Goal: Entertainment & Leisure: Browse casually

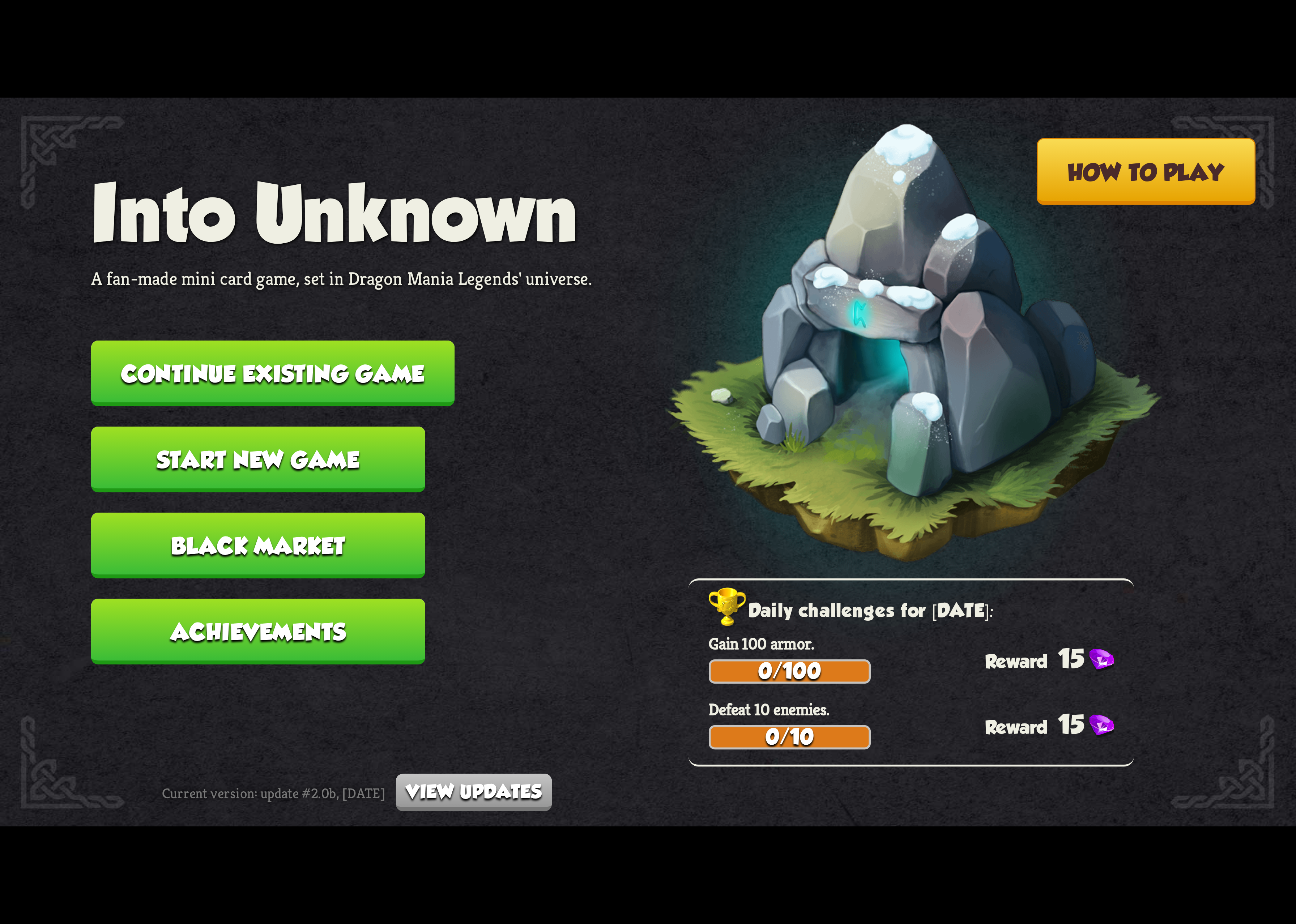
click at [375, 375] on button "Continue existing game" at bounding box center [273, 373] width 364 height 66
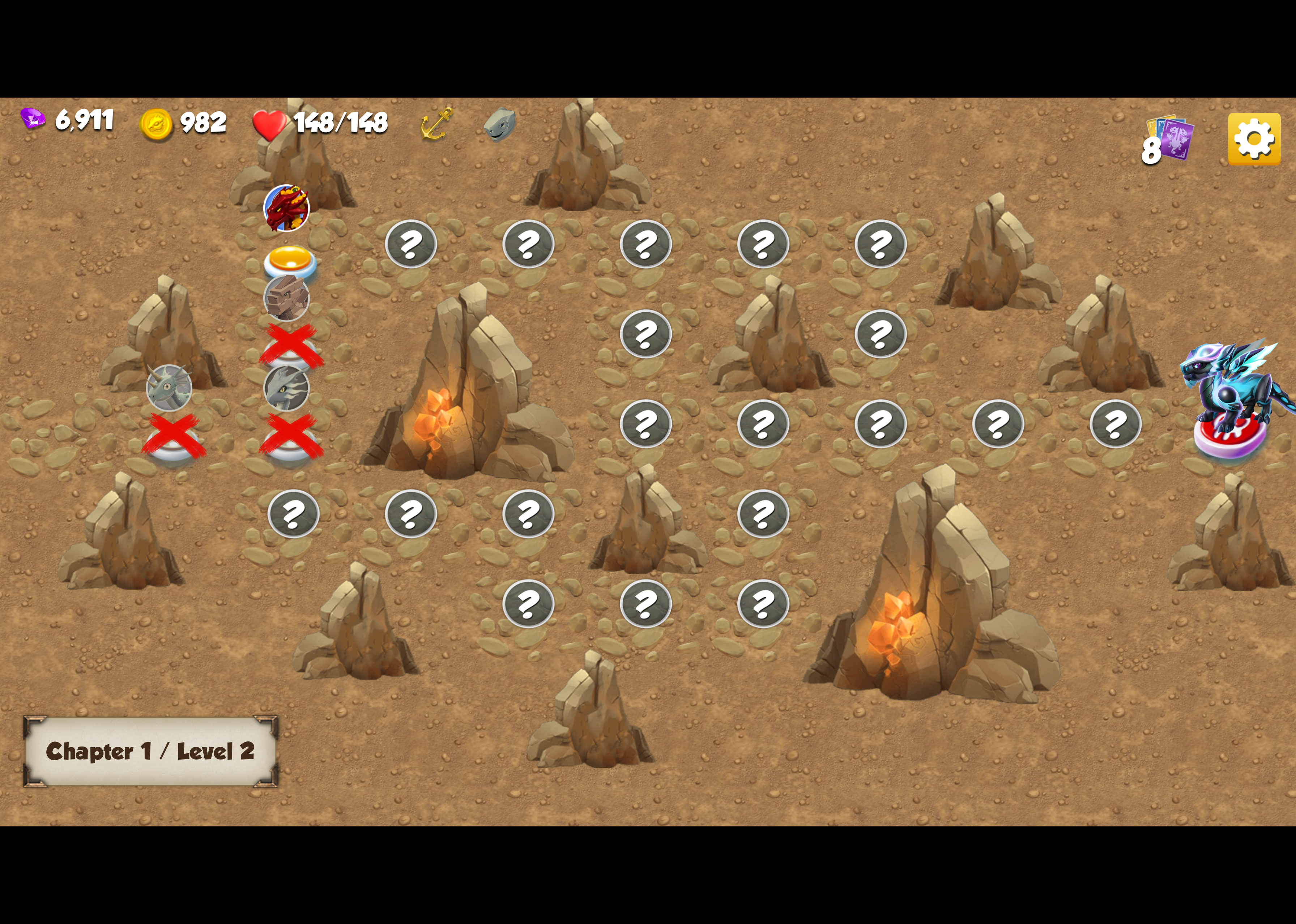
click at [308, 234] on div at bounding box center [293, 258] width 118 height 90
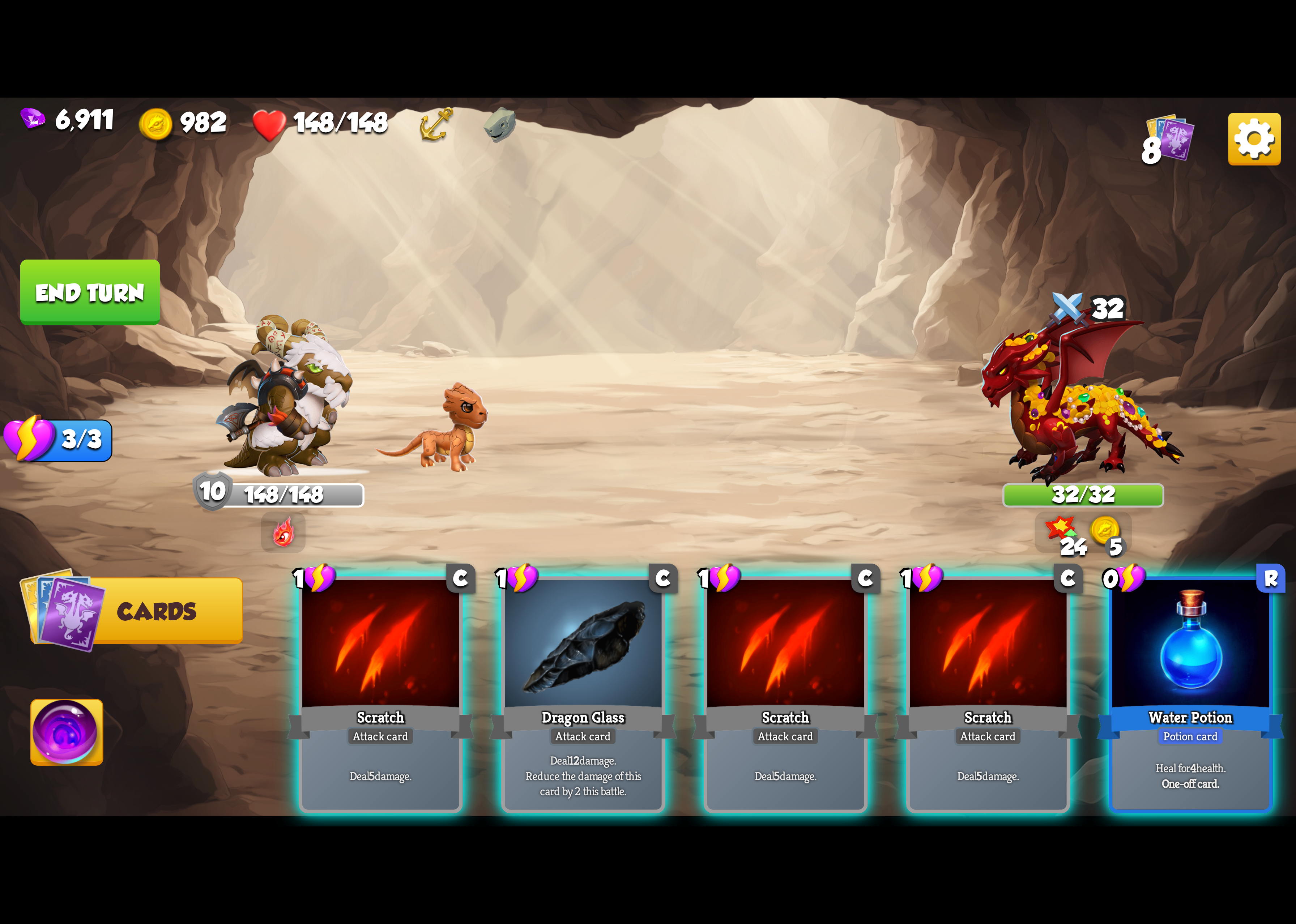
drag, startPoint x: 1176, startPoint y: 628, endPoint x: 1169, endPoint y: 613, distance: 16.6
click at [1175, 626] on div at bounding box center [1190, 646] width 156 height 132
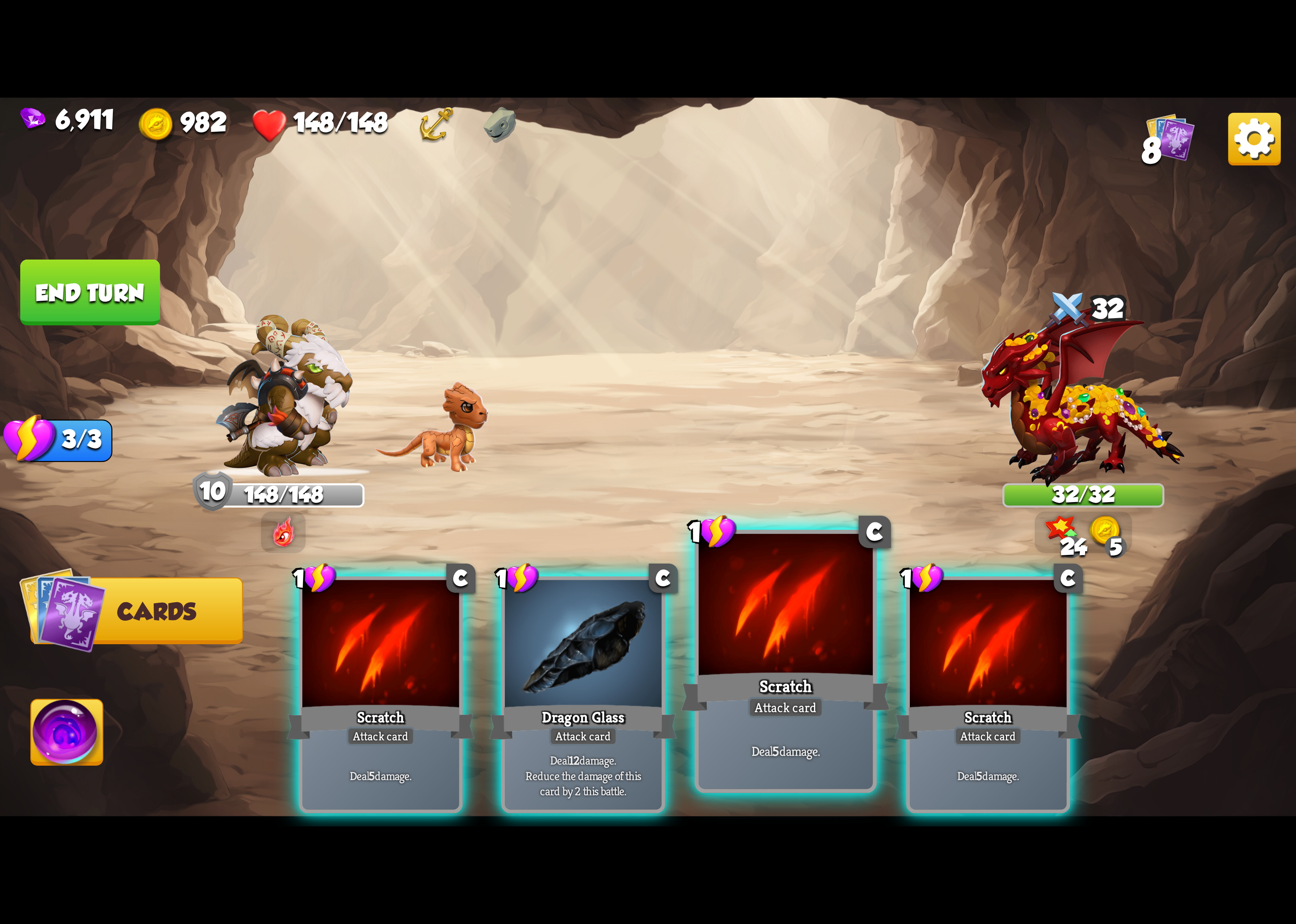
click at [795, 651] on div at bounding box center [786, 607] width 174 height 147
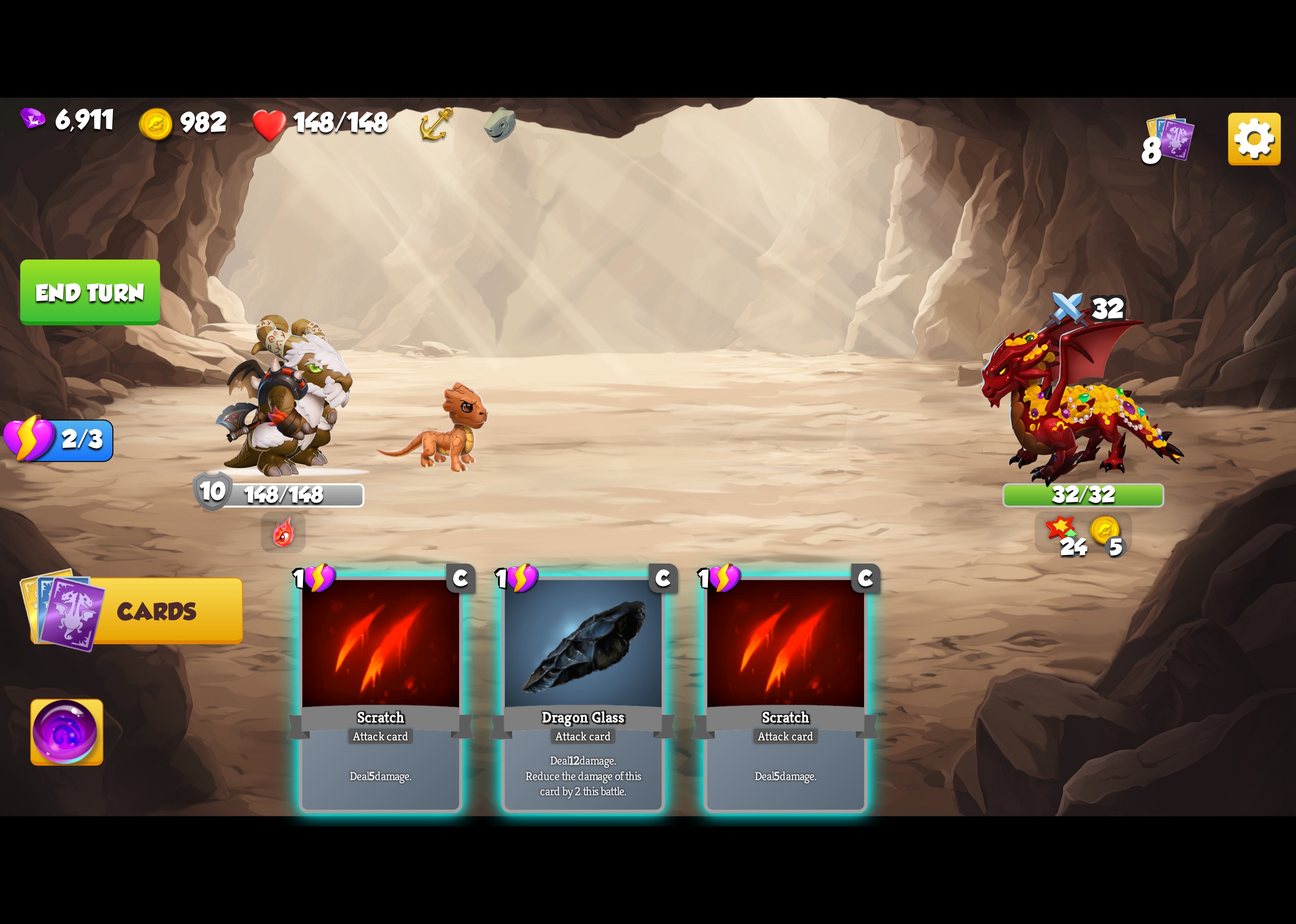
drag, startPoint x: 795, startPoint y: 651, endPoint x: 789, endPoint y: 669, distance: 19.0
click at [793, 667] on div at bounding box center [785, 646] width 156 height 132
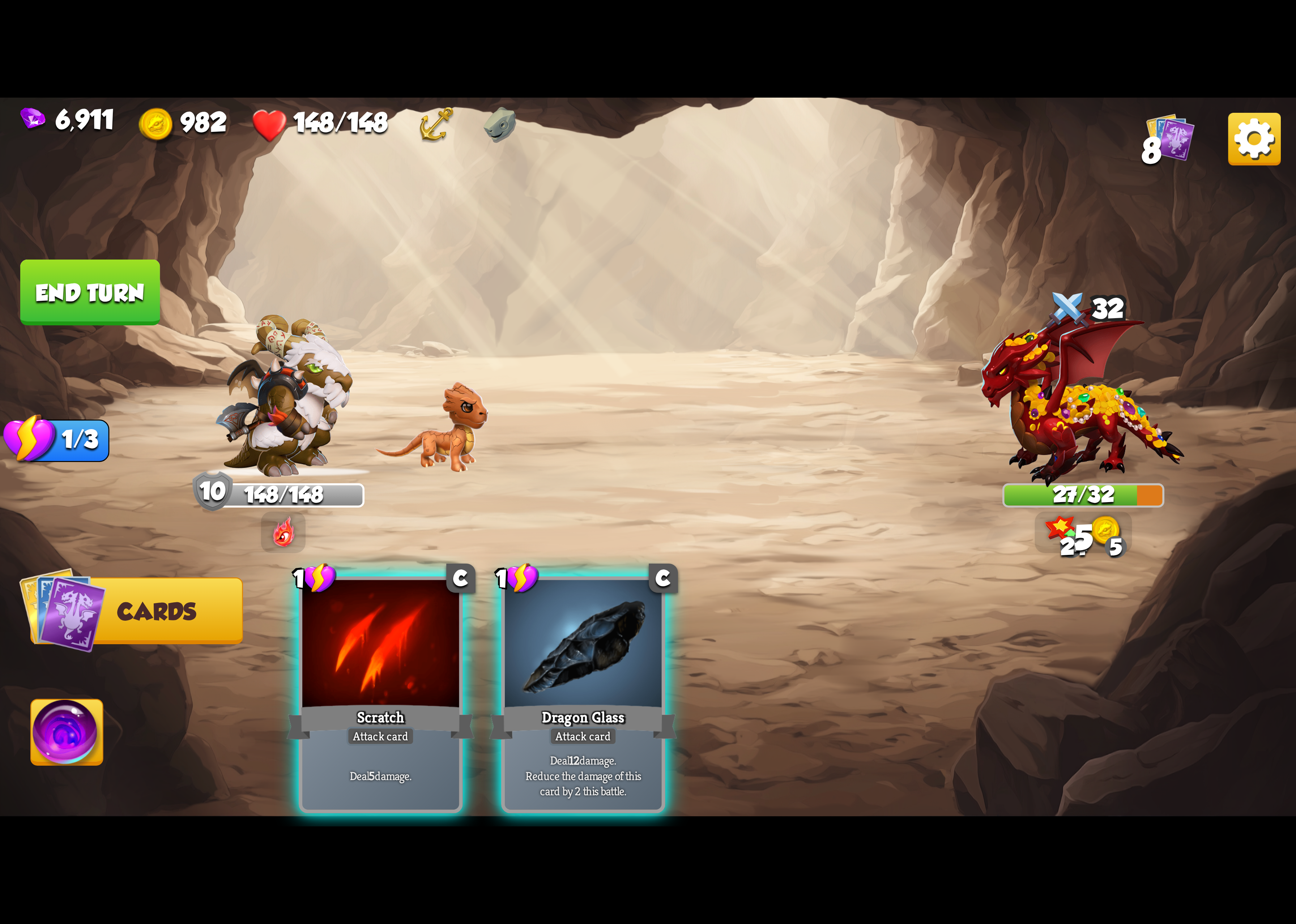
drag, startPoint x: 621, startPoint y: 674, endPoint x: 576, endPoint y: 678, distance: 45.2
click at [576, 701] on div "Dragon Glass" at bounding box center [584, 722] width 188 height 42
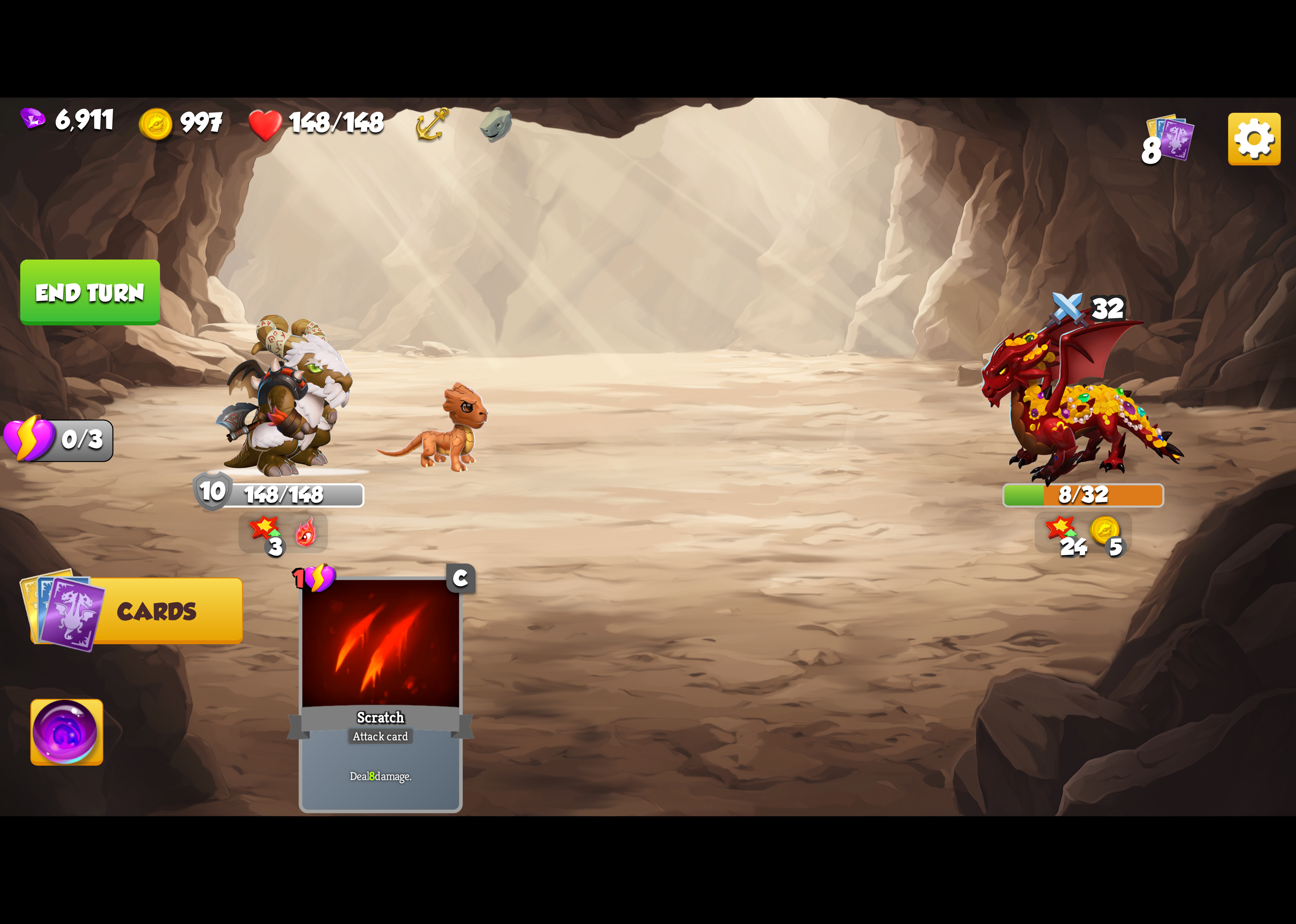
click at [90, 742] on img at bounding box center [67, 737] width 72 height 73
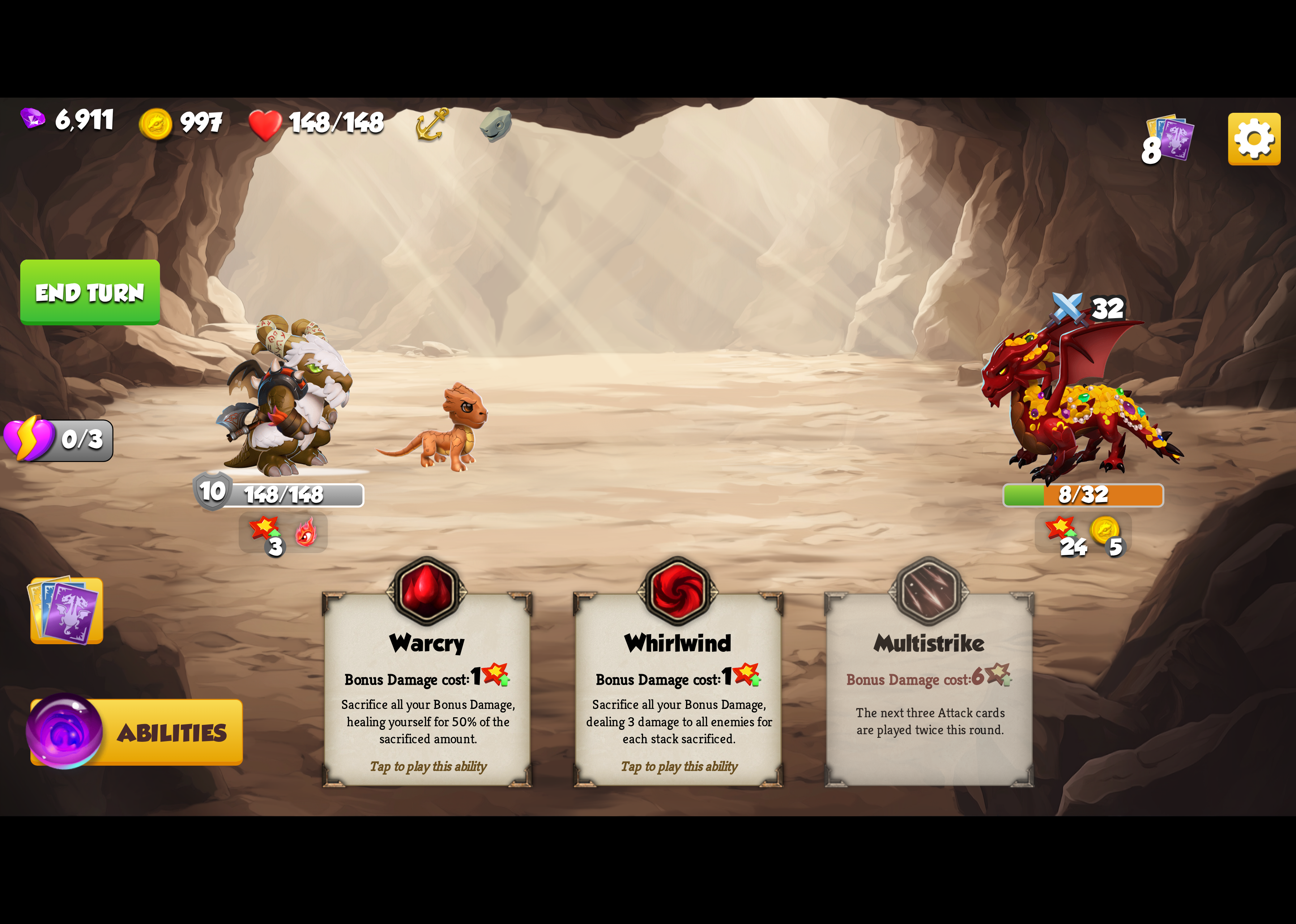
drag, startPoint x: 675, startPoint y: 638, endPoint x: 675, endPoint y: 642, distance: 4.0
click at [675, 642] on div "Tap to play this ability Whirlwind Bonus Damage cost: 1 Sacrifice all your Bonu…" at bounding box center [678, 690] width 207 height 192
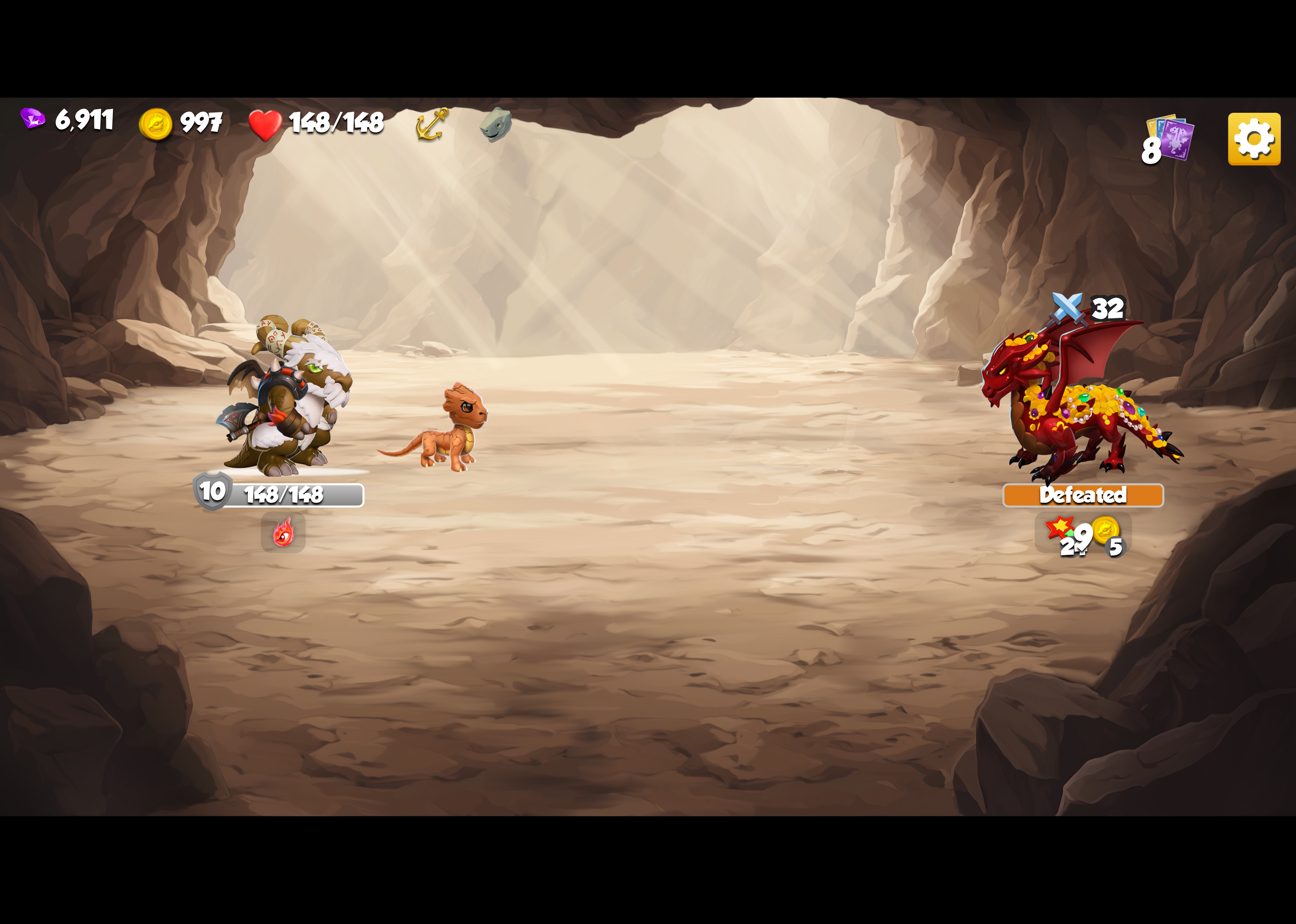
click at [1244, 153] on img at bounding box center [1255, 138] width 53 height 53
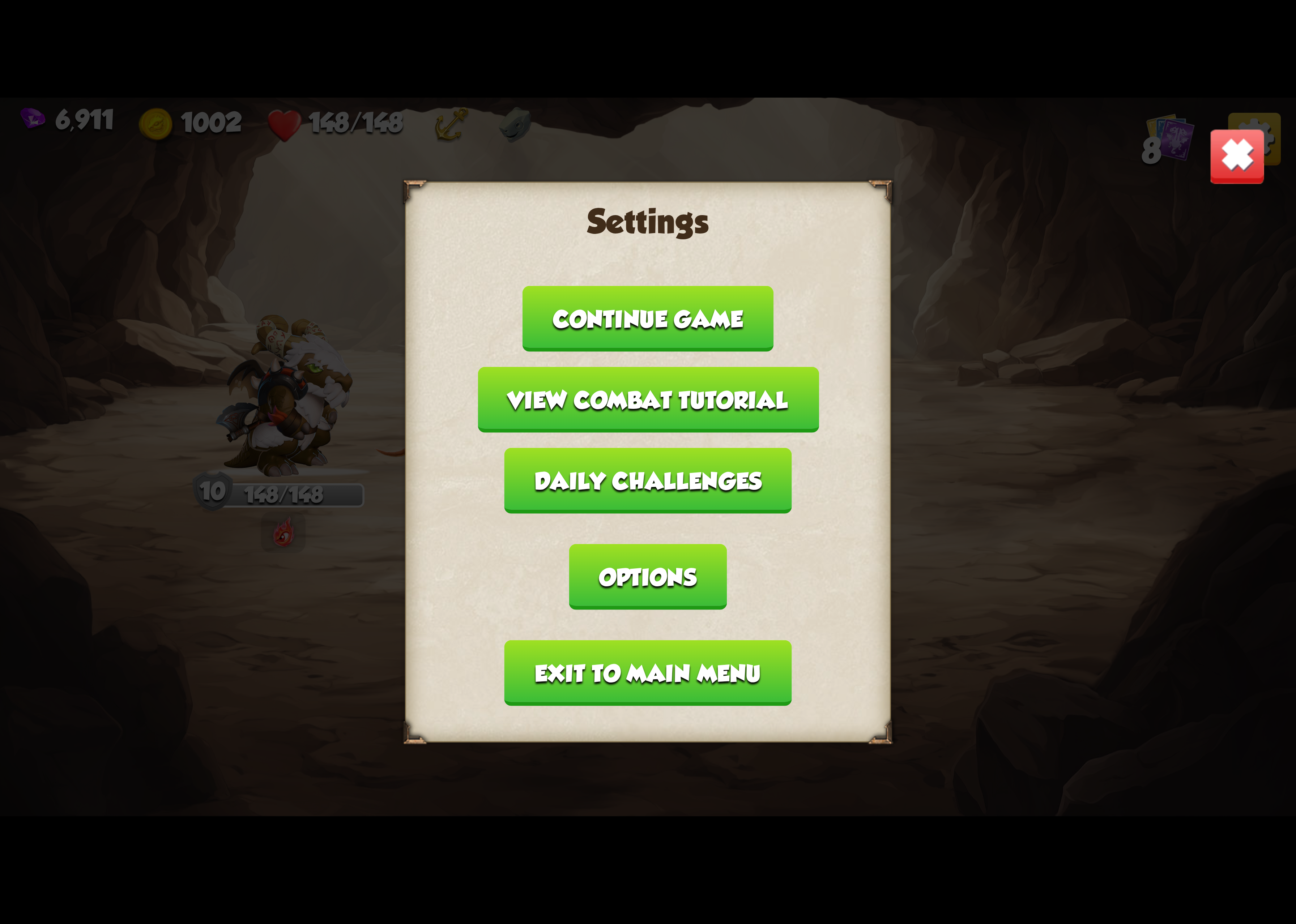
click at [727, 544] on button "Options" at bounding box center [648, 577] width 157 height 66
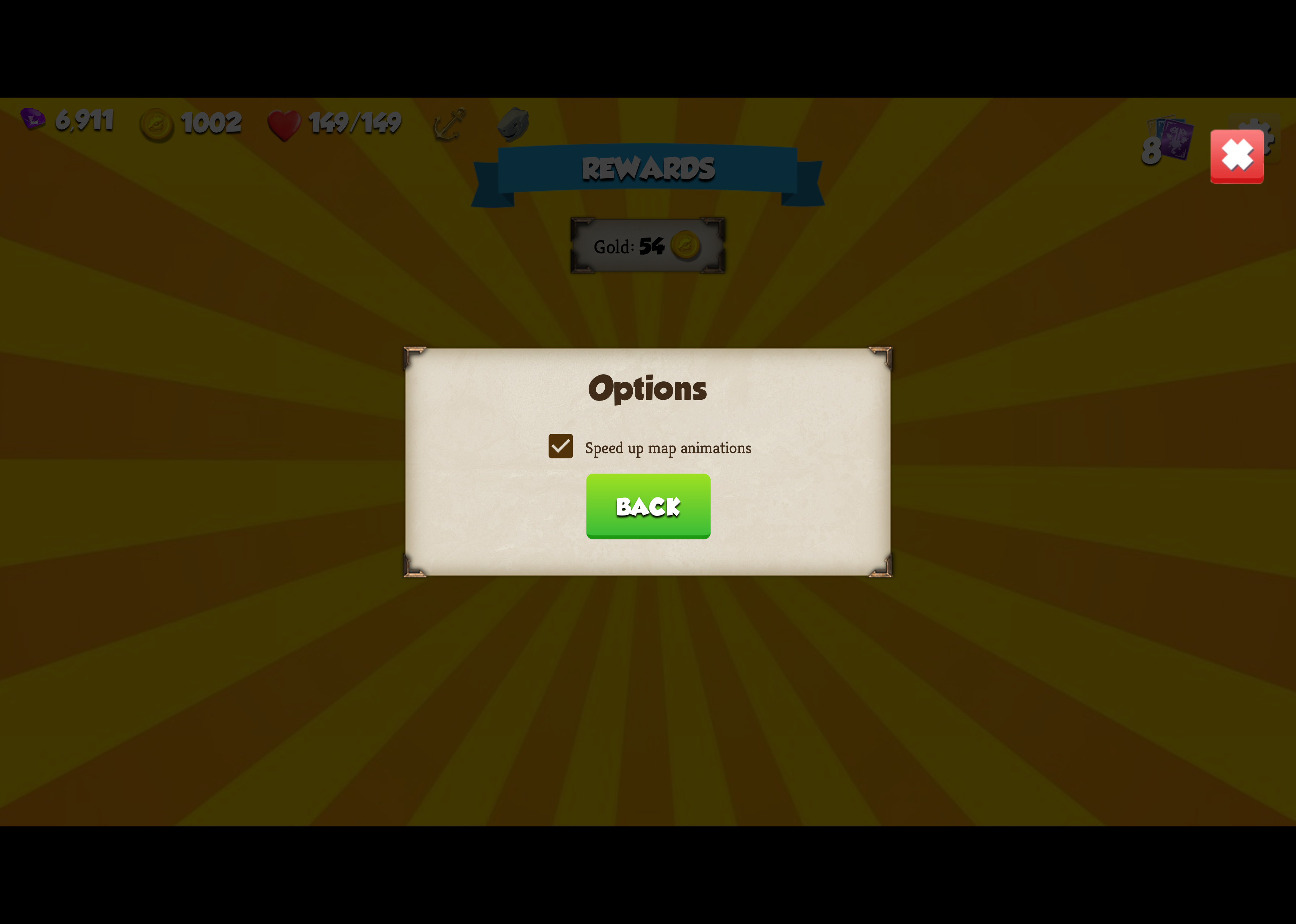
click at [664, 450] on label "Speed up map animations" at bounding box center [648, 447] width 207 height 21
click at [0, 0] on input "Speed up map animations" at bounding box center [0, 0] width 0 height 0
drag, startPoint x: 664, startPoint y: 450, endPoint x: 664, endPoint y: 454, distance: 4.0
click at [664, 454] on label "Speed up map animations" at bounding box center [648, 447] width 207 height 21
click at [0, 0] on input "Speed up map animations" at bounding box center [0, 0] width 0 height 0
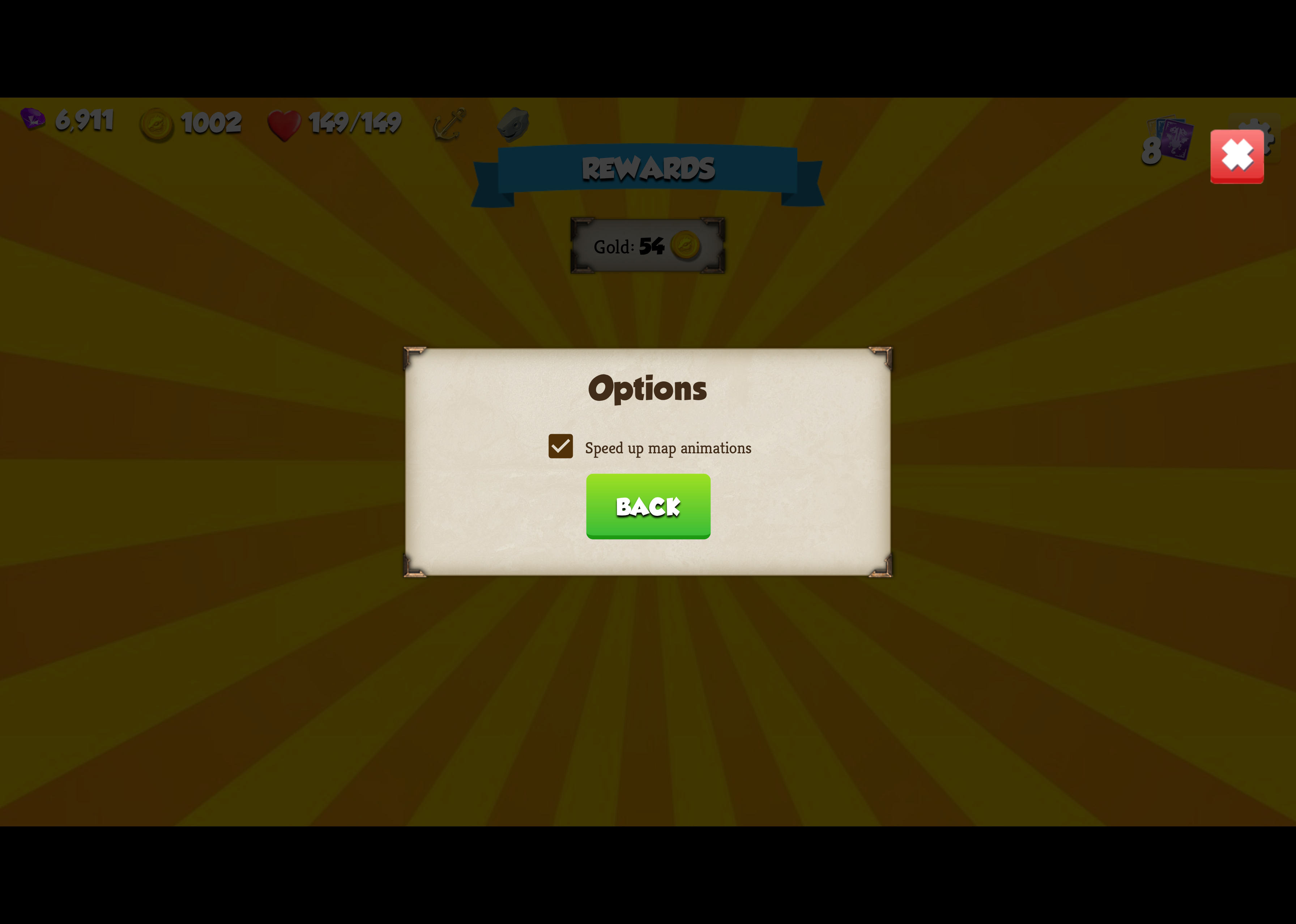
click at [664, 454] on label "Speed up map animations" at bounding box center [648, 447] width 207 height 21
click at [0, 0] on input "Speed up map animations" at bounding box center [0, 0] width 0 height 0
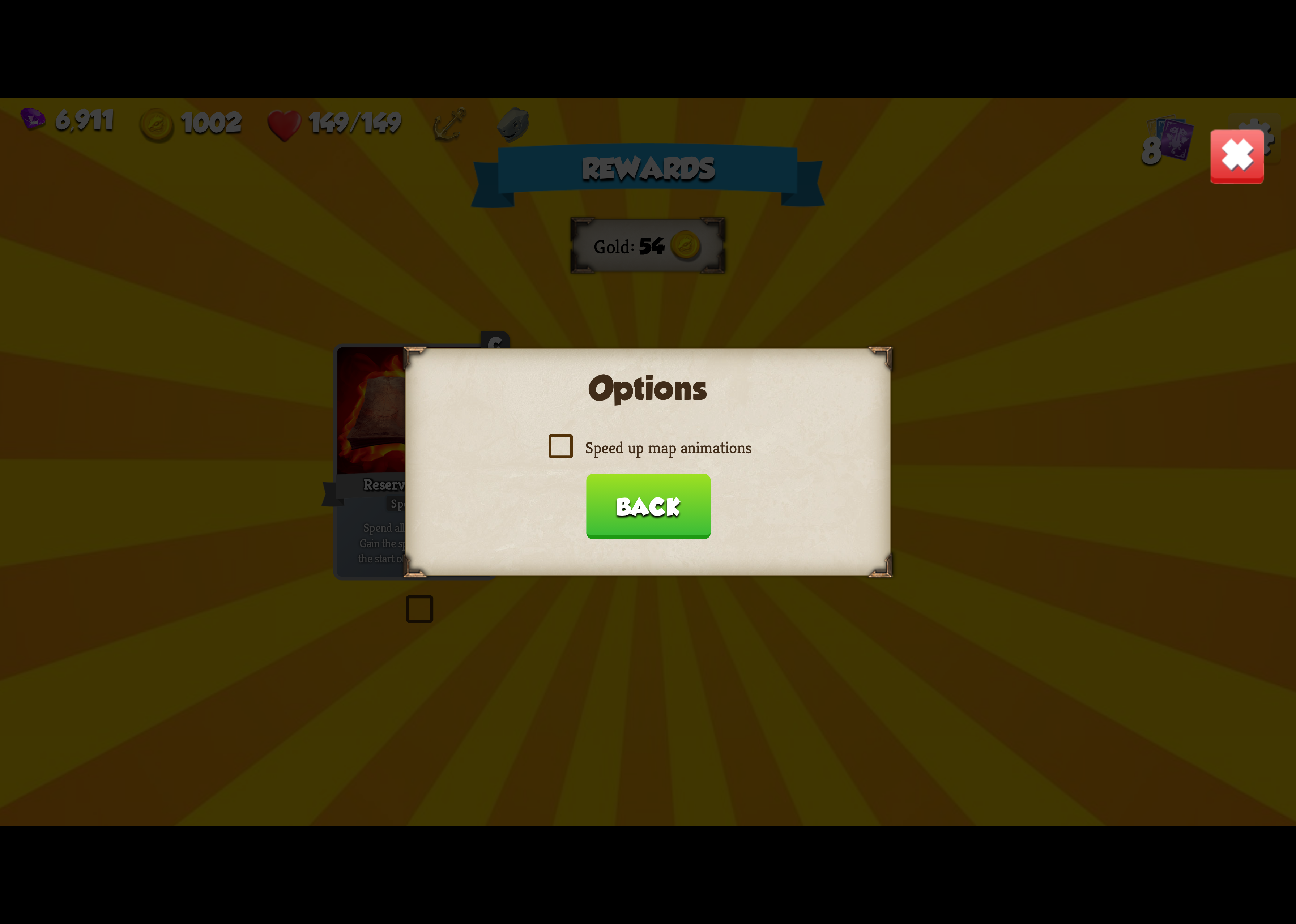
click at [664, 454] on label "Speed up map animations" at bounding box center [648, 447] width 207 height 21
click at [0, 0] on input "Speed up map animations" at bounding box center [0, 0] width 0 height 0
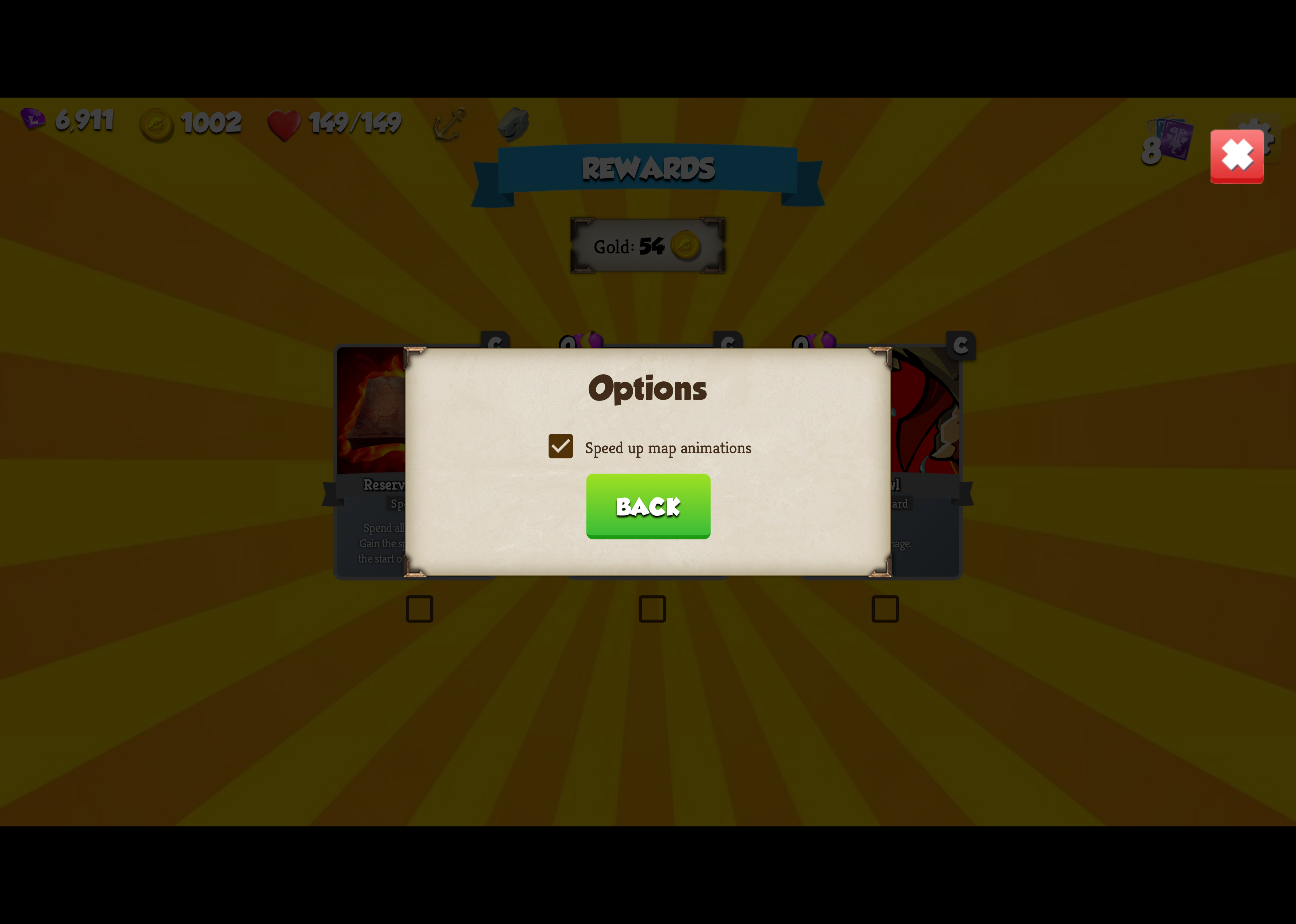
click at [649, 509] on button "Back" at bounding box center [648, 506] width 124 height 66
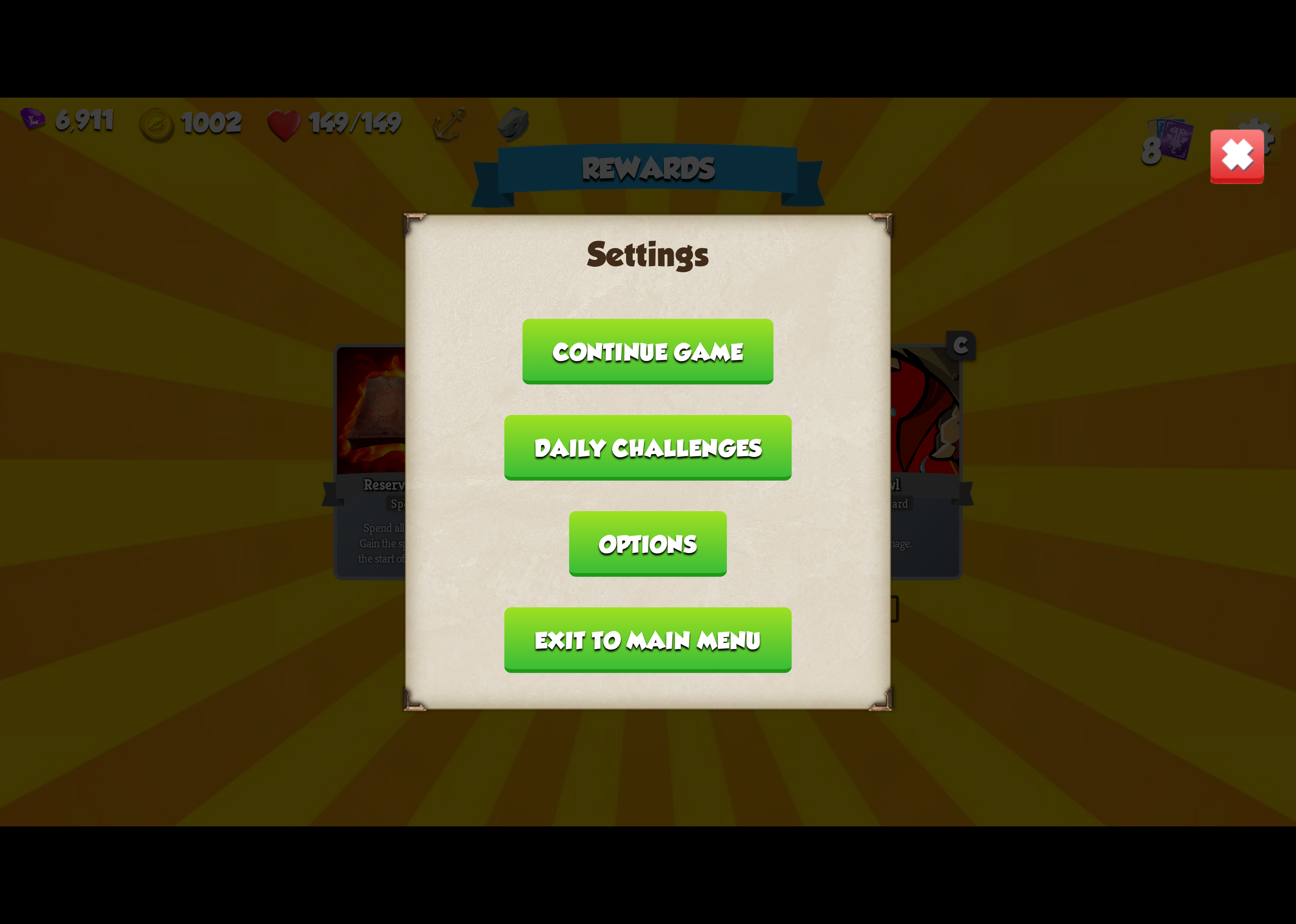
click at [604, 607] on button "Exit to main menu" at bounding box center [648, 640] width 287 height 66
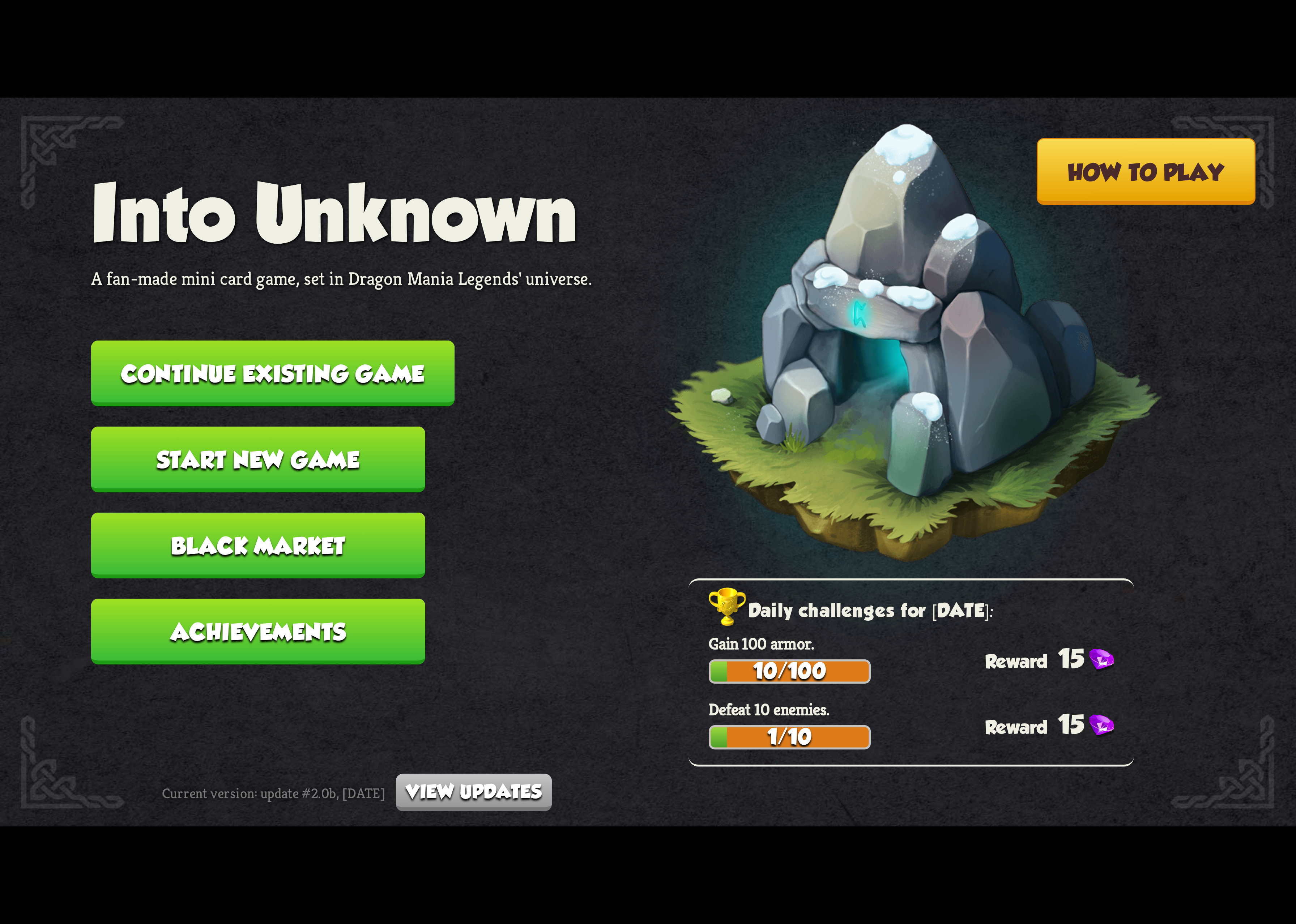
click at [333, 366] on button "Continue existing game" at bounding box center [273, 373] width 364 height 66
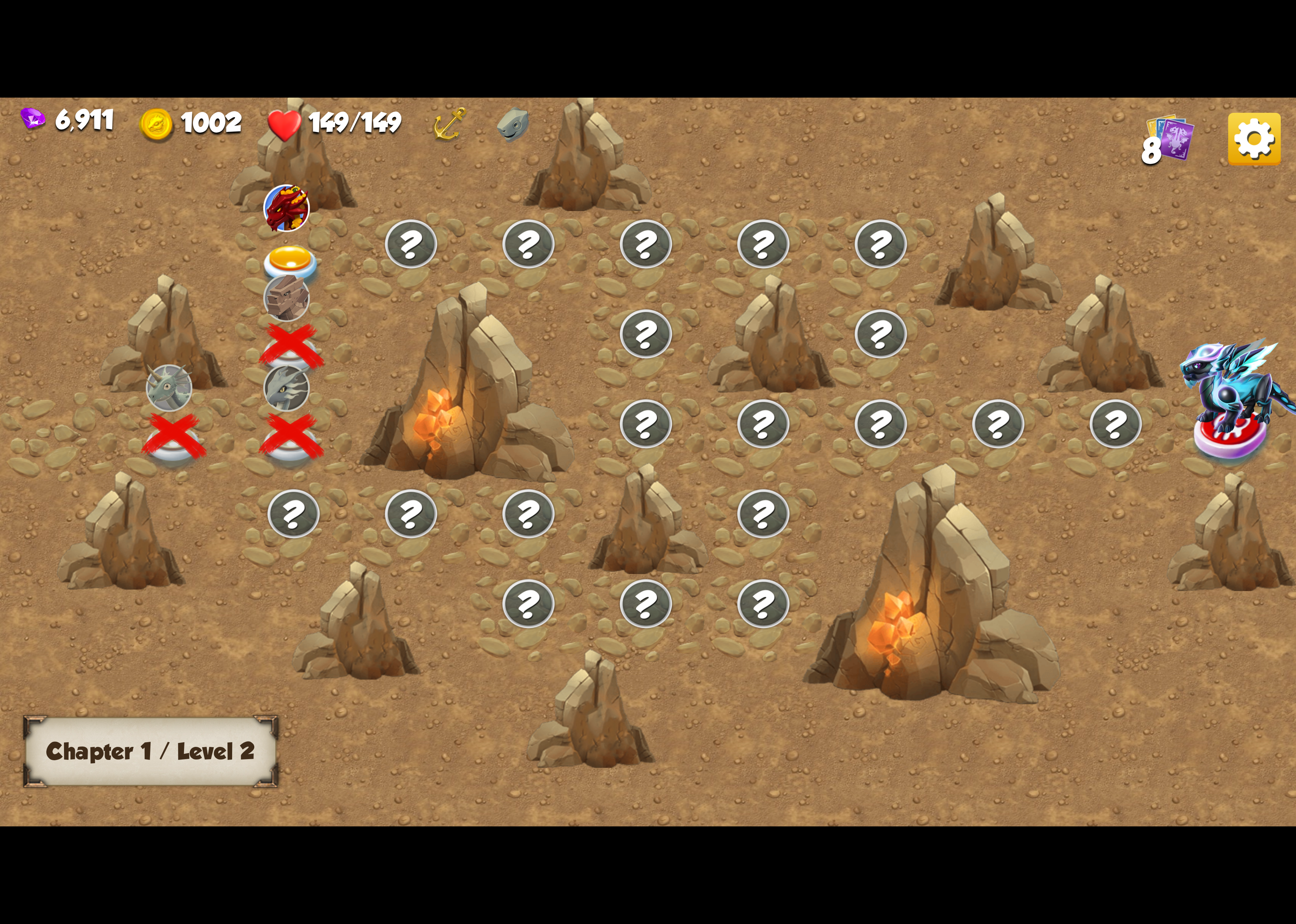
click at [284, 221] on div at bounding box center [293, 258] width 118 height 90
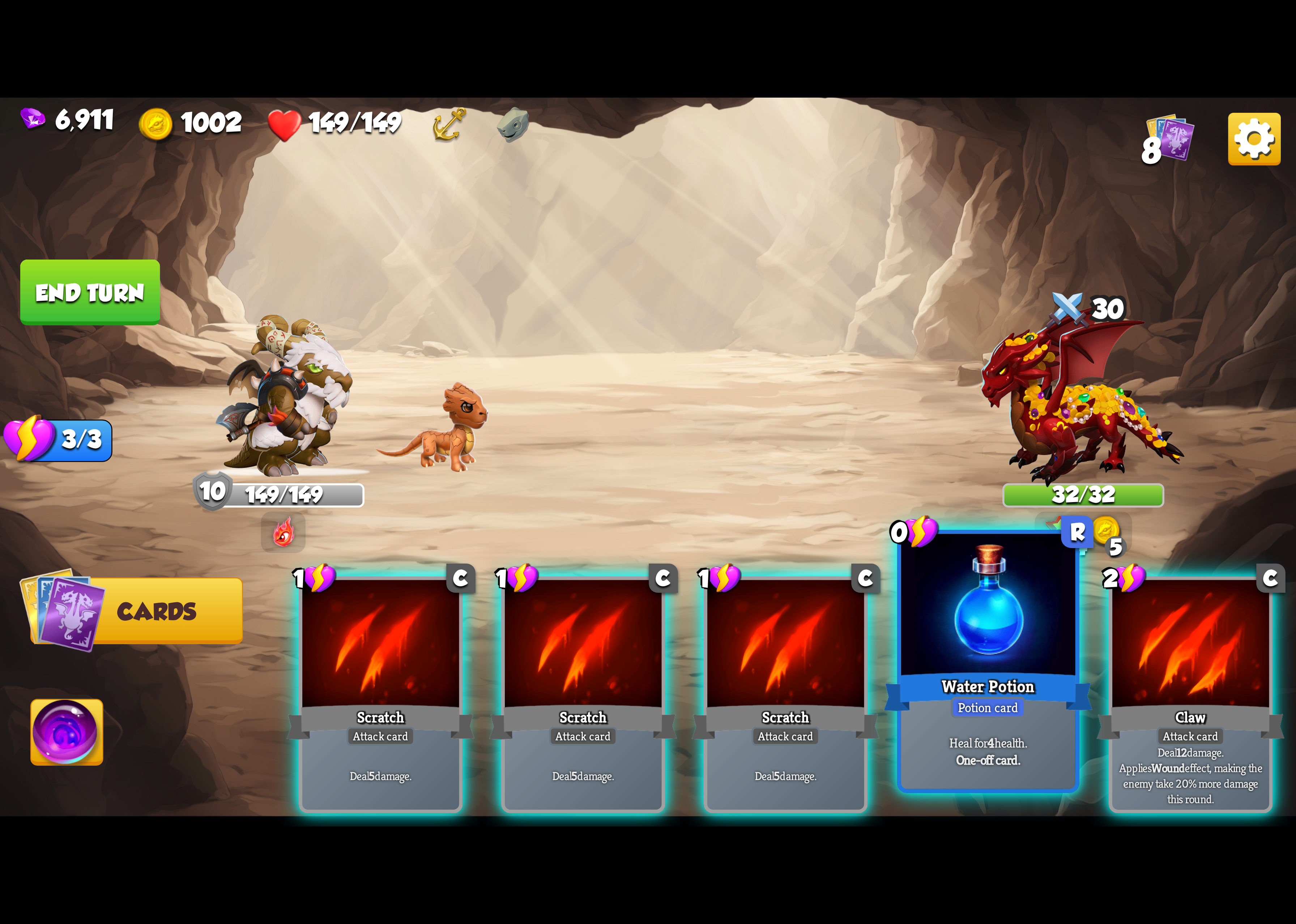
click at [965, 610] on div at bounding box center [988, 607] width 174 height 147
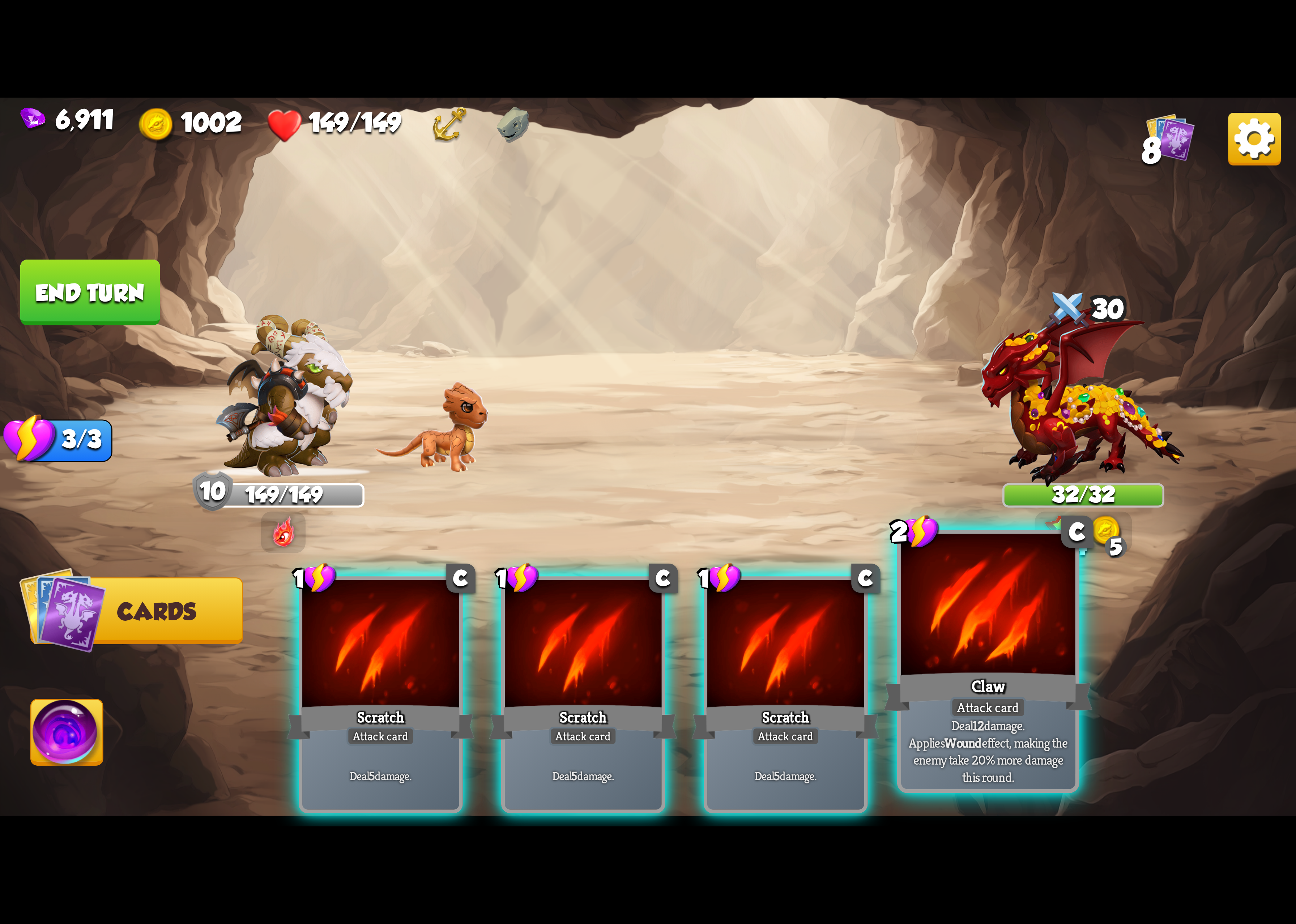
click at [989, 616] on div at bounding box center [988, 607] width 174 height 147
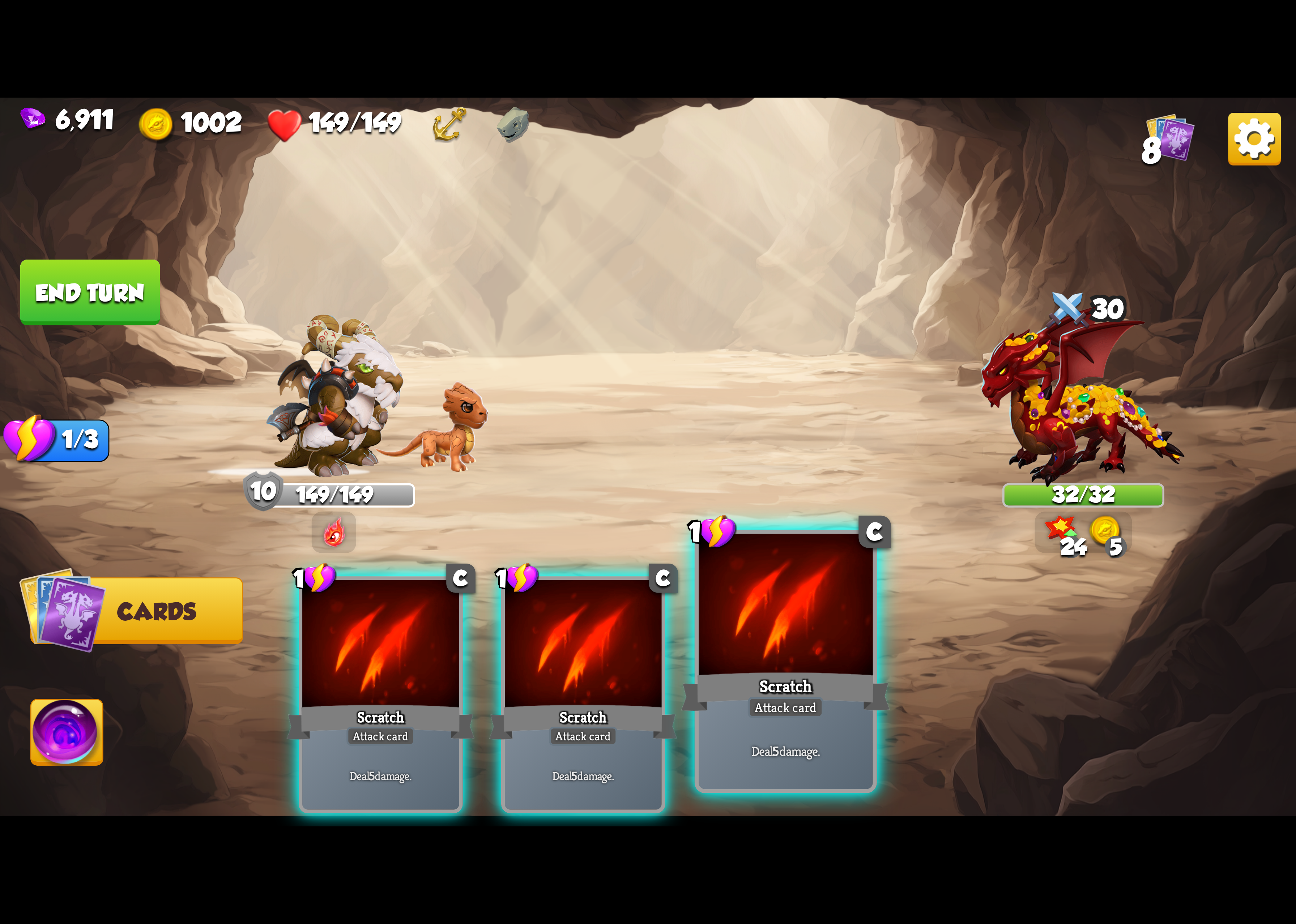
click at [861, 632] on div at bounding box center [786, 607] width 174 height 147
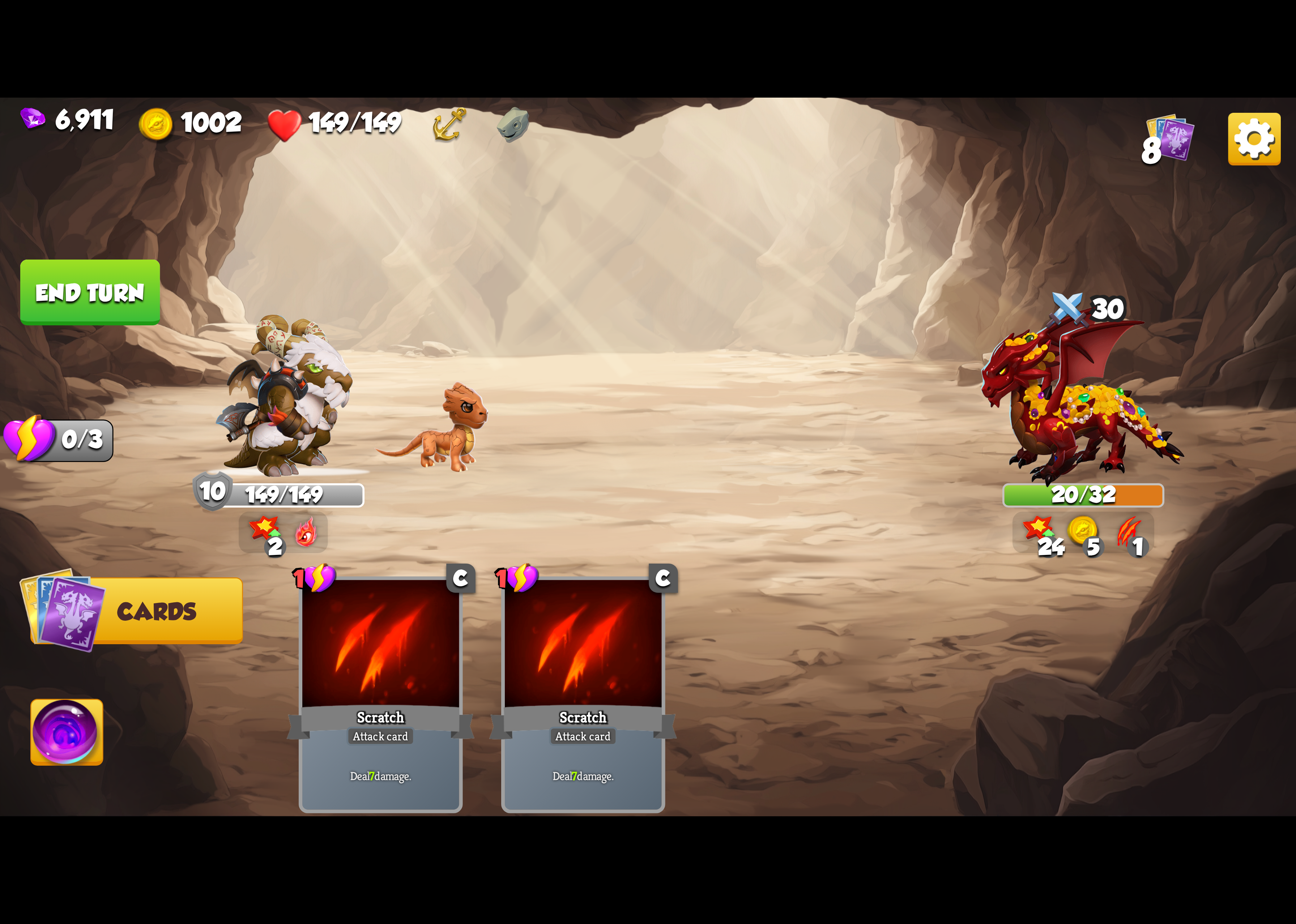
click at [62, 722] on img at bounding box center [67, 737] width 72 height 73
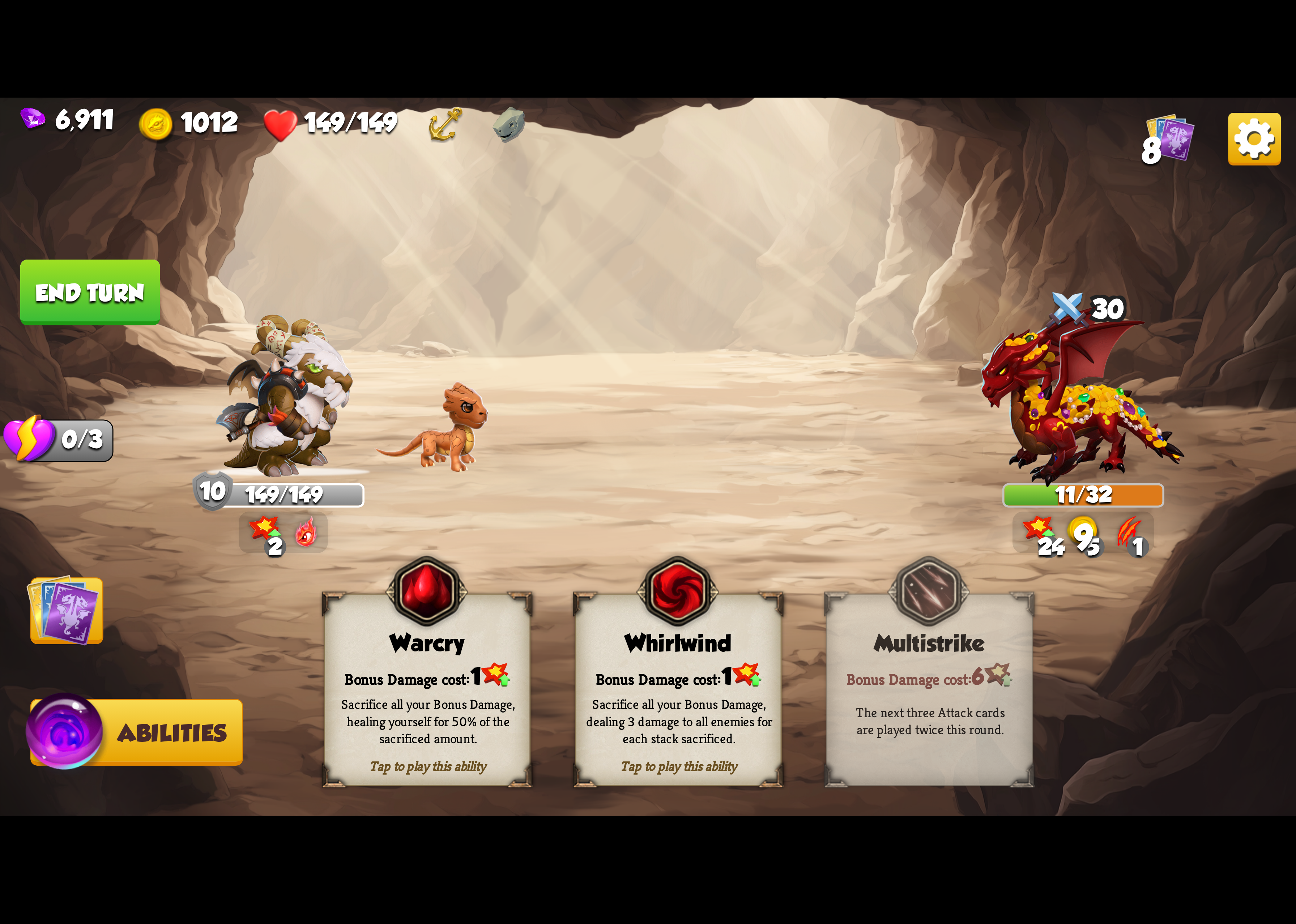
click at [619, 625] on div "Tap to play this ability Whirlwind Bonus Damage cost: 1 Sacrifice all your Bonu…" at bounding box center [678, 690] width 207 height 192
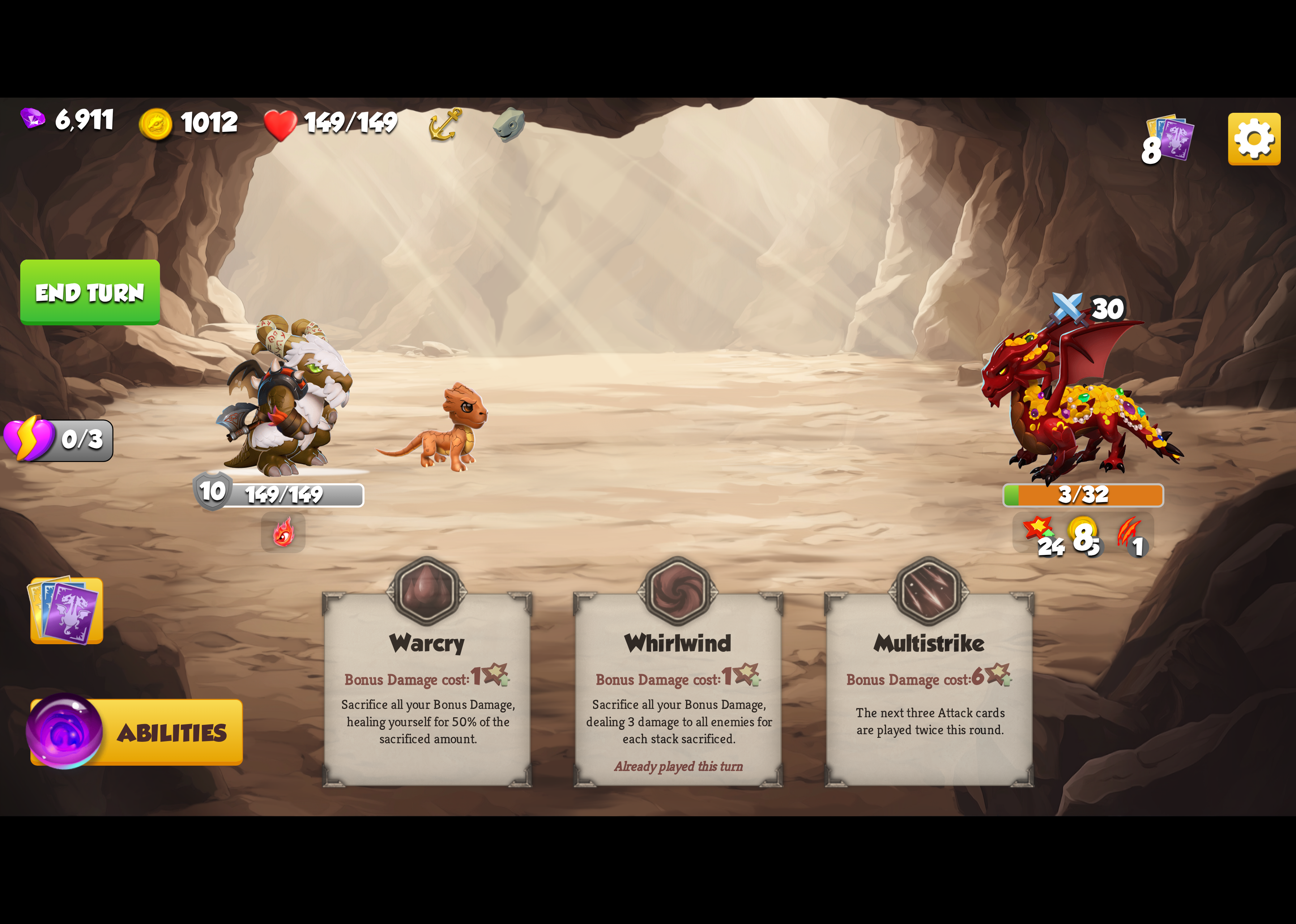
click at [1243, 133] on img at bounding box center [1255, 138] width 53 height 53
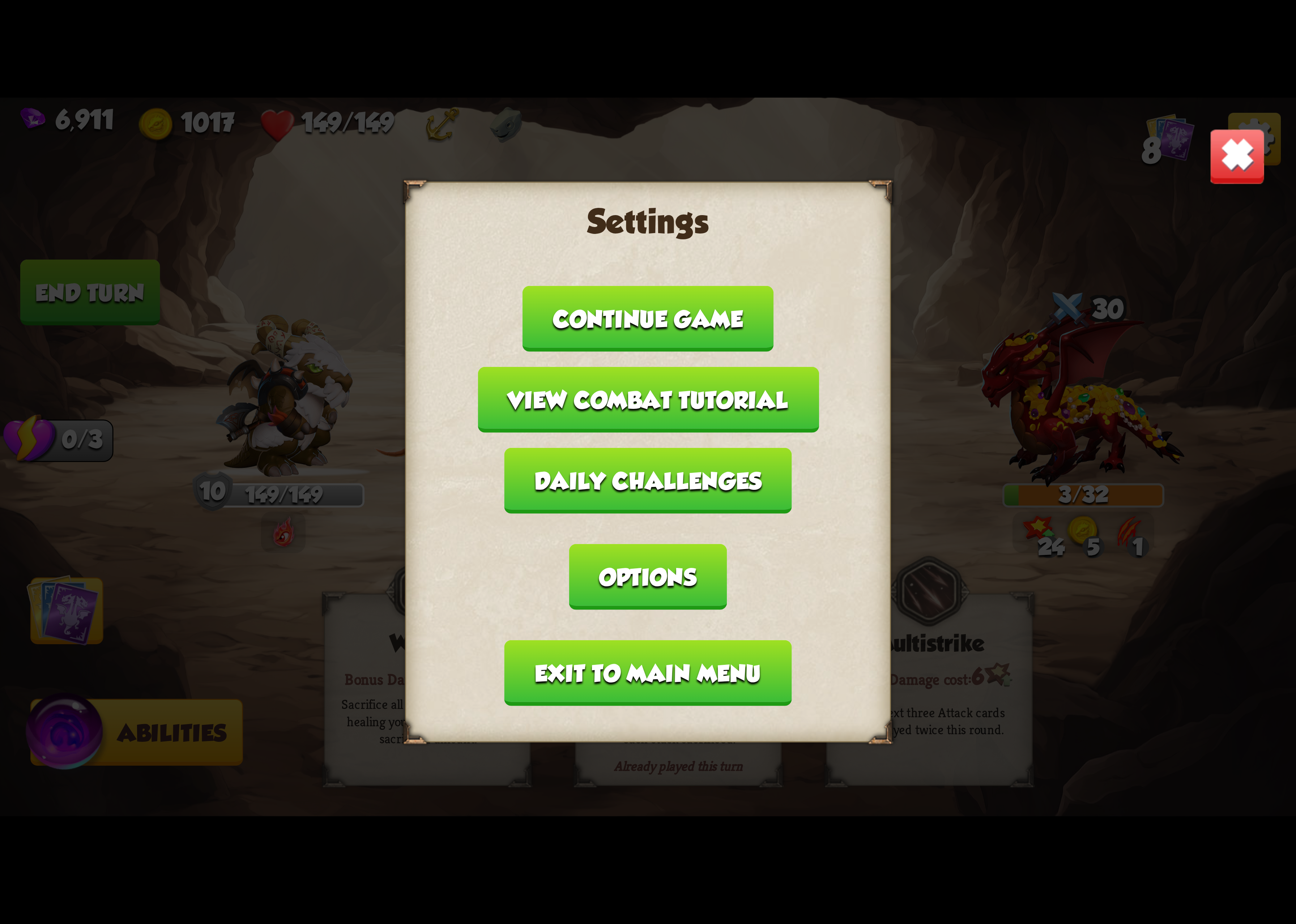
click at [727, 544] on button "Options" at bounding box center [648, 577] width 157 height 66
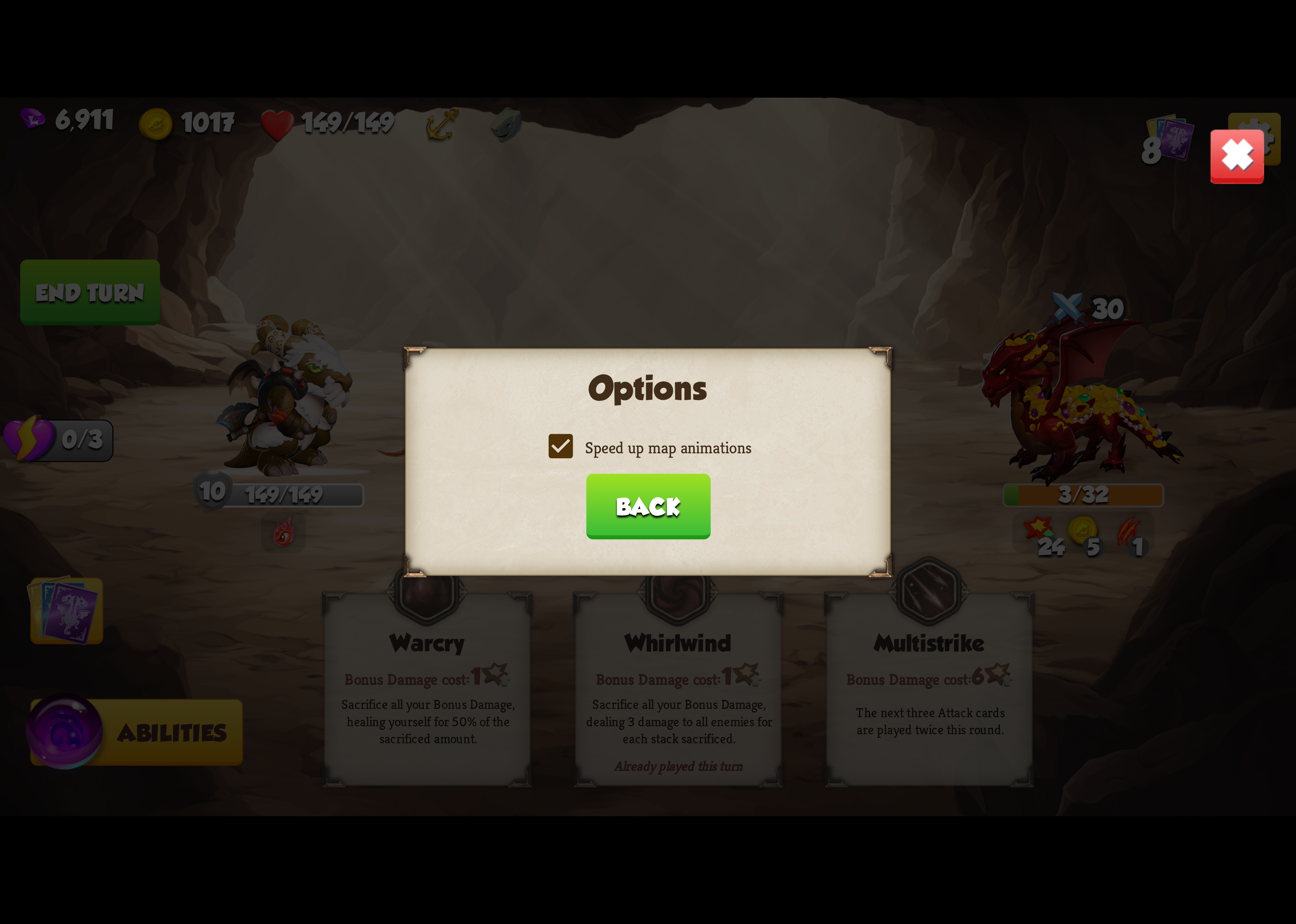
click at [722, 452] on label "Speed up map animations" at bounding box center [648, 447] width 207 height 21
click at [0, 0] on input "Speed up map animations" at bounding box center [0, 0] width 0 height 0
click at [722, 452] on label "Speed up map animations" at bounding box center [648, 447] width 207 height 21
click at [0, 0] on input "Speed up map animations" at bounding box center [0, 0] width 0 height 0
click at [663, 482] on button "Back" at bounding box center [648, 506] width 124 height 66
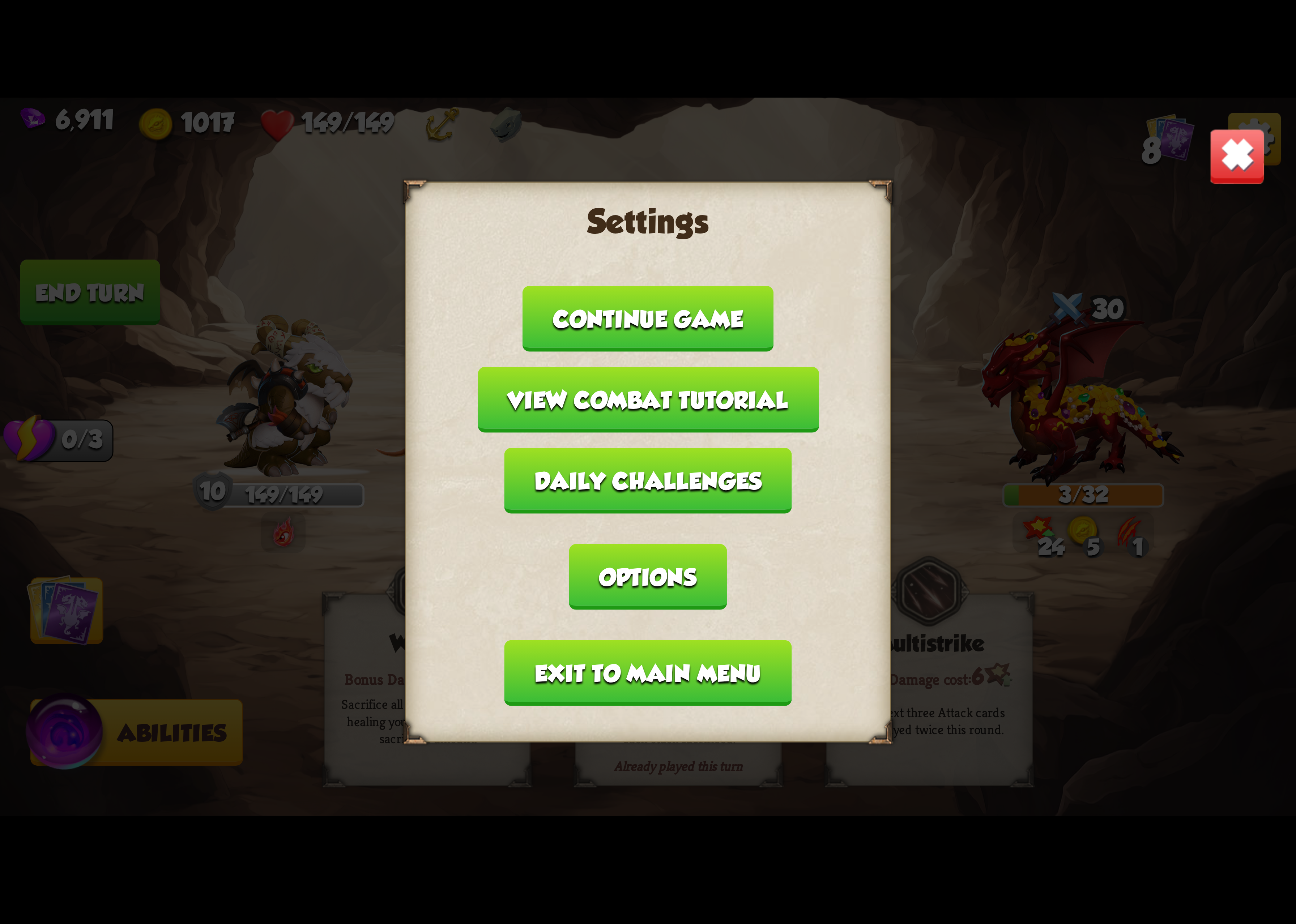
click at [658, 640] on button "Exit to main menu" at bounding box center [648, 673] width 287 height 66
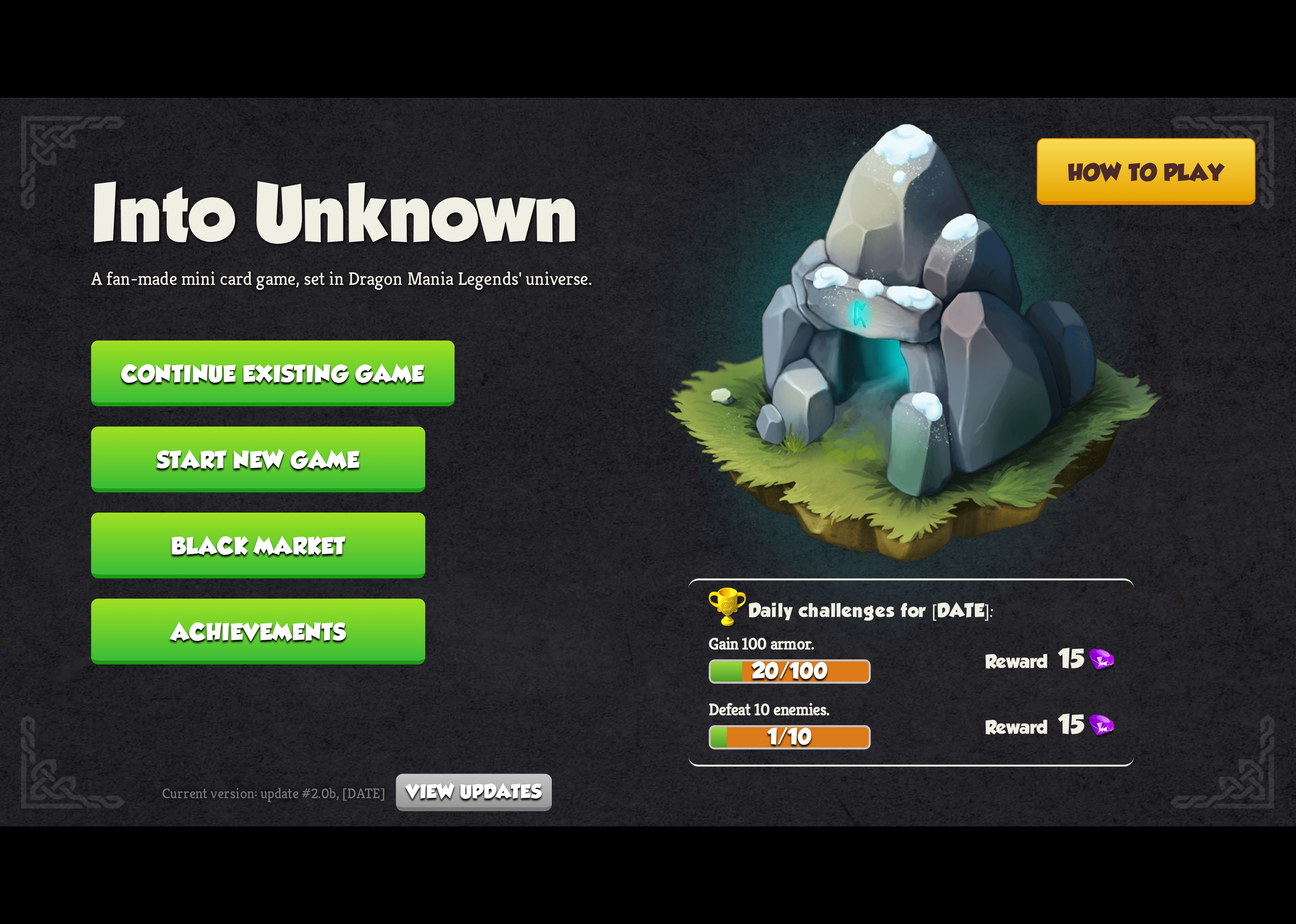
click at [356, 389] on button "Continue existing game" at bounding box center [273, 373] width 364 height 66
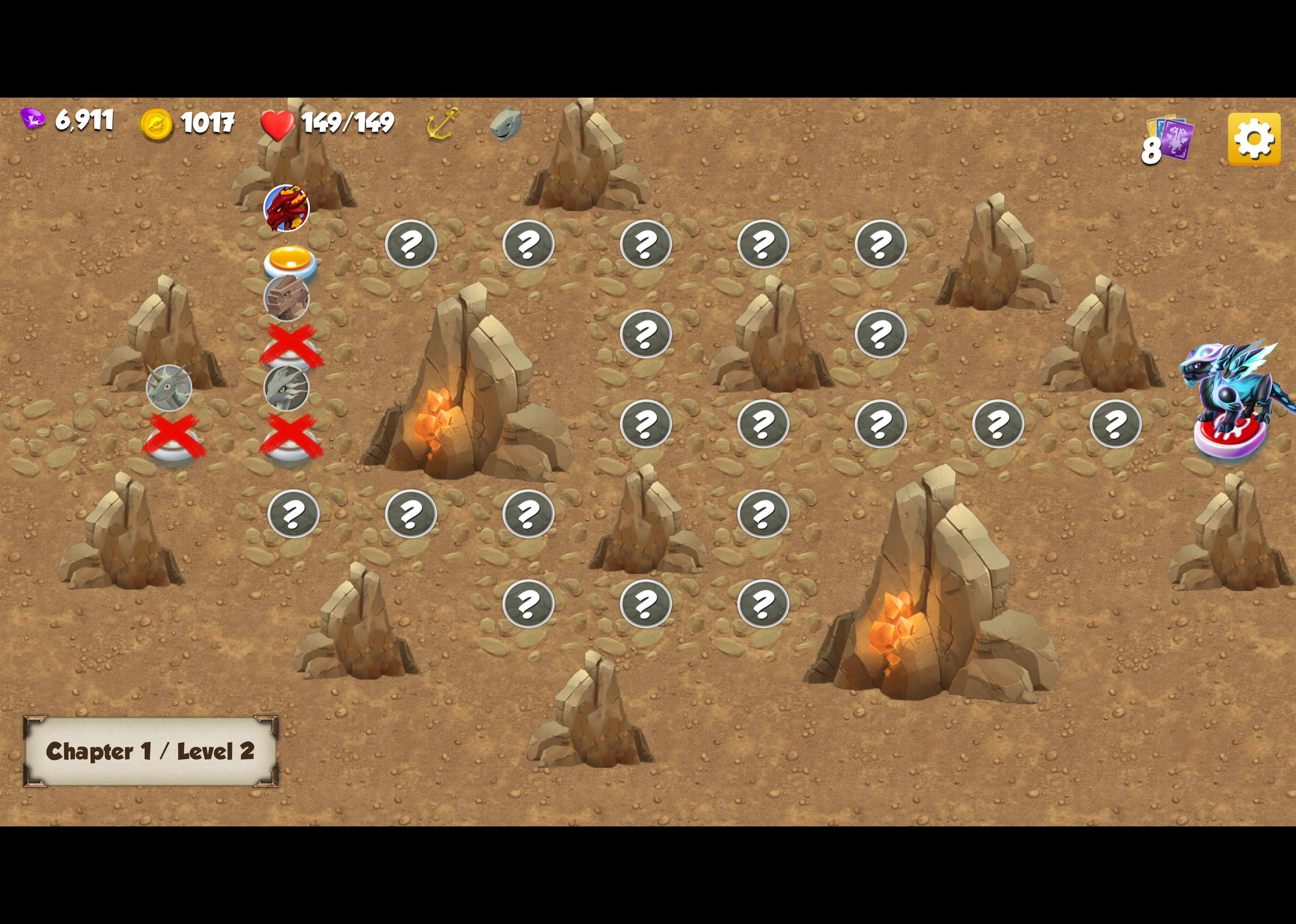
click at [262, 229] on div at bounding box center [293, 258] width 118 height 90
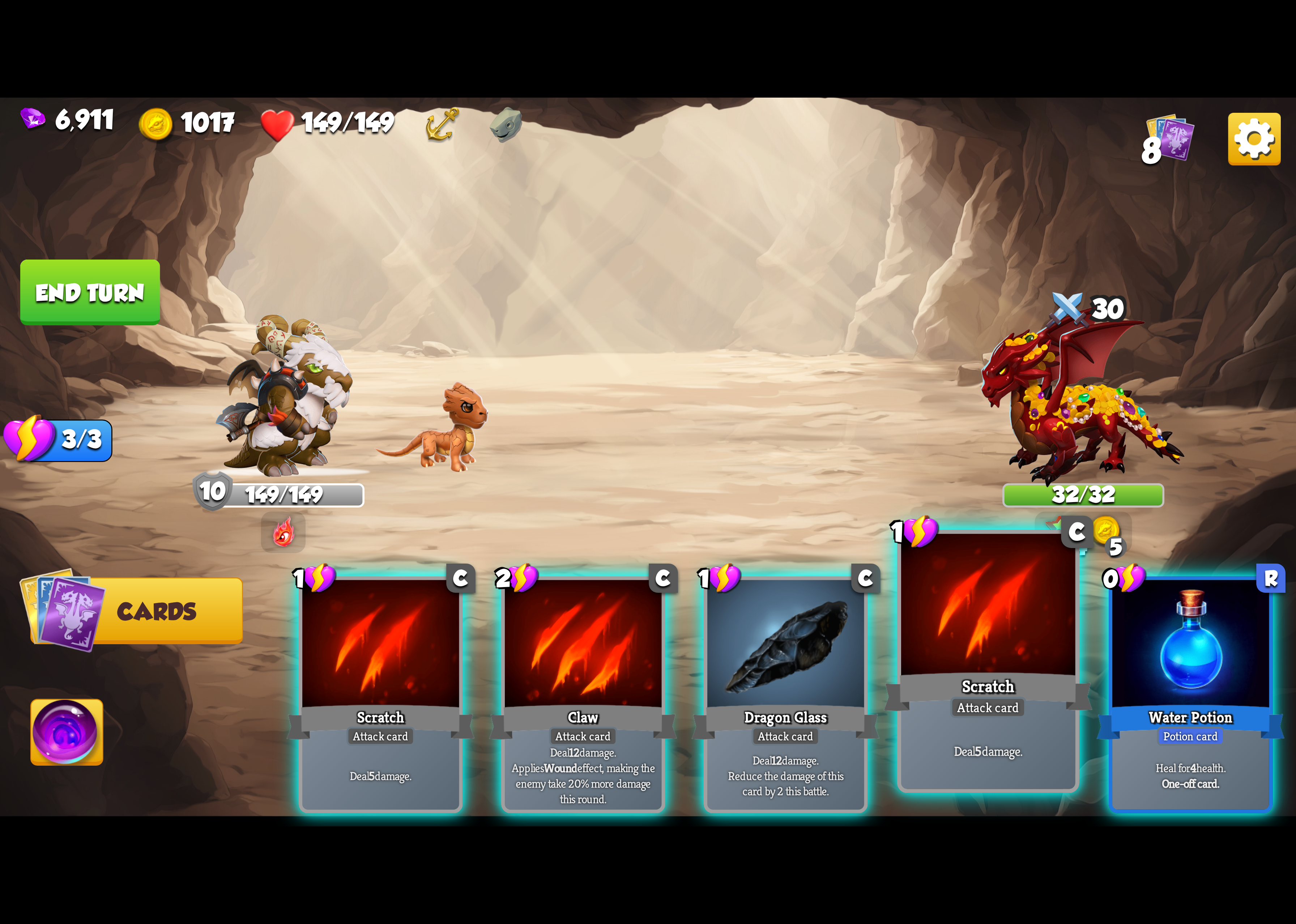
click at [945, 664] on div at bounding box center [988, 607] width 174 height 147
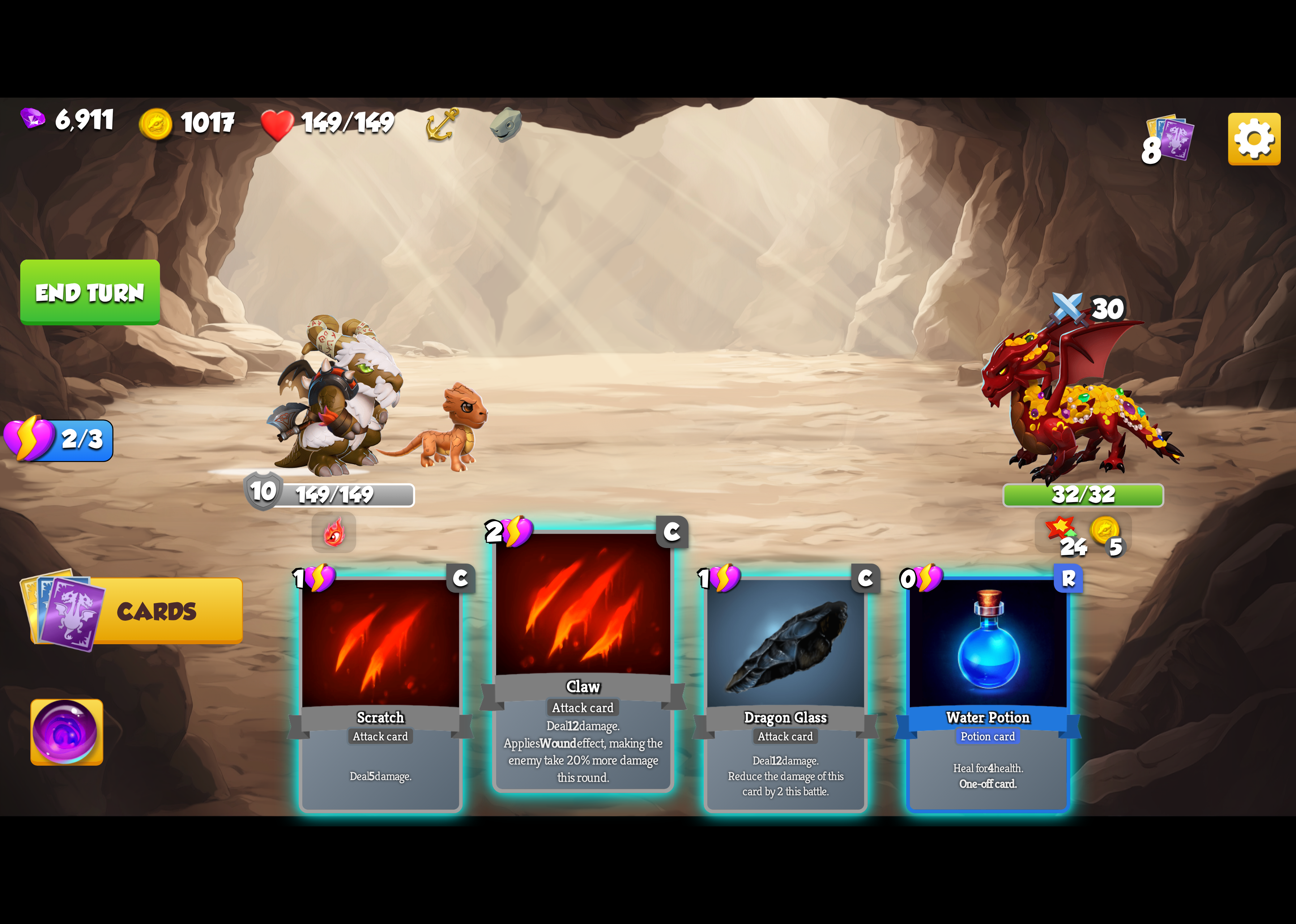
drag, startPoint x: 305, startPoint y: 664, endPoint x: 531, endPoint y: 649, distance: 226.5
click at [314, 661] on div at bounding box center [380, 646] width 156 height 132
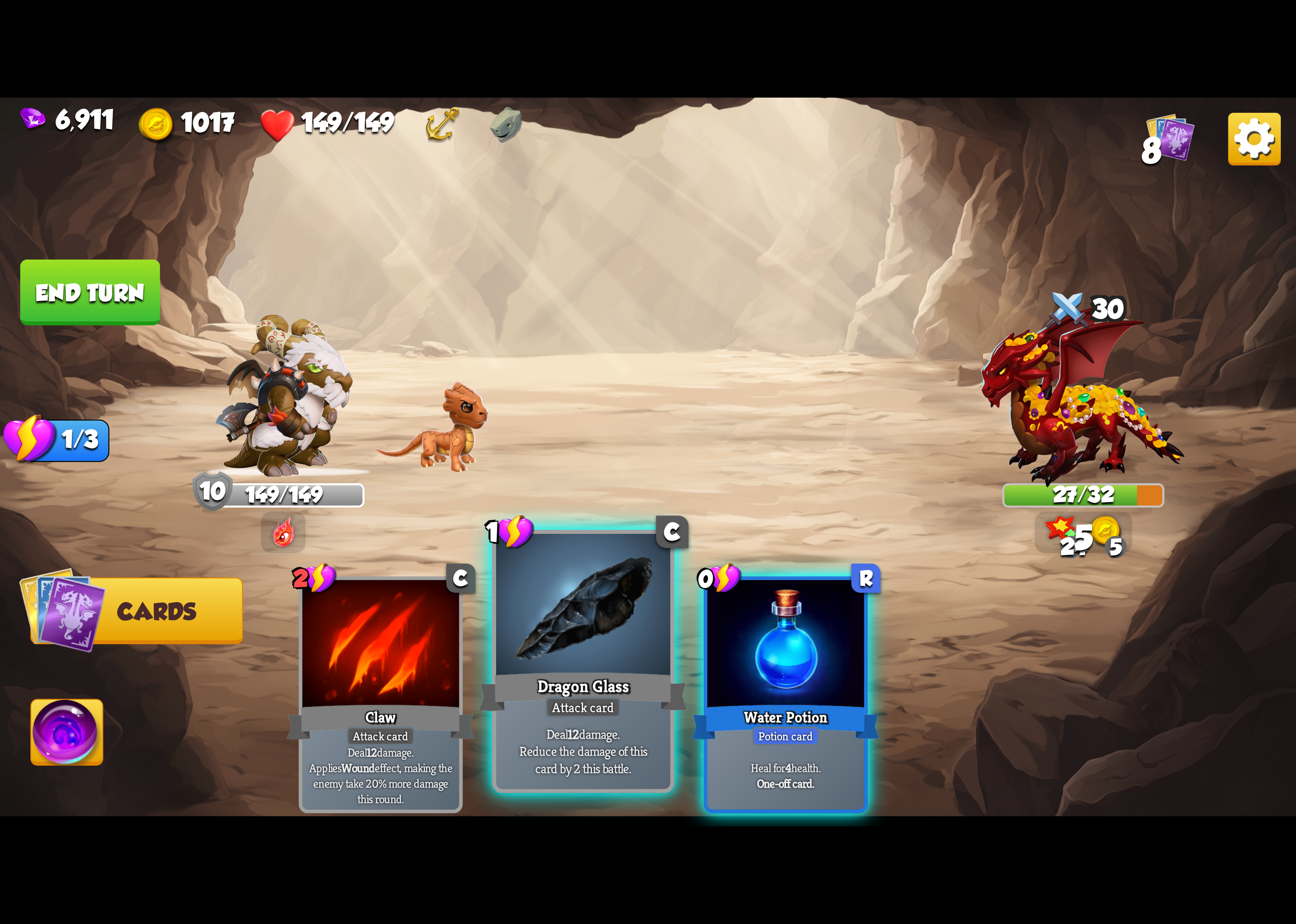
click at [604, 648] on div at bounding box center [583, 607] width 174 height 147
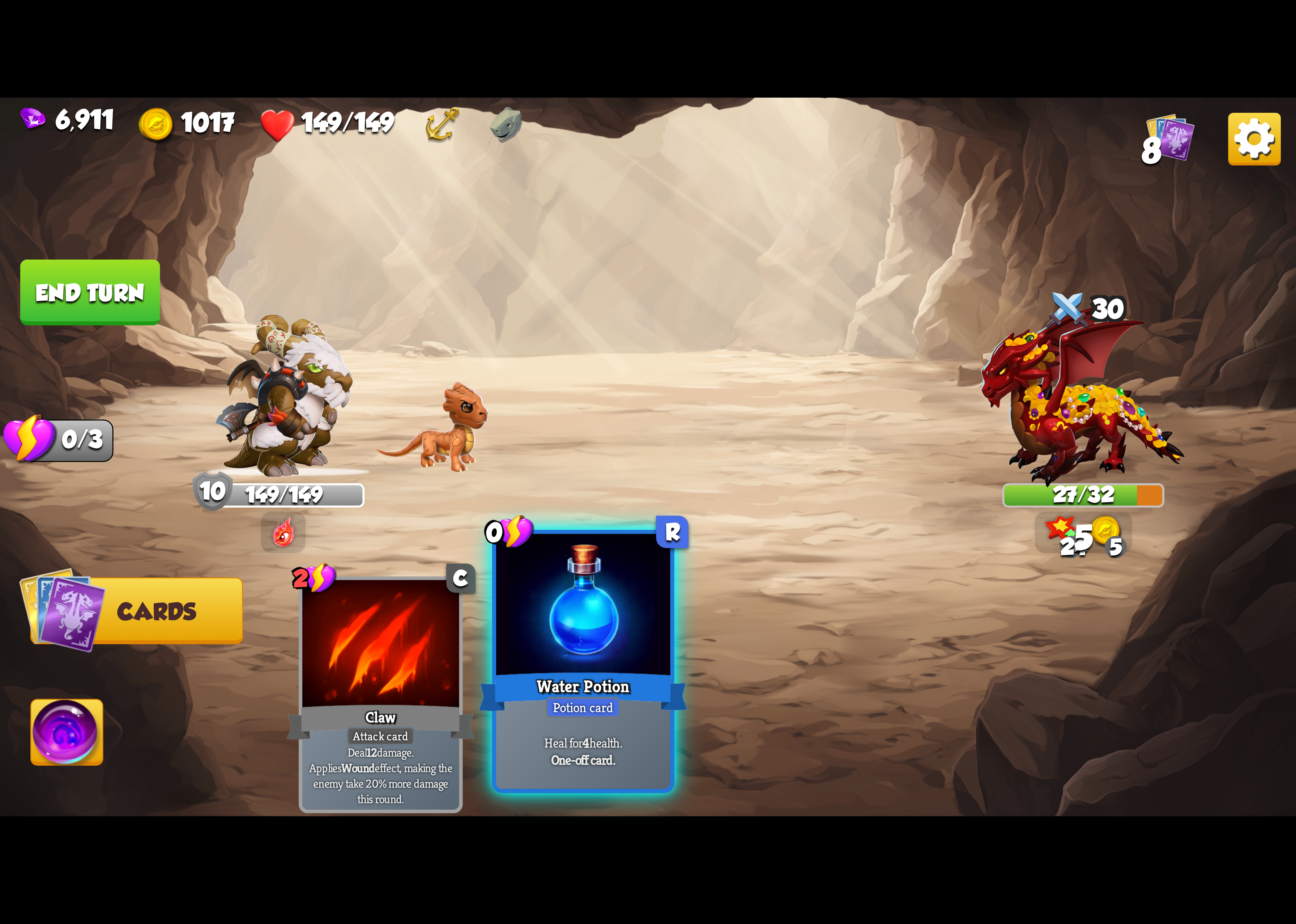
click at [607, 645] on div at bounding box center [583, 607] width 174 height 147
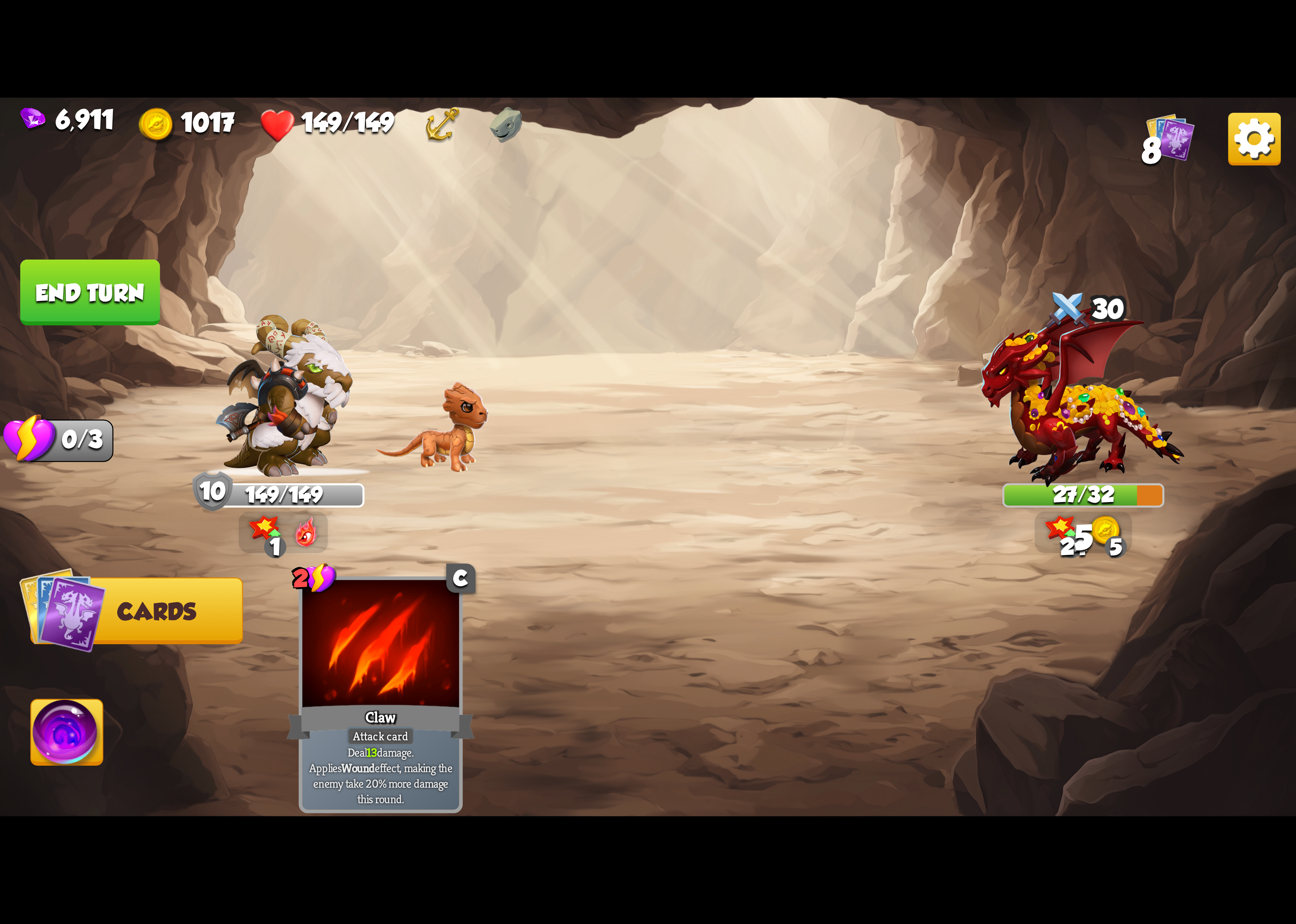
click at [50, 742] on img at bounding box center [67, 737] width 72 height 73
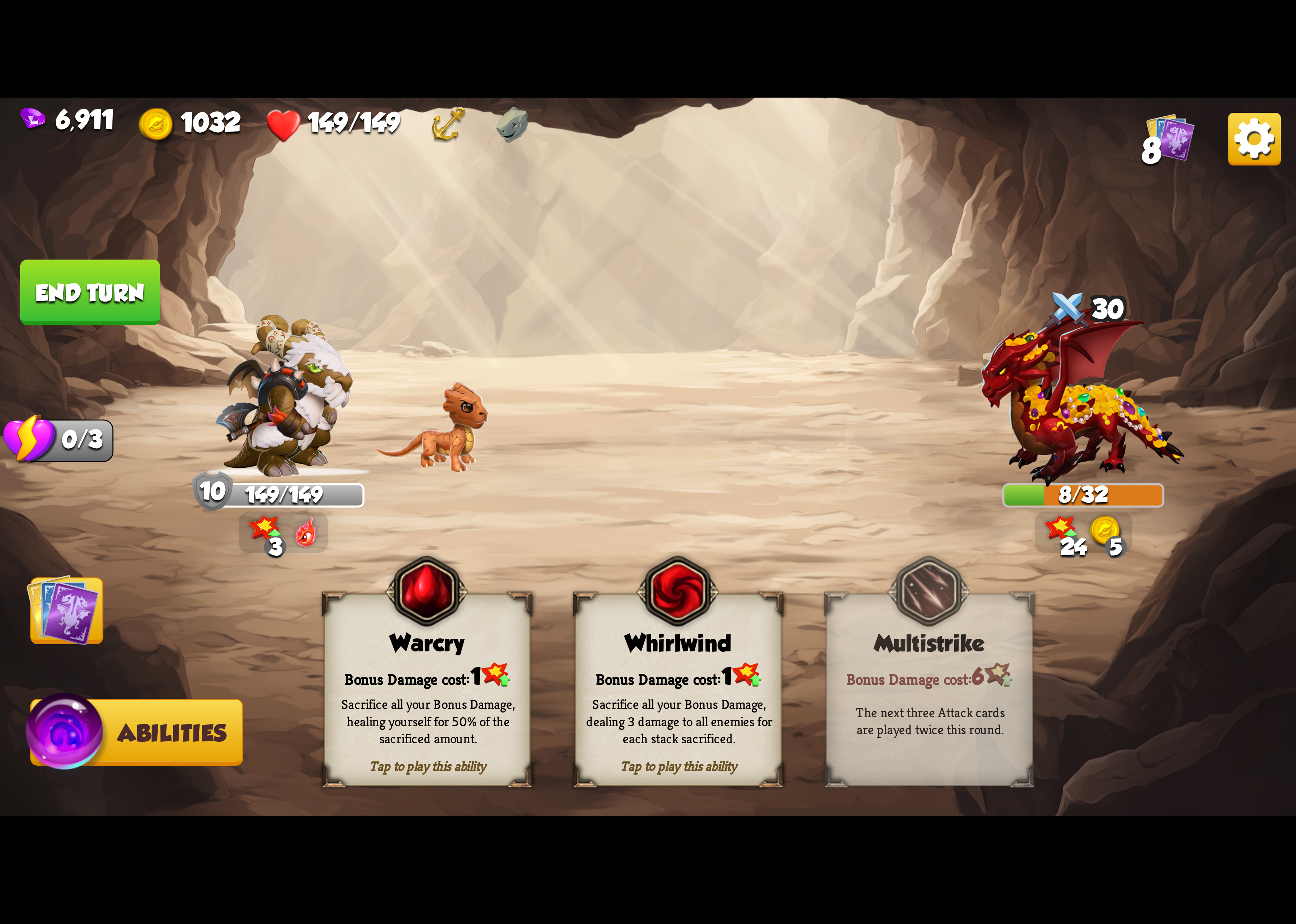
click at [725, 629] on div "Tap to play this ability Whirlwind Bonus Damage cost: 1 Sacrifice all your Bonu…" at bounding box center [678, 690] width 207 height 192
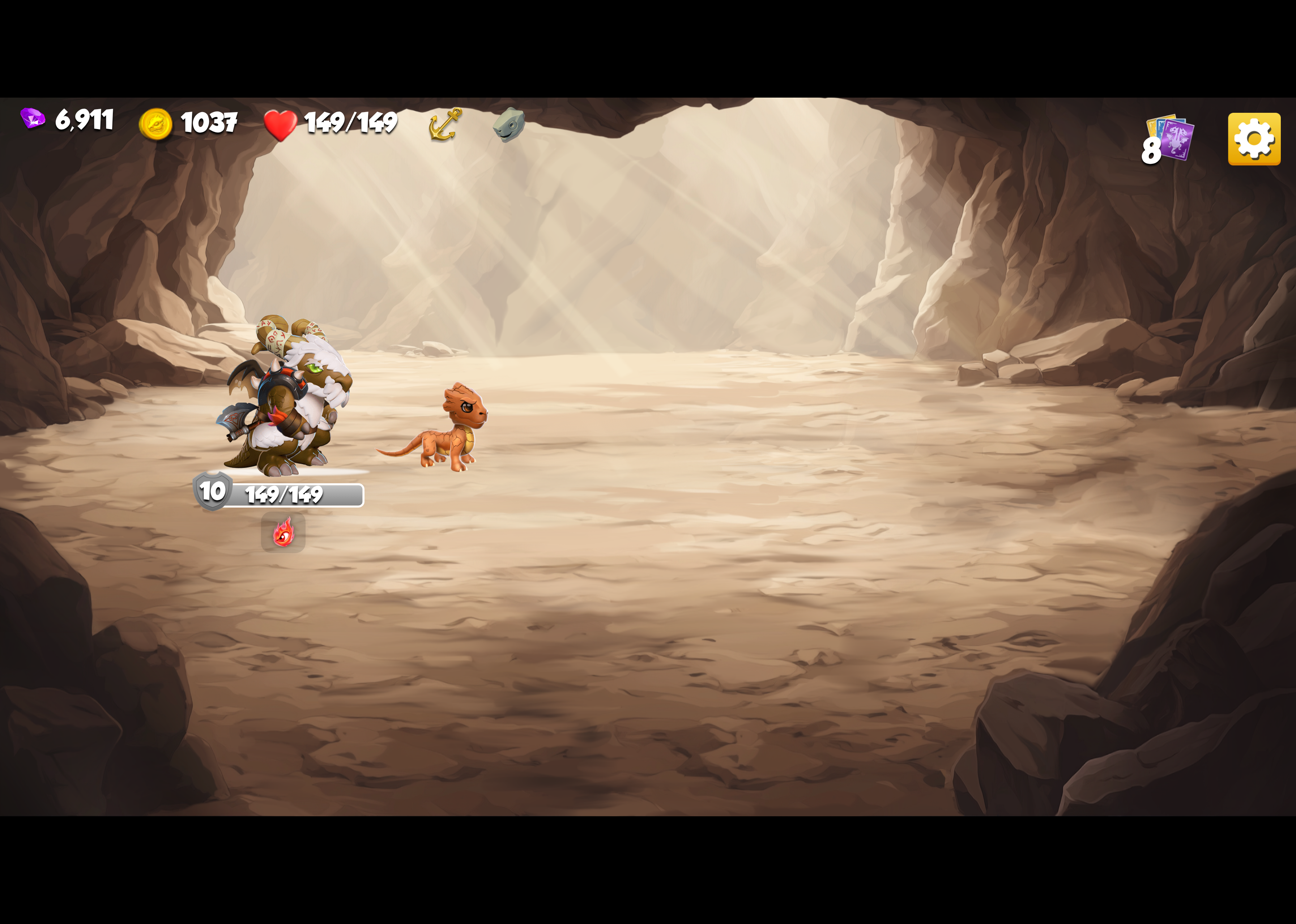
click at [1255, 162] on img at bounding box center [1255, 138] width 53 height 53
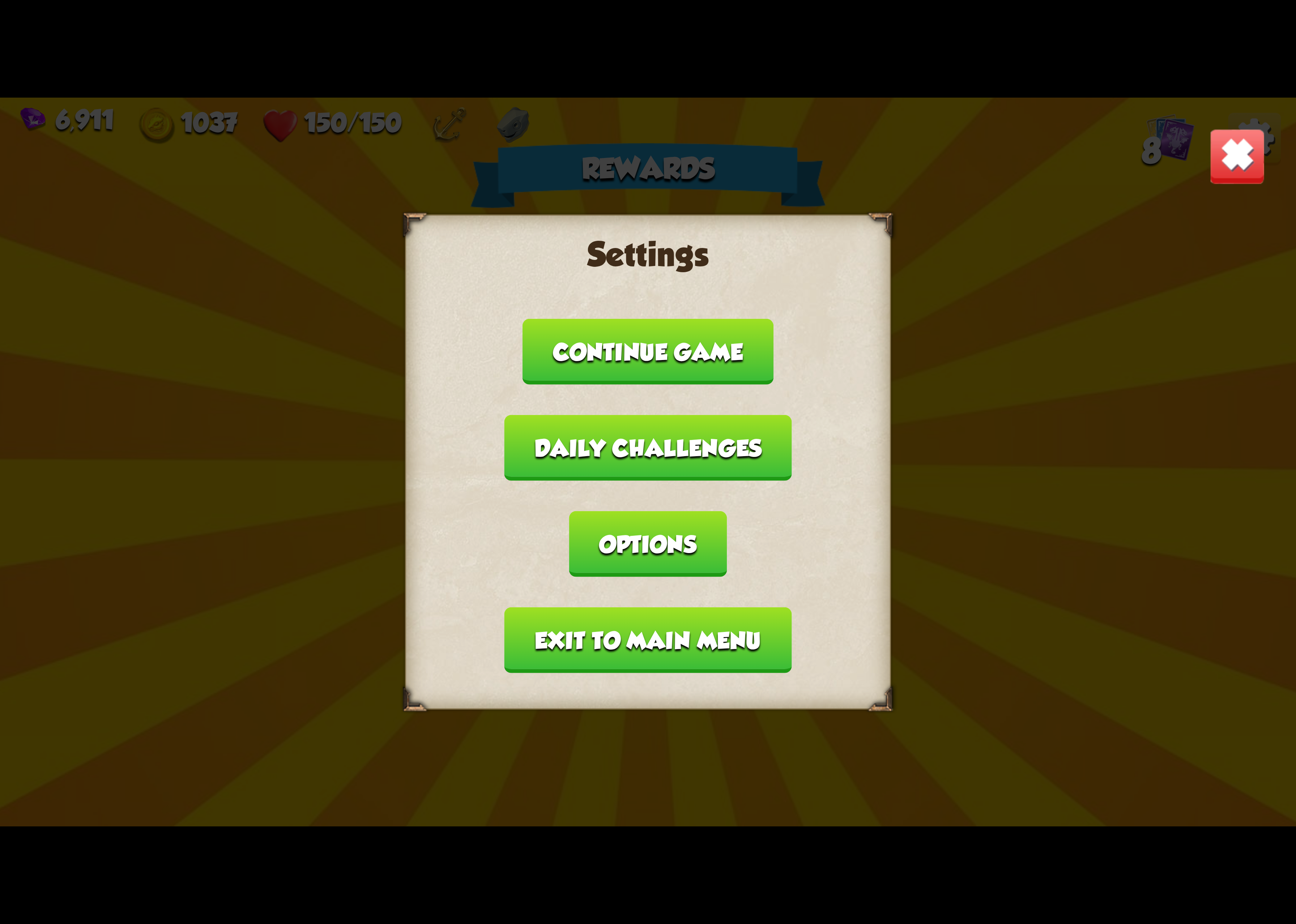
drag, startPoint x: 783, startPoint y: 481, endPoint x: 778, endPoint y: 478, distance: 5.8
click at [727, 512] on button "Options" at bounding box center [648, 544] width 157 height 66
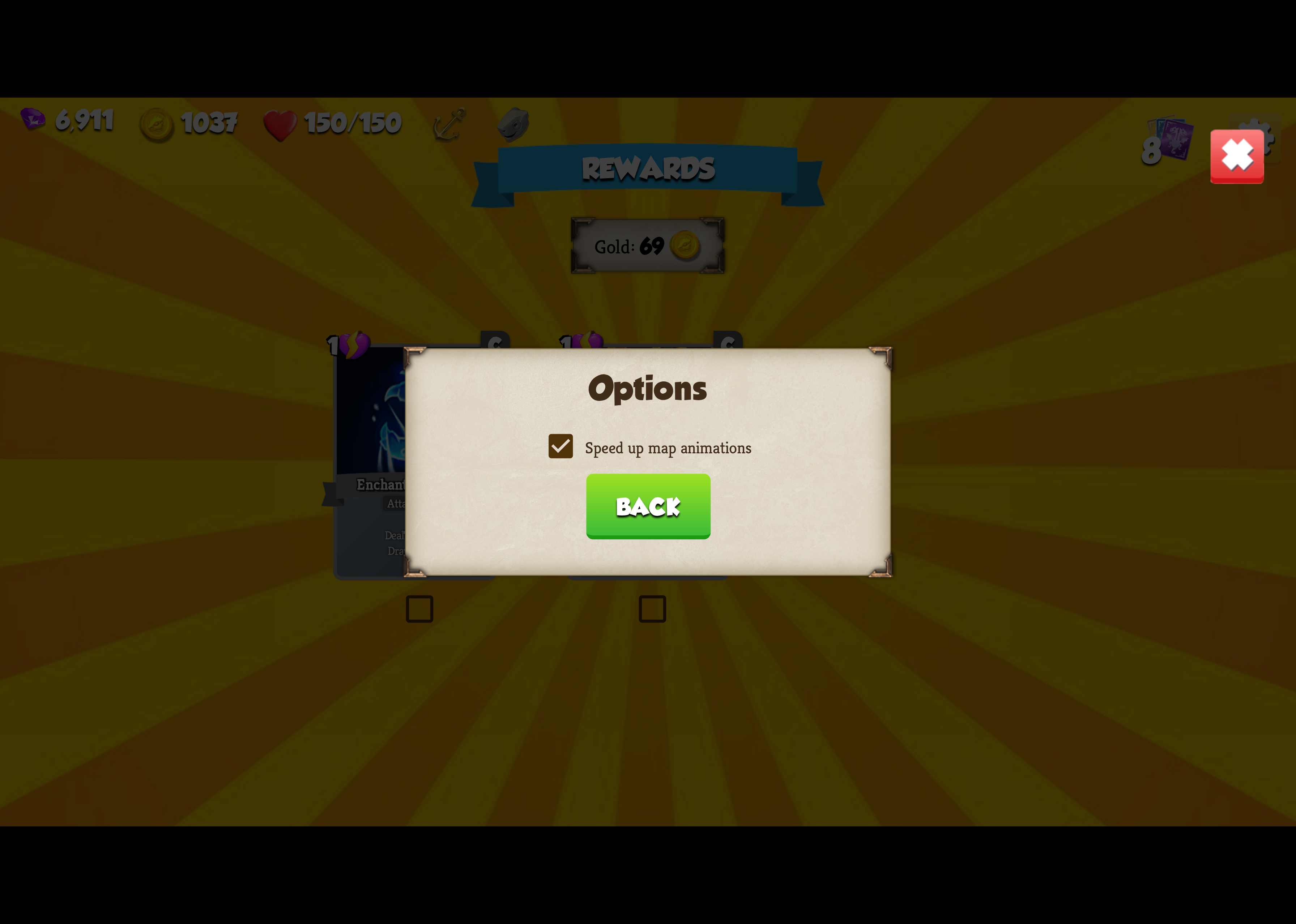
click at [621, 429] on div "Options Speed up map animations Back" at bounding box center [648, 462] width 486 height 228
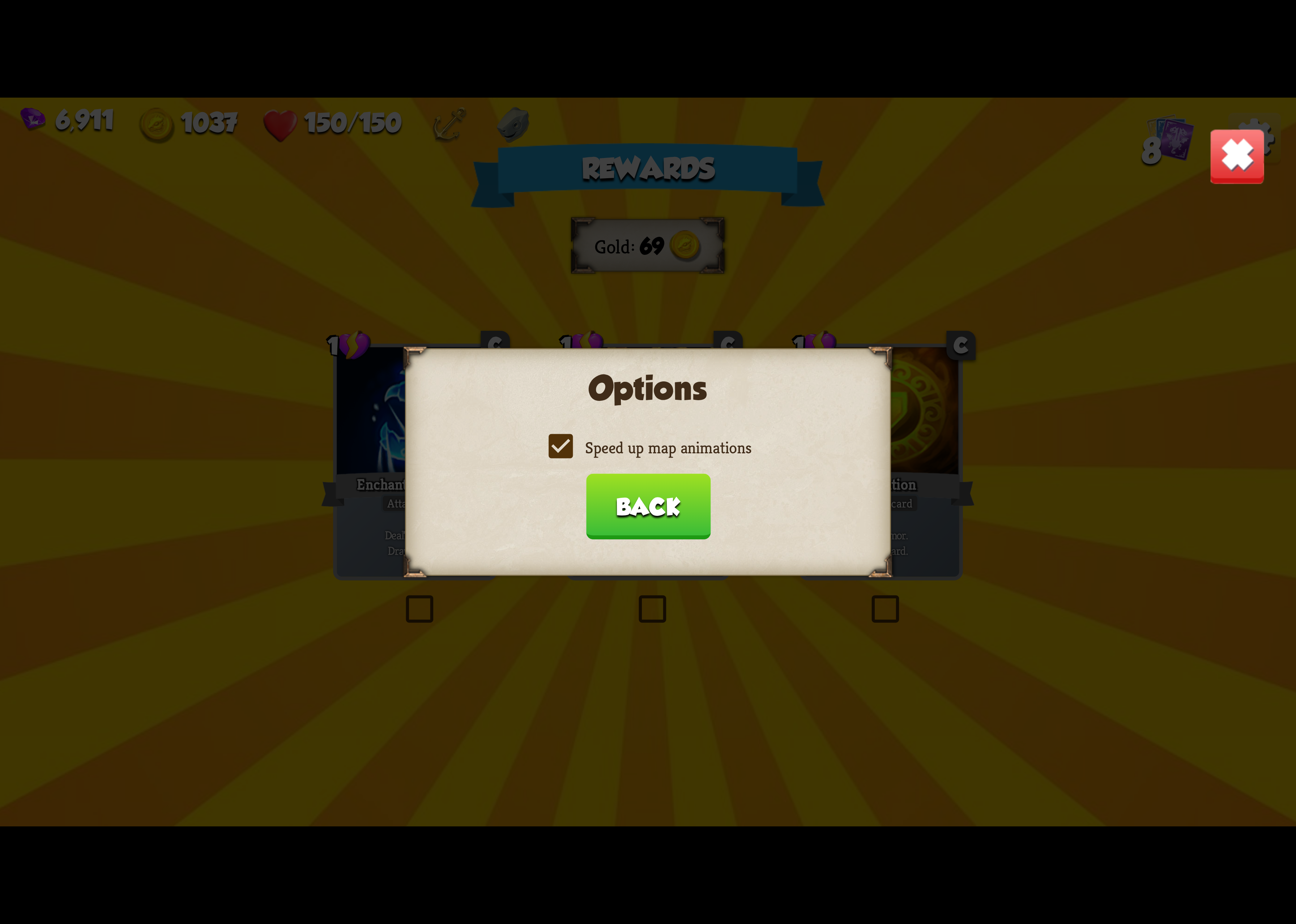
click at [601, 450] on label "Speed up map animations" at bounding box center [648, 447] width 207 height 21
click at [0, 0] on input "Speed up map animations" at bounding box center [0, 0] width 0 height 0
click at [601, 450] on label "Speed up map animations" at bounding box center [648, 447] width 207 height 21
click at [0, 0] on input "Speed up map animations" at bounding box center [0, 0] width 0 height 0
click at [669, 531] on button "Back" at bounding box center [648, 506] width 124 height 66
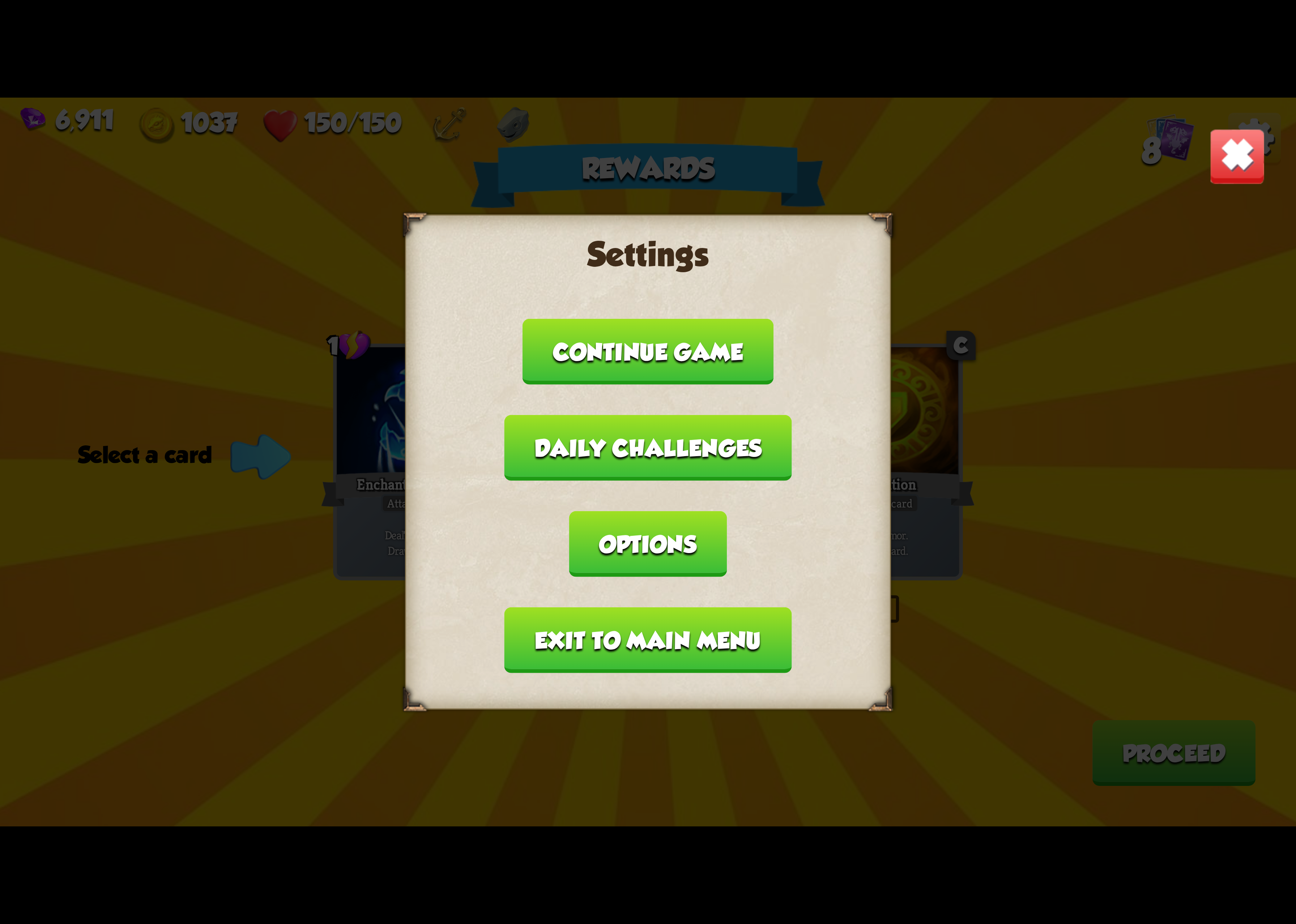
click at [609, 607] on button "Exit to main menu" at bounding box center [648, 640] width 287 height 66
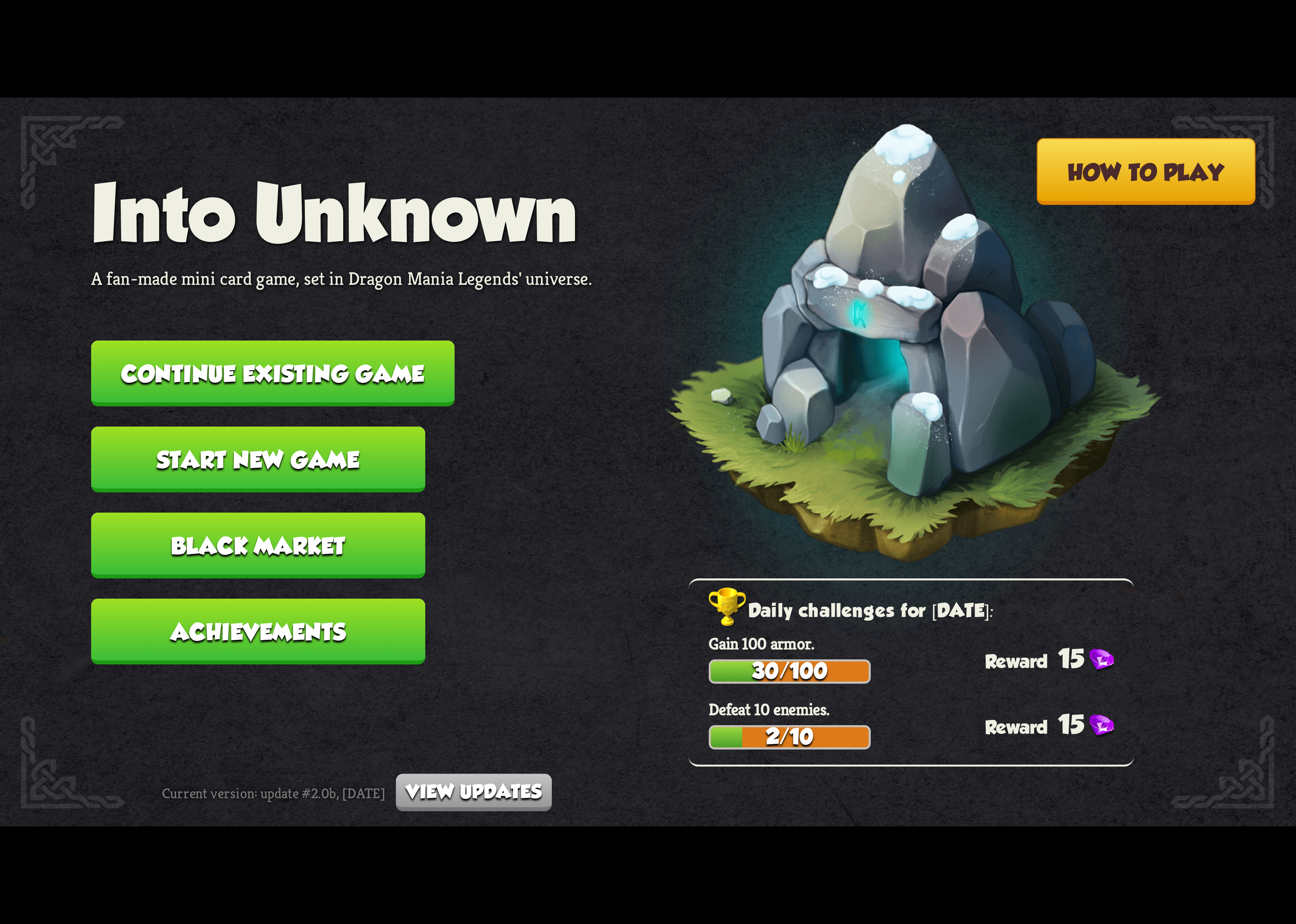
click at [388, 388] on button "Continue existing game" at bounding box center [273, 373] width 364 height 66
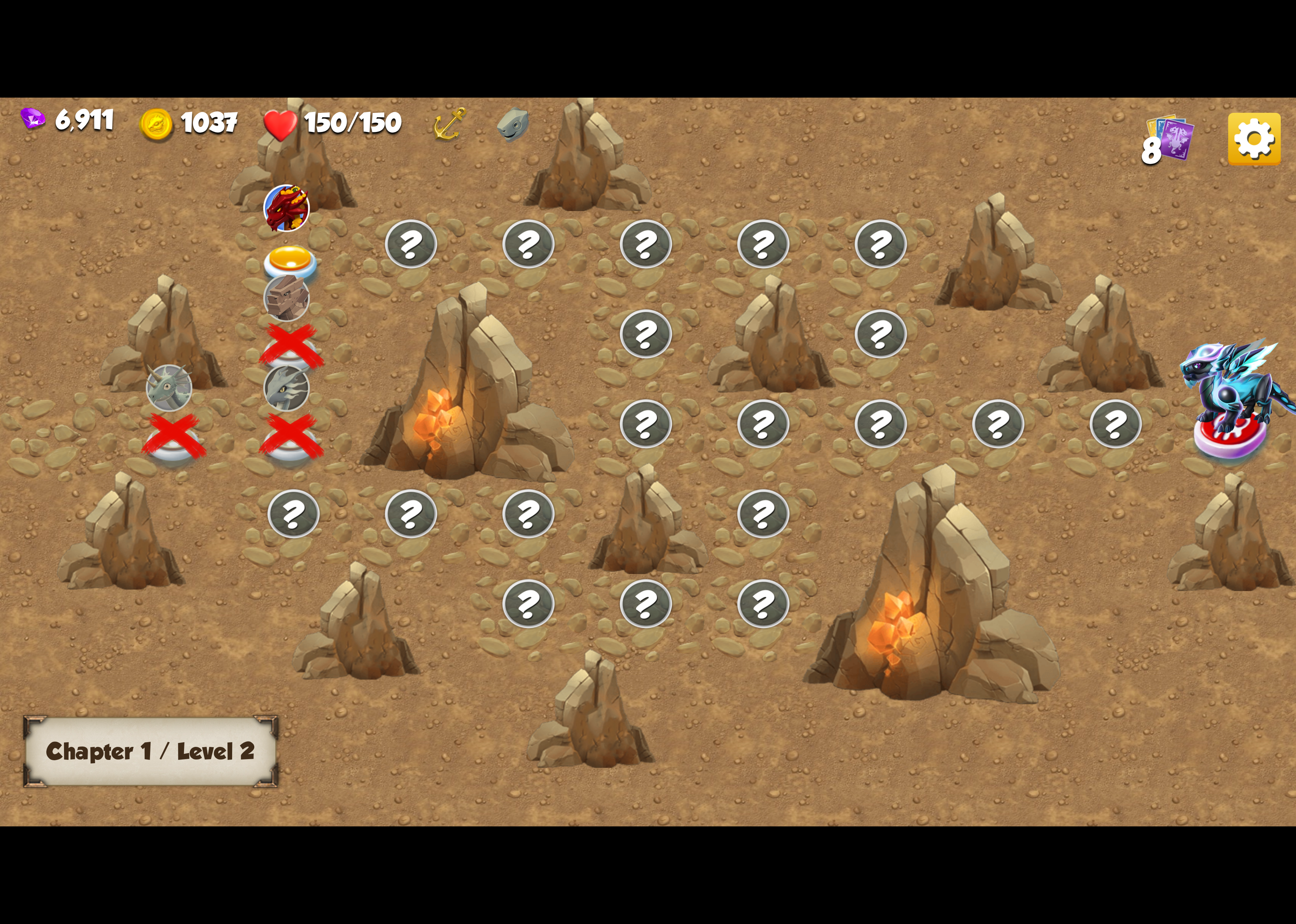
click at [291, 269] on div at bounding box center [293, 258] width 118 height 90
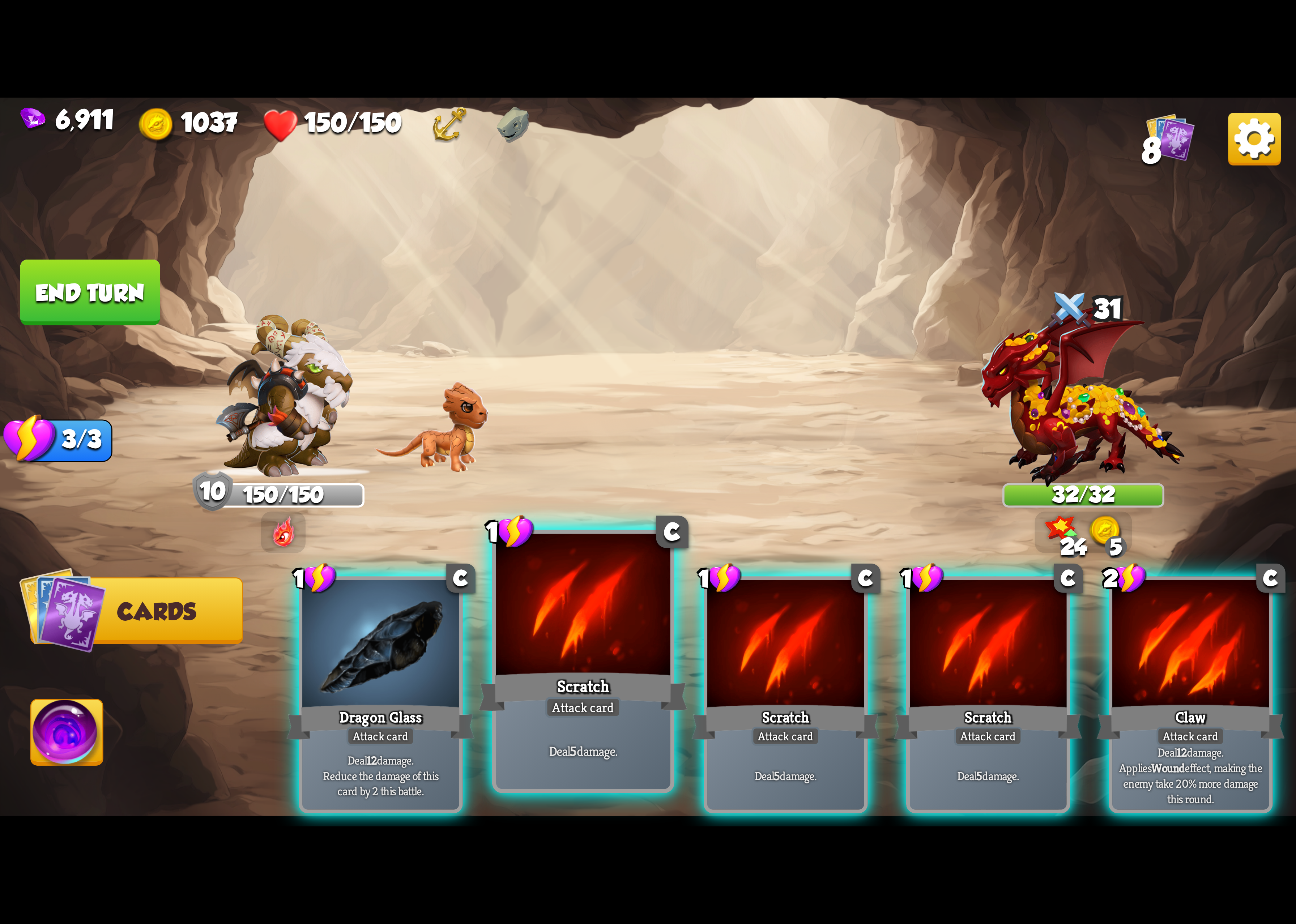
click at [610, 660] on div at bounding box center [583, 607] width 174 height 147
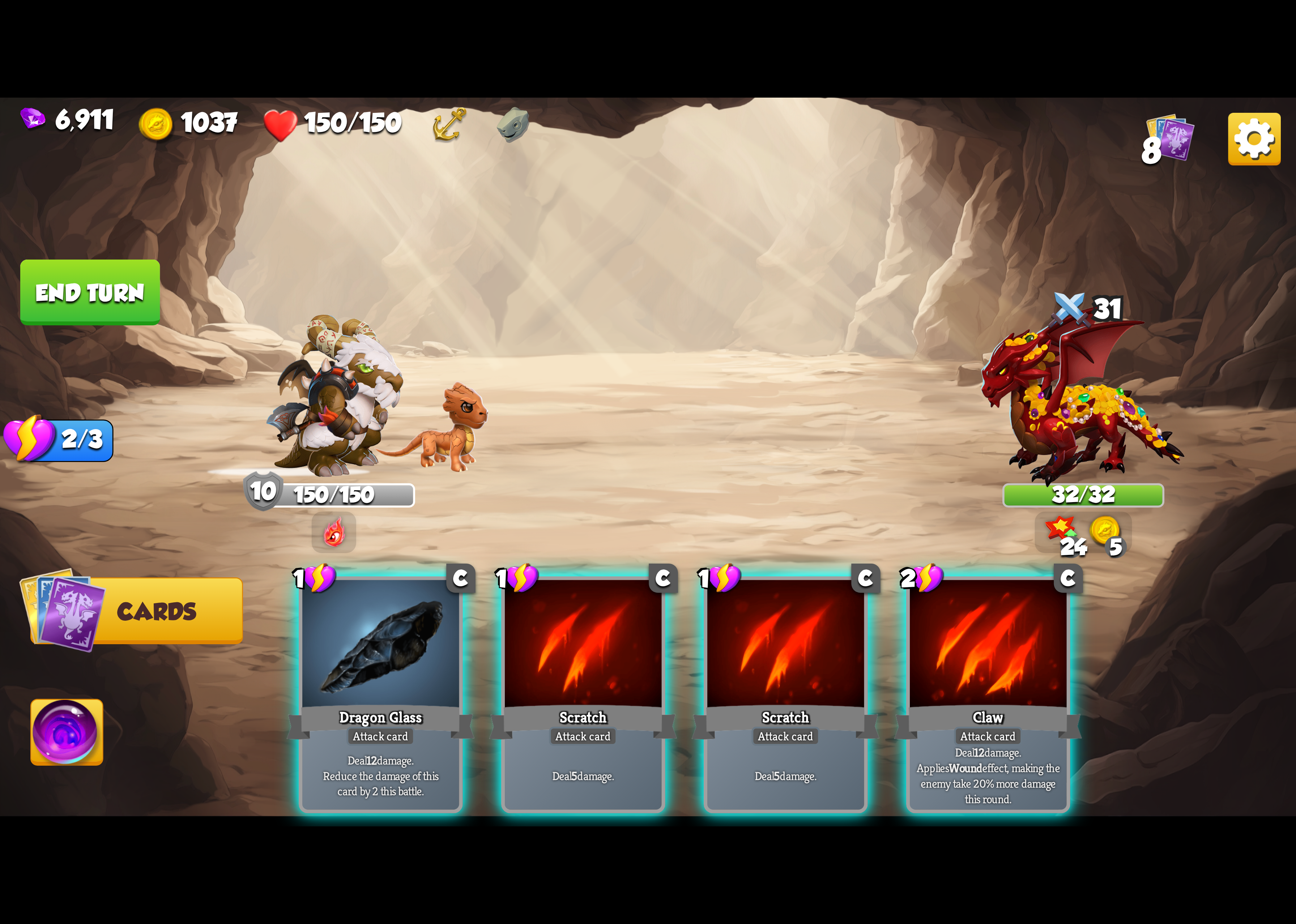
click at [610, 660] on div at bounding box center [583, 646] width 156 height 132
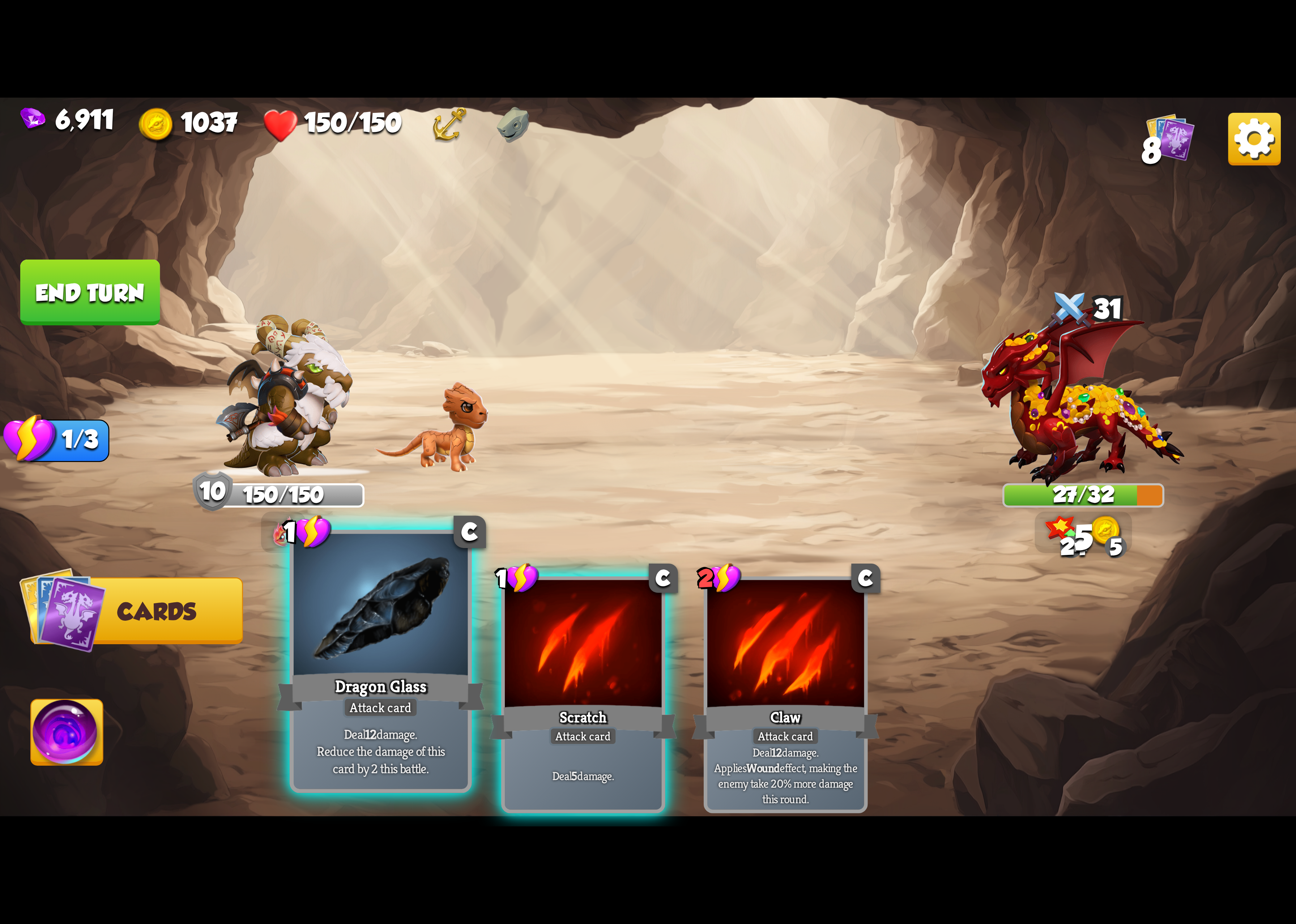
click at [364, 680] on div "Dragon Glass" at bounding box center [381, 692] width 209 height 47
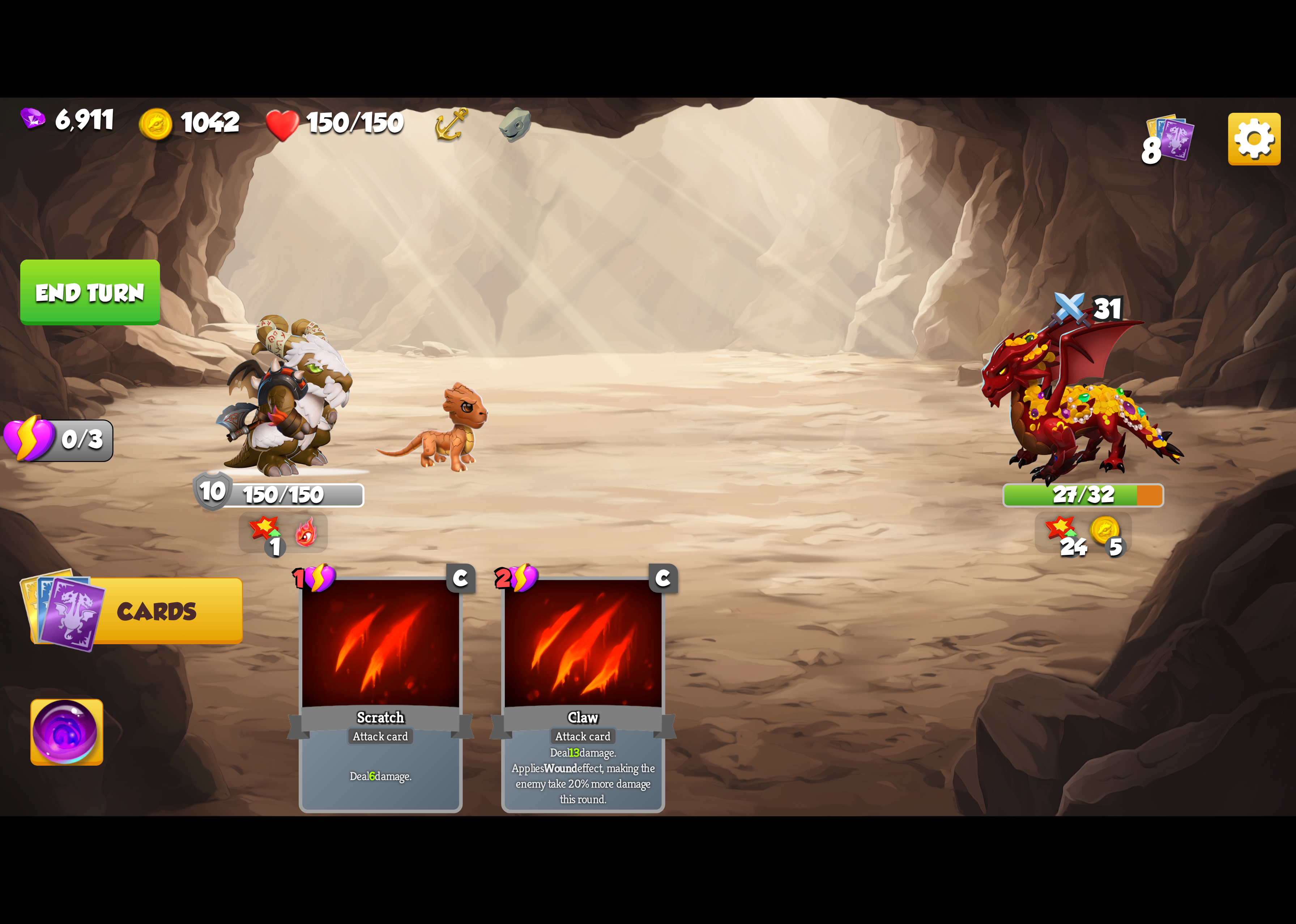
click at [38, 734] on img at bounding box center [67, 737] width 72 height 73
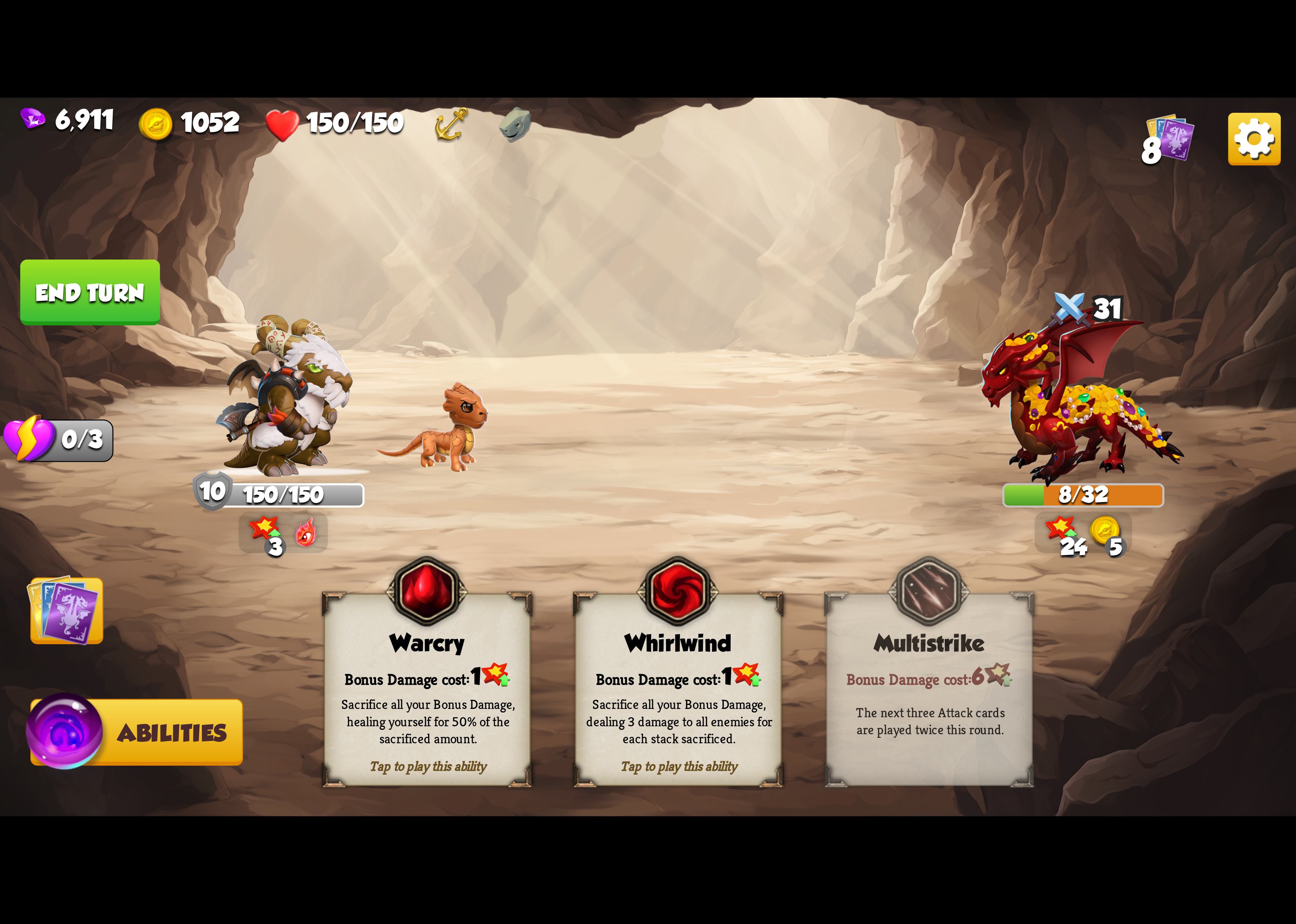
click at [654, 671] on div "Bonus Damage cost: 1" at bounding box center [678, 675] width 204 height 30
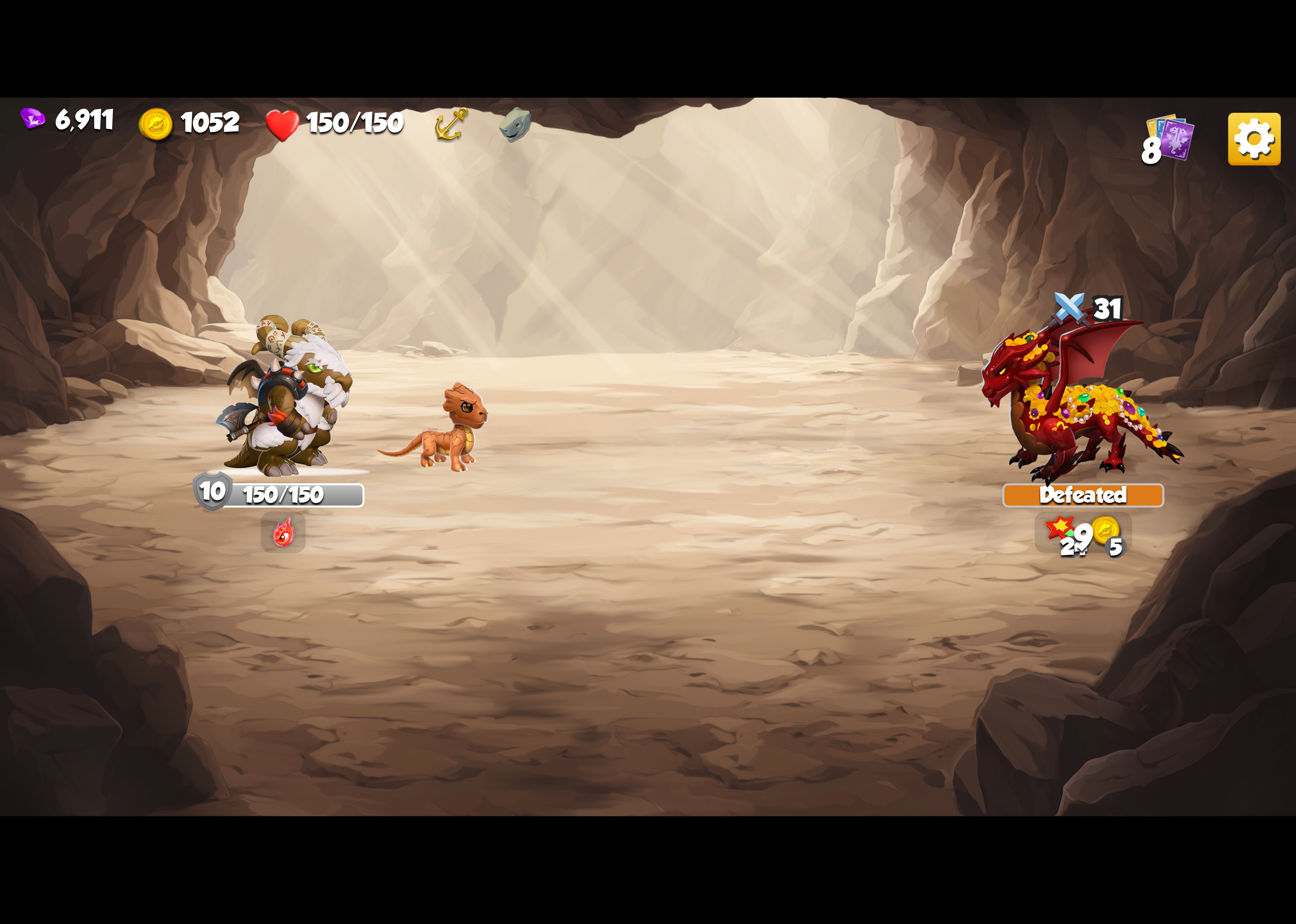
click at [1227, 141] on div "6,911 1052 150/150 8" at bounding box center [648, 123] width 1296 height 50
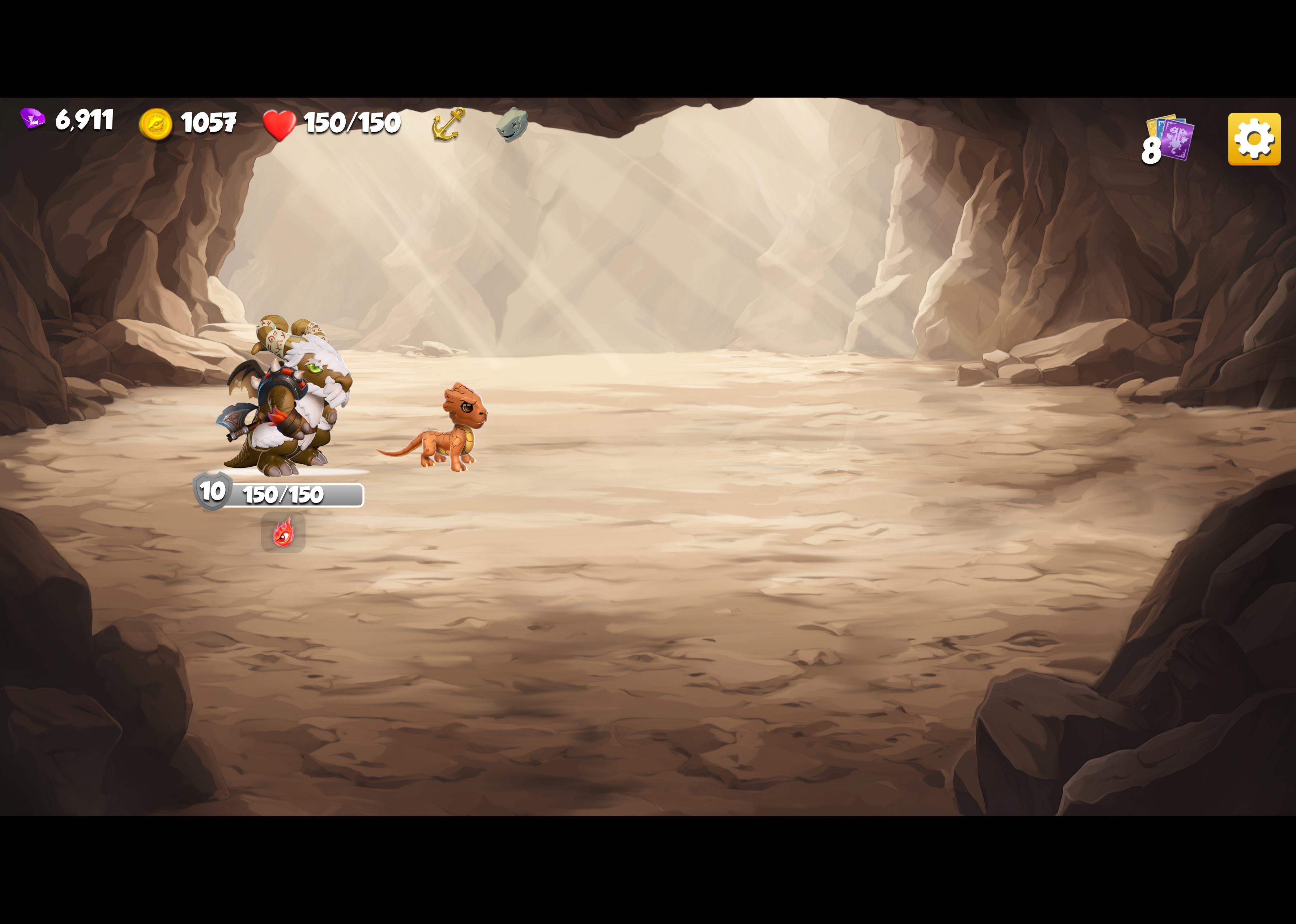
click at [1247, 133] on img at bounding box center [1255, 138] width 53 height 53
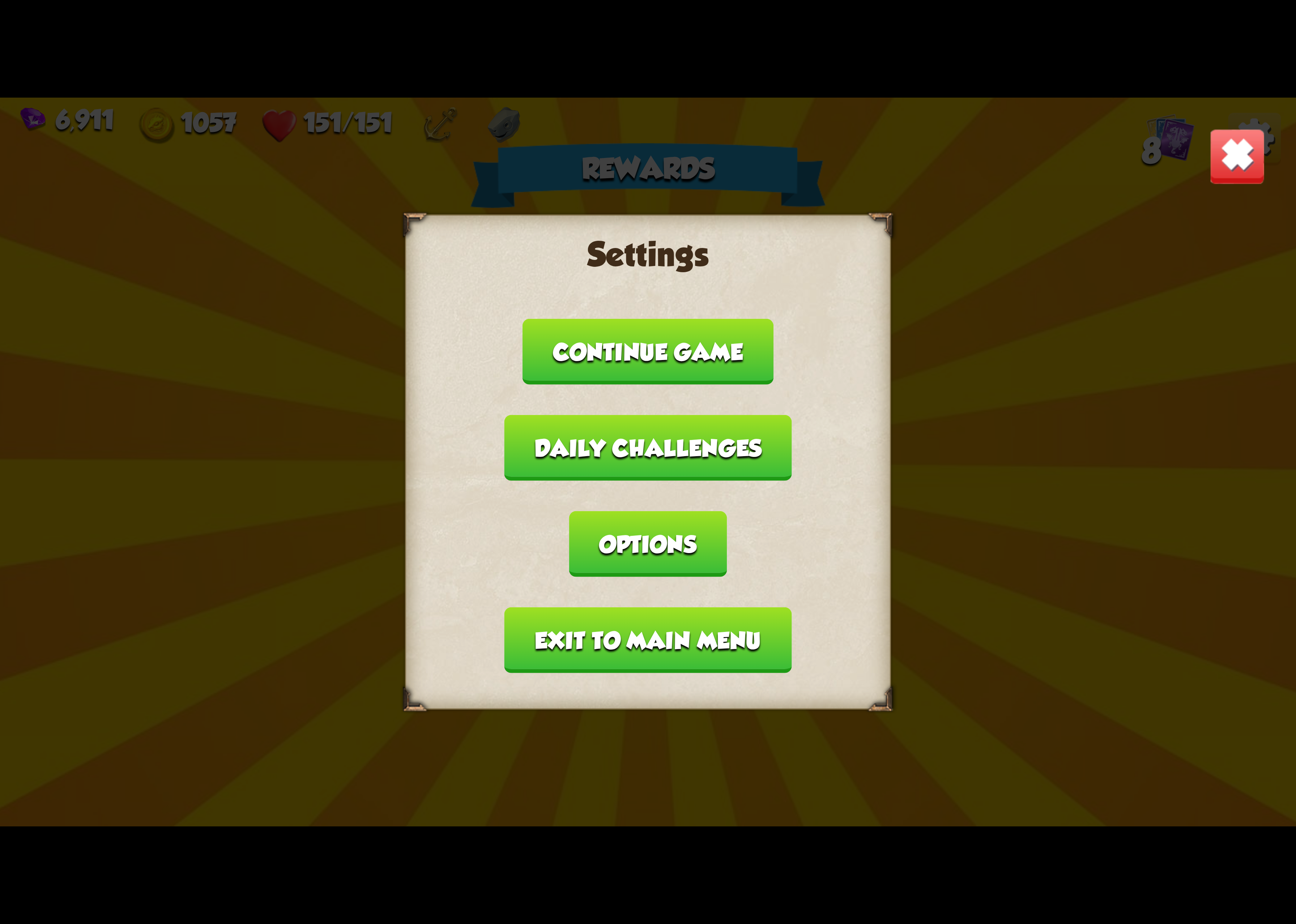
click at [727, 512] on button "Options" at bounding box center [648, 544] width 157 height 66
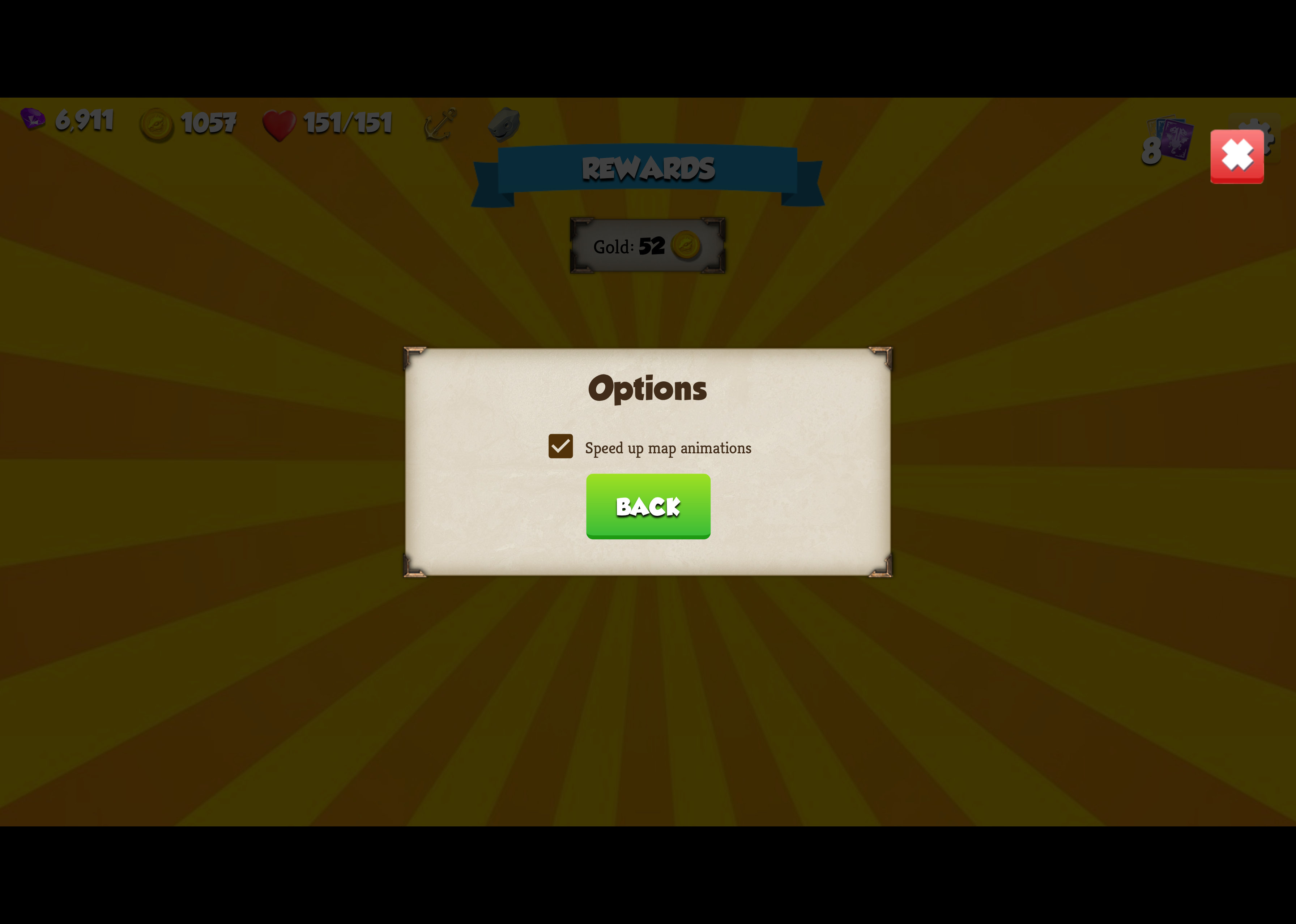
click at [701, 444] on label "Speed up map animations" at bounding box center [648, 447] width 207 height 21
click at [0, 0] on input "Speed up map animations" at bounding box center [0, 0] width 0 height 0
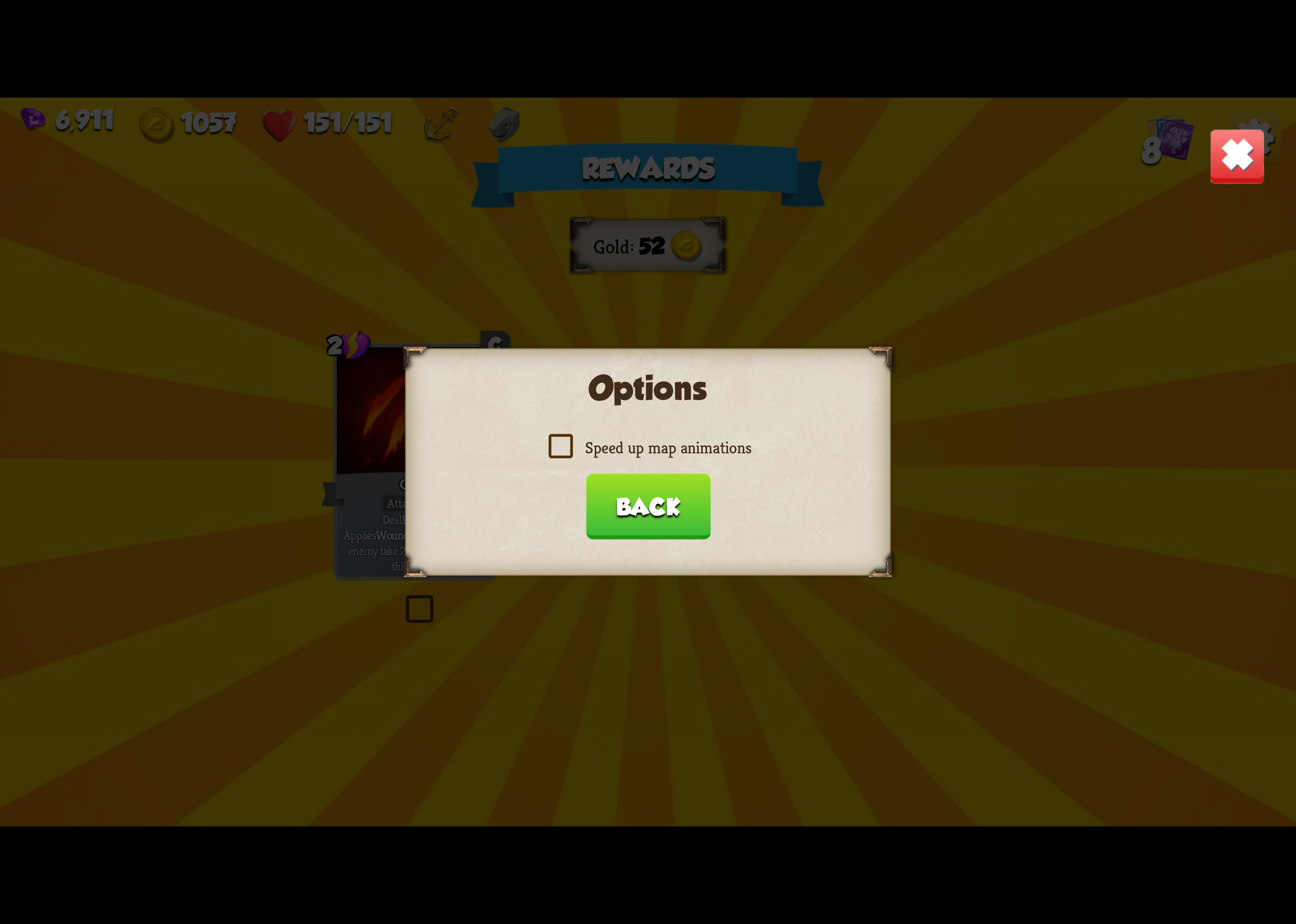
click at [701, 444] on label "Speed up map animations" at bounding box center [648, 447] width 207 height 21
click at [0, 0] on input "Speed up map animations" at bounding box center [0, 0] width 0 height 0
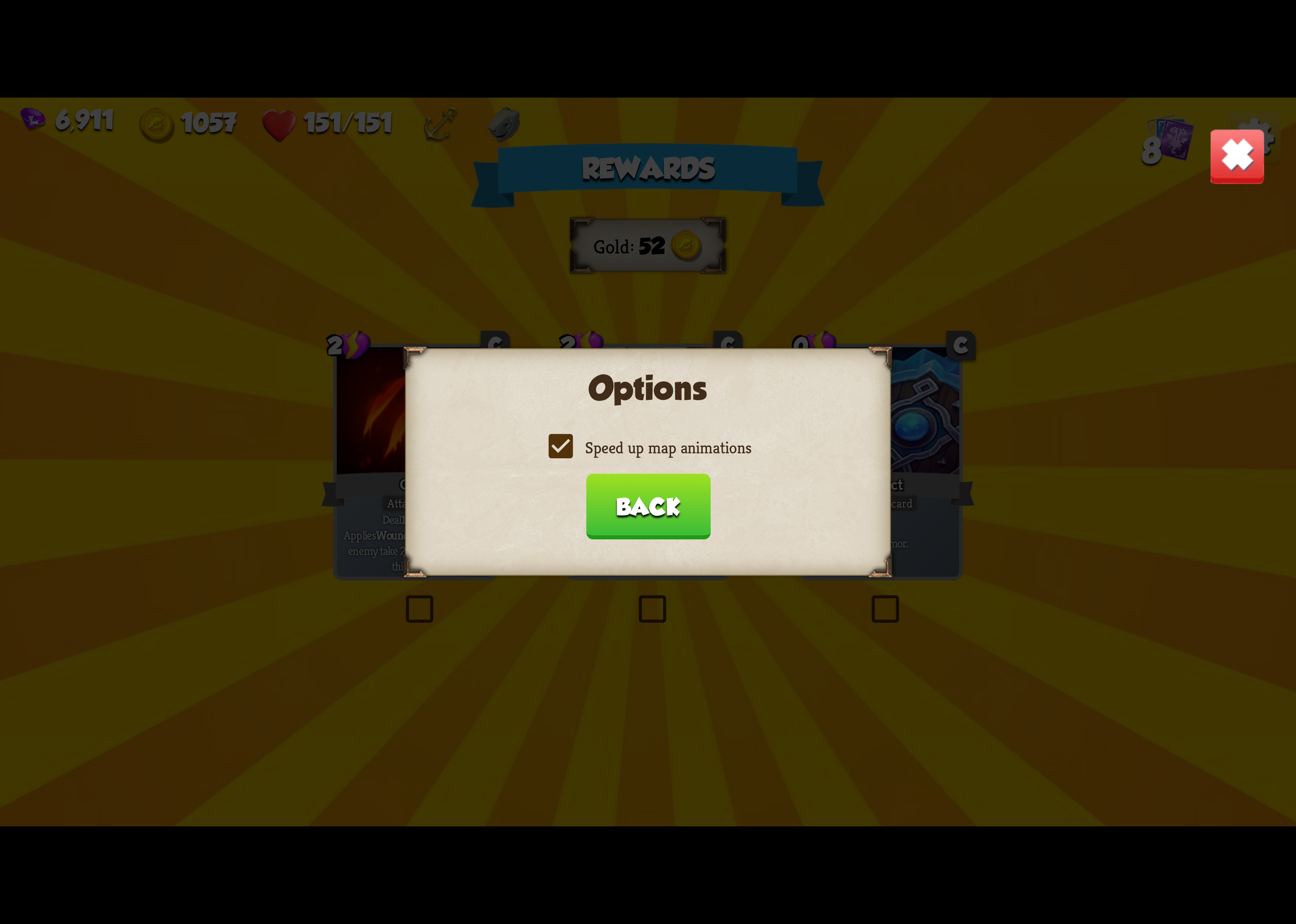
click at [651, 492] on button "Back" at bounding box center [648, 506] width 124 height 66
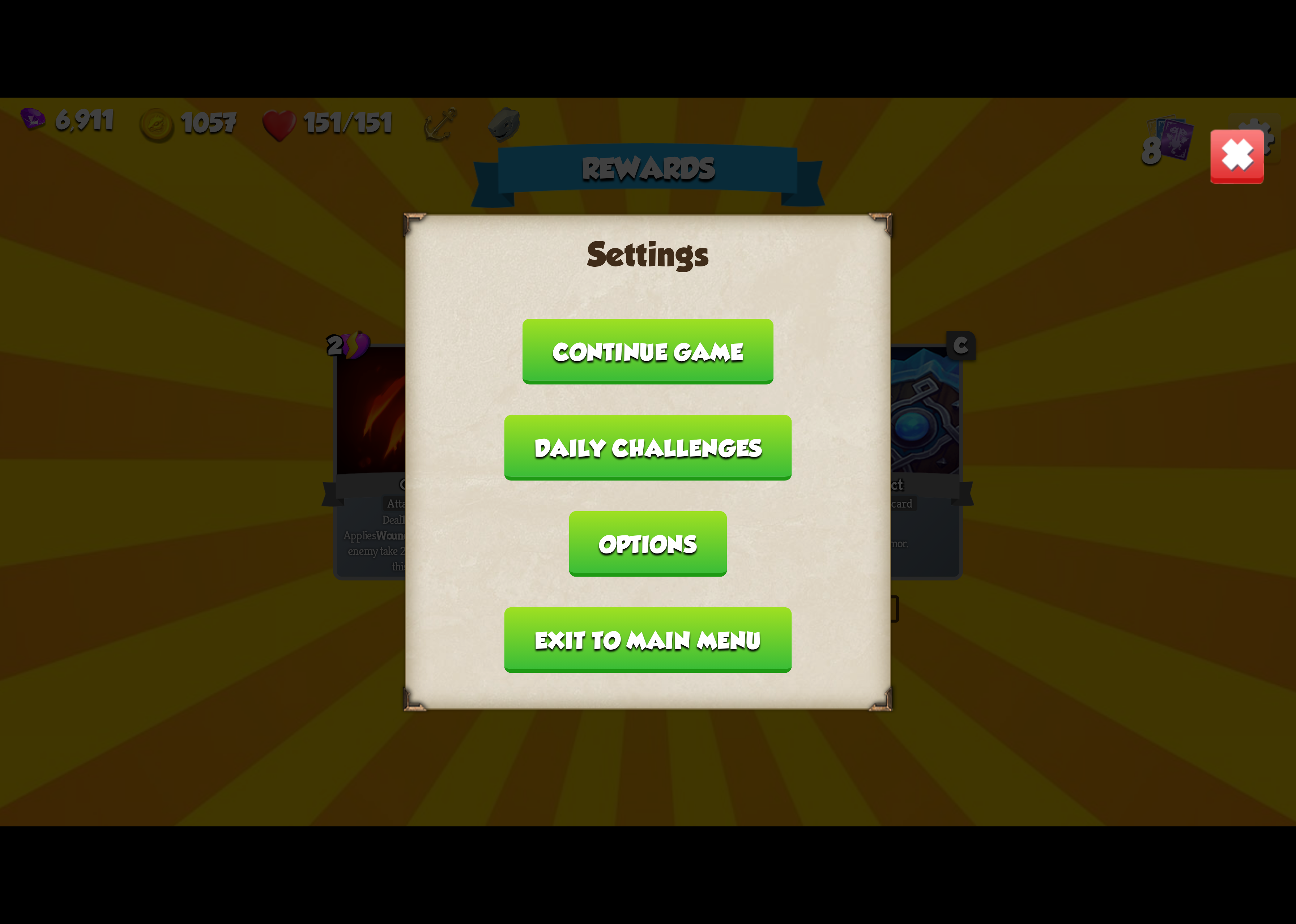
click at [624, 607] on button "Exit to main menu" at bounding box center [648, 640] width 287 height 66
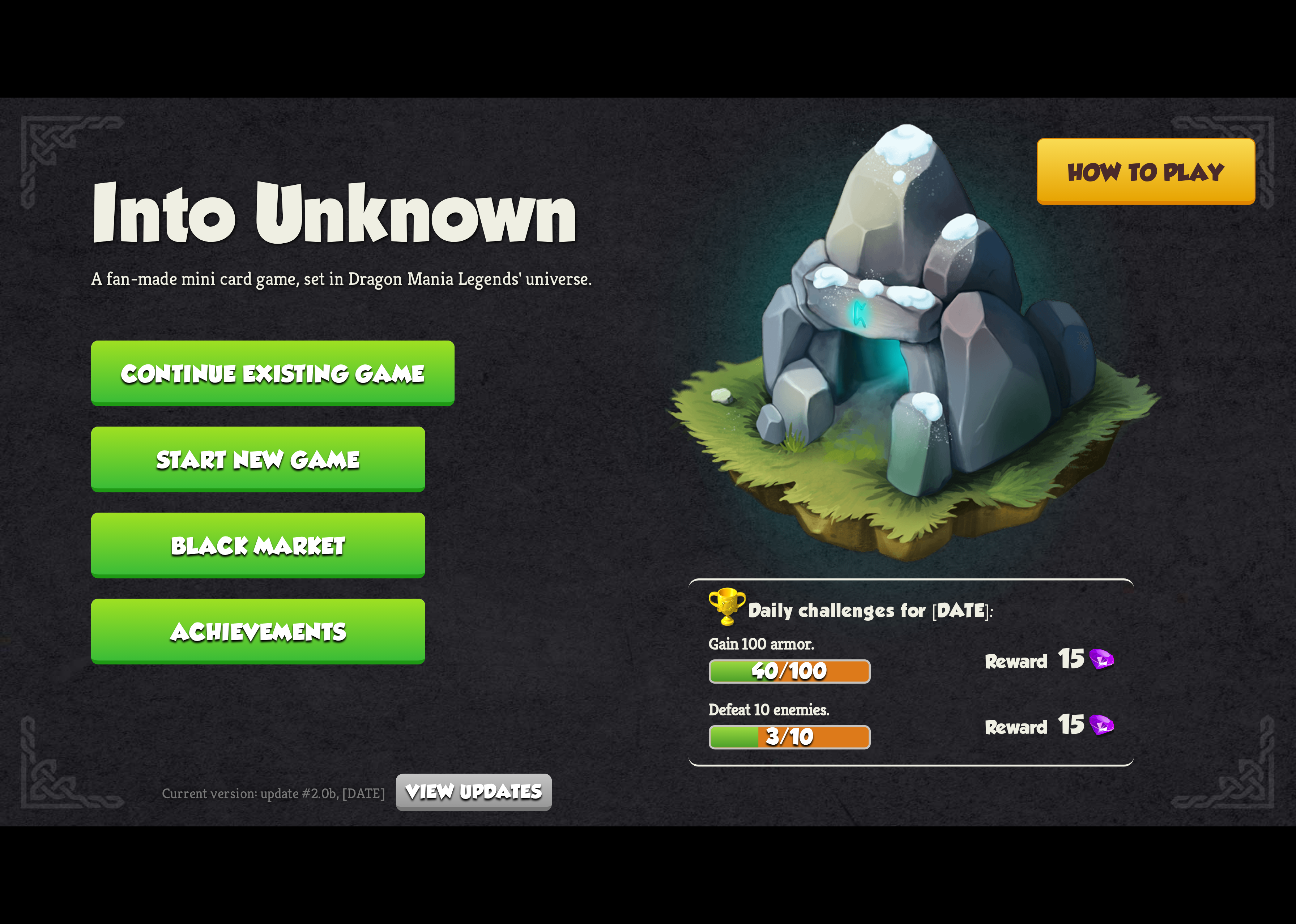
click at [402, 376] on button "Continue existing game" at bounding box center [273, 373] width 364 height 66
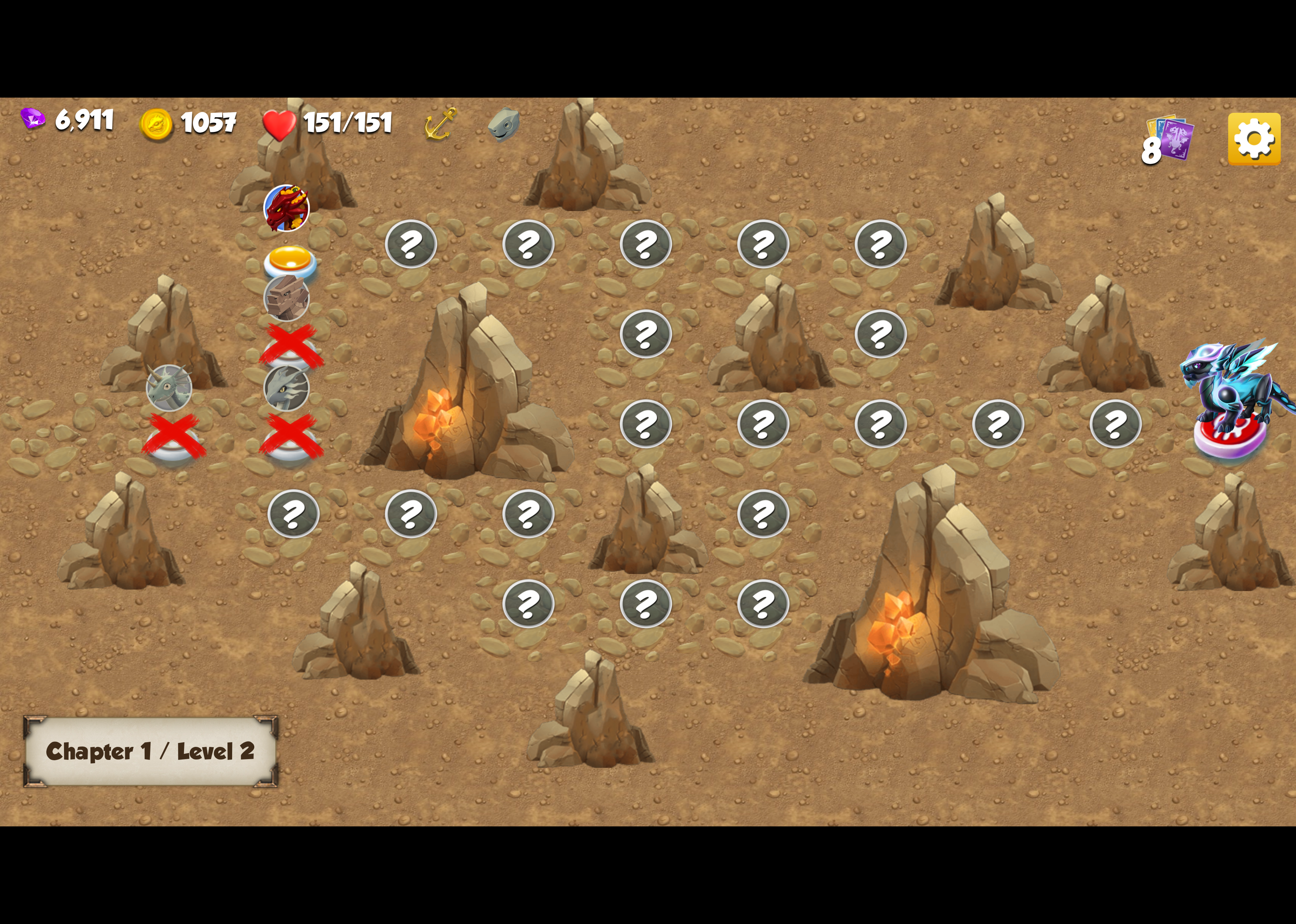
click at [296, 270] on div at bounding box center [293, 258] width 118 height 90
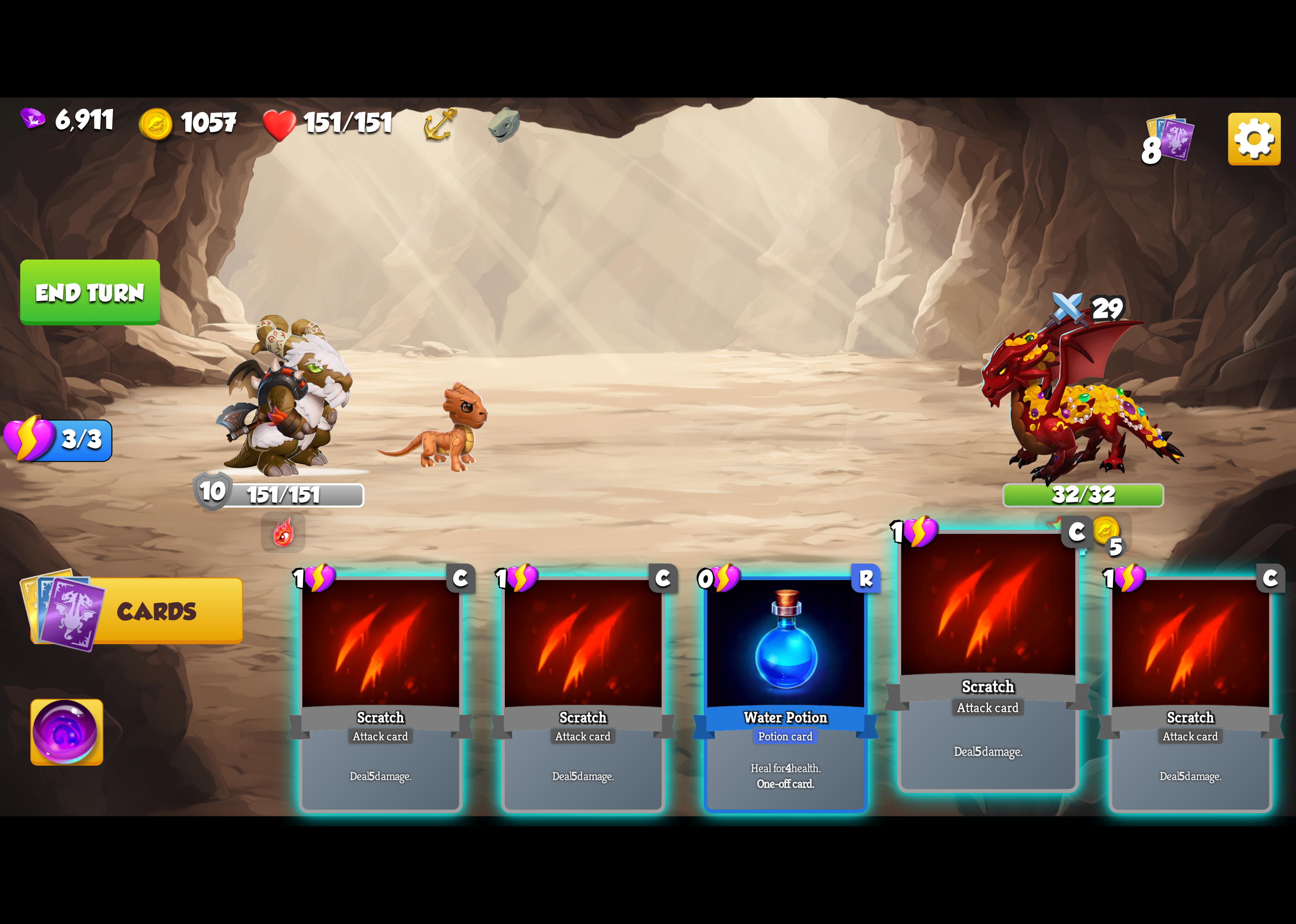
click at [1006, 666] on div at bounding box center [988, 607] width 174 height 147
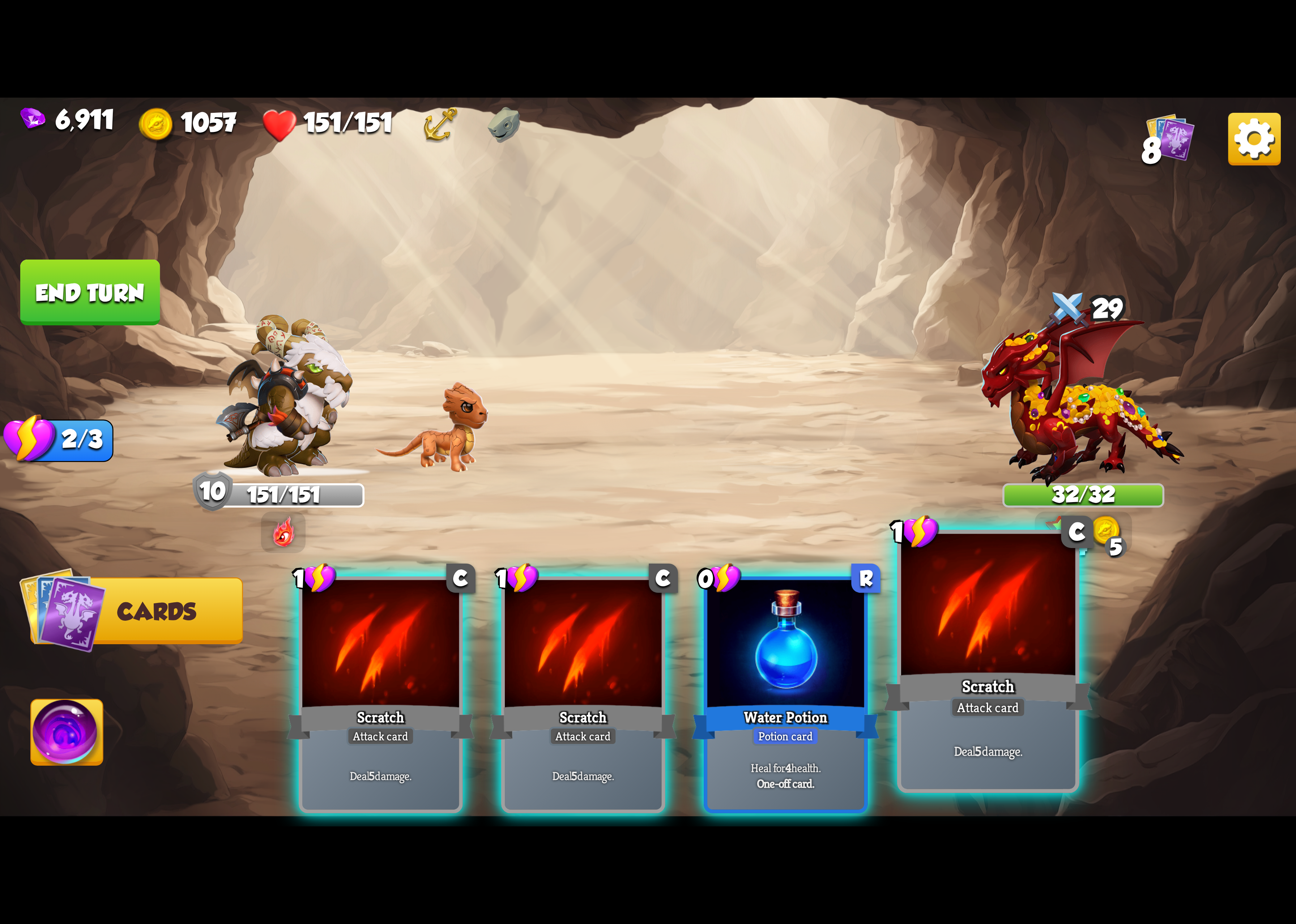
click at [1007, 666] on div at bounding box center [988, 607] width 174 height 147
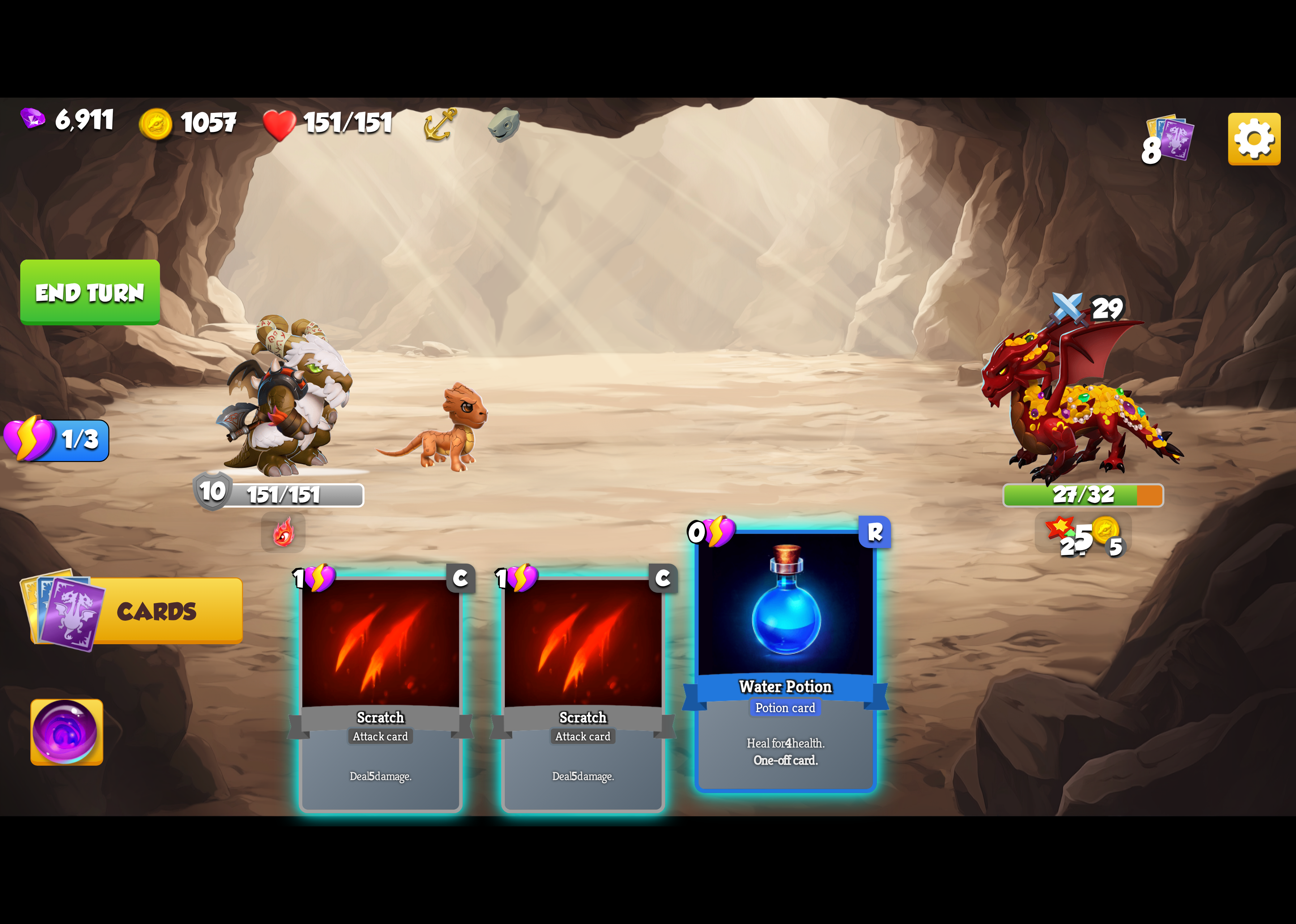
click at [674, 706] on div "Scratch" at bounding box center [584, 722] width 188 height 42
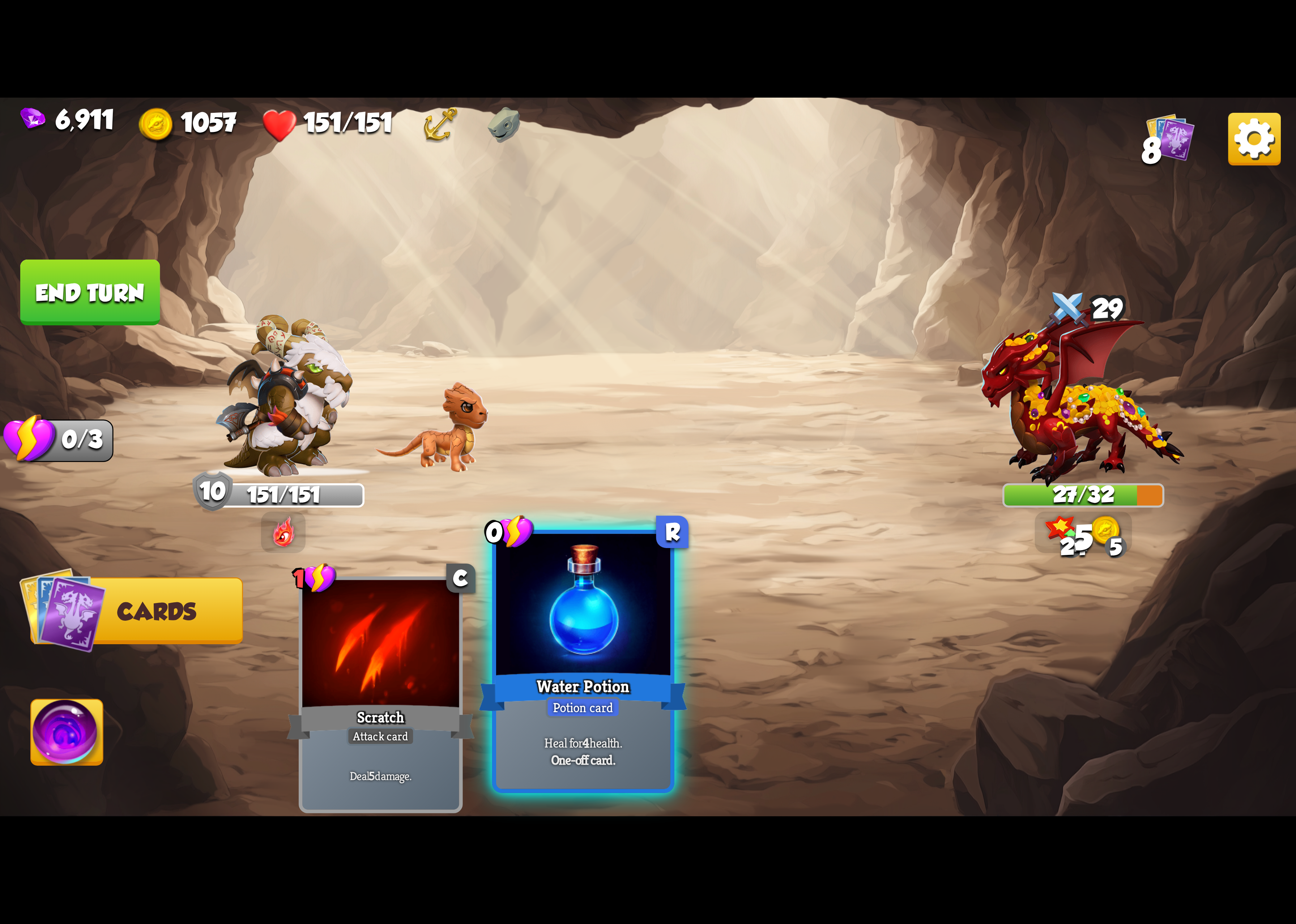
click at [669, 707] on div "Water Potion" at bounding box center [584, 692] width 209 height 47
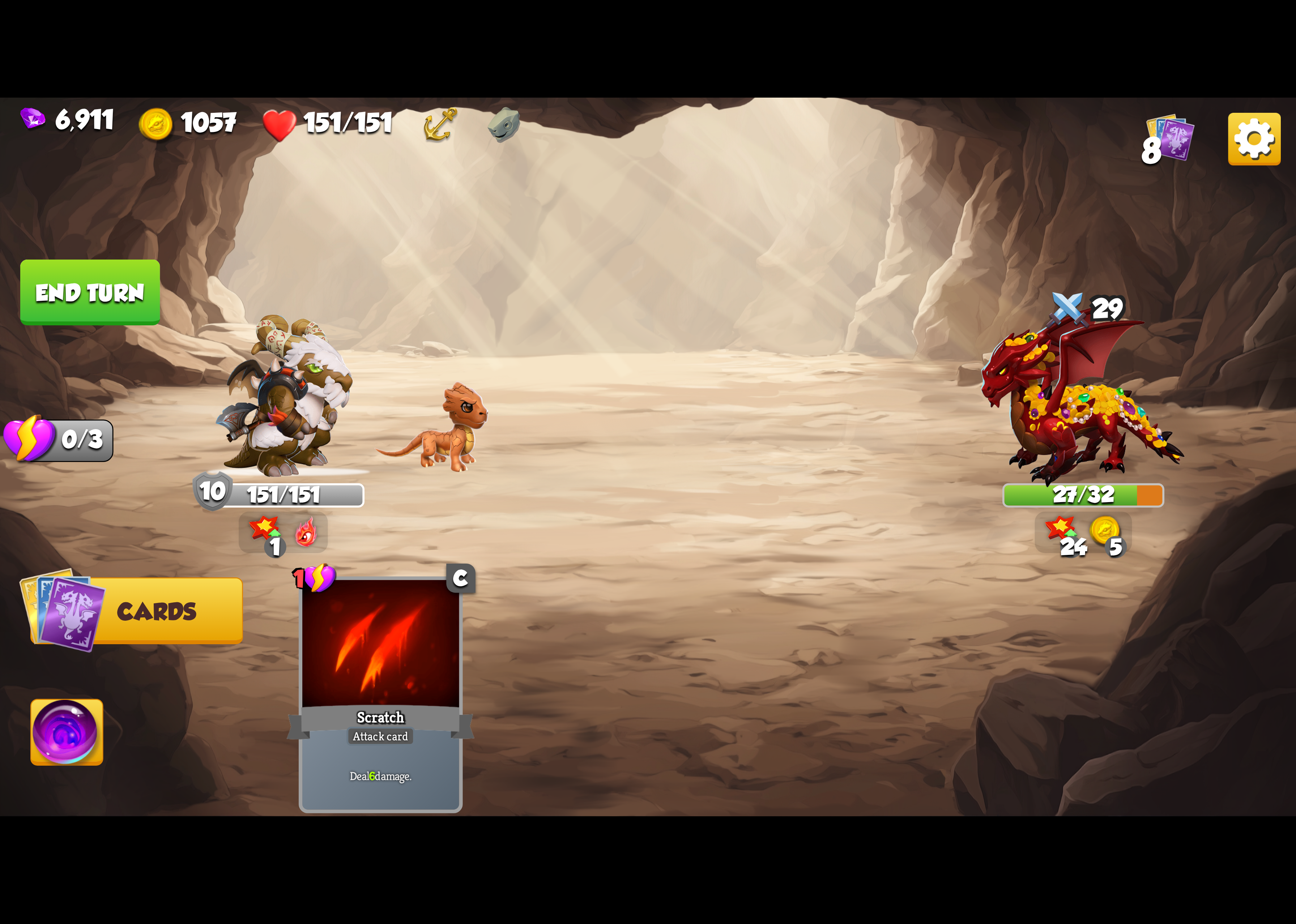
click at [74, 719] on img at bounding box center [67, 737] width 72 height 73
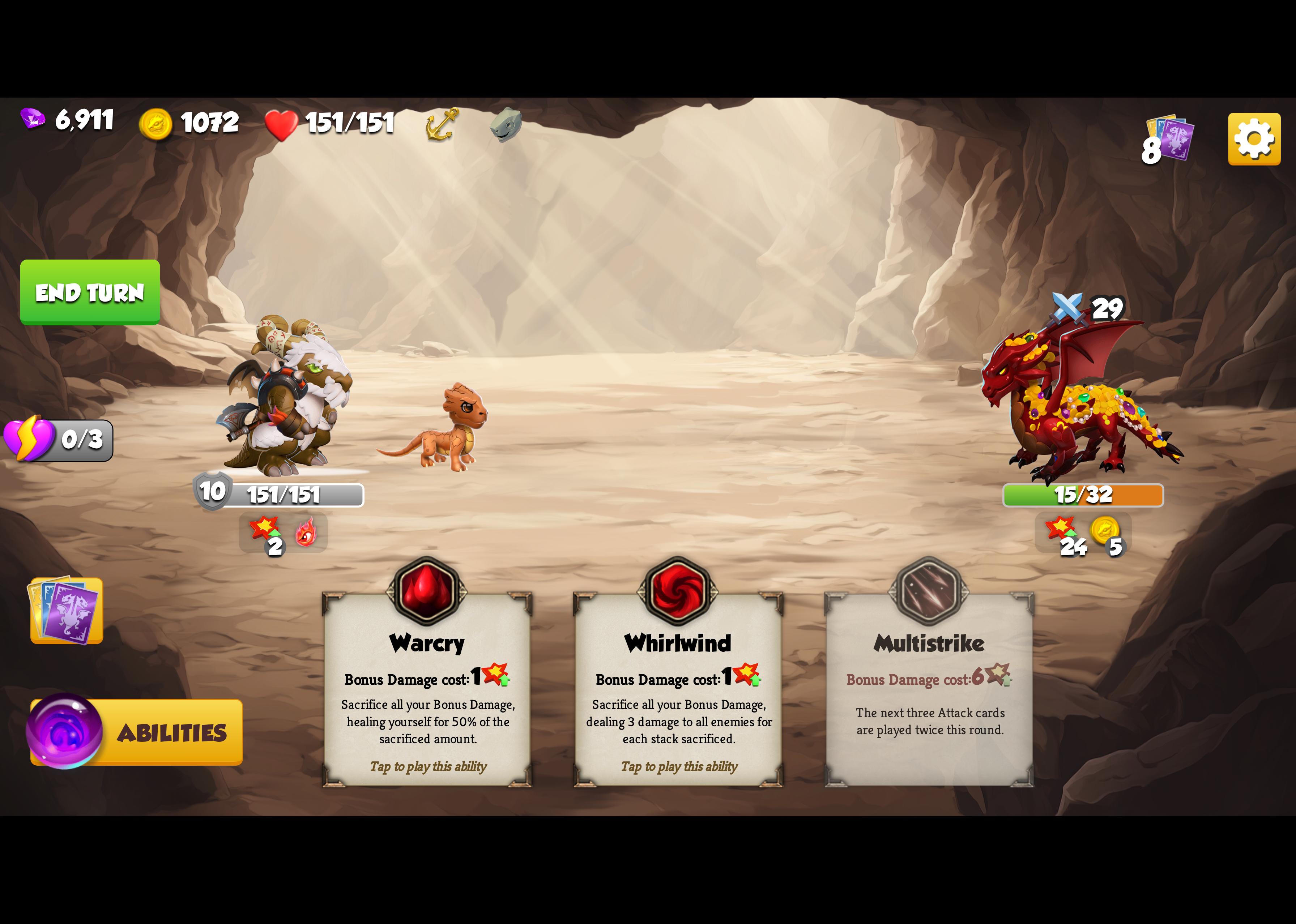
click at [693, 609] on img at bounding box center [678, 592] width 83 height 85
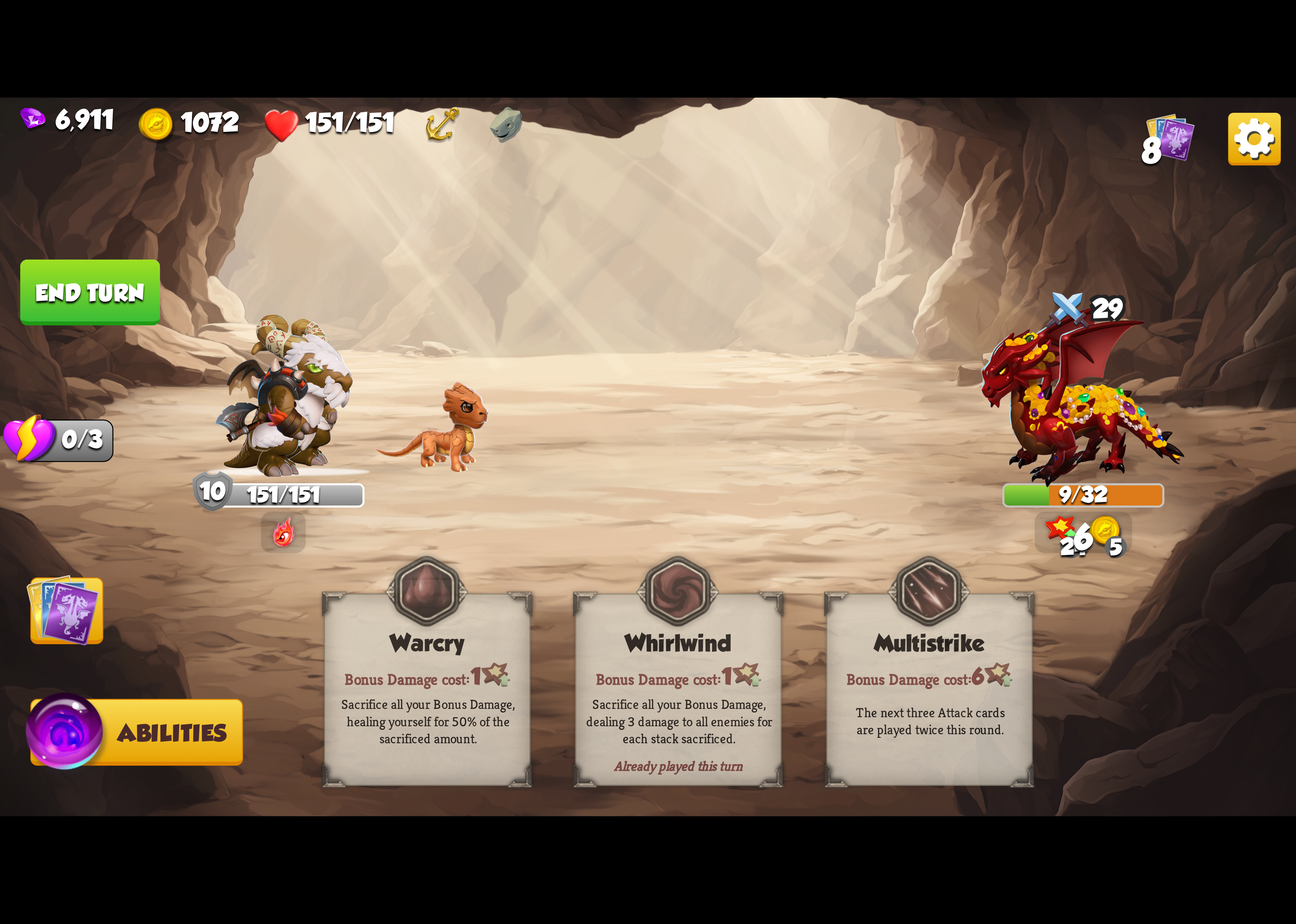
drag, startPoint x: 1282, startPoint y: 140, endPoint x: 1266, endPoint y: 146, distance: 17.1
click at [1273, 143] on div "6,911 1072 151/151 8" at bounding box center [648, 123] width 1296 height 50
click at [1266, 146] on img at bounding box center [1255, 138] width 53 height 53
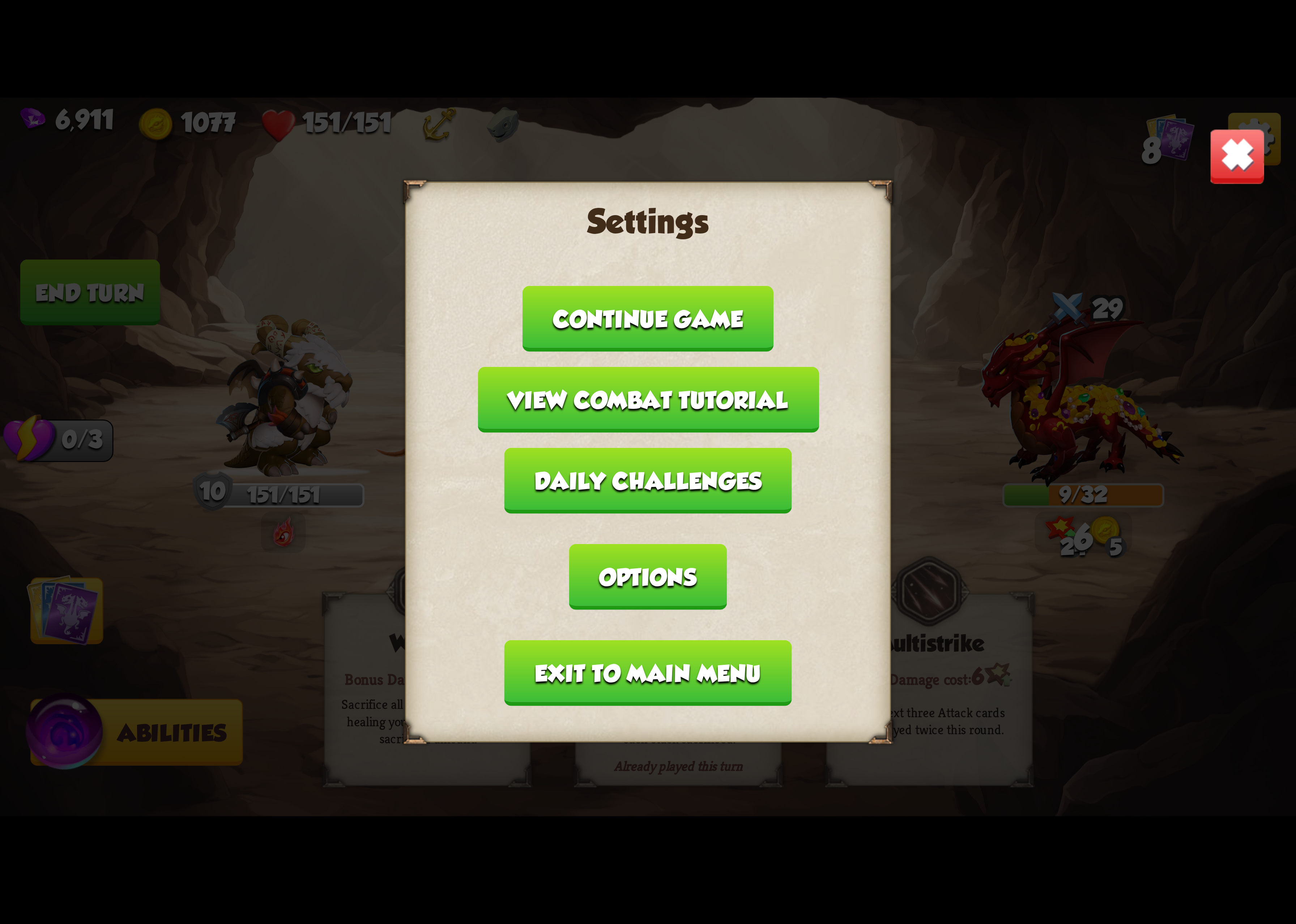
click at [727, 544] on button "Options" at bounding box center [648, 577] width 157 height 66
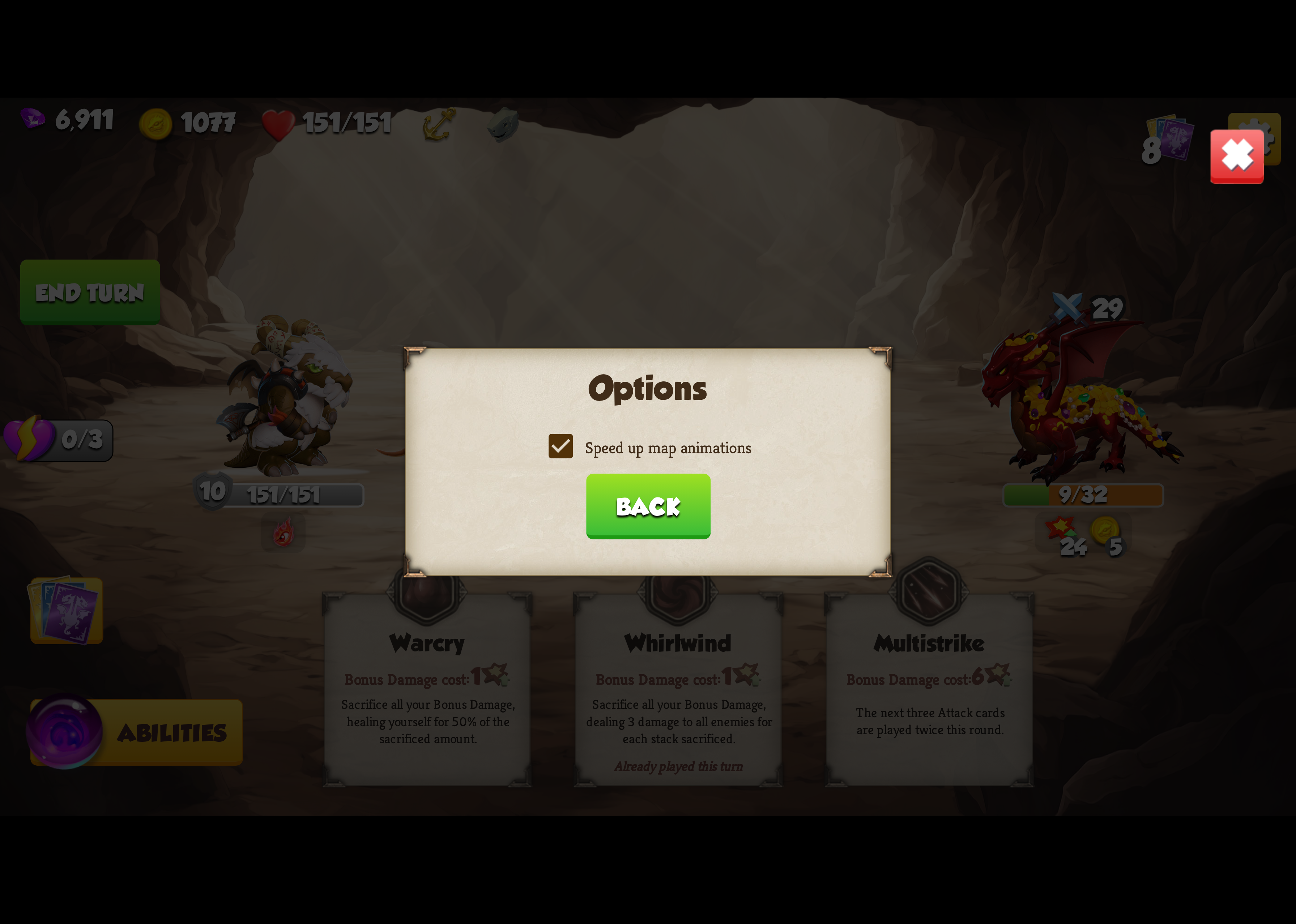
click at [664, 443] on label "Speed up map animations" at bounding box center [648, 447] width 207 height 21
click at [0, 0] on input "Speed up map animations" at bounding box center [0, 0] width 0 height 0
click at [664, 443] on label "Speed up map animations" at bounding box center [648, 447] width 207 height 21
click at [0, 0] on input "Speed up map animations" at bounding box center [0, 0] width 0 height 0
click at [669, 493] on button "Back" at bounding box center [648, 506] width 124 height 66
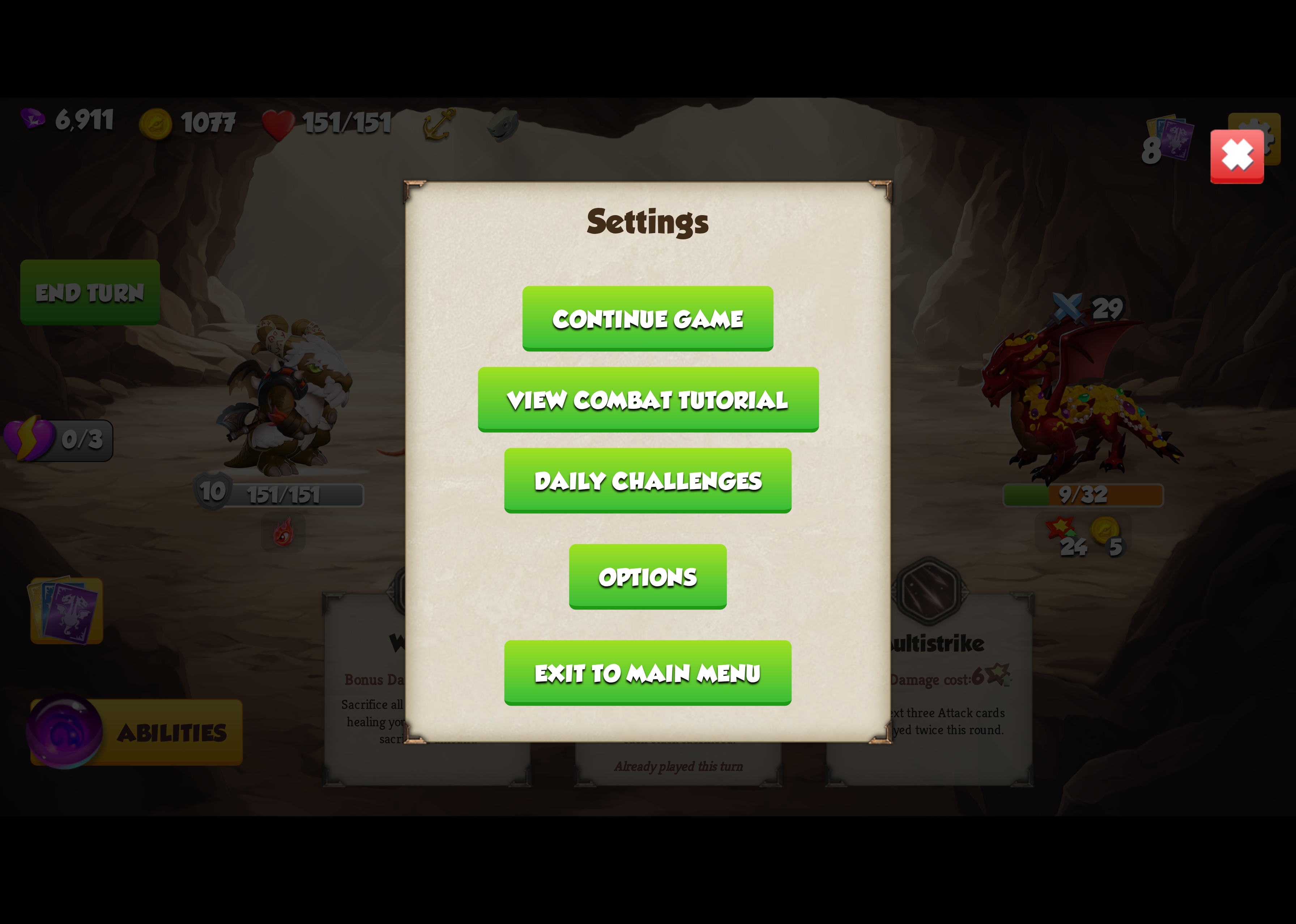
click at [644, 640] on button "Exit to main menu" at bounding box center [648, 673] width 287 height 66
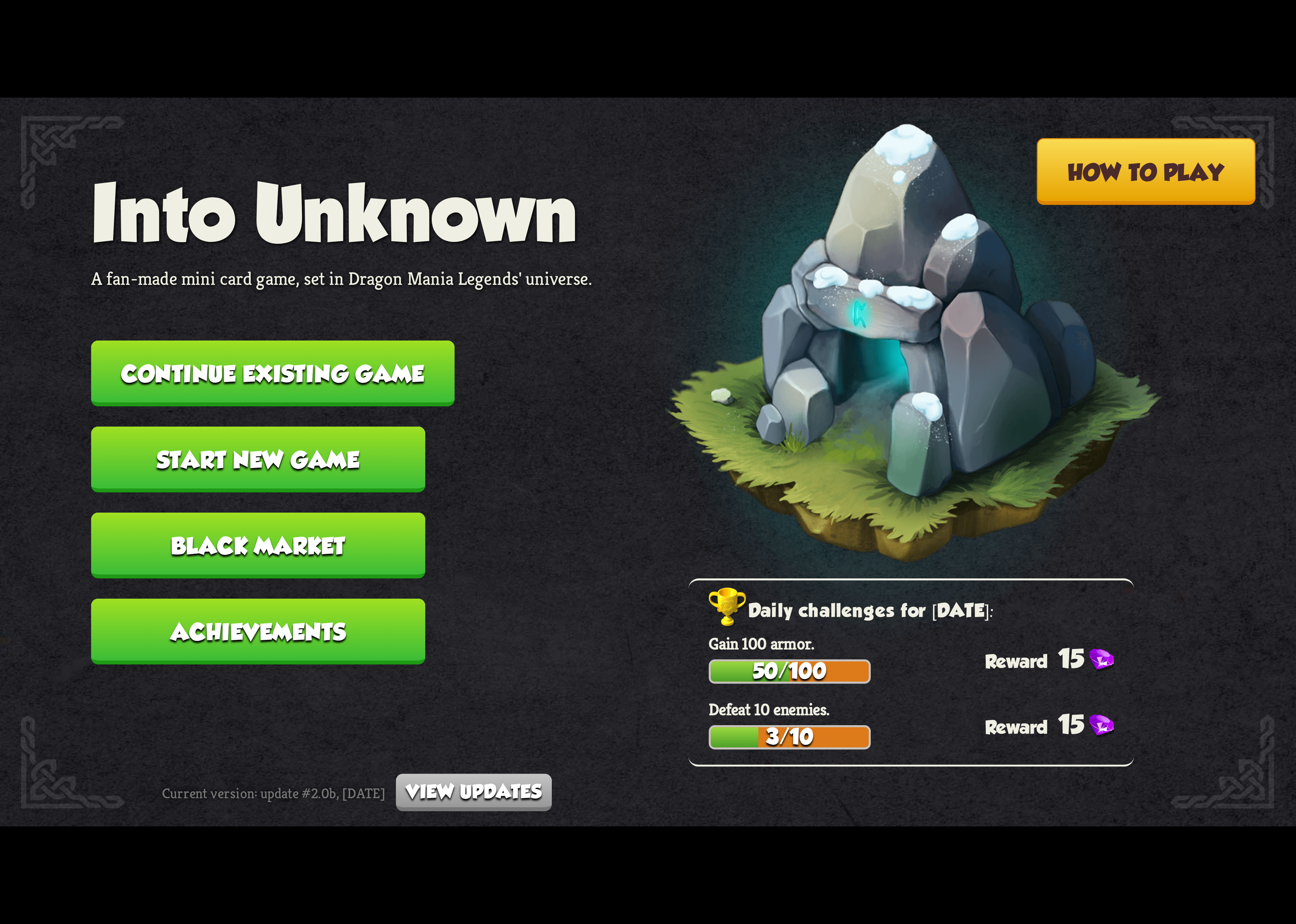
click at [381, 363] on button "Continue existing game" at bounding box center [273, 373] width 364 height 66
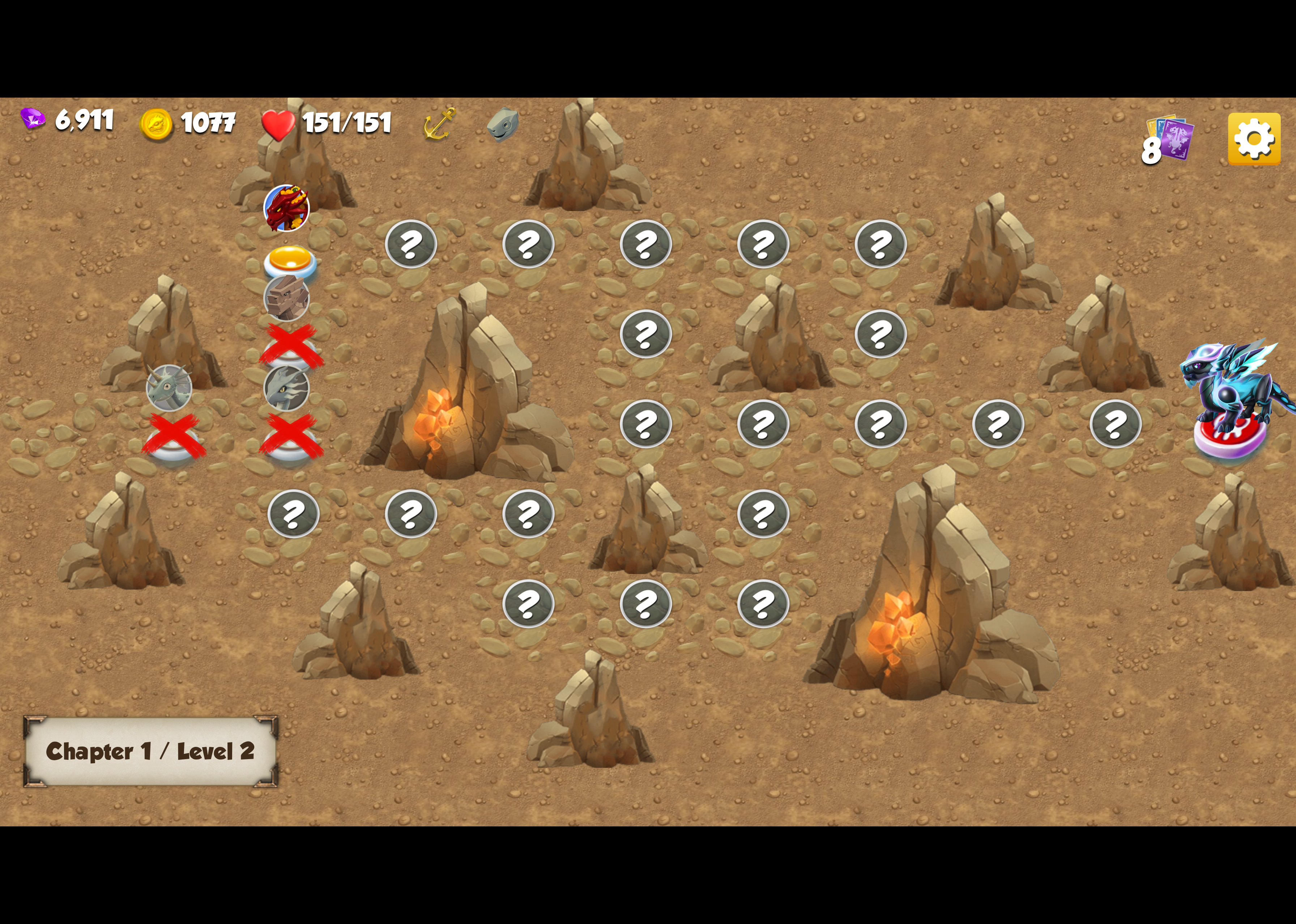
click at [270, 258] on img at bounding box center [291, 270] width 64 height 47
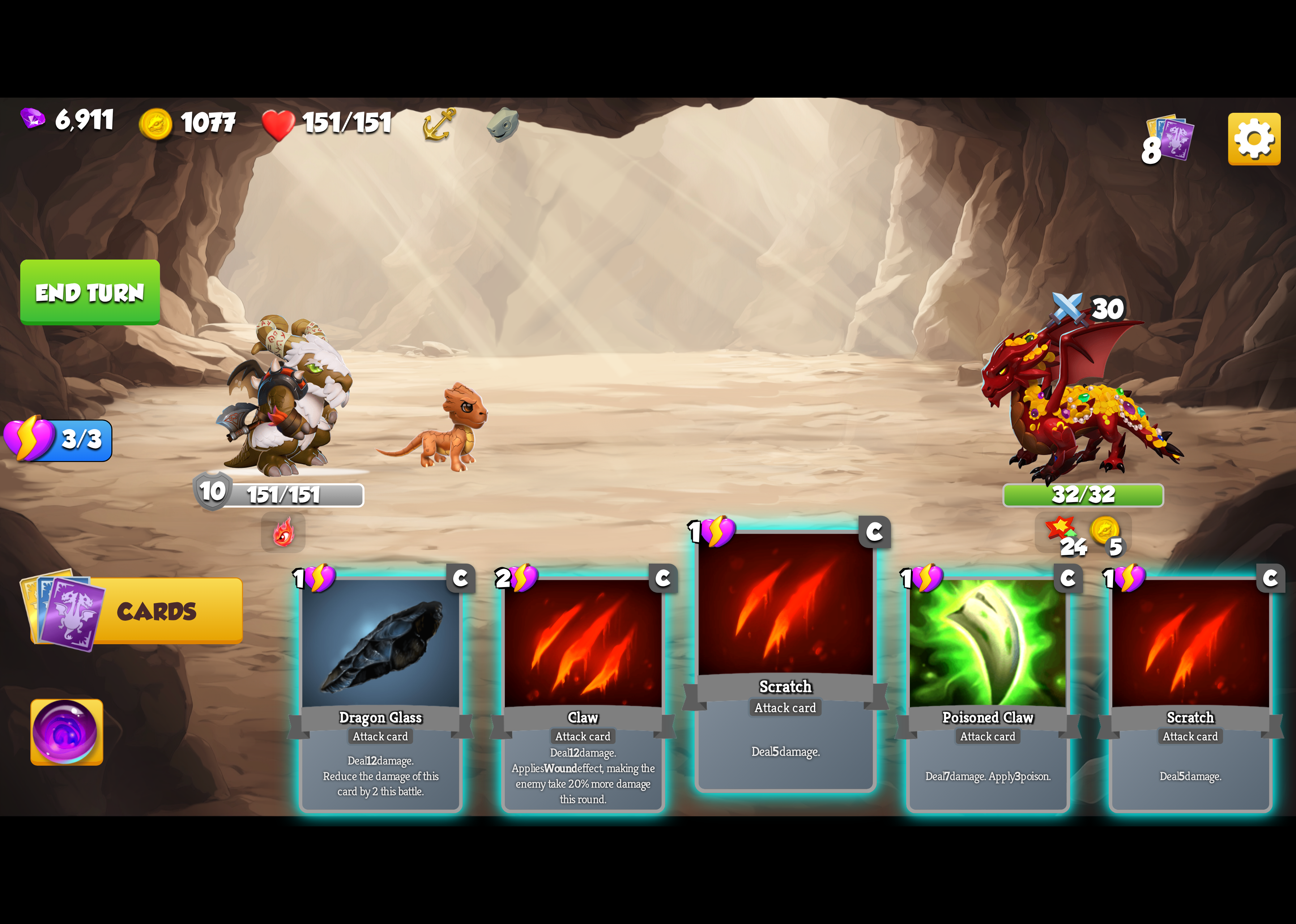
click at [798, 663] on div at bounding box center [786, 607] width 174 height 147
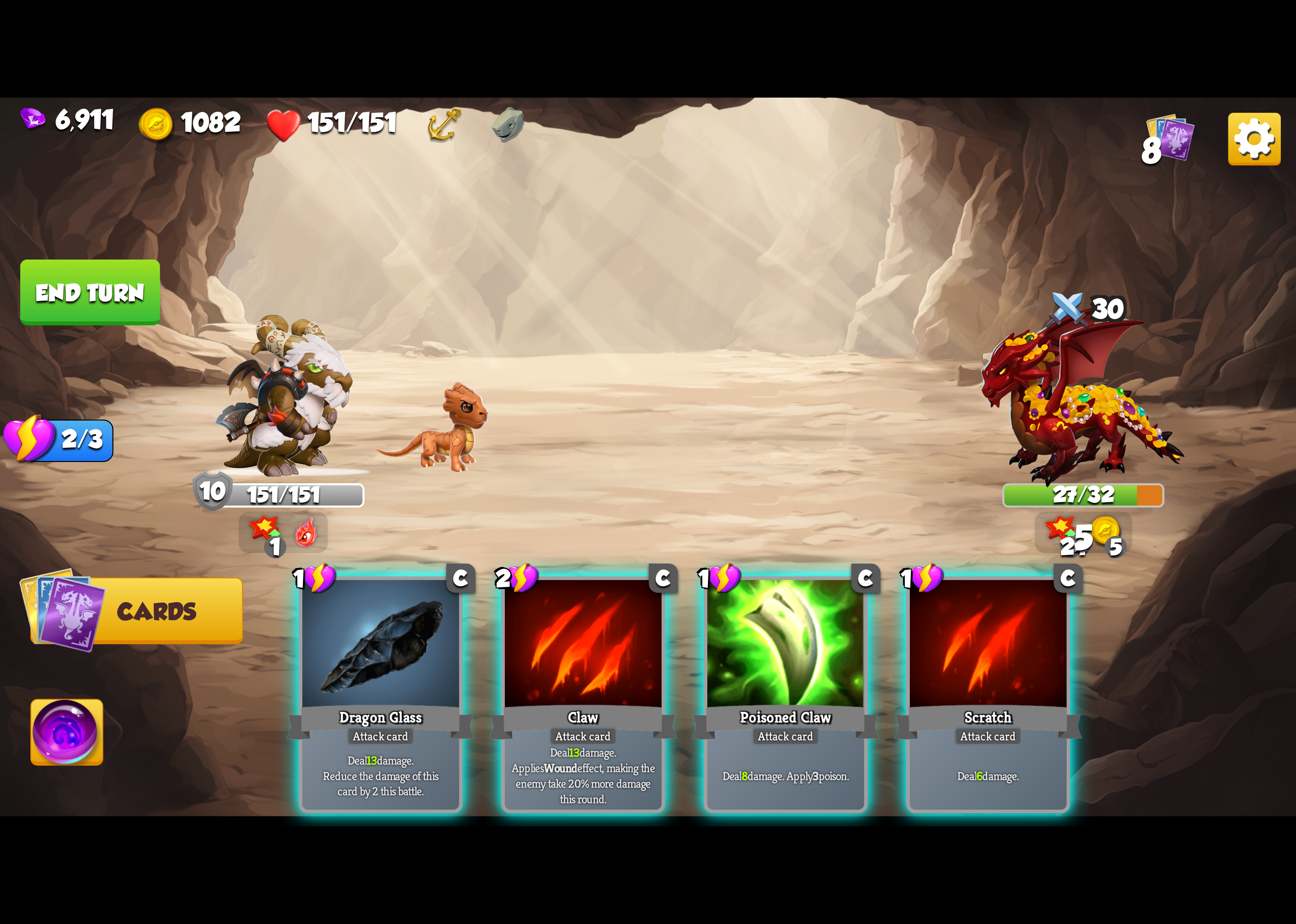
click at [798, 663] on div at bounding box center [785, 646] width 156 height 132
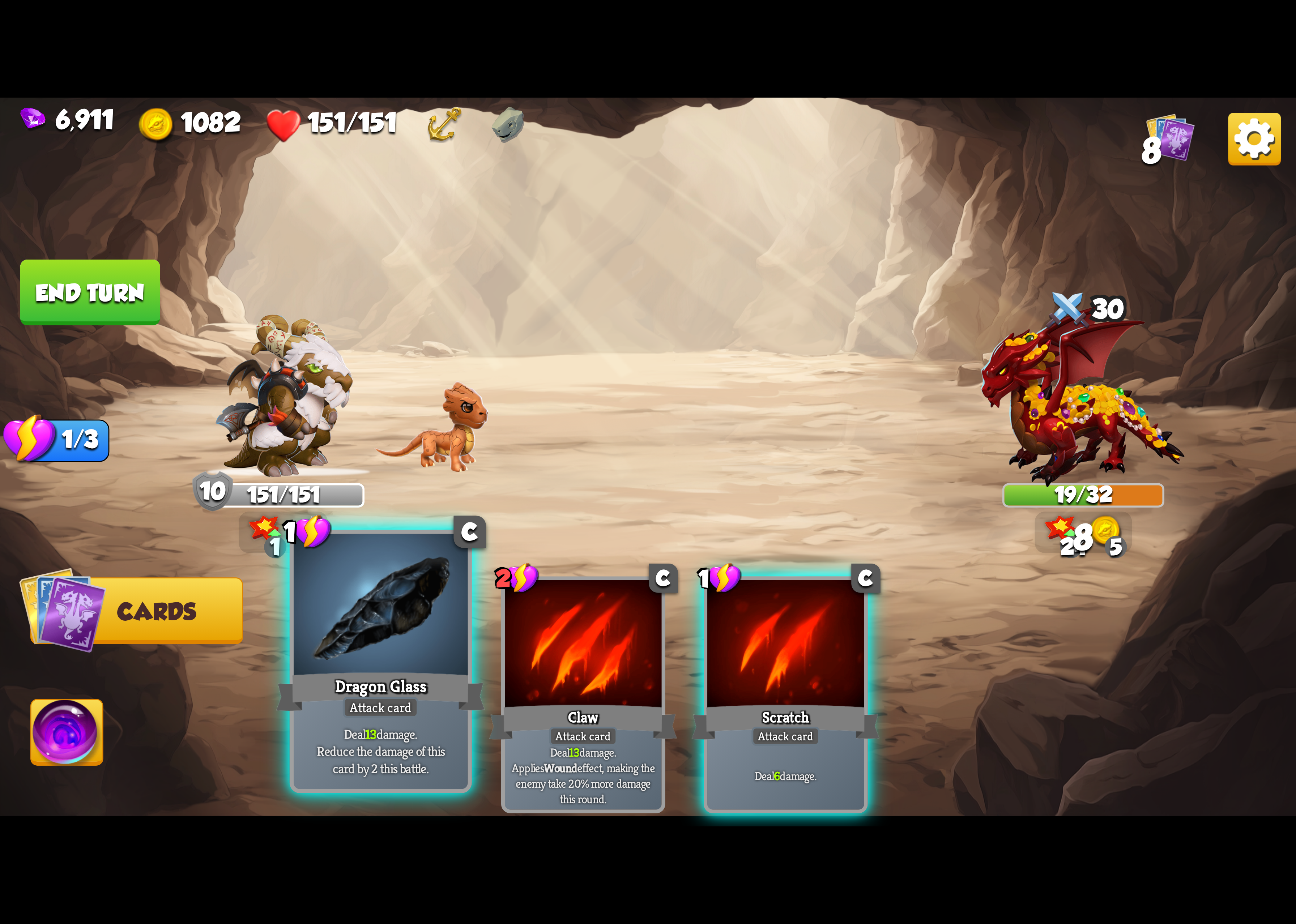
click at [392, 645] on div at bounding box center [381, 607] width 174 height 147
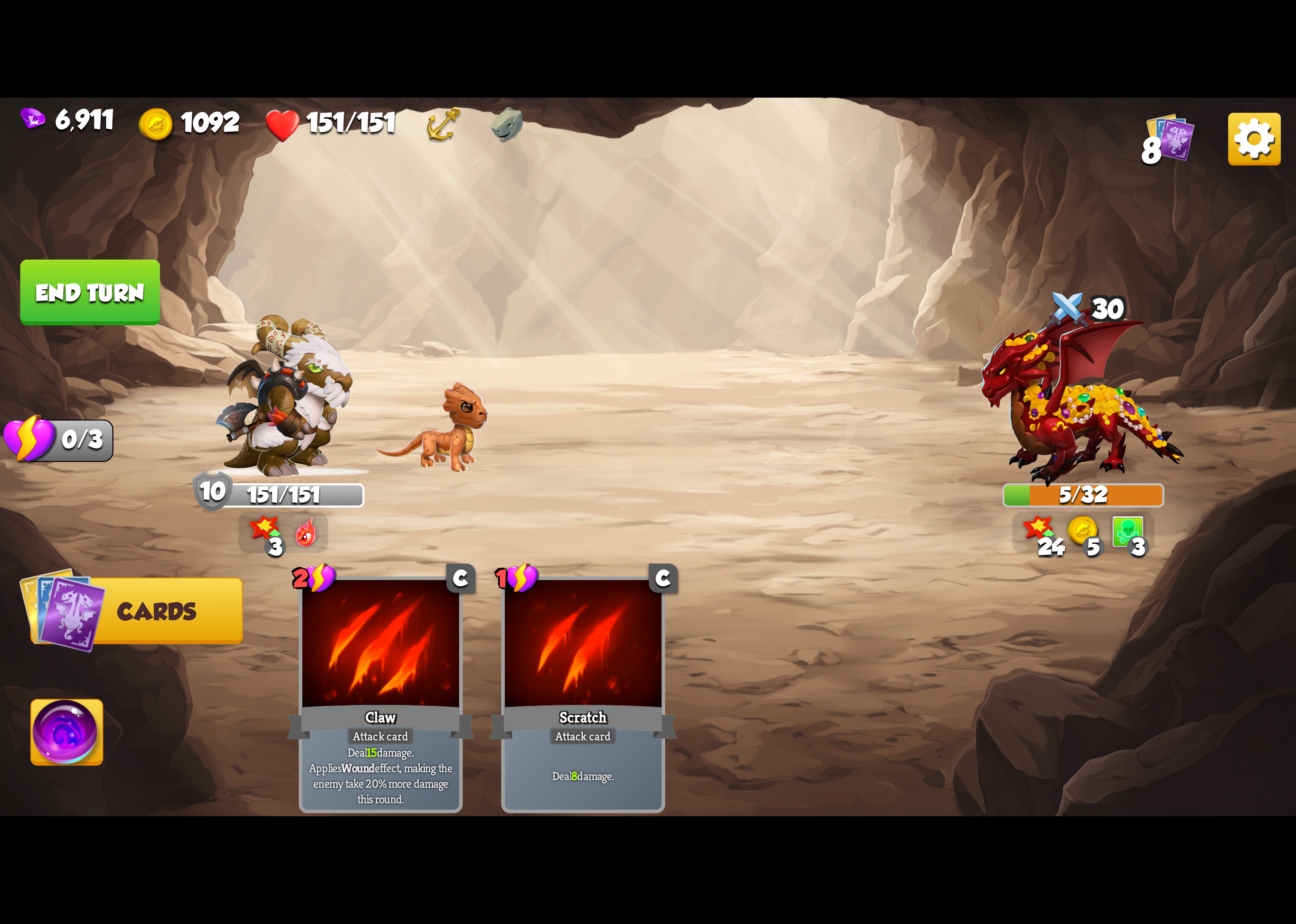
click at [47, 697] on img at bounding box center [648, 462] width 1296 height 729
click at [73, 696] on img at bounding box center [648, 462] width 1296 height 729
click at [53, 760] on img at bounding box center [67, 737] width 72 height 73
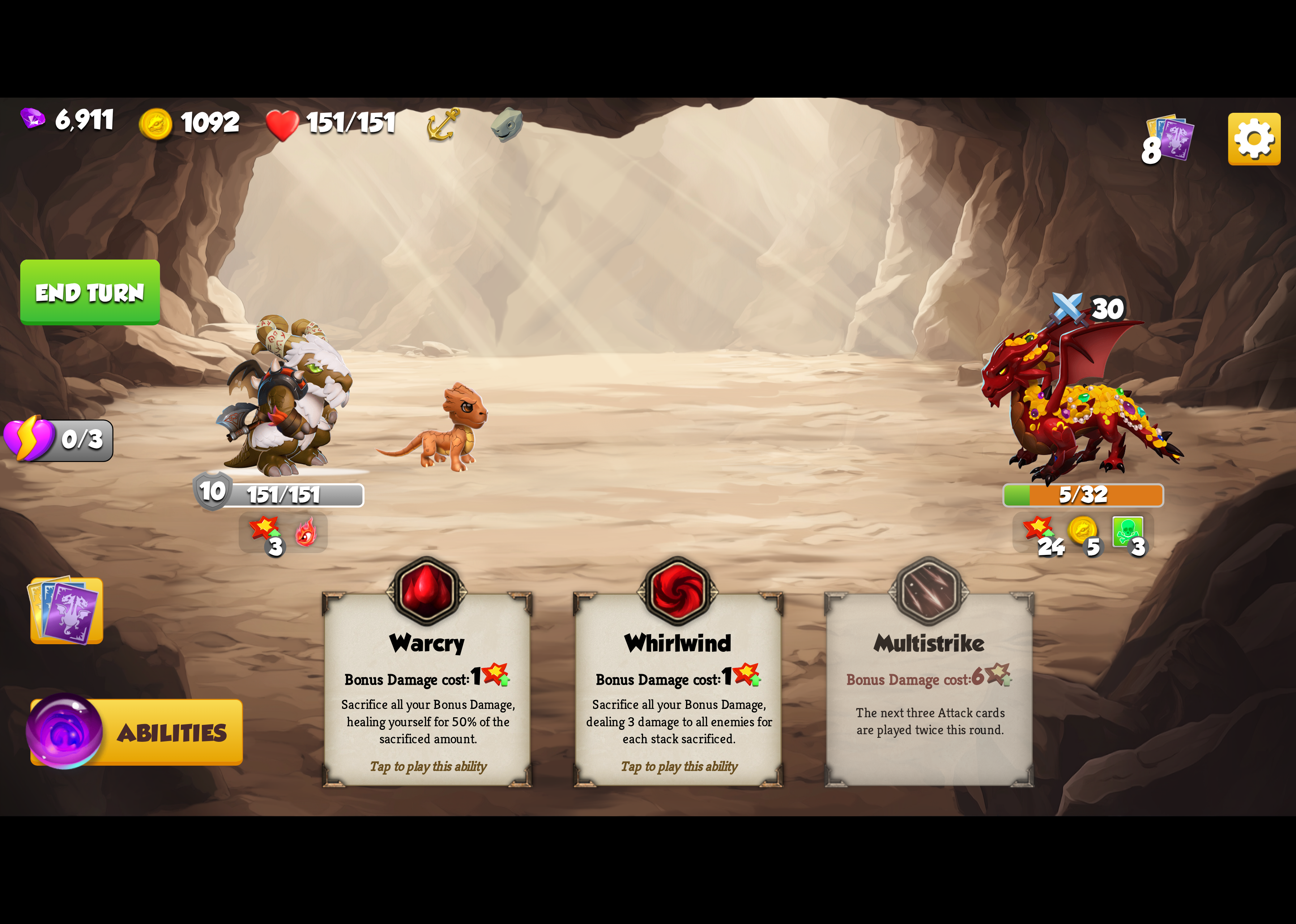
click at [606, 610] on span at bounding box center [587, 611] width 39 height 41
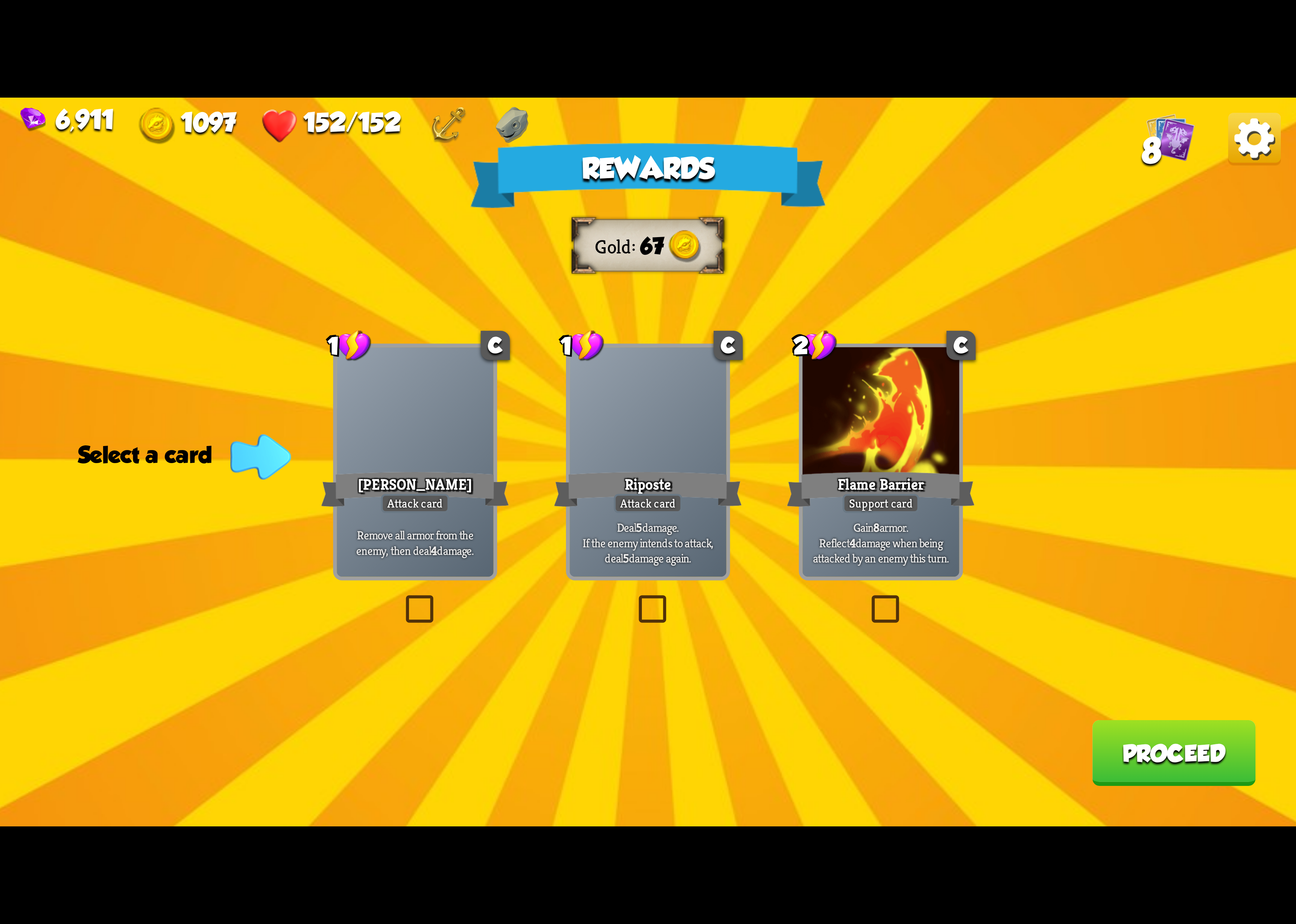
click at [1243, 155] on img at bounding box center [1255, 138] width 53 height 53
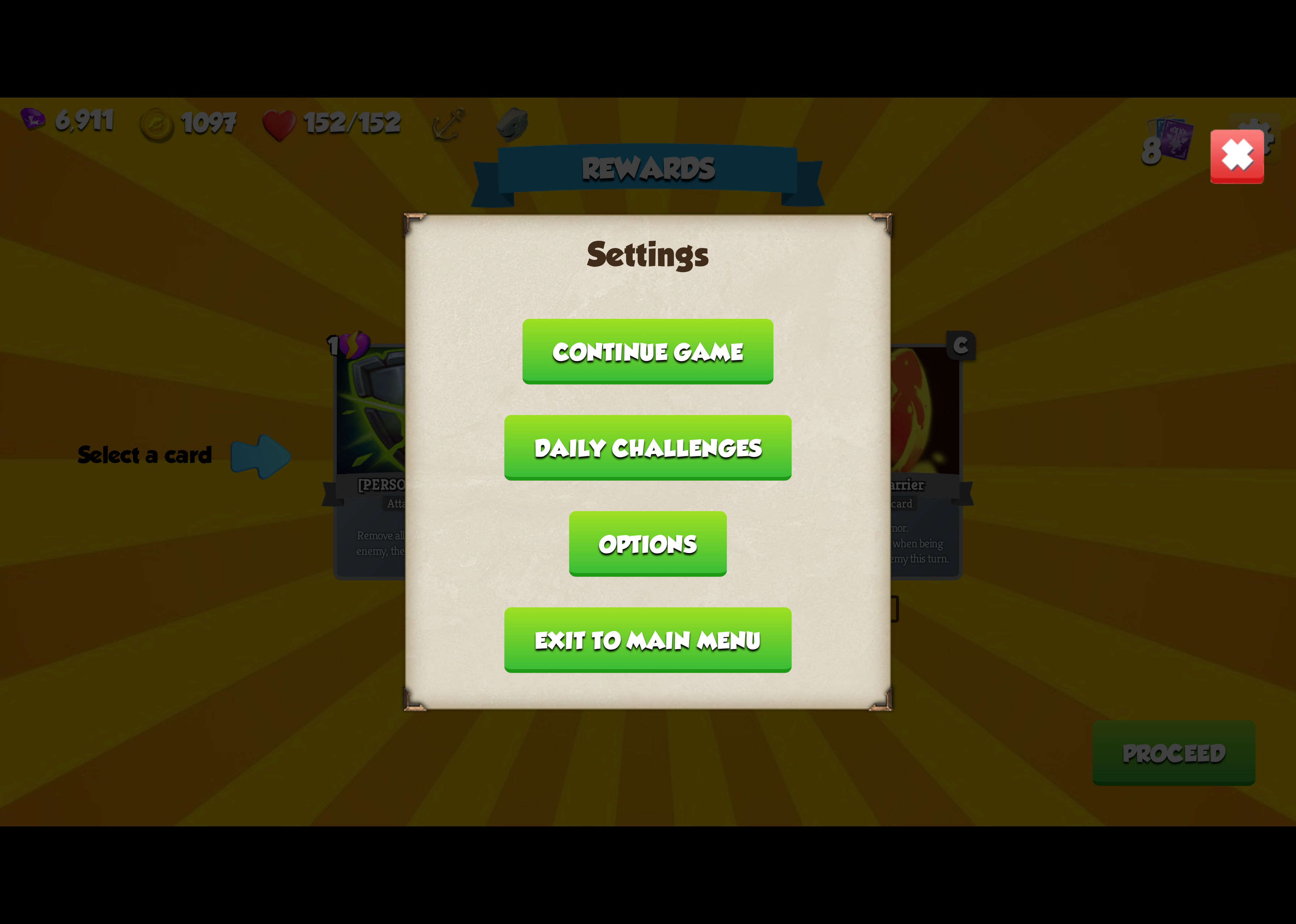
click at [727, 512] on button "Options" at bounding box center [648, 544] width 157 height 66
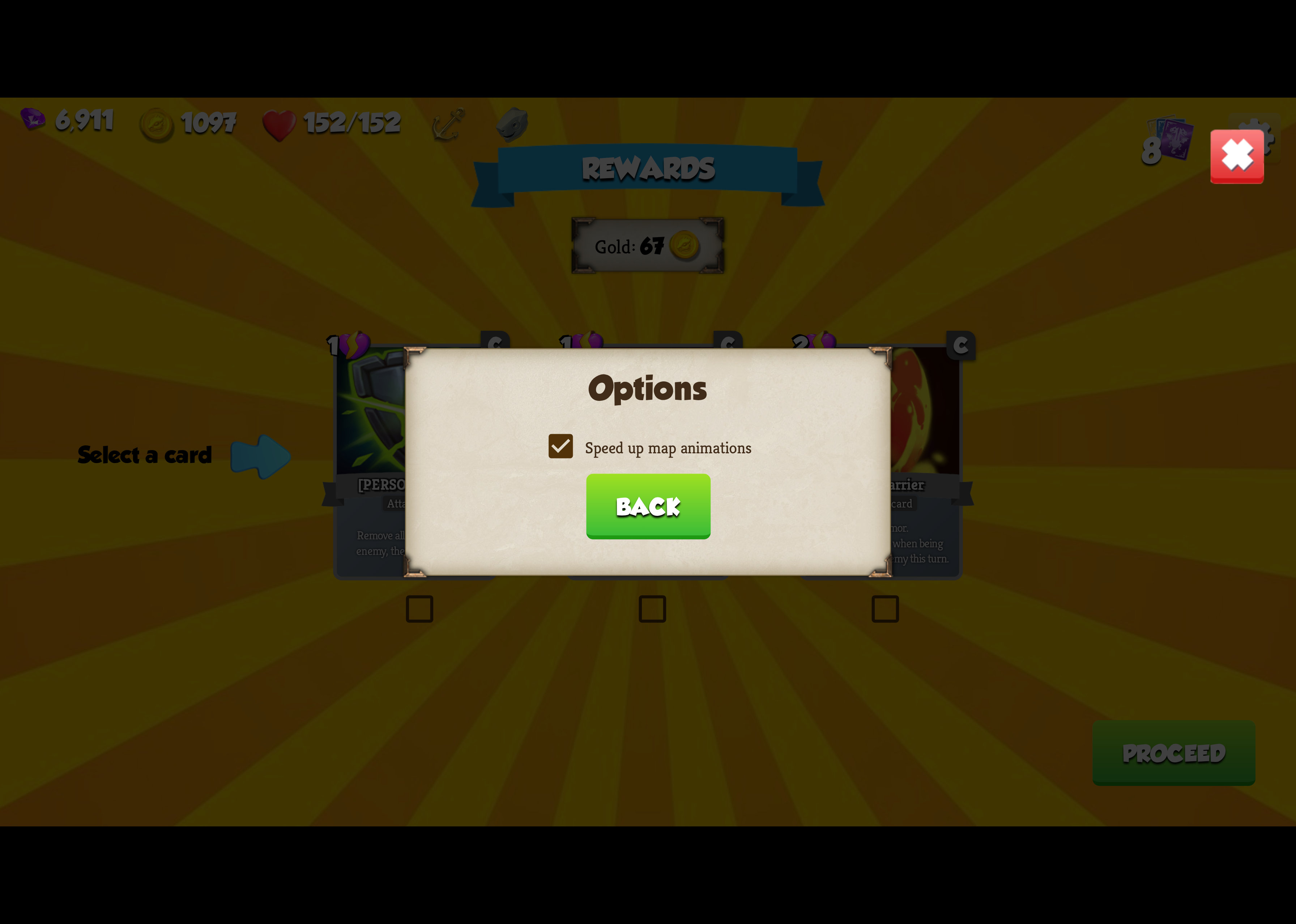
click at [660, 450] on label "Speed up map animations" at bounding box center [648, 447] width 207 height 21
click at [0, 0] on input "Speed up map animations" at bounding box center [0, 0] width 0 height 0
click at [660, 450] on label "Speed up map animations" at bounding box center [648, 447] width 207 height 21
click at [0, 0] on input "Speed up map animations" at bounding box center [0, 0] width 0 height 0
click at [639, 503] on button "Back" at bounding box center [648, 506] width 124 height 66
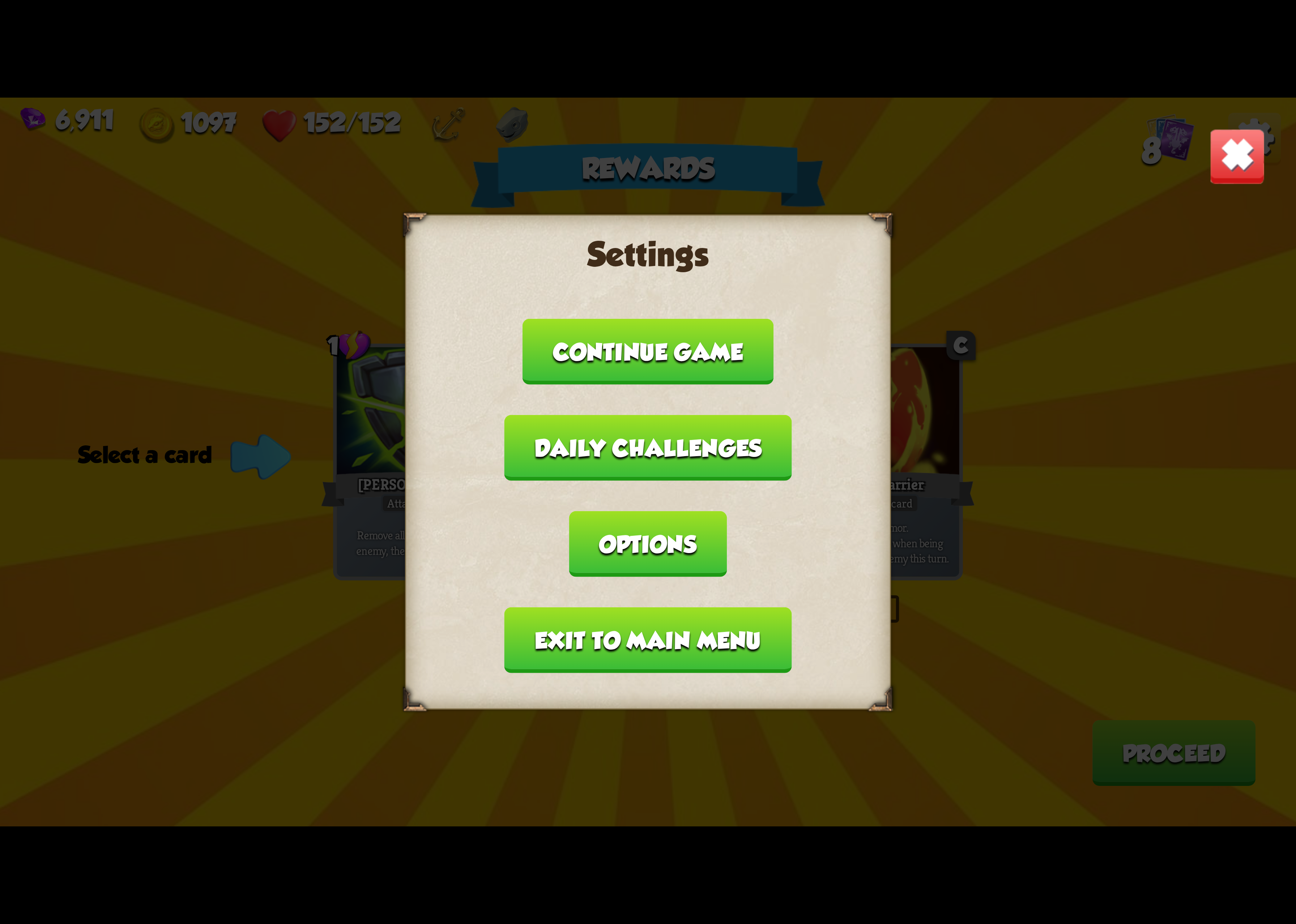
click at [609, 607] on button "Exit to main menu" at bounding box center [648, 640] width 287 height 66
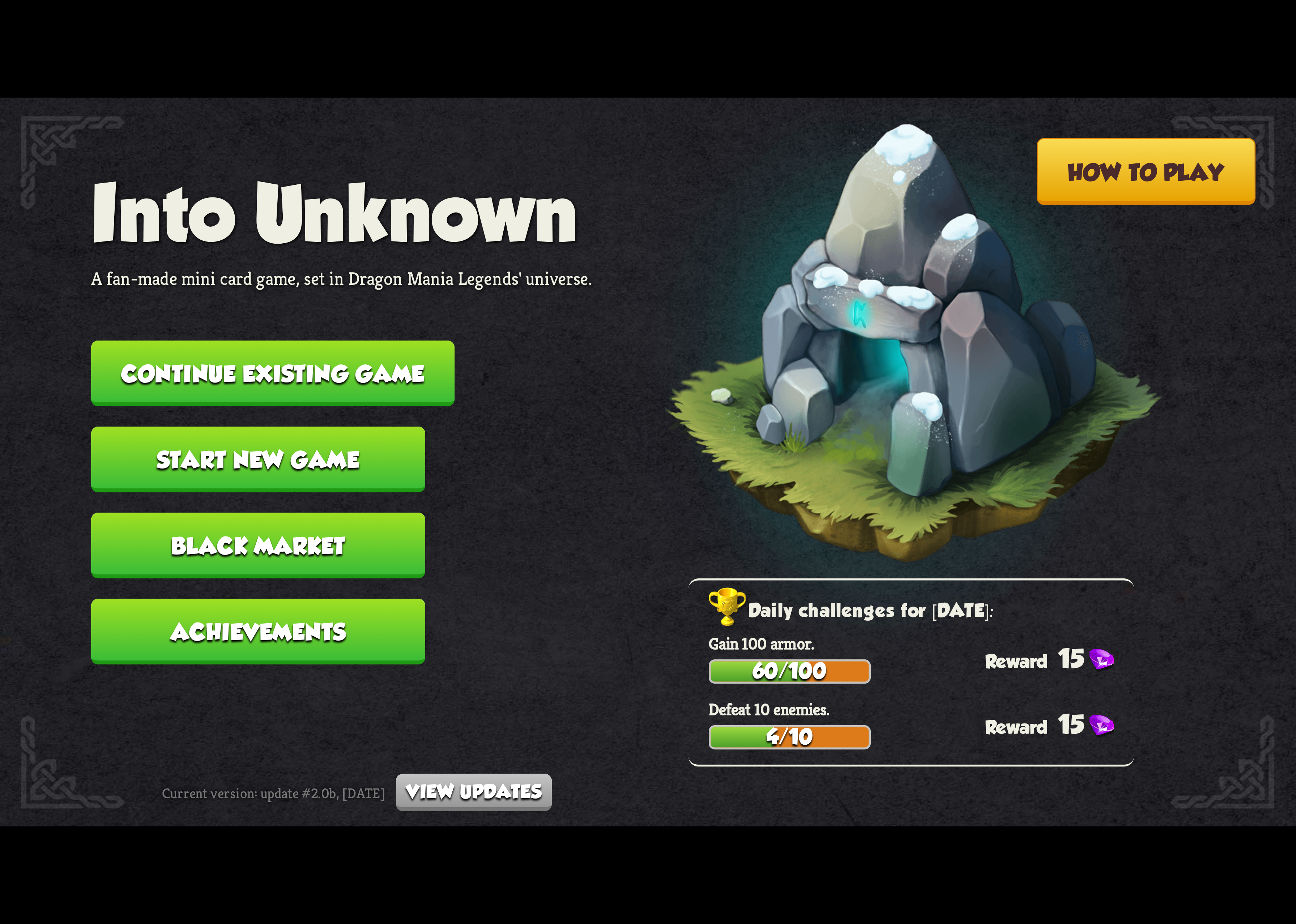
click at [364, 369] on button "Continue existing game" at bounding box center [273, 373] width 364 height 66
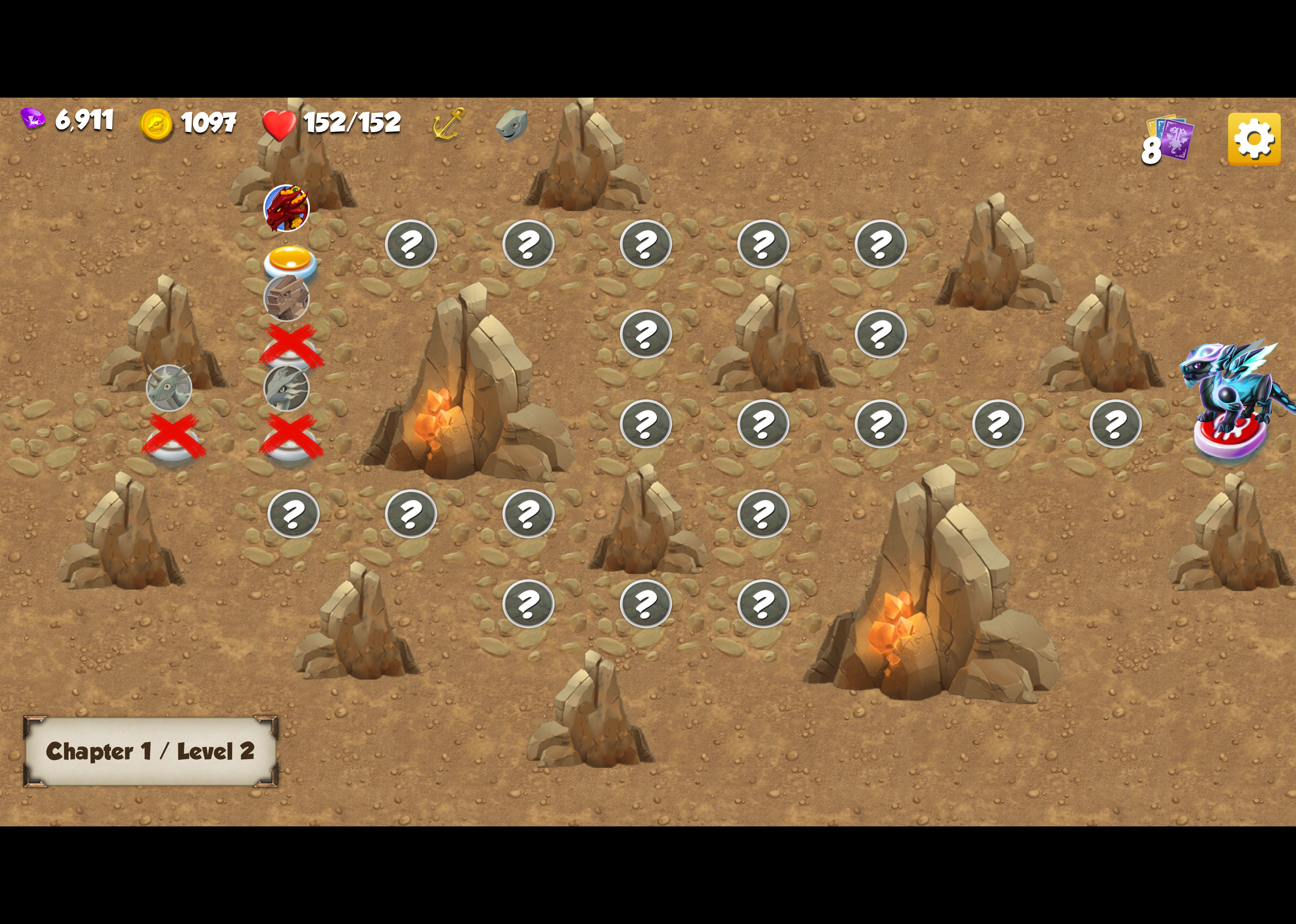
click at [293, 250] on div at bounding box center [293, 258] width 118 height 90
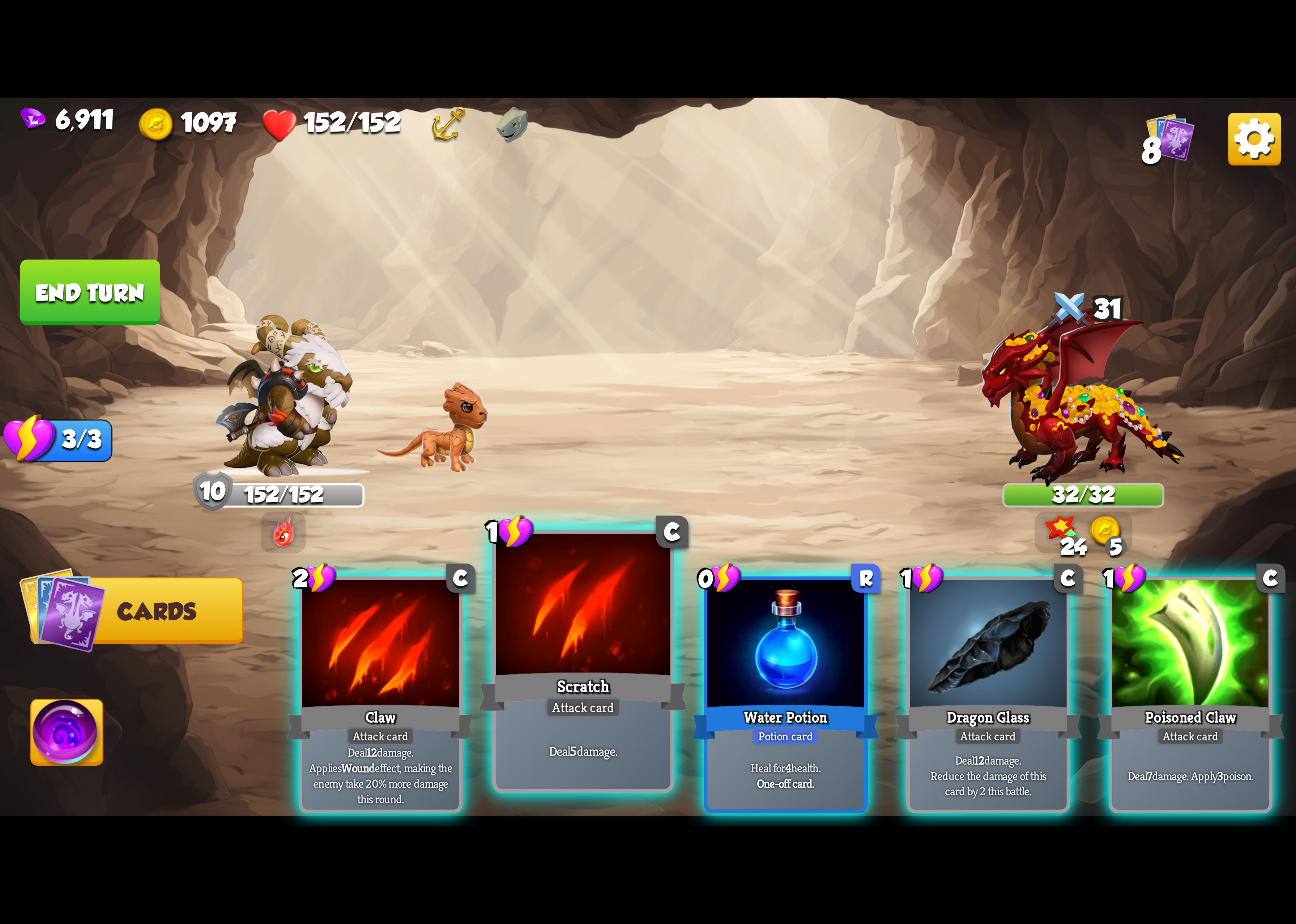
click at [644, 616] on div at bounding box center [583, 607] width 174 height 147
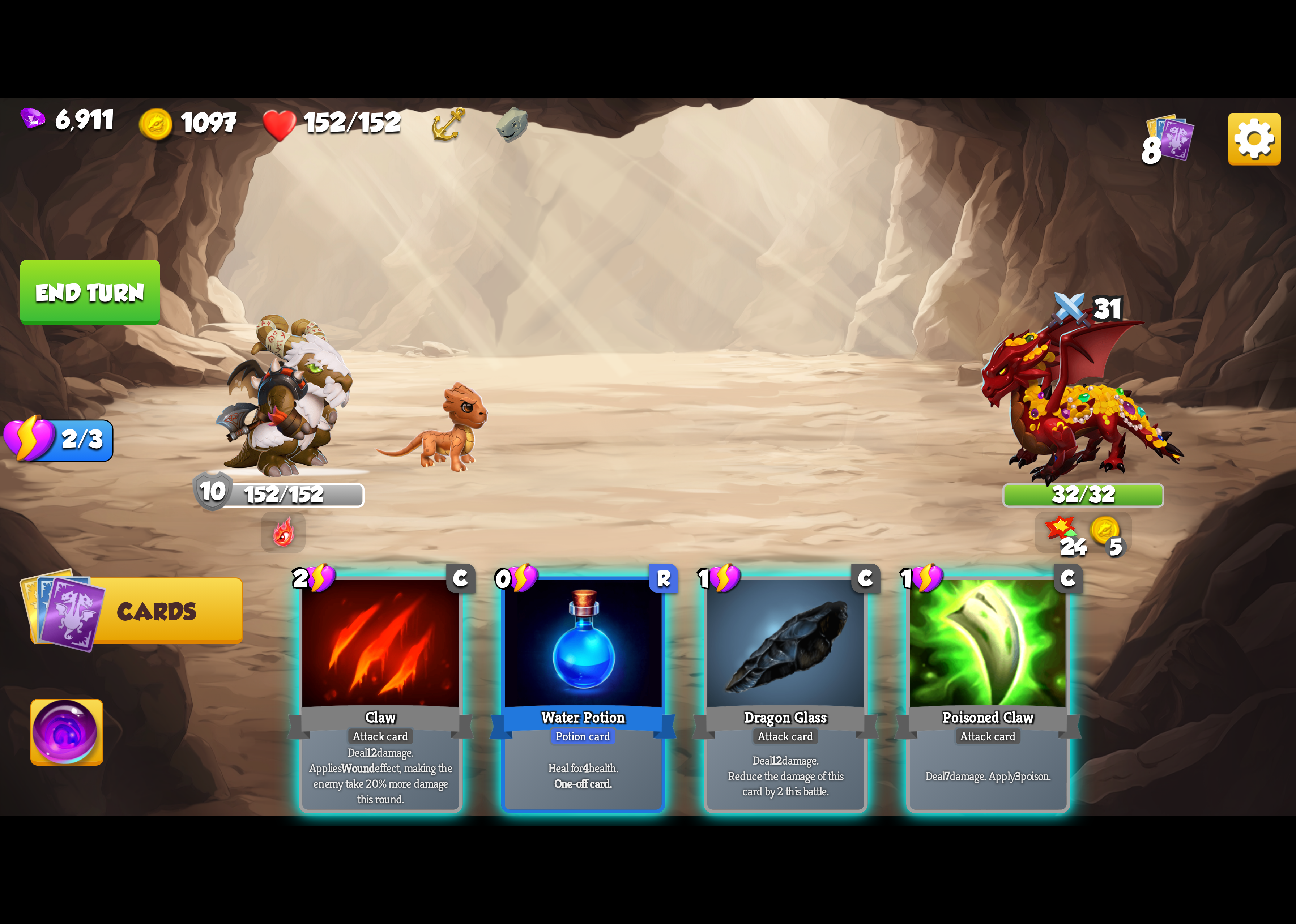
click at [644, 616] on div at bounding box center [583, 646] width 156 height 132
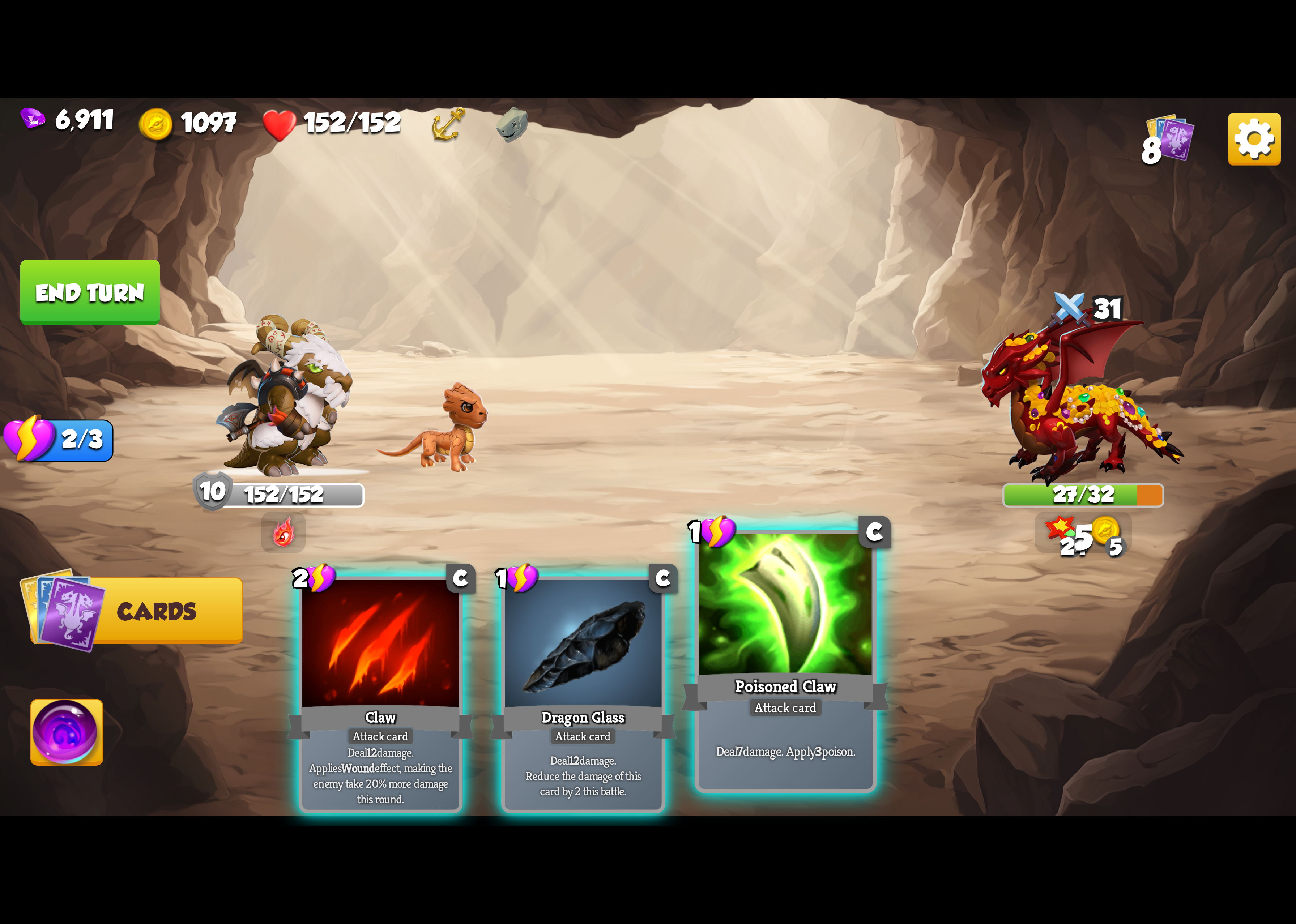
click at [793, 612] on div at bounding box center [786, 607] width 174 height 147
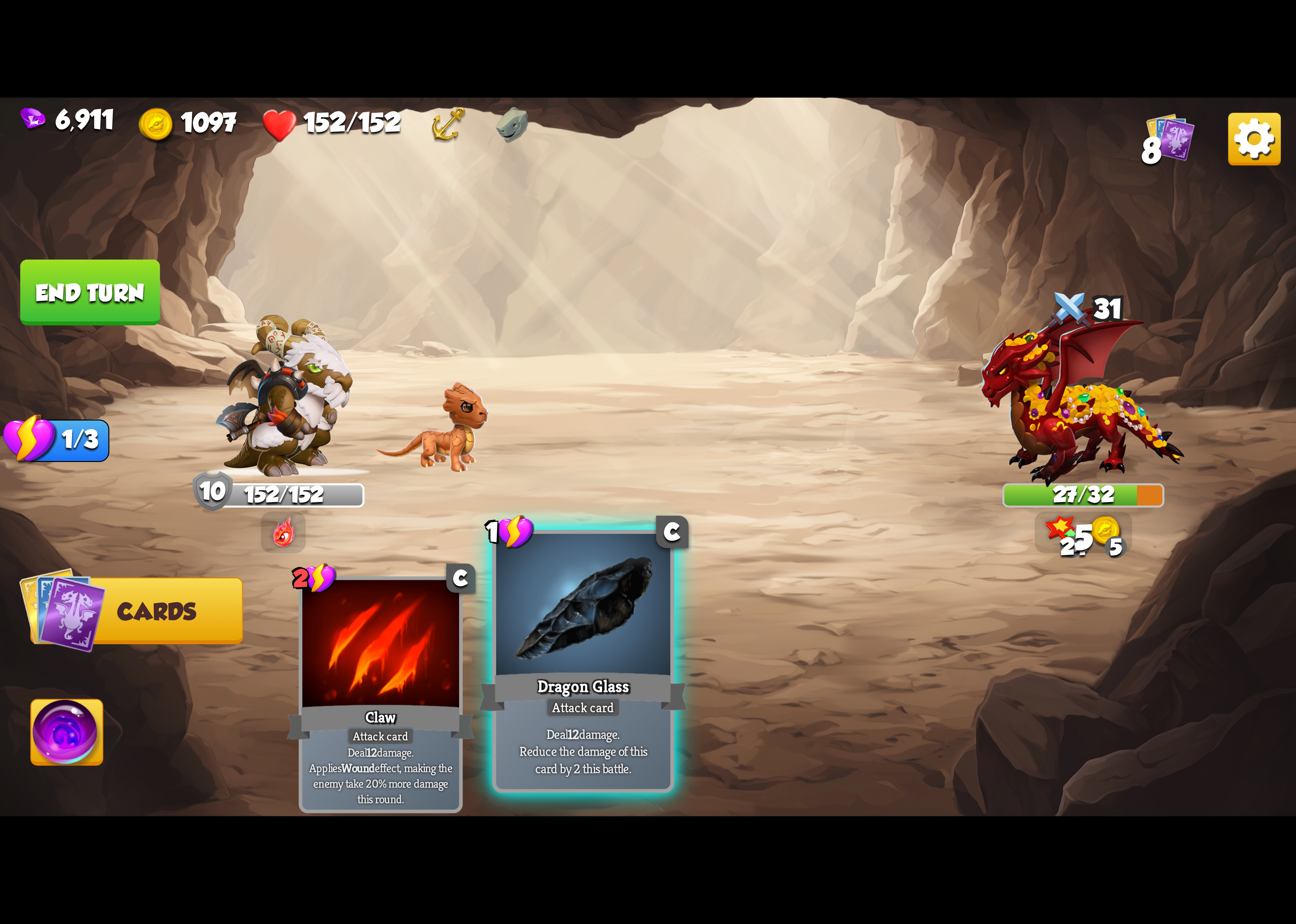
click at [634, 635] on div at bounding box center [583, 607] width 174 height 147
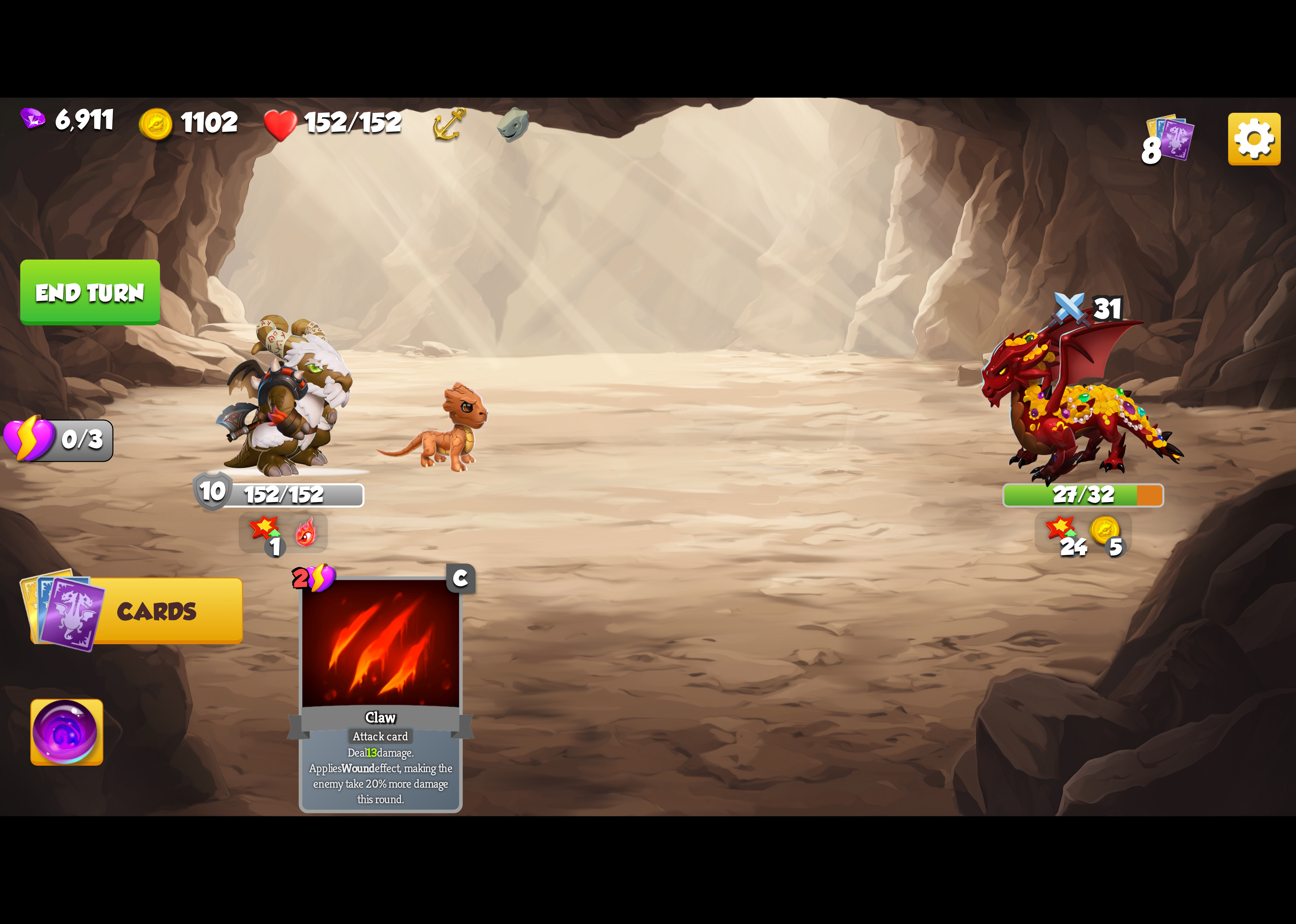
click at [65, 736] on img at bounding box center [67, 737] width 72 height 73
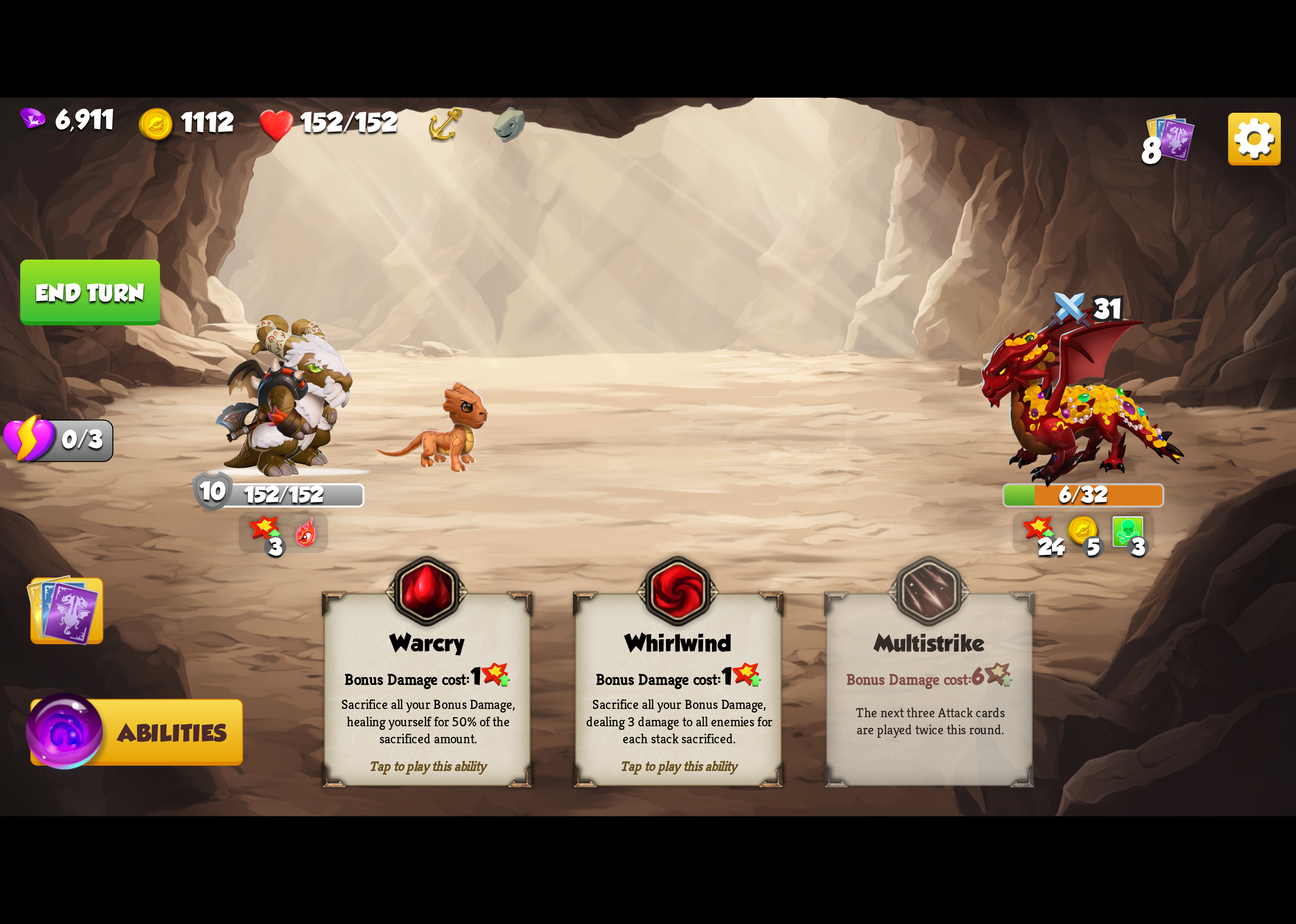
drag, startPoint x: 721, startPoint y: 625, endPoint x: 704, endPoint y: 626, distance: 17.0
click at [718, 625] on div "Tap to play this ability Whirlwind Bonus Damage cost: 1 Sacrifice all your Bonu…" at bounding box center [678, 690] width 207 height 192
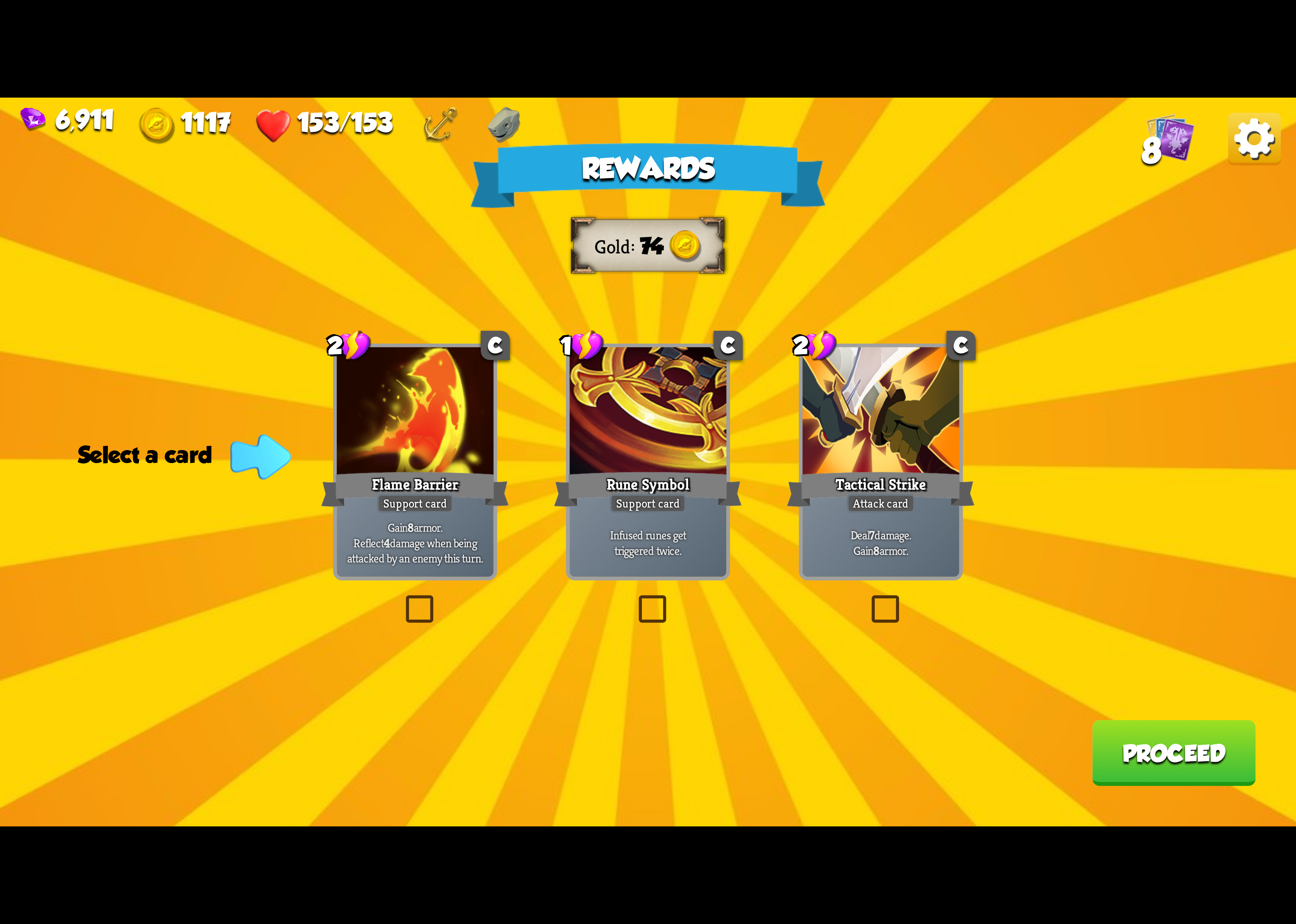
click at [1260, 155] on img at bounding box center [1255, 138] width 53 height 53
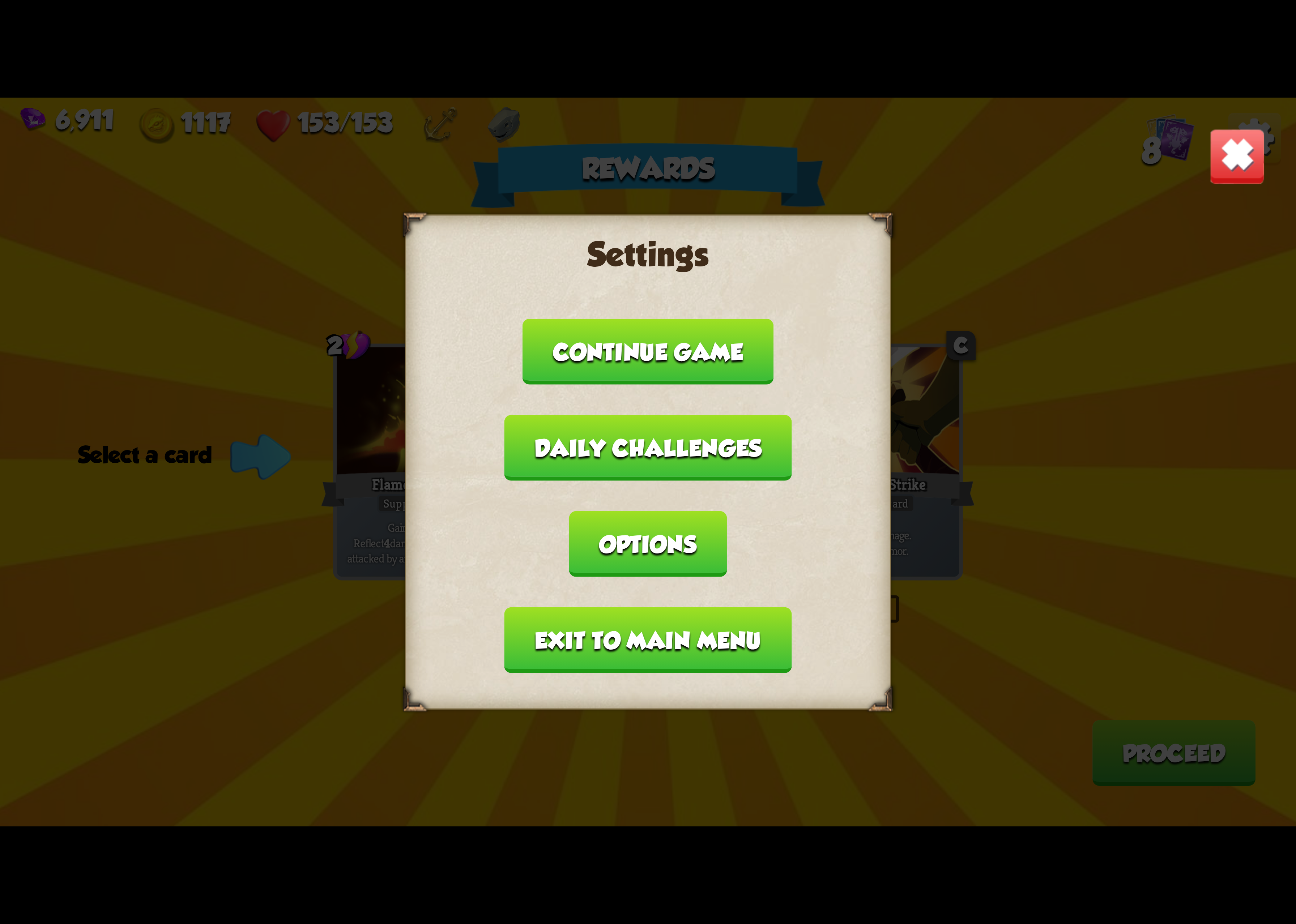
click at [727, 512] on button "Options" at bounding box center [648, 544] width 157 height 66
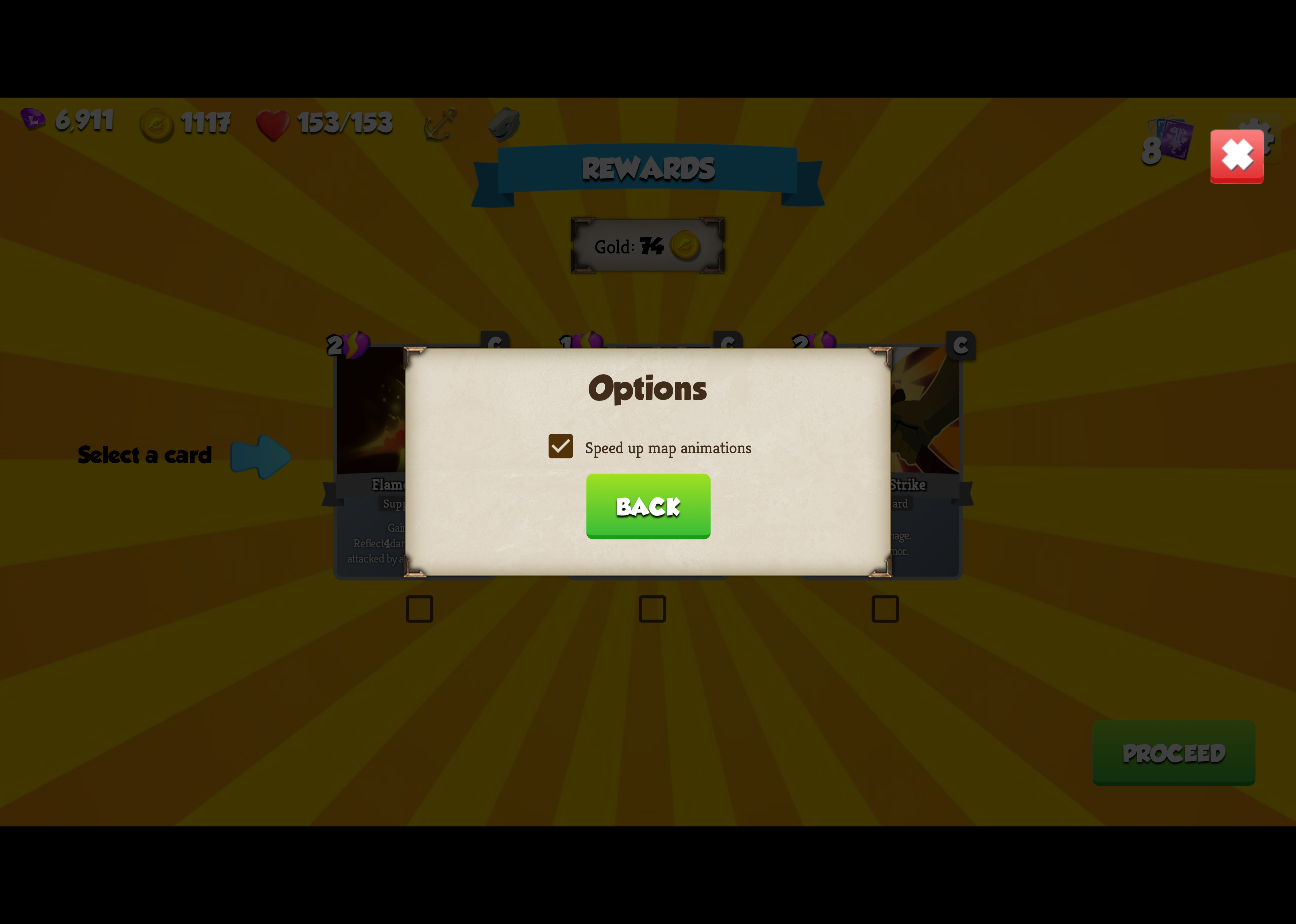
click at [746, 455] on label "Speed up map animations" at bounding box center [648, 447] width 207 height 21
click at [0, 0] on input "Speed up map animations" at bounding box center [0, 0] width 0 height 0
click at [746, 457] on label "Speed up map animations" at bounding box center [648, 447] width 207 height 21
click at [0, 0] on input "Speed up map animations" at bounding box center [0, 0] width 0 height 0
click at [655, 495] on button "Back" at bounding box center [648, 506] width 124 height 66
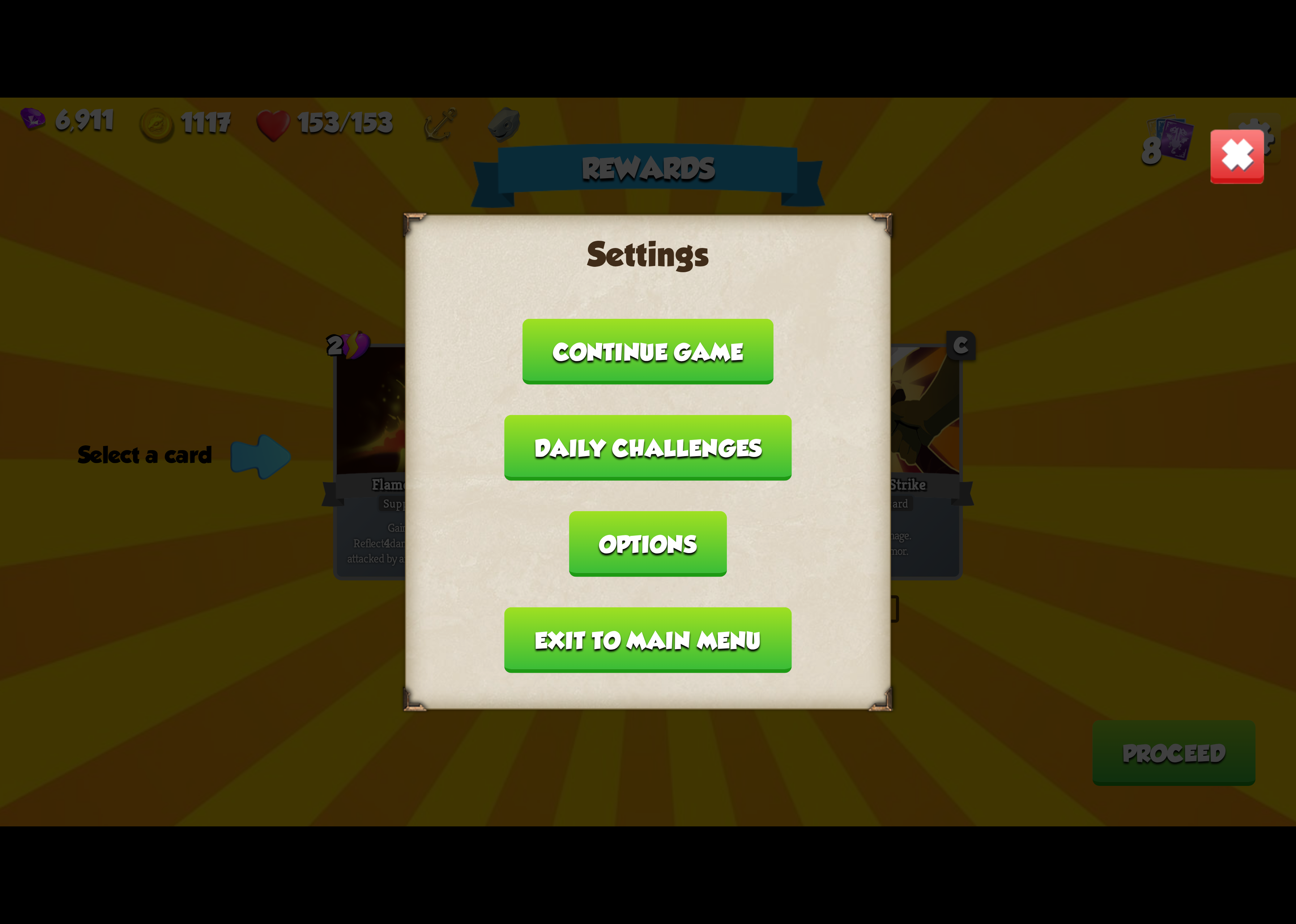
click at [635, 607] on button "Exit to main menu" at bounding box center [648, 640] width 287 height 66
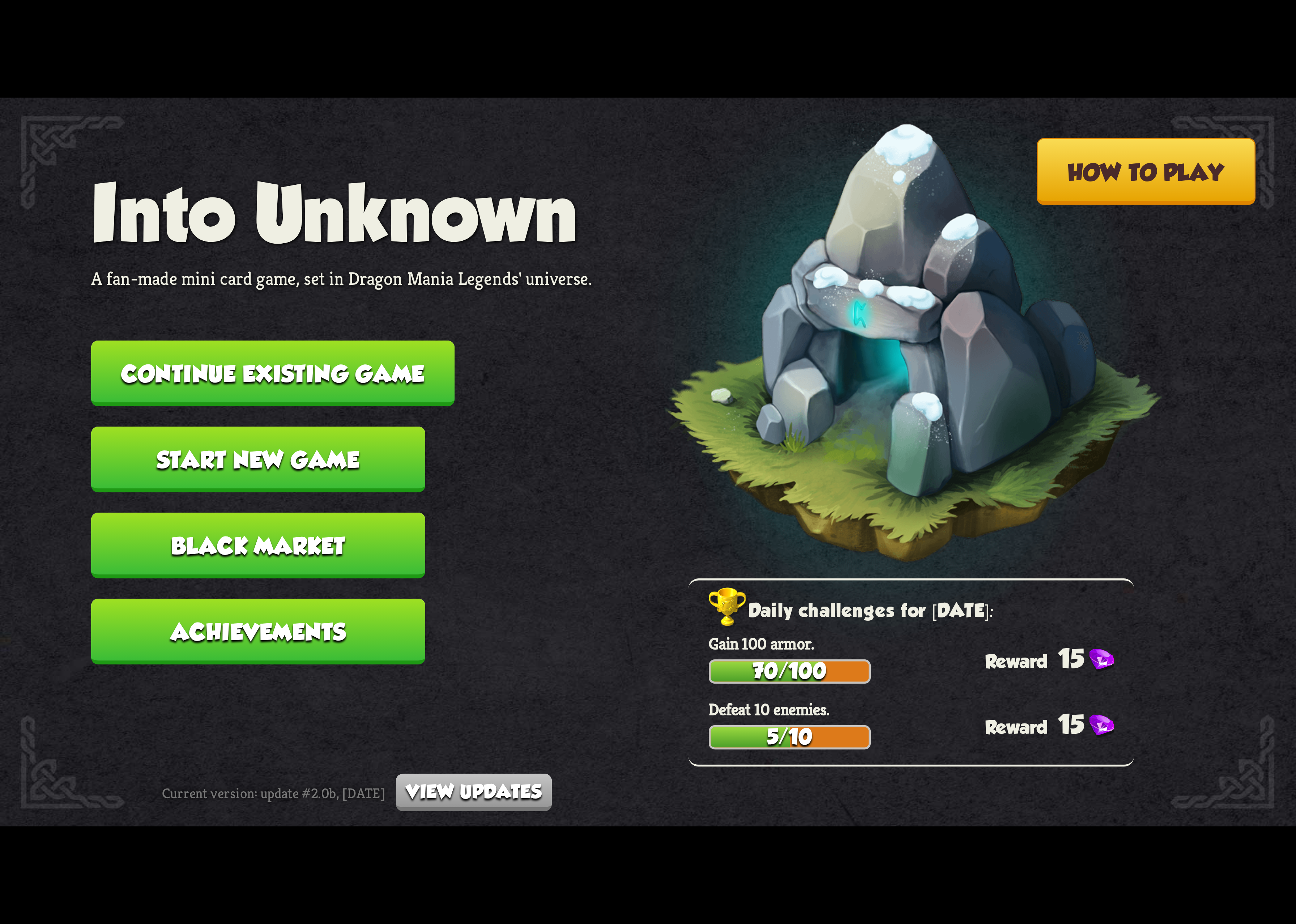
click at [349, 373] on button "Continue existing game" at bounding box center [273, 373] width 364 height 66
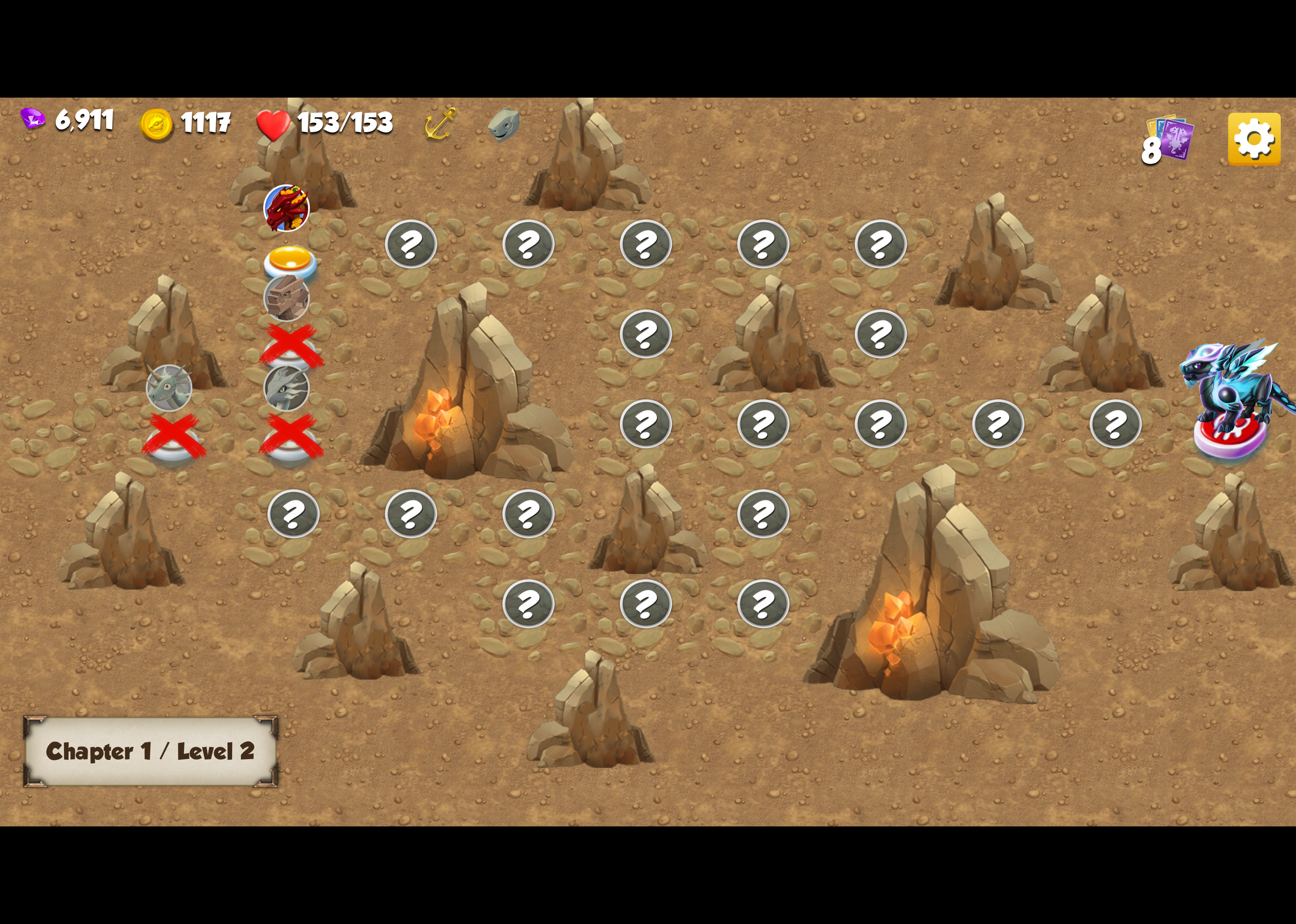
click at [282, 272] on div at bounding box center [293, 258] width 118 height 90
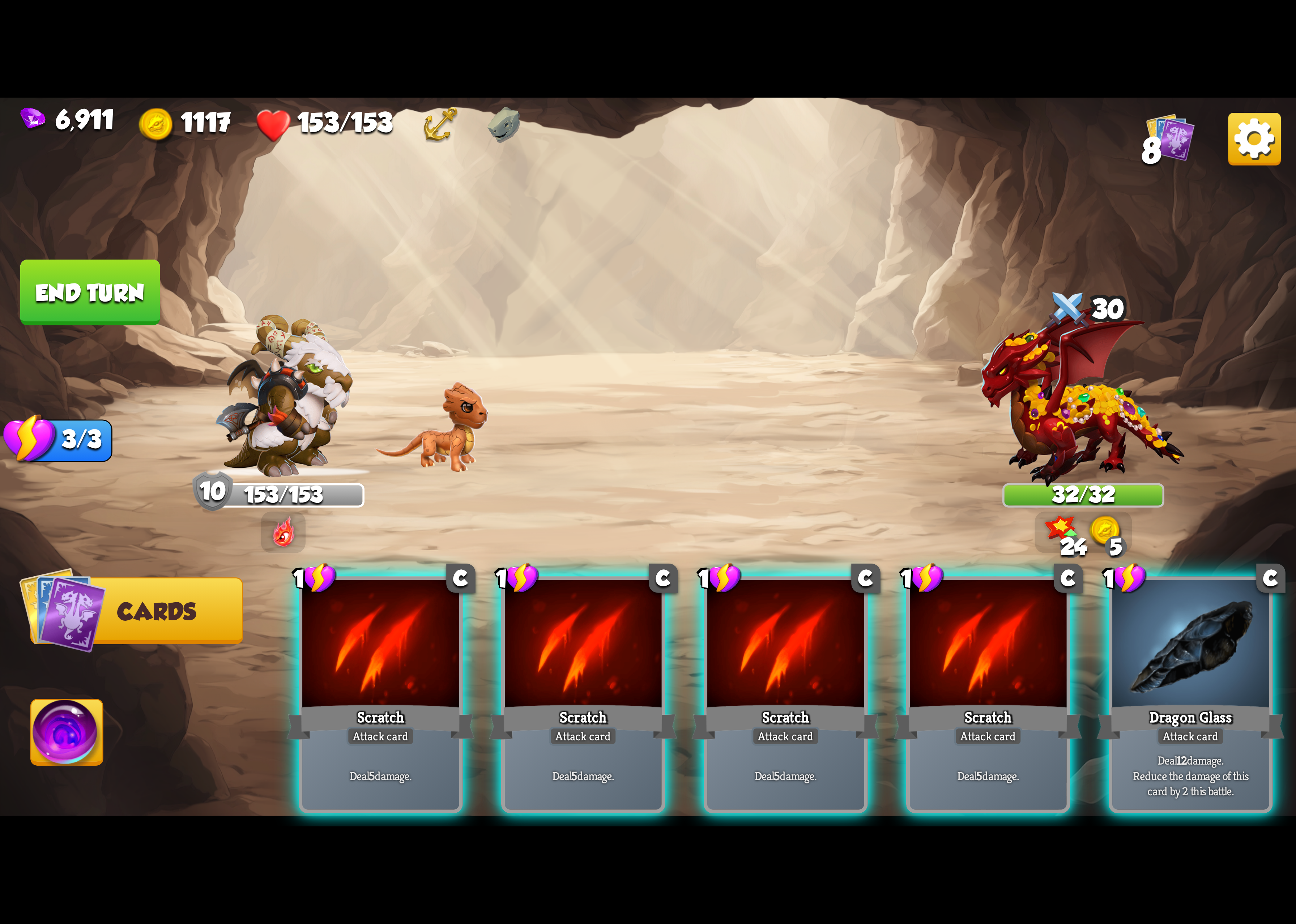
click at [865, 701] on div "Scratch" at bounding box center [786, 722] width 188 height 42
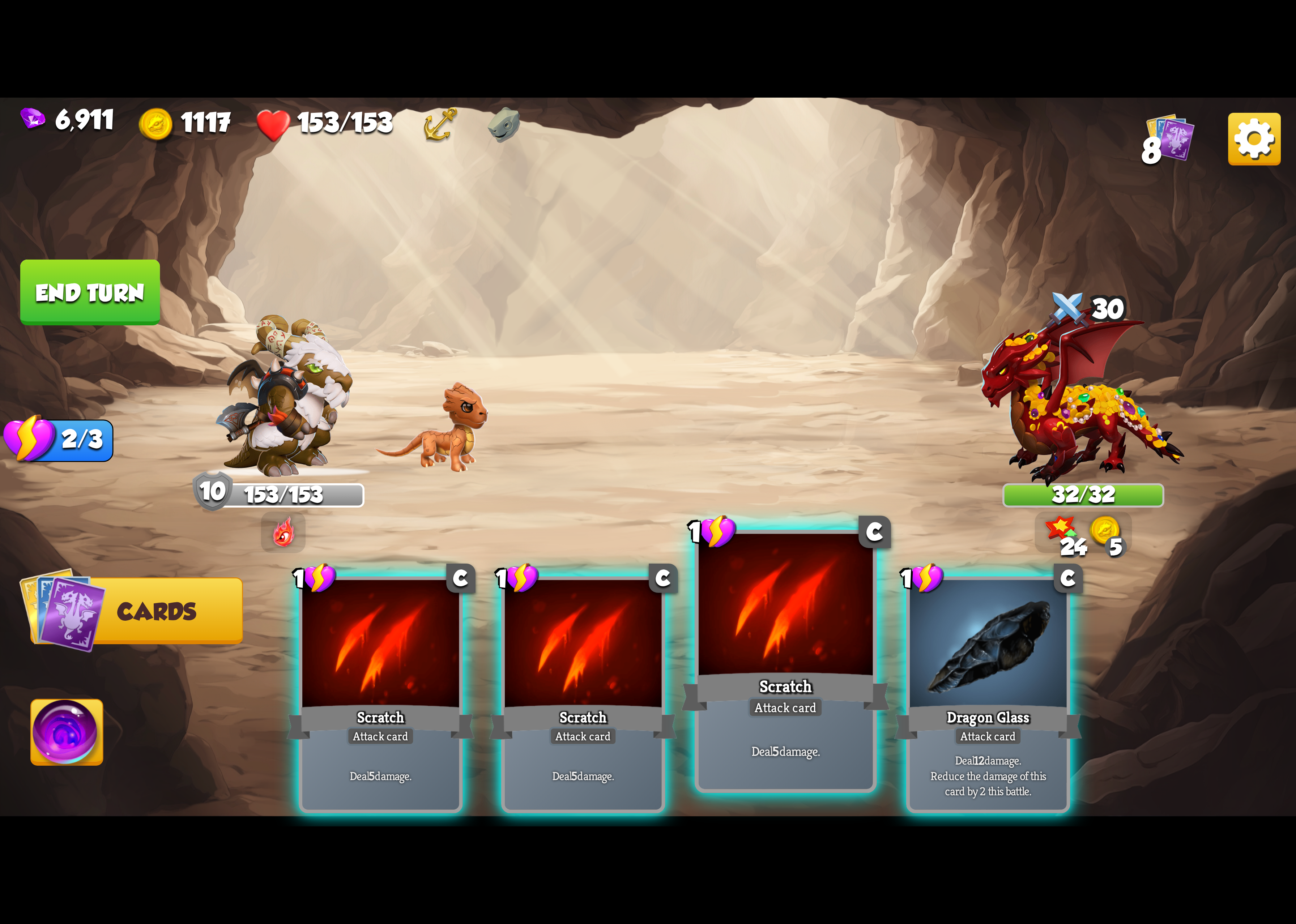
click at [865, 683] on div "Scratch" at bounding box center [786, 692] width 209 height 47
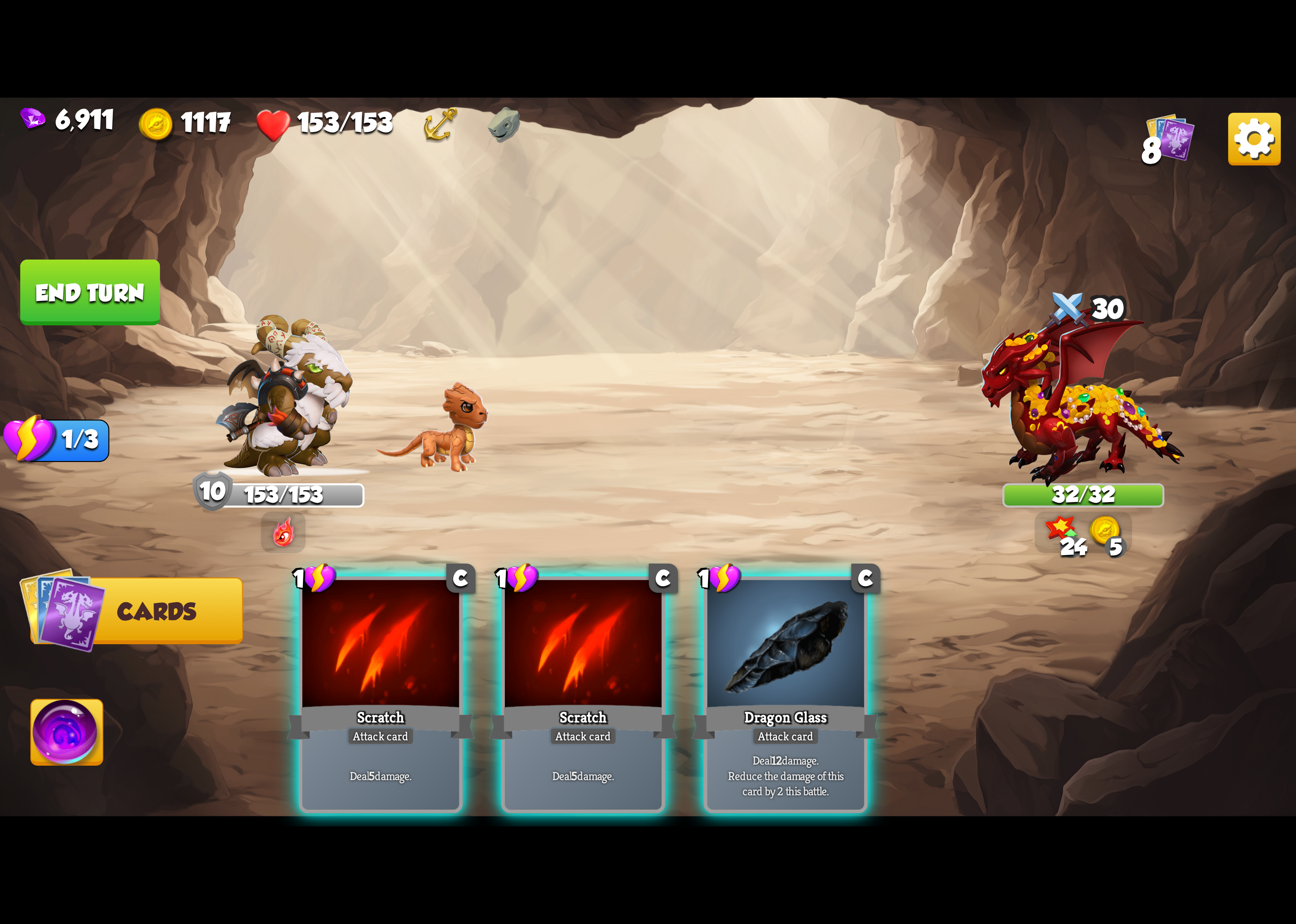
click at [865, 701] on div "Dragon Glass" at bounding box center [786, 722] width 188 height 42
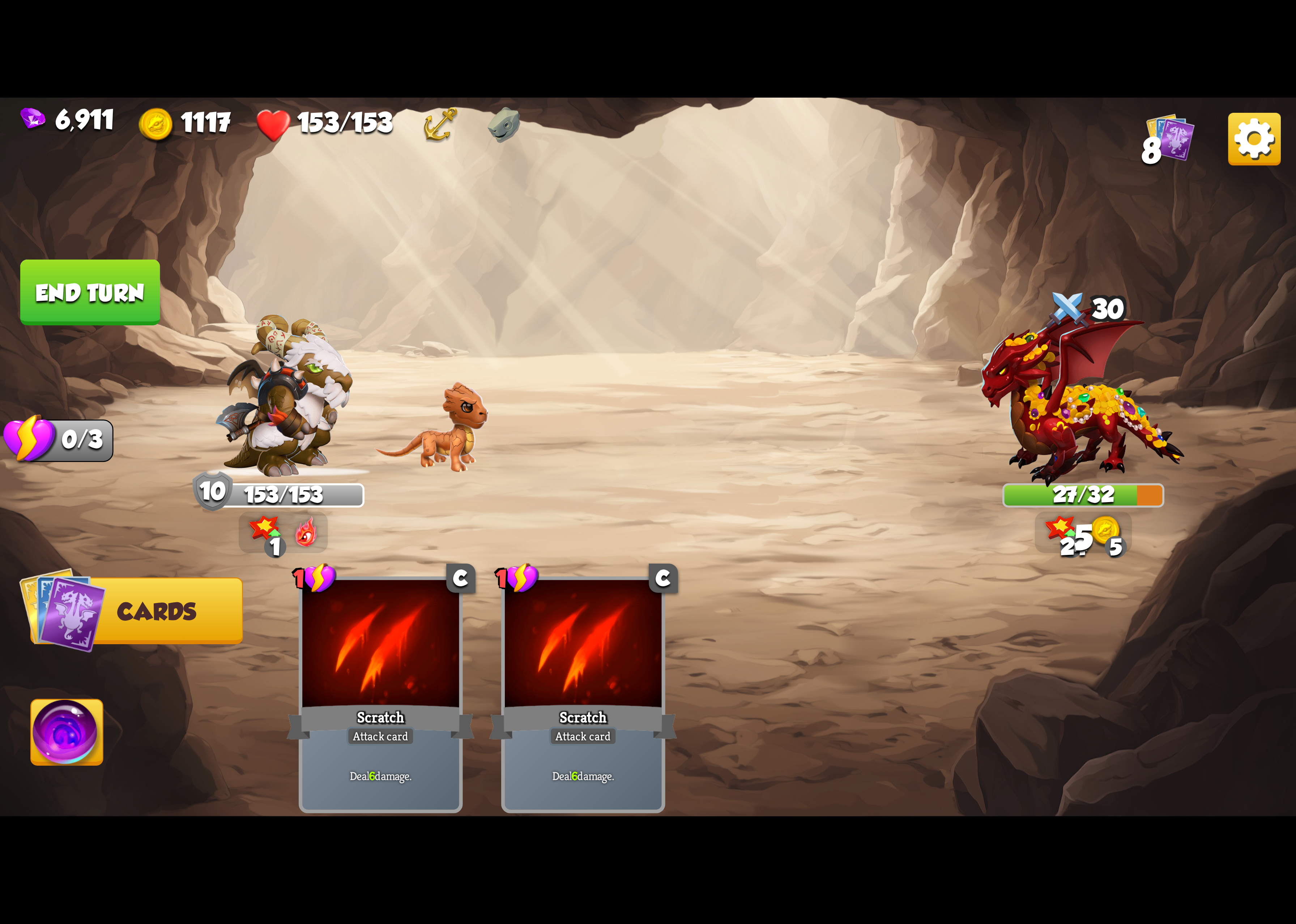
click at [90, 726] on img at bounding box center [67, 737] width 72 height 73
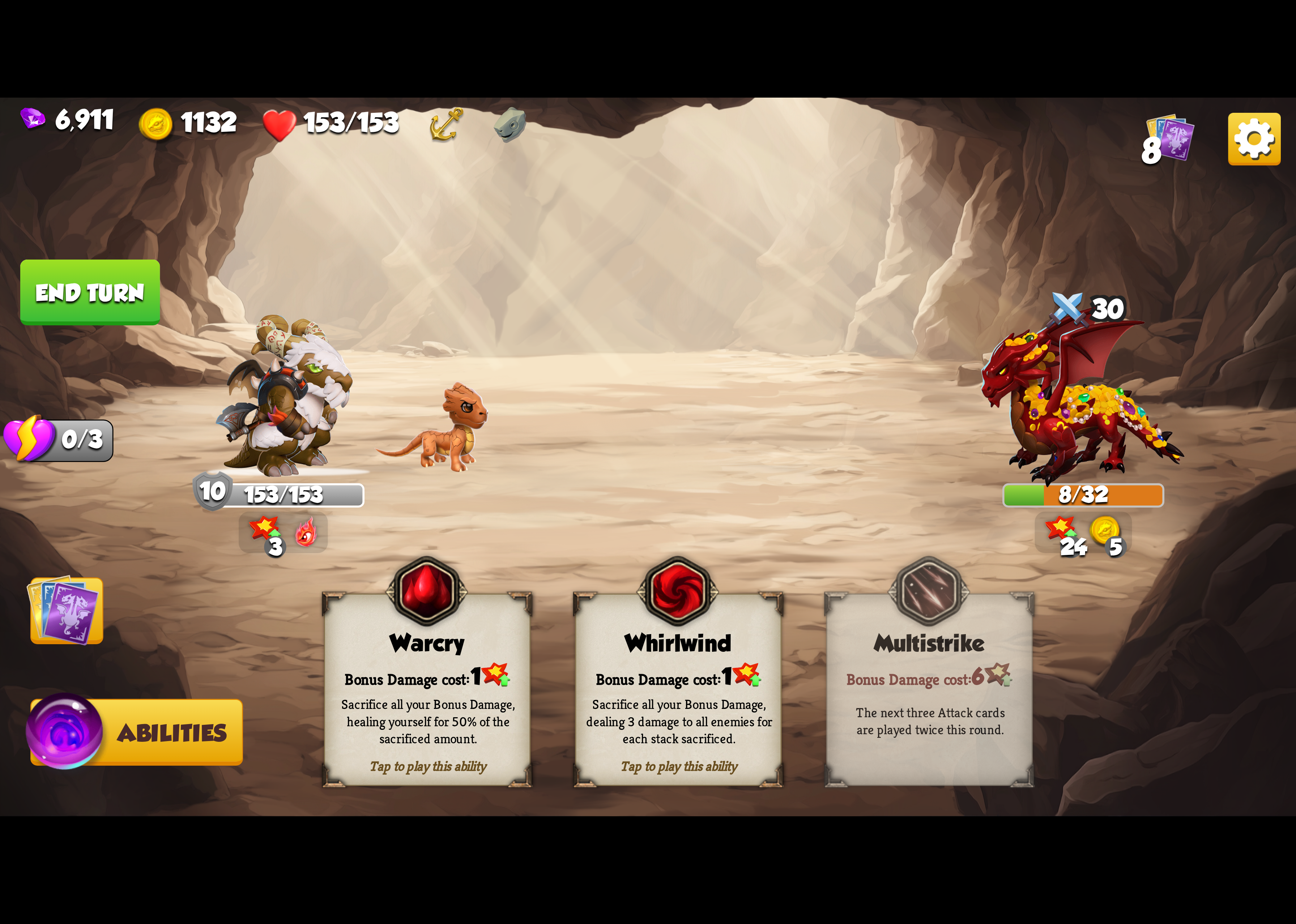
click at [674, 731] on div "Sacrifice all your Bonus Damage, dealing 3 damage to all enemies for each stack…" at bounding box center [680, 721] width 187 height 52
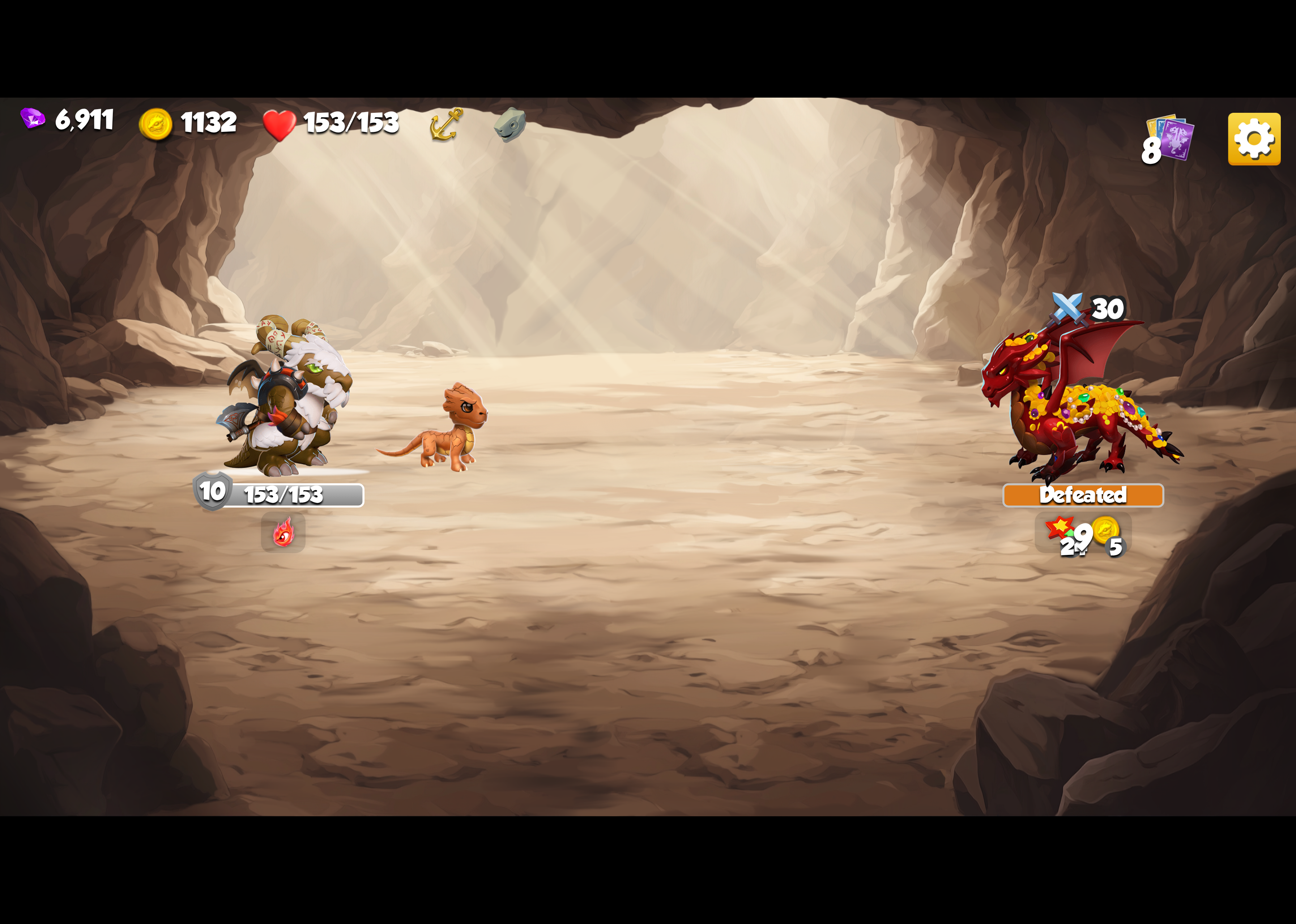
click at [1234, 161] on img at bounding box center [1255, 138] width 53 height 53
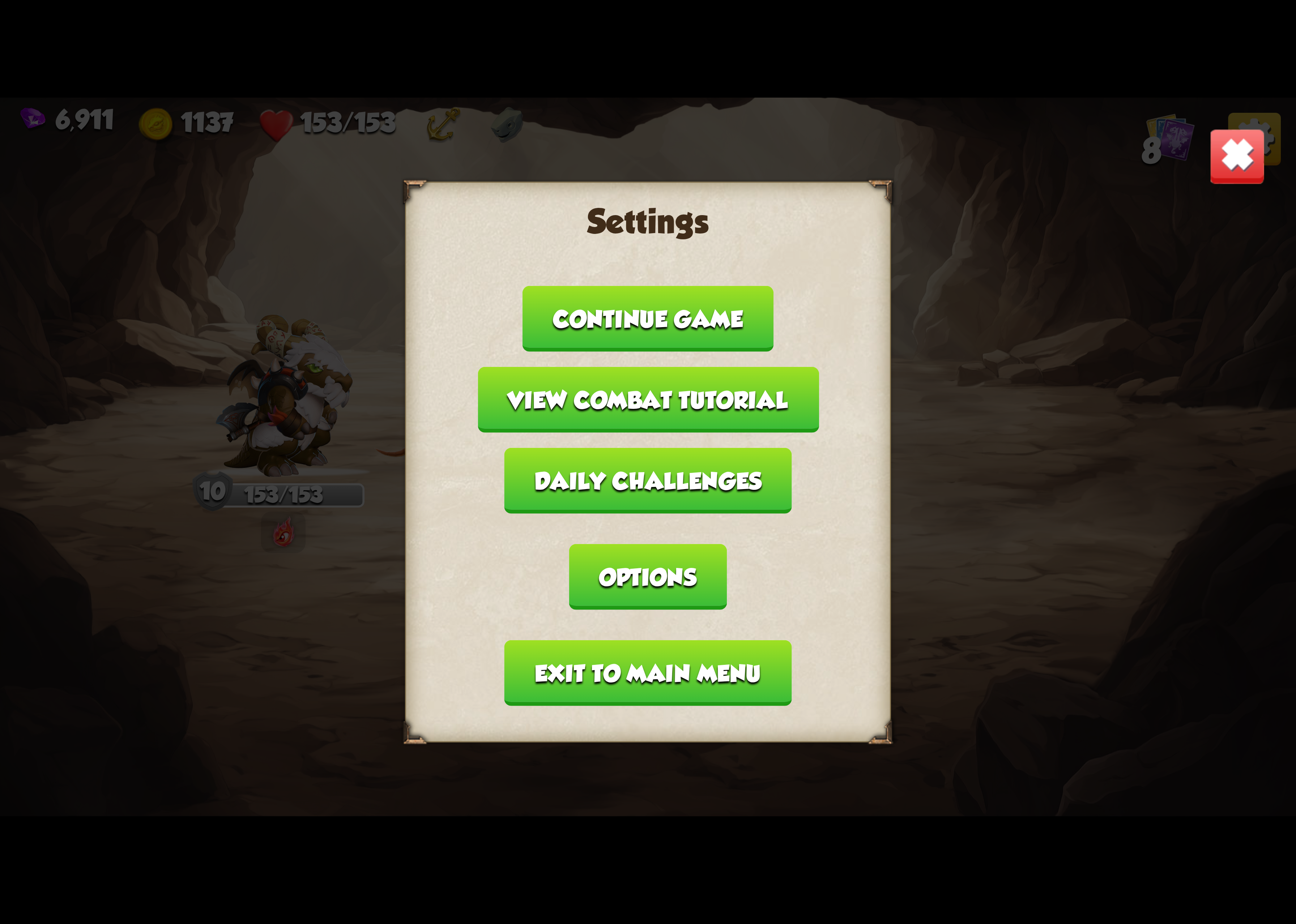
click at [727, 544] on button "Options" at bounding box center [648, 577] width 157 height 66
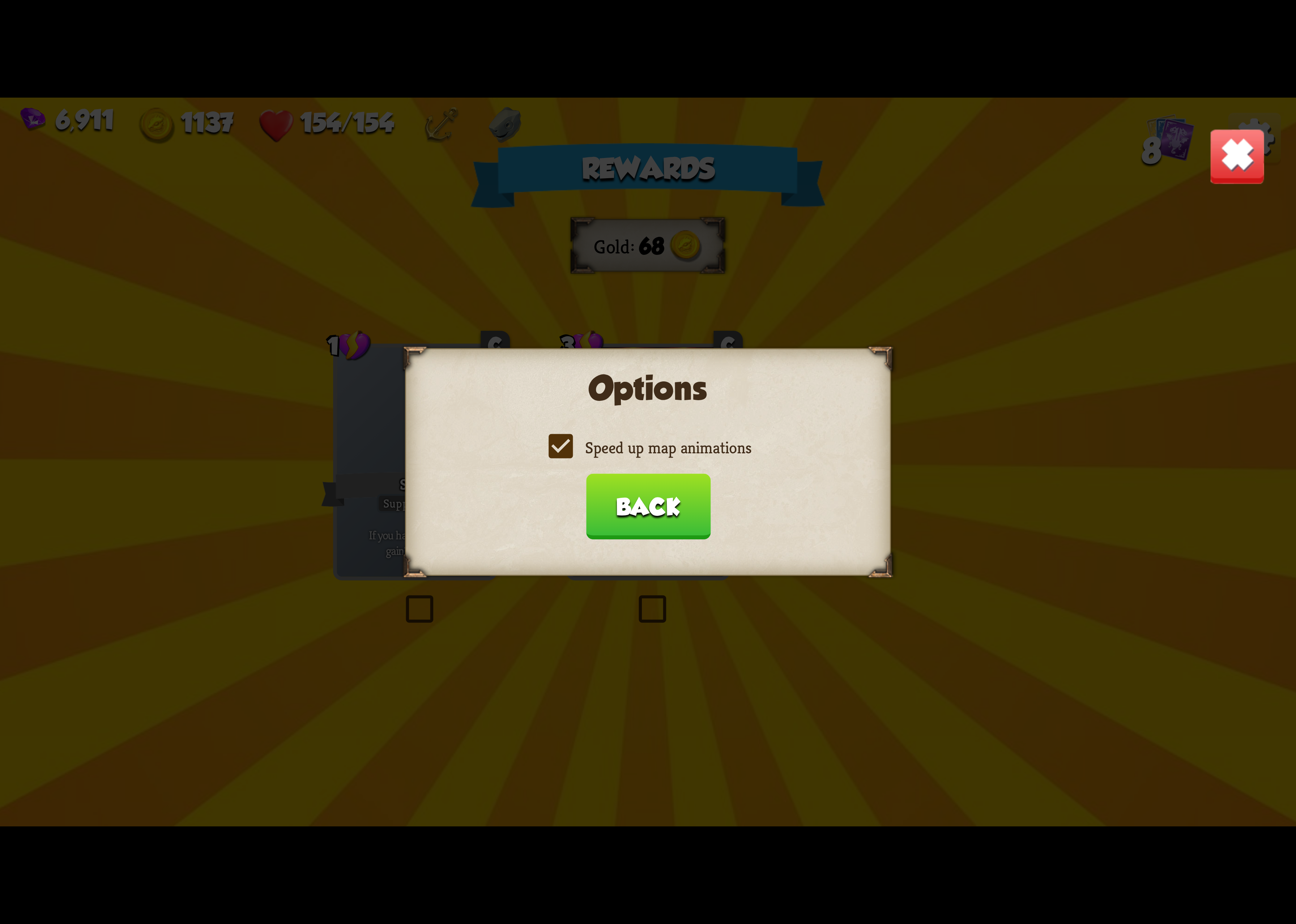
click at [634, 457] on label "Speed up map animations" at bounding box center [648, 447] width 207 height 21
click at [0, 0] on input "Speed up map animations" at bounding box center [0, 0] width 0 height 0
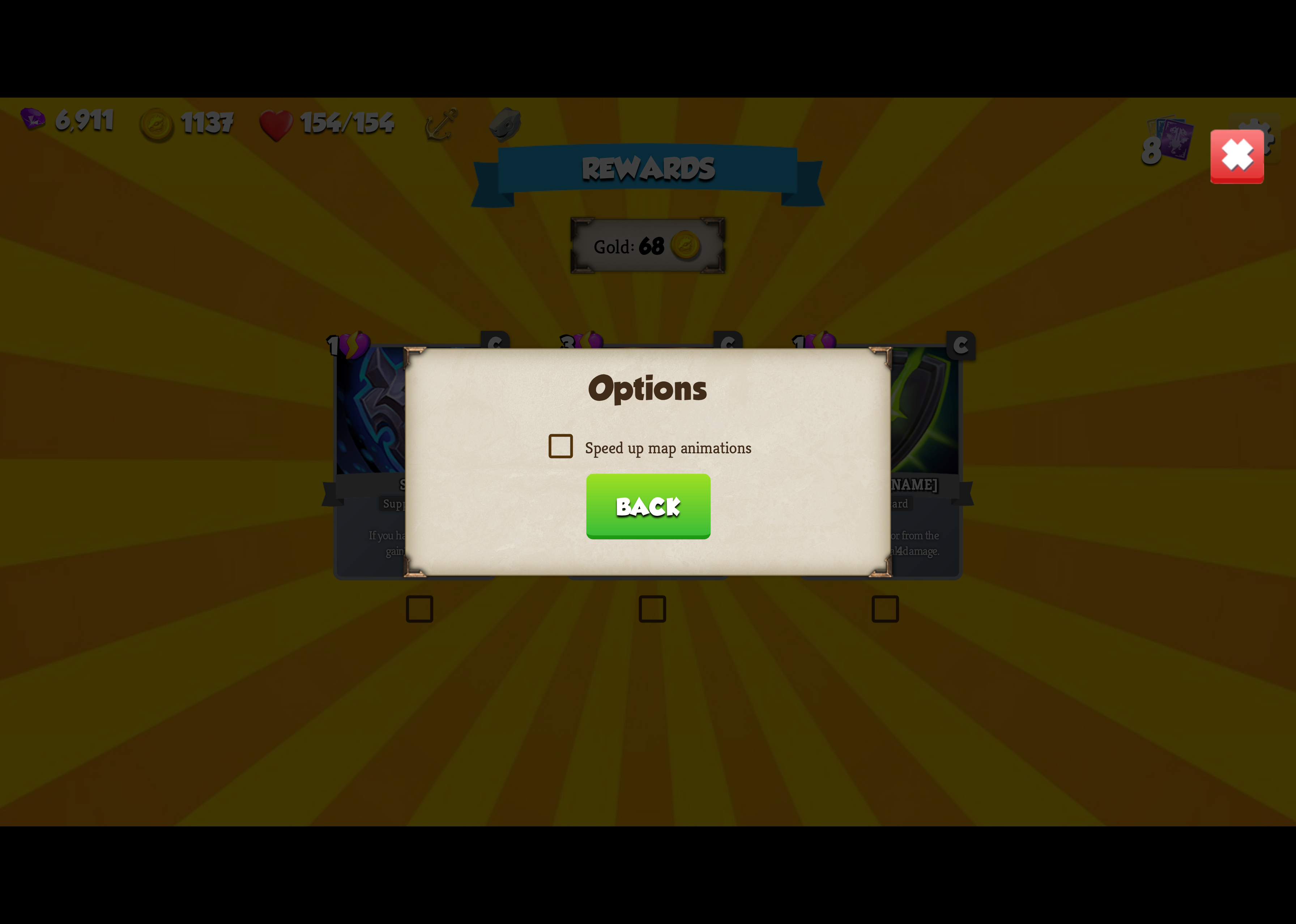
click at [634, 457] on label "Speed up map animations" at bounding box center [648, 447] width 207 height 21
click at [0, 0] on input "Speed up map animations" at bounding box center [0, 0] width 0 height 0
click at [644, 486] on button "Back" at bounding box center [648, 506] width 124 height 66
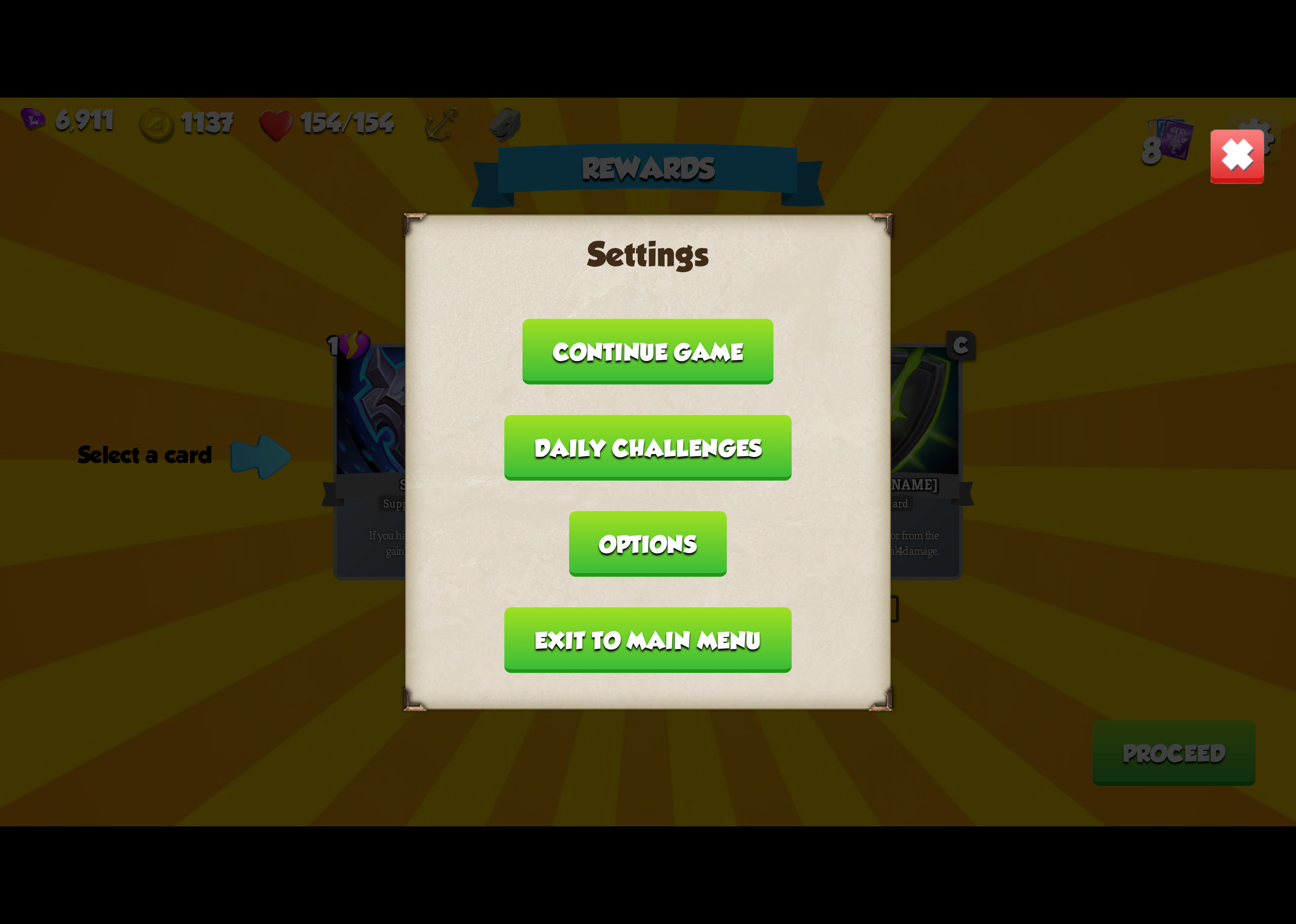
click at [578, 609] on button "Exit to main menu" at bounding box center [648, 640] width 287 height 66
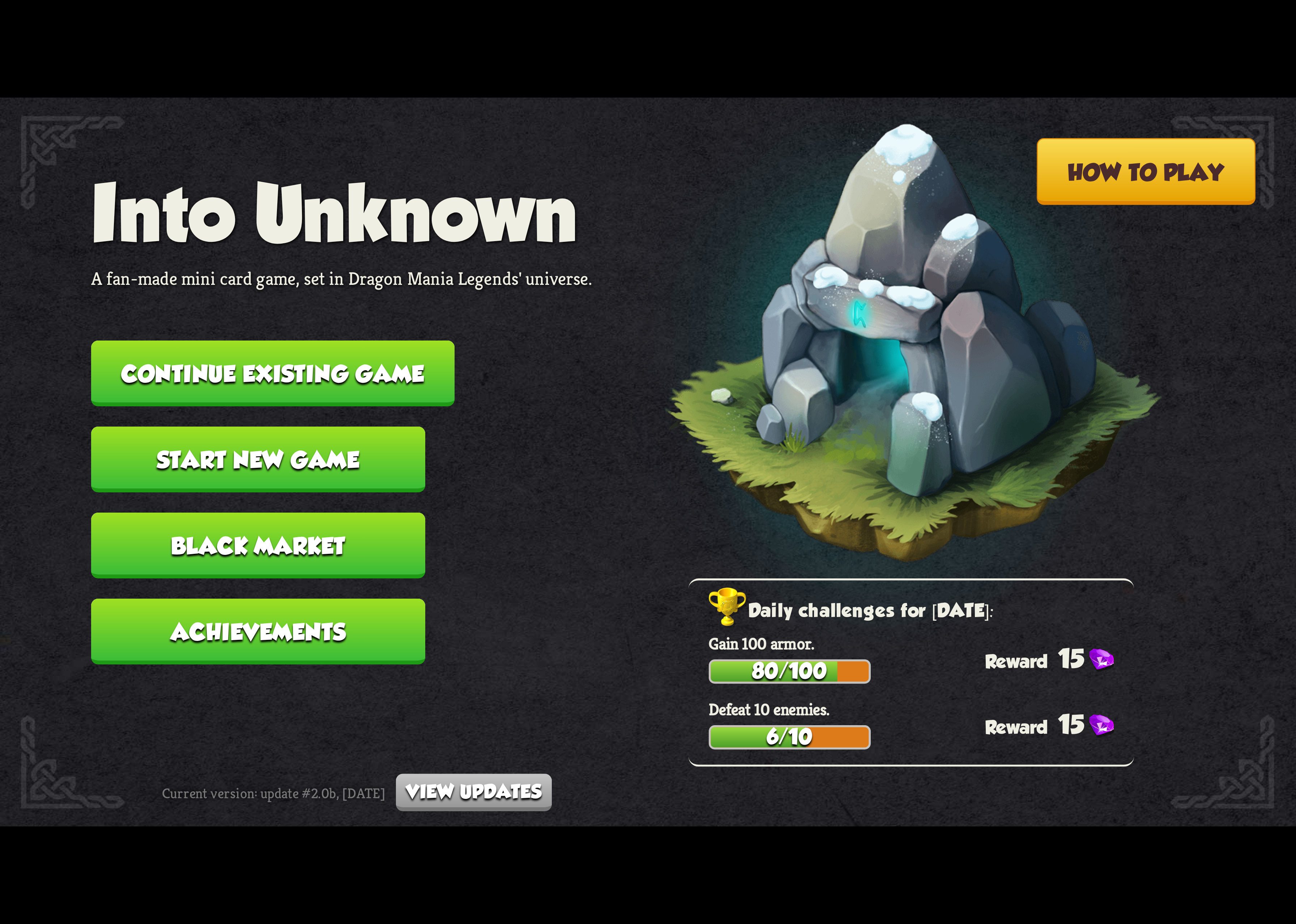
click at [358, 358] on button "Continue existing game" at bounding box center [273, 373] width 364 height 66
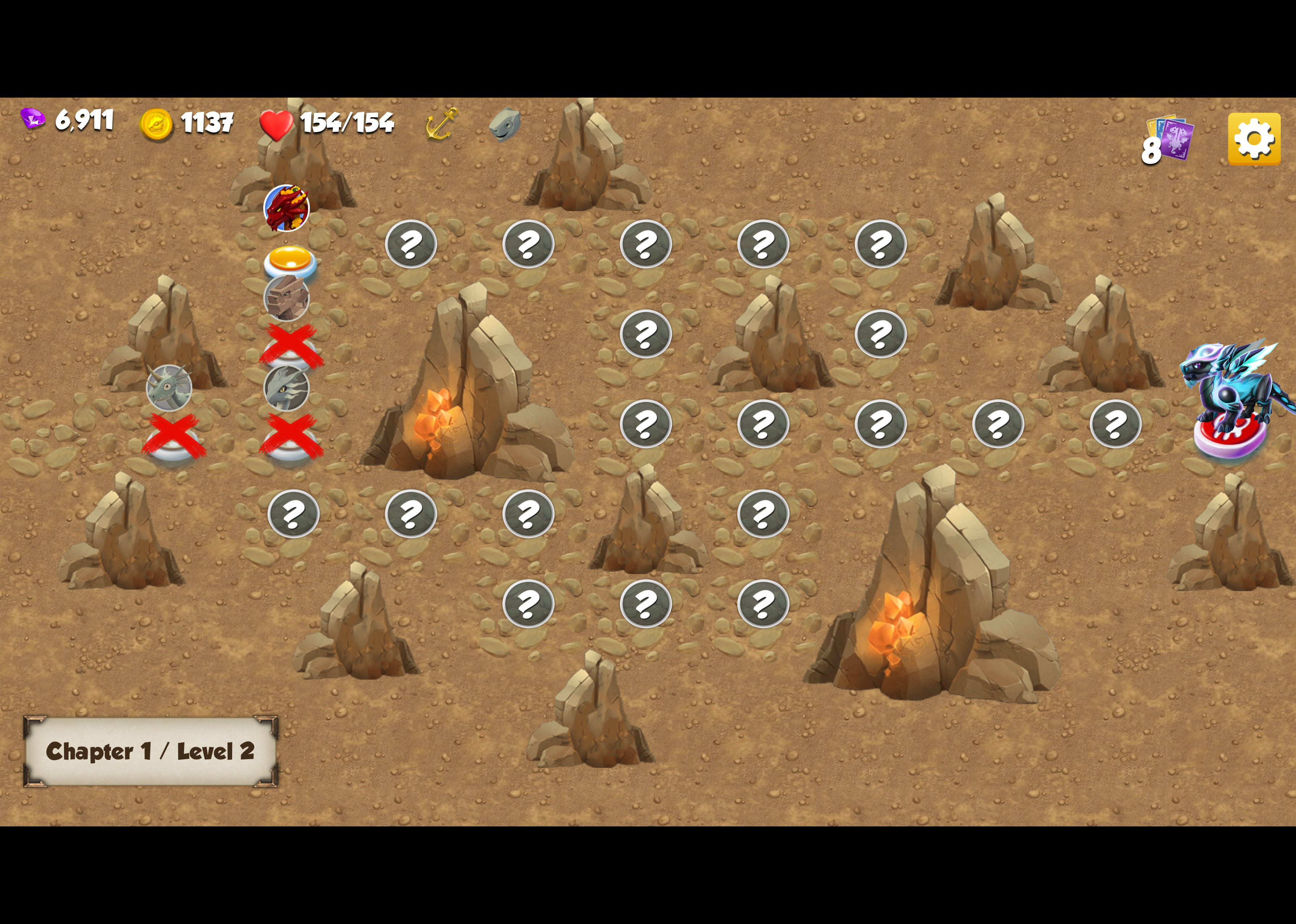
click at [276, 253] on div at bounding box center [293, 258] width 118 height 90
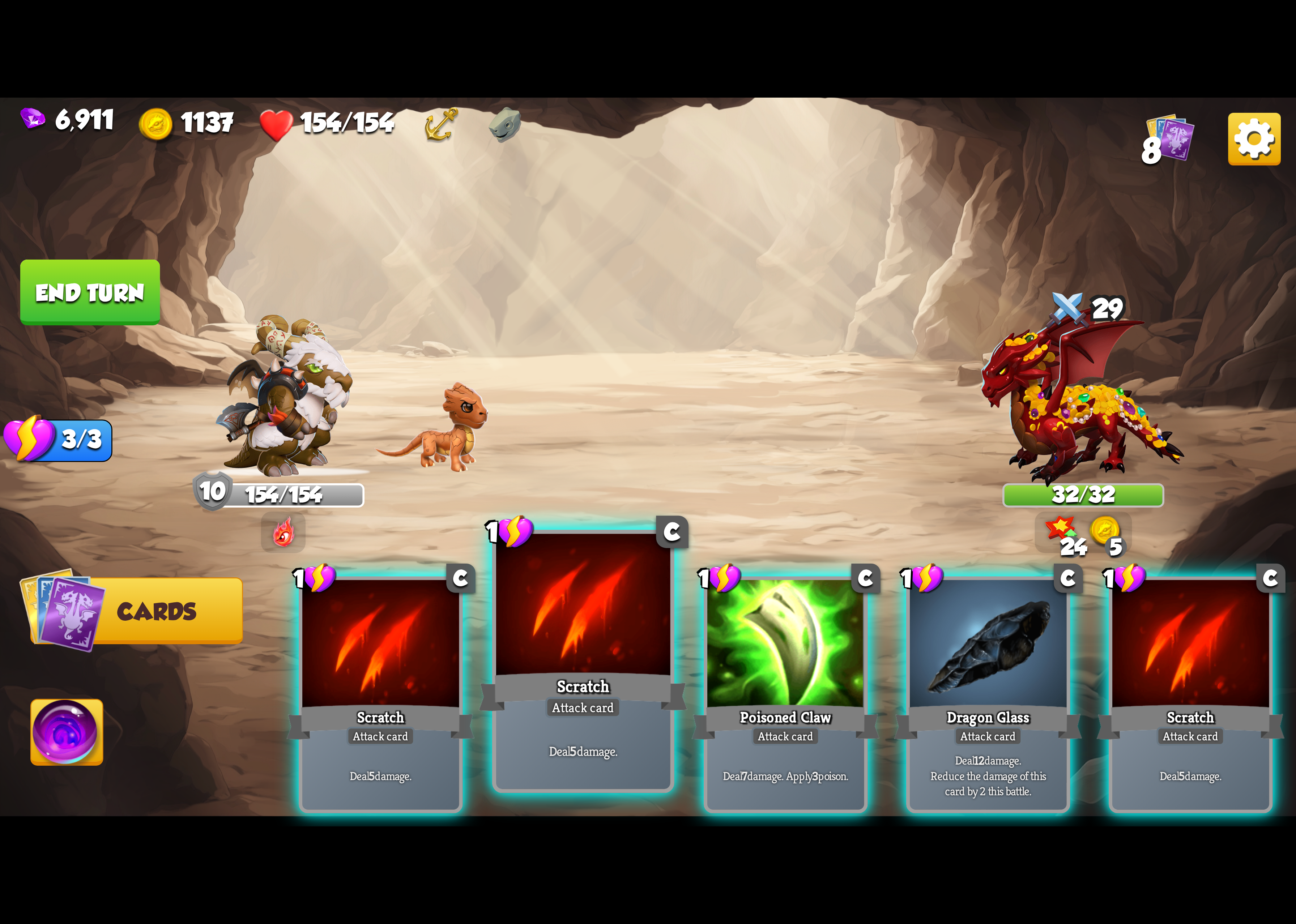
click at [609, 638] on div at bounding box center [583, 607] width 174 height 147
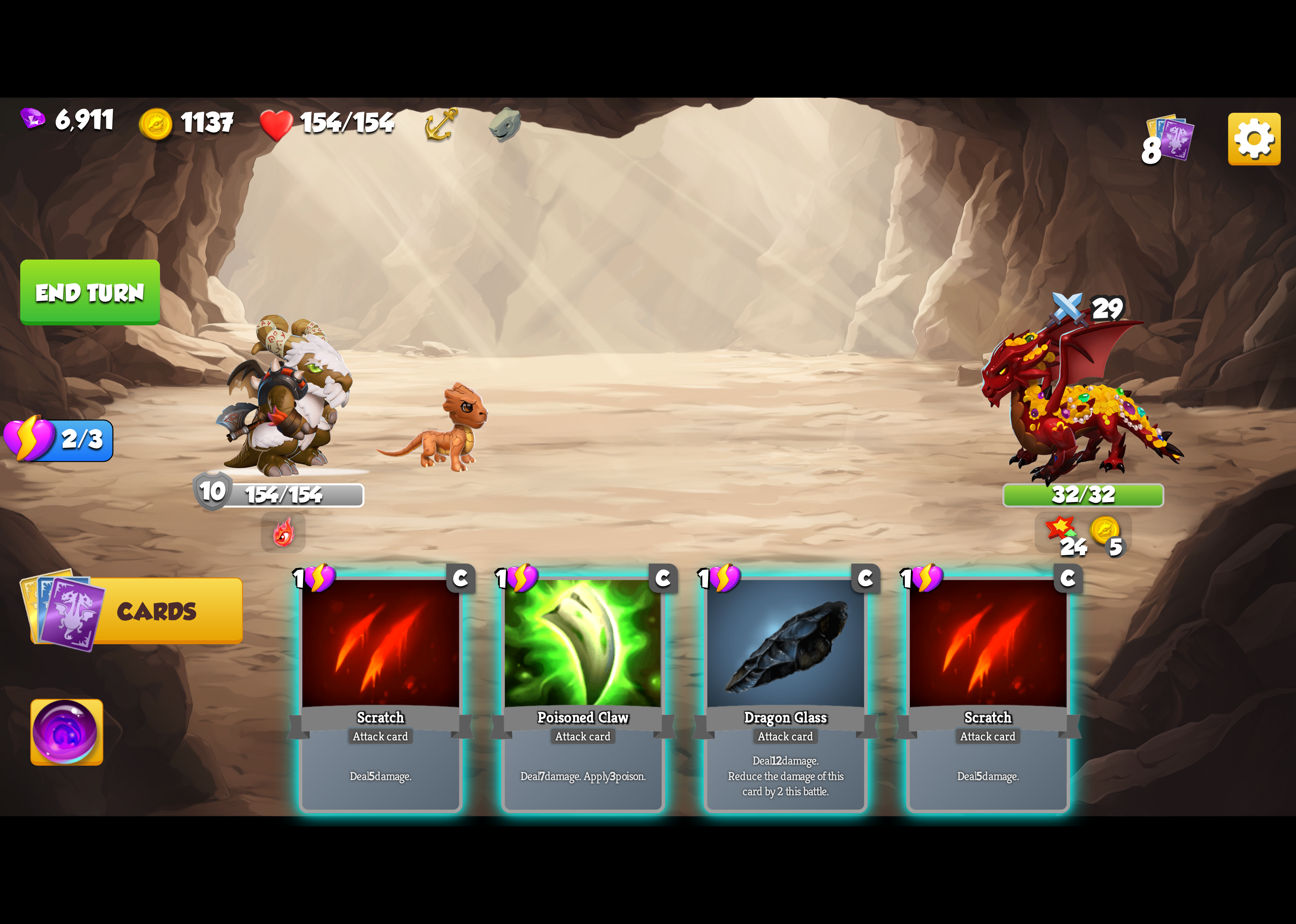
click at [609, 638] on div at bounding box center [583, 646] width 156 height 132
click at [609, 639] on div "1 C Scratch Attack card Deal 5 damage. 1 C Poisoned Claw Attack card Deal 7 dam…" at bounding box center [778, 665] width 1037 height 324
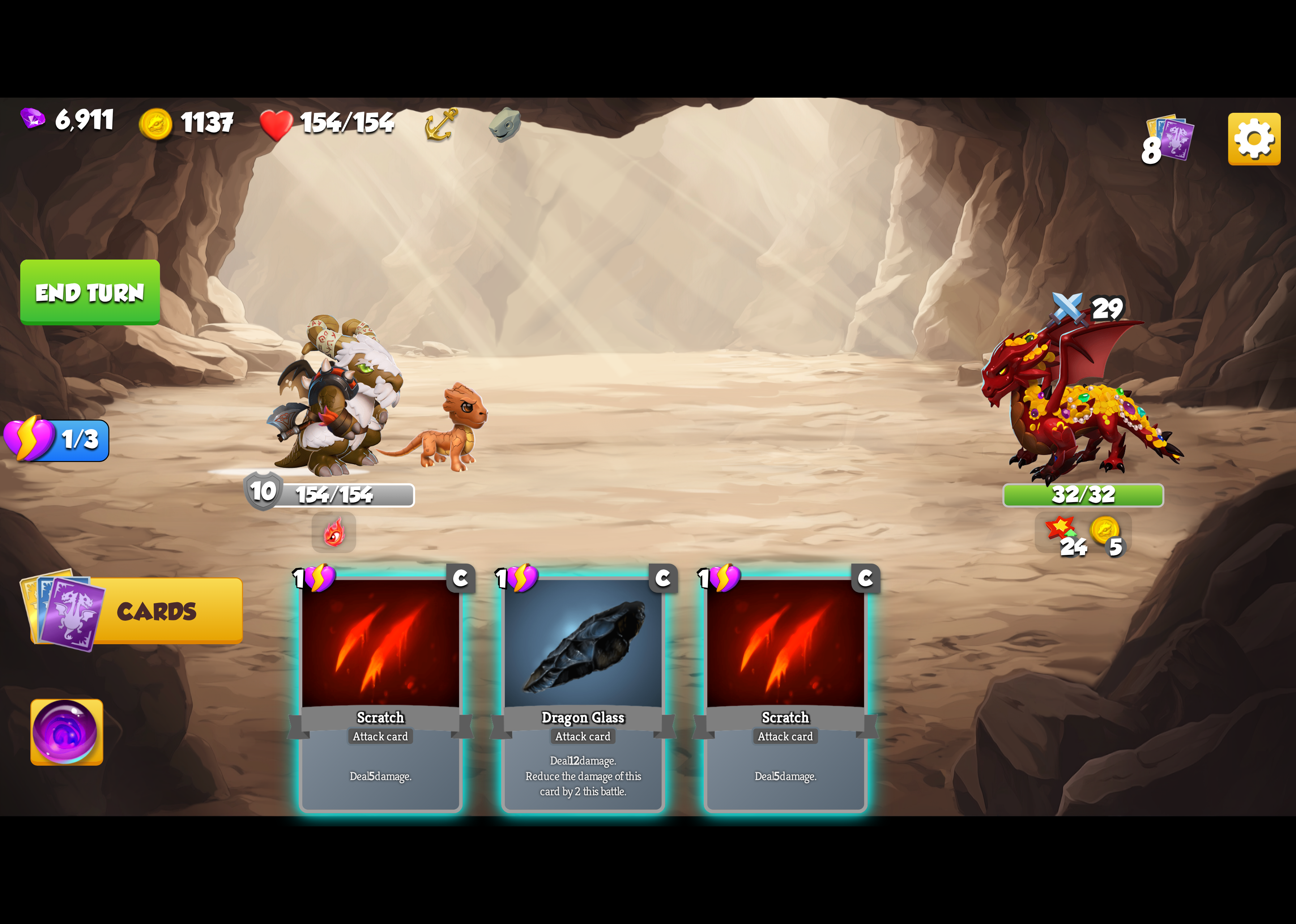
click at [609, 639] on div at bounding box center [583, 646] width 156 height 132
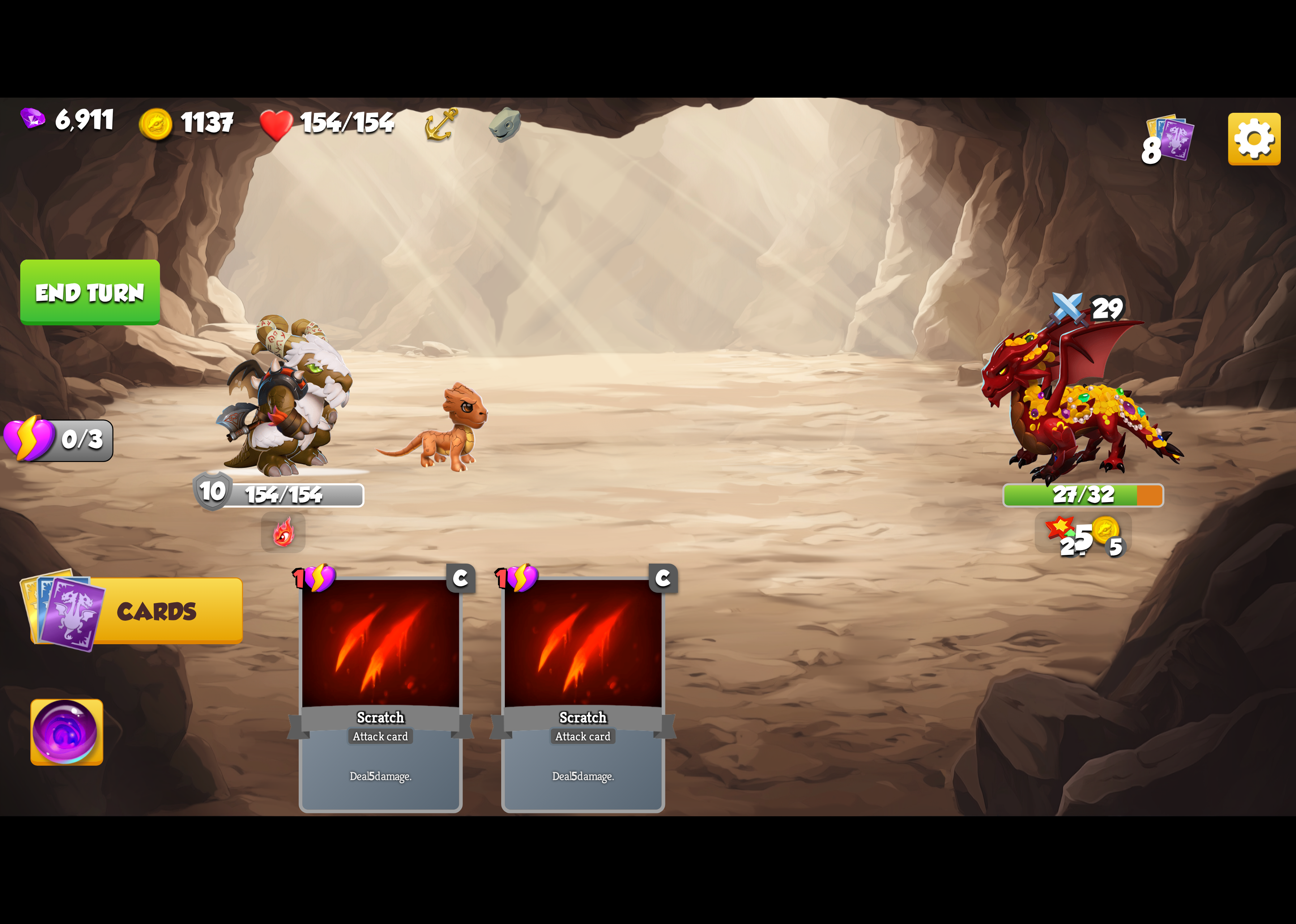
click at [104, 737] on img at bounding box center [67, 737] width 72 height 73
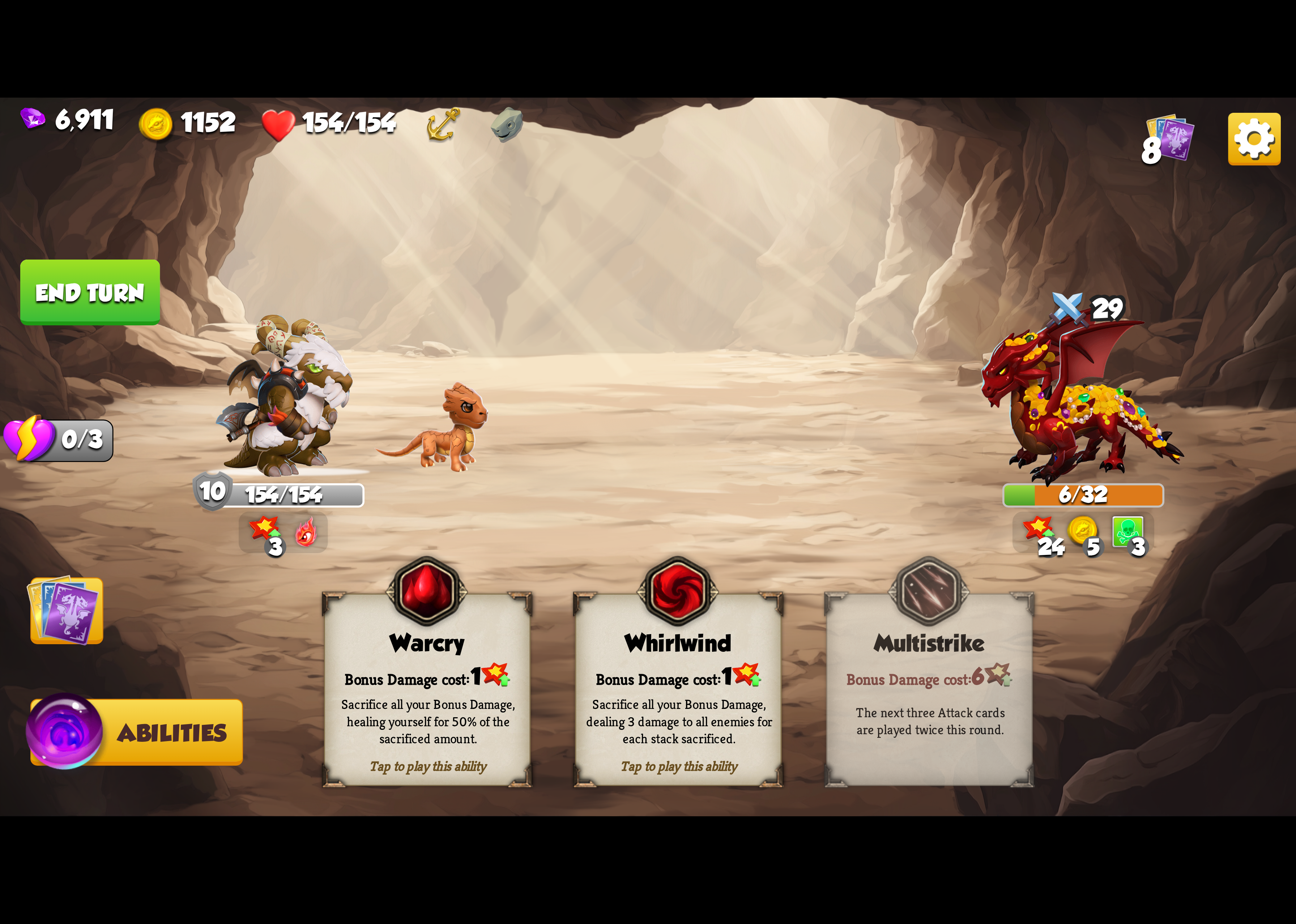
click at [703, 635] on img at bounding box center [678, 592] width 83 height 85
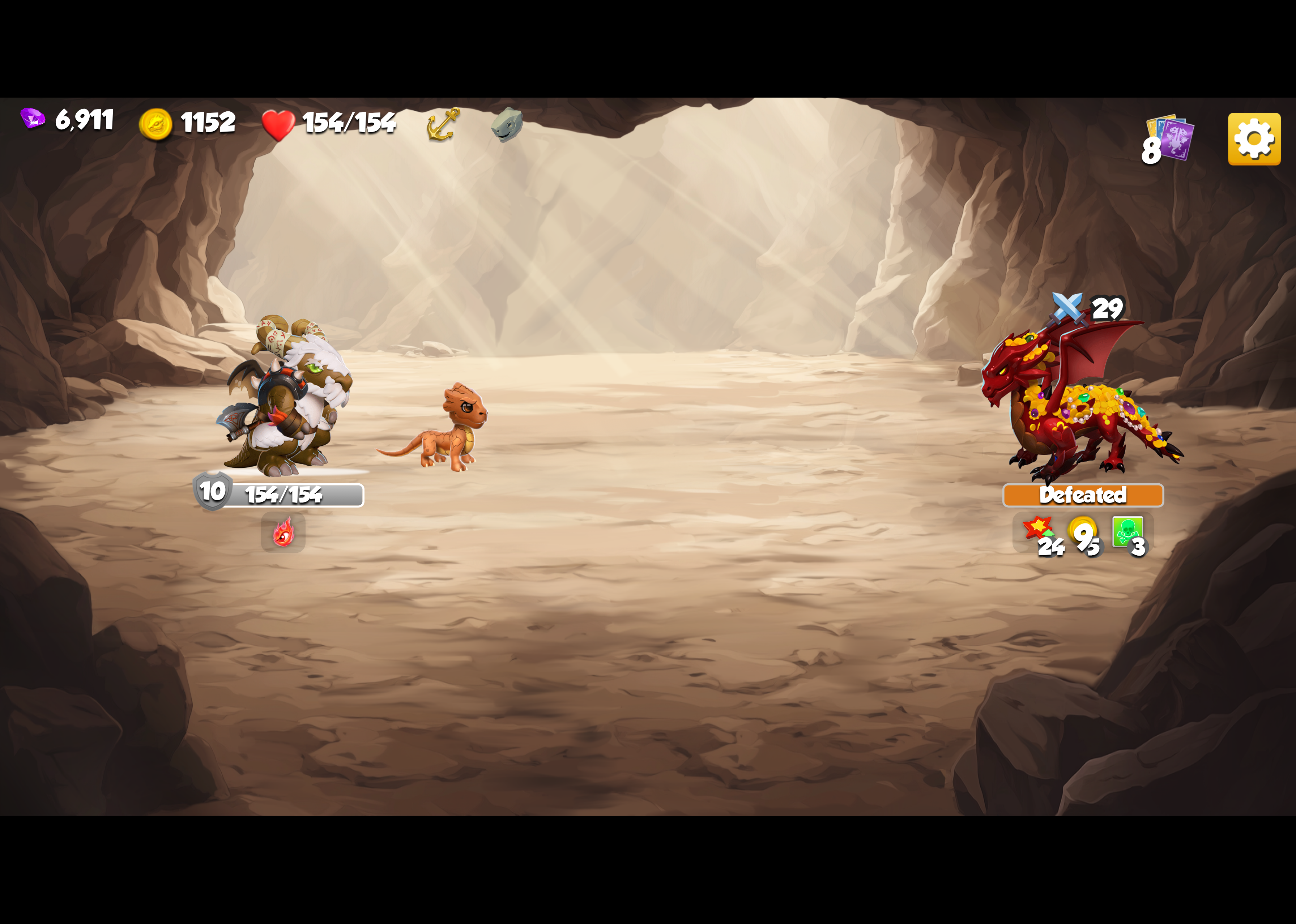
click at [1259, 136] on img at bounding box center [1255, 138] width 53 height 53
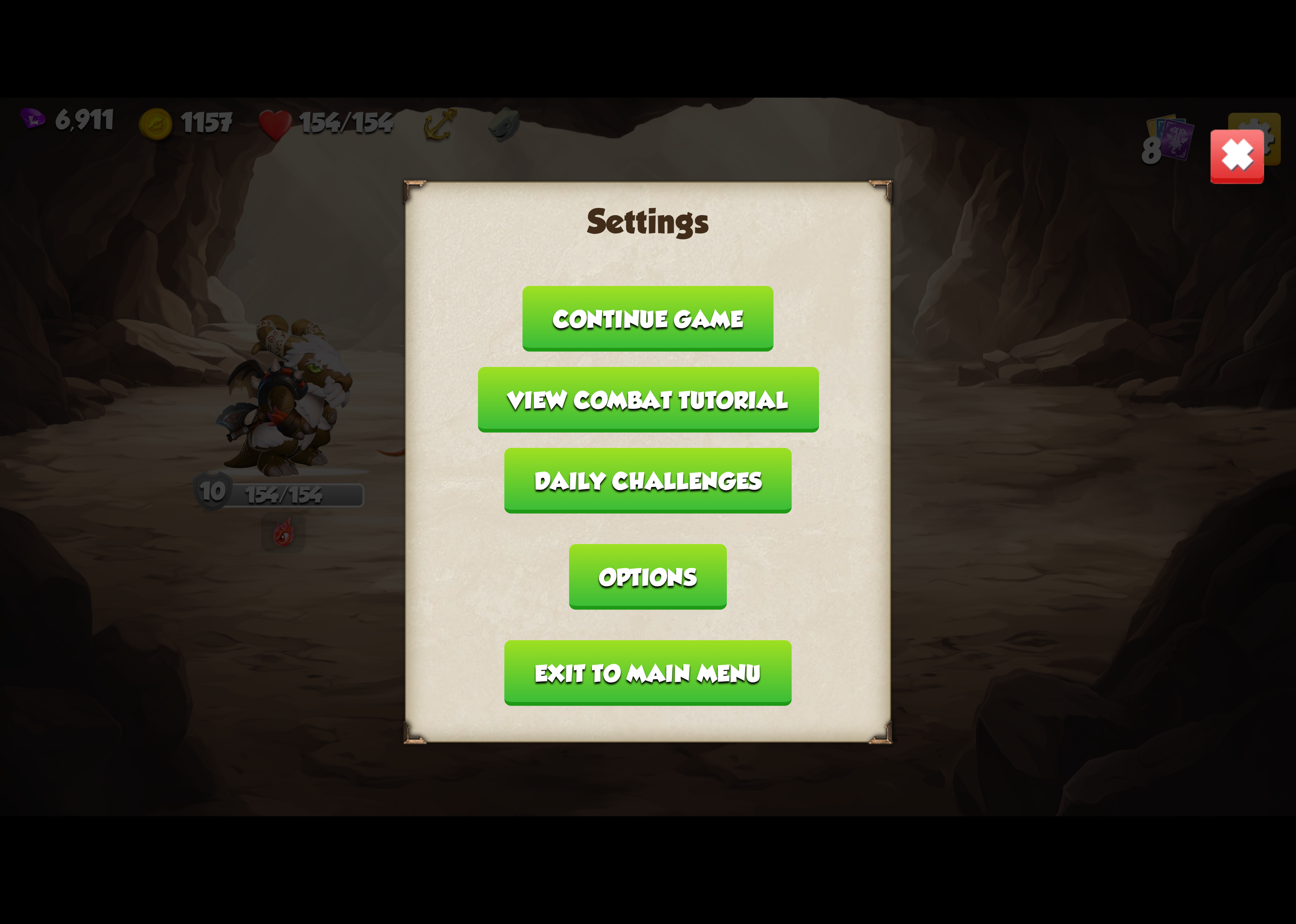
click at [727, 544] on button "Options" at bounding box center [648, 577] width 157 height 66
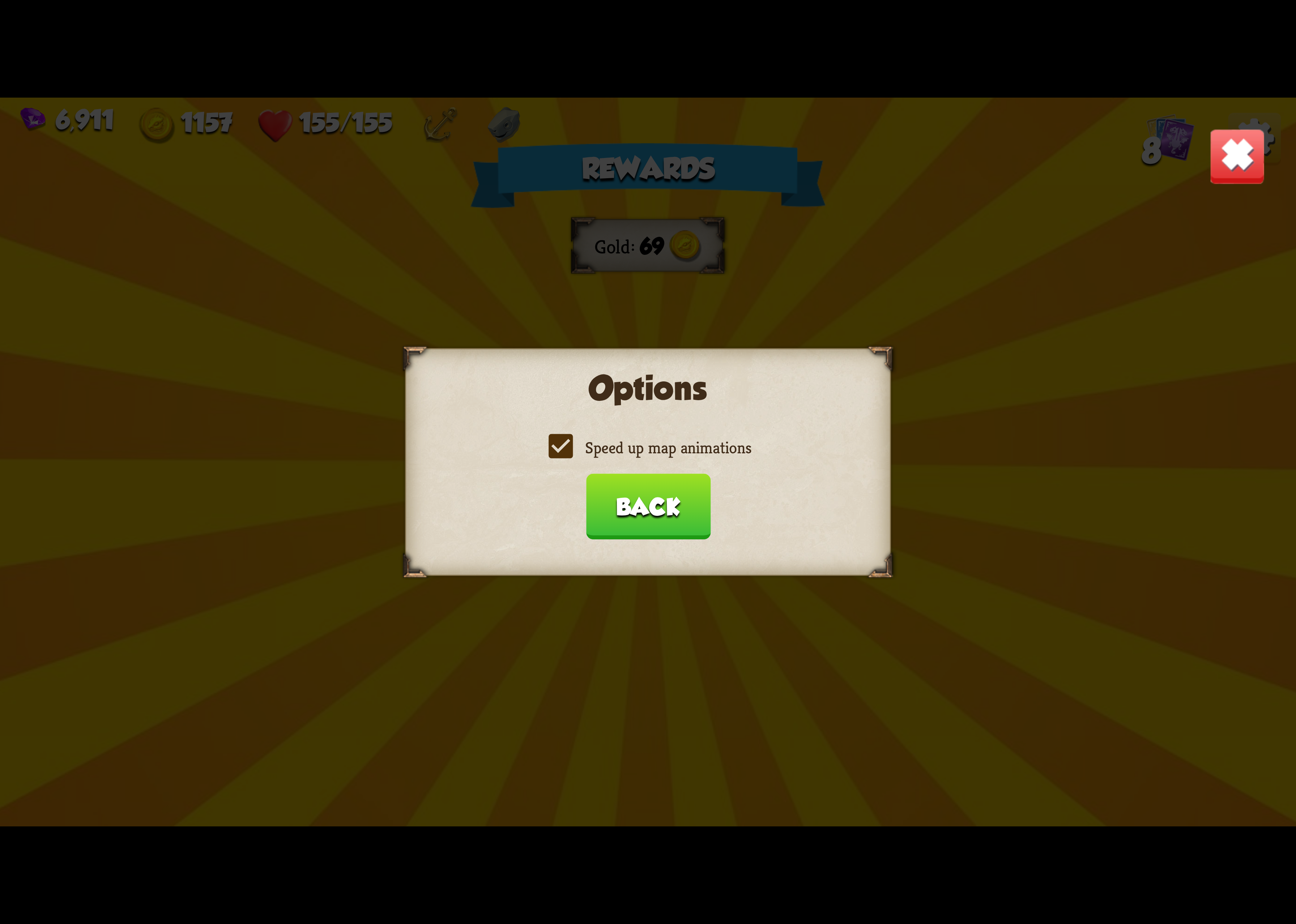
click at [632, 443] on label "Speed up map animations" at bounding box center [648, 447] width 207 height 21
click at [0, 0] on input "Speed up map animations" at bounding box center [0, 0] width 0 height 0
click at [632, 443] on label "Speed up map animations" at bounding box center [648, 447] width 207 height 21
click at [0, 0] on input "Speed up map animations" at bounding box center [0, 0] width 0 height 0
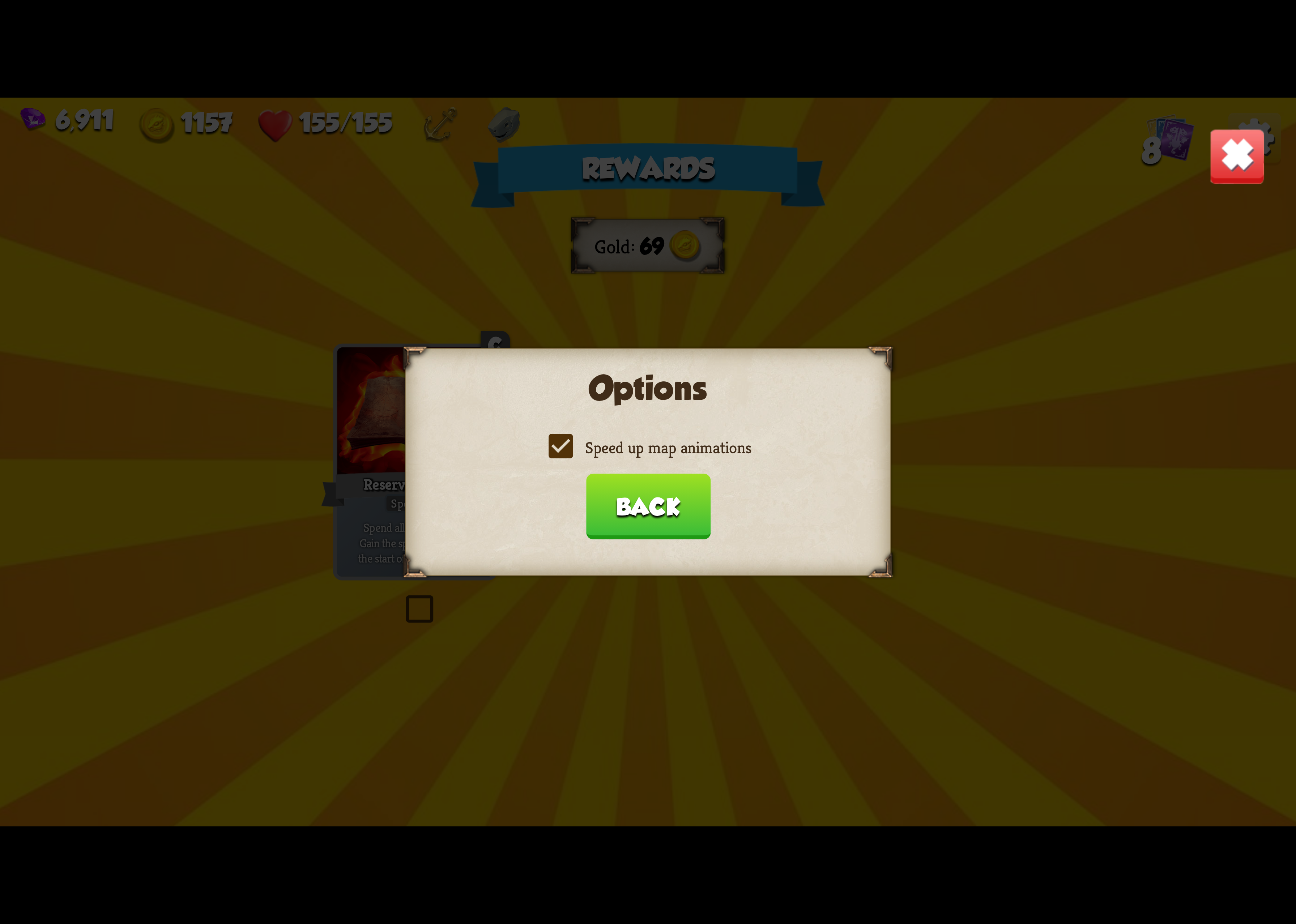
click at [622, 475] on div "Options Speed up map animations Back" at bounding box center [648, 462] width 486 height 228
click at [624, 511] on button "Back" at bounding box center [648, 506] width 124 height 66
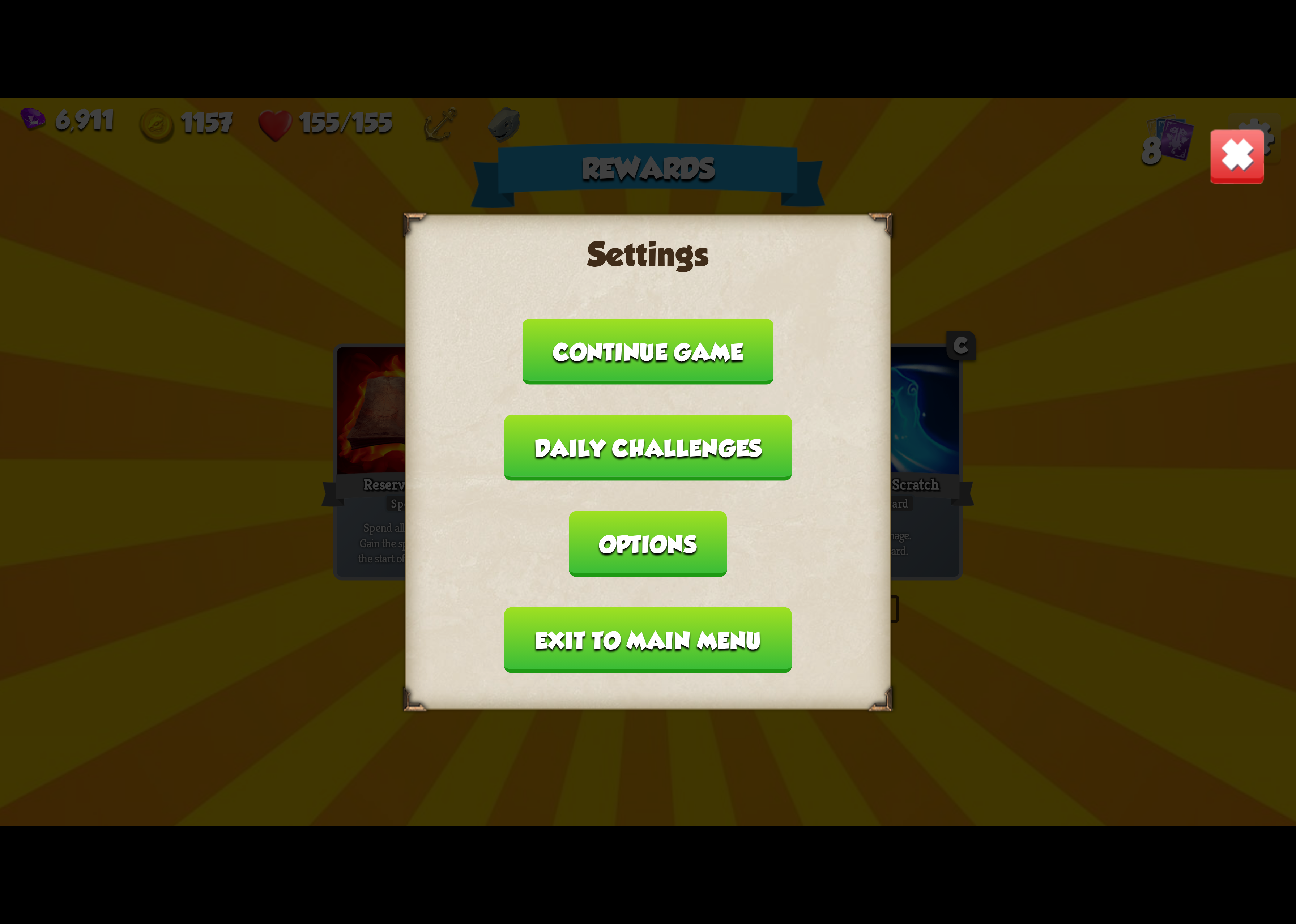
click at [560, 607] on button "Exit to main menu" at bounding box center [648, 640] width 287 height 66
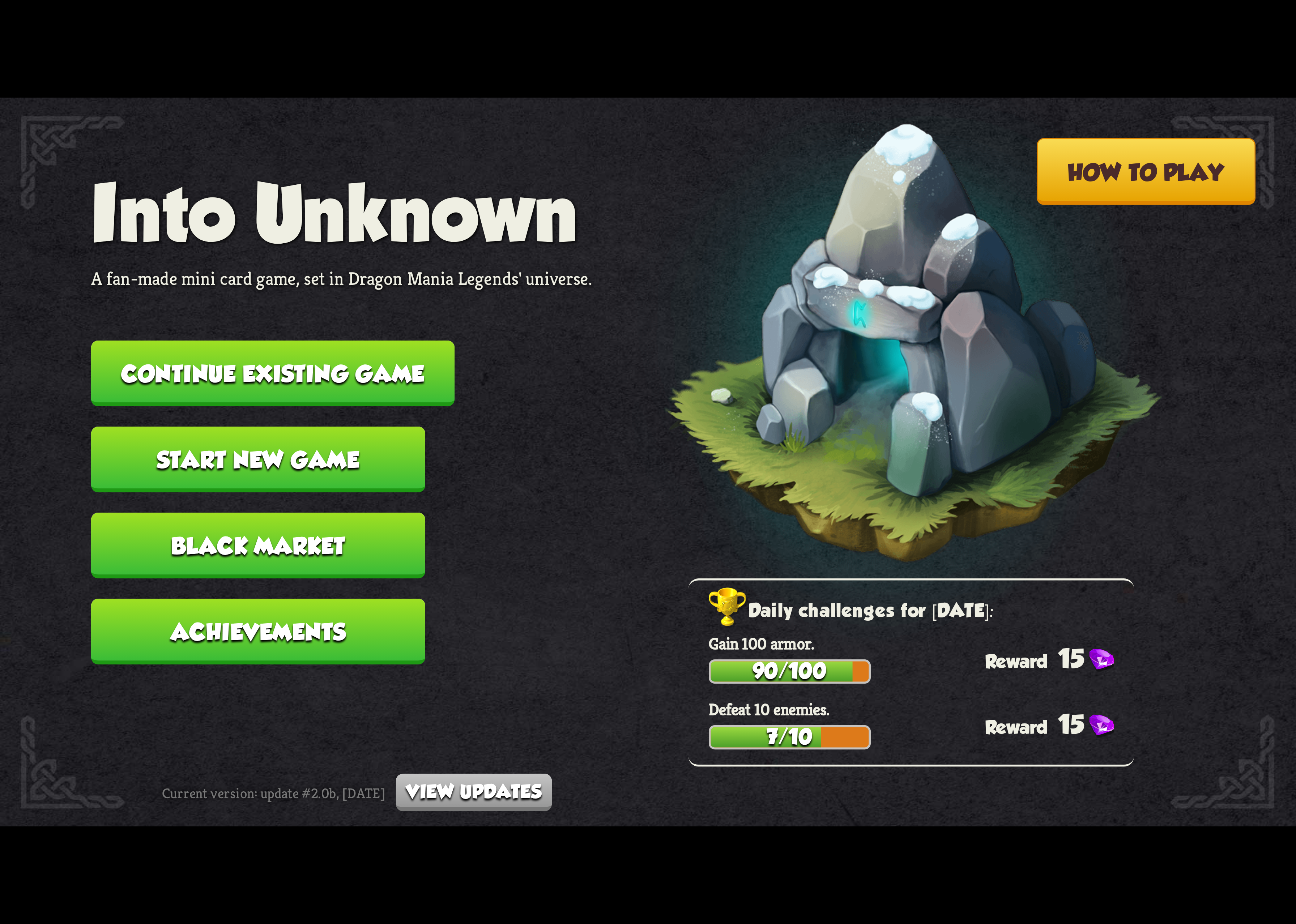
click at [388, 382] on button "Continue existing game" at bounding box center [273, 373] width 364 height 66
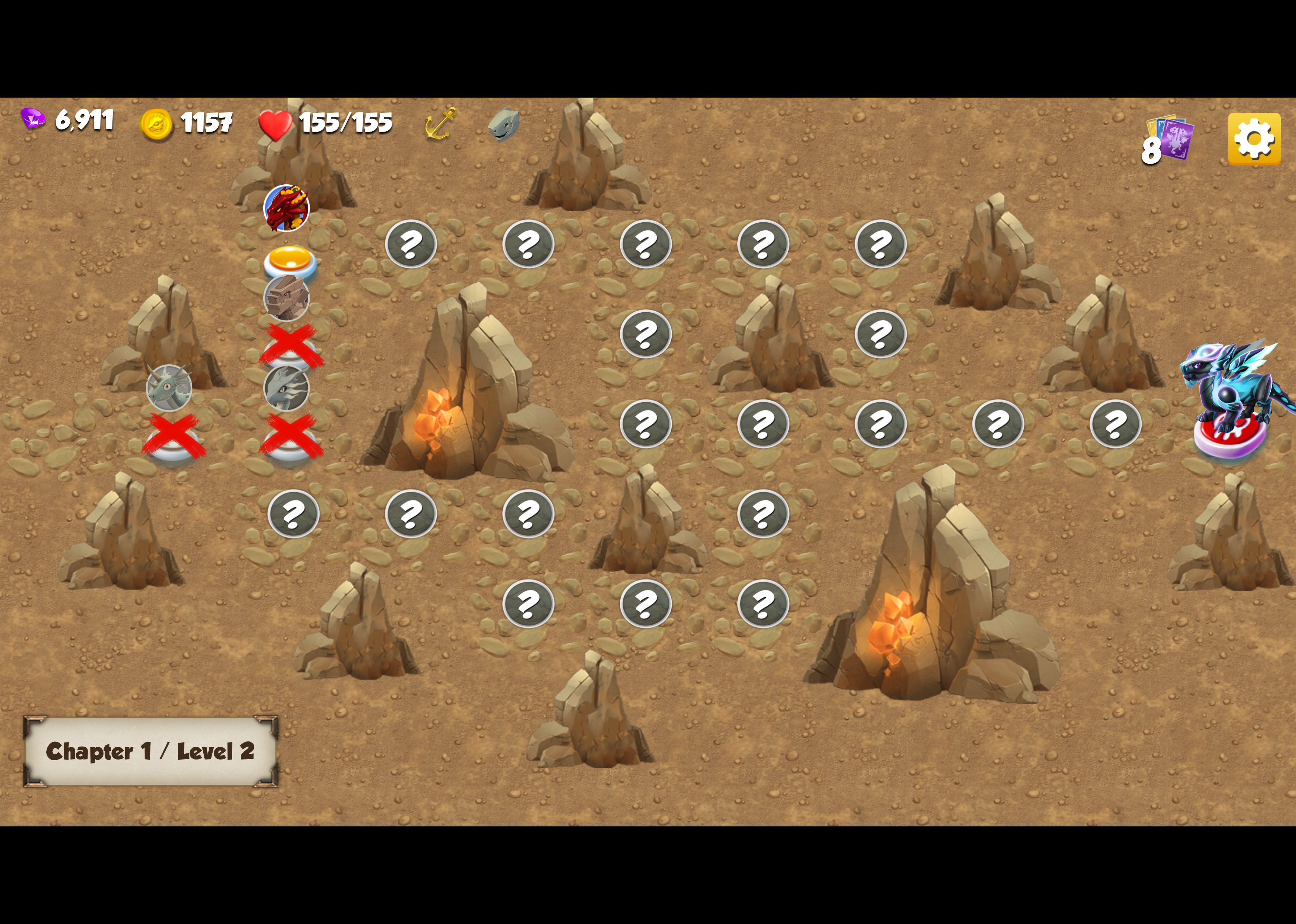
click at [279, 302] on div at bounding box center [293, 347] width 118 height 90
click at [285, 272] on div at bounding box center [293, 258] width 118 height 90
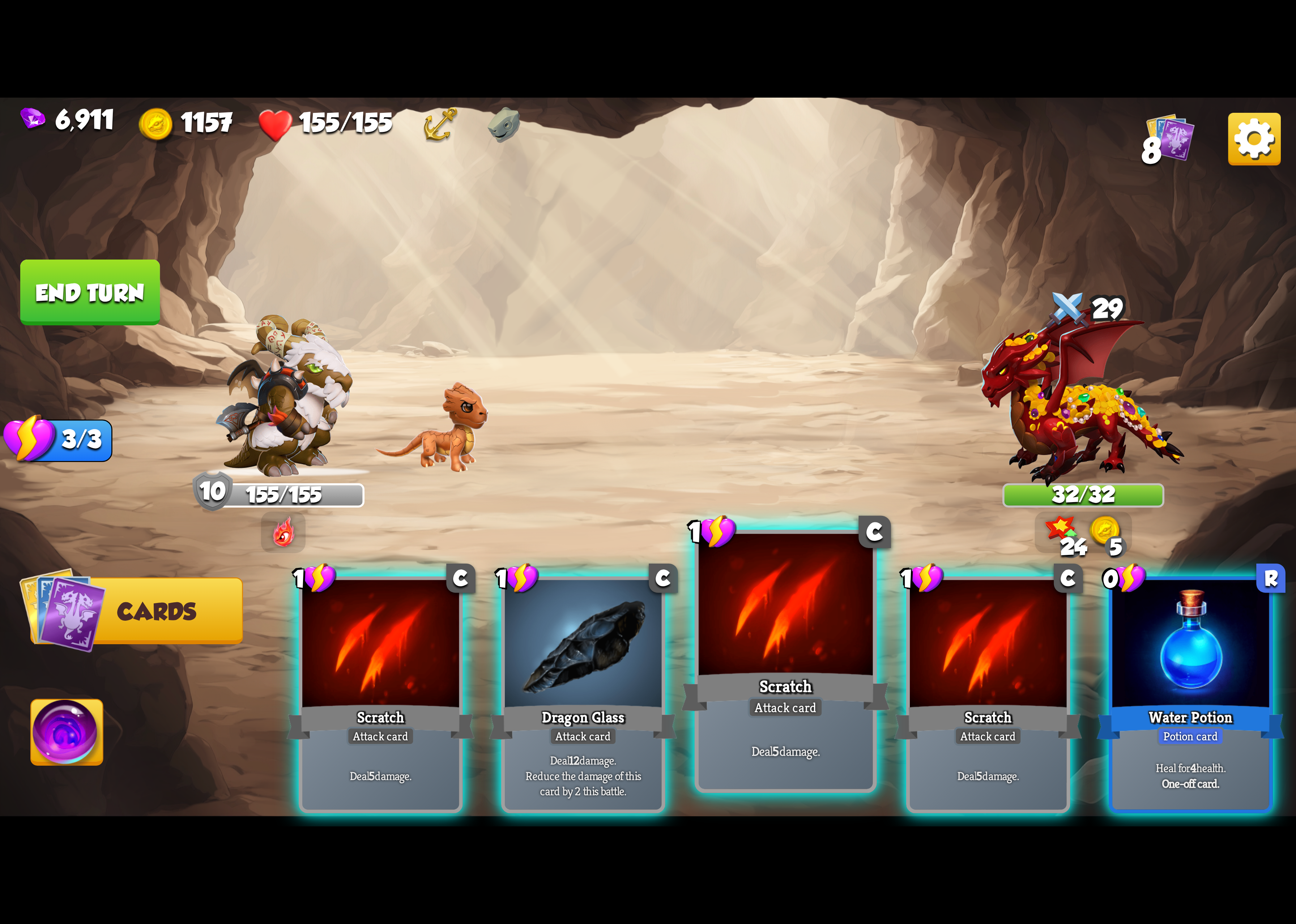
click at [775, 655] on div at bounding box center [786, 607] width 174 height 147
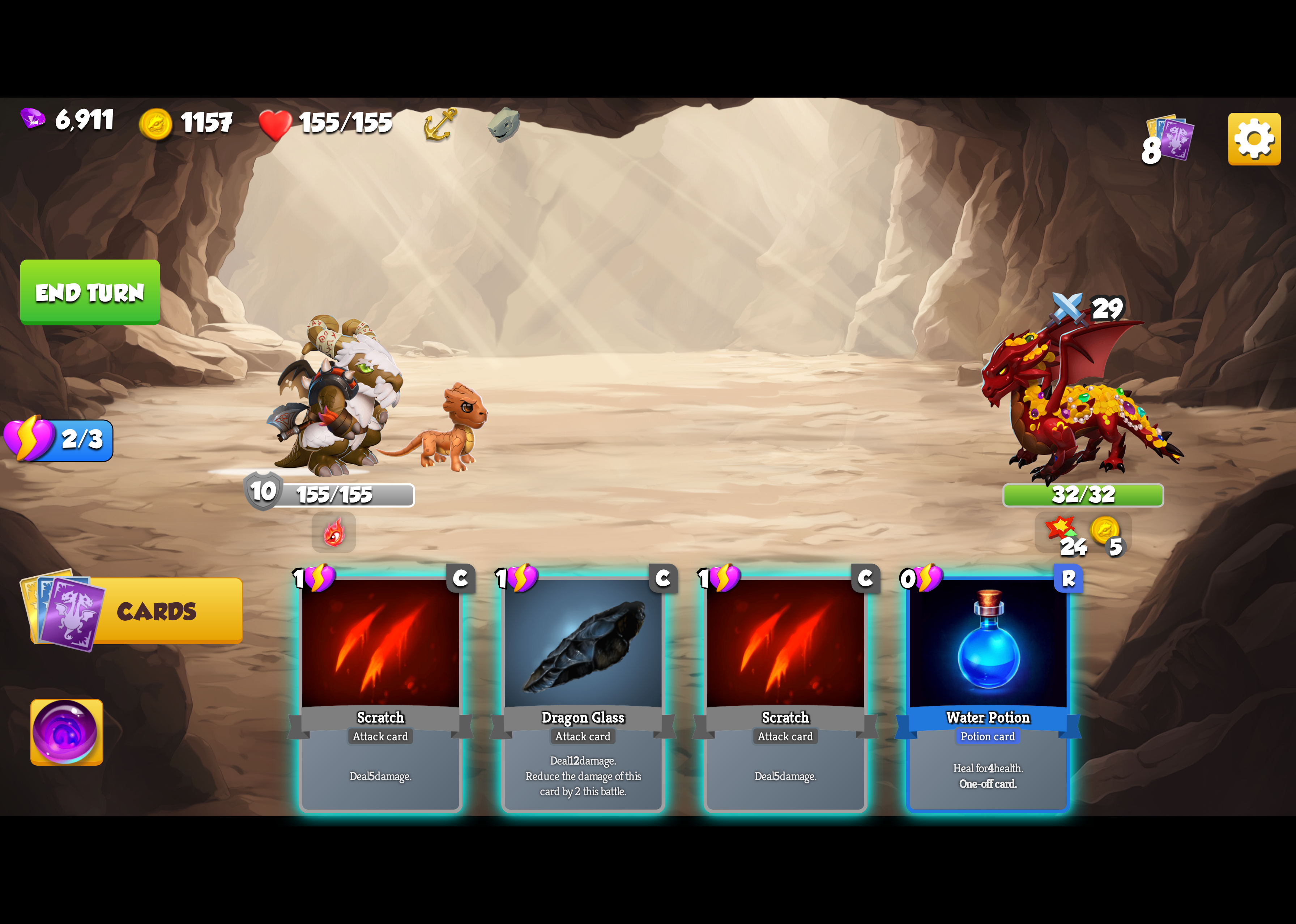
click at [775, 657] on div at bounding box center [785, 646] width 156 height 132
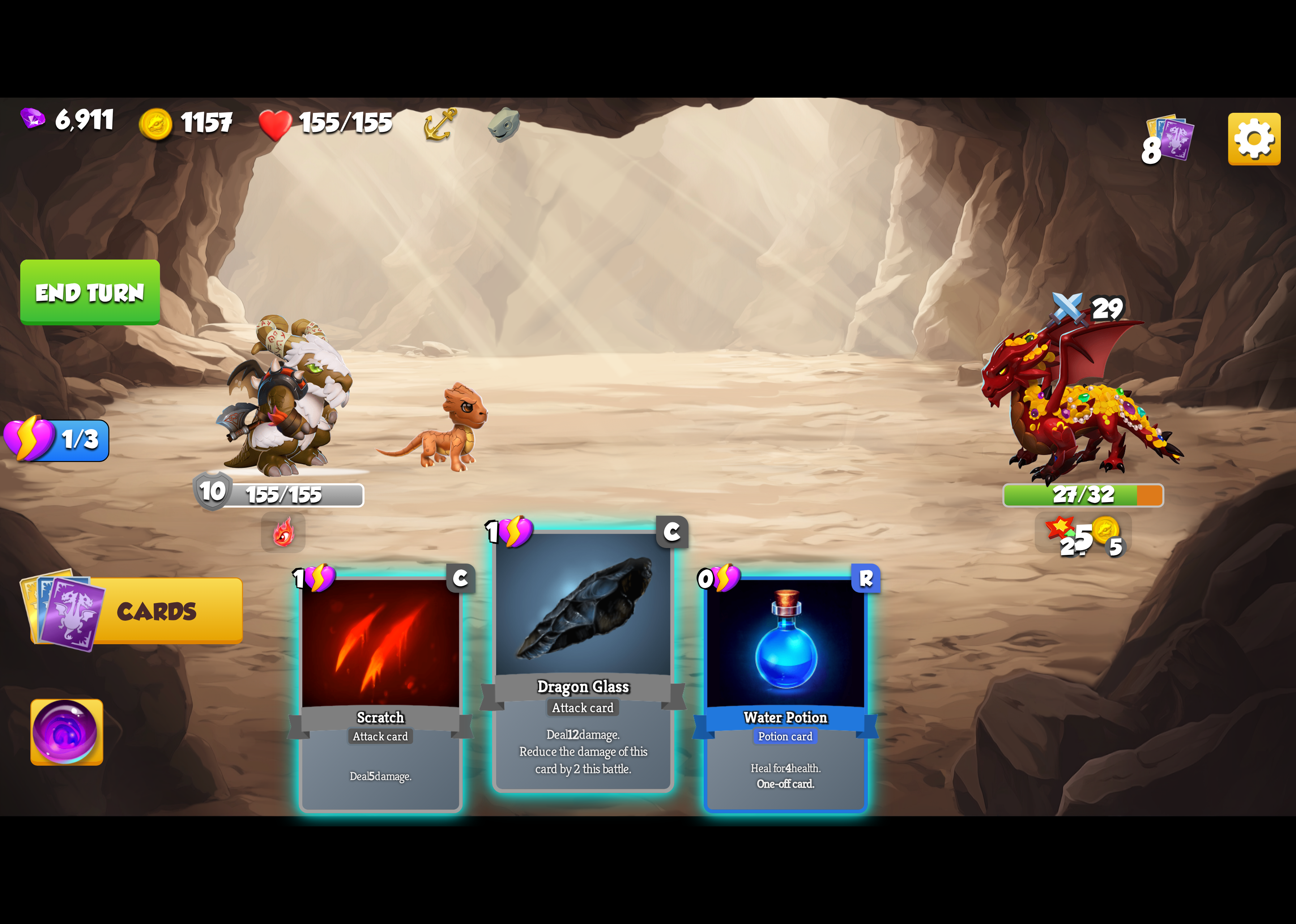
click at [619, 638] on div at bounding box center [583, 607] width 174 height 147
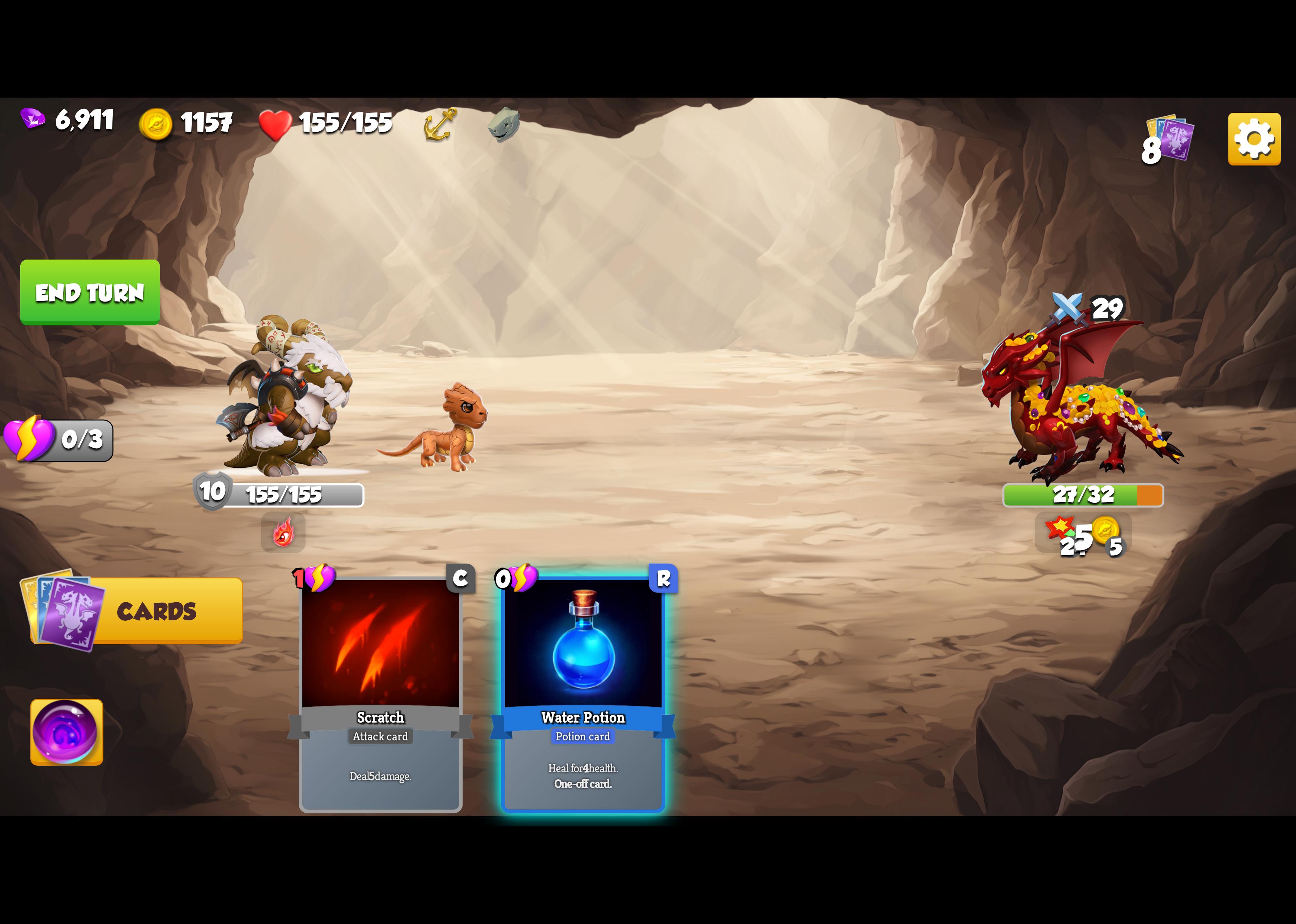
click at [619, 638] on div at bounding box center [583, 646] width 156 height 132
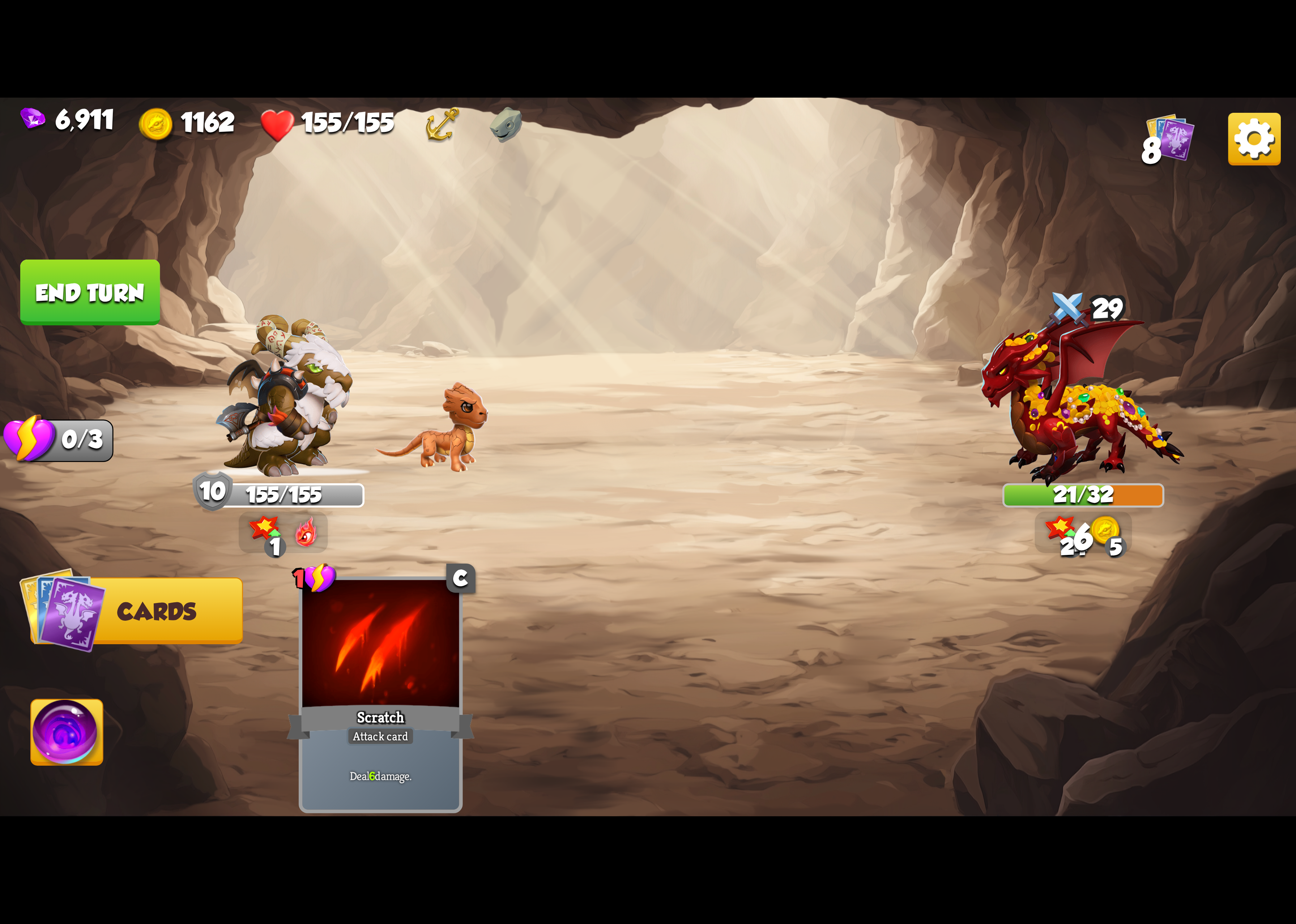
click at [62, 725] on img at bounding box center [67, 737] width 72 height 73
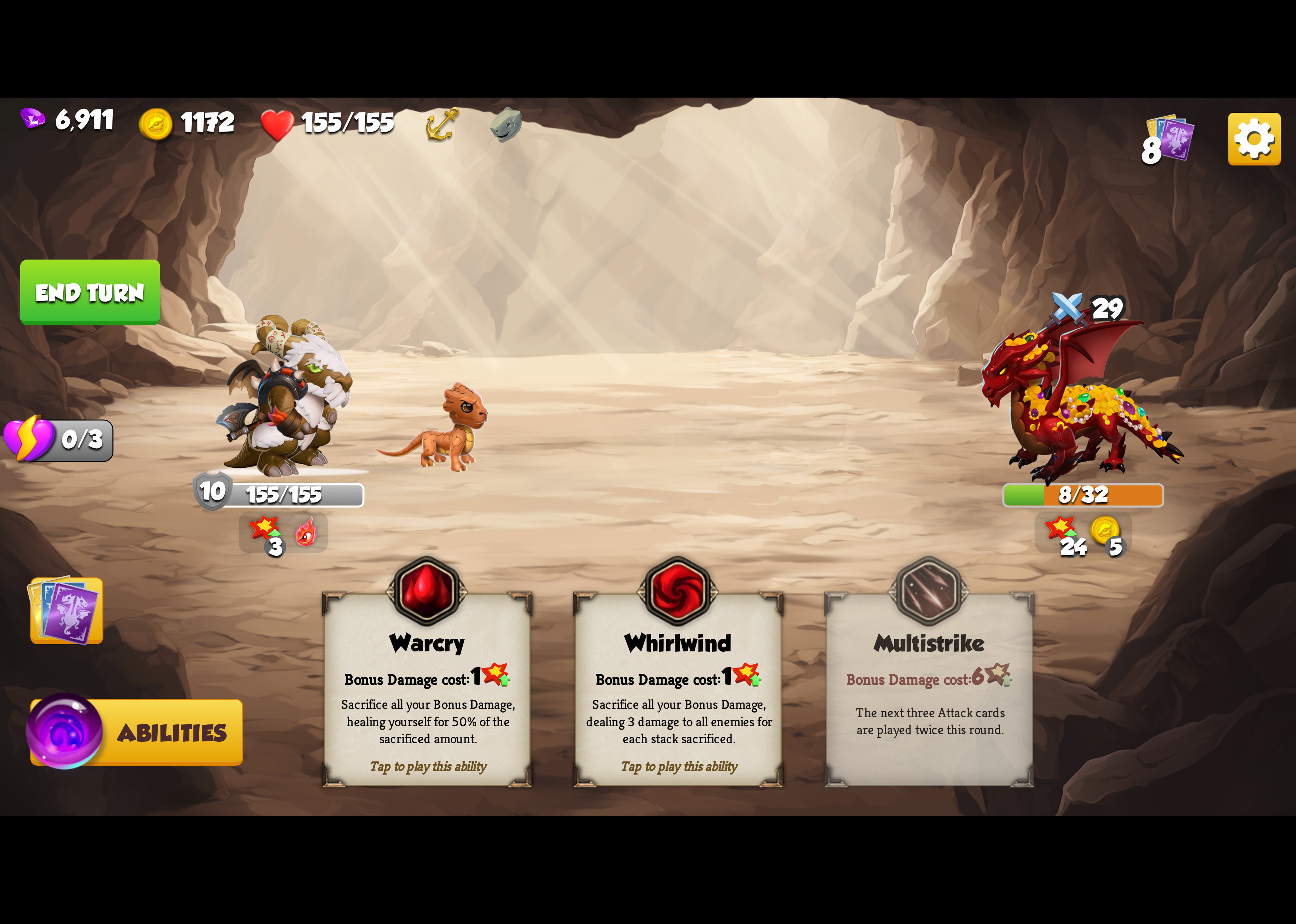
drag, startPoint x: 724, startPoint y: 616, endPoint x: 721, endPoint y: 610, distance: 6.7
click at [721, 610] on div "Tap to play this ability Whirlwind Bonus Damage cost: 1 Sacrifice all your Bonu…" at bounding box center [678, 690] width 207 height 192
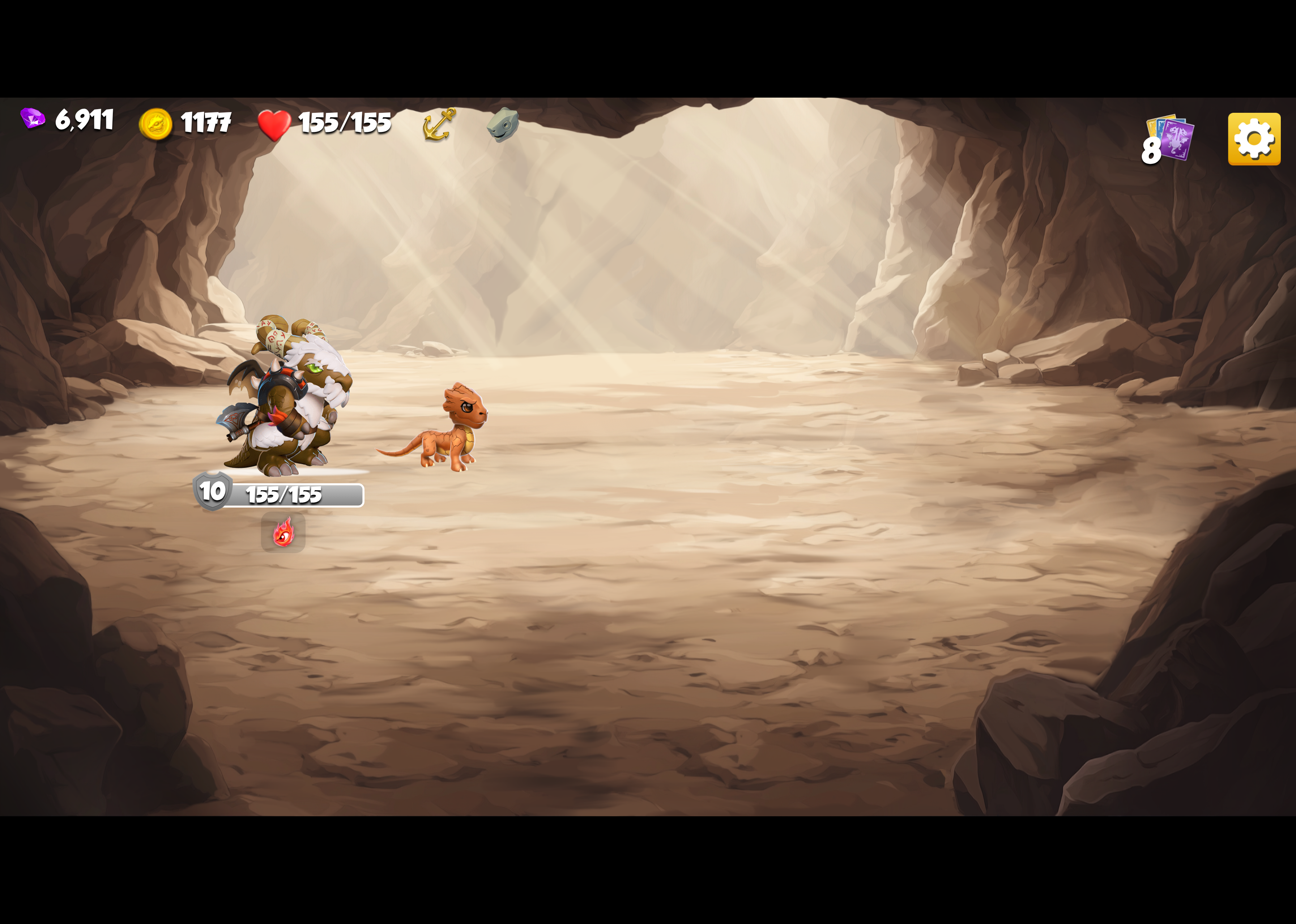
click at [1247, 138] on img at bounding box center [1255, 138] width 53 height 53
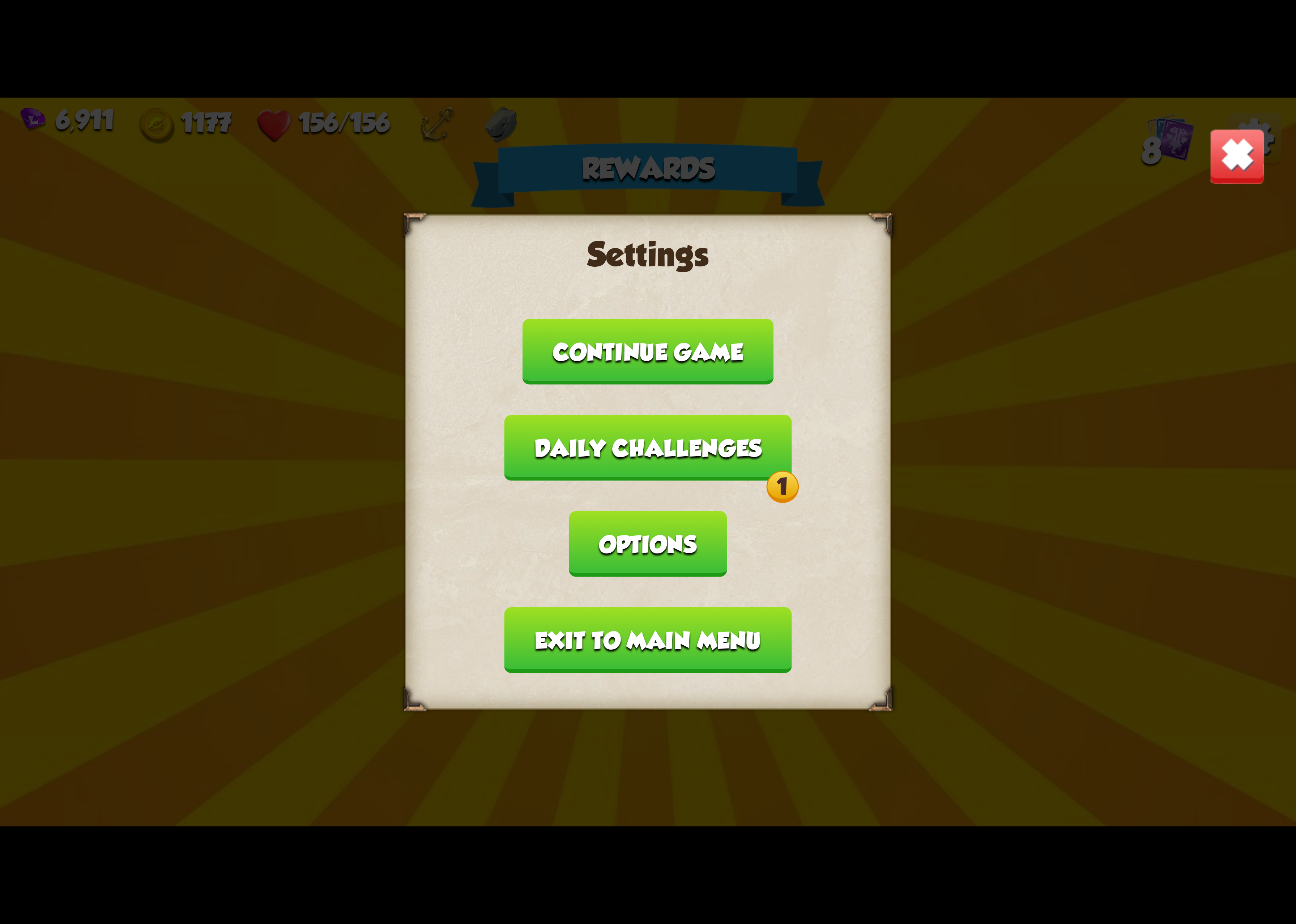
click at [631, 481] on button "Daily challenges 1" at bounding box center [648, 448] width 287 height 66
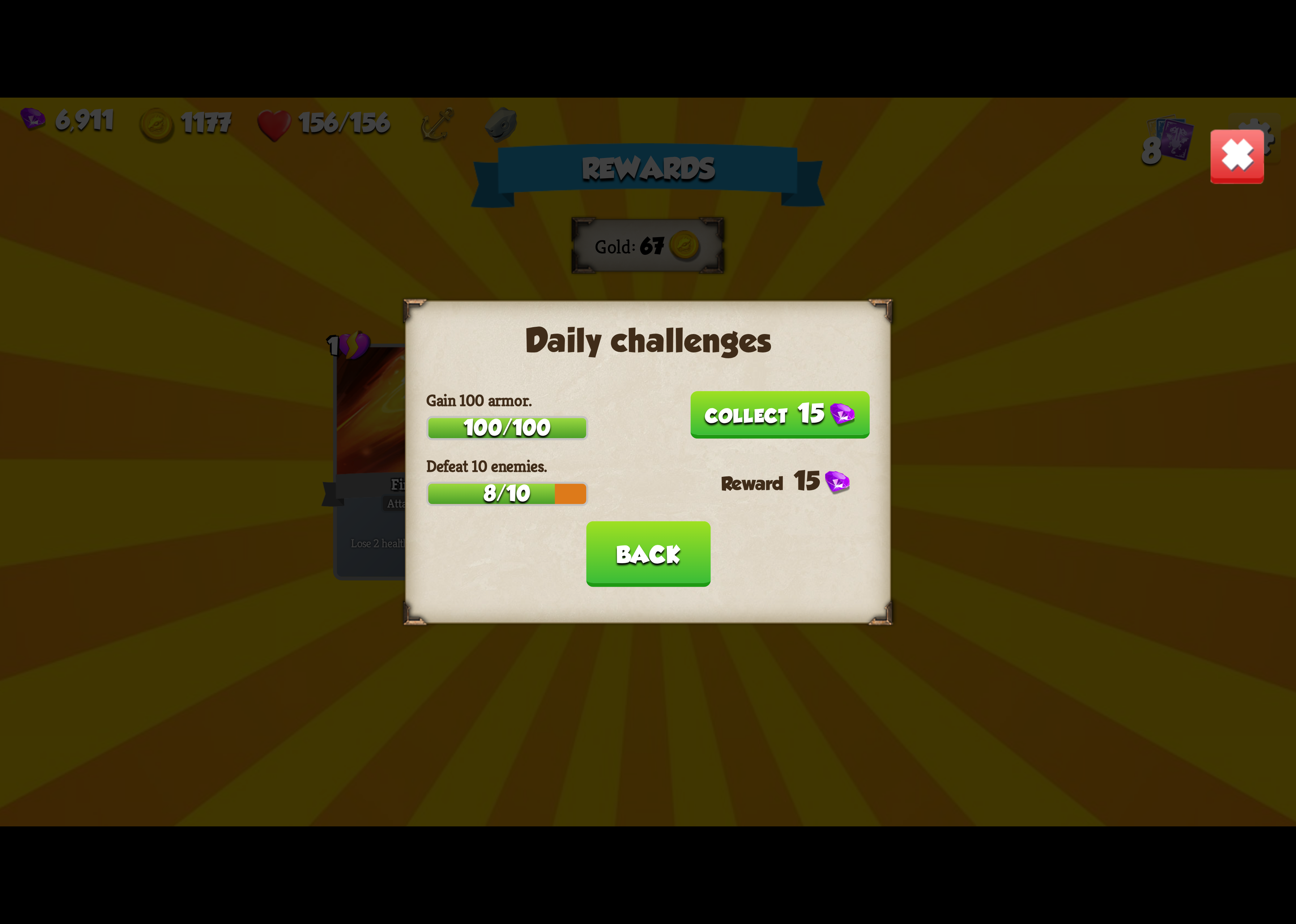
click at [709, 414] on button "15" at bounding box center [780, 415] width 180 height 47
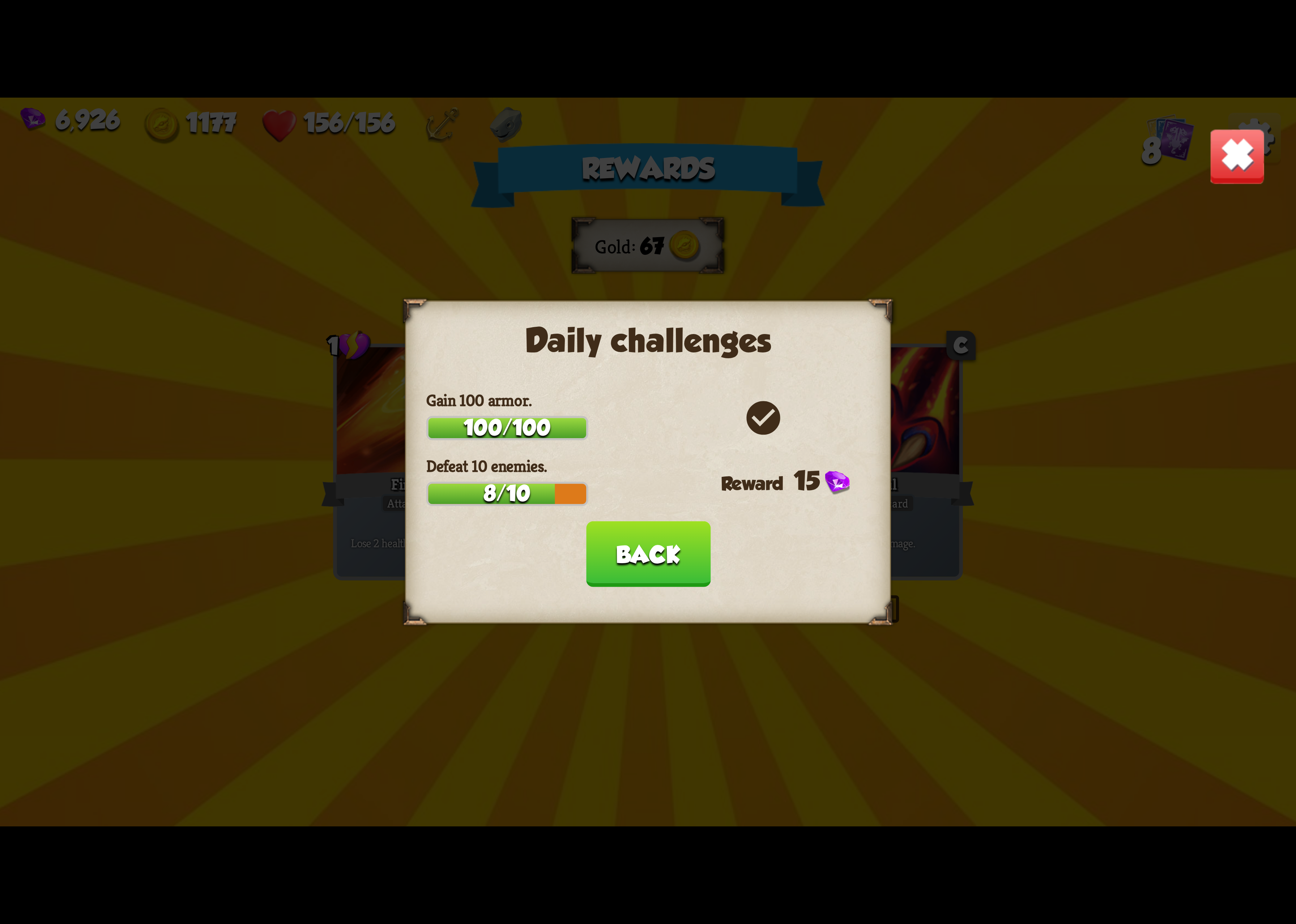
click at [634, 572] on button "Back" at bounding box center [648, 554] width 124 height 66
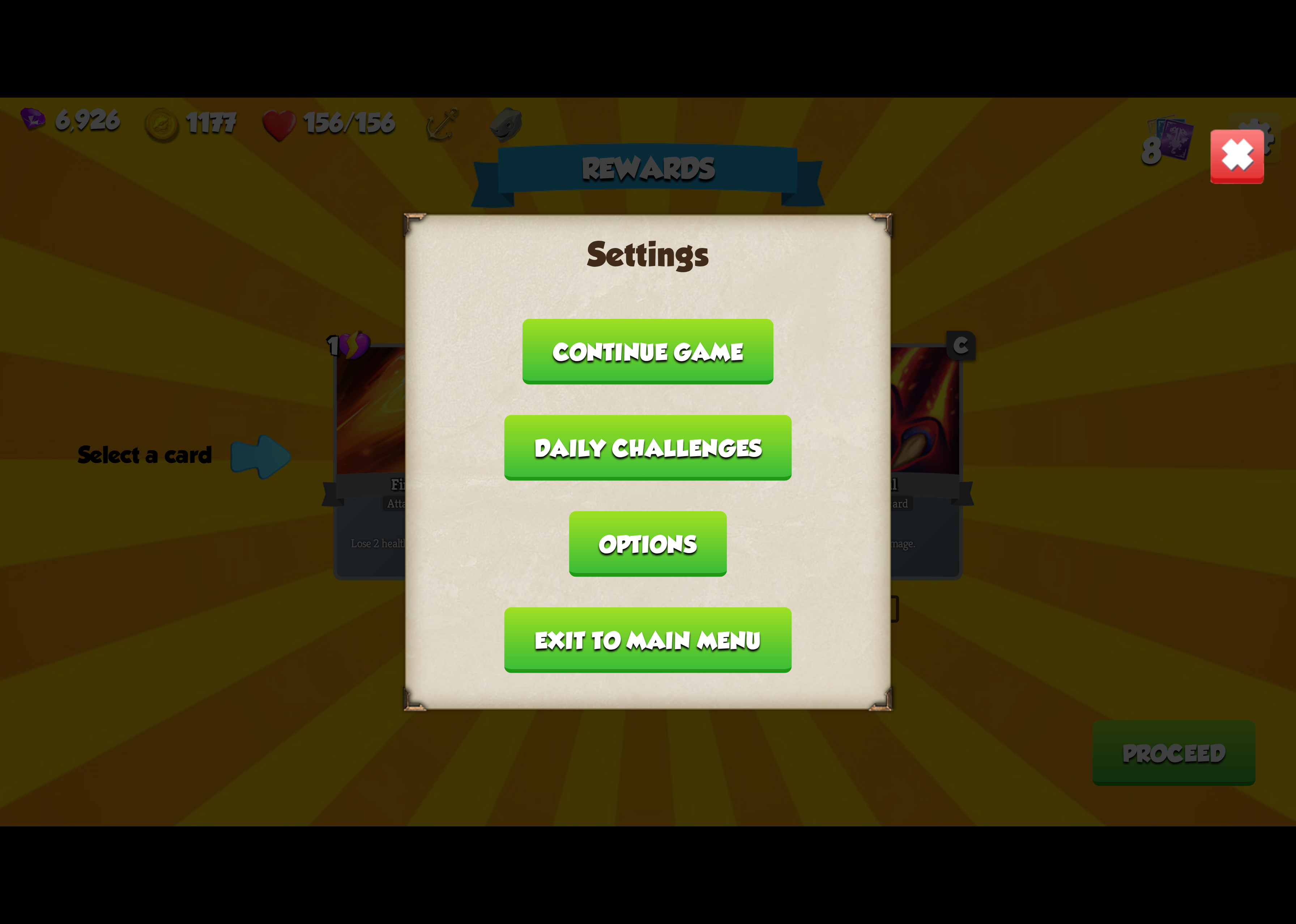
click at [707, 607] on button "Exit to main menu" at bounding box center [648, 640] width 287 height 66
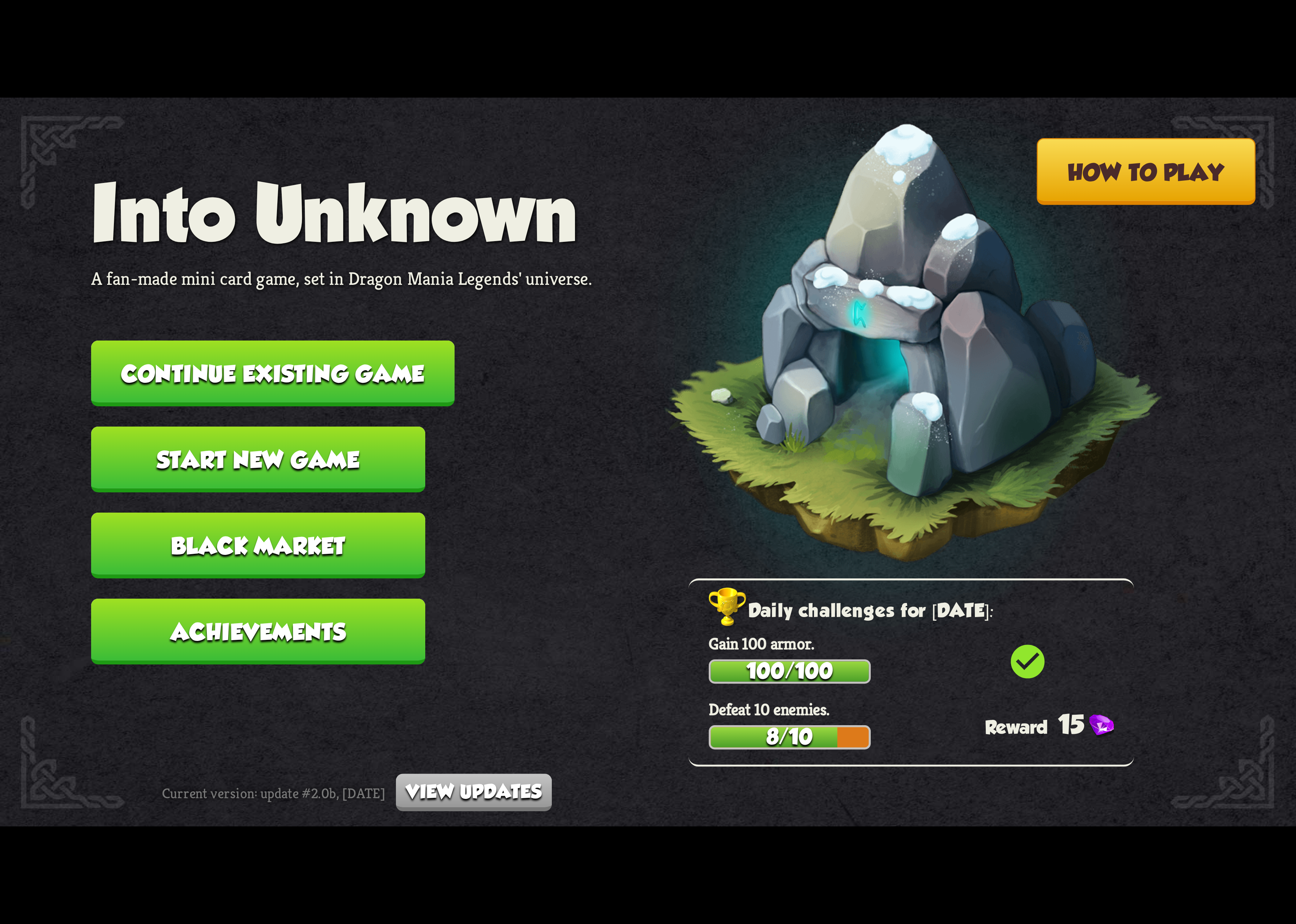
click at [276, 372] on button "Continue existing game" at bounding box center [273, 373] width 364 height 66
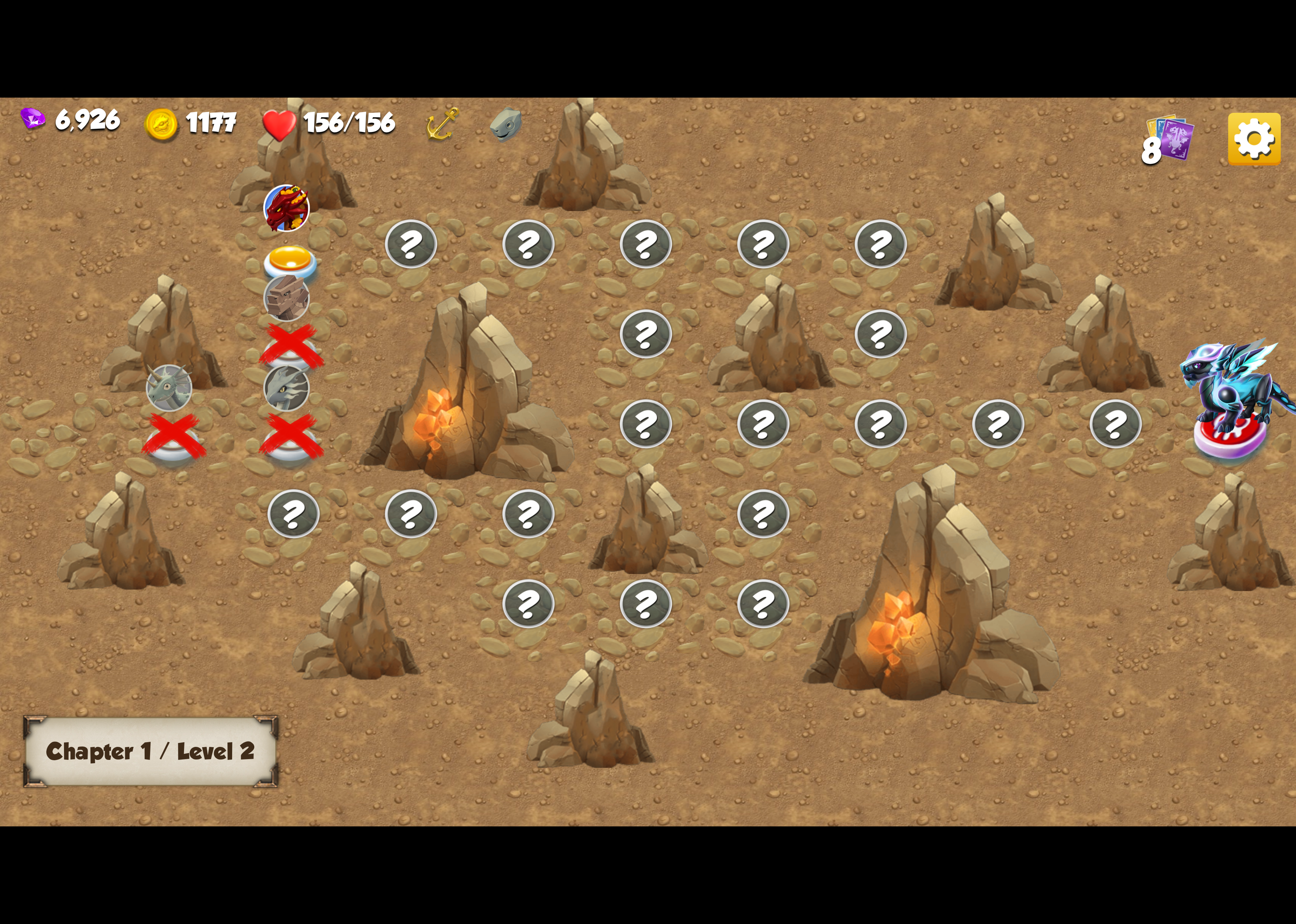
click at [278, 232] on div at bounding box center [293, 258] width 118 height 90
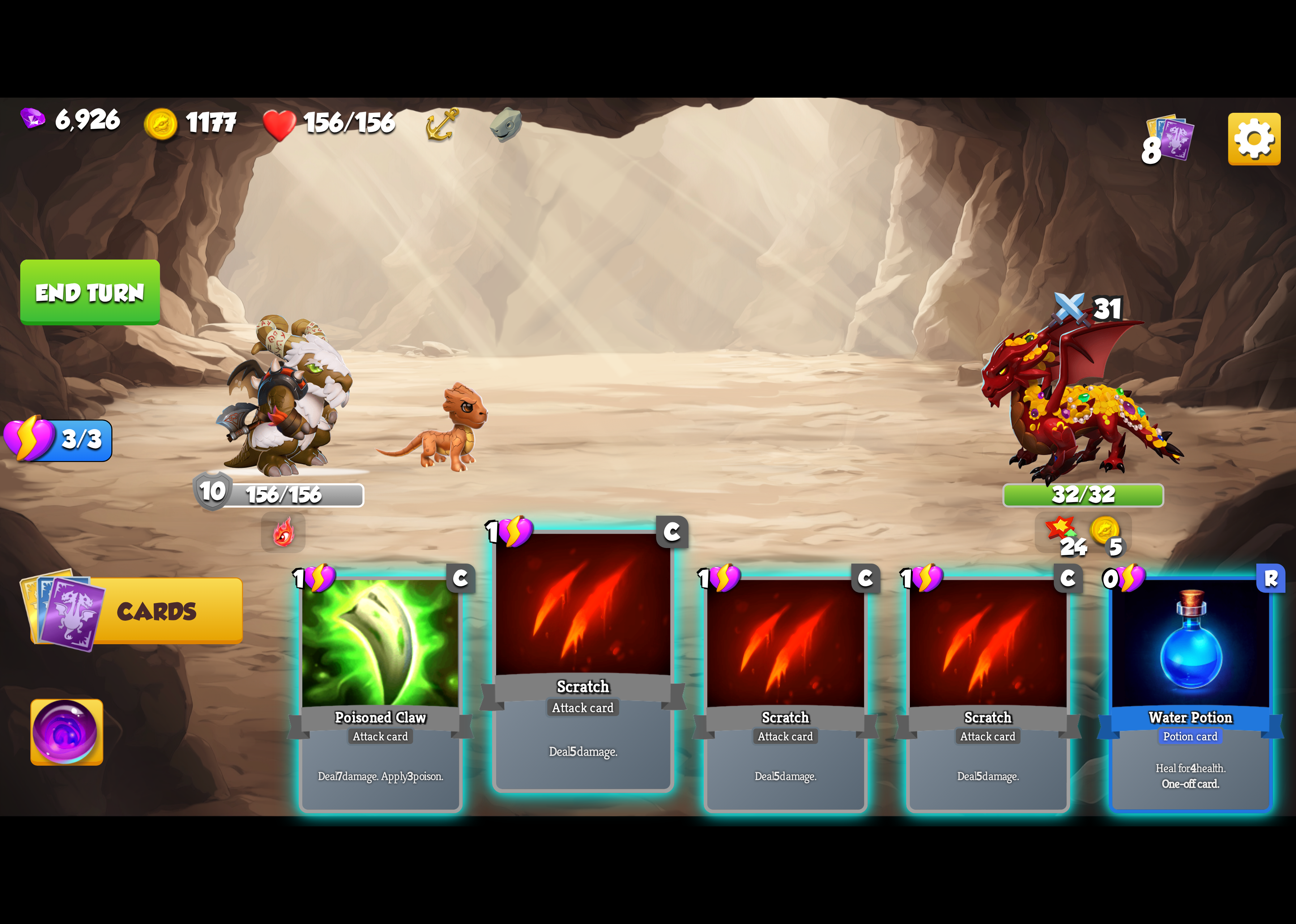
click at [501, 690] on div "Scratch" at bounding box center [584, 692] width 209 height 47
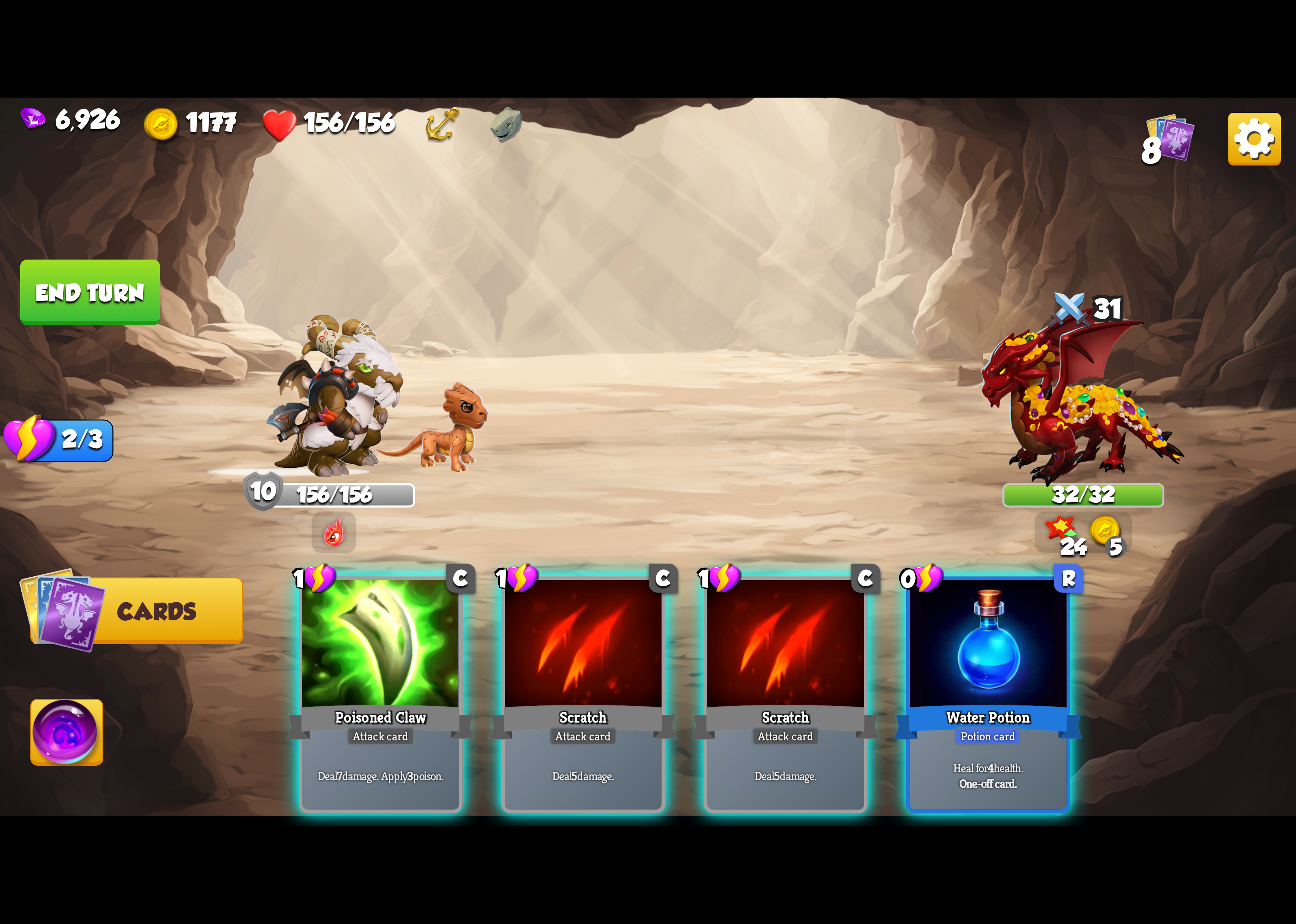
click at [501, 690] on div "1 C Poisoned Claw Attack card Deal 7 damage. Apply 3 poison. 1 C Scratch Attack…" at bounding box center [778, 665] width 1037 height 324
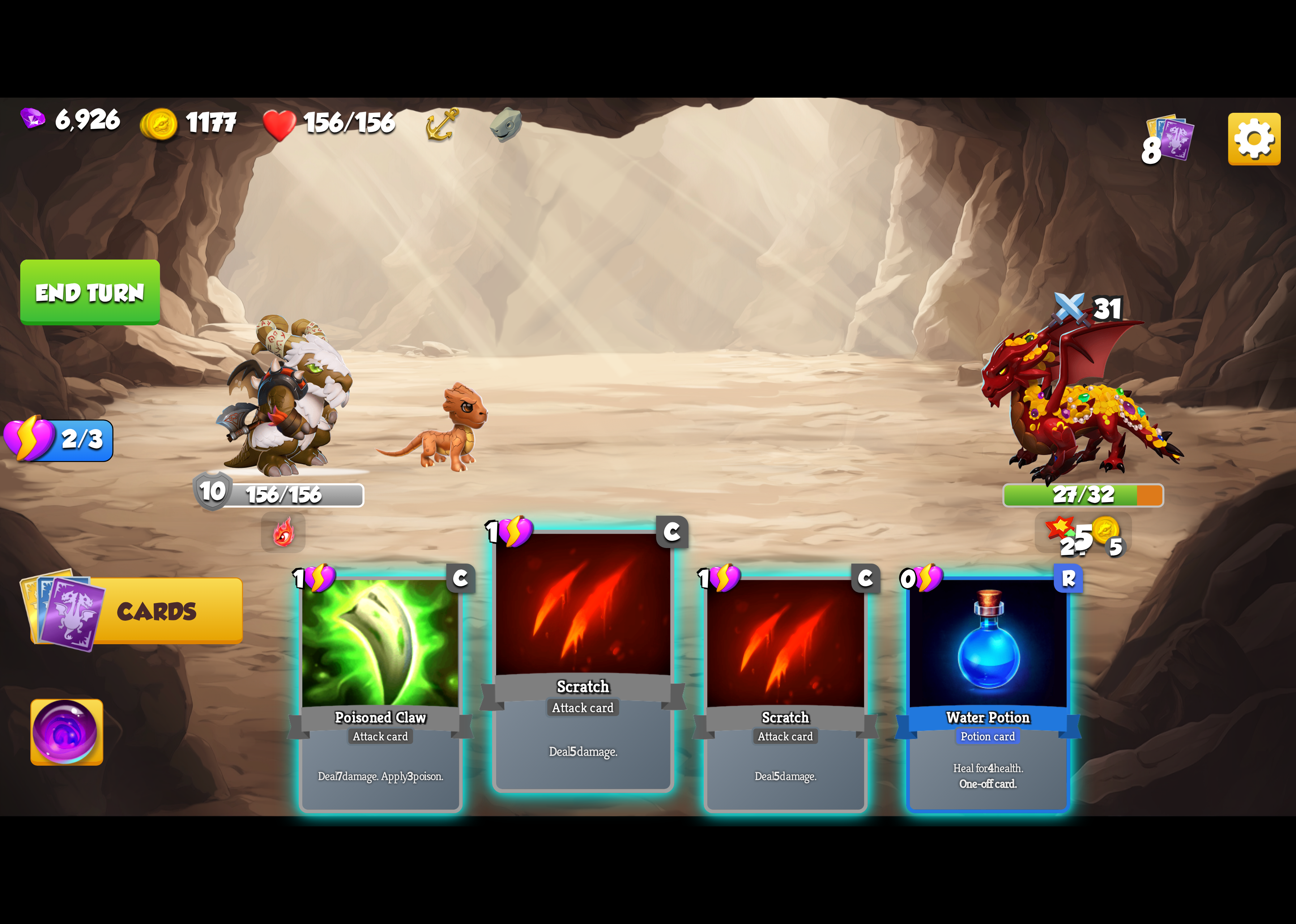
click at [518, 689] on div "Scratch" at bounding box center [584, 692] width 209 height 47
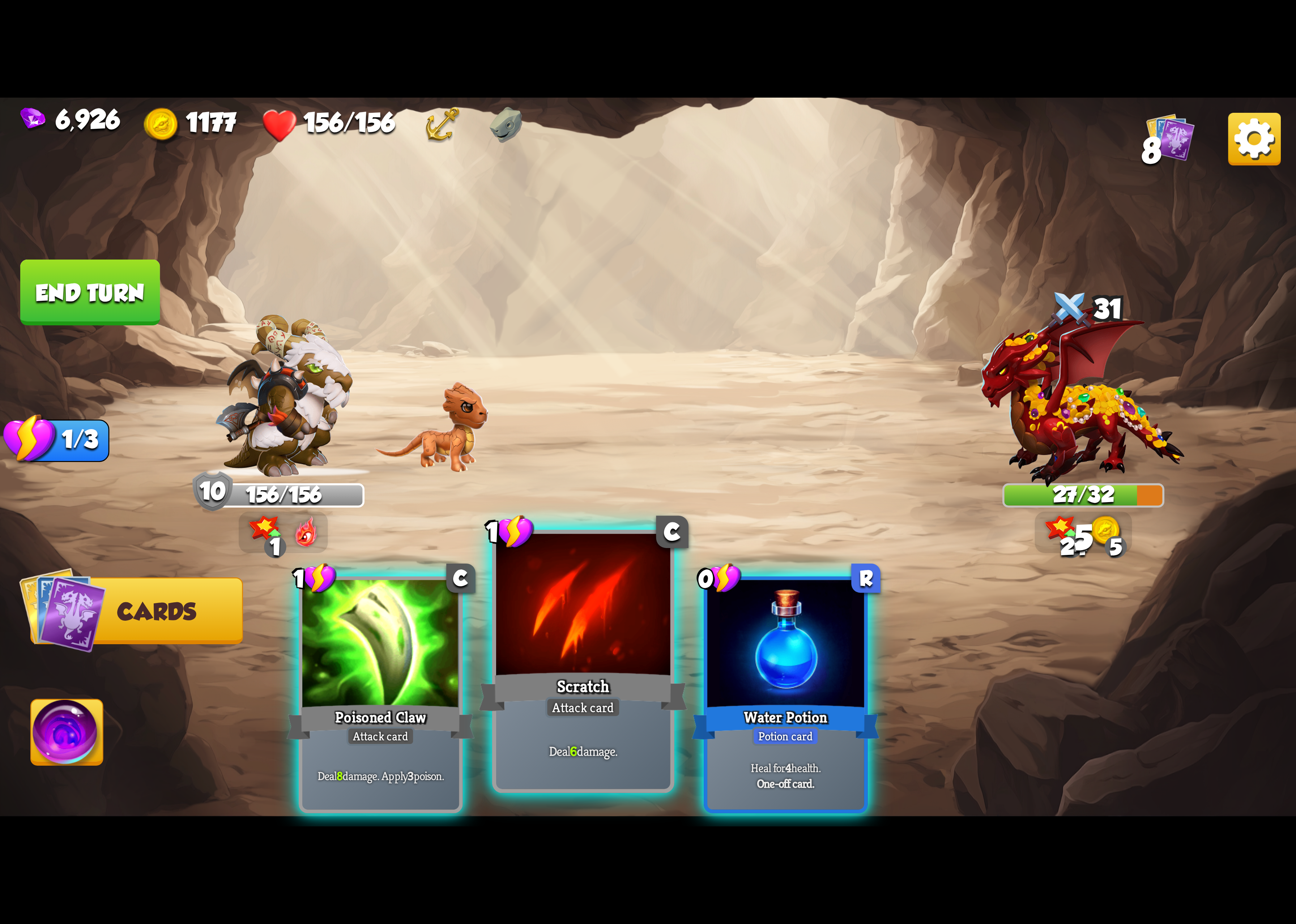
drag, startPoint x: 418, startPoint y: 677, endPoint x: 516, endPoint y: 675, distance: 98.0
click at [427, 701] on div "Poisoned Claw" at bounding box center [381, 722] width 188 height 42
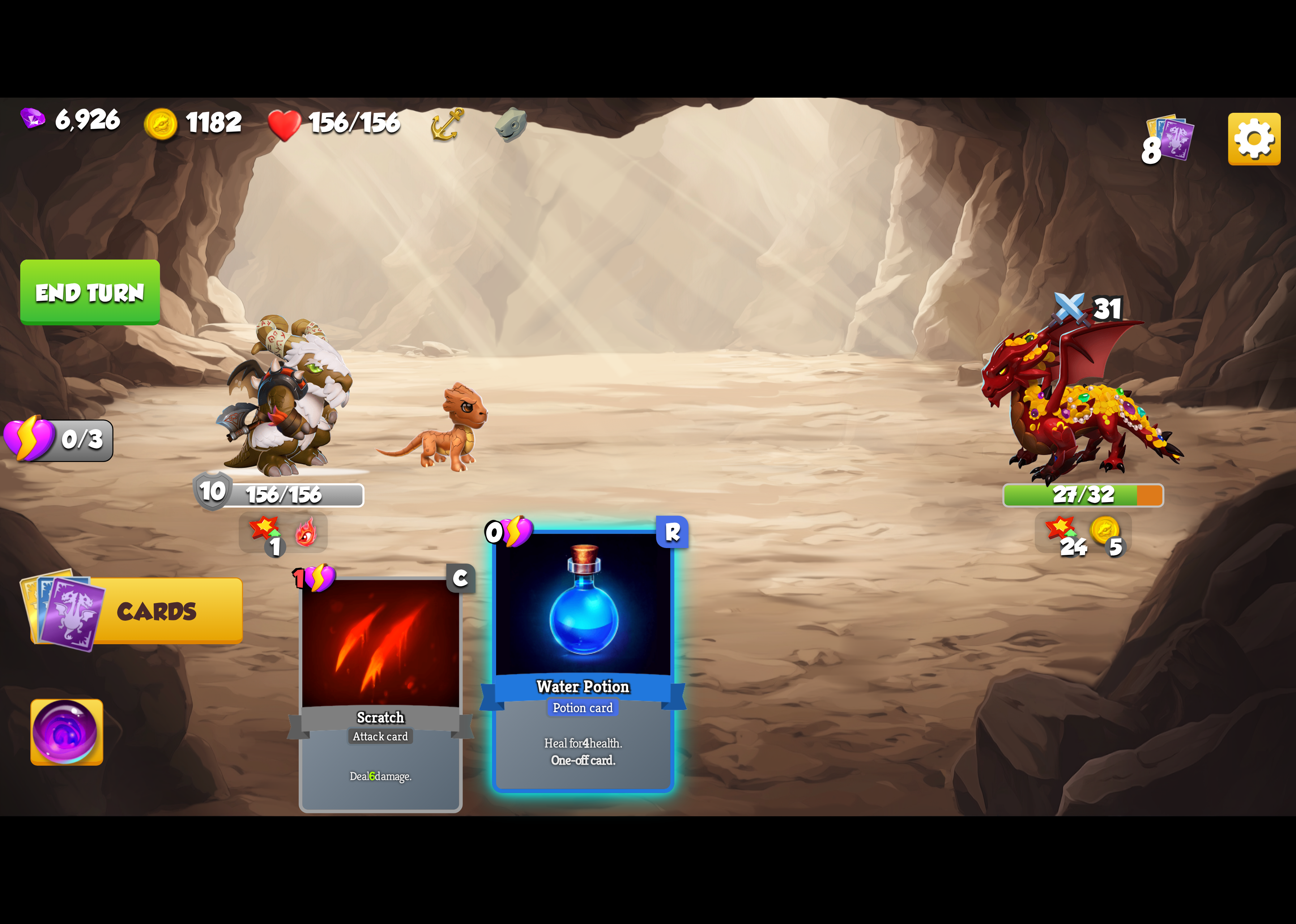
click at [674, 675] on div "Water Potion" at bounding box center [584, 692] width 209 height 47
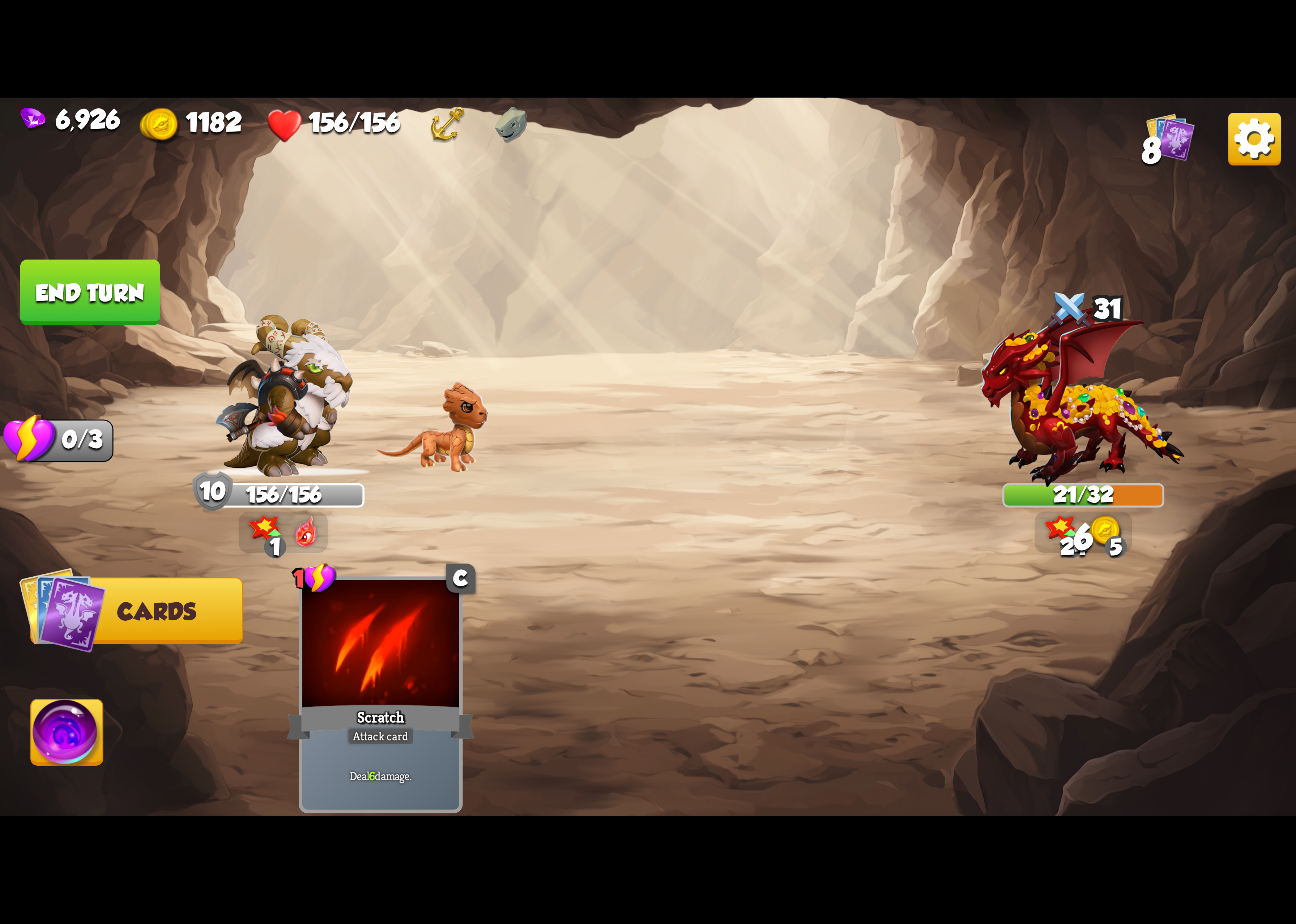
click at [135, 746] on img at bounding box center [648, 462] width 1296 height 729
click at [82, 736] on img at bounding box center [67, 737] width 72 height 73
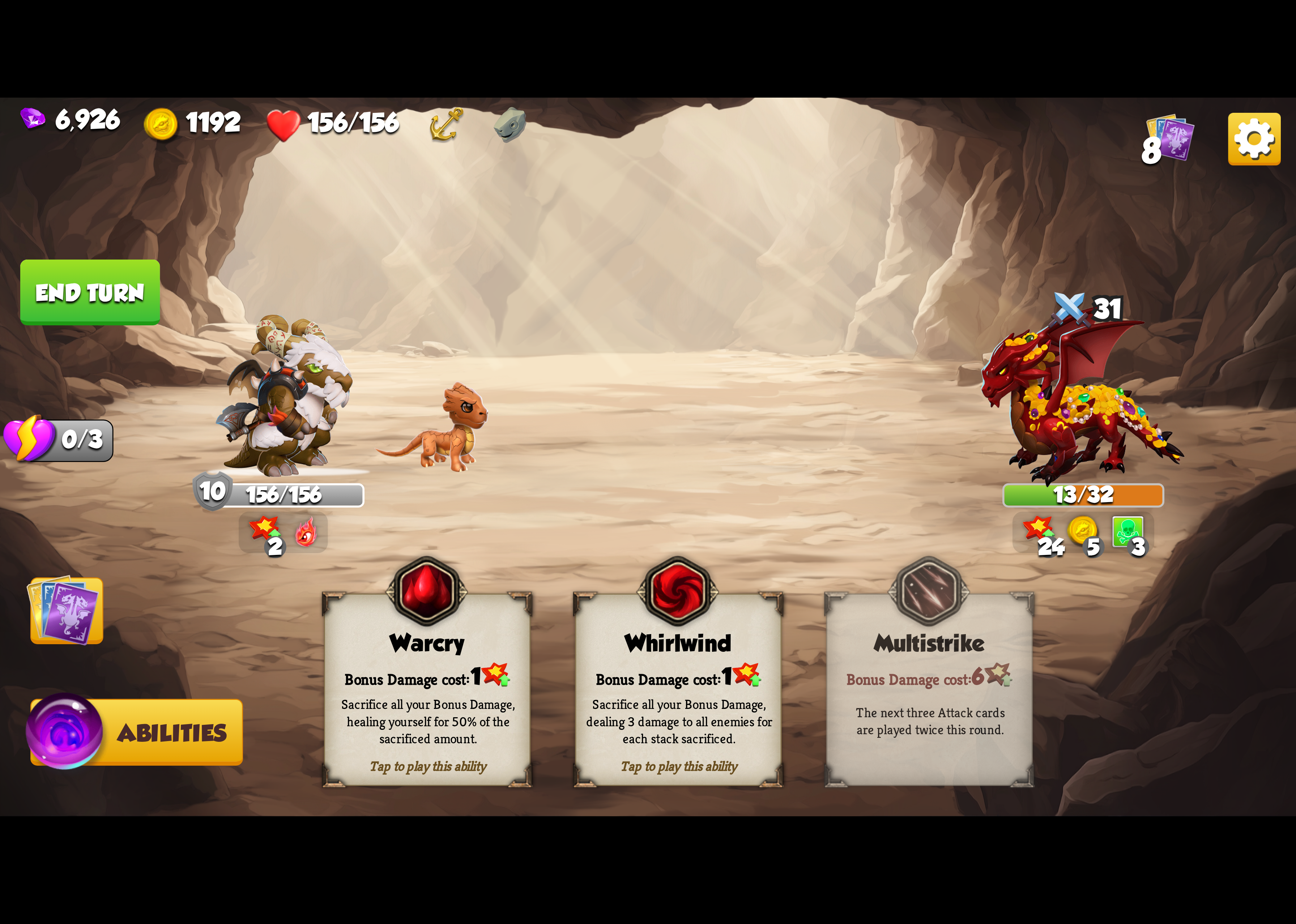
drag, startPoint x: 710, startPoint y: 640, endPoint x: 707, endPoint y: 648, distance: 8.5
click at [707, 648] on div "Whirlwind" at bounding box center [678, 643] width 204 height 27
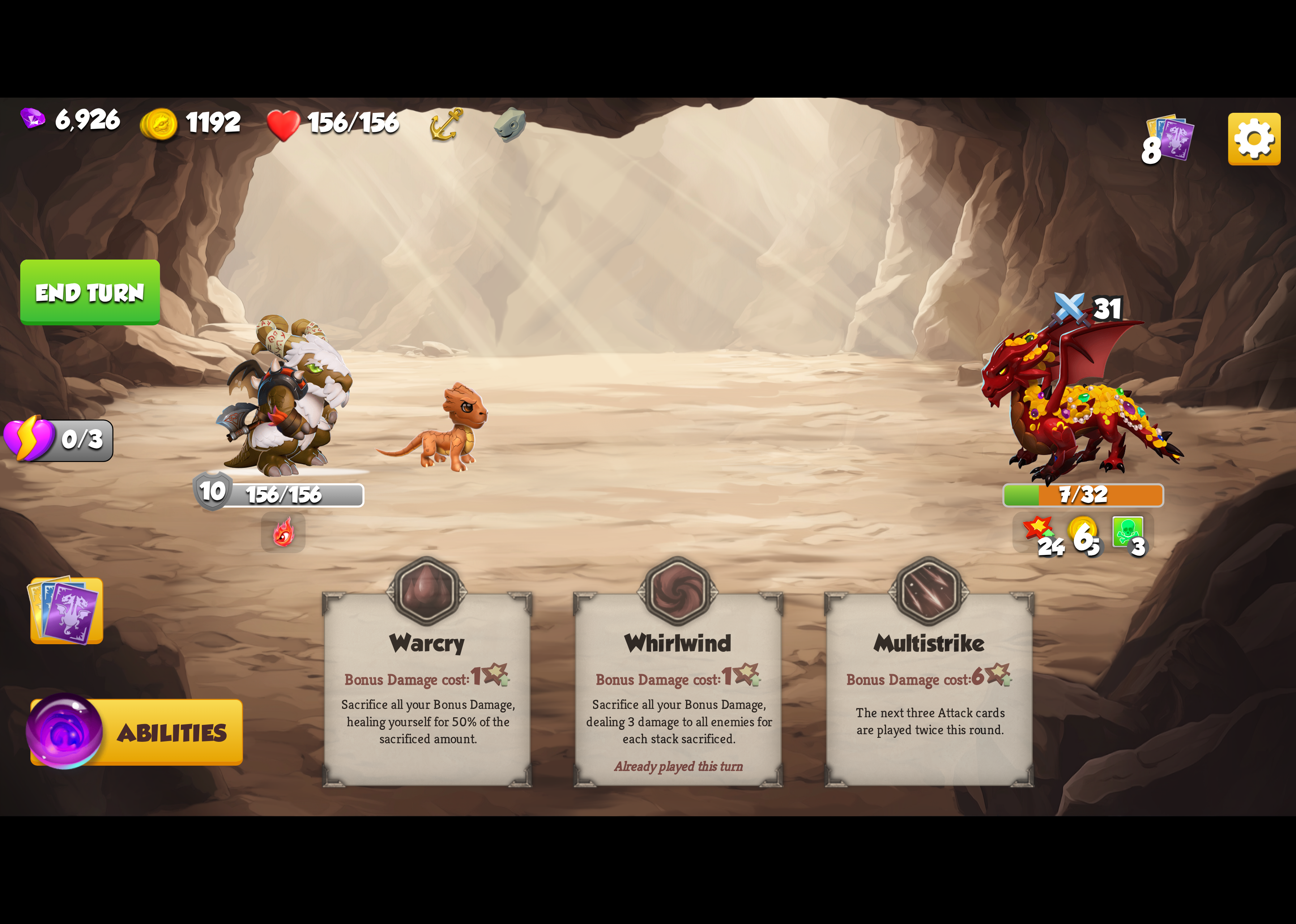
click at [1209, 153] on img at bounding box center [648, 462] width 1296 height 729
click at [1232, 156] on img at bounding box center [1255, 138] width 53 height 53
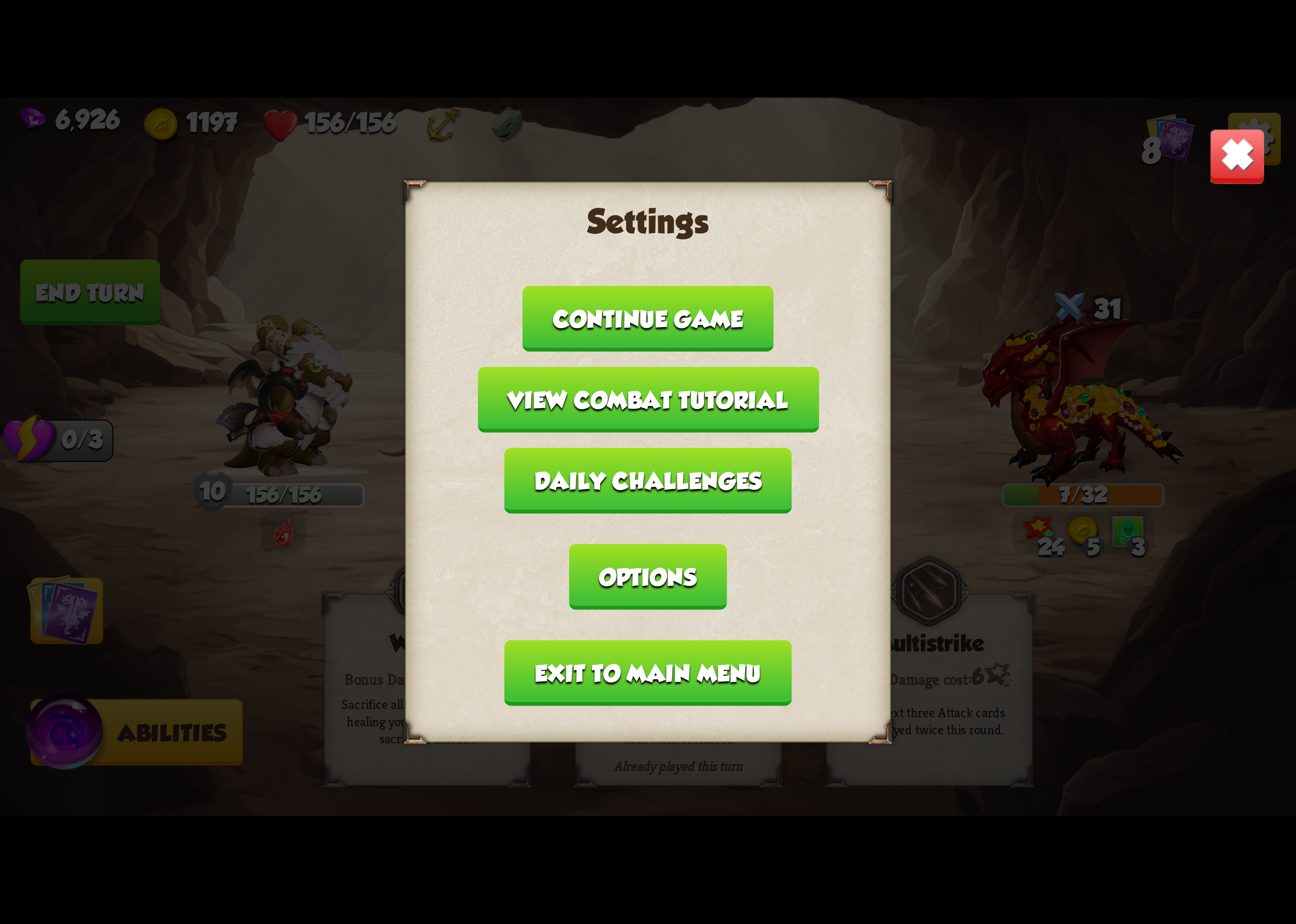
drag, startPoint x: 775, startPoint y: 546, endPoint x: 761, endPoint y: 544, distance: 14.1
click at [727, 546] on button "Options" at bounding box center [648, 577] width 157 height 66
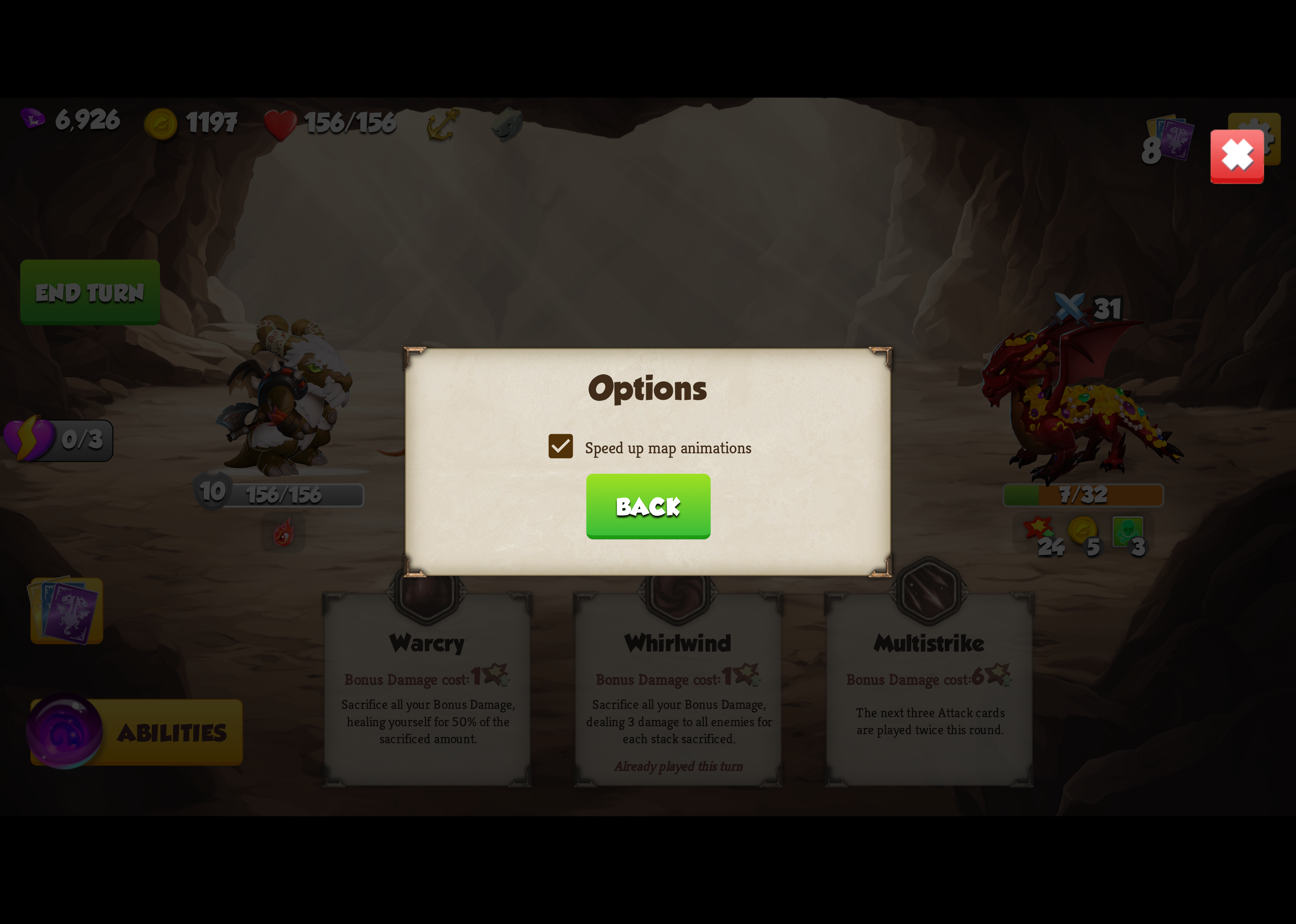
click at [627, 449] on label "Speed up map animations" at bounding box center [648, 447] width 207 height 21
click at [0, 0] on input "Speed up map animations" at bounding box center [0, 0] width 0 height 0
click at [627, 449] on label "Speed up map animations" at bounding box center [648, 447] width 207 height 21
click at [0, 0] on input "Speed up map animations" at bounding box center [0, 0] width 0 height 0
click at [1220, 150] on img at bounding box center [1237, 156] width 57 height 57
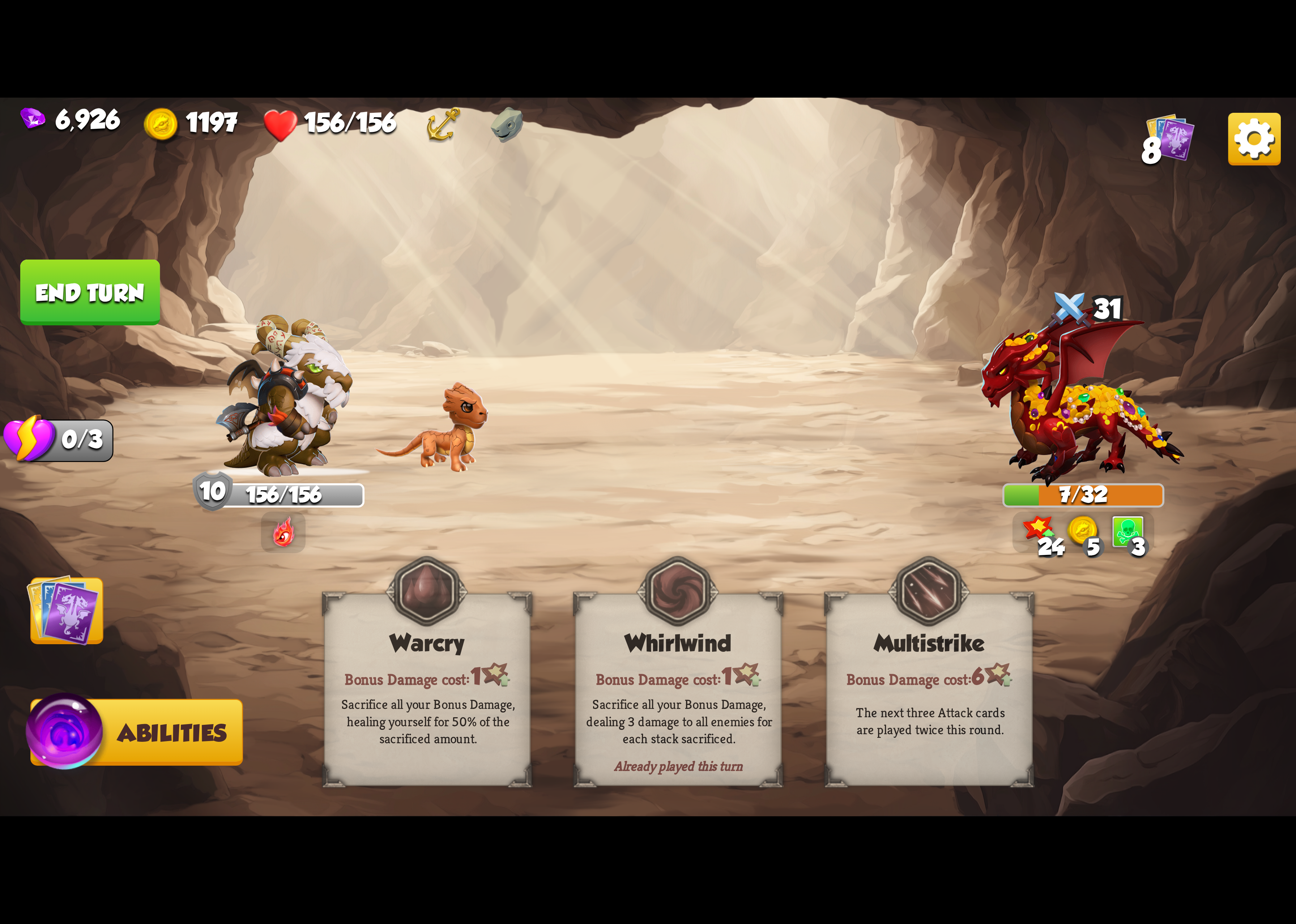
click at [1238, 153] on img at bounding box center [1255, 138] width 53 height 53
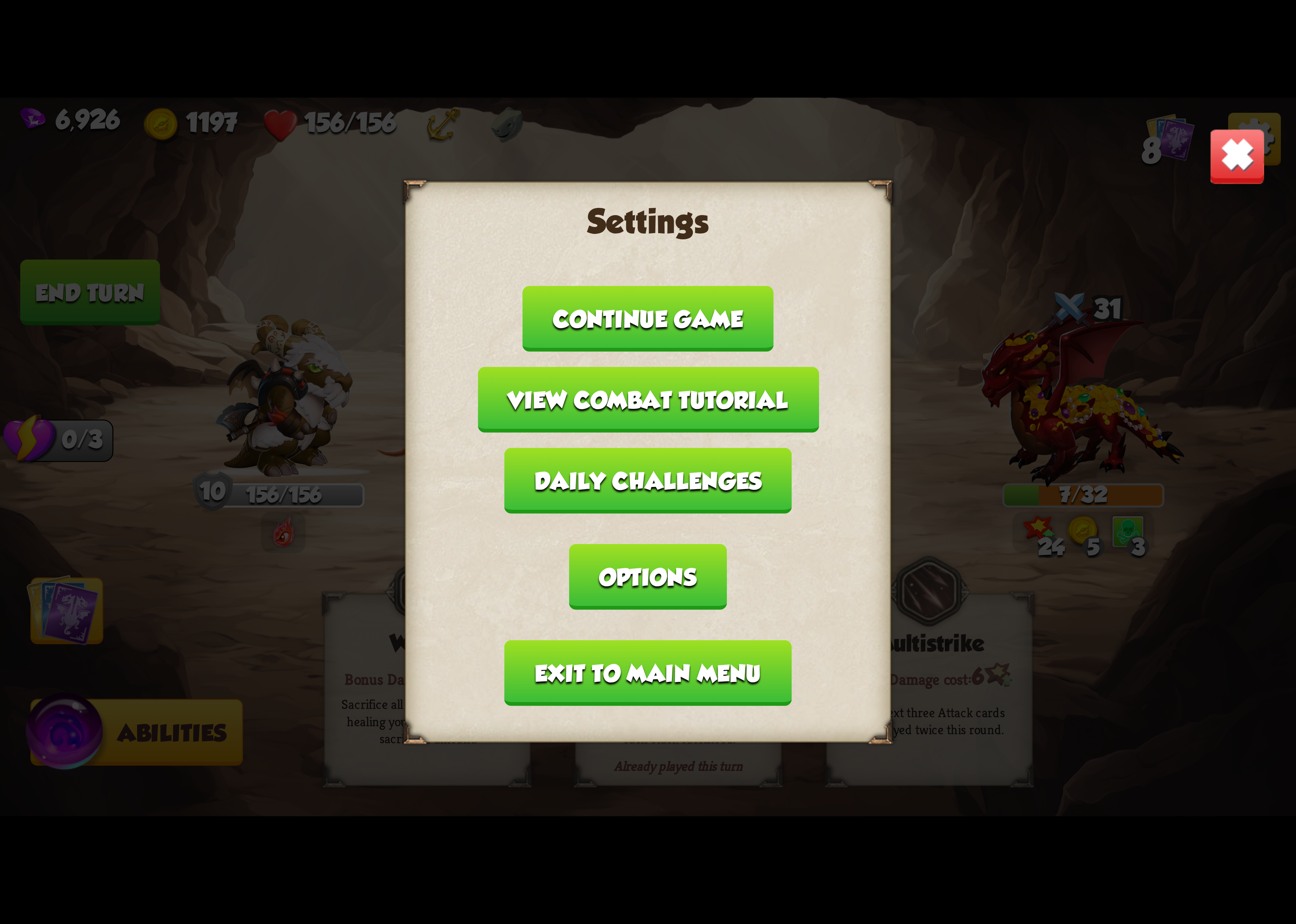
click at [727, 544] on button "Options" at bounding box center [648, 577] width 157 height 66
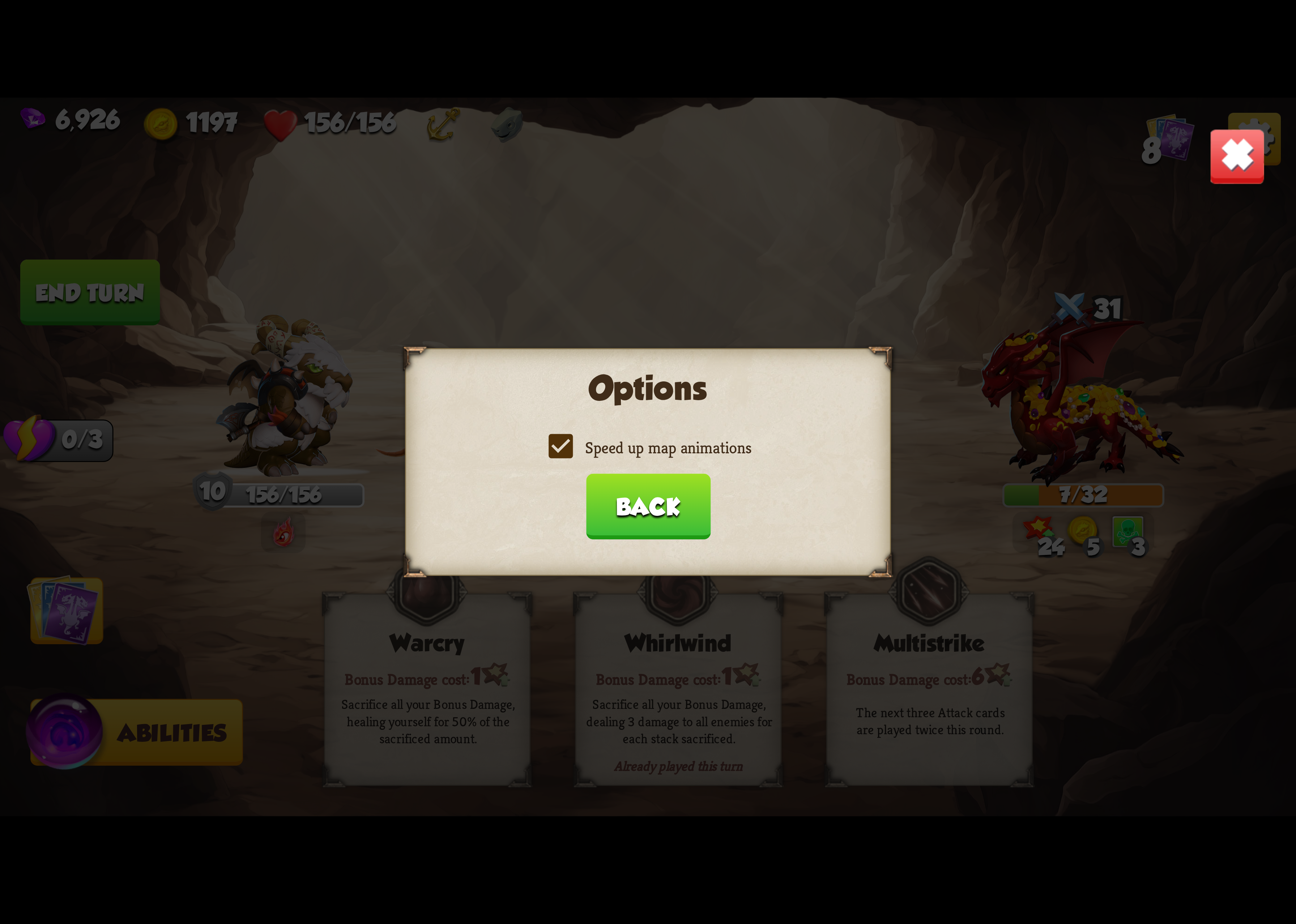
click at [707, 454] on label "Speed up map animations" at bounding box center [648, 447] width 207 height 21
click at [0, 0] on input "Speed up map animations" at bounding box center [0, 0] width 0 height 0
click at [707, 454] on label "Speed up map animations" at bounding box center [648, 447] width 207 height 21
click at [0, 0] on input "Speed up map animations" at bounding box center [0, 0] width 0 height 0
click at [657, 492] on button "Back" at bounding box center [648, 506] width 124 height 66
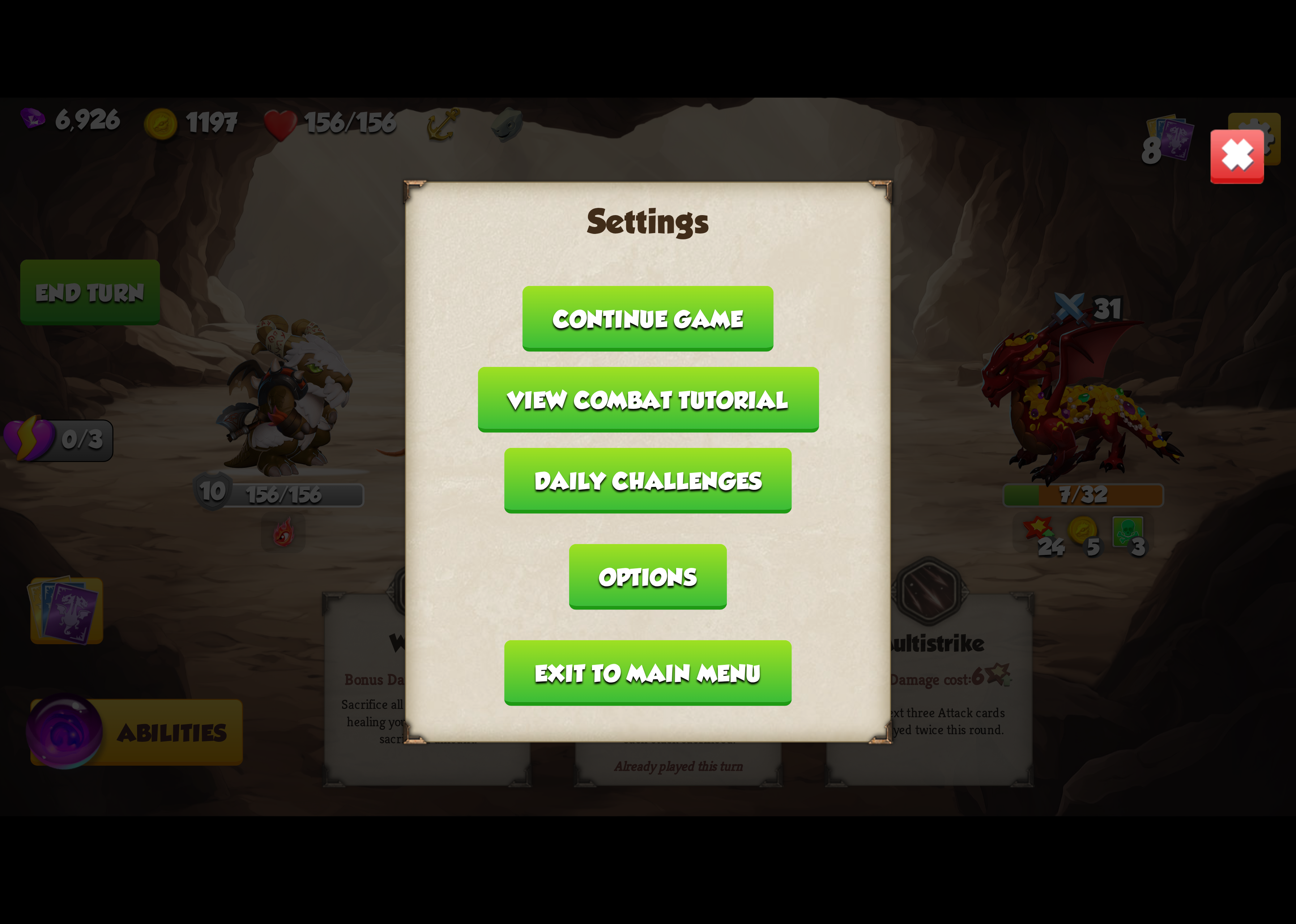
click at [649, 640] on button "Exit to main menu" at bounding box center [648, 673] width 287 height 66
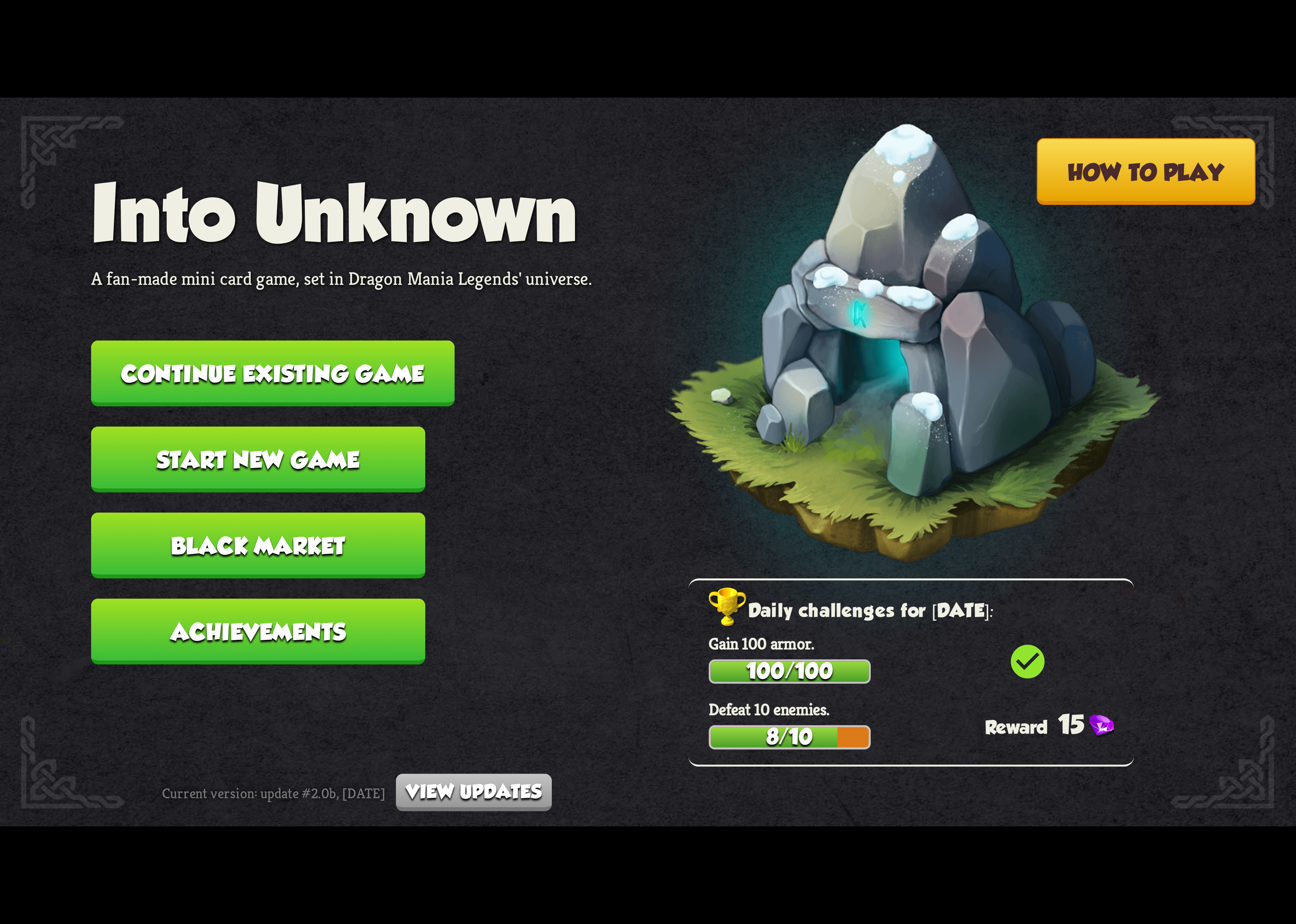
click at [288, 386] on button "Continue existing game" at bounding box center [273, 373] width 364 height 66
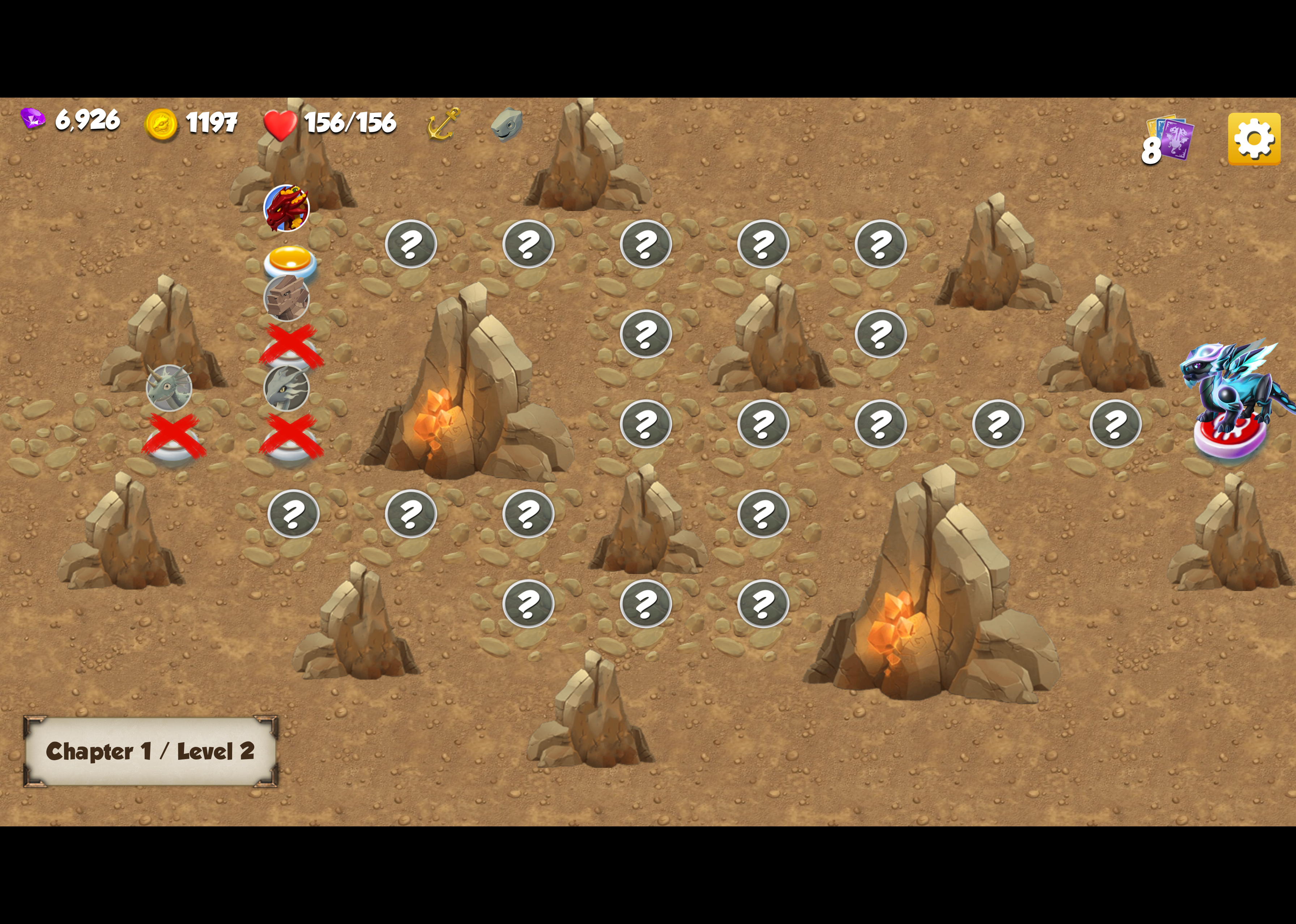
click at [317, 247] on div at bounding box center [293, 258] width 118 height 90
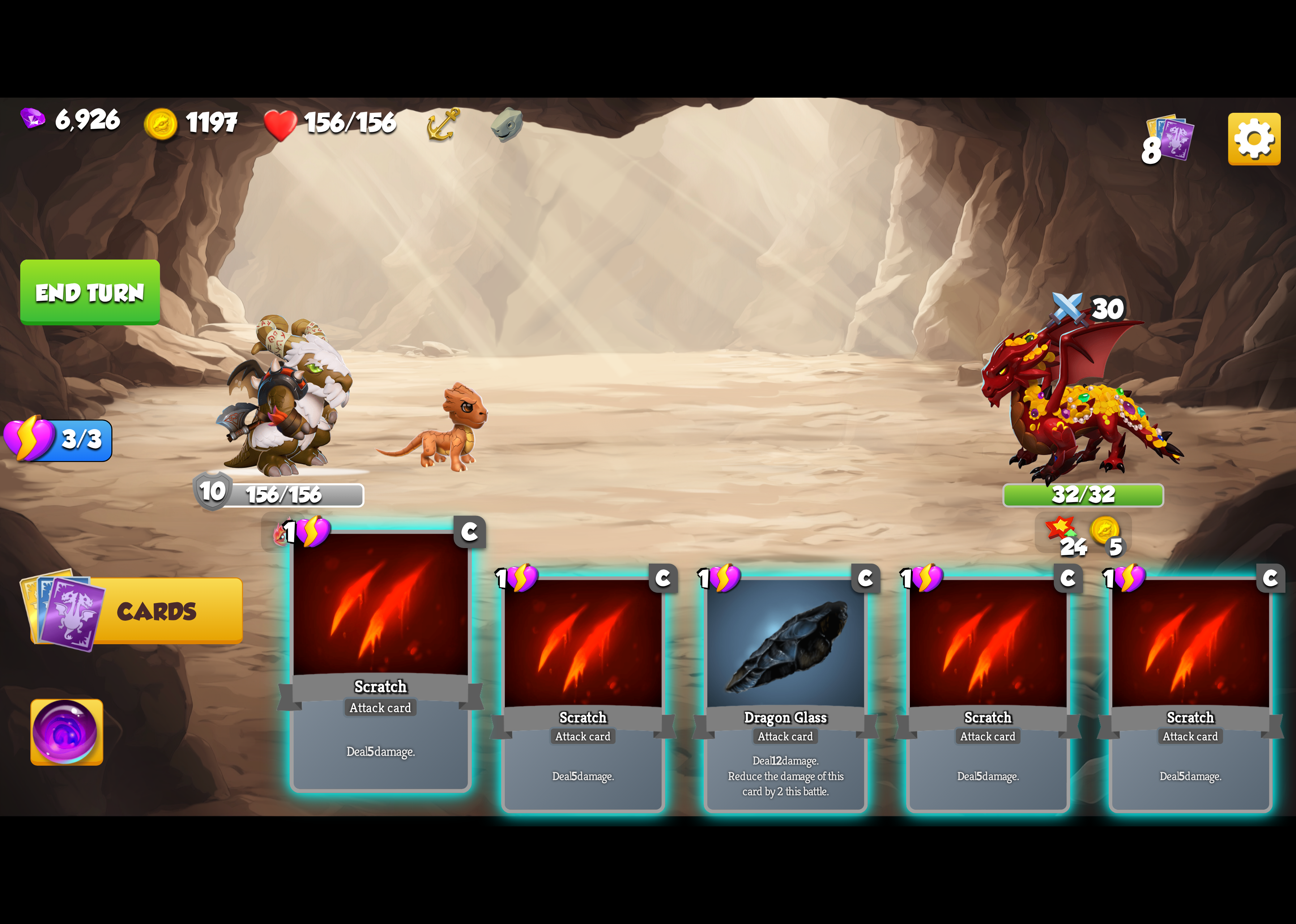
click at [414, 652] on div at bounding box center [381, 607] width 174 height 147
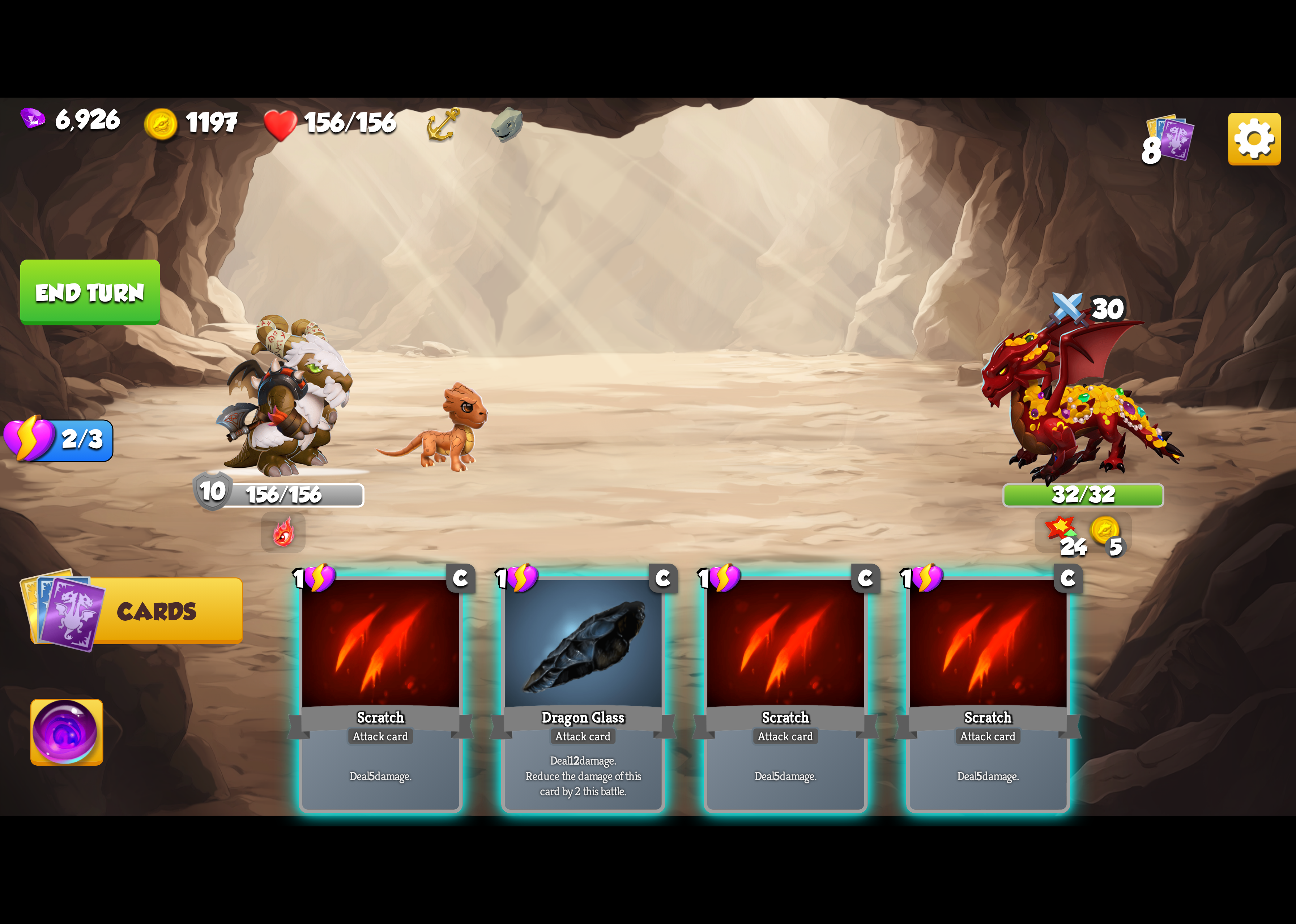
click at [410, 655] on div at bounding box center [380, 646] width 156 height 132
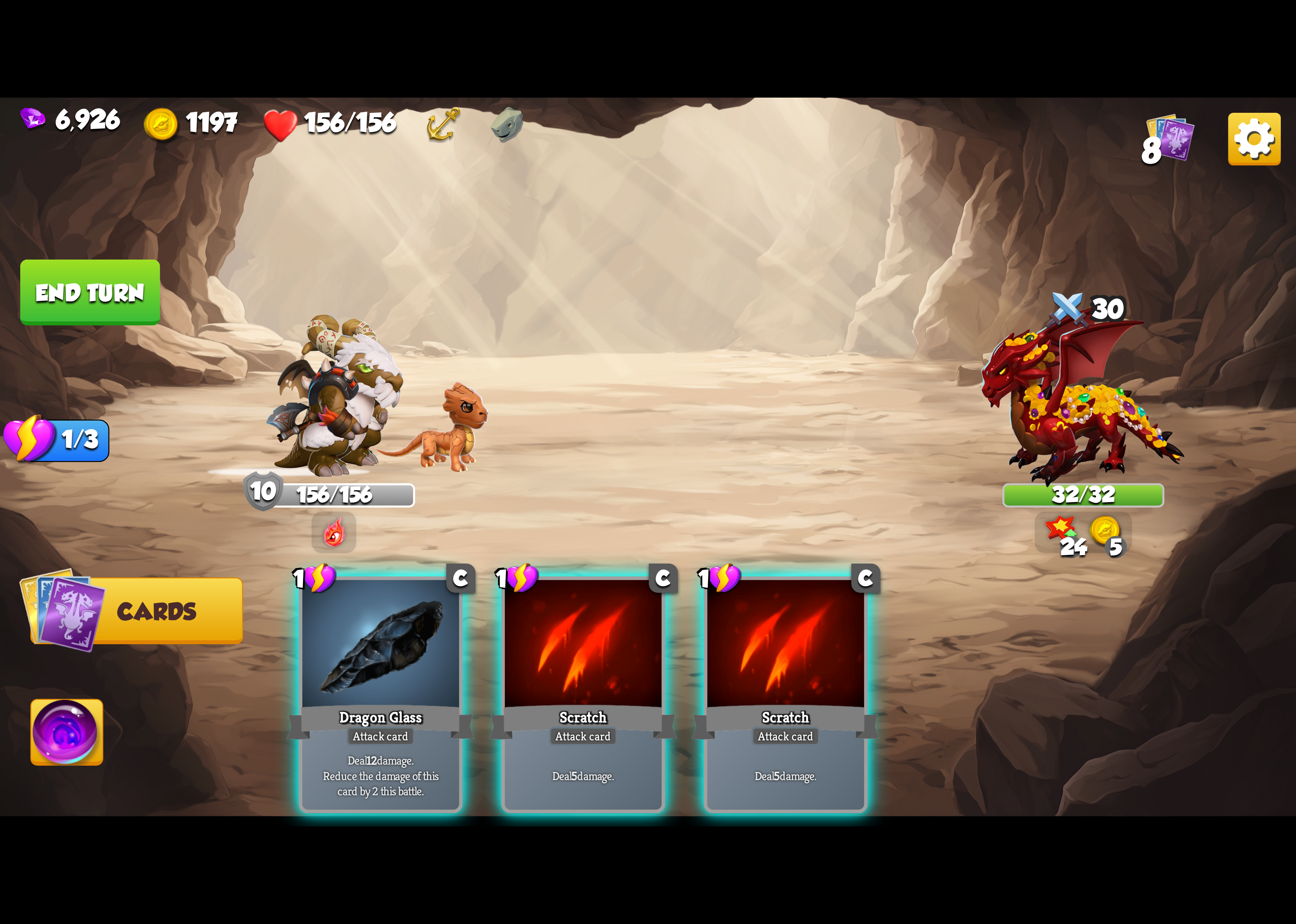
click at [410, 655] on div "1 C Dragon Glass Attack card Deal 12 damage. Reduce the damage of this card by …" at bounding box center [778, 665] width 1037 height 324
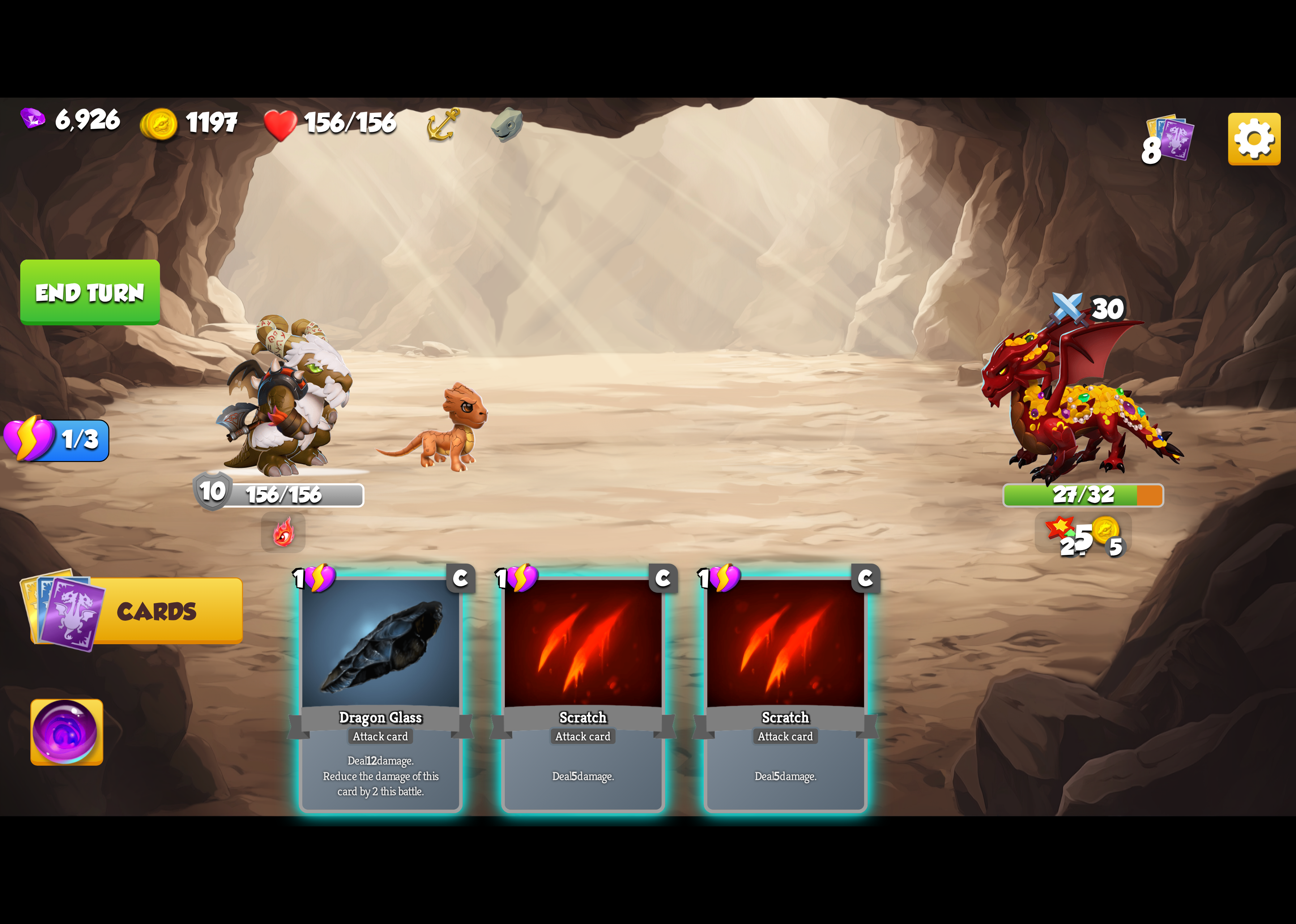
drag, startPoint x: 370, startPoint y: 664, endPoint x: 165, endPoint y: 748, distance: 221.5
click at [366, 671] on div "1 C Dragon Glass Attack card Deal 12 damage. Reduce the damage of this card by …" at bounding box center [381, 694] width 164 height 237
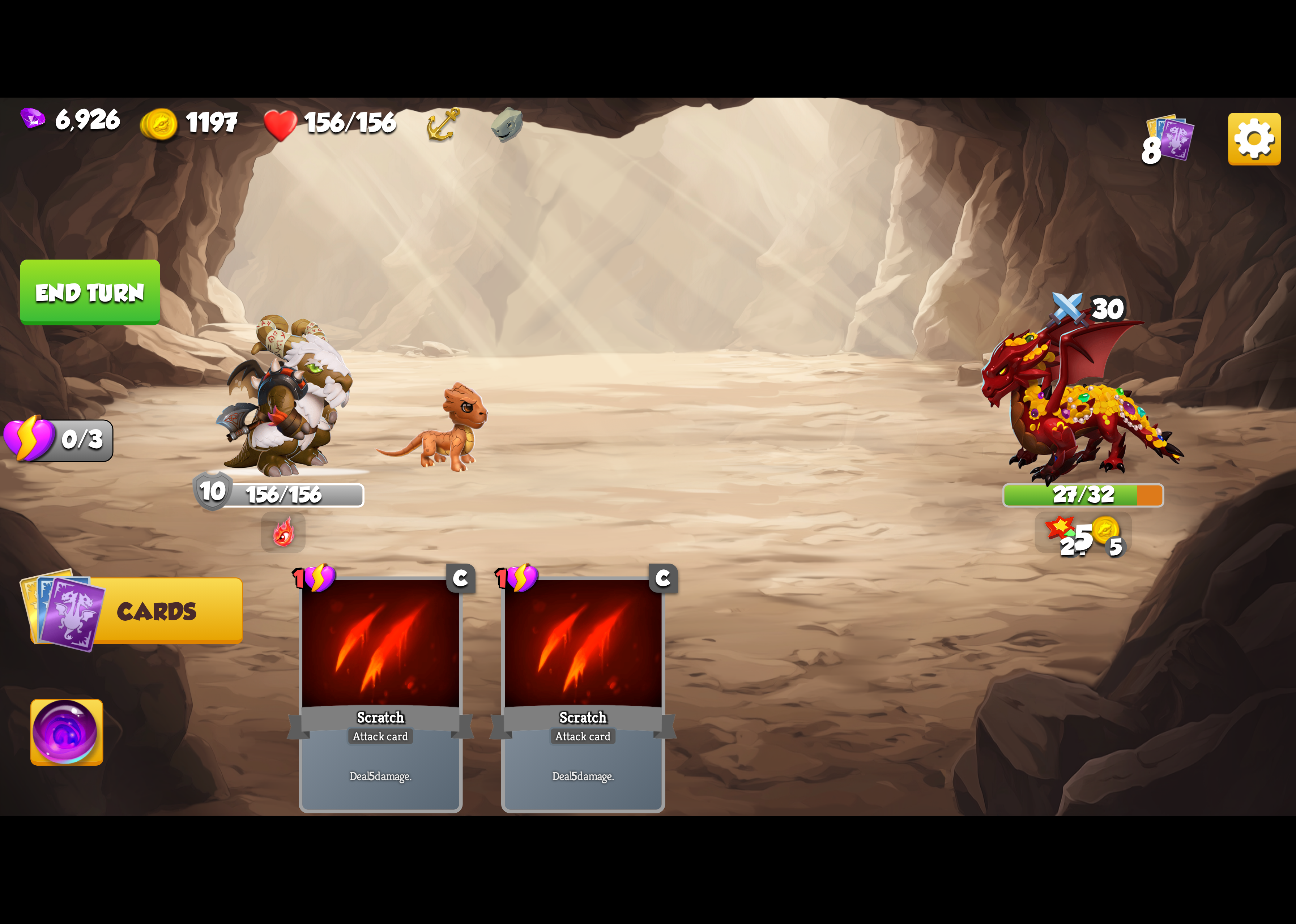
click at [100, 771] on img at bounding box center [67, 737] width 72 height 73
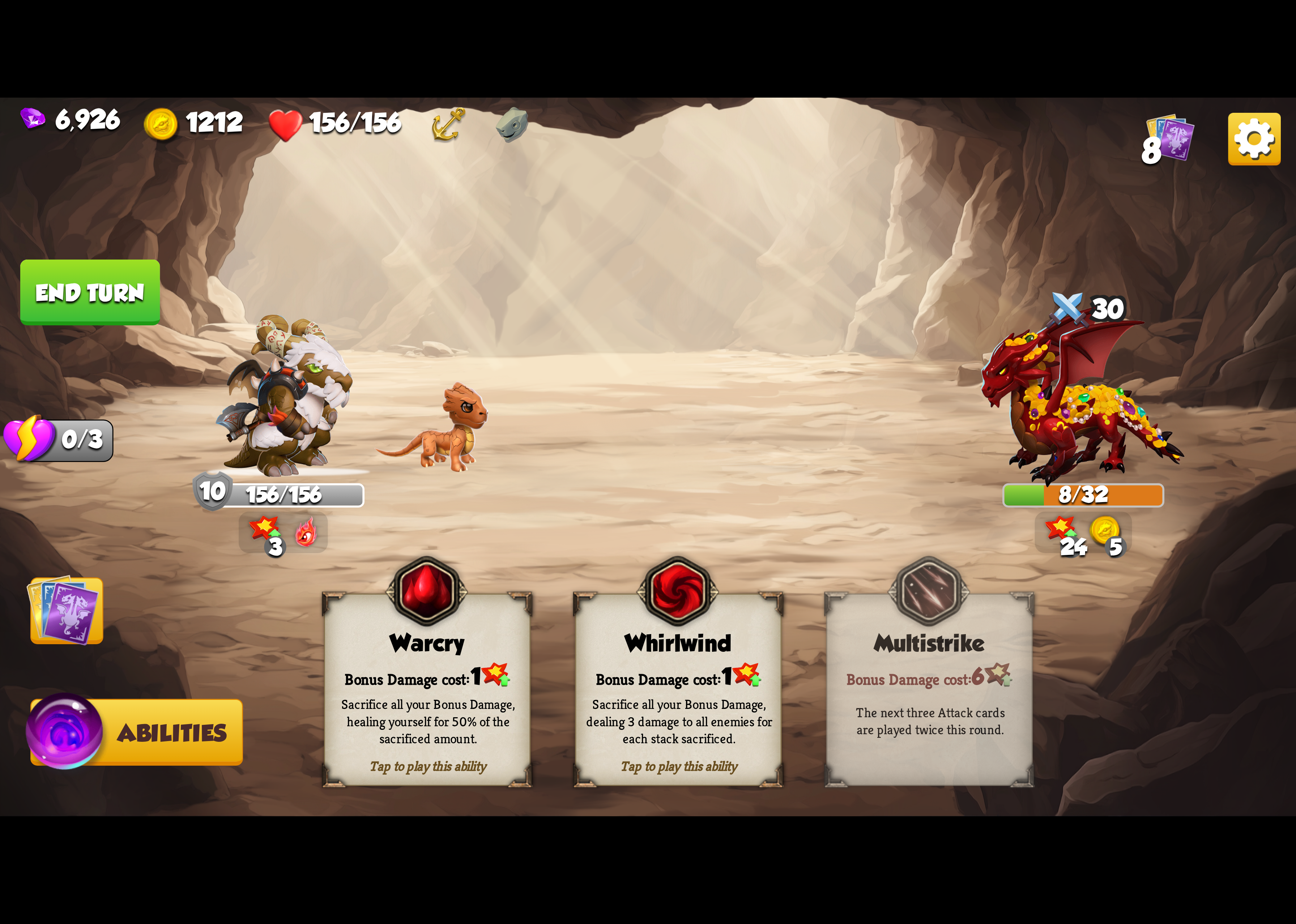
drag, startPoint x: 695, startPoint y: 643, endPoint x: 783, endPoint y: 584, distance: 105.9
click at [704, 645] on div "Whirlwind" at bounding box center [678, 643] width 204 height 27
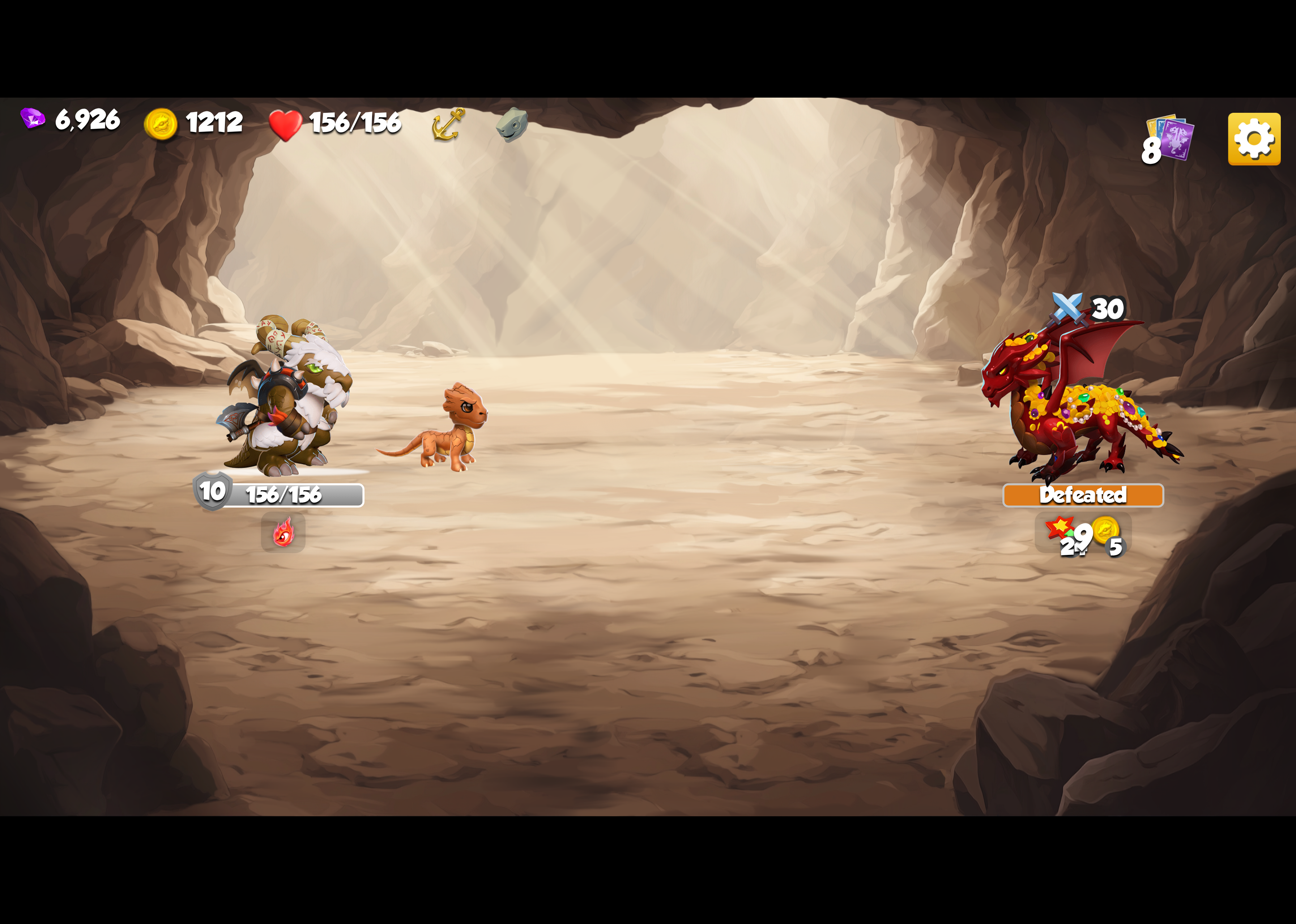
click at [1273, 156] on img at bounding box center [1255, 138] width 53 height 53
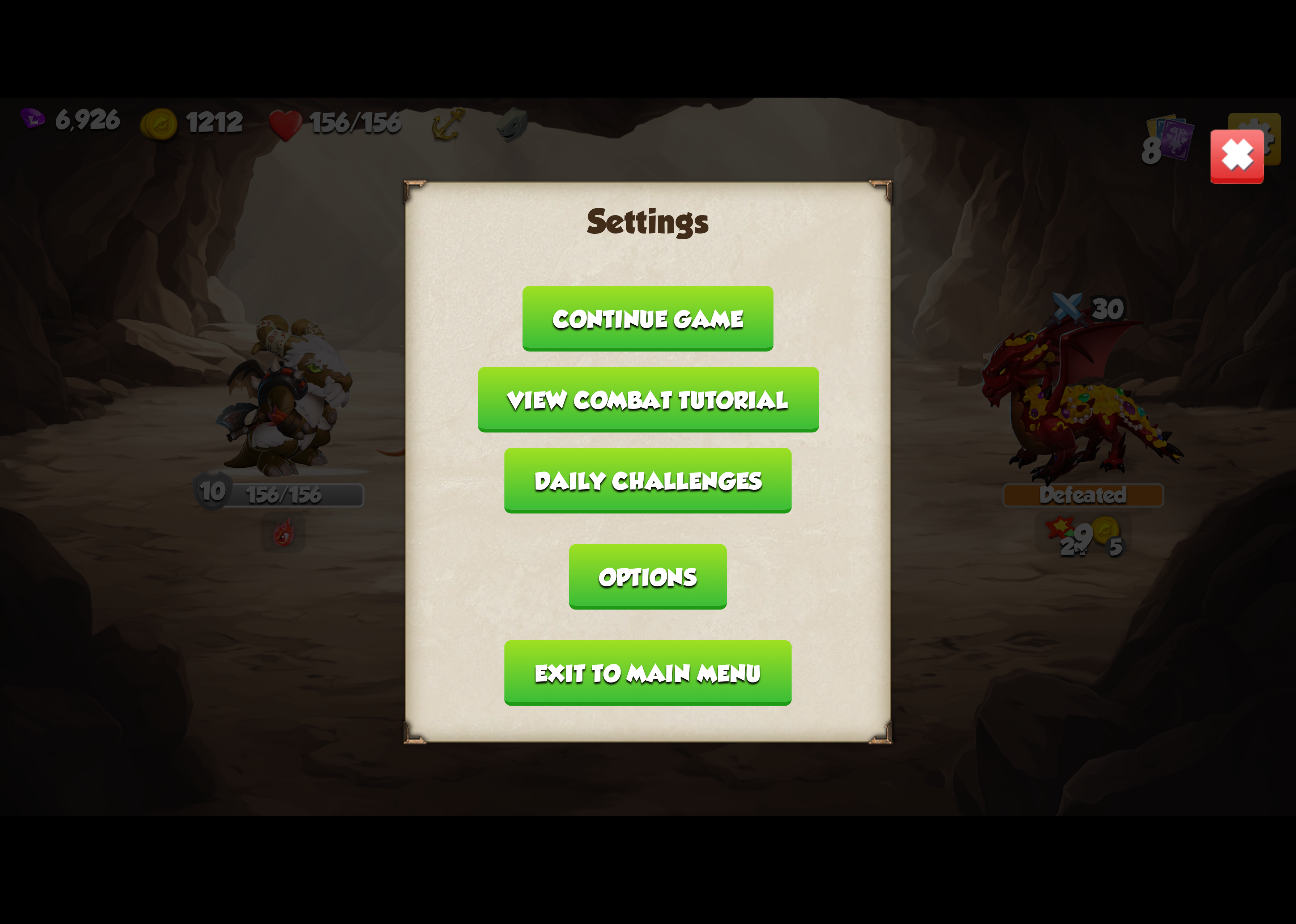
click at [727, 544] on button "Options" at bounding box center [648, 577] width 157 height 66
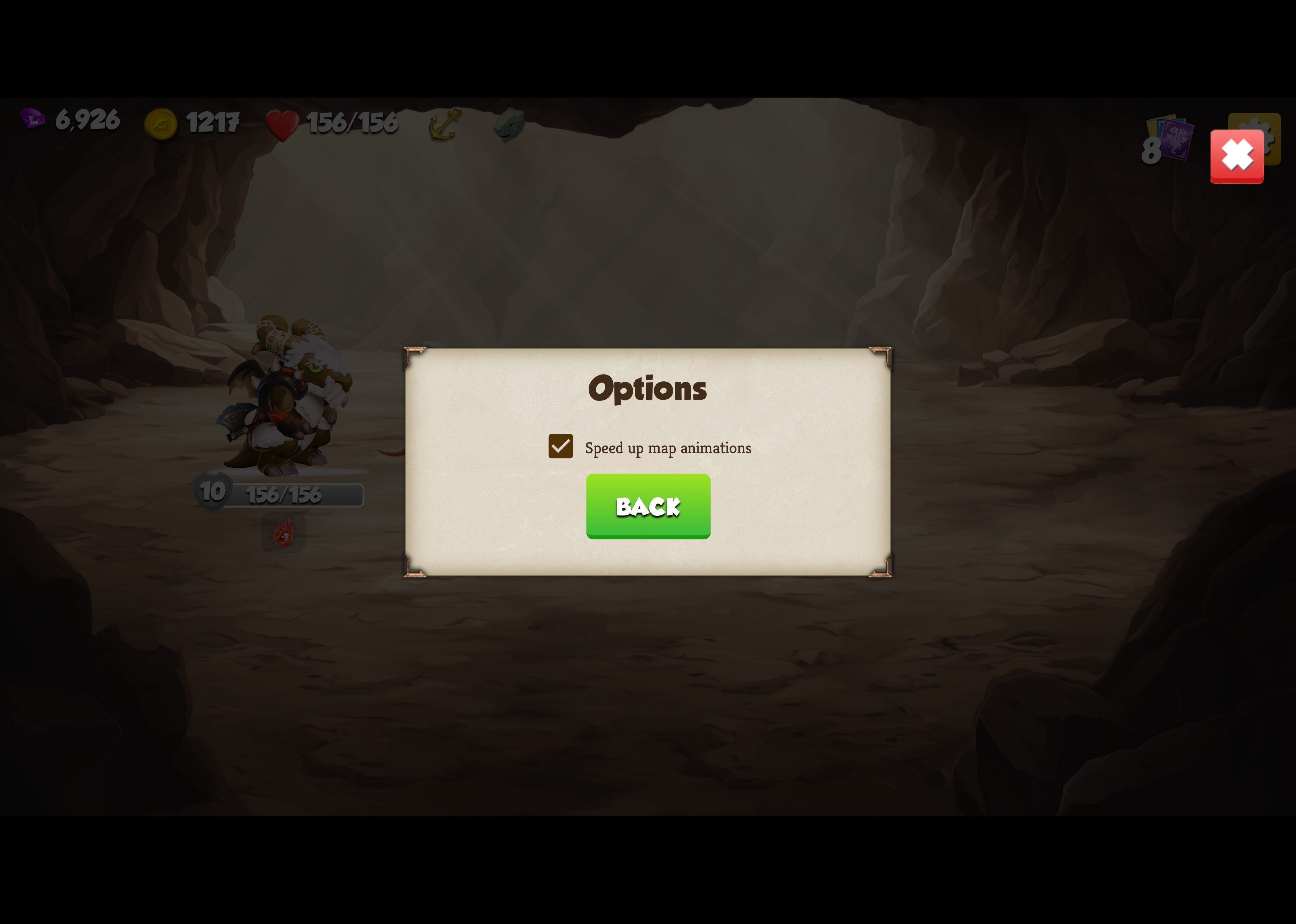
click at [686, 447] on label "Speed up map animations" at bounding box center [648, 447] width 207 height 21
click at [0, 0] on input "Speed up map animations" at bounding box center [0, 0] width 0 height 0
click at [686, 447] on label "Speed up map animations" at bounding box center [648, 447] width 207 height 21
click at [0, 0] on input "Speed up map animations" at bounding box center [0, 0] width 0 height 0
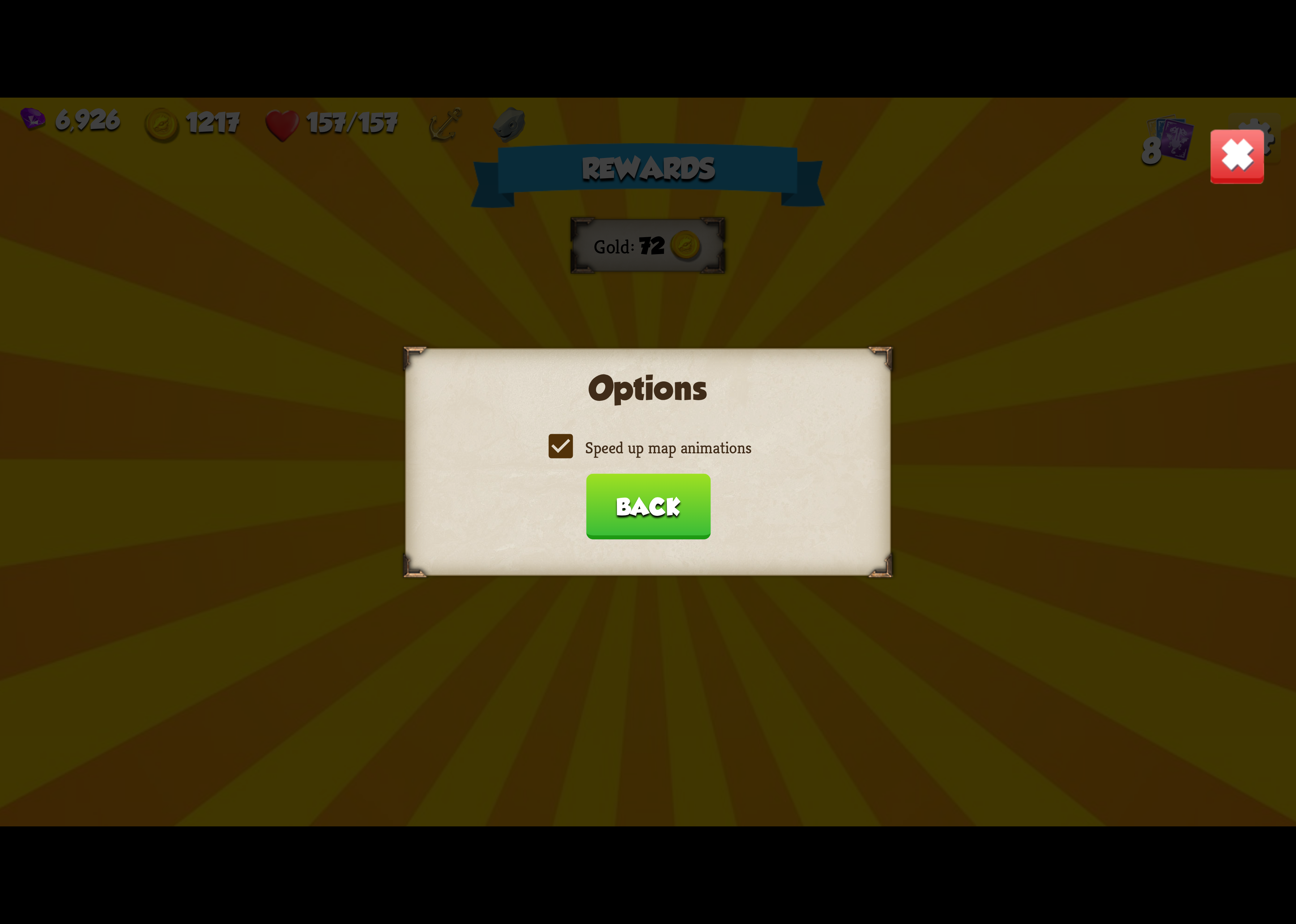
click at [686, 447] on label "Speed up map animations" at bounding box center [648, 447] width 207 height 21
click at [0, 0] on input "Speed up map animations" at bounding box center [0, 0] width 0 height 0
drag, startPoint x: 681, startPoint y: 452, endPoint x: 666, endPoint y: 479, distance: 30.9
click at [681, 452] on label "Speed up map animations" at bounding box center [648, 447] width 207 height 21
click at [0, 0] on input "Speed up map animations" at bounding box center [0, 0] width 0 height 0
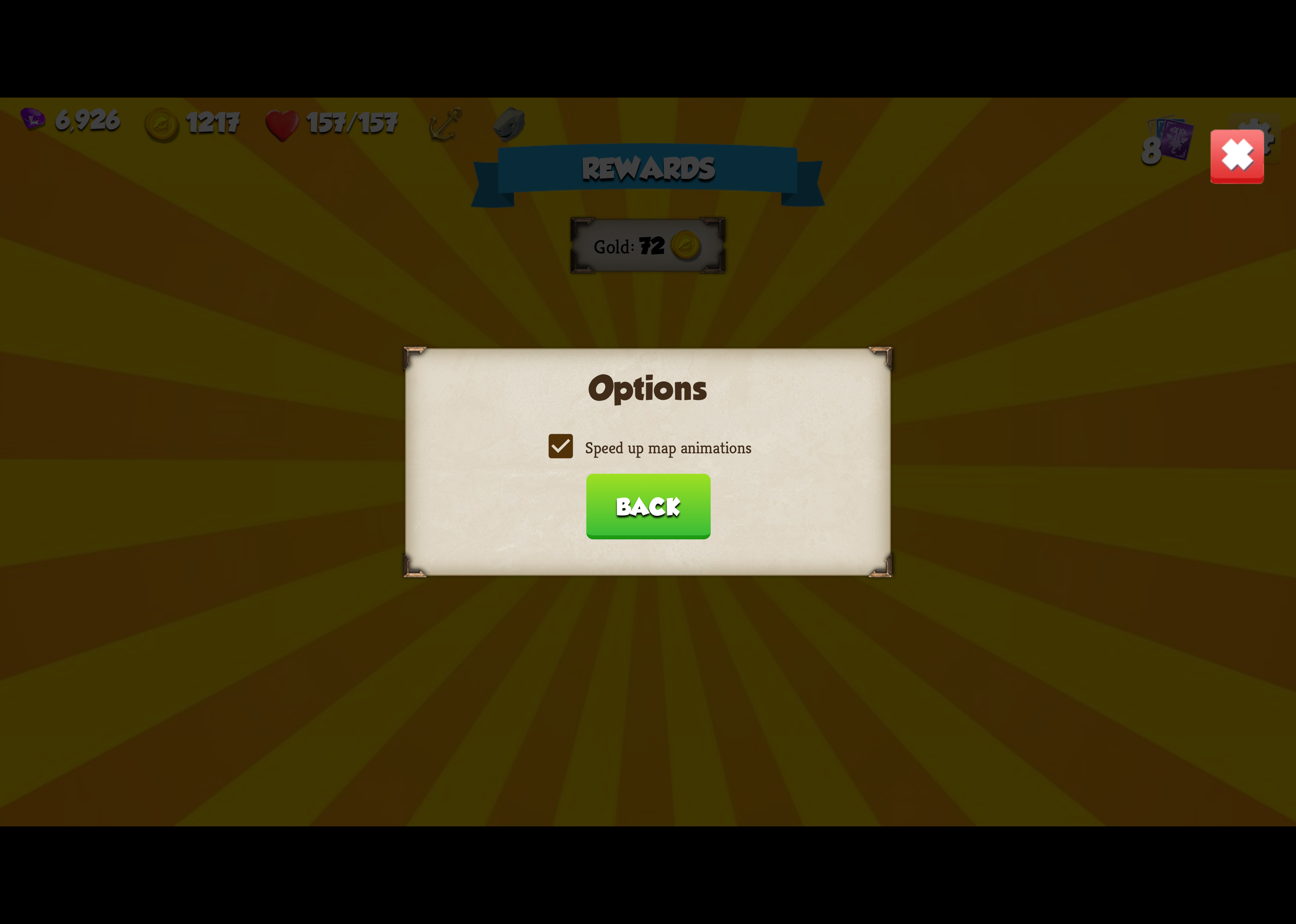
click at [660, 482] on button "Back" at bounding box center [648, 506] width 124 height 66
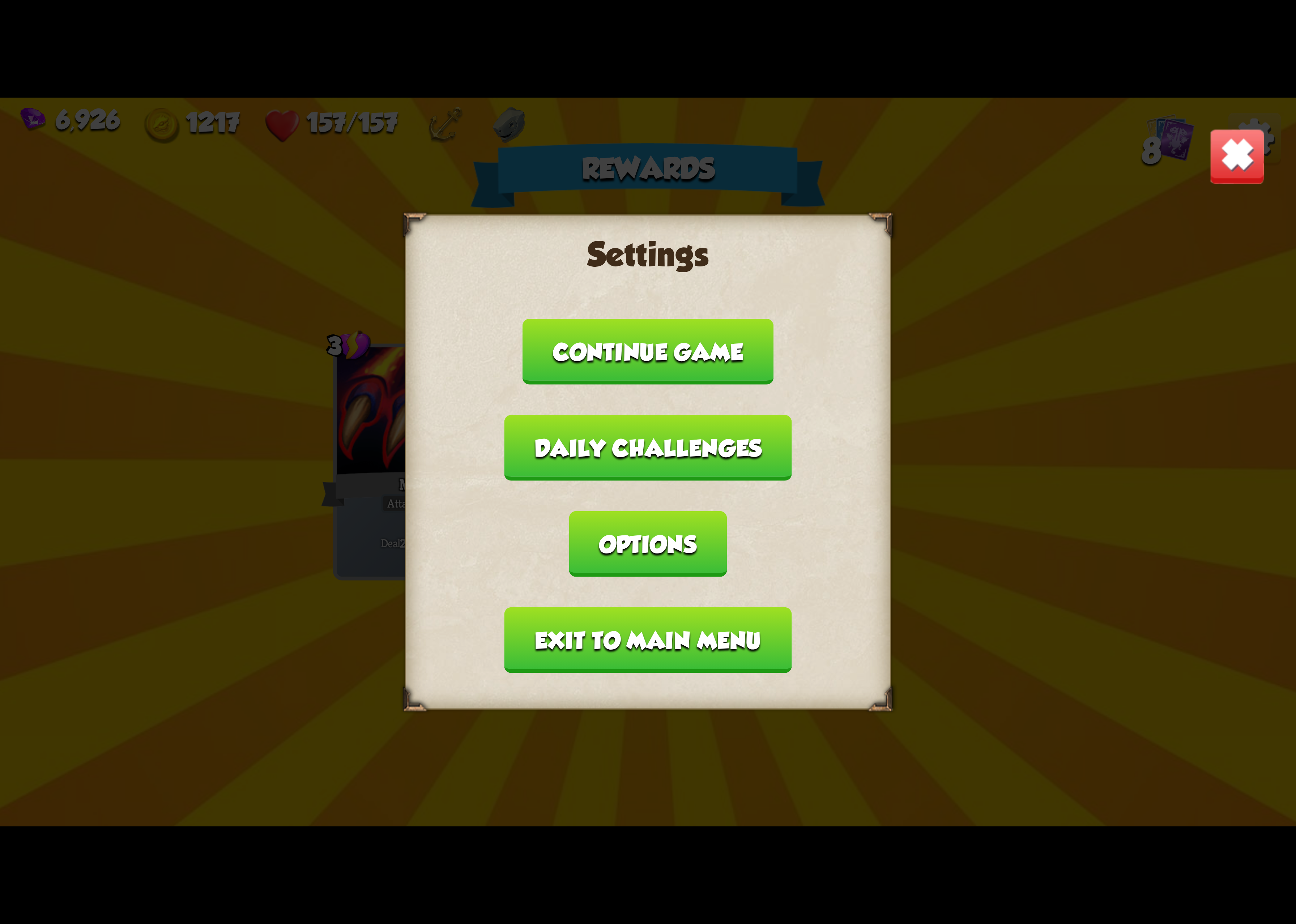
click at [638, 607] on button "Exit to main menu" at bounding box center [648, 640] width 287 height 66
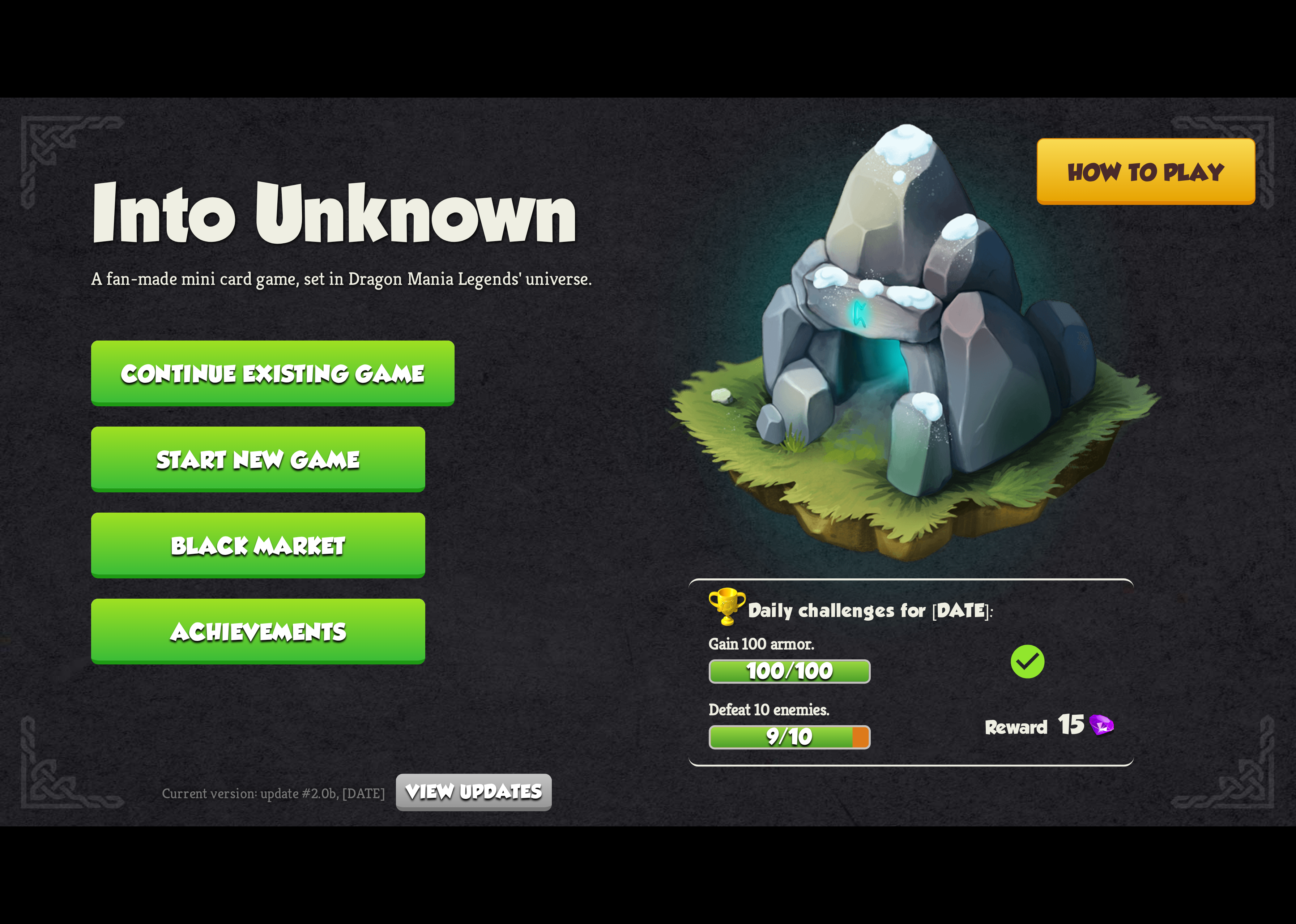
click at [393, 379] on button "Continue existing game" at bounding box center [273, 373] width 364 height 66
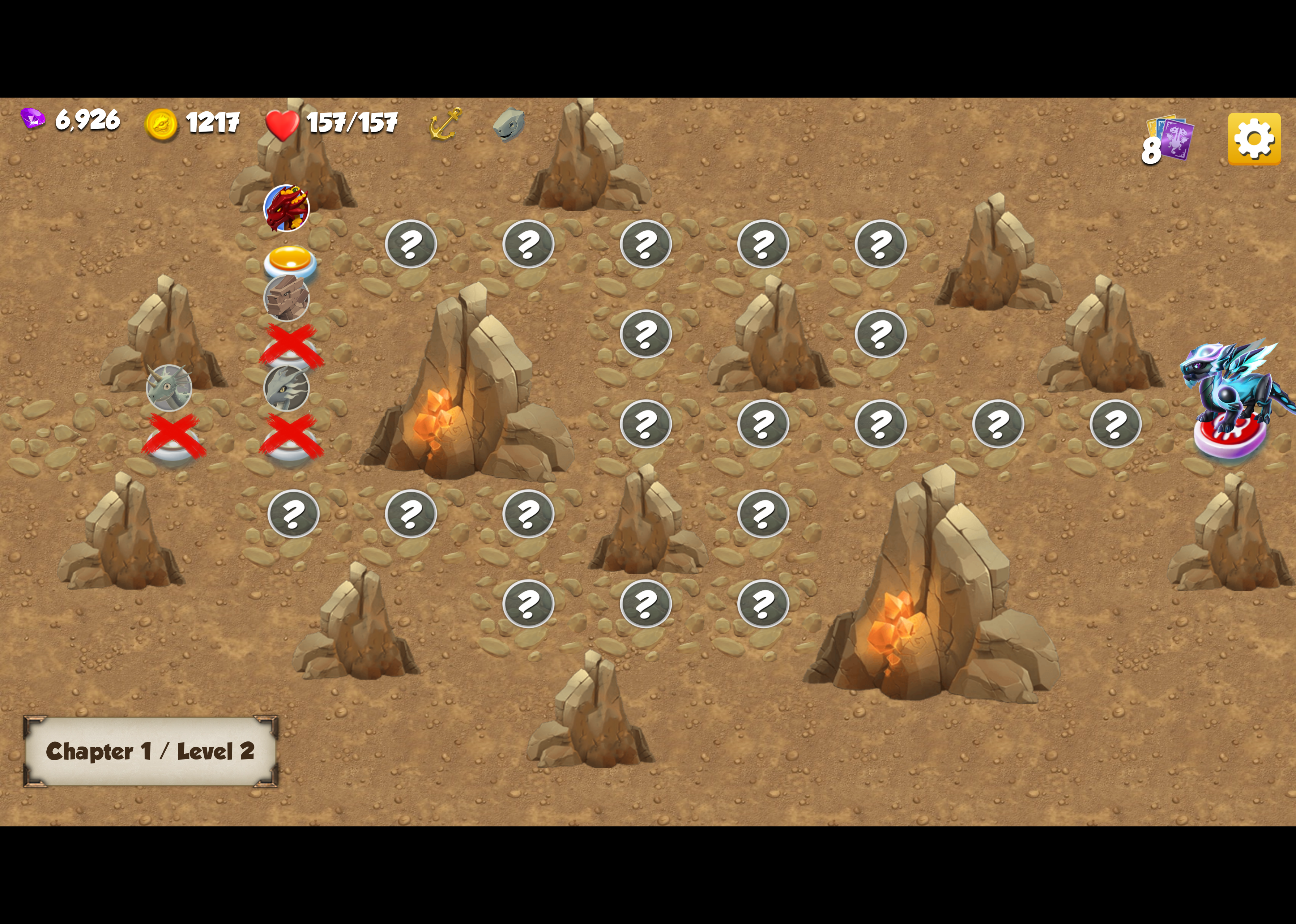
drag, startPoint x: 272, startPoint y: 270, endPoint x: 264, endPoint y: 270, distance: 8.0
click at [264, 270] on div at bounding box center [293, 258] width 118 height 90
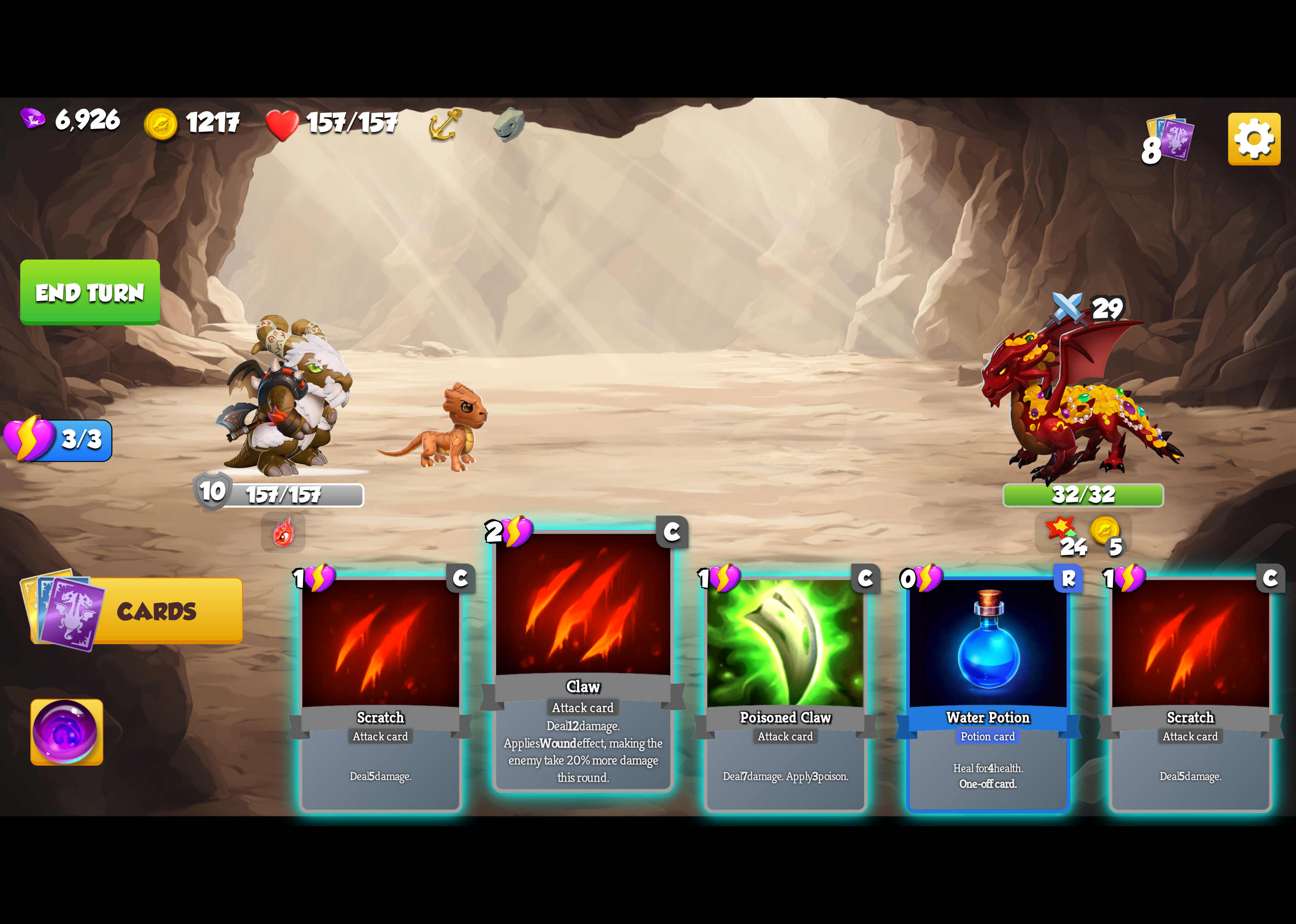
click at [634, 635] on div at bounding box center [583, 607] width 174 height 147
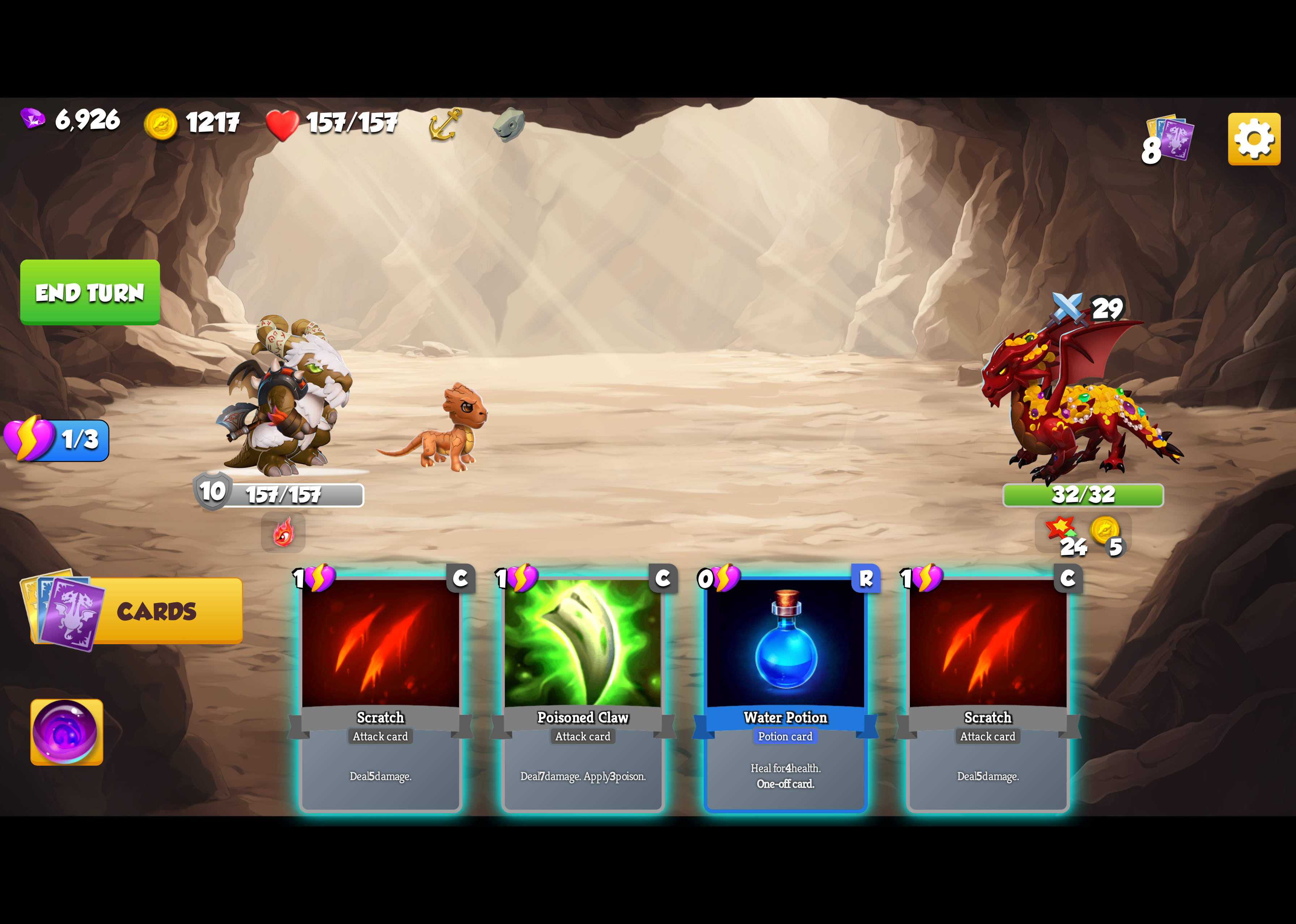
click at [634, 635] on div at bounding box center [583, 646] width 156 height 132
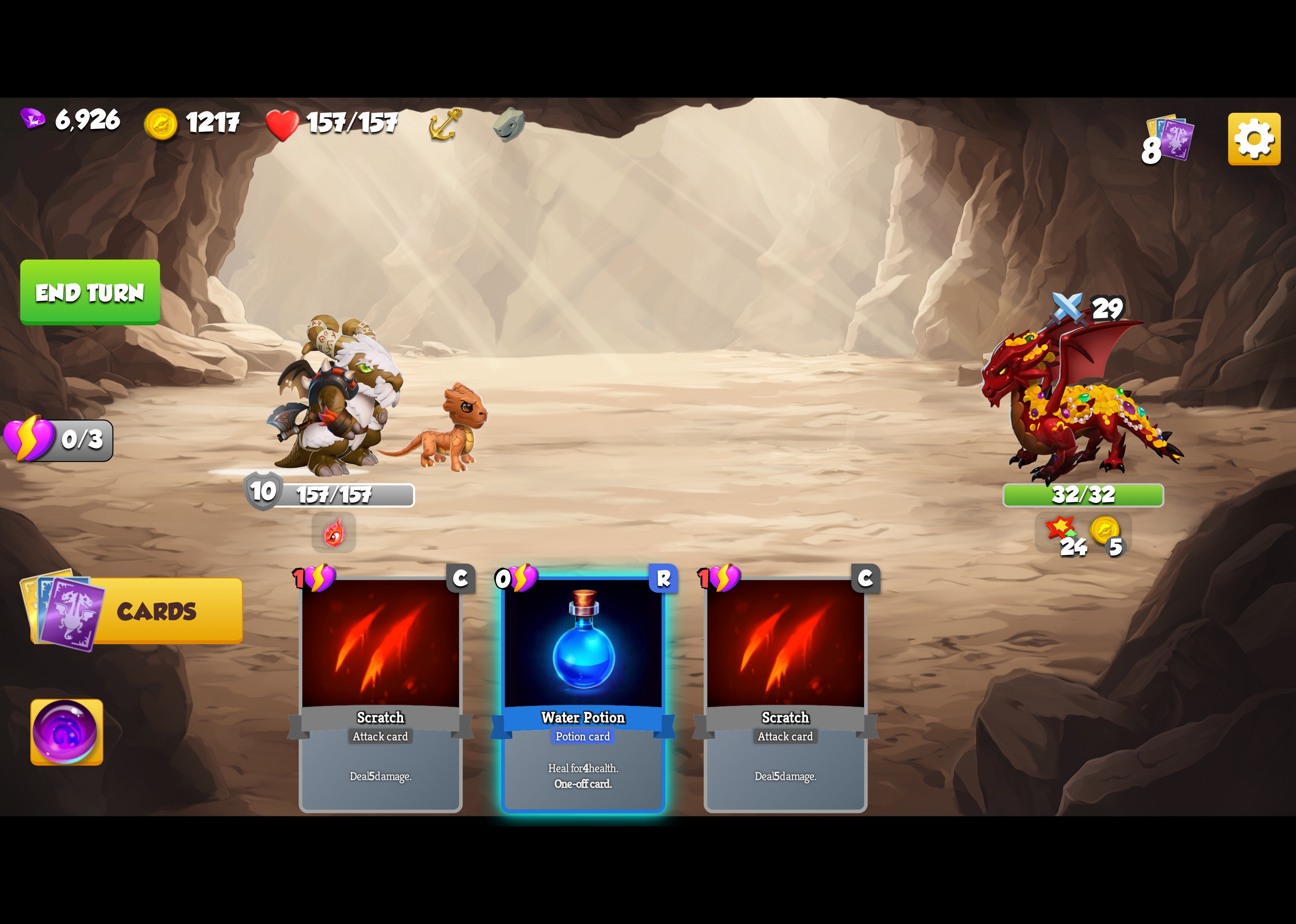
click at [634, 635] on div at bounding box center [583, 646] width 156 height 132
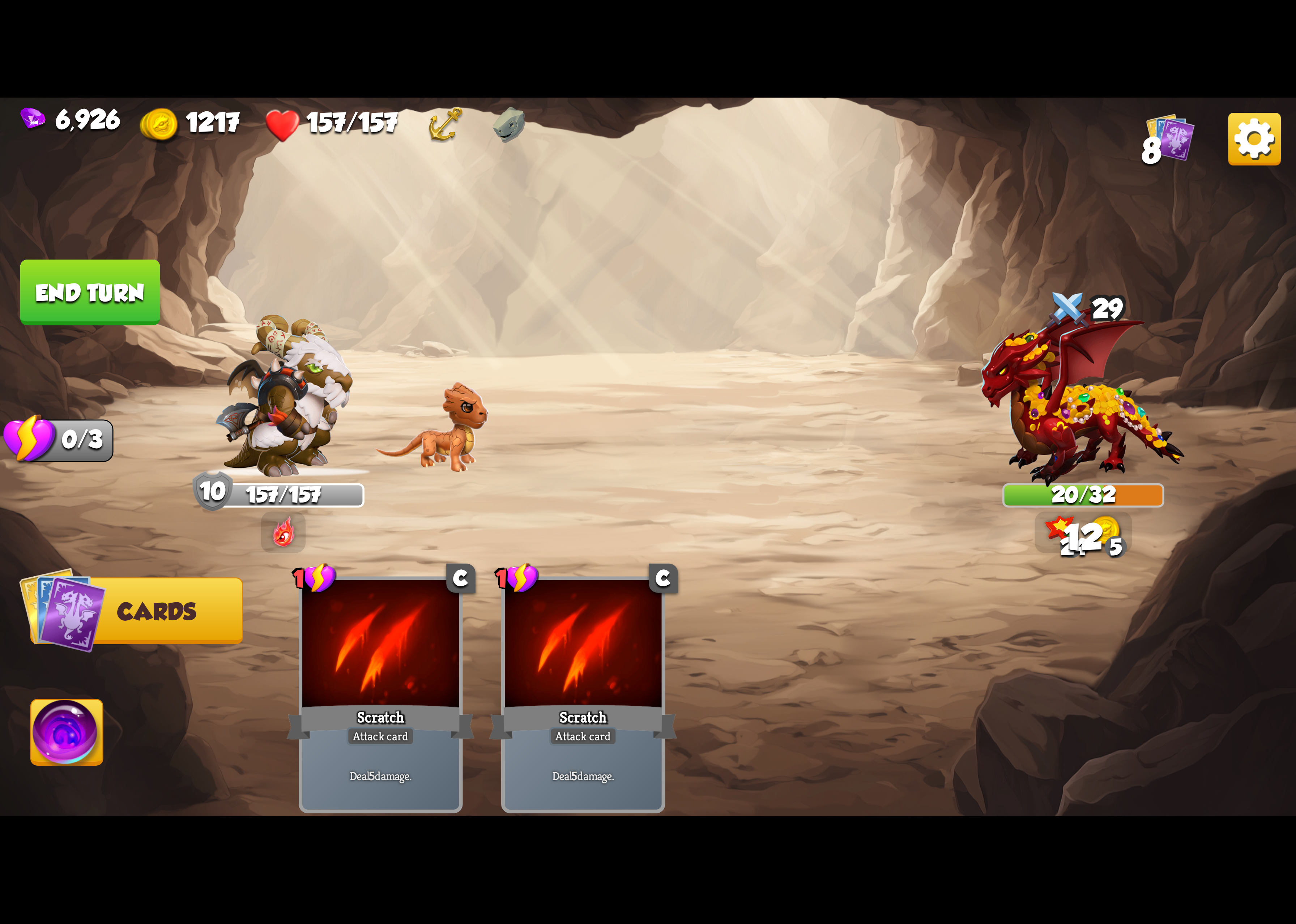
click at [94, 749] on img at bounding box center [67, 737] width 72 height 73
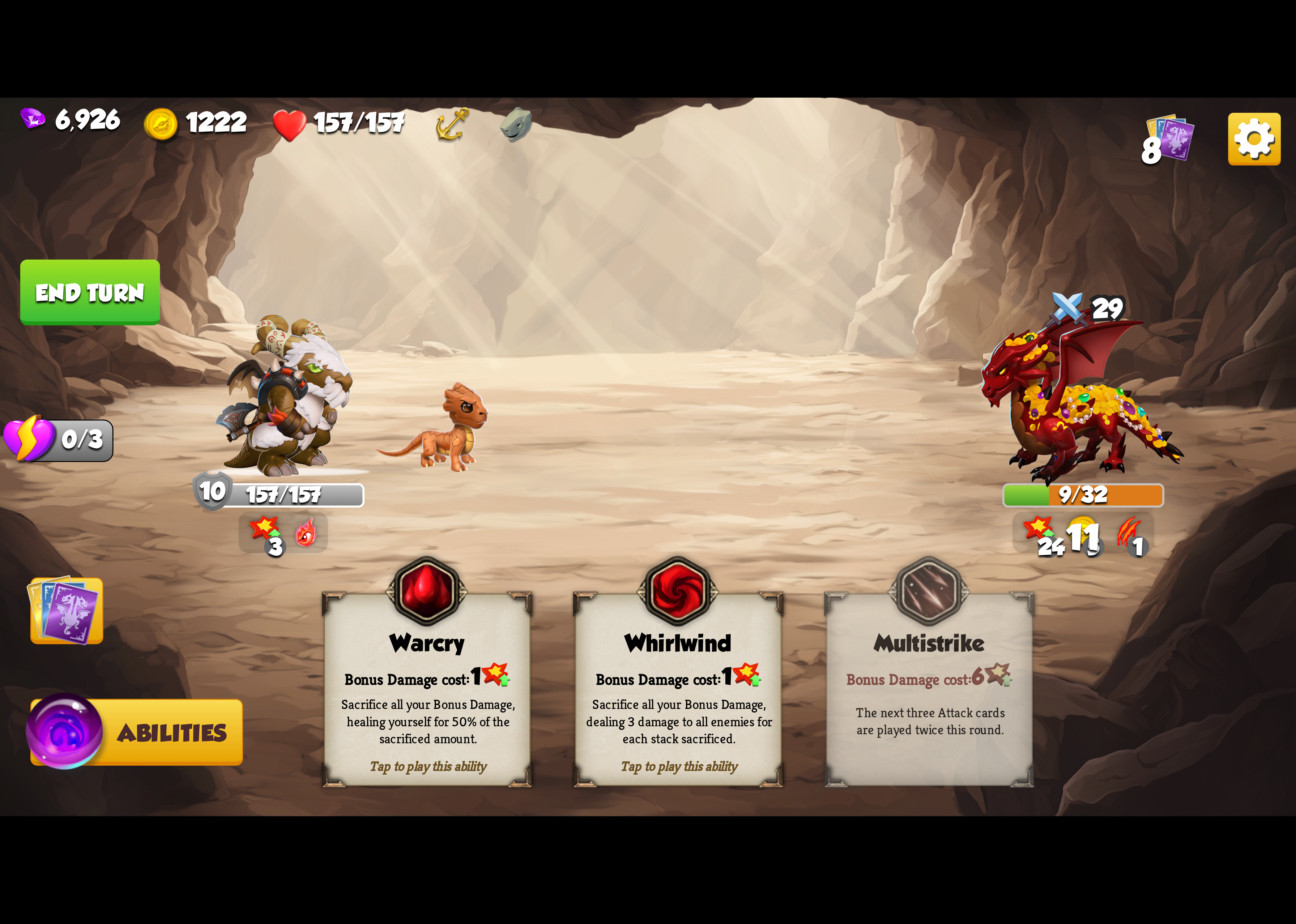
click at [710, 667] on div "Bonus Damage cost: 1" at bounding box center [678, 675] width 204 height 30
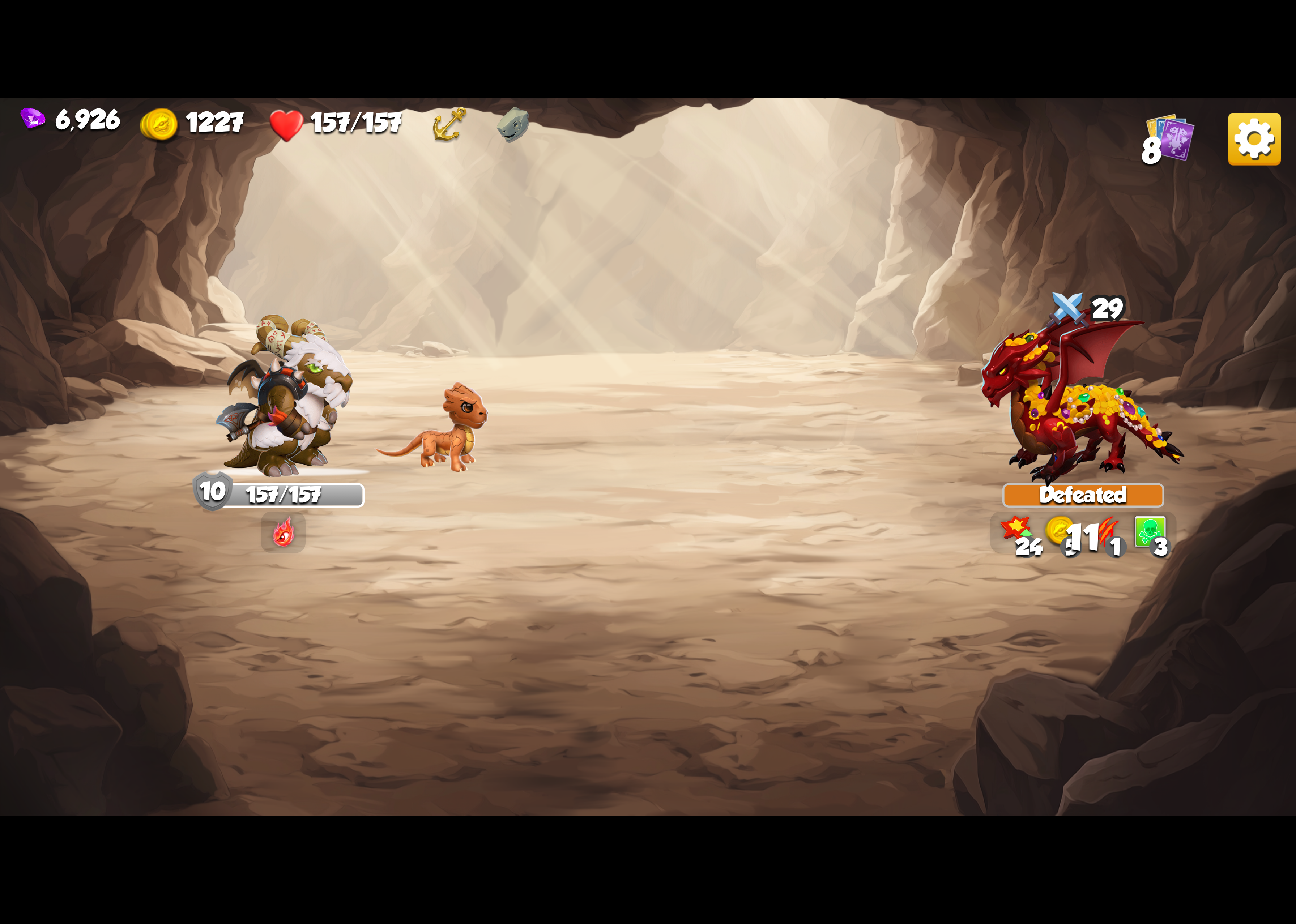
click at [1250, 141] on img at bounding box center [1255, 138] width 53 height 53
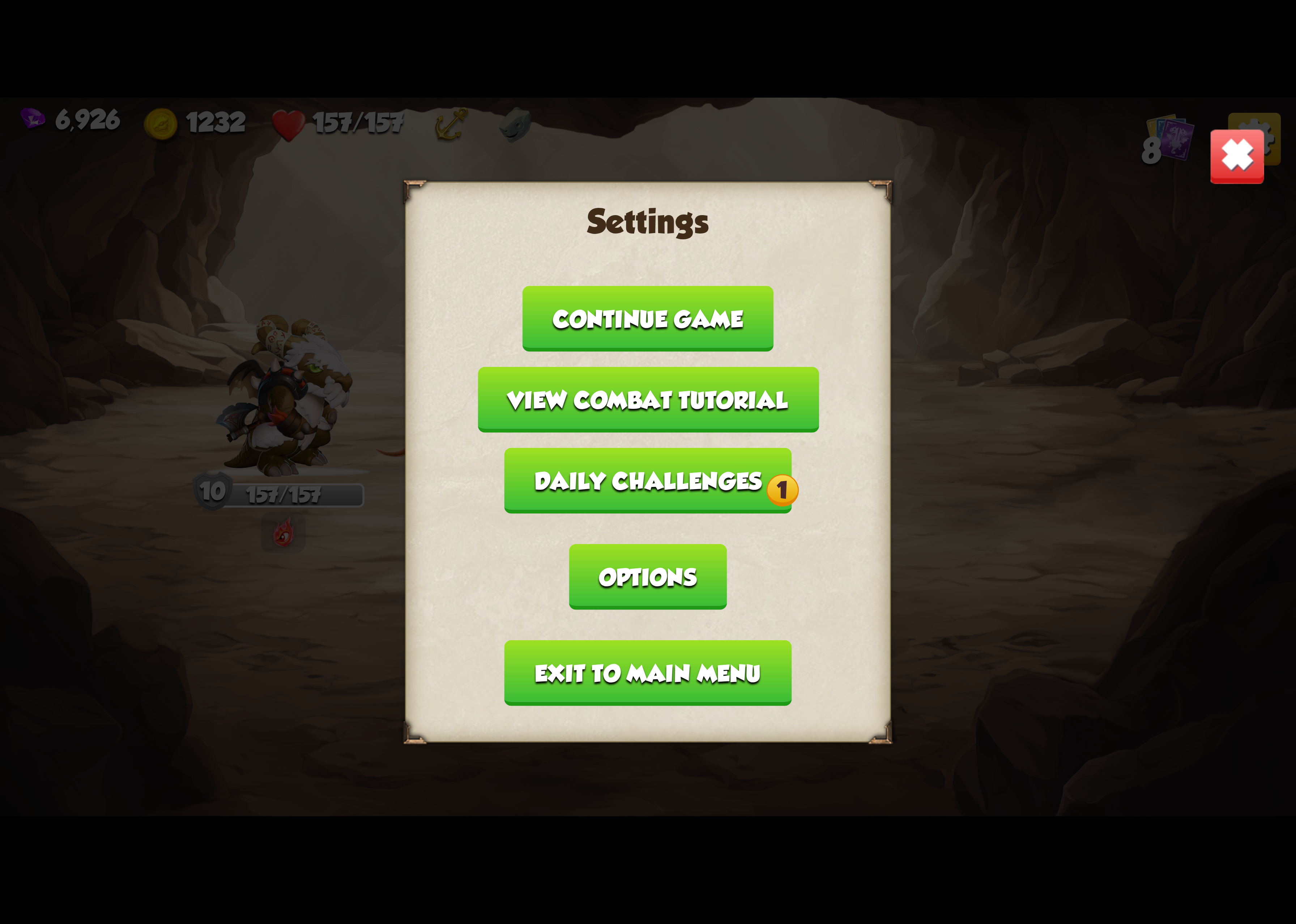
click at [669, 514] on button "Daily challenges 1" at bounding box center [648, 481] width 287 height 66
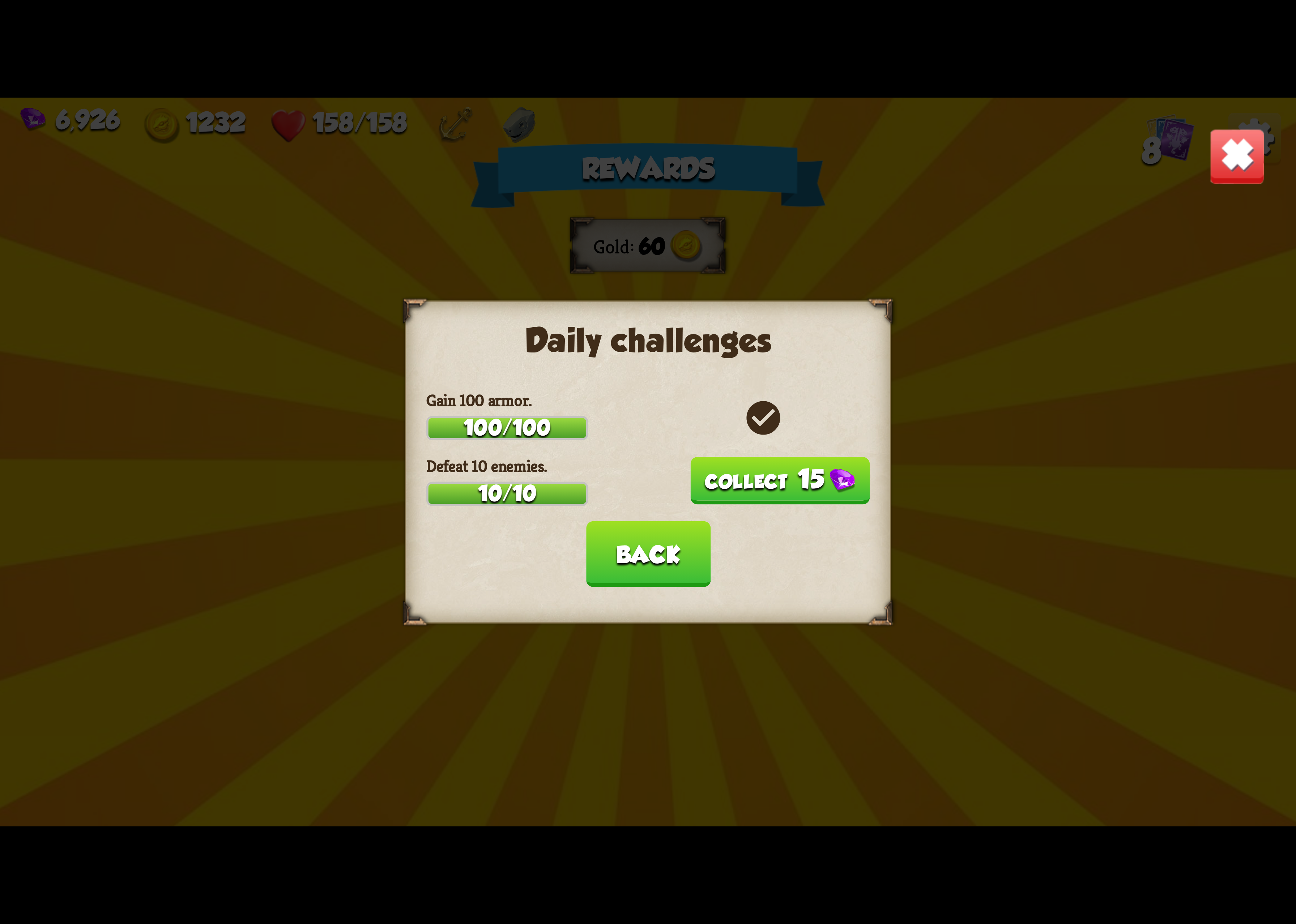
drag, startPoint x: 731, startPoint y: 470, endPoint x: 698, endPoint y: 523, distance: 62.4
click at [731, 478] on button "15" at bounding box center [780, 481] width 180 height 47
click at [644, 552] on button "Back" at bounding box center [648, 554] width 124 height 66
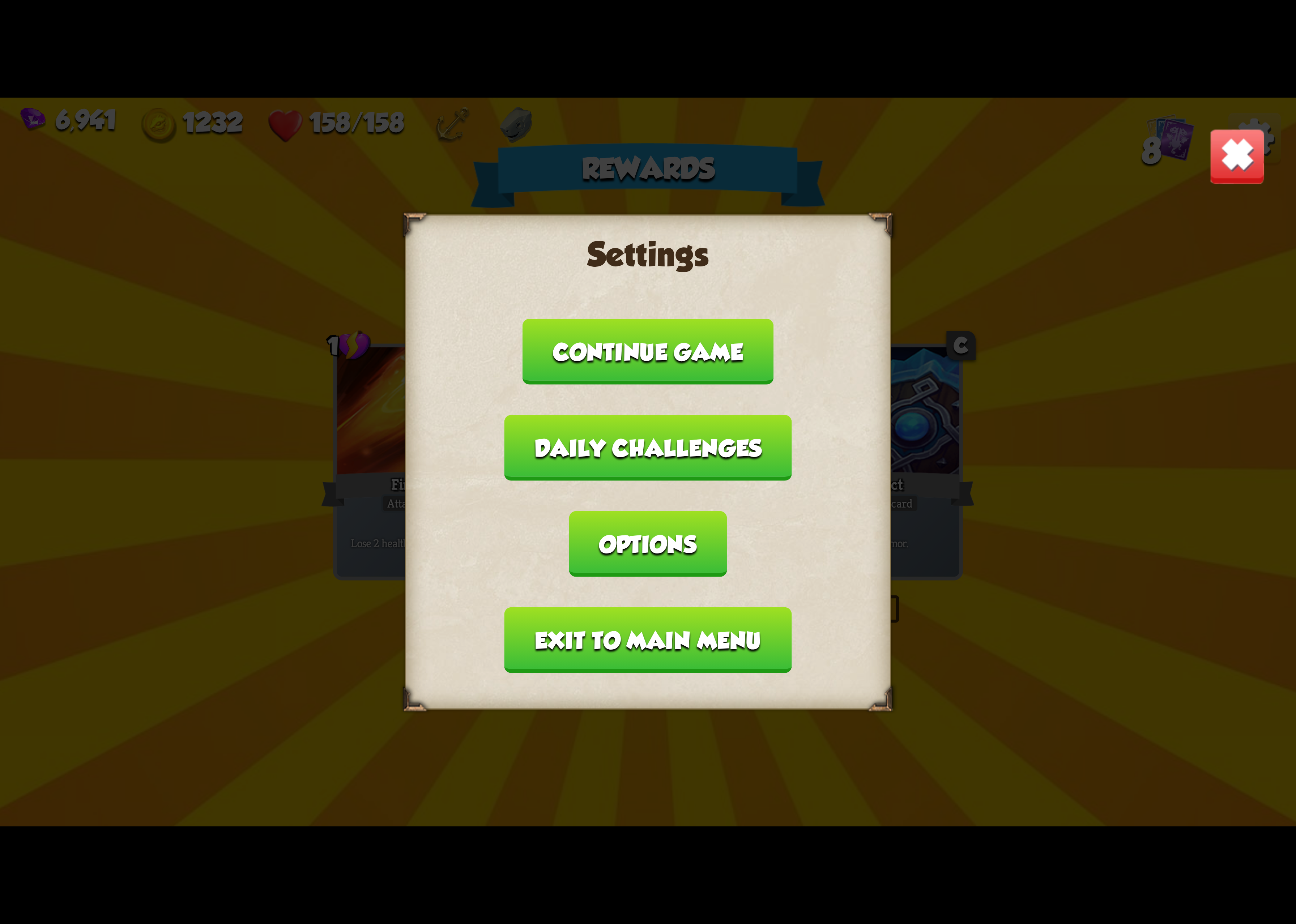
click at [727, 512] on button "Options" at bounding box center [648, 544] width 157 height 66
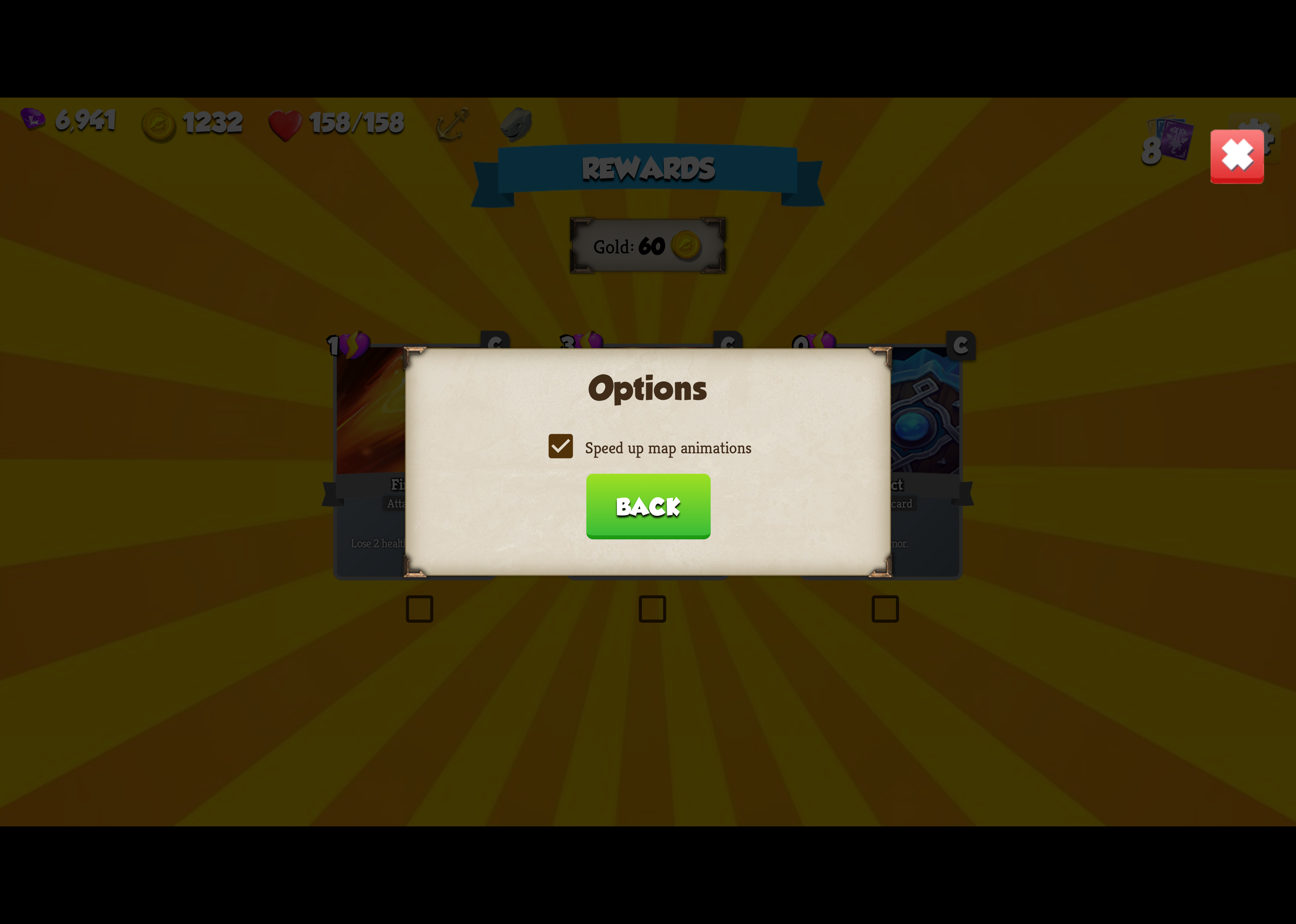
click at [699, 458] on label "Speed up map animations" at bounding box center [648, 447] width 207 height 21
click at [0, 0] on input "Speed up map animations" at bounding box center [0, 0] width 0 height 0
click at [693, 458] on label "Speed up map animations" at bounding box center [648, 447] width 207 height 21
click at [0, 0] on input "Speed up map animations" at bounding box center [0, 0] width 0 height 0
click at [660, 487] on button "Back" at bounding box center [648, 506] width 124 height 66
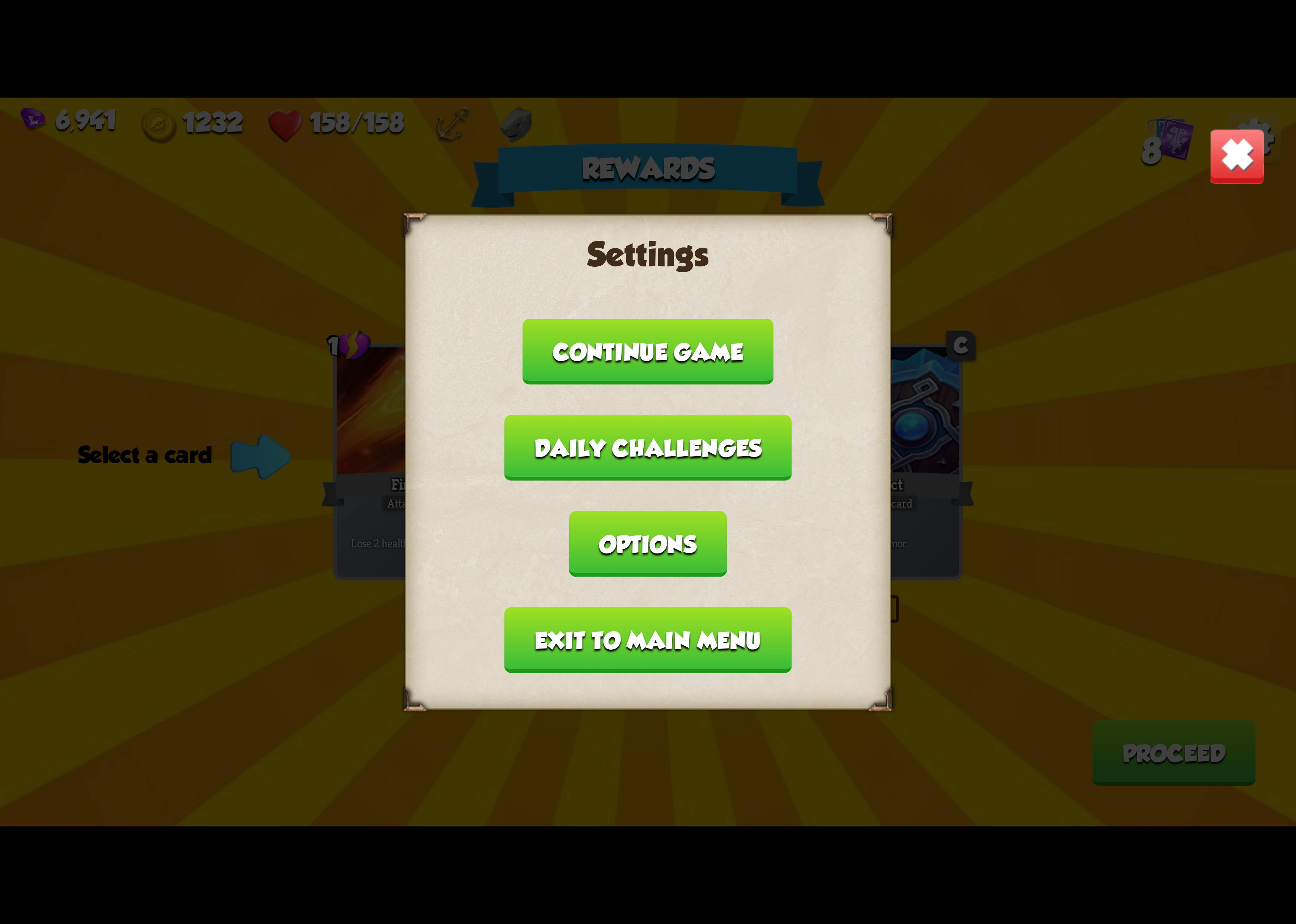
click at [581, 607] on button "Exit to main menu" at bounding box center [648, 640] width 287 height 66
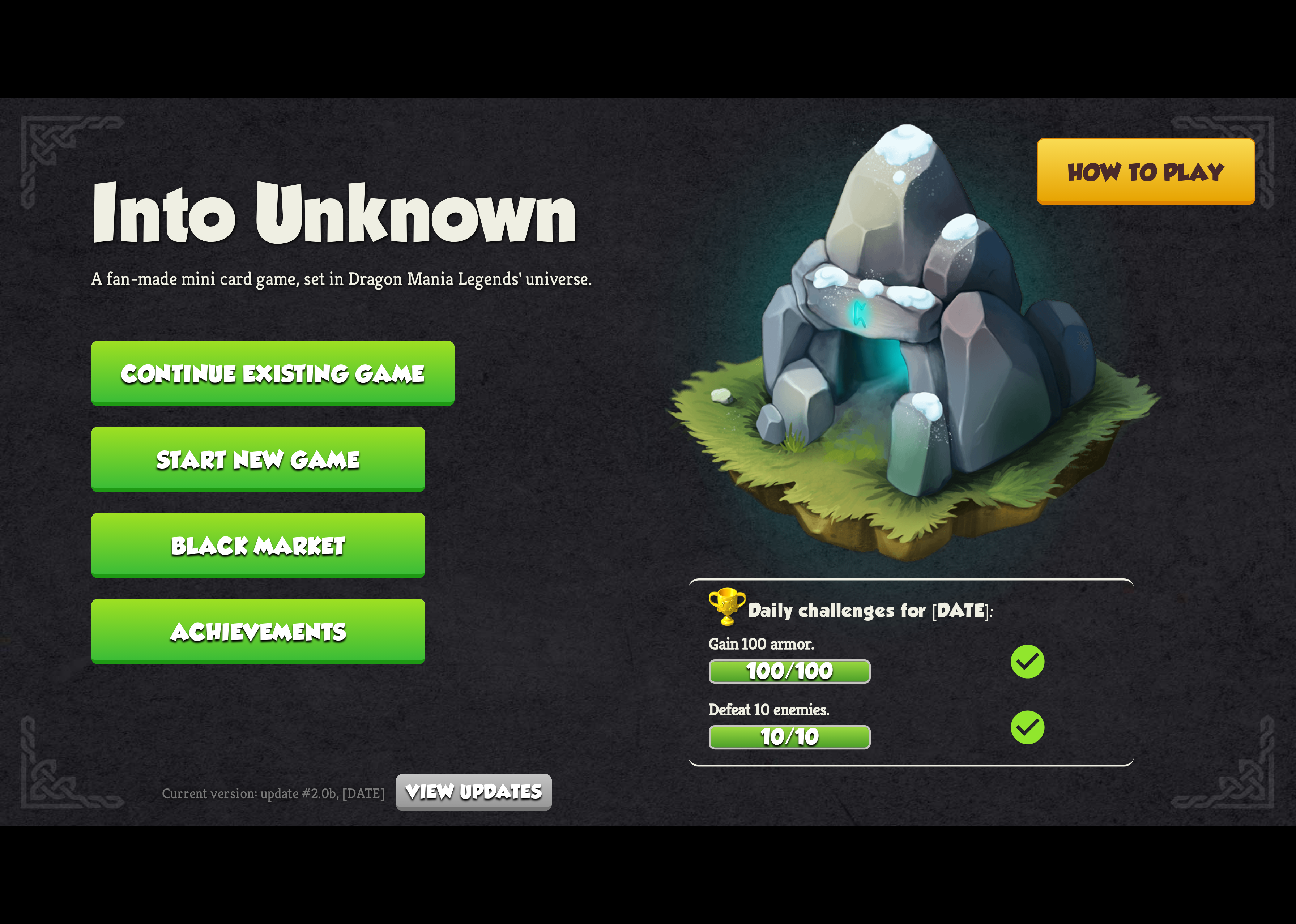
click at [317, 370] on button "Continue existing game" at bounding box center [273, 373] width 364 height 66
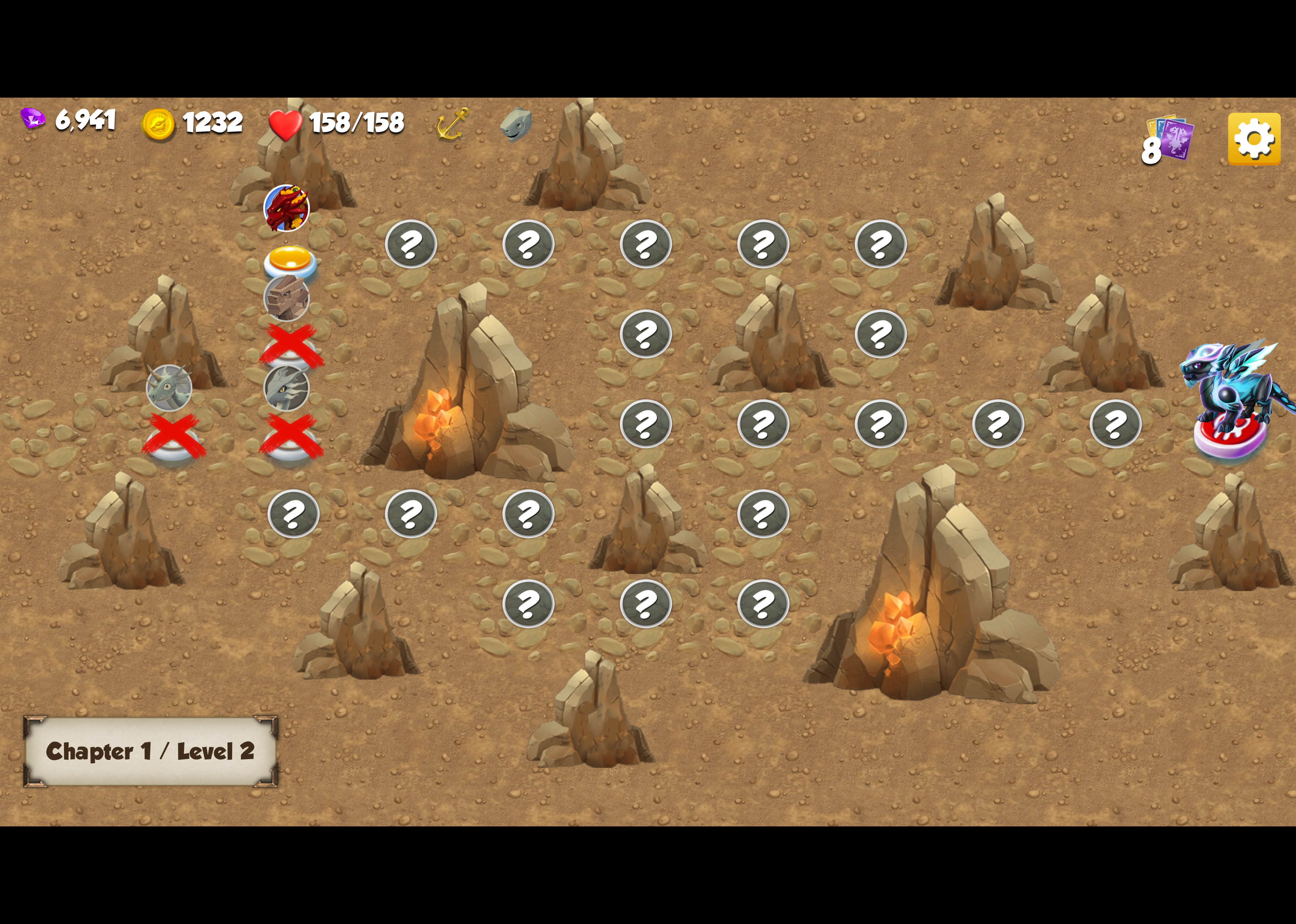
drag, startPoint x: 308, startPoint y: 294, endPoint x: 304, endPoint y: 294, distance: 4.0
click at [304, 294] on div at bounding box center [293, 258] width 118 height 90
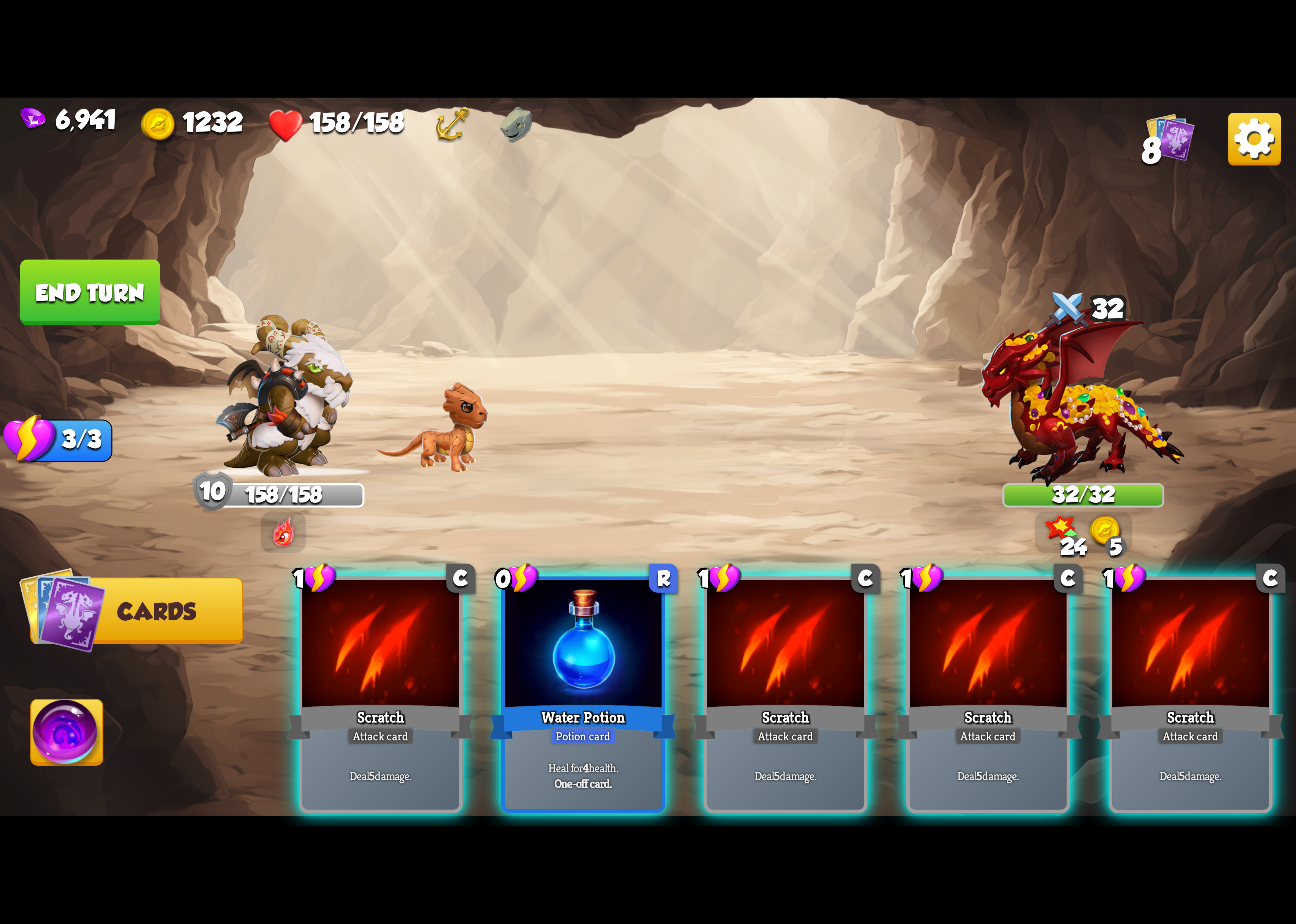
click at [827, 701] on div "Scratch" at bounding box center [786, 722] width 188 height 42
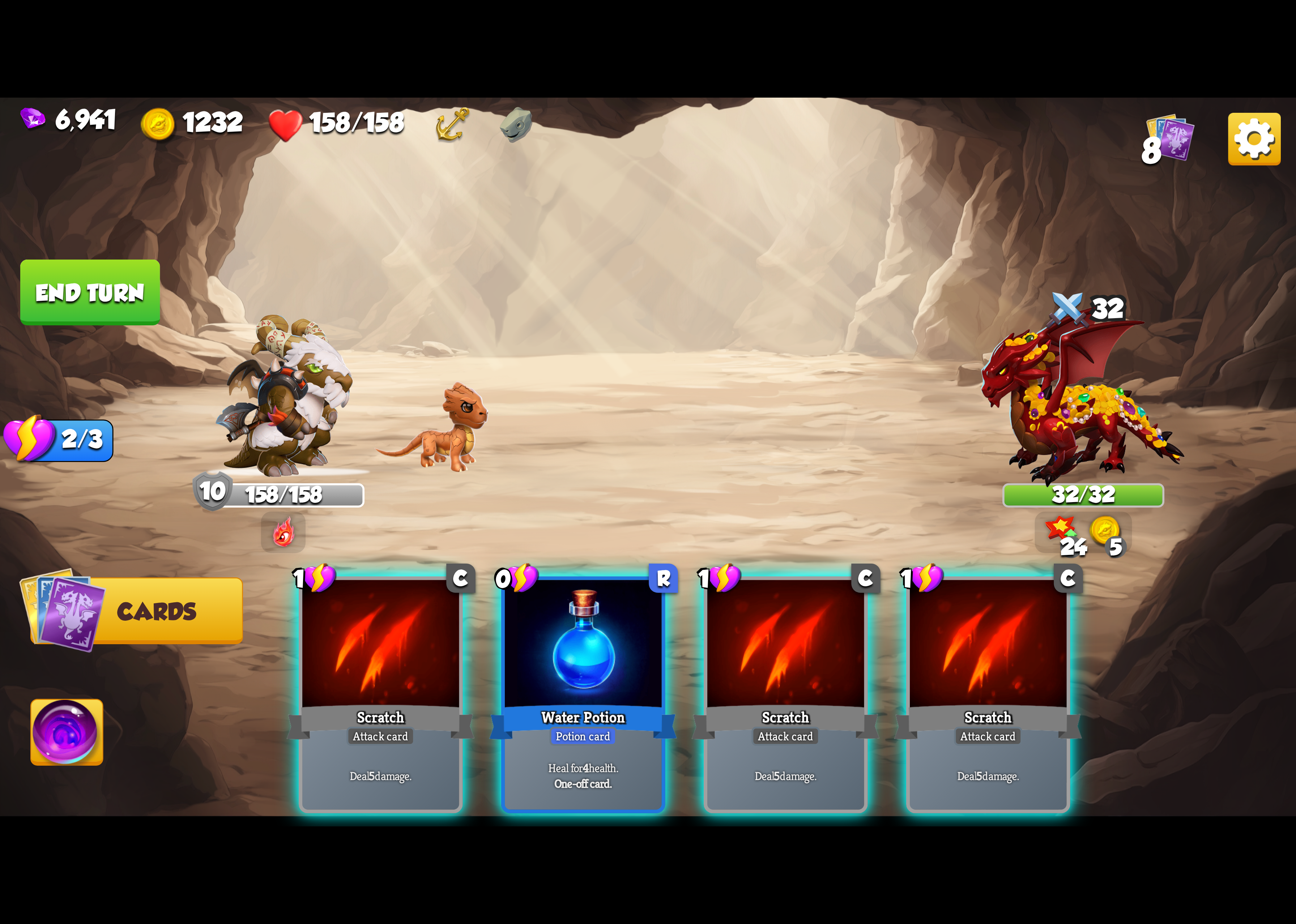
click at [826, 701] on div "Scratch" at bounding box center [786, 722] width 188 height 42
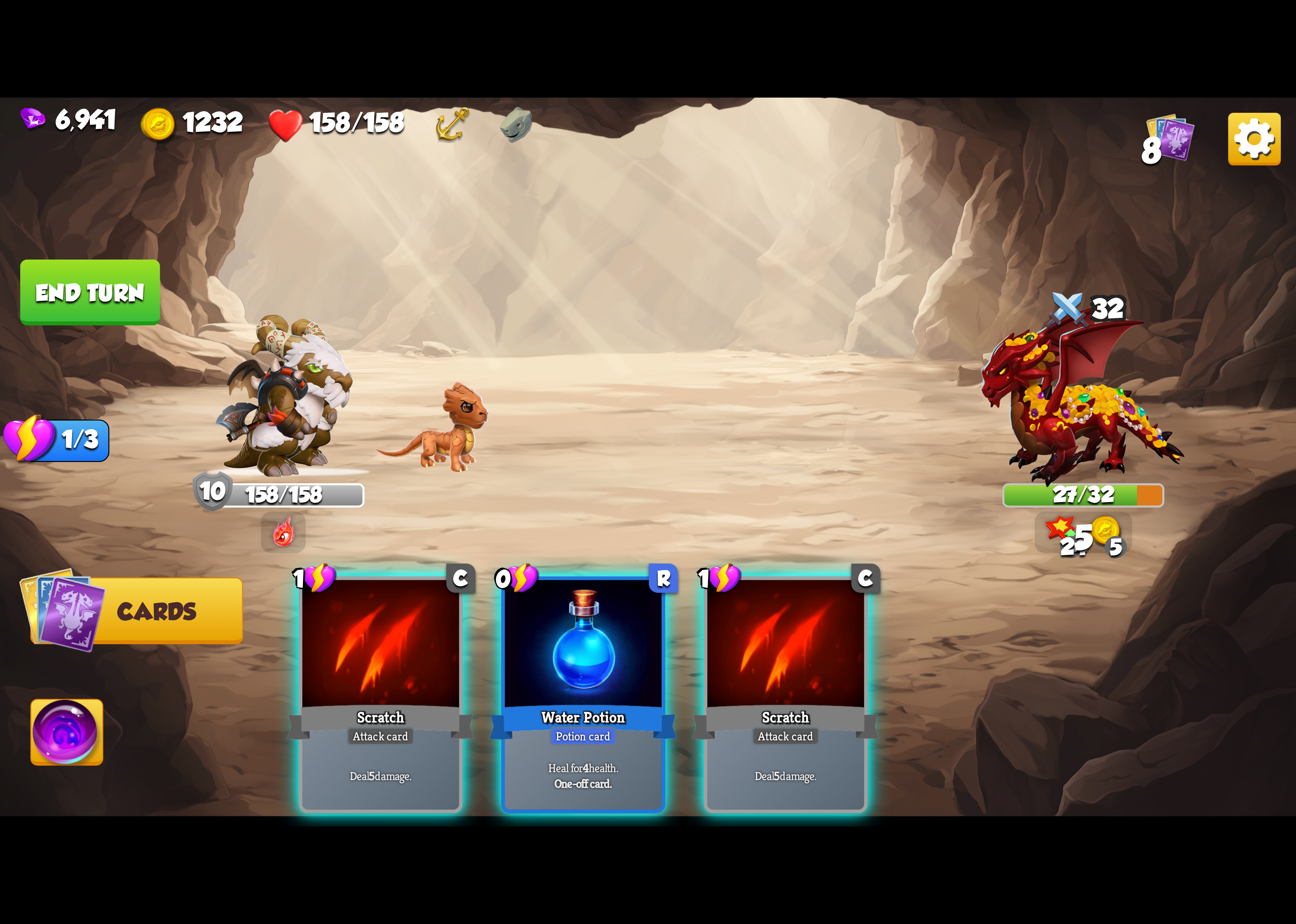
drag, startPoint x: 826, startPoint y: 681, endPoint x: 822, endPoint y: 678, distance: 5.0
click at [822, 701] on div "Scratch" at bounding box center [786, 722] width 188 height 42
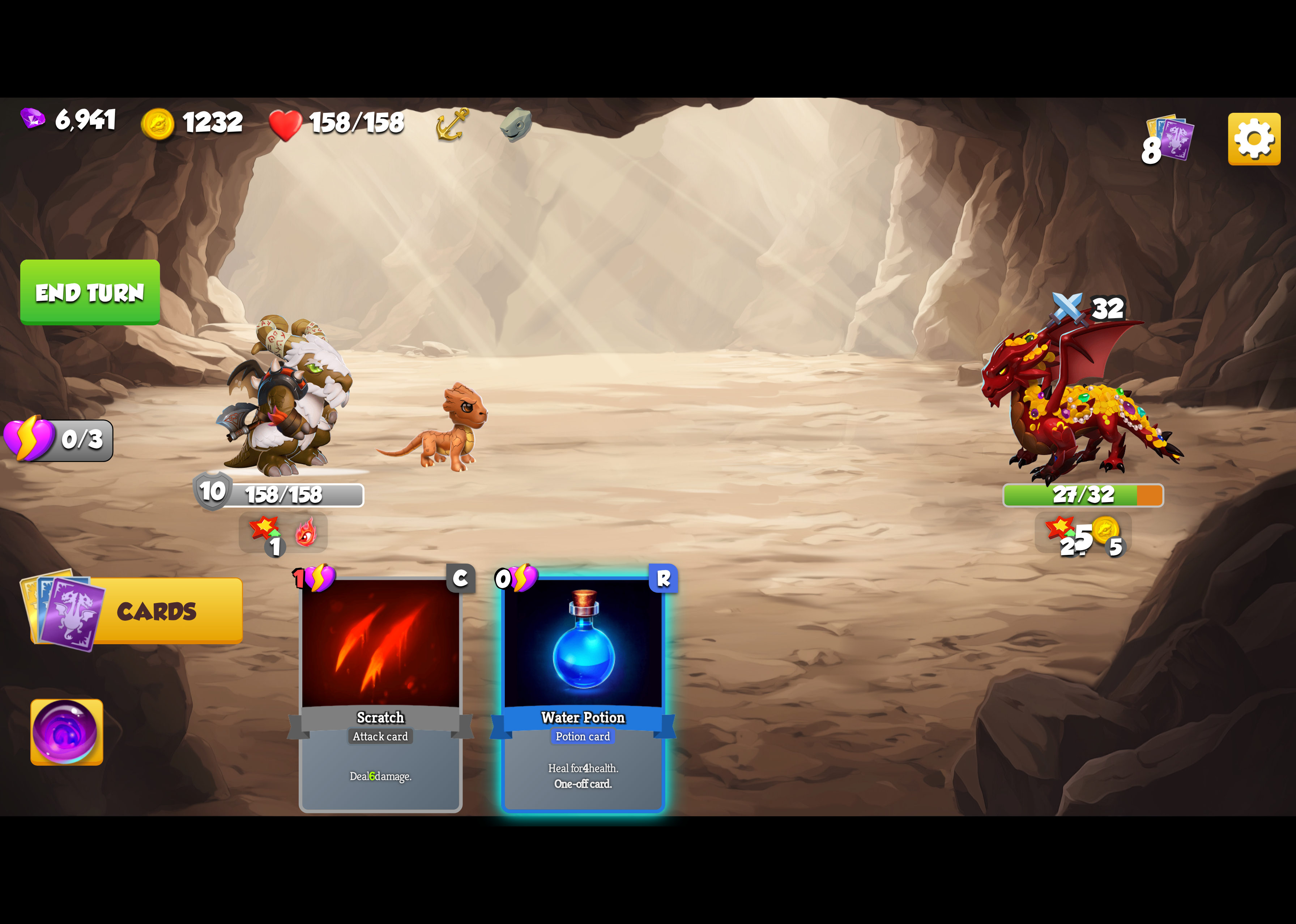
click at [696, 639] on div "1 C Scratch Attack card Deal 6 damage. 0 R Water Potion Potion card Heal for 4 …" at bounding box center [778, 665] width 1037 height 324
drag, startPoint x: 581, startPoint y: 651, endPoint x: 576, endPoint y: 648, distance: 5.8
click at [578, 649] on div at bounding box center [583, 646] width 156 height 132
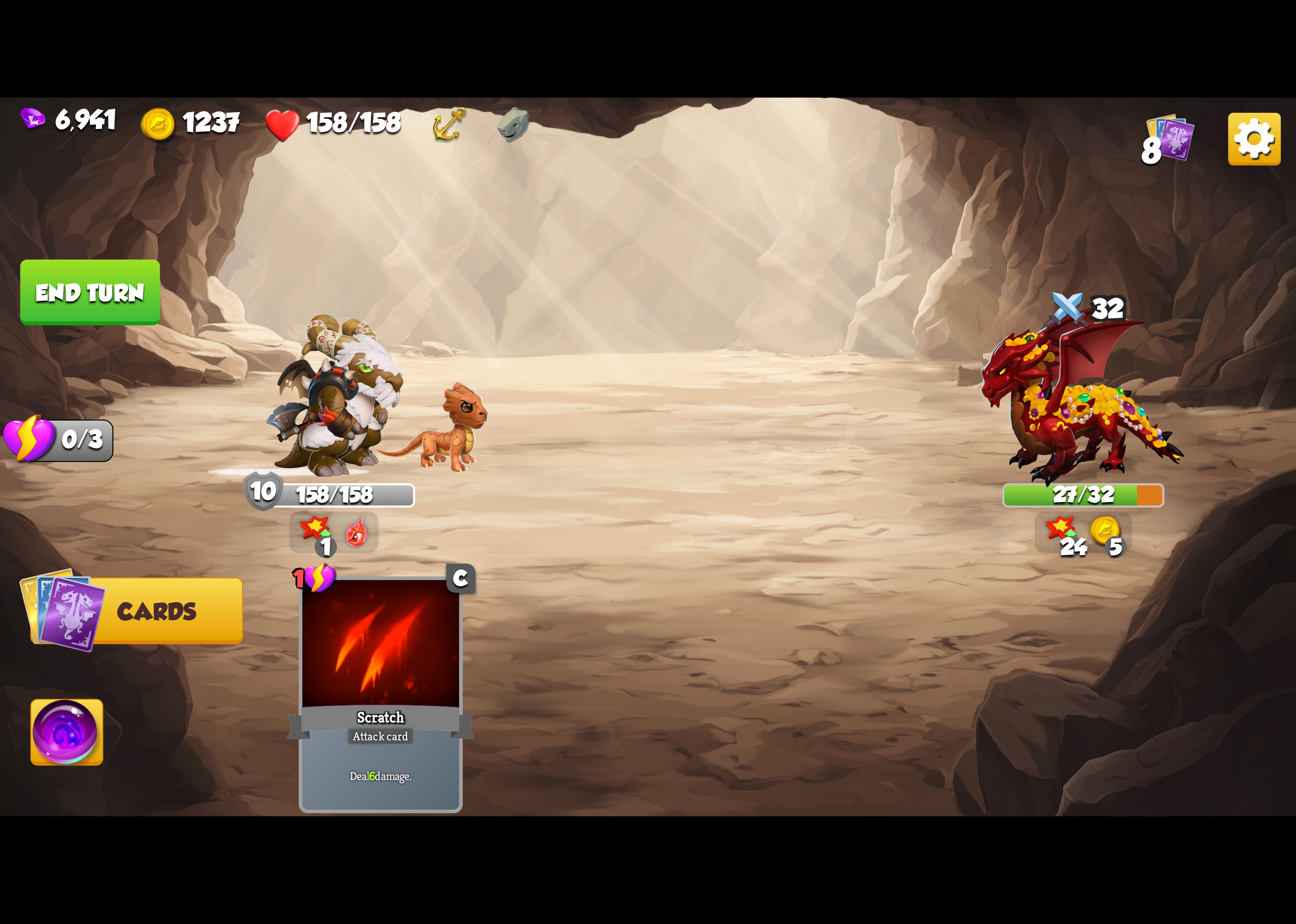
click at [61, 733] on img at bounding box center [67, 737] width 72 height 73
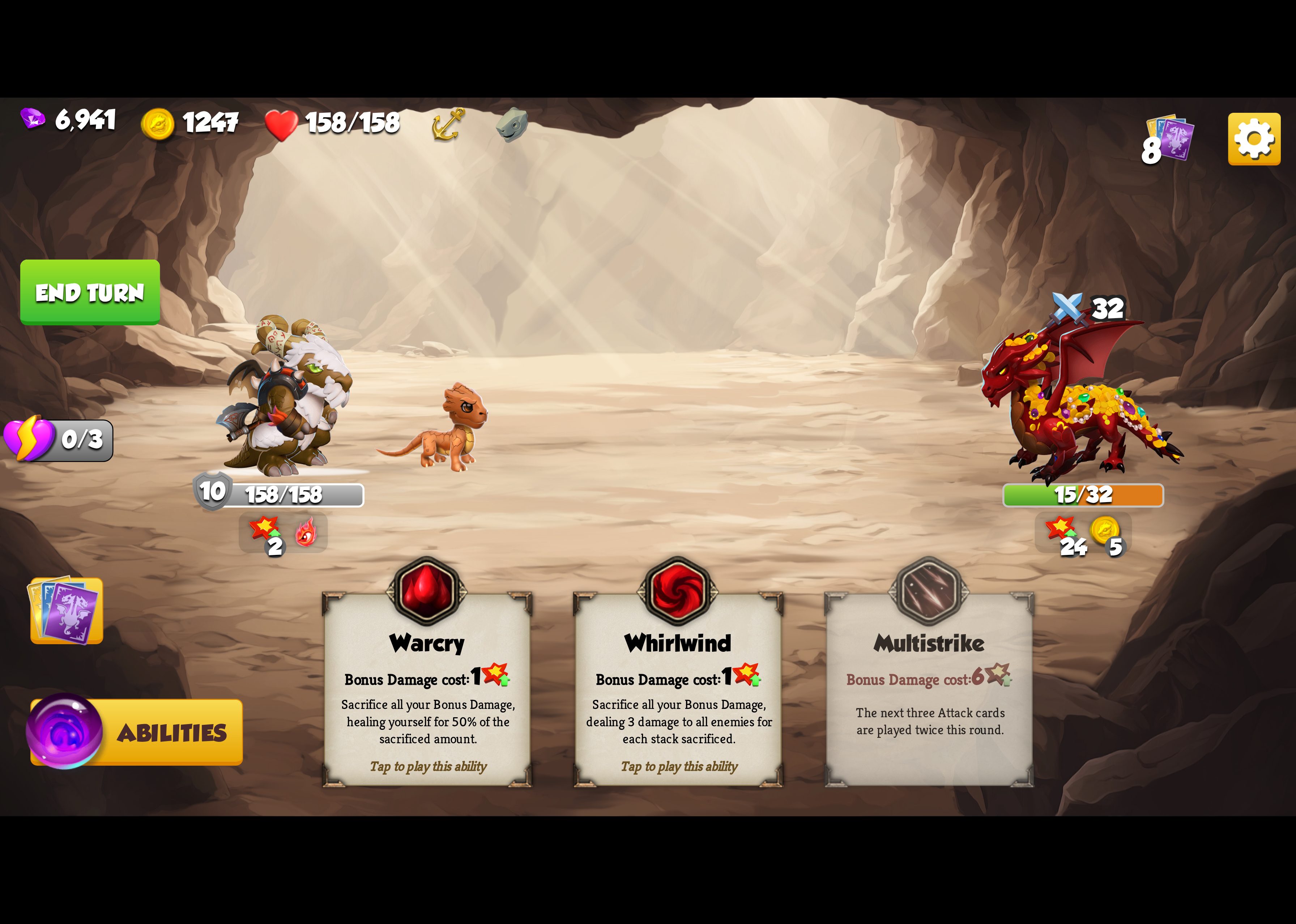
drag, startPoint x: 977, startPoint y: 518, endPoint x: 975, endPoint y: 522, distance: 4.5
click at [975, 520] on img at bounding box center [648, 462] width 1296 height 729
click at [975, 522] on img at bounding box center [648, 462] width 1296 height 729
click at [721, 675] on div "Bonus Damage cost: 1" at bounding box center [678, 675] width 204 height 30
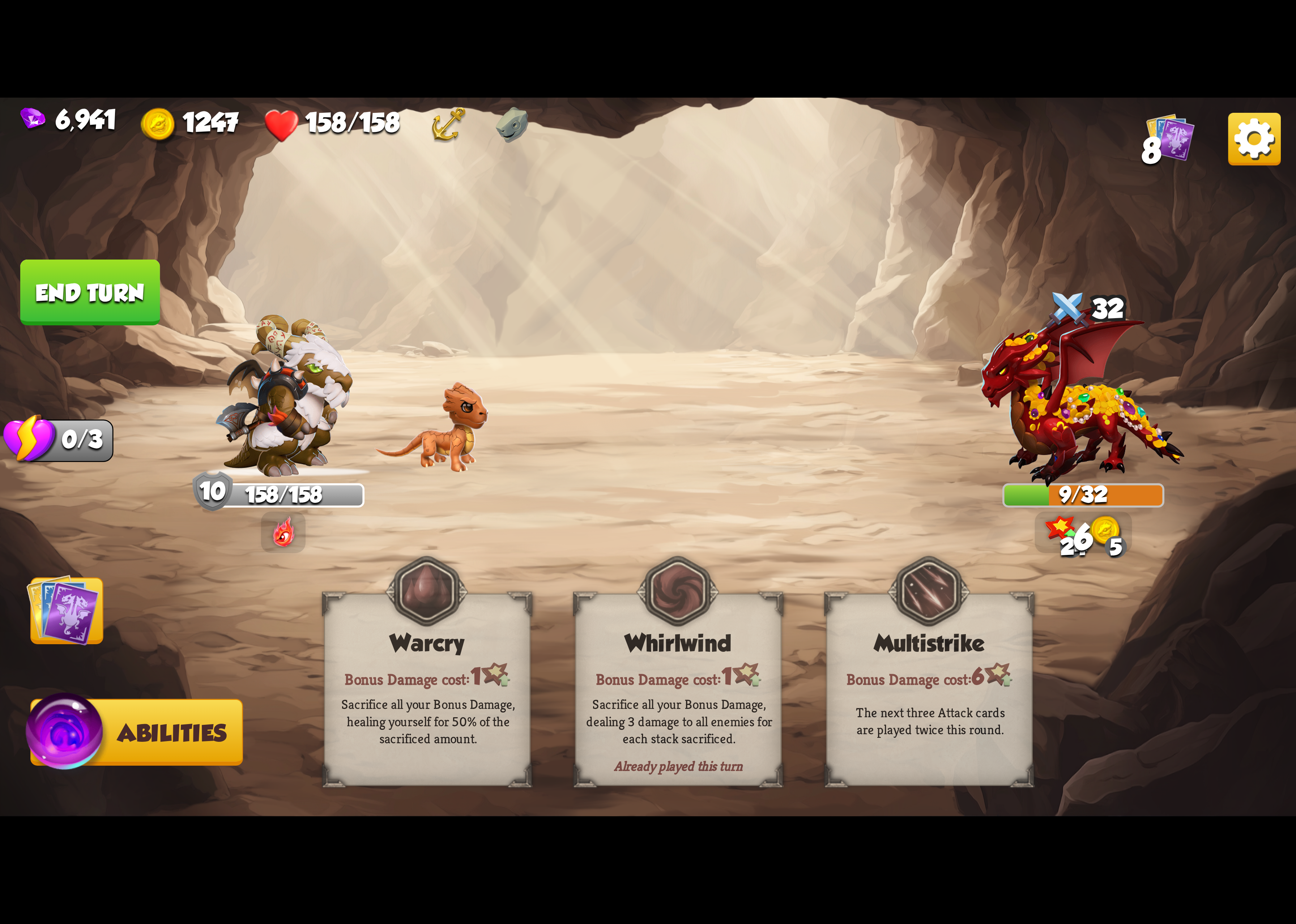
click at [1255, 167] on img at bounding box center [648, 462] width 1296 height 729
click at [1269, 141] on img at bounding box center [1255, 138] width 53 height 53
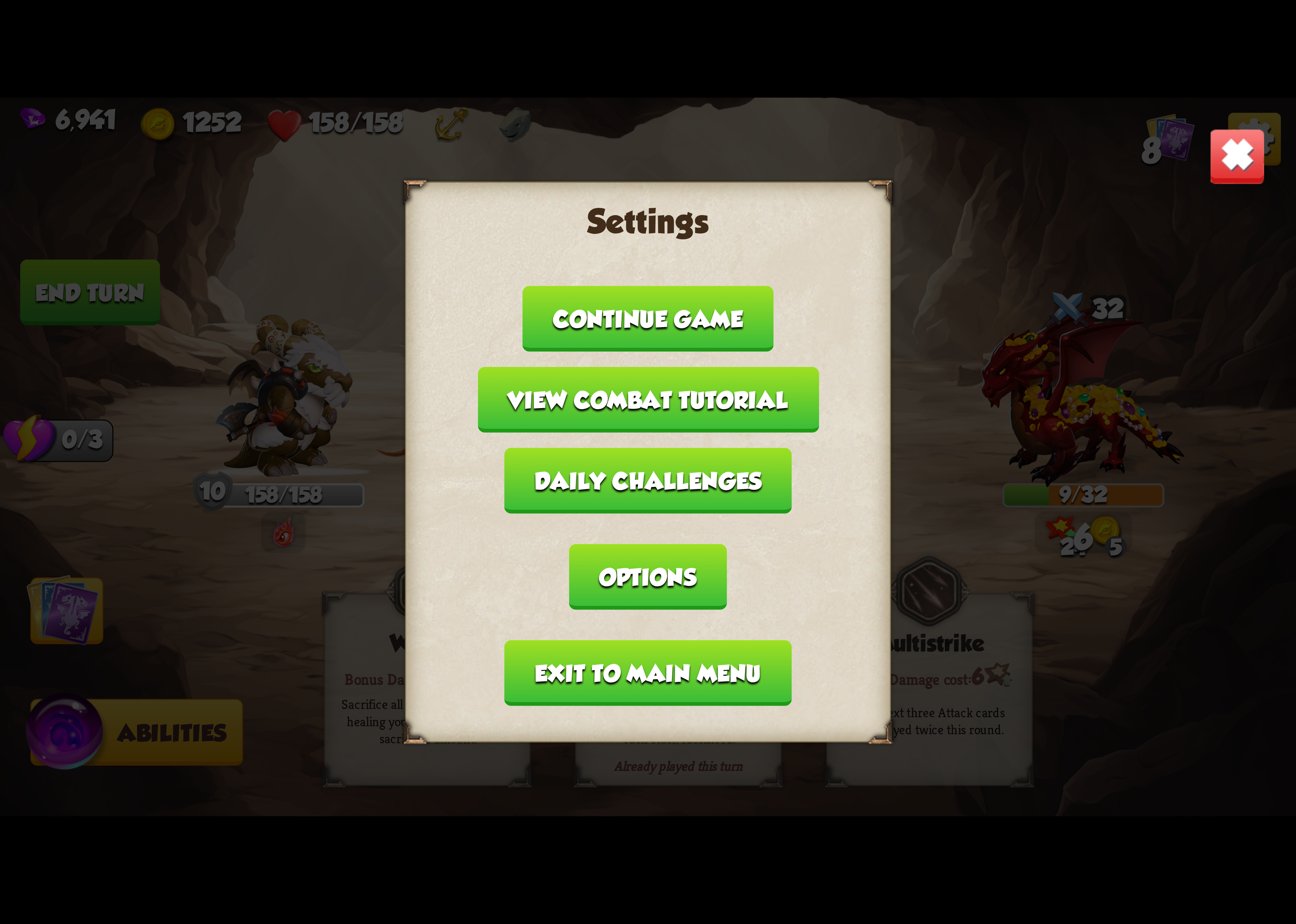
click at [727, 544] on button "Options" at bounding box center [648, 577] width 157 height 66
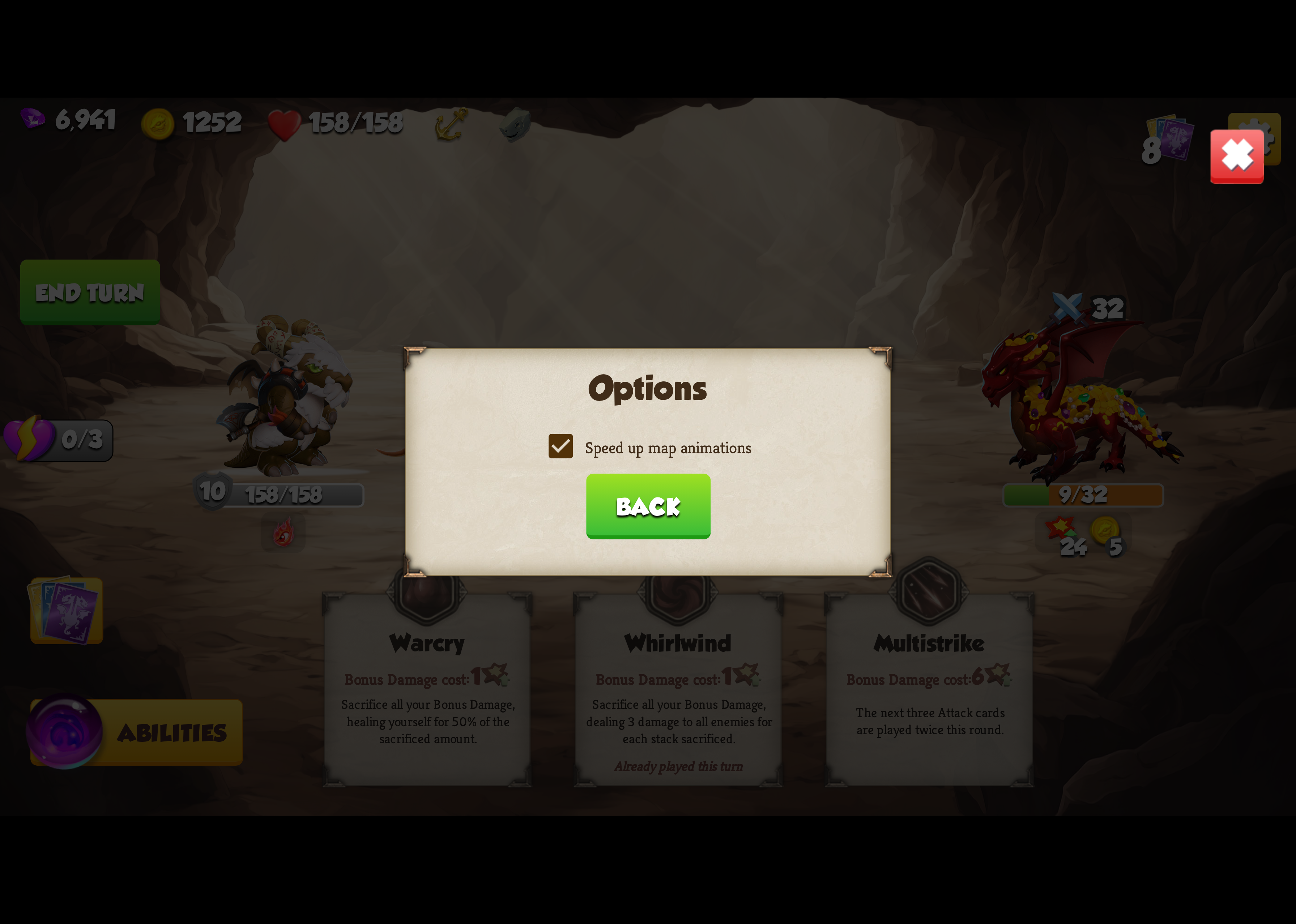
click at [742, 450] on label "Speed up map animations" at bounding box center [648, 447] width 207 height 21
click at [0, 0] on input "Speed up map animations" at bounding box center [0, 0] width 0 height 0
click at [742, 450] on label "Speed up map animations" at bounding box center [648, 447] width 207 height 21
click at [0, 0] on input "Speed up map animations" at bounding box center [0, 0] width 0 height 0
click at [693, 482] on button "Back" at bounding box center [648, 506] width 124 height 66
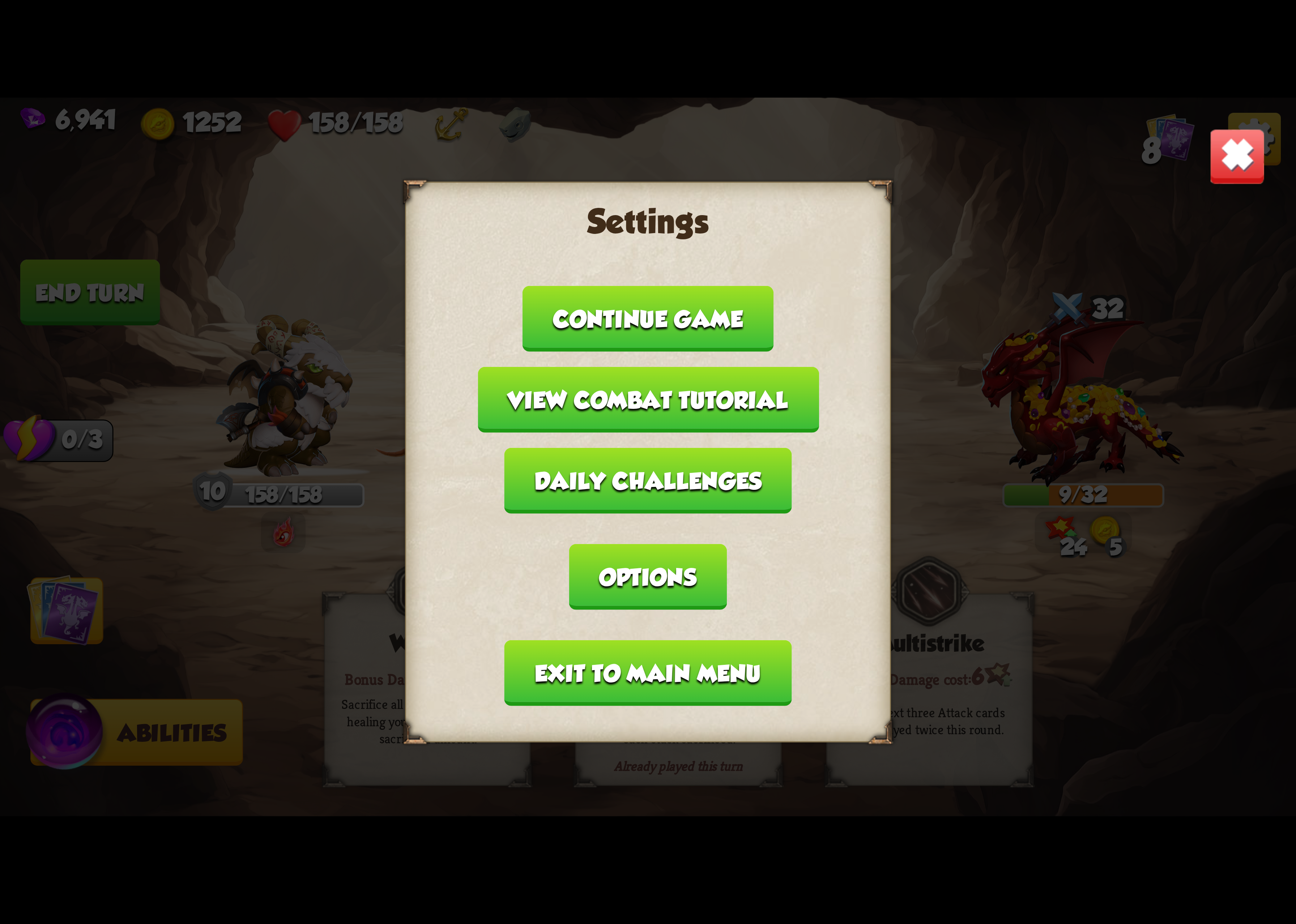
click at [625, 640] on button "Exit to main menu" at bounding box center [648, 673] width 287 height 66
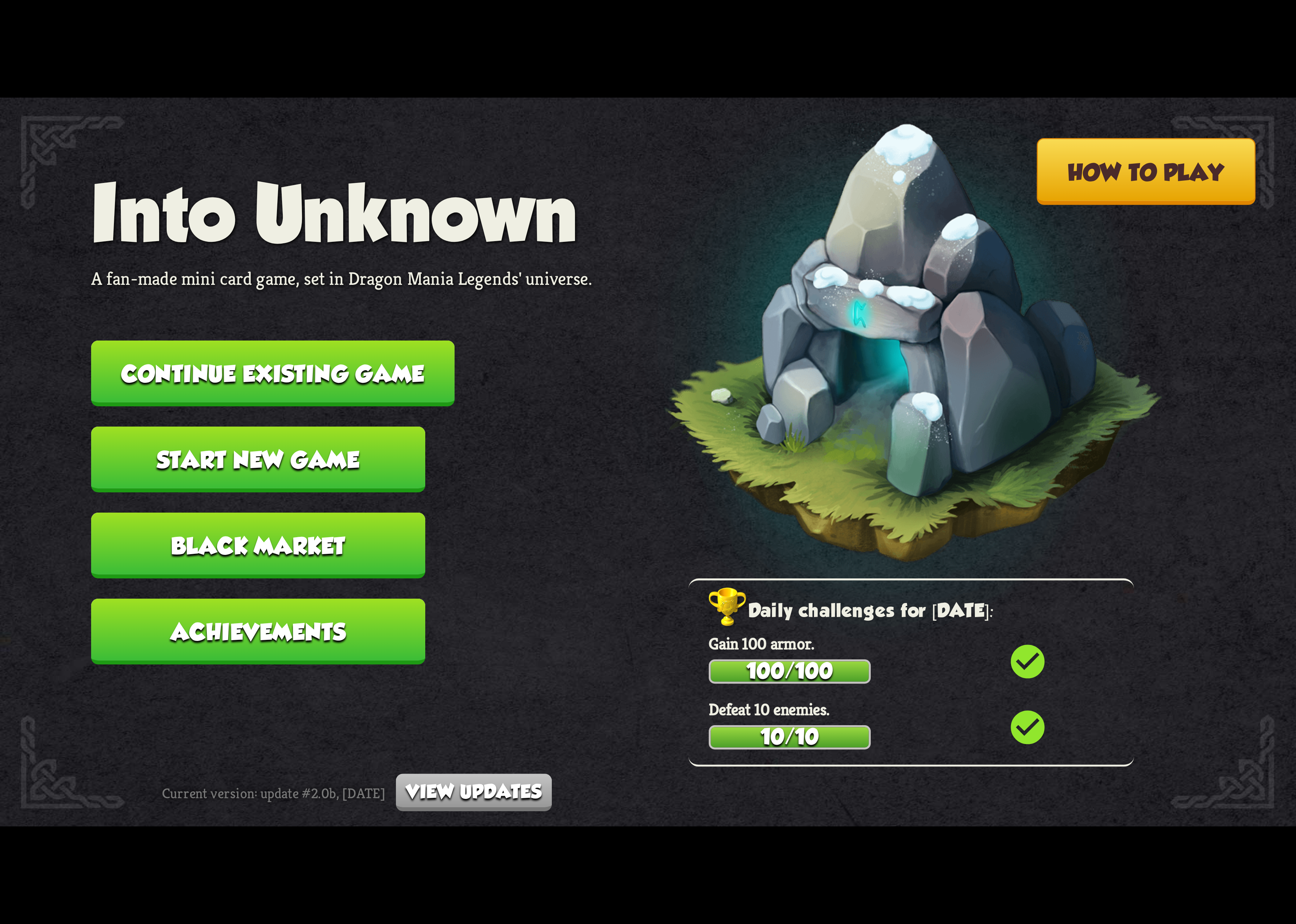
click at [378, 392] on button "Continue existing game" at bounding box center [273, 373] width 364 height 66
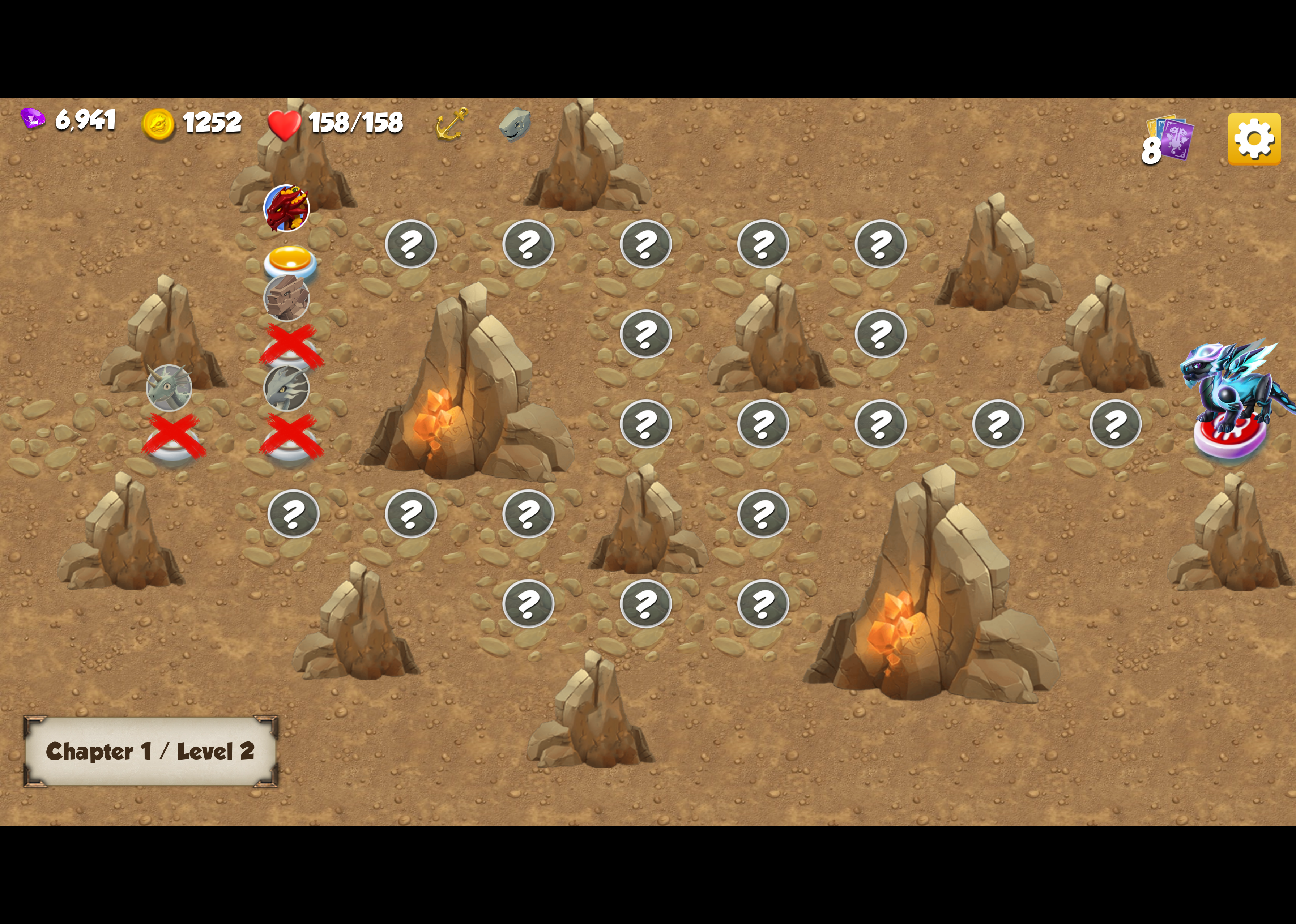
click at [273, 234] on div at bounding box center [293, 258] width 118 height 90
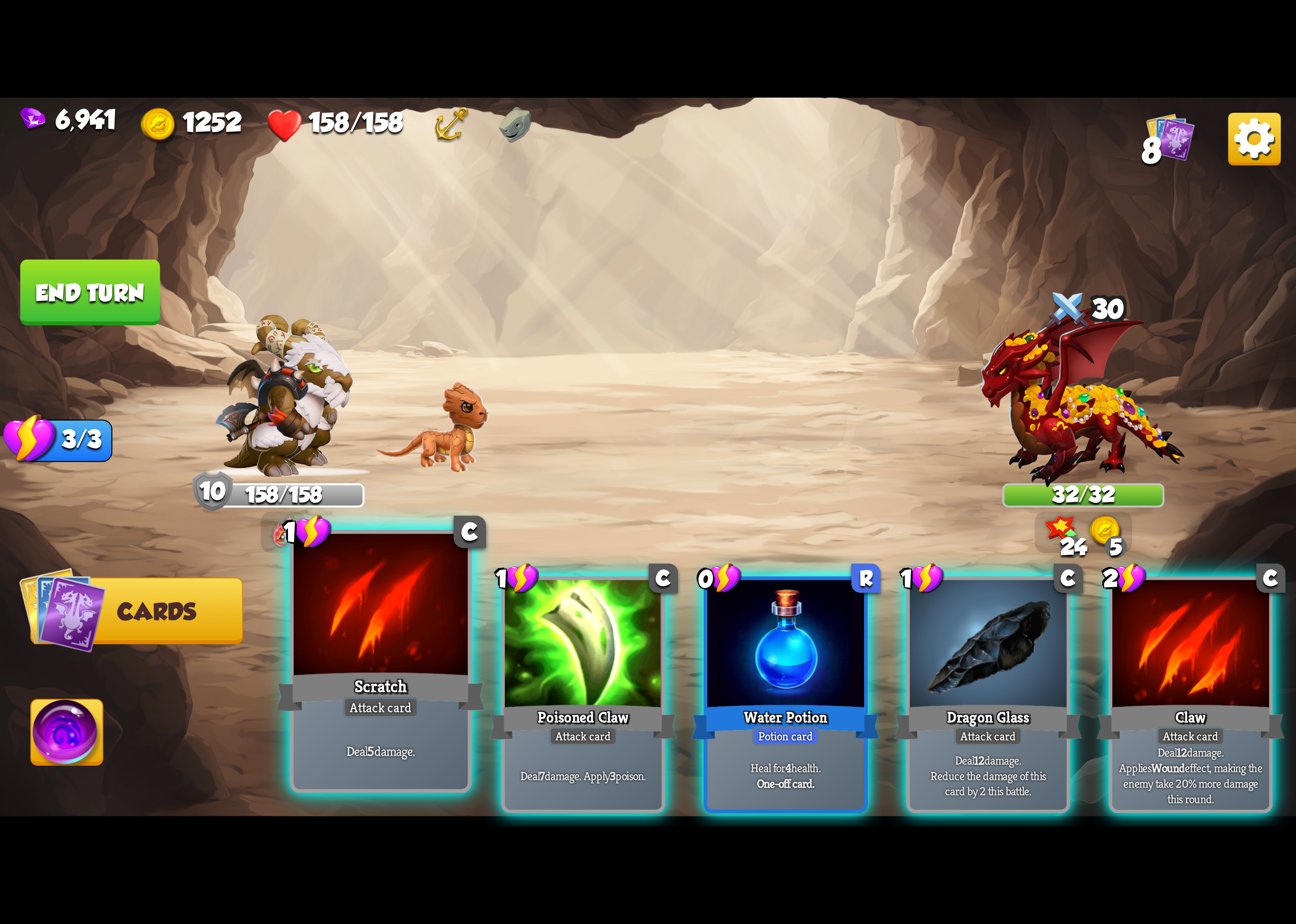
click at [370, 658] on div at bounding box center [381, 607] width 174 height 147
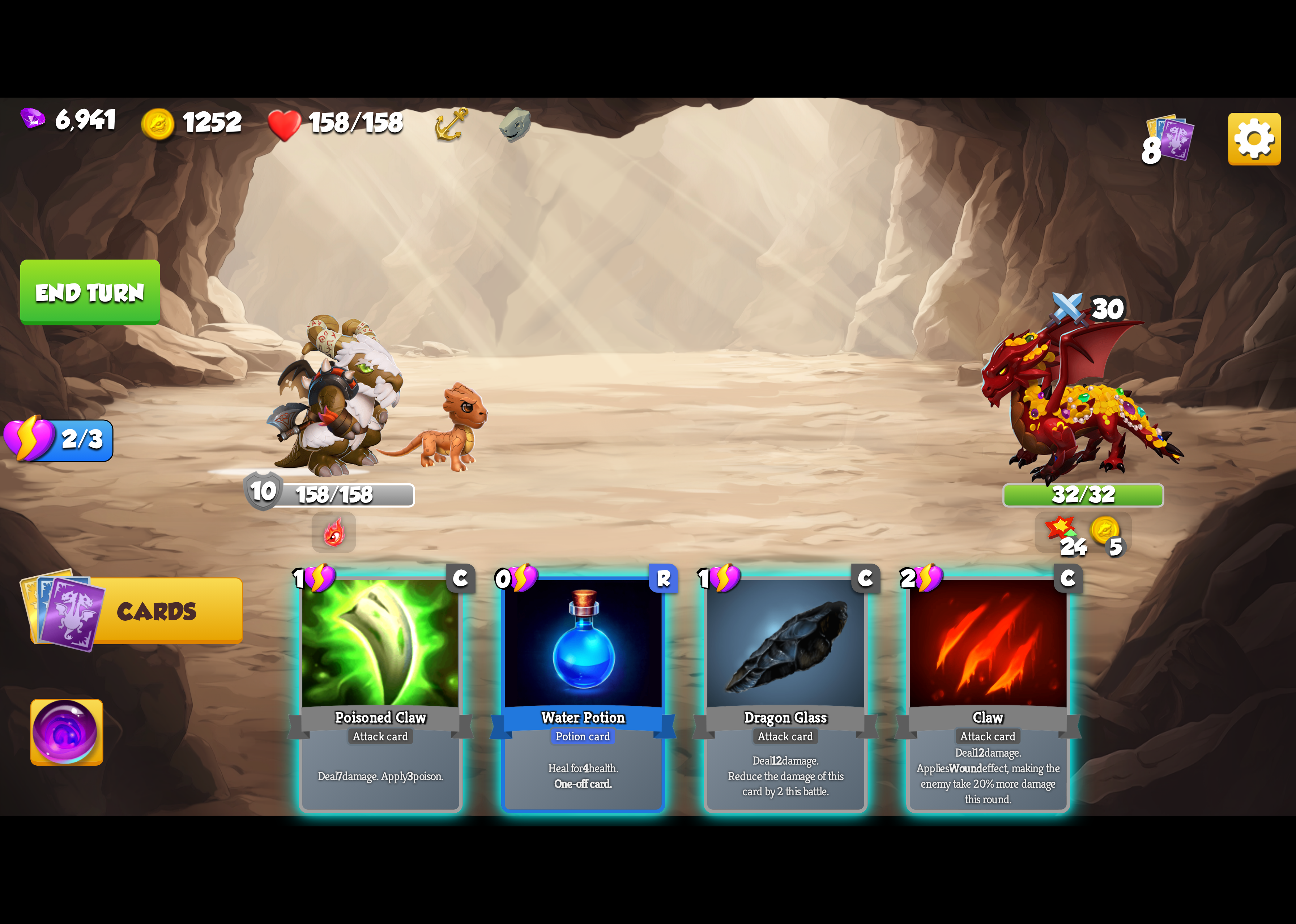
click at [370, 658] on div at bounding box center [380, 646] width 156 height 132
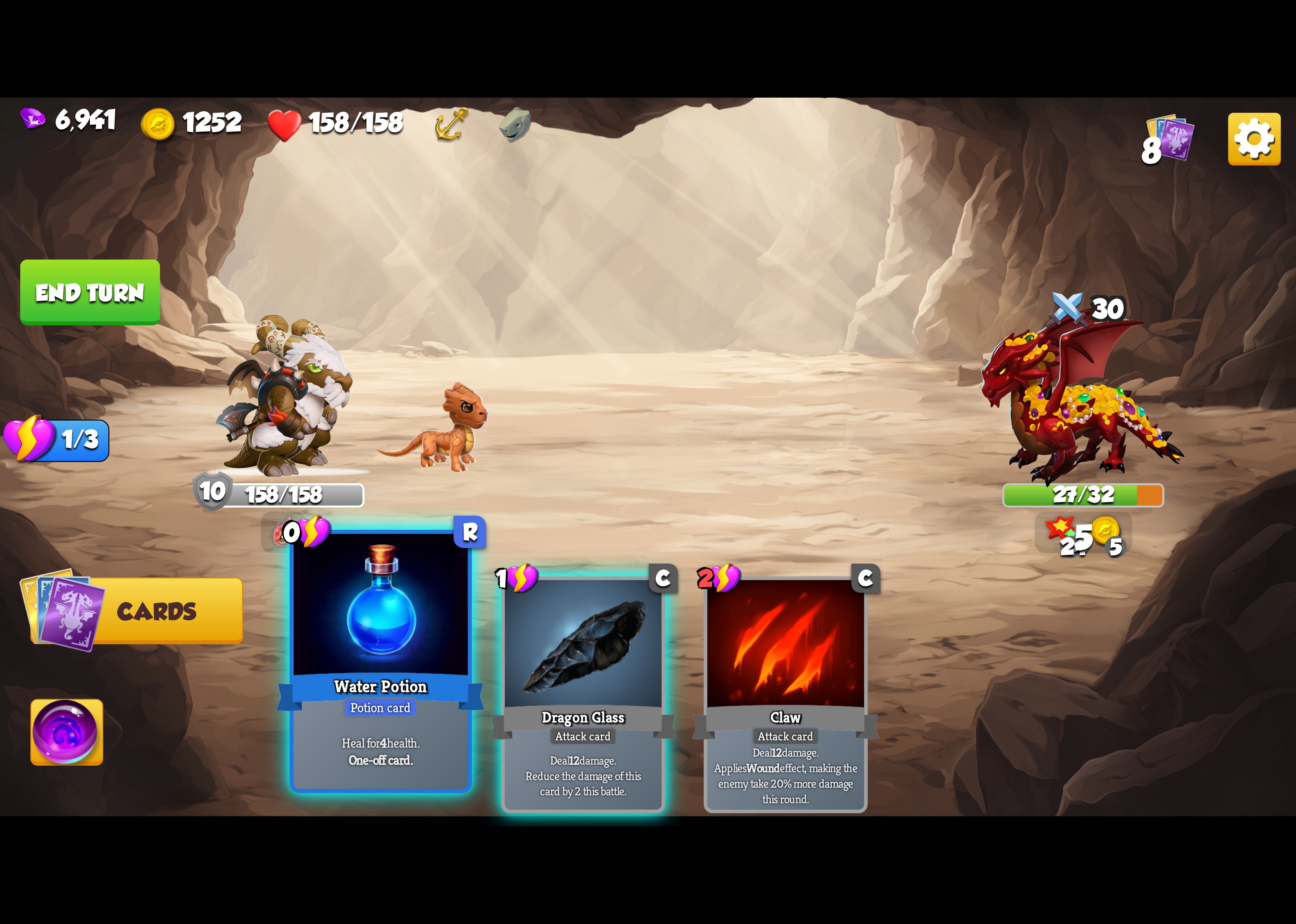
click at [427, 657] on div at bounding box center [381, 607] width 174 height 147
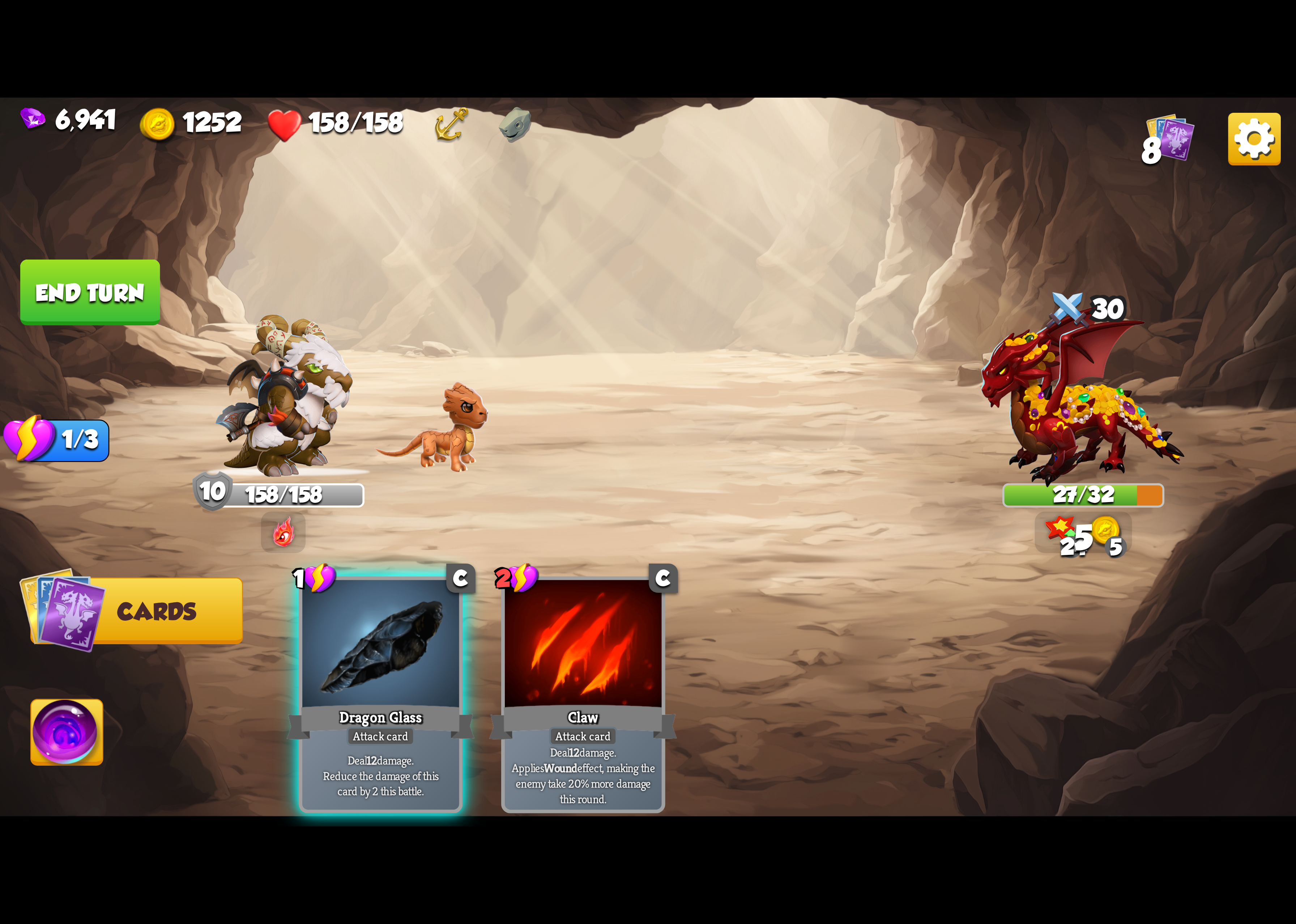
click at [427, 657] on div at bounding box center [380, 646] width 156 height 132
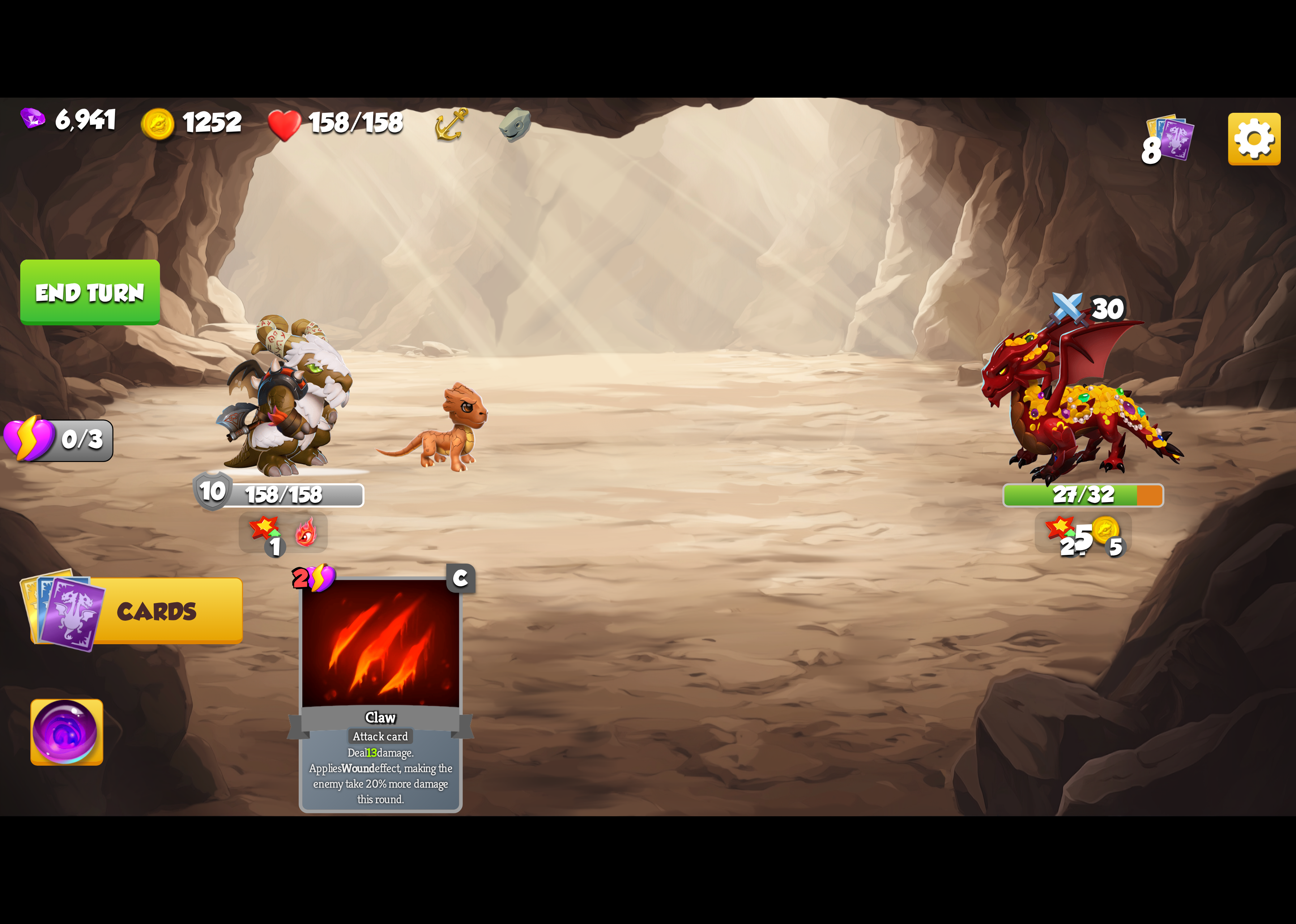
click at [97, 725] on img at bounding box center [67, 737] width 72 height 73
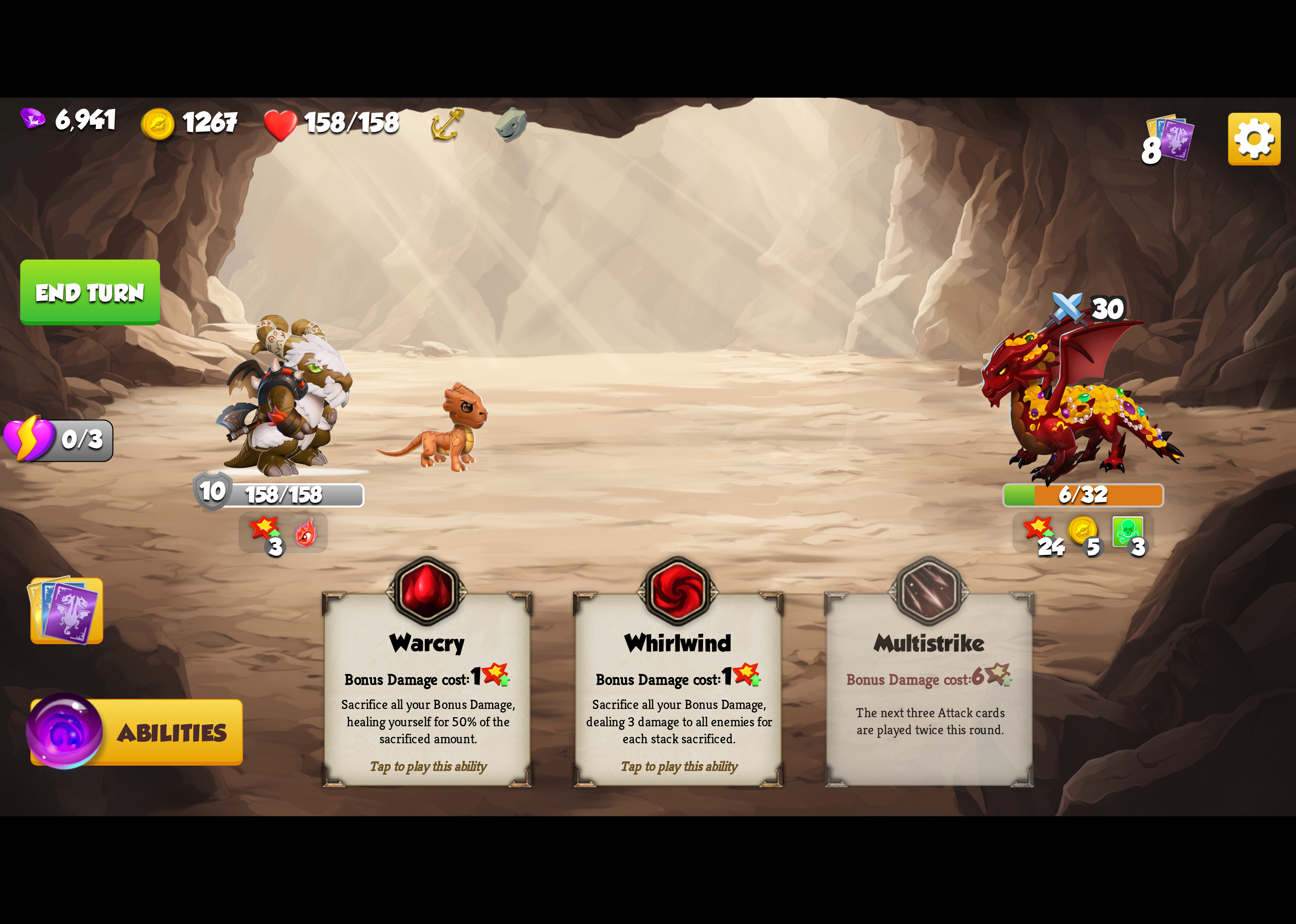
drag, startPoint x: 607, startPoint y: 704, endPoint x: 602, endPoint y: 701, distance: 5.8
click at [602, 701] on div "Sacrifice all your Bonus Damage, dealing 3 damage to all enemies for each stack…" at bounding box center [680, 721] width 187 height 52
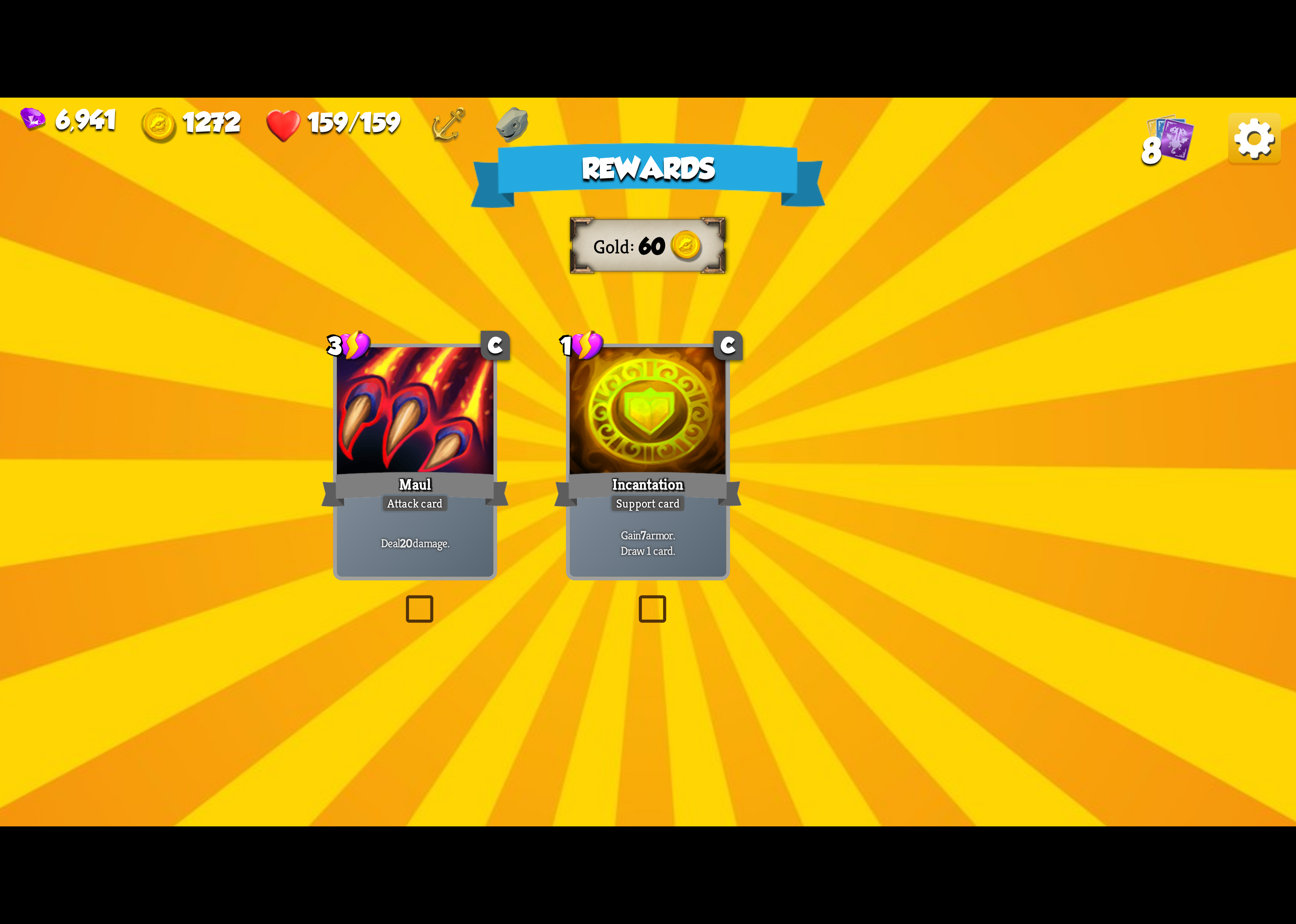
click at [1270, 152] on img at bounding box center [1255, 138] width 53 height 53
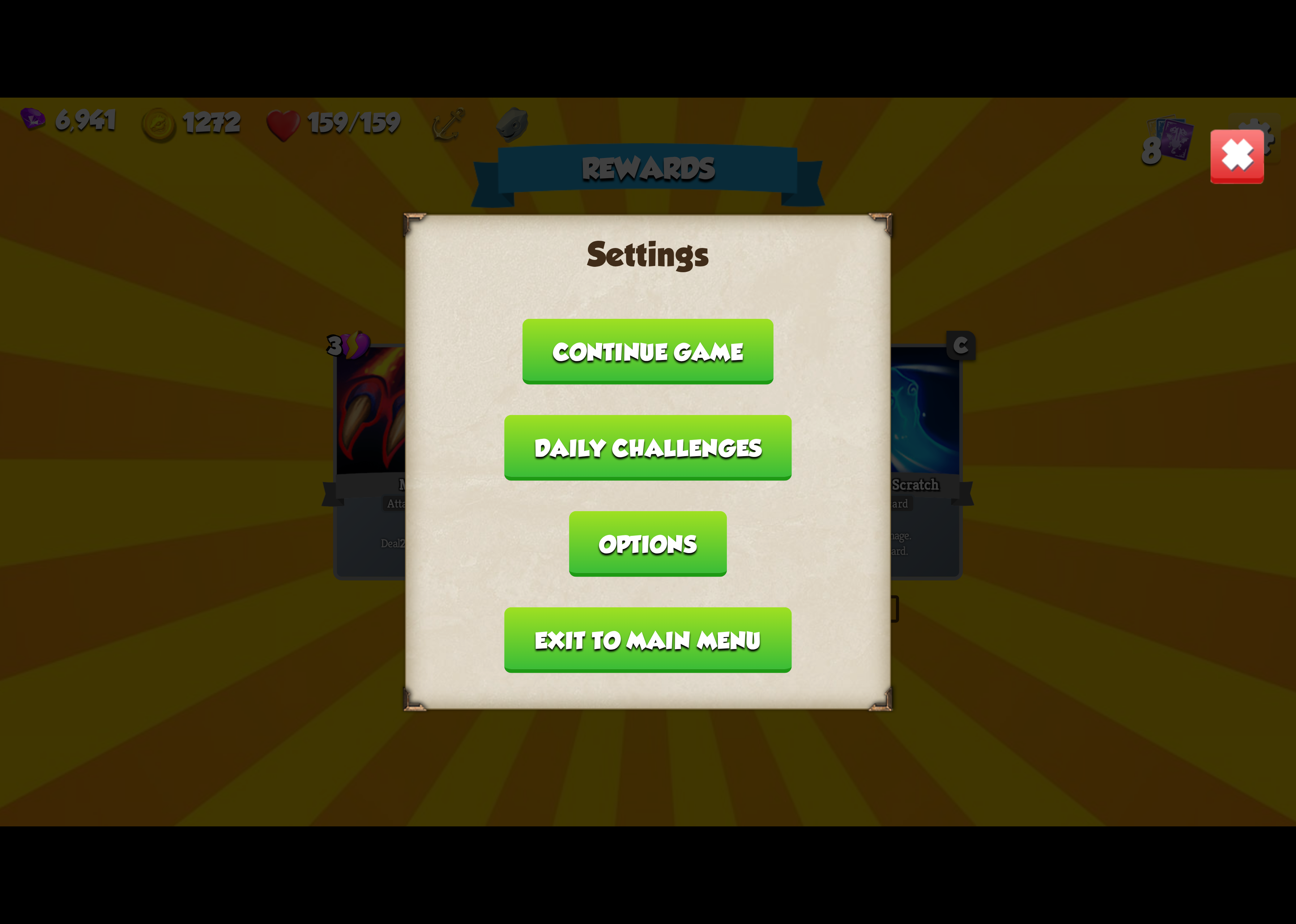
click at [727, 519] on button "Options" at bounding box center [648, 544] width 157 height 66
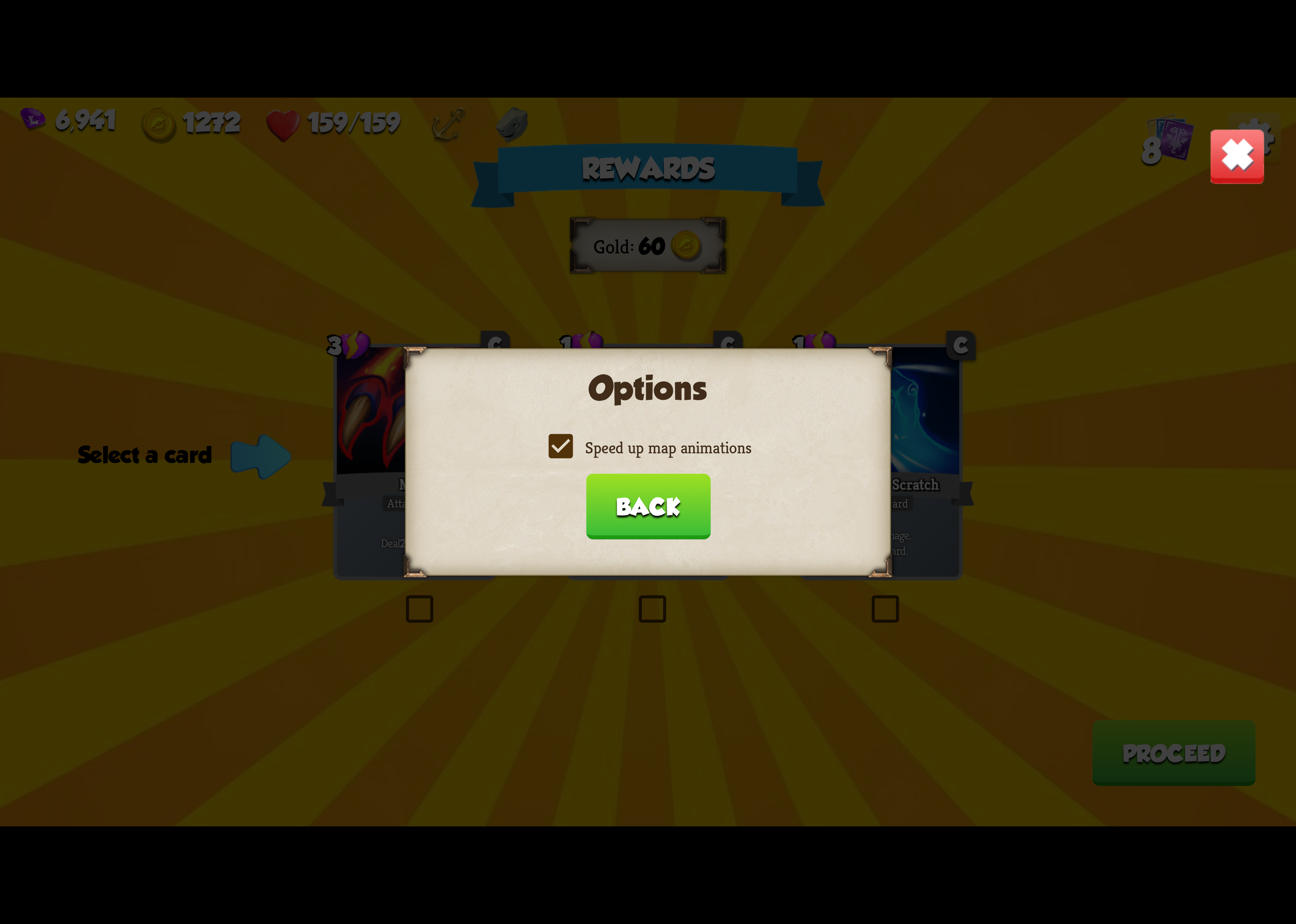
click at [696, 455] on label "Speed up map animations" at bounding box center [648, 447] width 207 height 21
click at [0, 0] on input "Speed up map animations" at bounding box center [0, 0] width 0 height 0
click at [696, 455] on label "Speed up map animations" at bounding box center [648, 447] width 207 height 21
click at [0, 0] on input "Speed up map animations" at bounding box center [0, 0] width 0 height 0
click at [641, 502] on button "Back" at bounding box center [648, 506] width 124 height 66
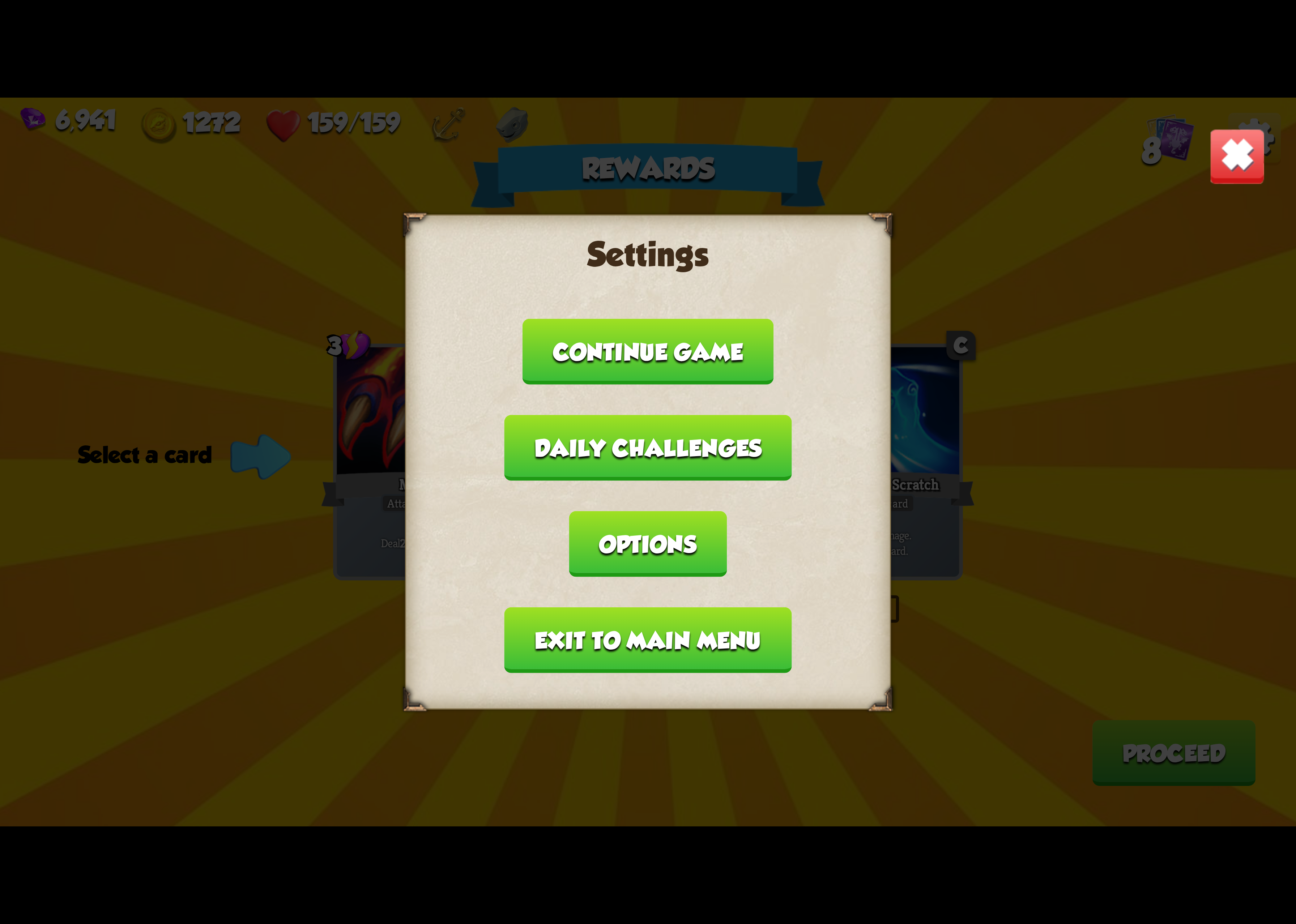
click at [686, 607] on button "Exit to main menu" at bounding box center [648, 640] width 287 height 66
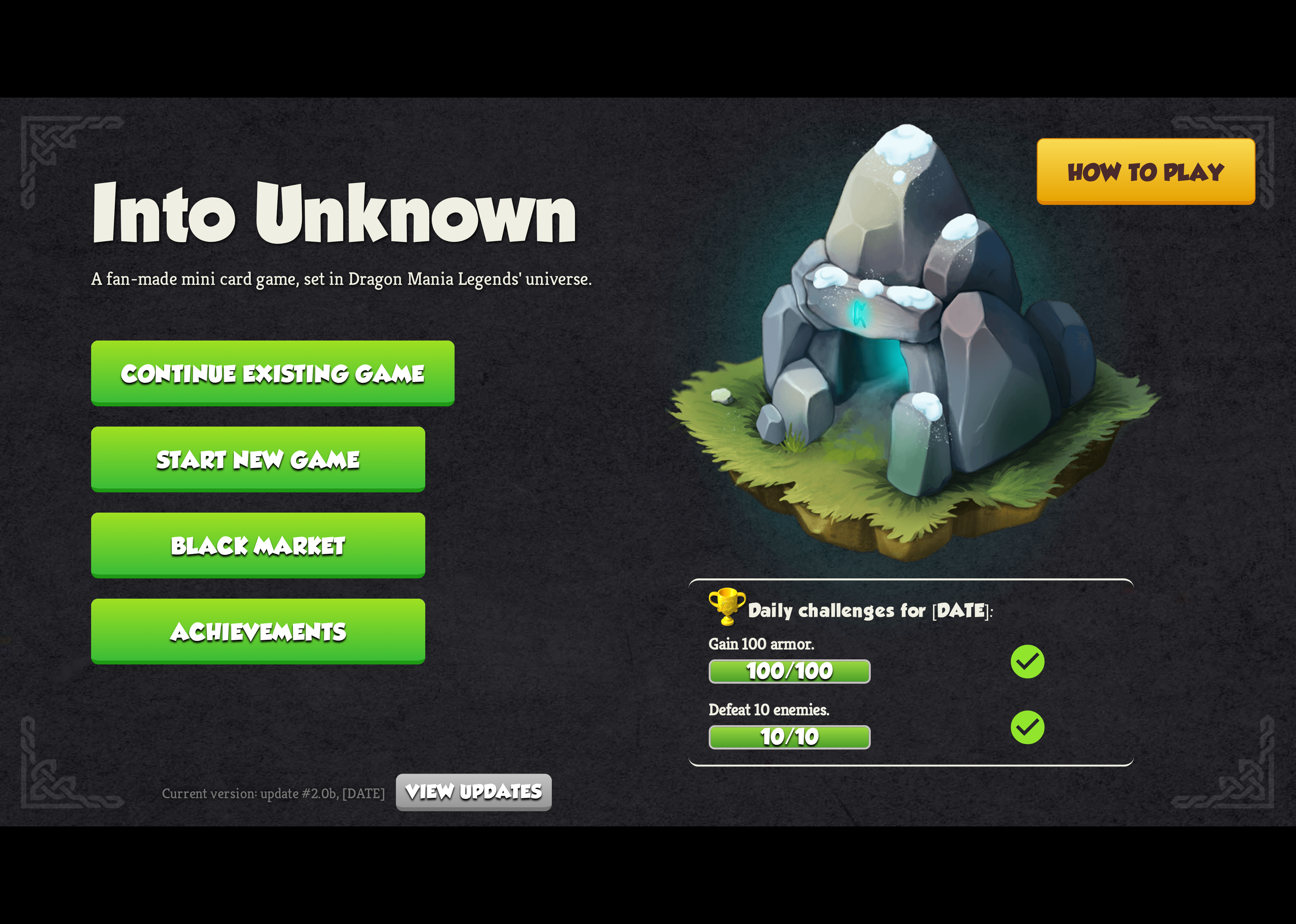
drag, startPoint x: 378, startPoint y: 364, endPoint x: 372, endPoint y: 360, distance: 7.2
click at [372, 360] on button "Continue existing game" at bounding box center [273, 373] width 364 height 66
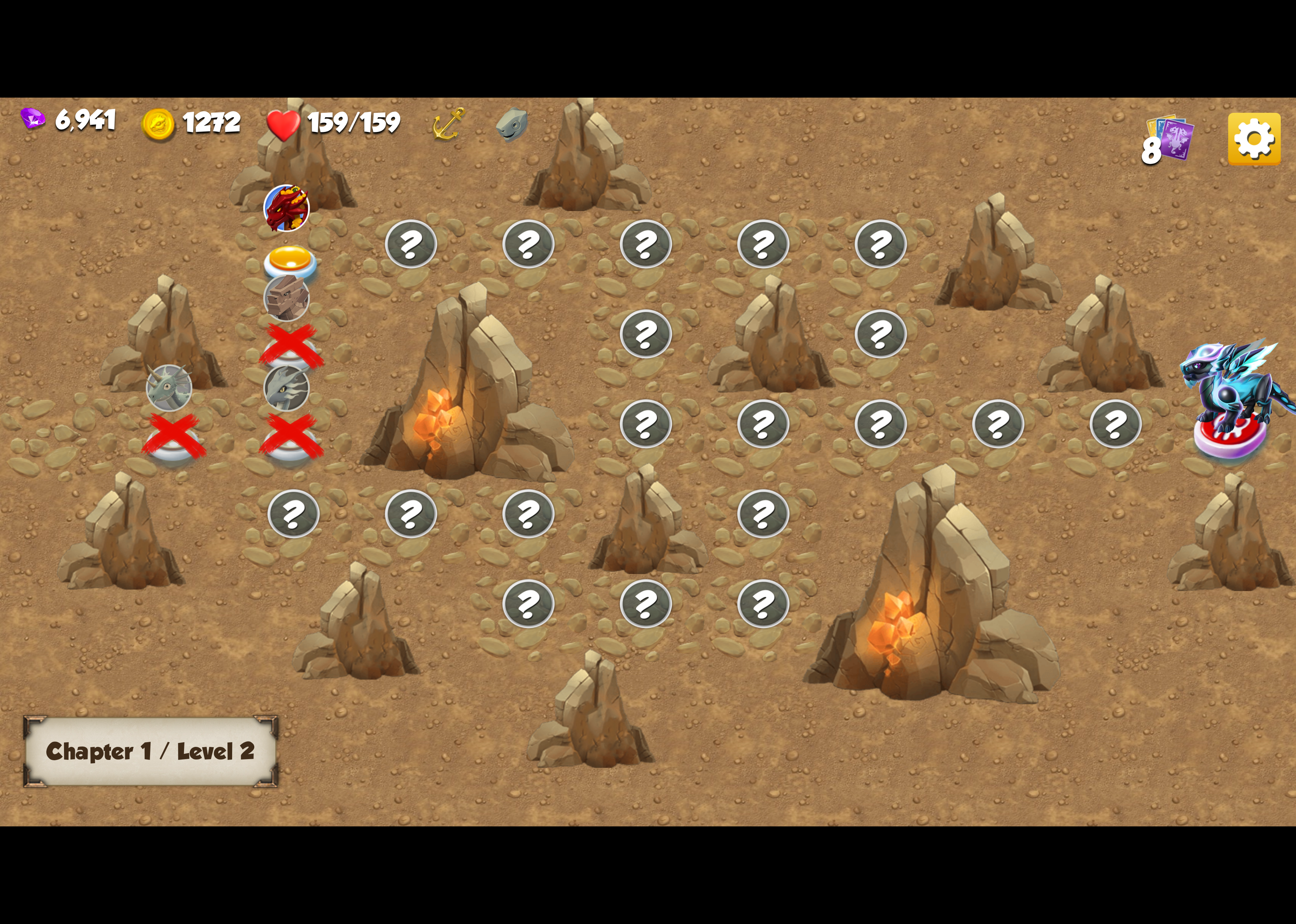
click at [296, 265] on div at bounding box center [293, 258] width 118 height 90
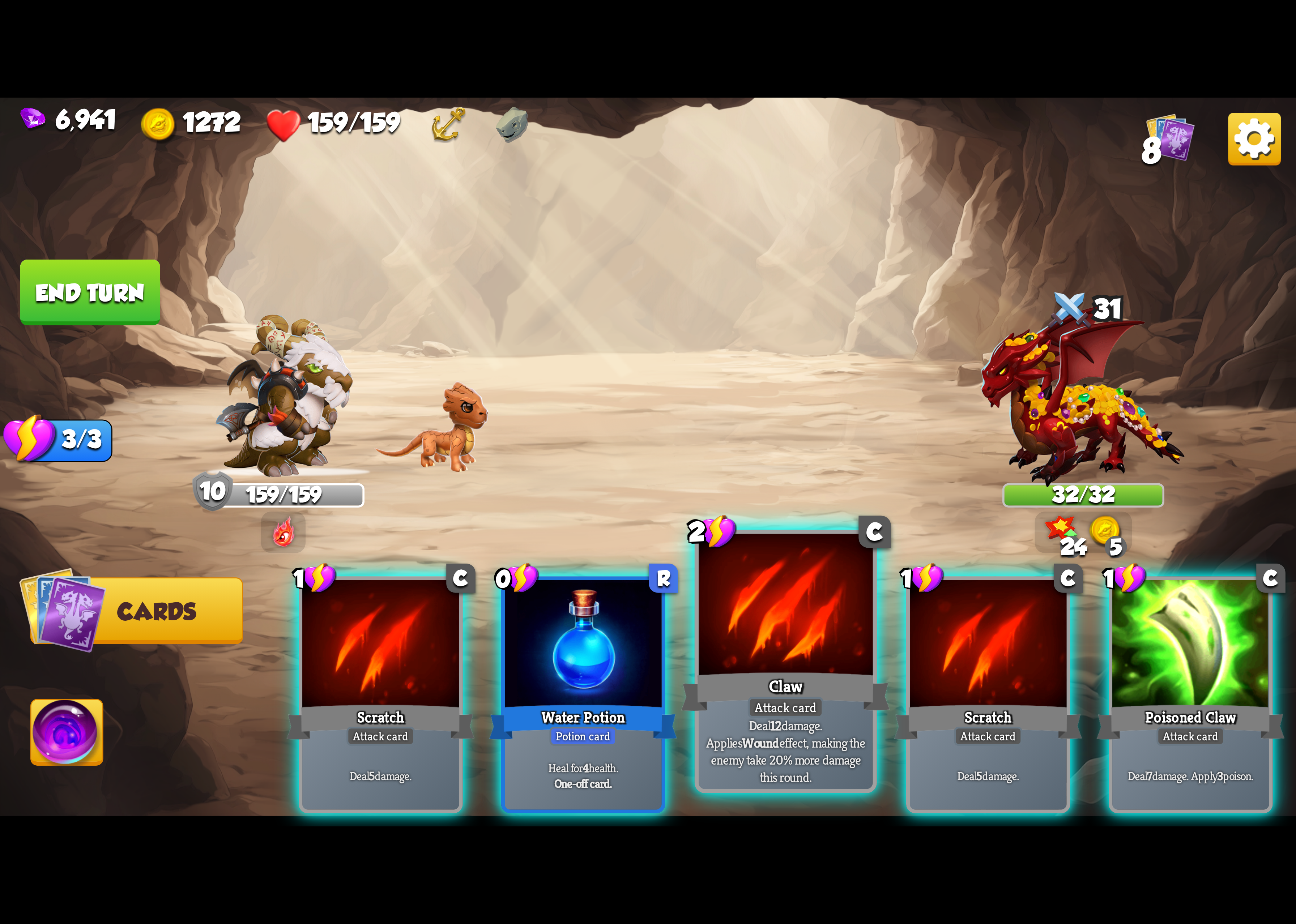
click at [766, 642] on div at bounding box center [786, 607] width 174 height 147
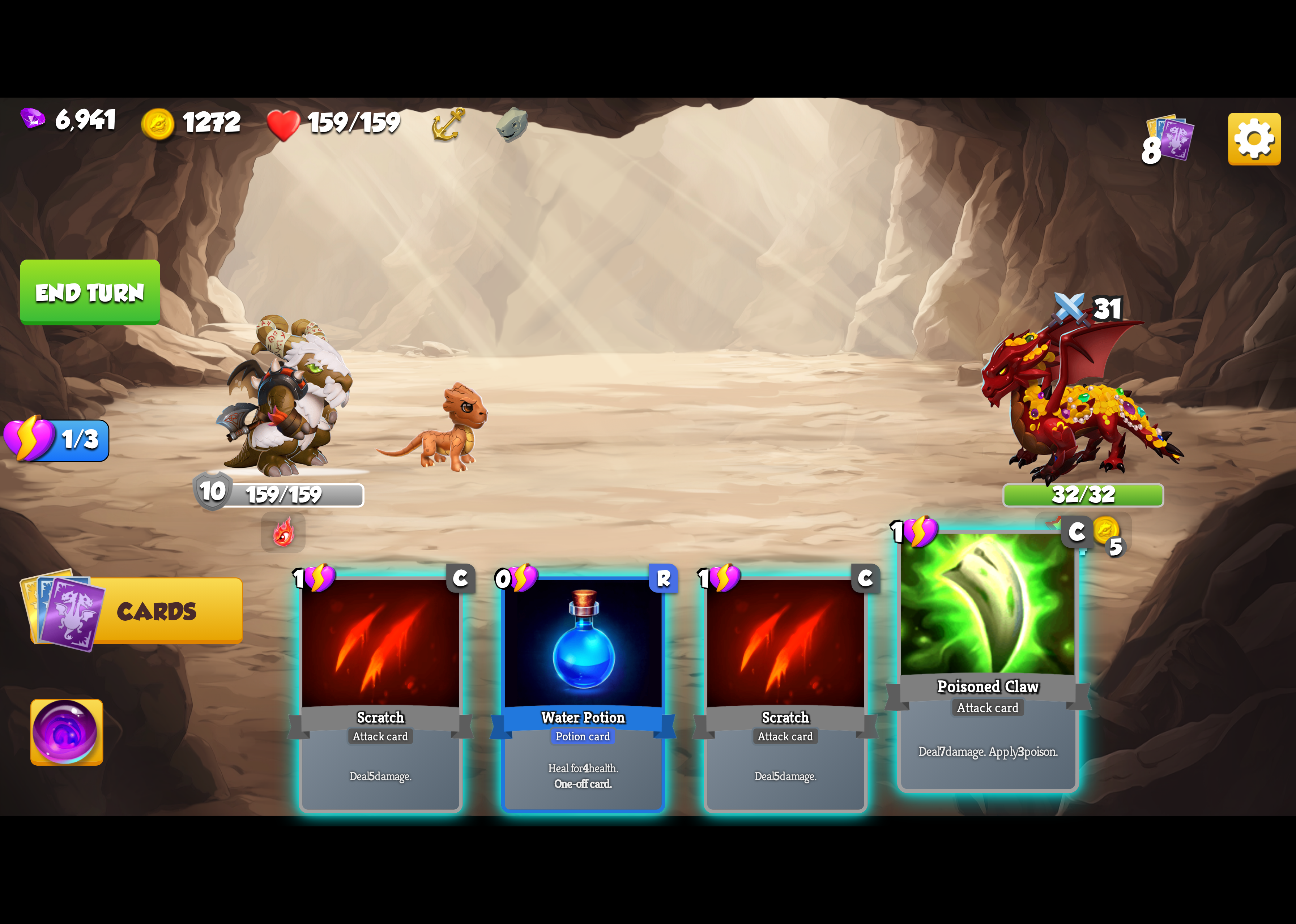
click at [1063, 651] on div at bounding box center [988, 607] width 174 height 147
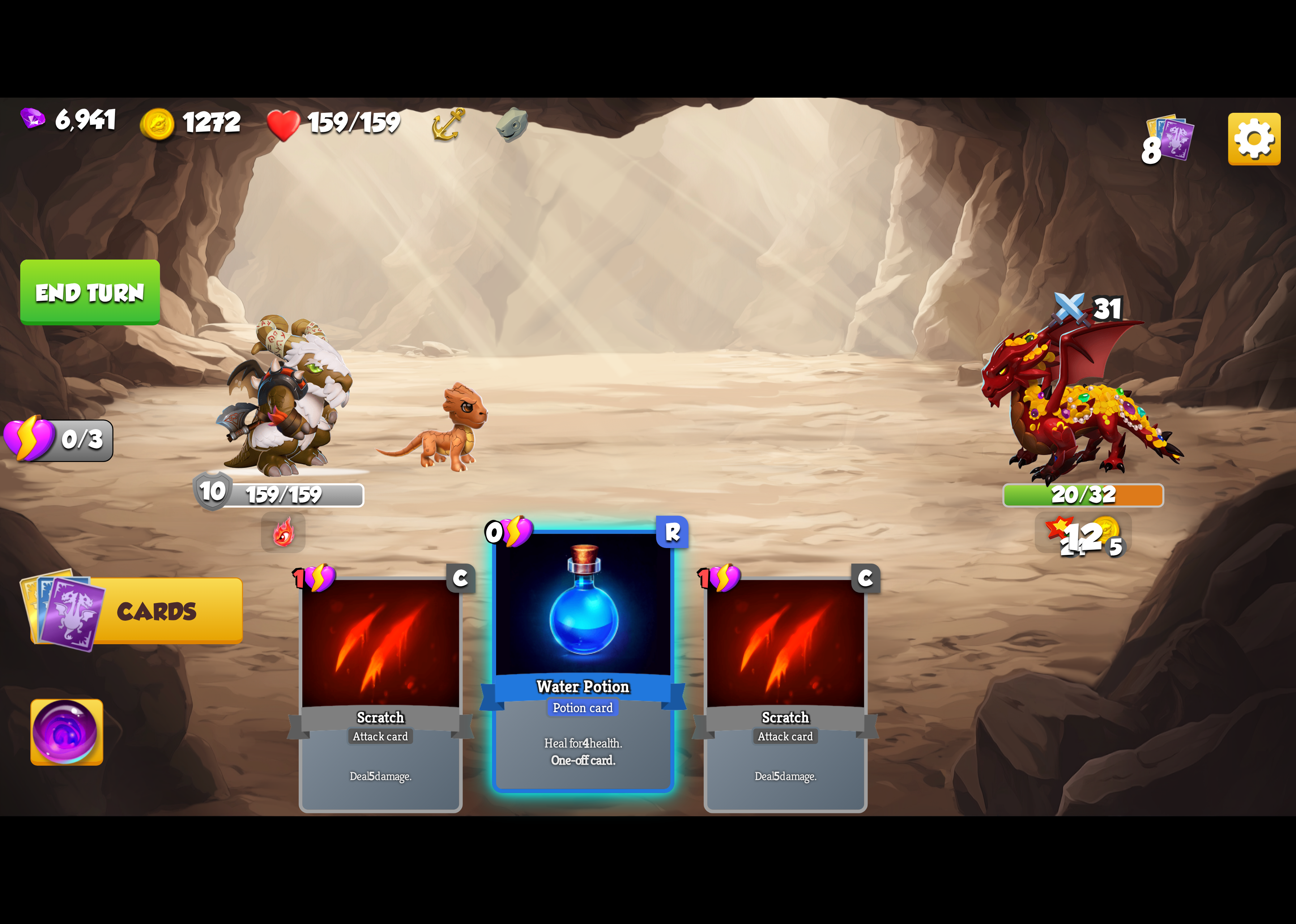
click at [583, 654] on div at bounding box center [583, 607] width 174 height 147
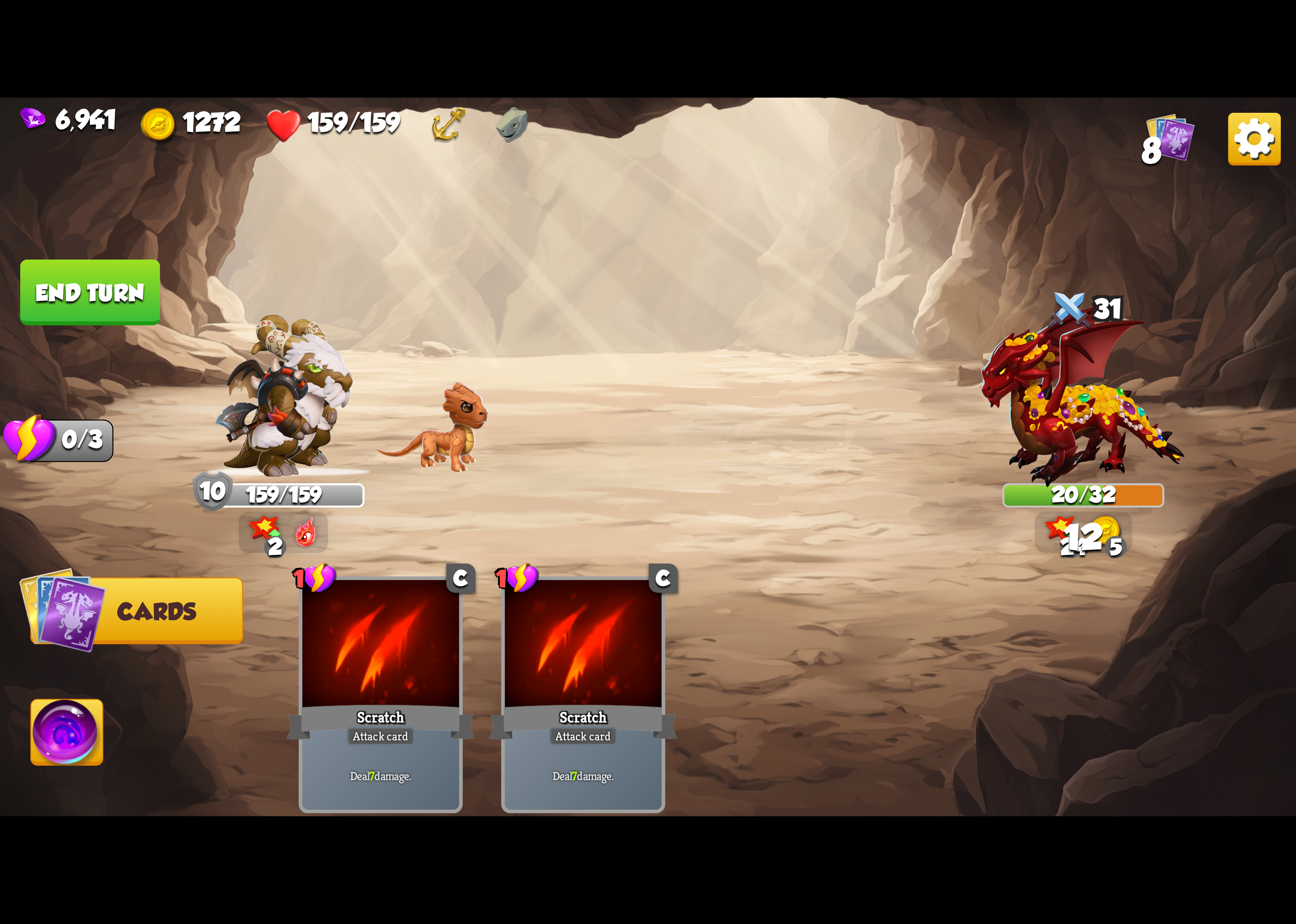
click at [73, 703] on img at bounding box center [67, 737] width 72 height 73
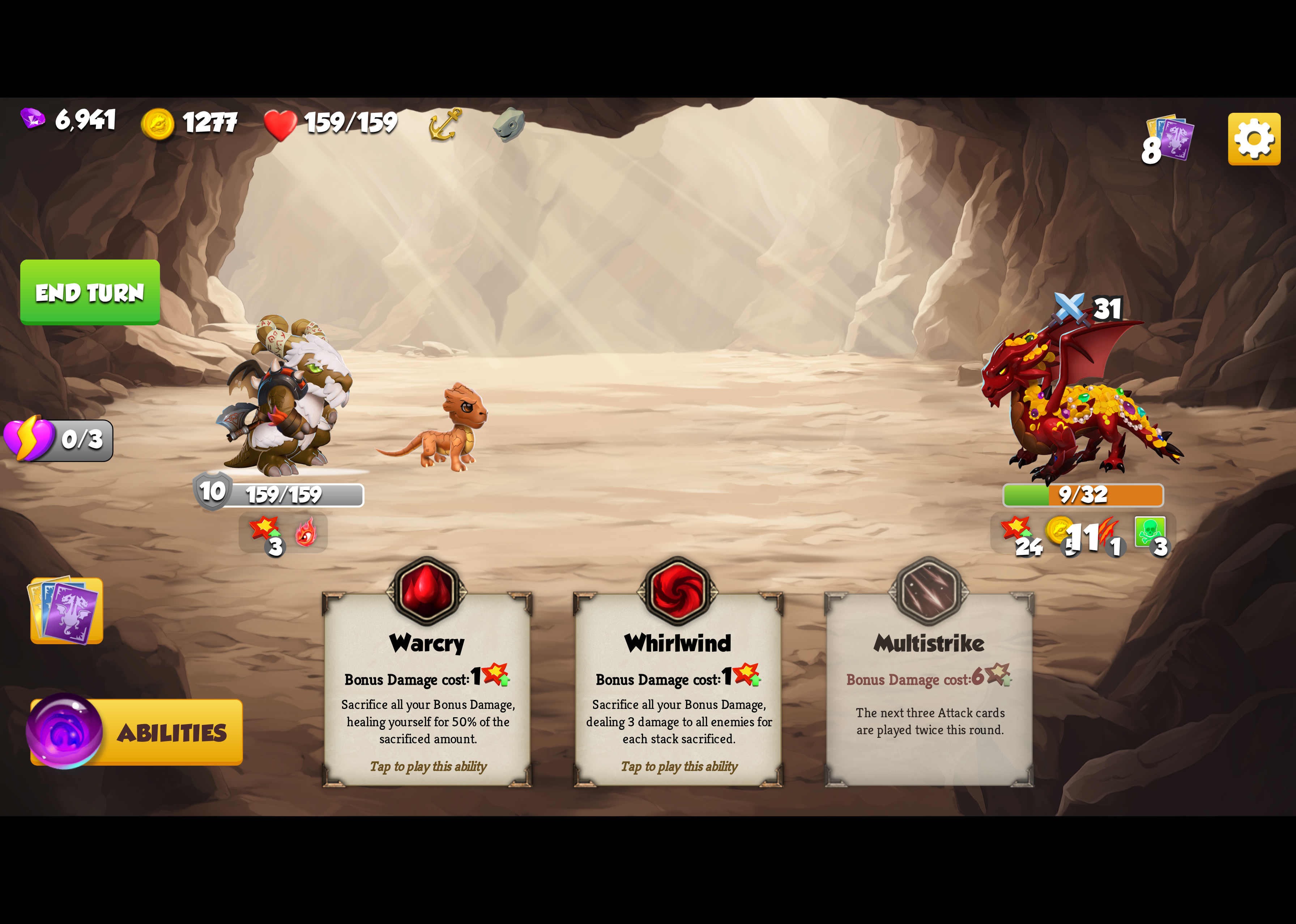
click at [758, 631] on span at bounding box center [771, 611] width 39 height 41
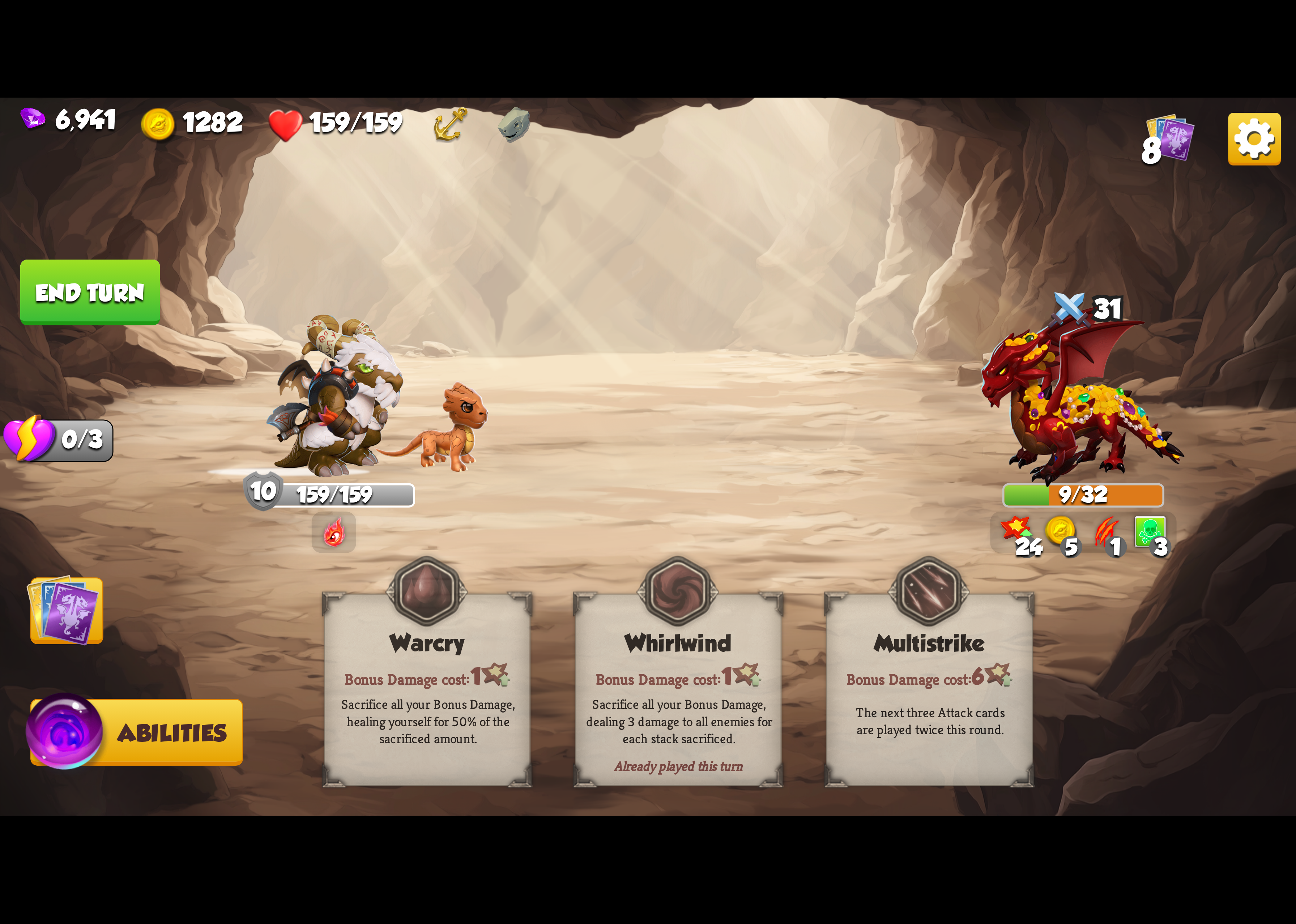
click at [1243, 132] on img at bounding box center [1255, 138] width 53 height 53
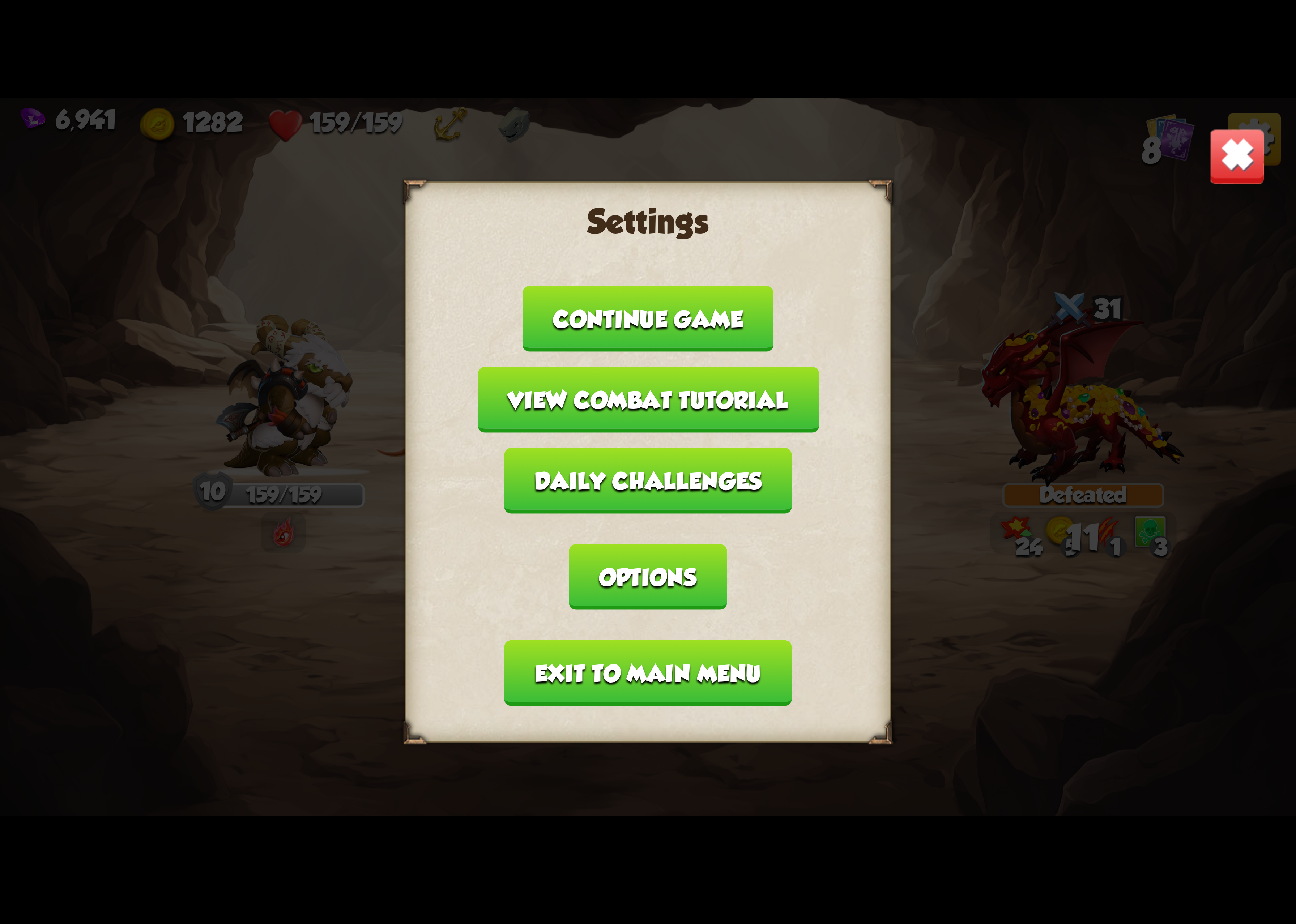
click at [727, 544] on button "Options" at bounding box center [648, 577] width 157 height 66
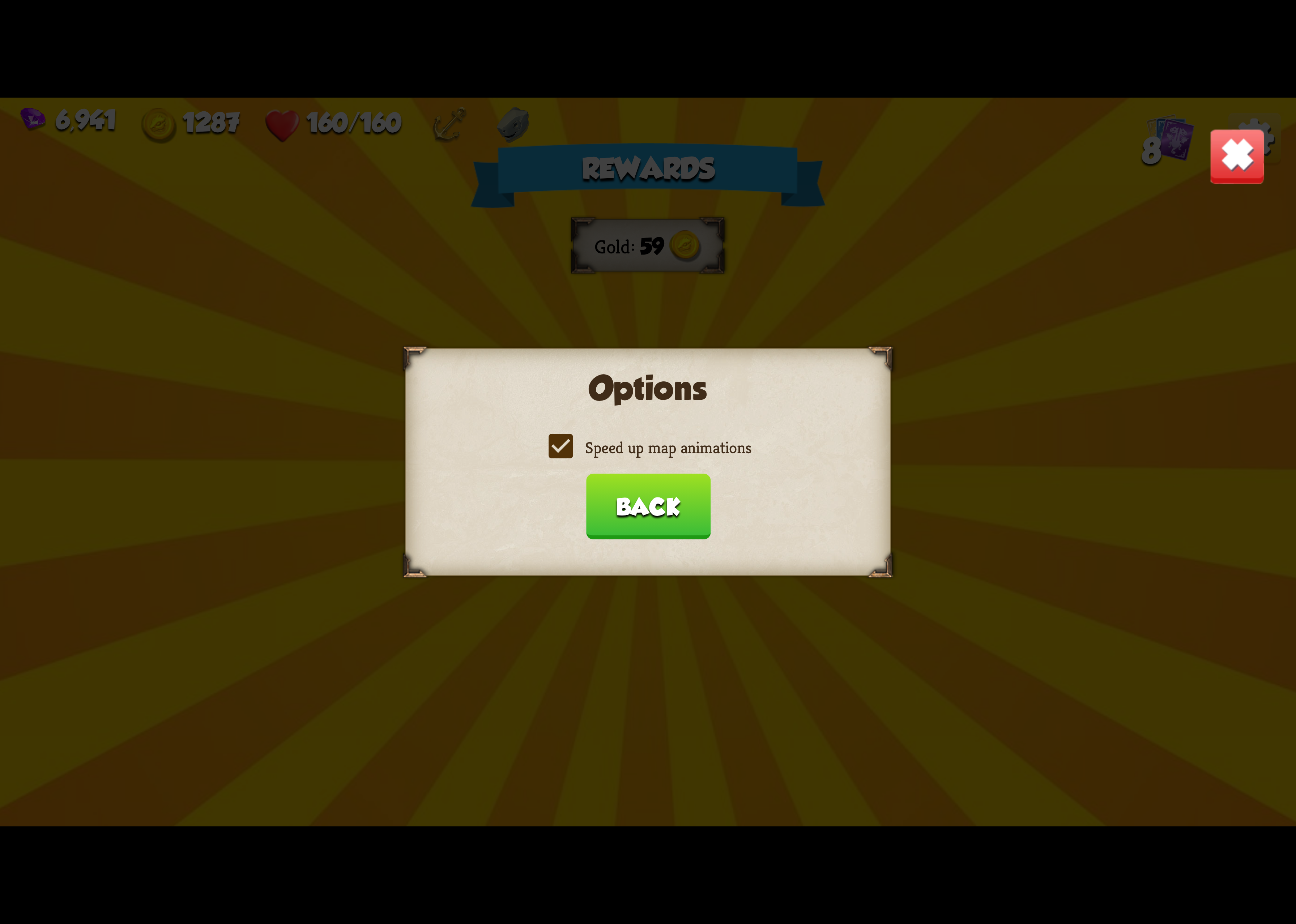
click at [651, 458] on label "Speed up map animations" at bounding box center [648, 447] width 207 height 21
click at [0, 0] on input "Speed up map animations" at bounding box center [0, 0] width 0 height 0
click at [651, 458] on label "Speed up map animations" at bounding box center [648, 447] width 207 height 21
click at [0, 0] on input "Speed up map animations" at bounding box center [0, 0] width 0 height 0
click at [651, 458] on label "Speed up map animations" at bounding box center [648, 447] width 207 height 21
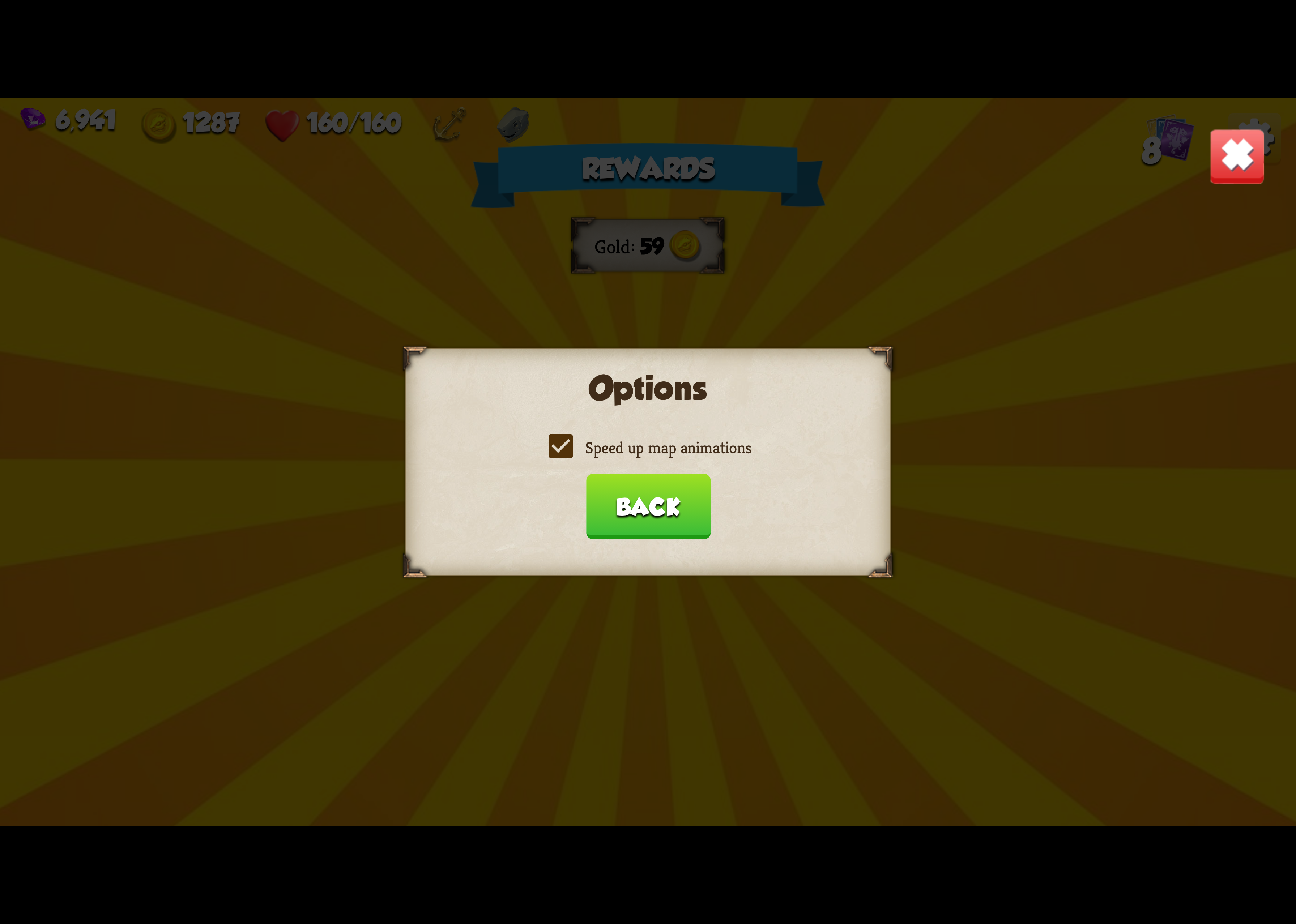
click at [0, 0] on input "Speed up map animations" at bounding box center [0, 0] width 0 height 0
click at [658, 514] on button "Back" at bounding box center [648, 506] width 124 height 66
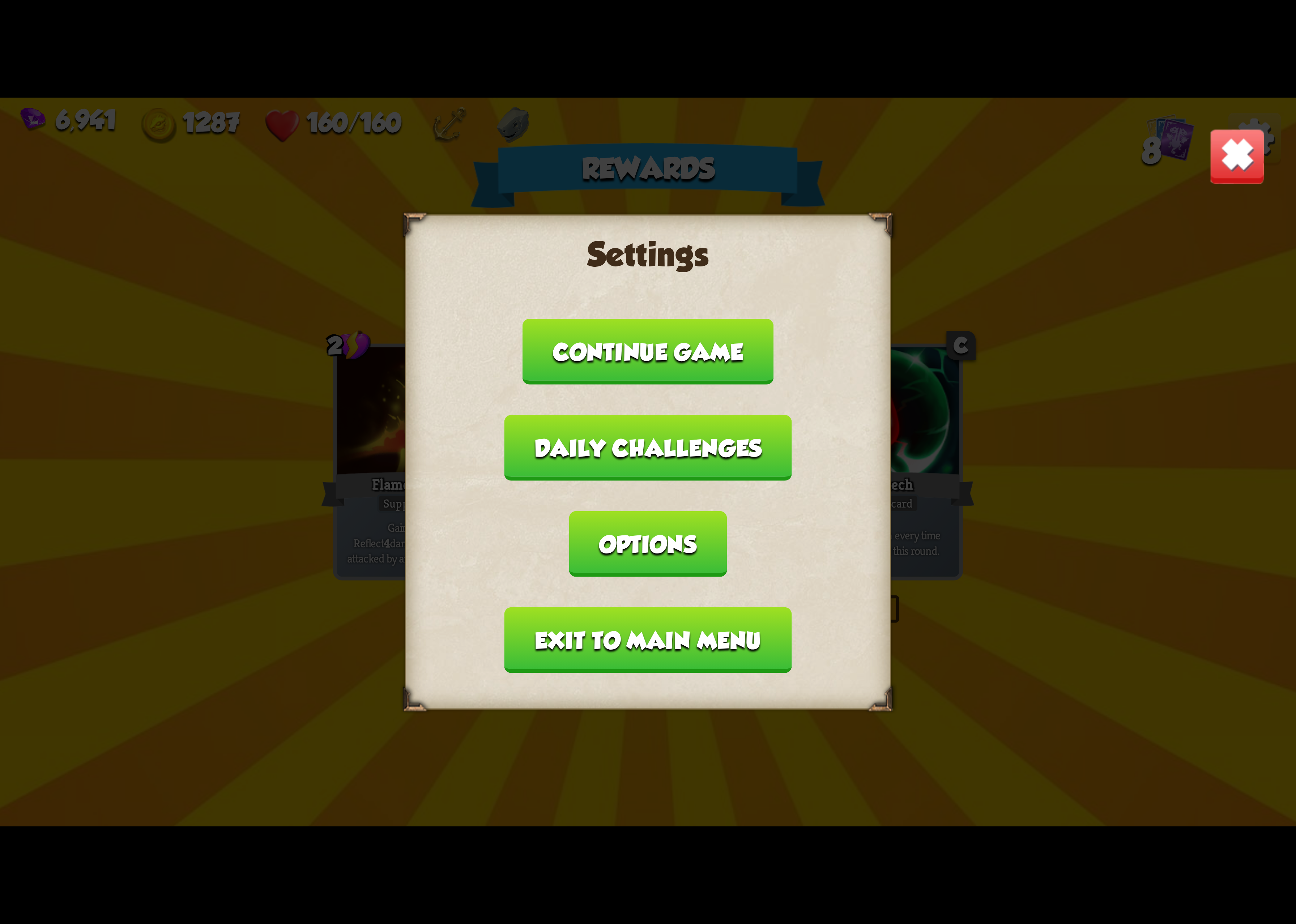
click at [595, 607] on button "Exit to main menu" at bounding box center [648, 640] width 287 height 66
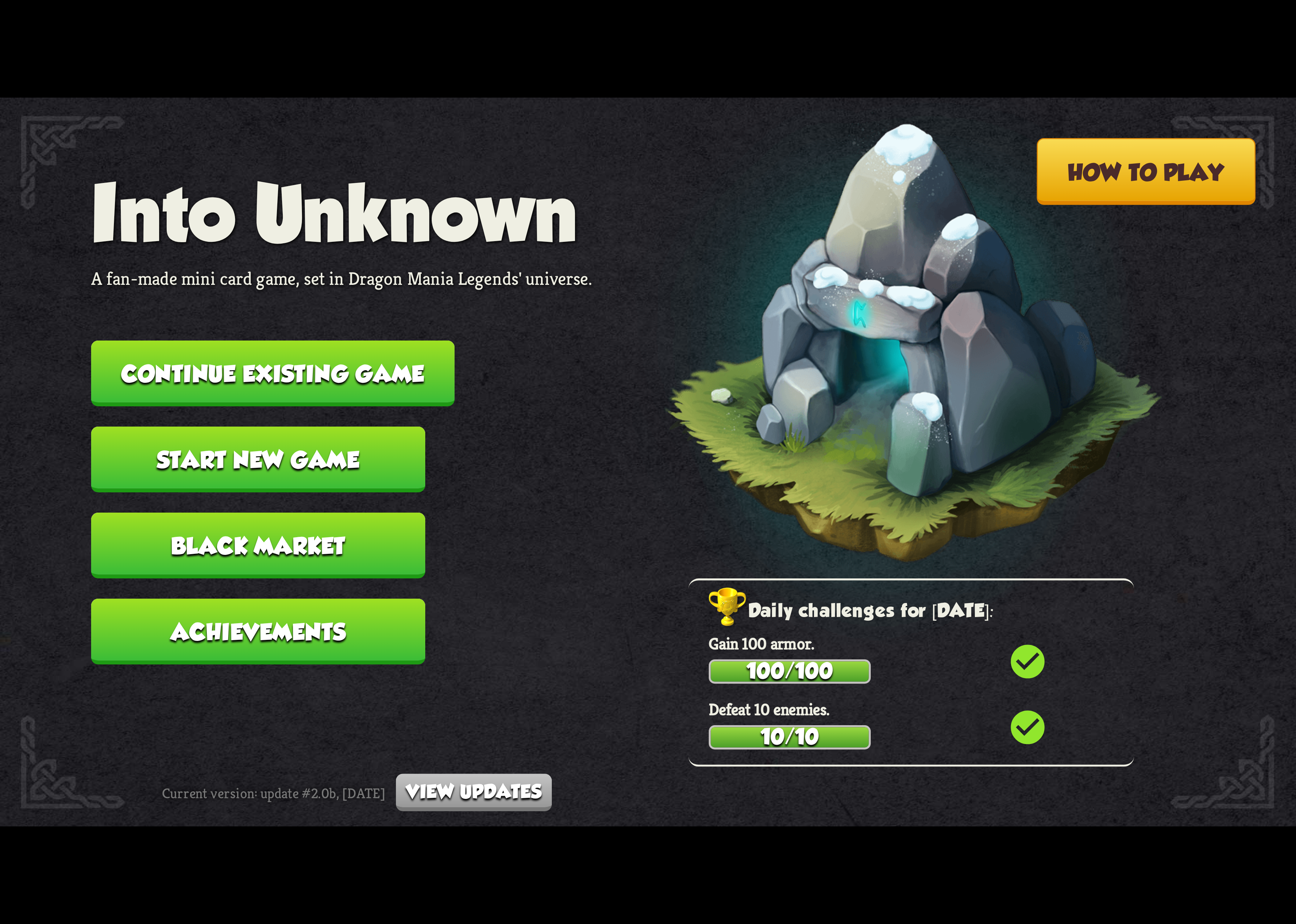
click at [367, 379] on button "Continue existing game" at bounding box center [273, 373] width 364 height 66
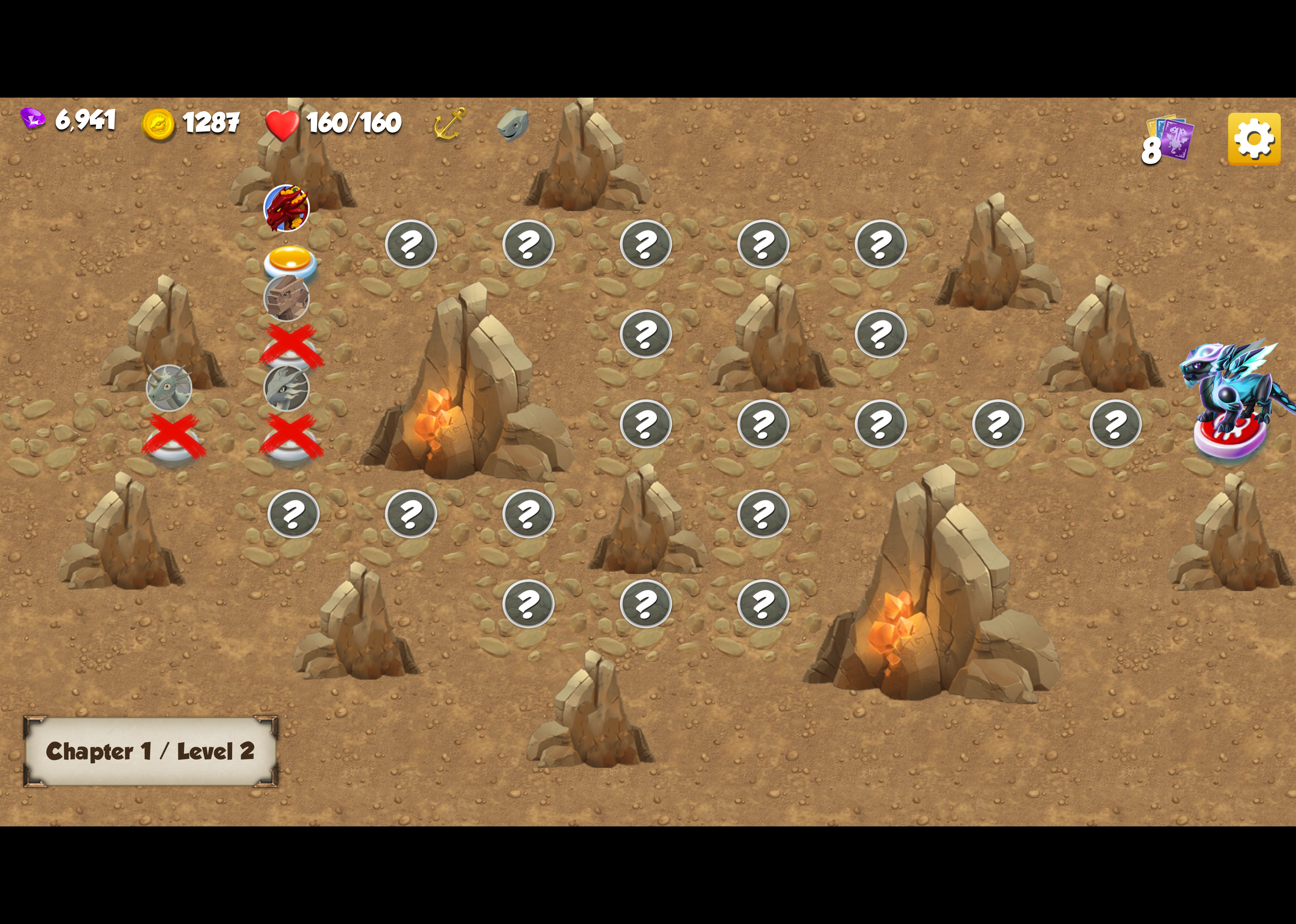
drag, startPoint x: 340, startPoint y: 258, endPoint x: 334, endPoint y: 255, distance: 6.7
click at [334, 255] on div at bounding box center [293, 258] width 118 height 90
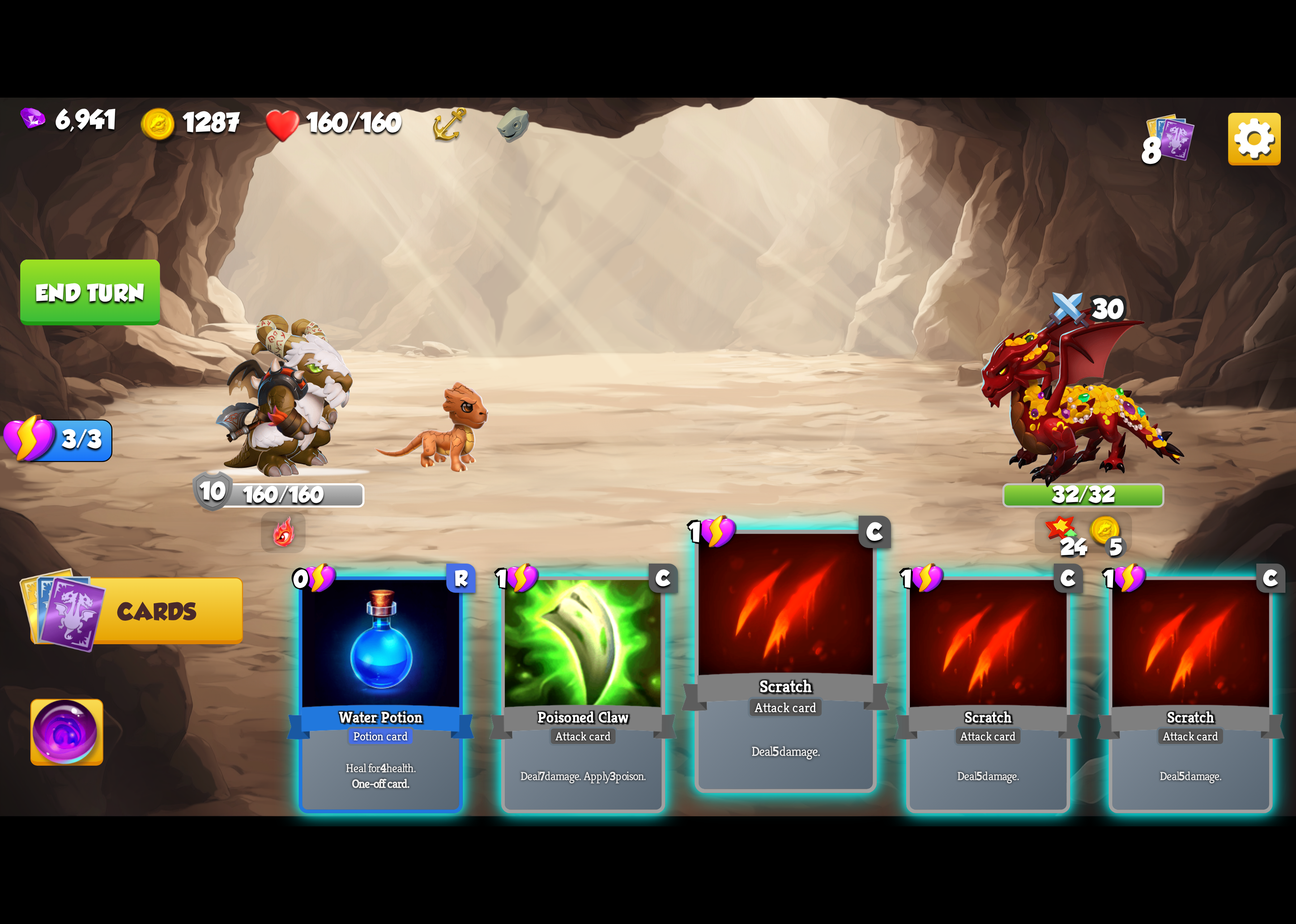
click at [709, 619] on div at bounding box center [786, 607] width 174 height 147
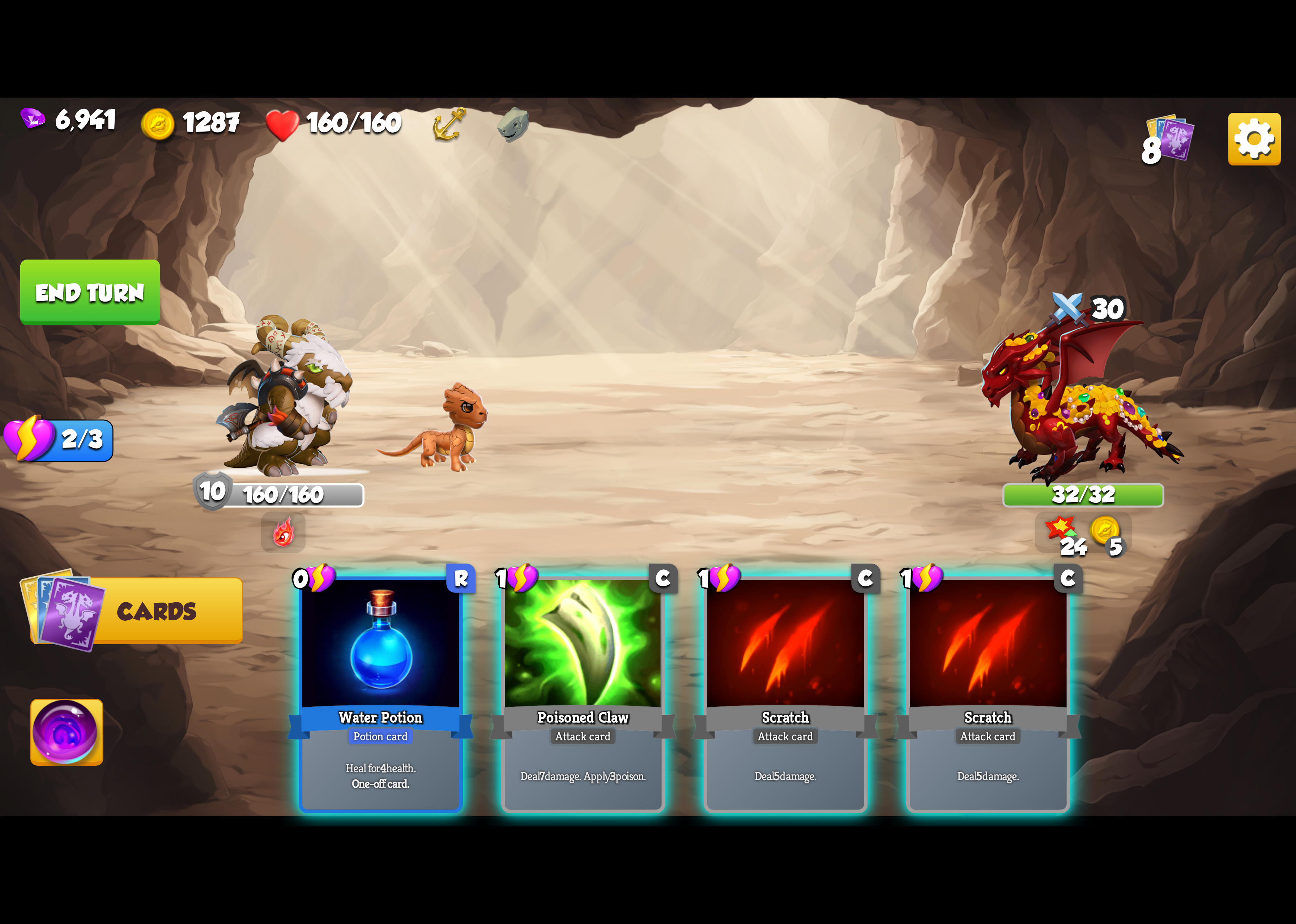
click at [710, 617] on div "0 R Water Potion Potion card Heal for 4 health. One-off card. 1 C Poisoned Claw…" at bounding box center [778, 665] width 1037 height 324
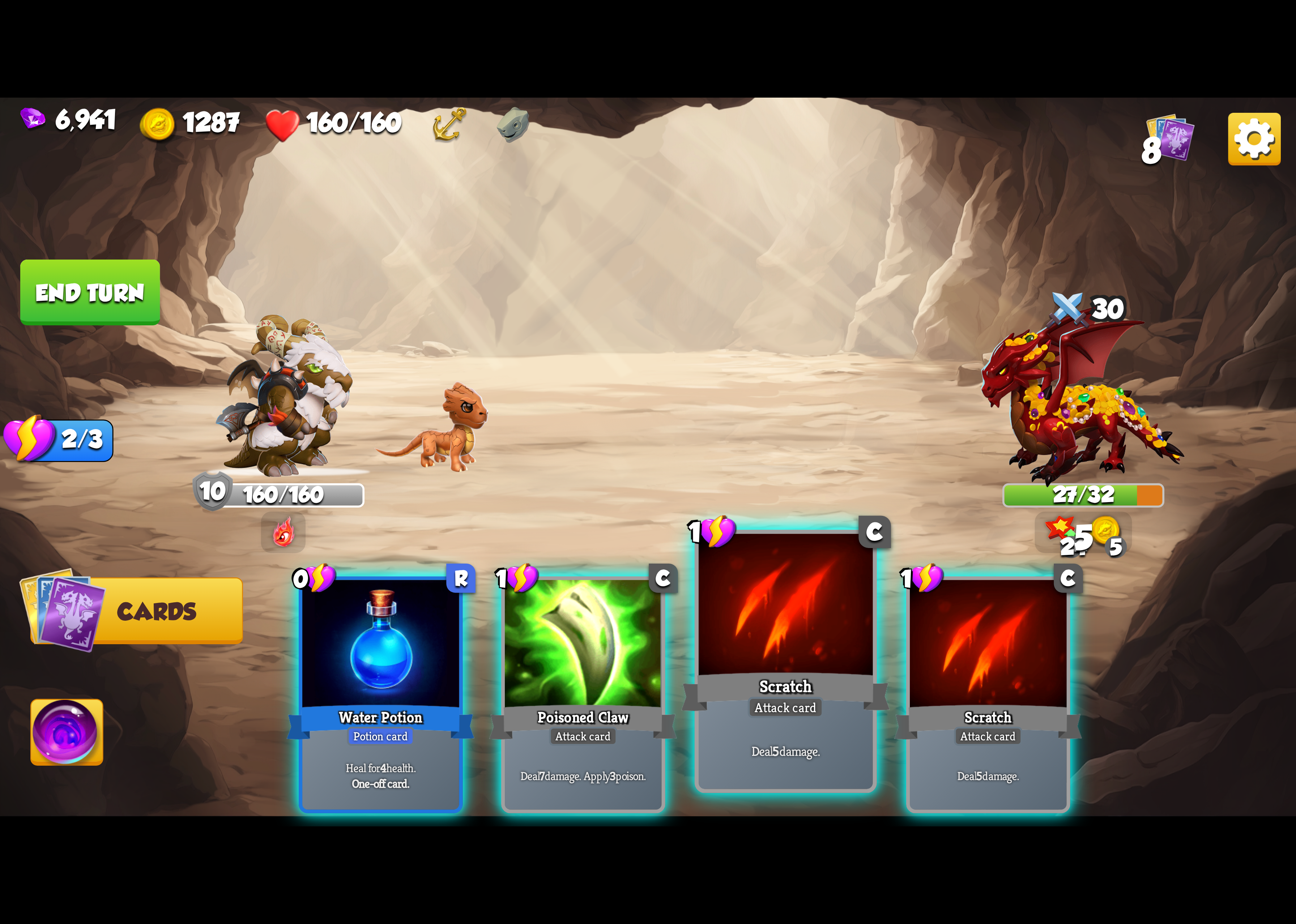
click at [777, 590] on div at bounding box center [786, 607] width 174 height 147
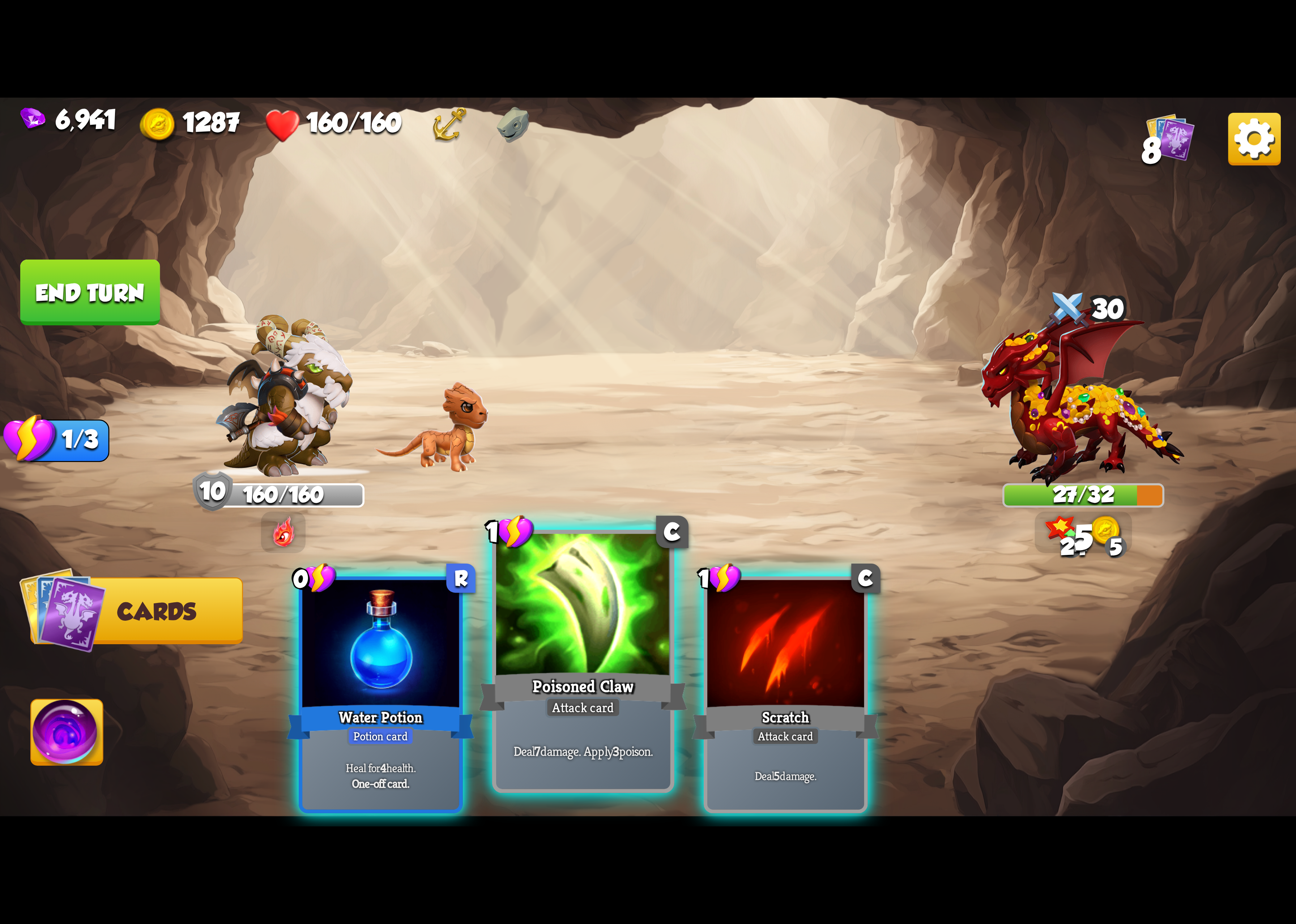
click at [587, 616] on div at bounding box center [583, 607] width 174 height 147
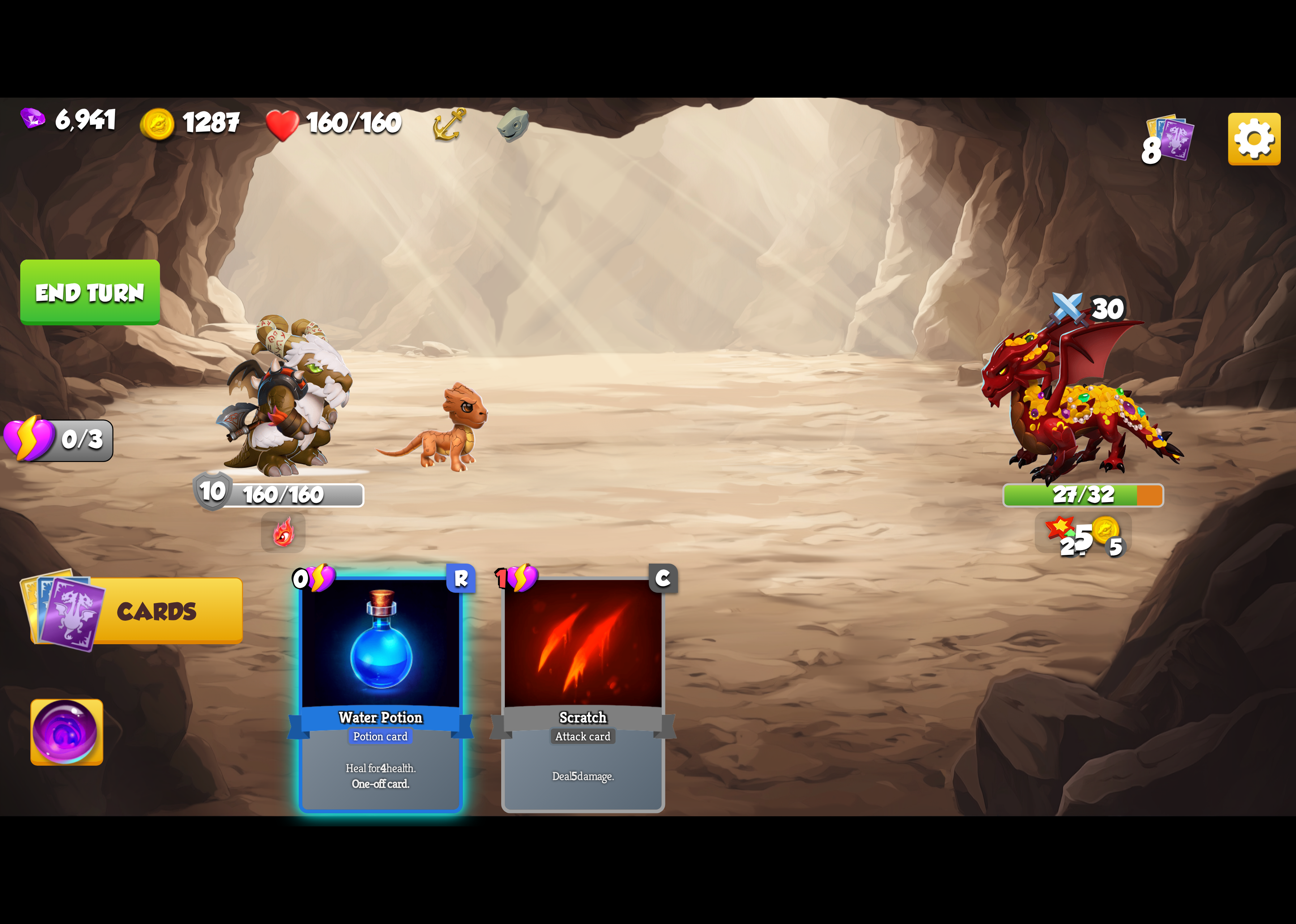
click at [247, 640] on img at bounding box center [648, 462] width 1296 height 729
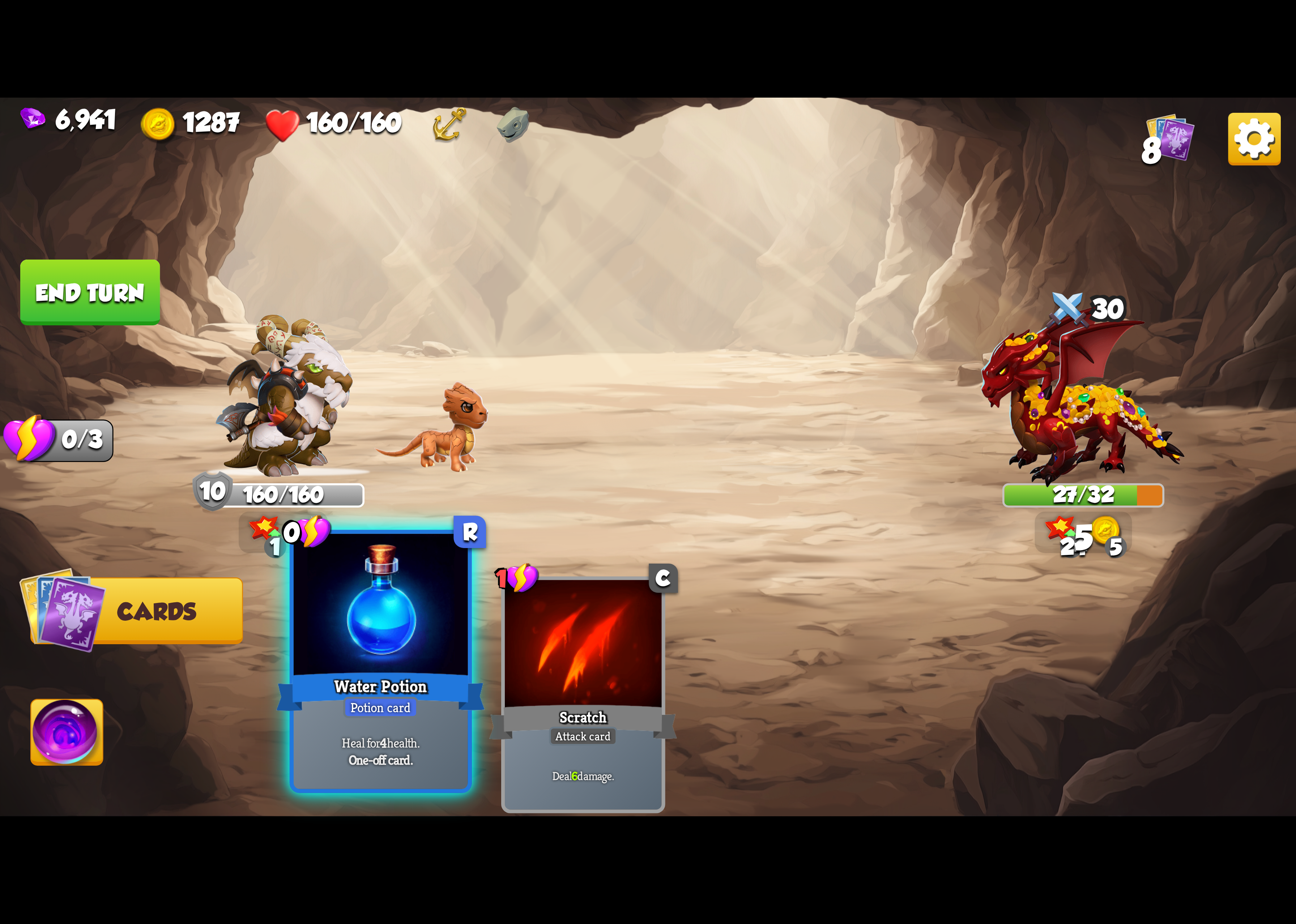
click at [331, 620] on div at bounding box center [381, 607] width 174 height 147
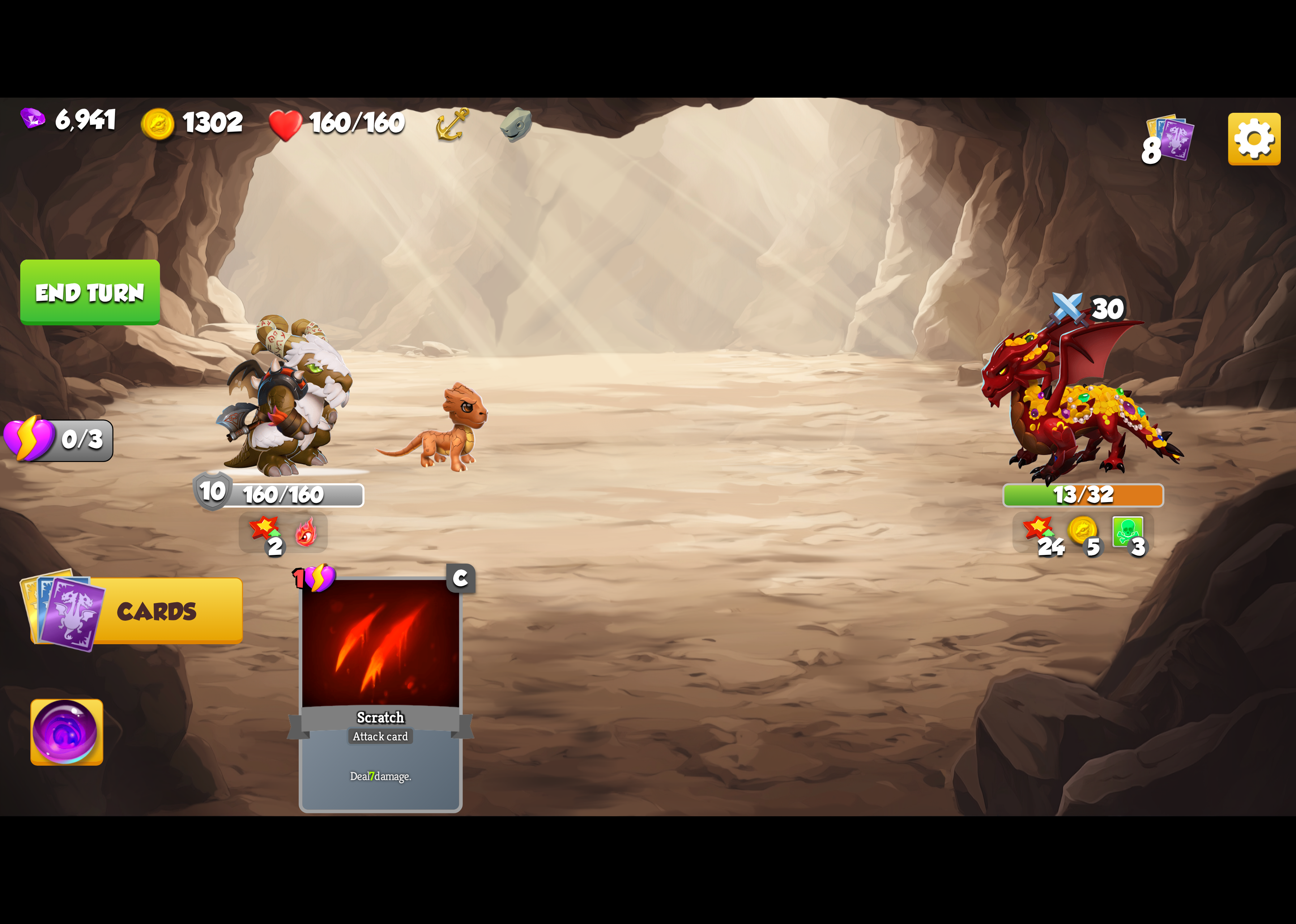
drag, startPoint x: 30, startPoint y: 755, endPoint x: 541, endPoint y: 575, distance: 541.8
click at [33, 755] on div "Select an enemy to attack... You don't have enough stamina to play that card...…" at bounding box center [648, 462] width 1296 height 729
drag, startPoint x: 56, startPoint y: 704, endPoint x: 130, endPoint y: 703, distance: 74.0
click at [58, 704] on img at bounding box center [67, 737] width 72 height 73
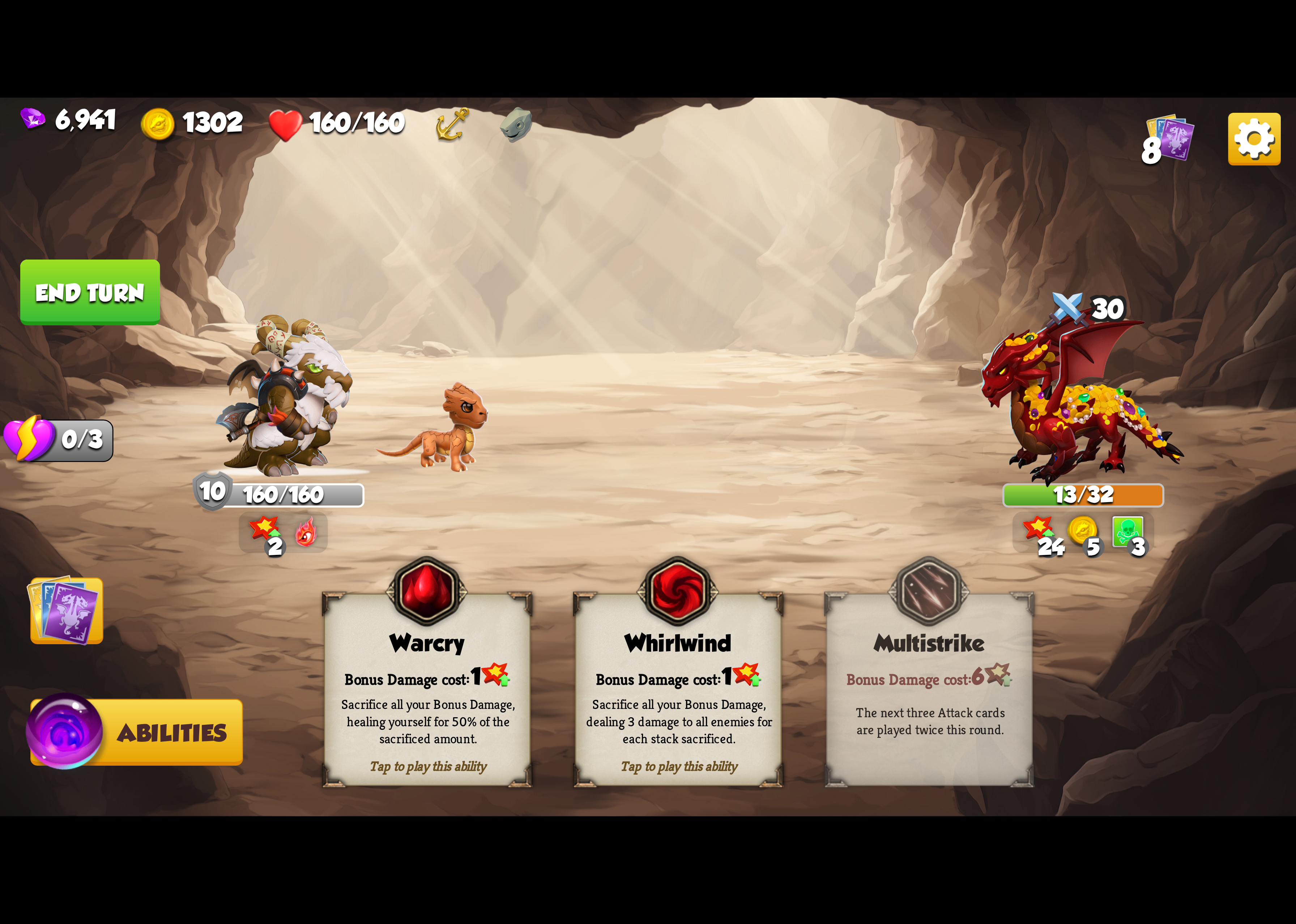
click at [629, 645] on div "Whirlwind" at bounding box center [678, 643] width 204 height 27
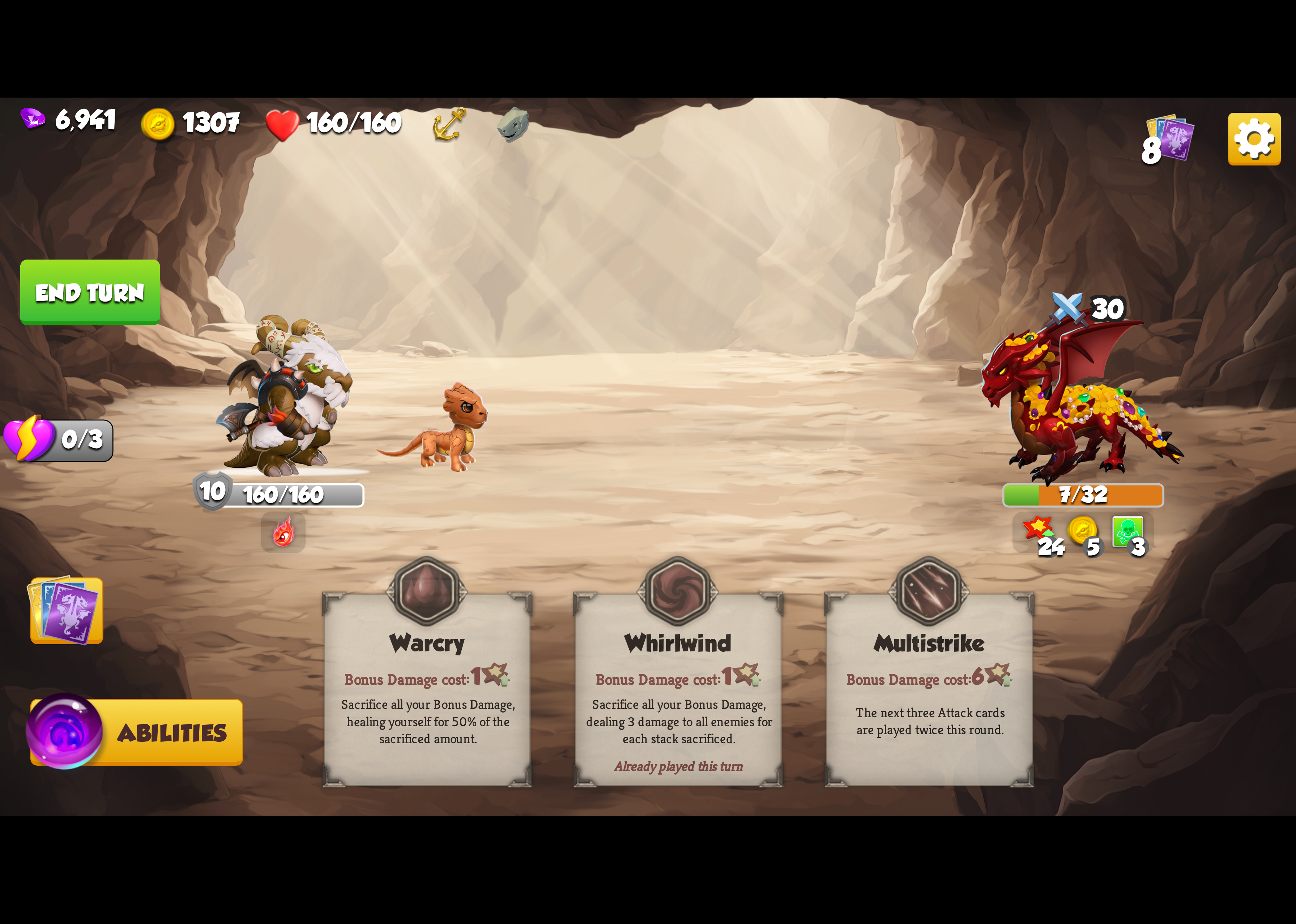
click at [576, 361] on img at bounding box center [648, 462] width 1296 height 729
drag, startPoint x: 550, startPoint y: 612, endPoint x: 1291, endPoint y: 197, distance: 849.3
click at [703, 506] on div "Select an enemy to attack... You don't have enough stamina to play that card...…" at bounding box center [648, 462] width 1296 height 729
click at [1264, 155] on img at bounding box center [1255, 138] width 53 height 53
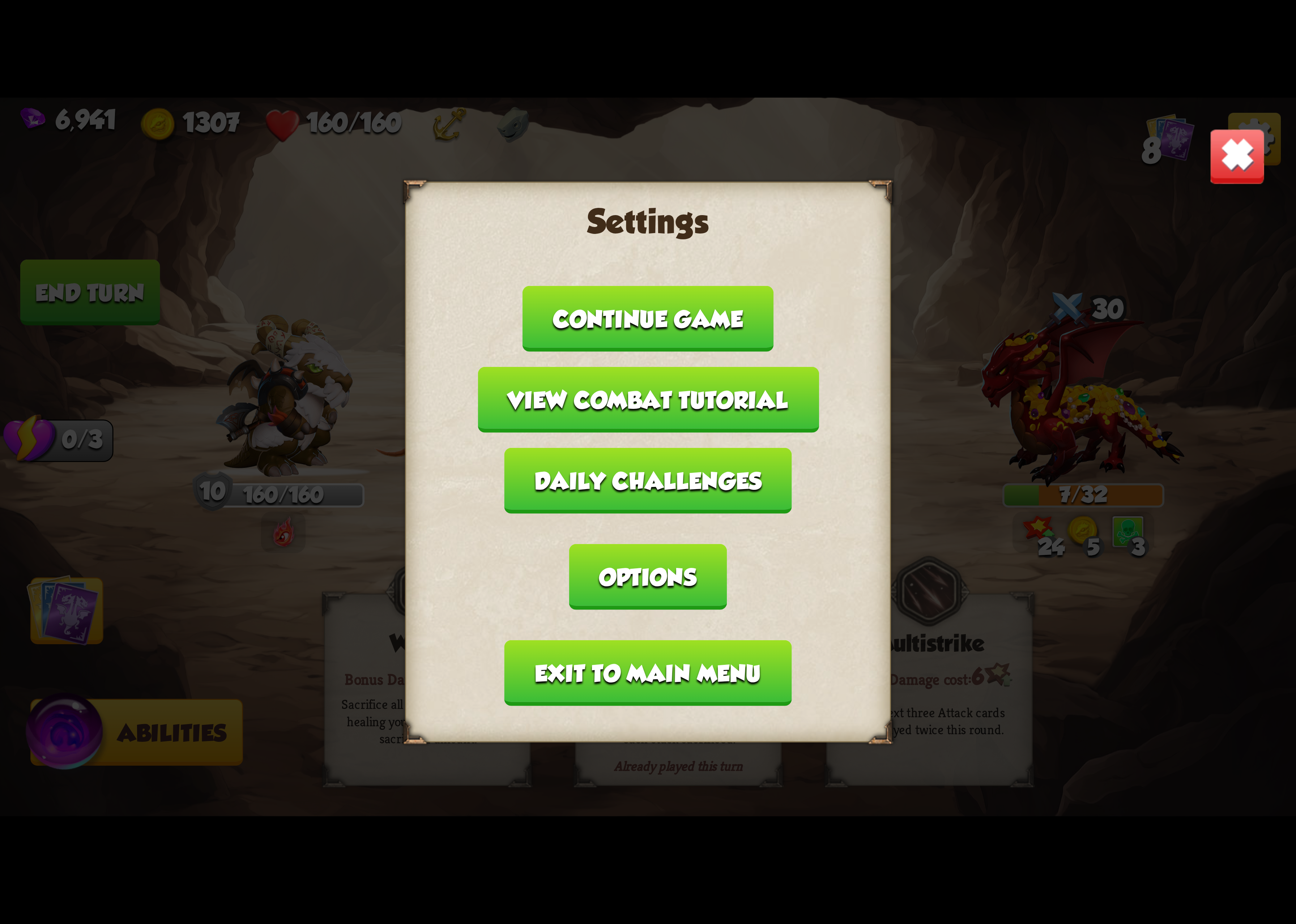
click at [727, 546] on button "Options" at bounding box center [648, 577] width 157 height 66
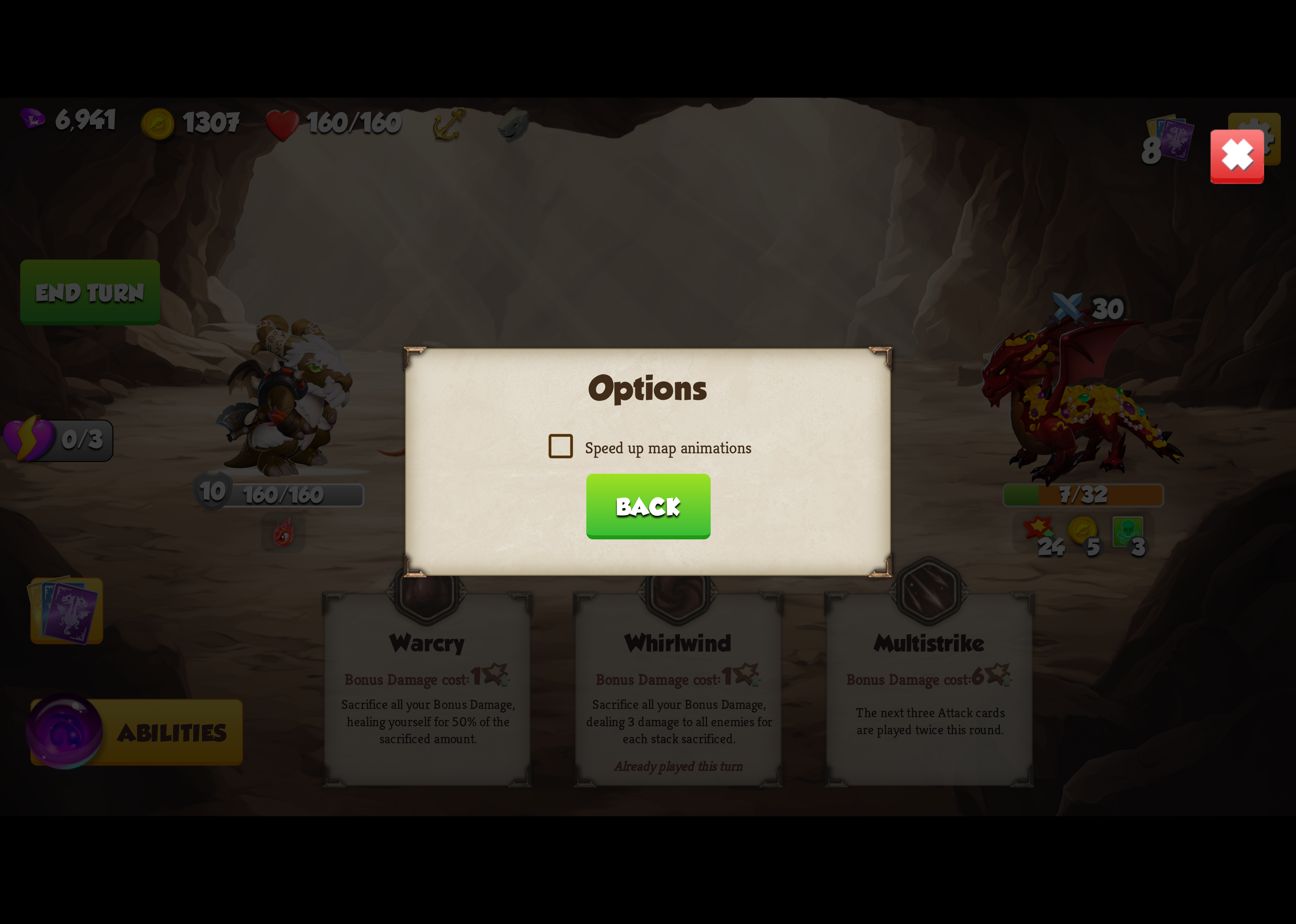
click at [710, 438] on div "Options Speed up map animations Back" at bounding box center [648, 462] width 486 height 228
click at [647, 486] on button "Back" at bounding box center [648, 506] width 124 height 66
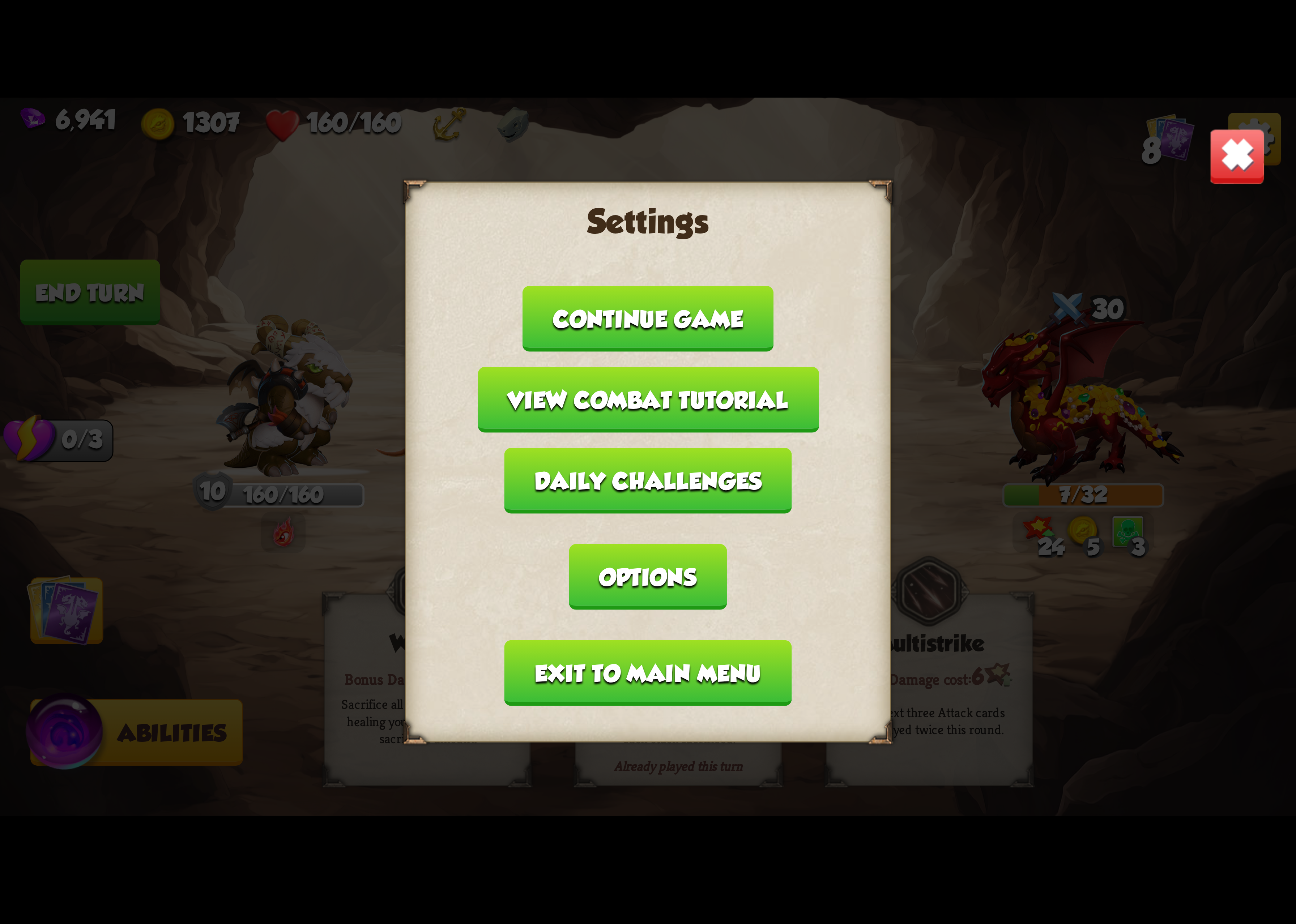
drag, startPoint x: 1247, startPoint y: 171, endPoint x: 1237, endPoint y: 165, distance: 11.7
click at [1244, 167] on img at bounding box center [1237, 156] width 57 height 57
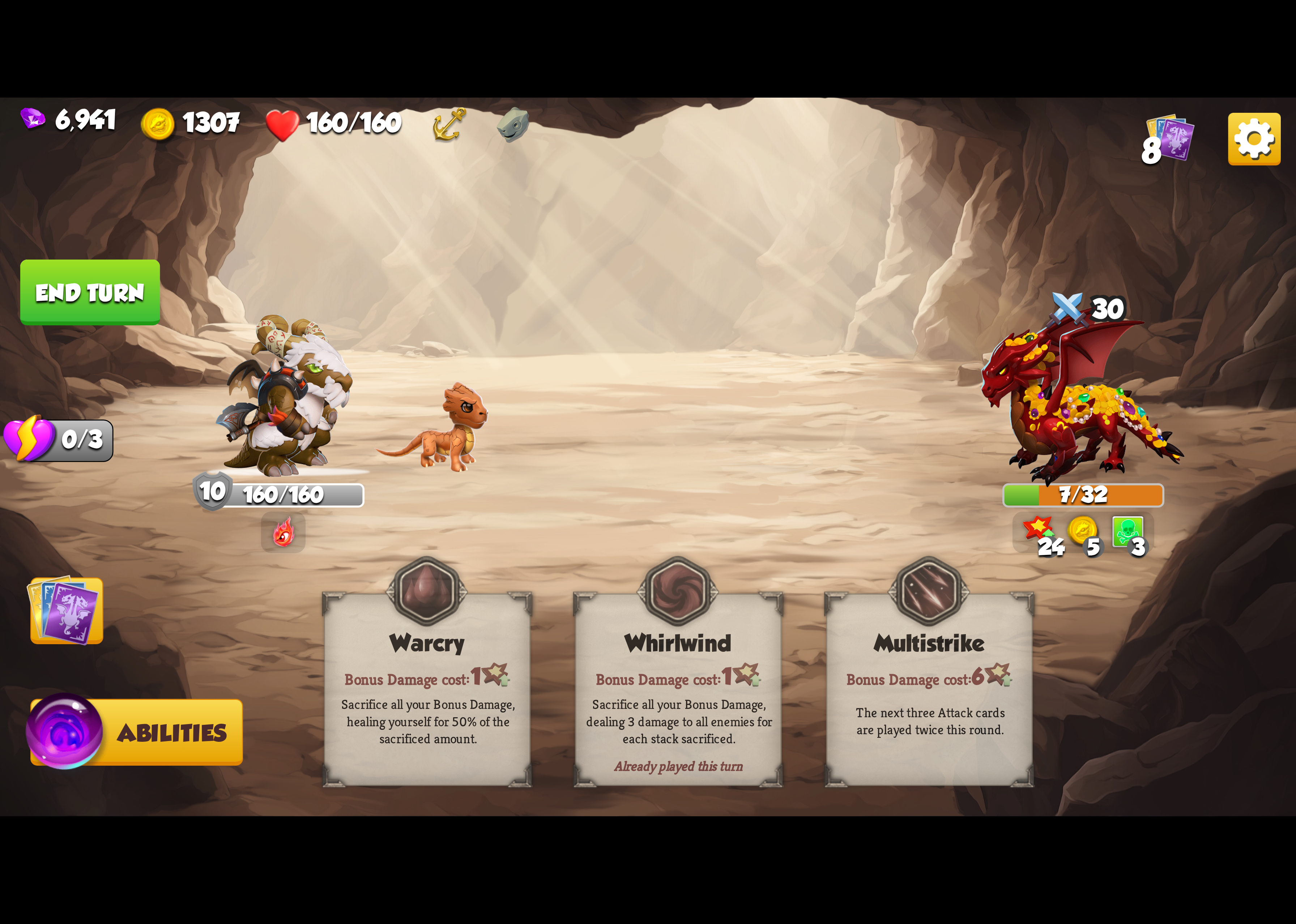
click at [347, 589] on img at bounding box center [648, 462] width 1296 height 729
drag, startPoint x: 358, startPoint y: 600, endPoint x: 1068, endPoint y: 309, distance: 767.3
click at [469, 551] on div "Select an enemy to attack... You don't have enough stamina to play that card...…" at bounding box center [648, 462] width 1296 height 729
click at [1243, 121] on img at bounding box center [1255, 138] width 53 height 53
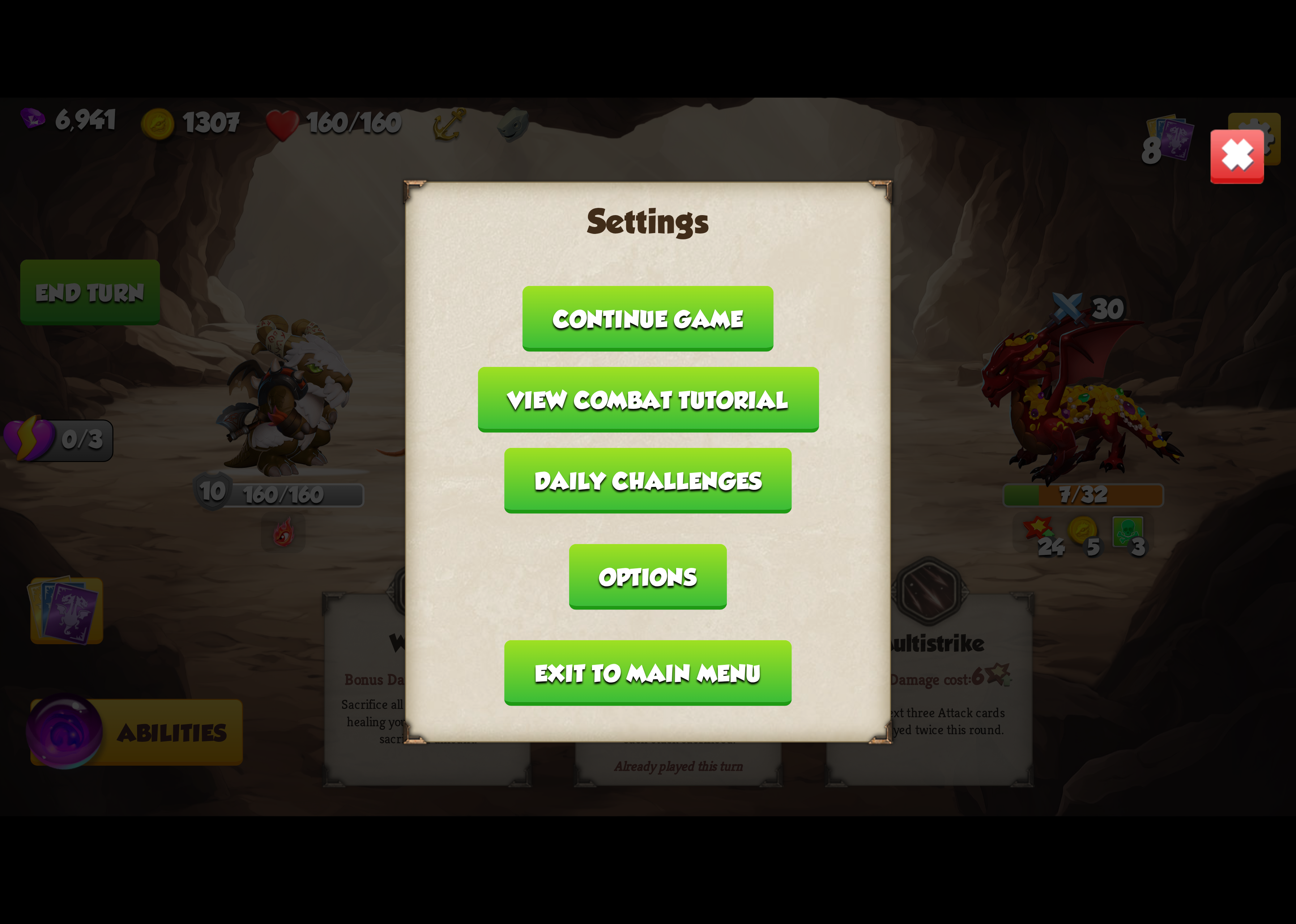
drag, startPoint x: 761, startPoint y: 545, endPoint x: 757, endPoint y: 544, distance: 4.1
click at [727, 544] on button "Options" at bounding box center [648, 577] width 157 height 66
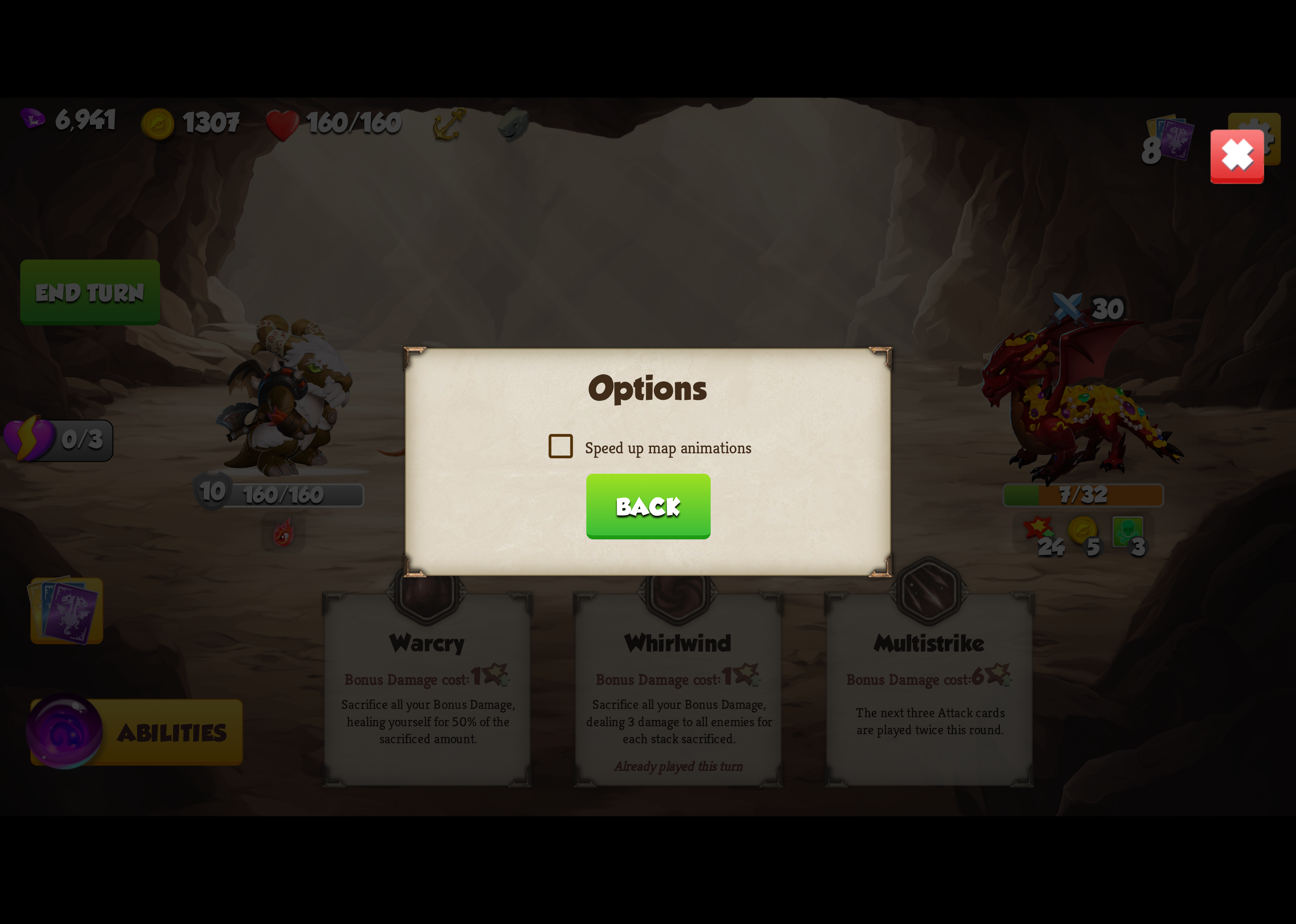
click at [689, 457] on label "Speed up map animations" at bounding box center [648, 447] width 207 height 21
click at [0, 0] on input "Speed up map animations" at bounding box center [0, 0] width 0 height 0
drag, startPoint x: 689, startPoint y: 457, endPoint x: 671, endPoint y: 498, distance: 44.8
click at [686, 458] on label "Speed up map animations" at bounding box center [648, 447] width 207 height 21
click at [0, 0] on input "Speed up map animations" at bounding box center [0, 0] width 0 height 0
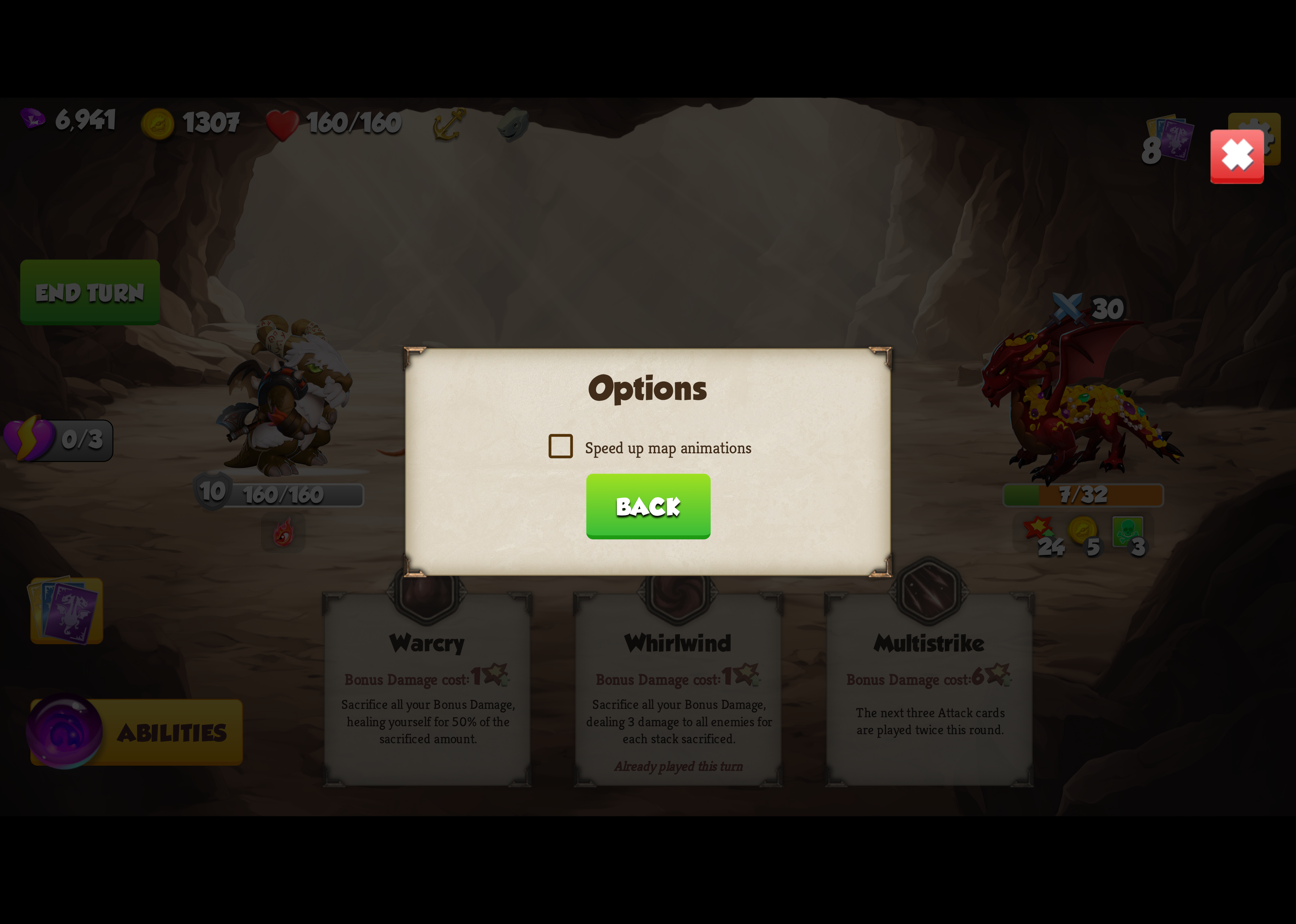
drag, startPoint x: 671, startPoint y: 498, endPoint x: 699, endPoint y: 643, distance: 147.7
click at [671, 505] on button "Back" at bounding box center [648, 506] width 124 height 66
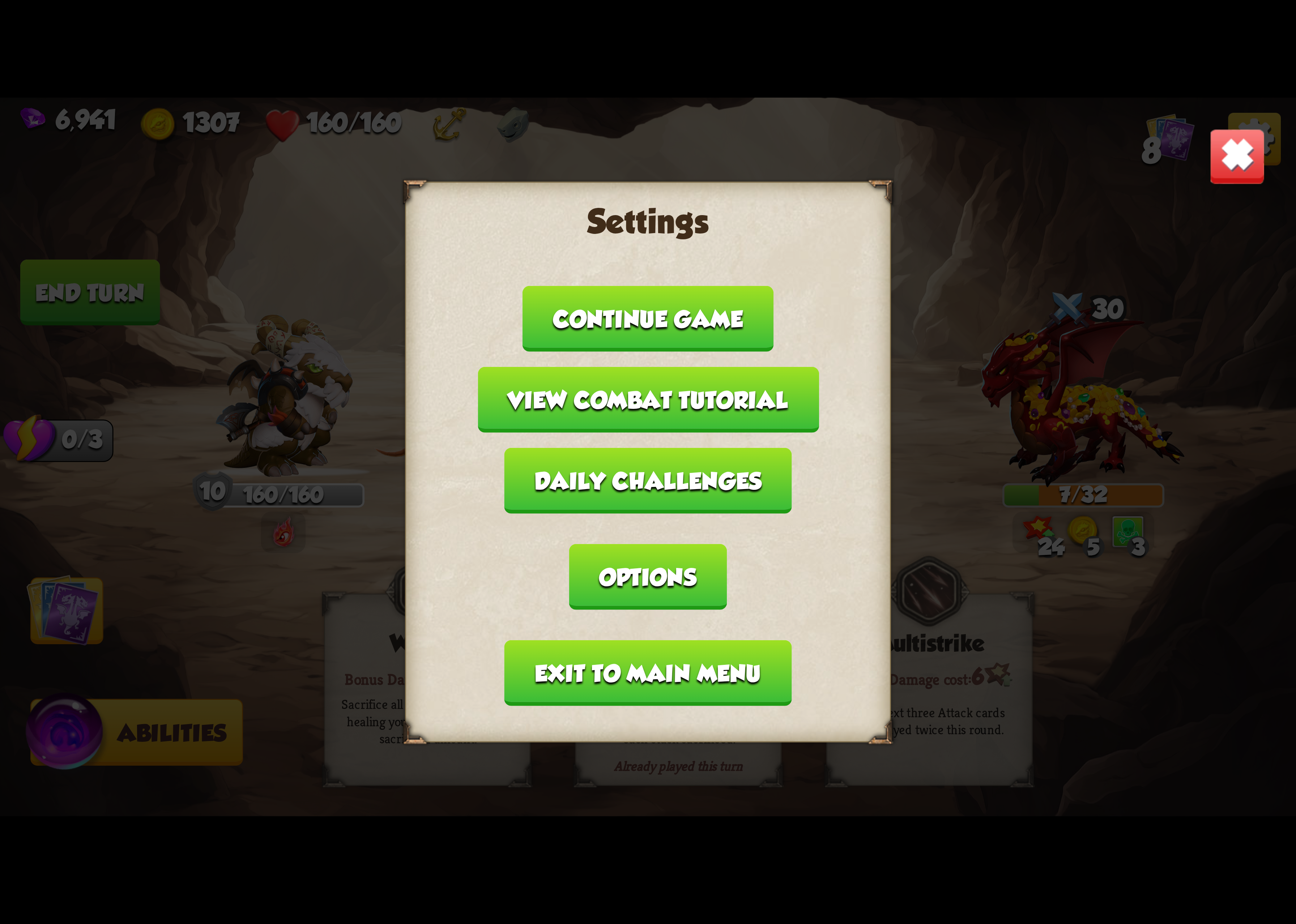
drag, startPoint x: 1243, startPoint y: 176, endPoint x: 1135, endPoint y: 234, distance: 122.6
click at [1241, 176] on img at bounding box center [1237, 156] width 57 height 57
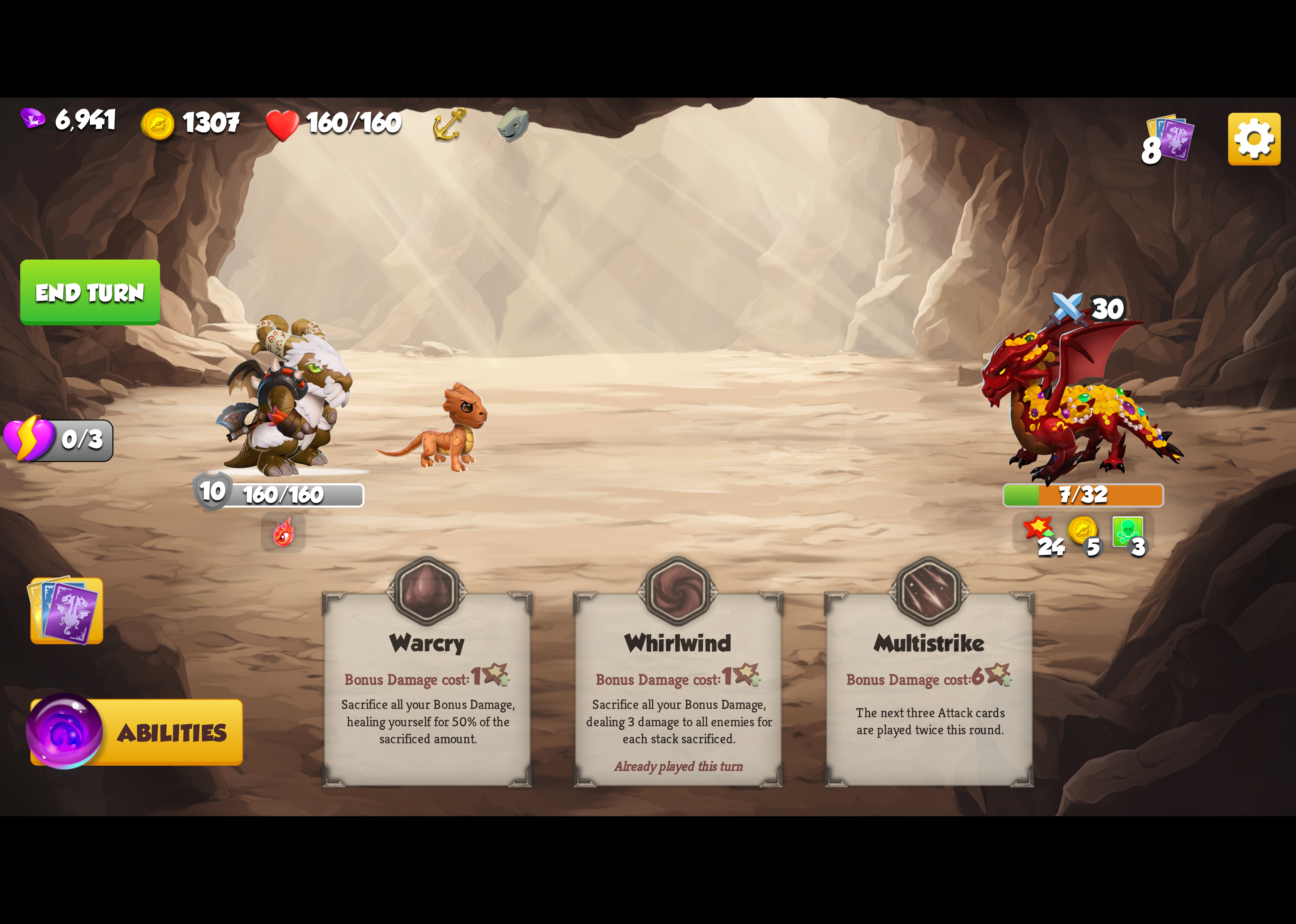
click at [1249, 149] on img at bounding box center [1255, 138] width 53 height 53
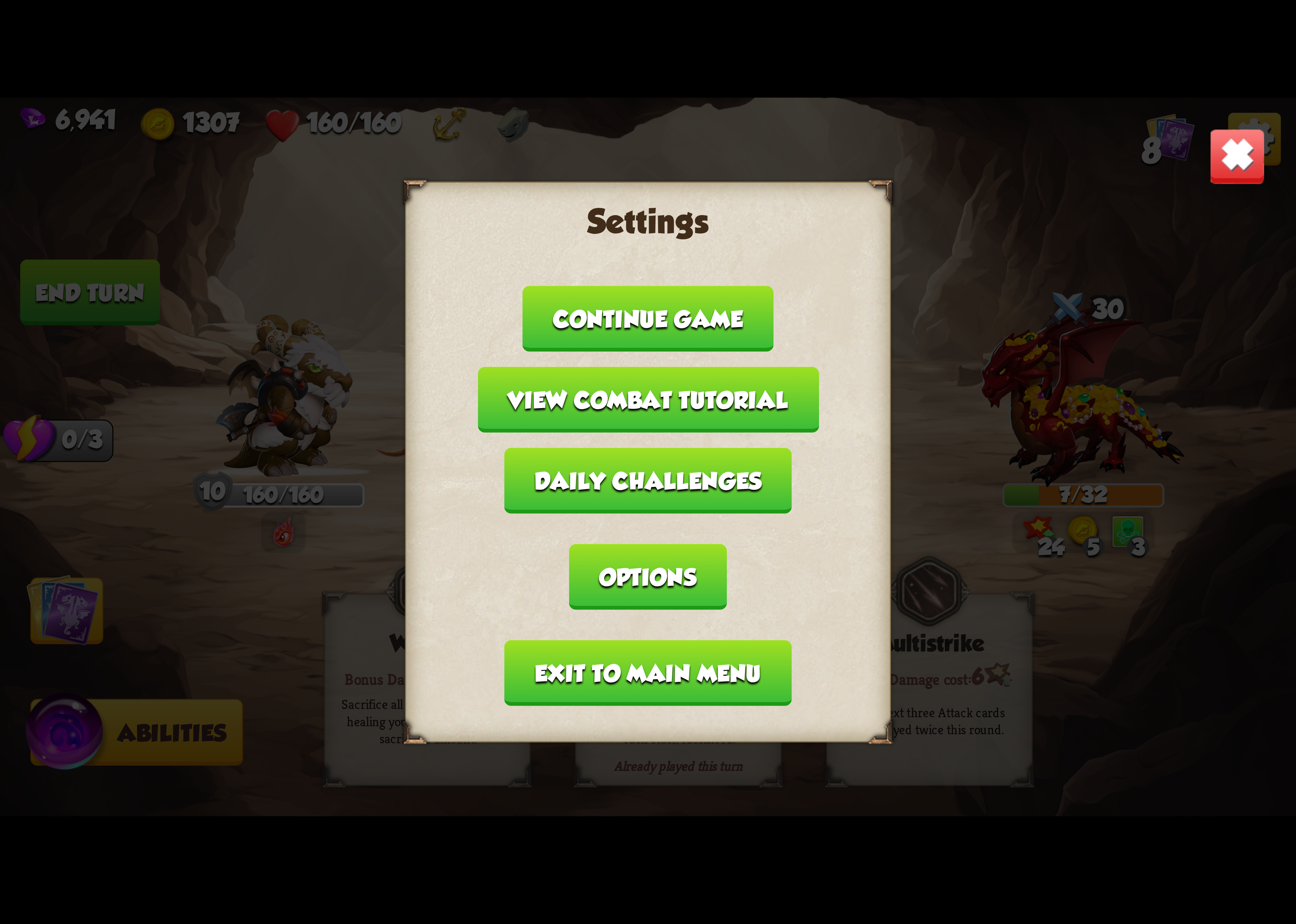
click at [727, 544] on button "Options" at bounding box center [648, 577] width 157 height 66
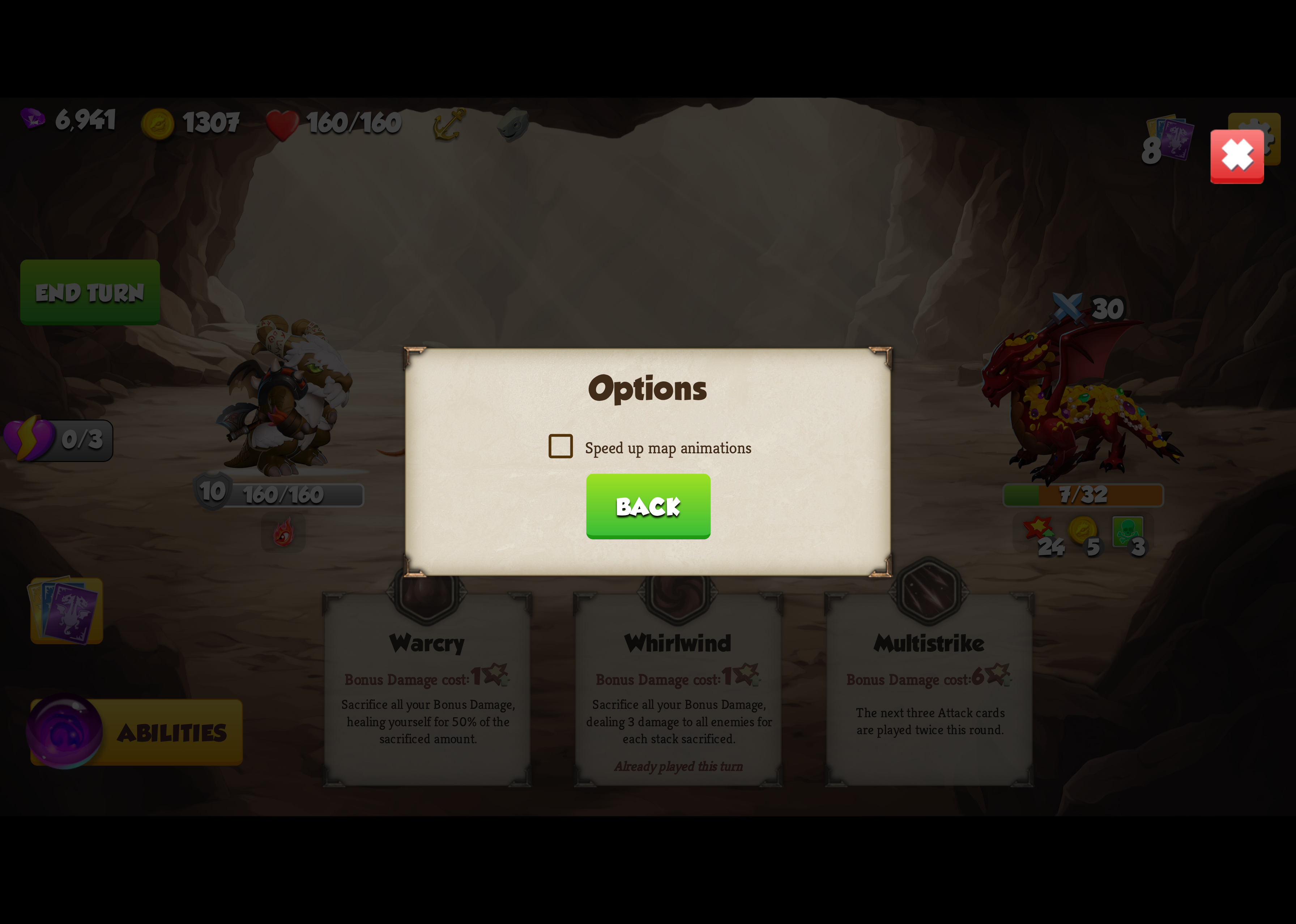
click at [727, 464] on div "Options Speed up map animations Back" at bounding box center [648, 462] width 486 height 228
click at [725, 457] on label "Speed up map animations" at bounding box center [648, 447] width 207 height 21
click at [0, 0] on input "Speed up map animations" at bounding box center [0, 0] width 0 height 0
click at [725, 457] on label "Speed up map animations" at bounding box center [648, 447] width 207 height 21
click at [0, 0] on input "Speed up map animations" at bounding box center [0, 0] width 0 height 0
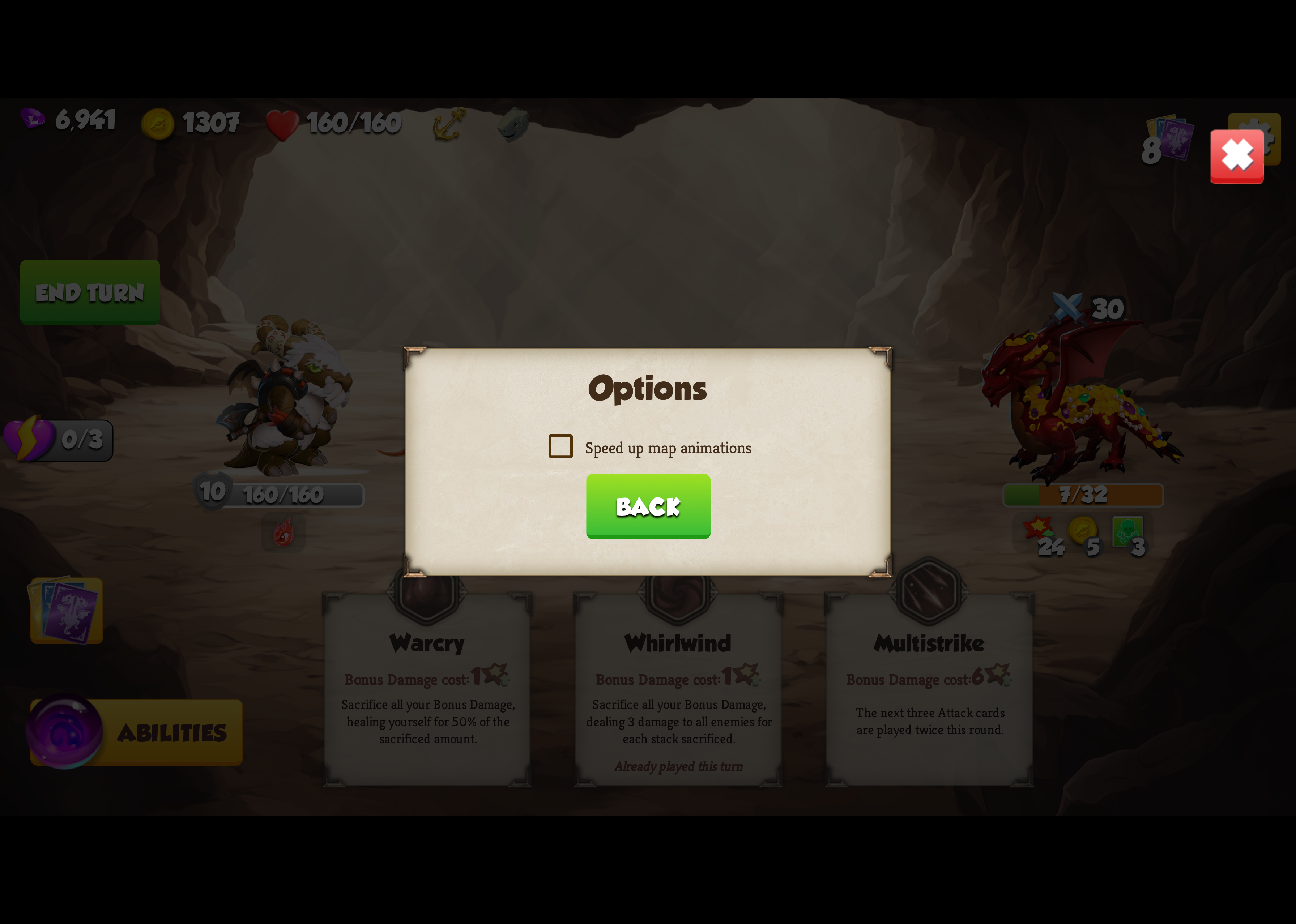
click at [661, 520] on button "Back" at bounding box center [648, 506] width 124 height 66
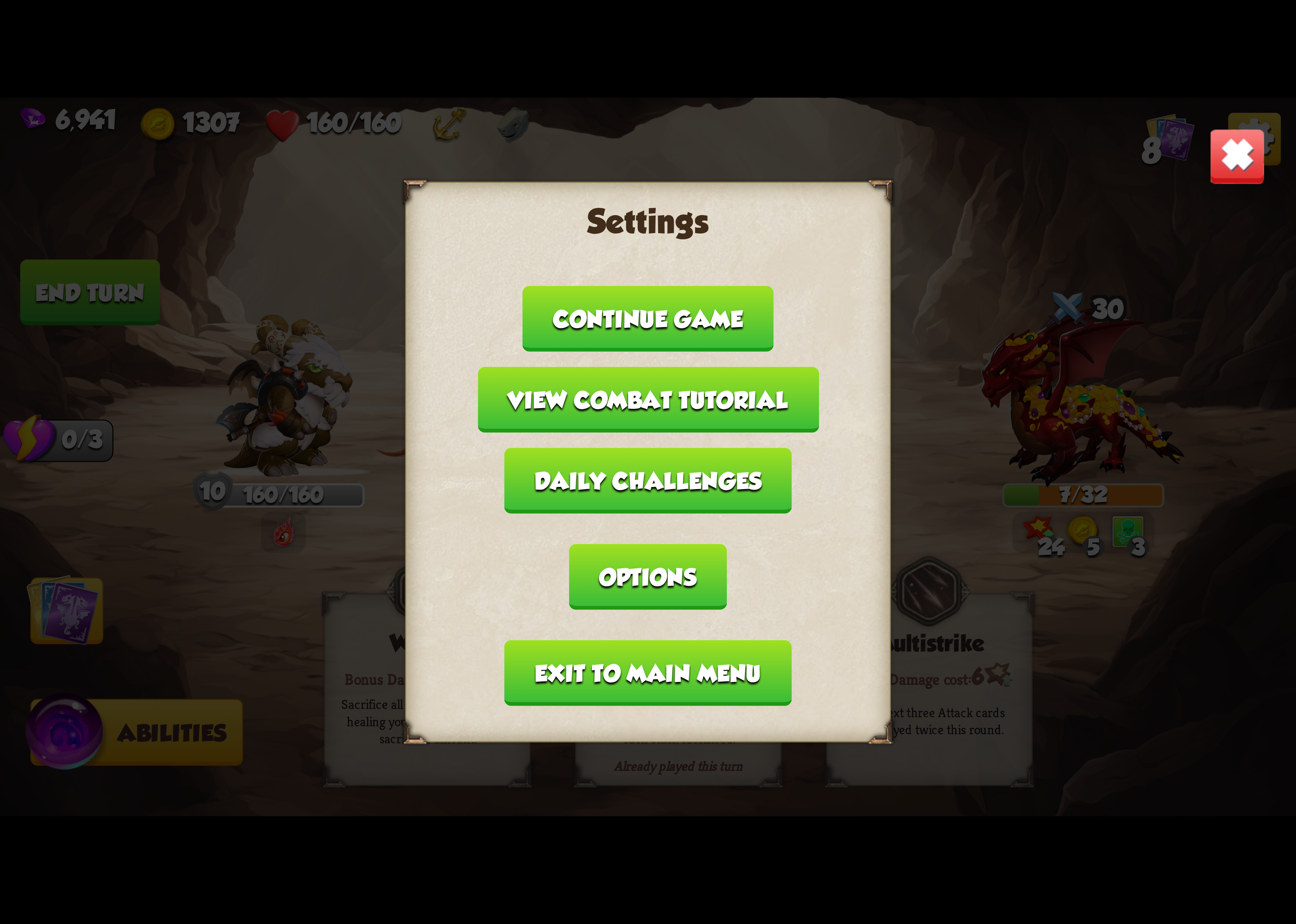
click at [654, 640] on button "Exit to main menu" at bounding box center [648, 673] width 287 height 66
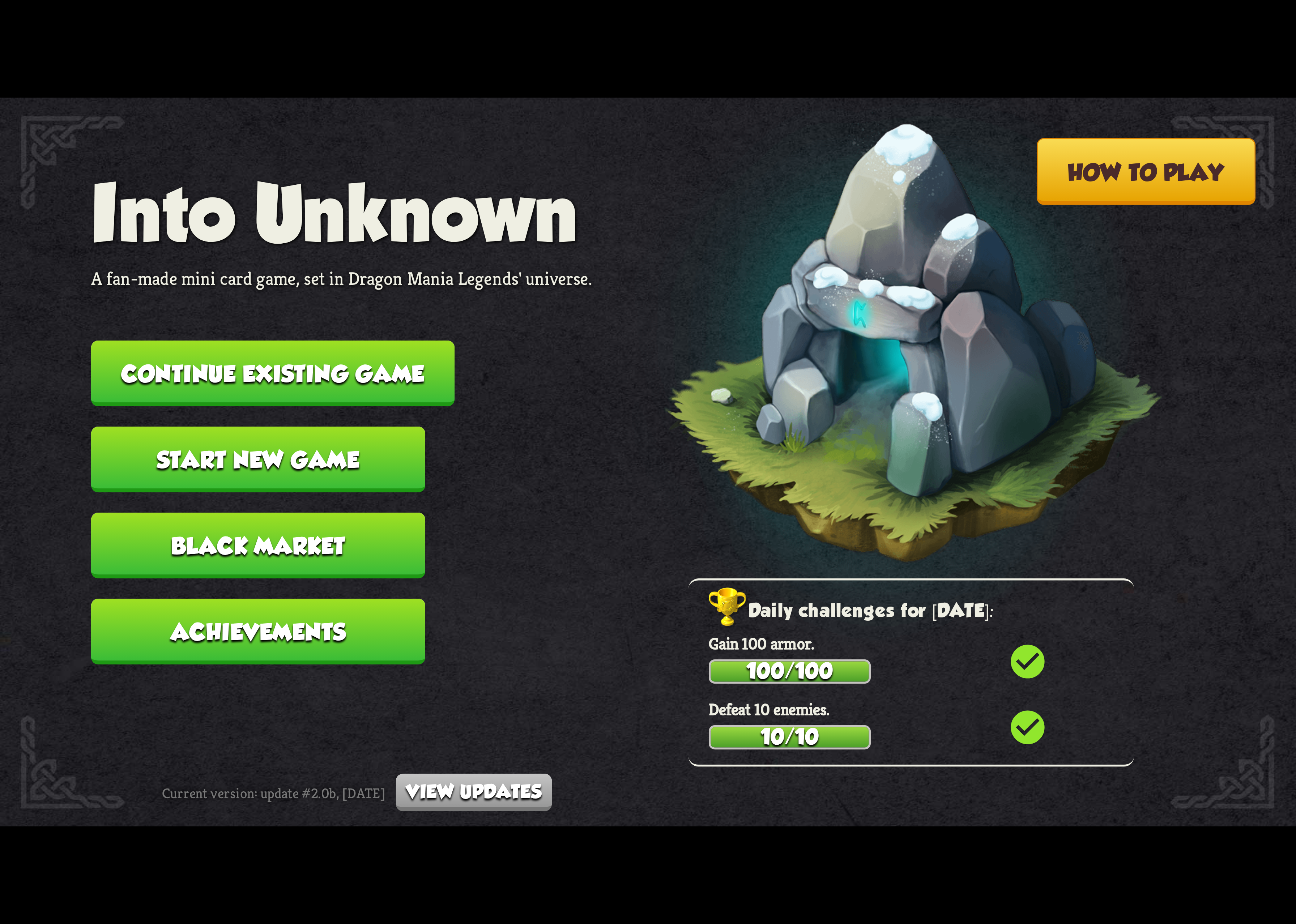
drag, startPoint x: 331, startPoint y: 399, endPoint x: 327, endPoint y: 401, distance: 4.5
click at [327, 401] on button "Continue existing game" at bounding box center [273, 373] width 364 height 66
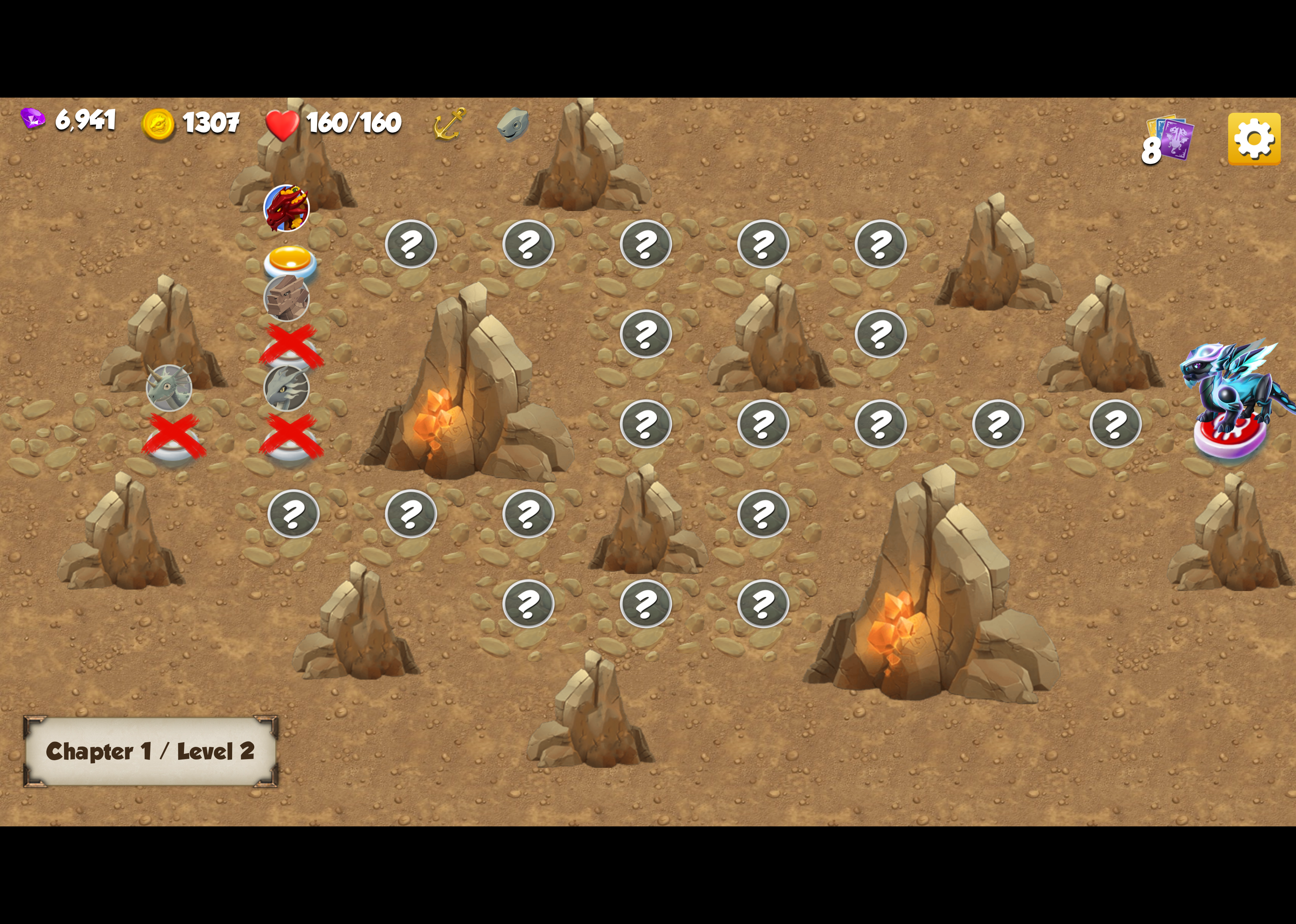
click at [237, 262] on div at bounding box center [293, 258] width 118 height 90
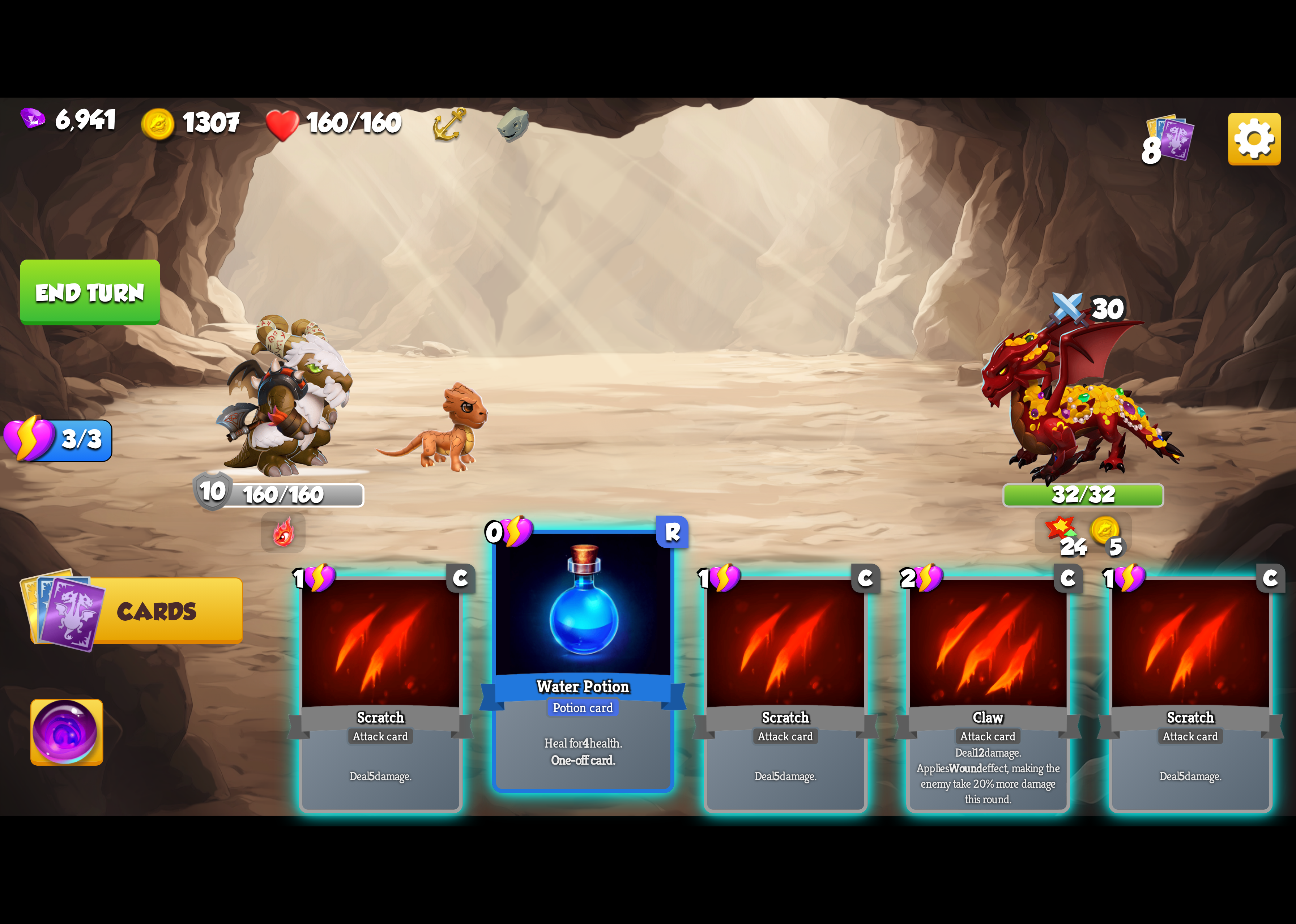
click at [609, 655] on div at bounding box center [583, 607] width 174 height 147
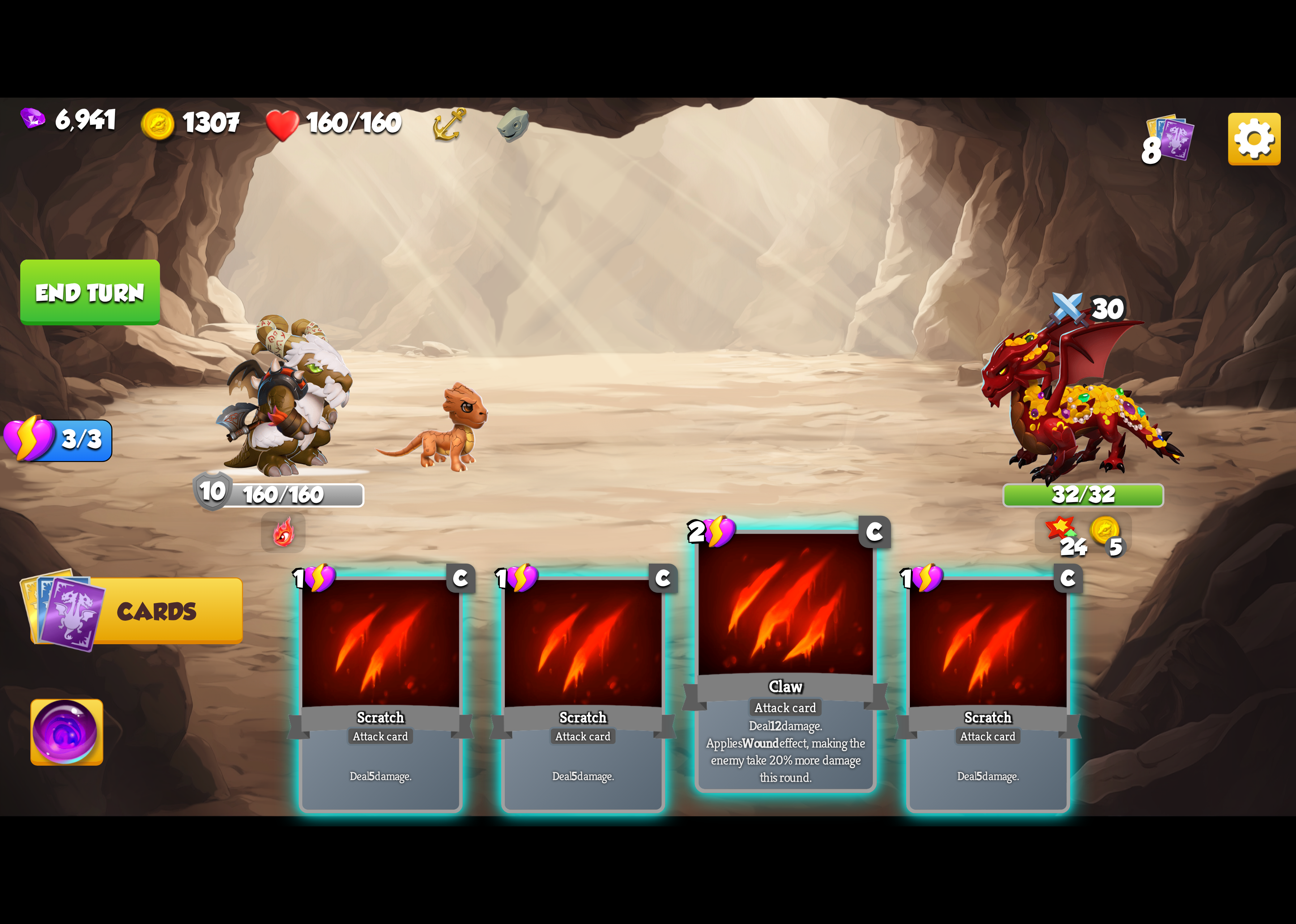
click at [746, 603] on div at bounding box center [786, 607] width 174 height 147
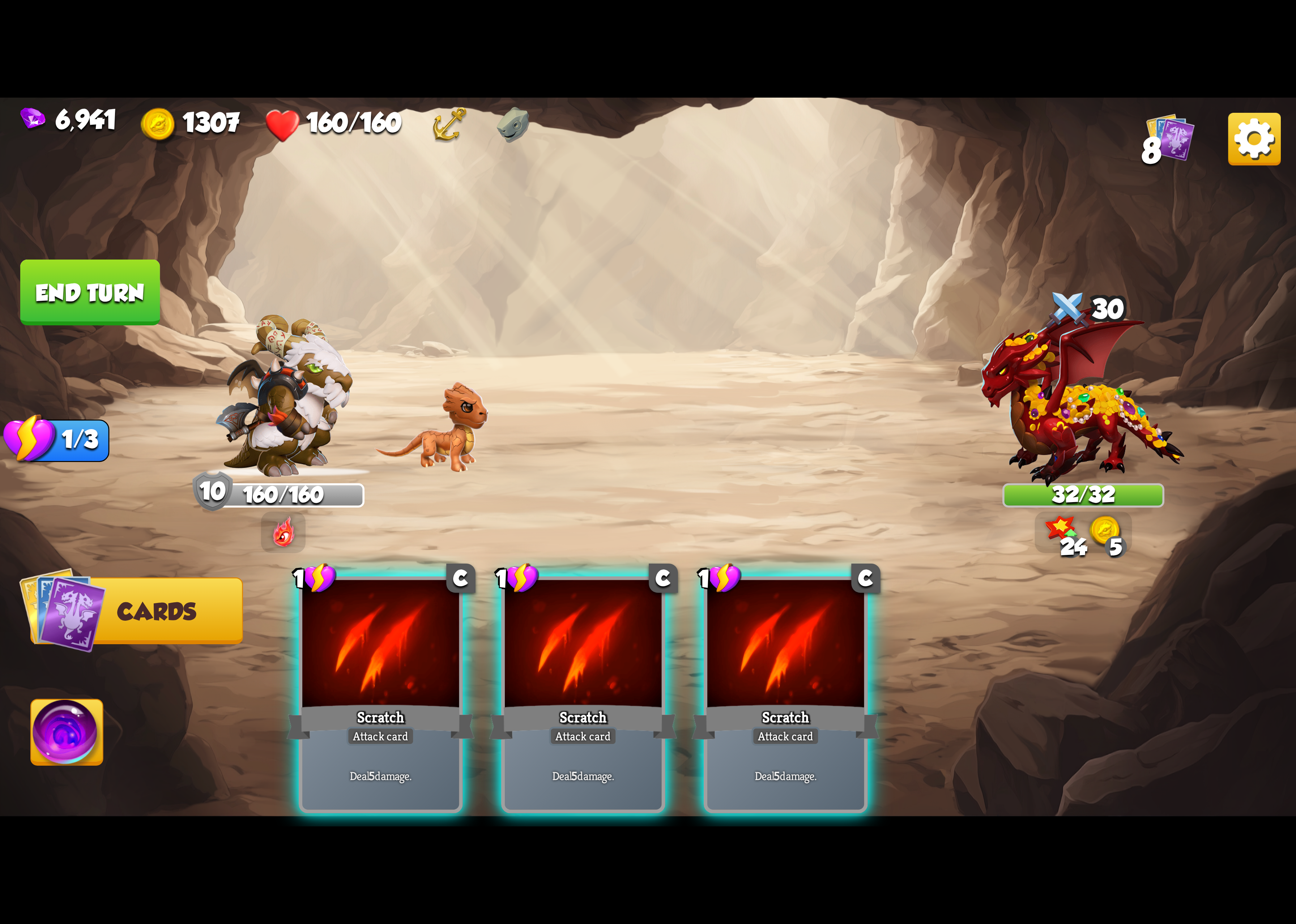
click at [746, 603] on div at bounding box center [785, 646] width 156 height 132
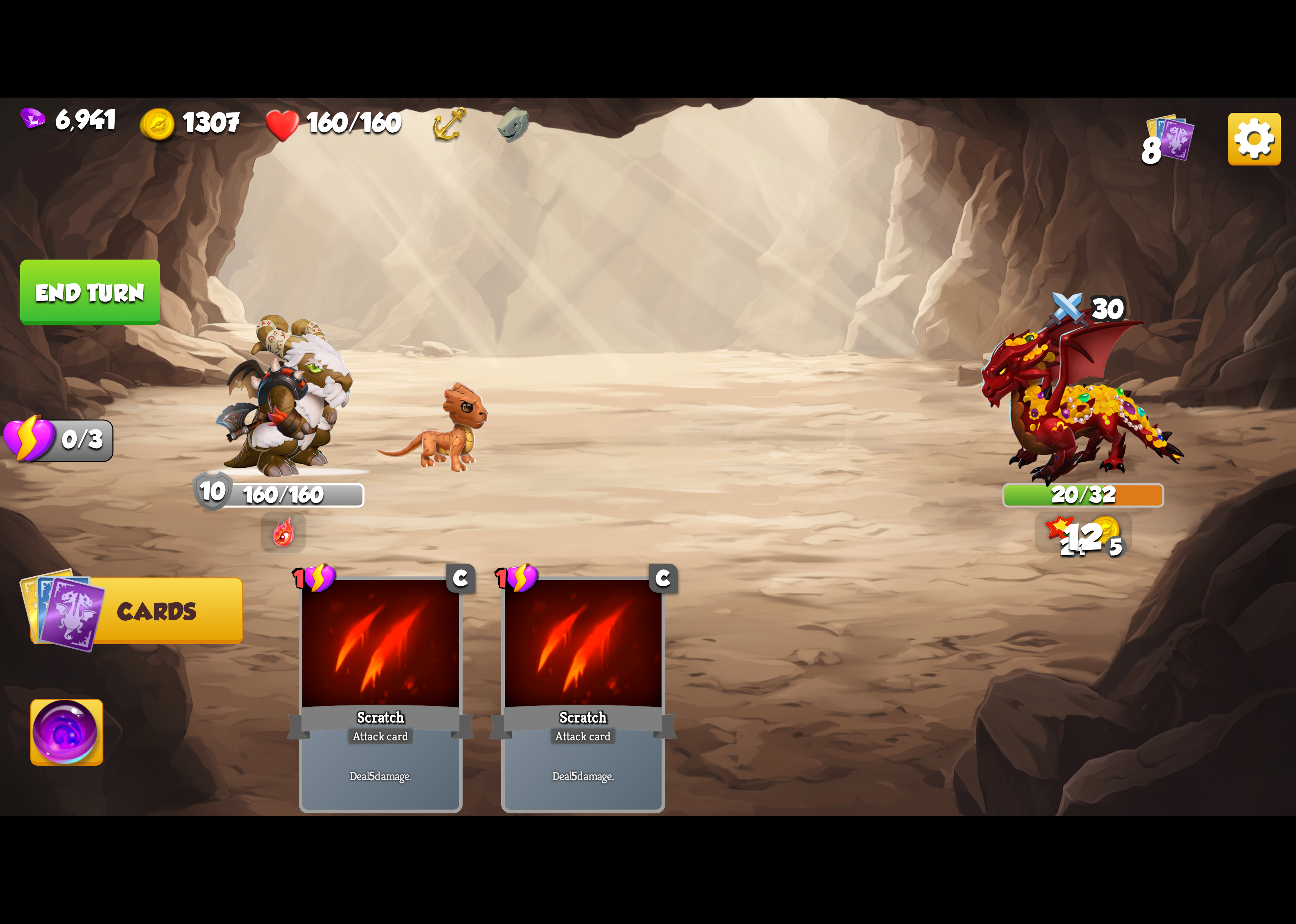
click at [53, 743] on img at bounding box center [67, 737] width 72 height 73
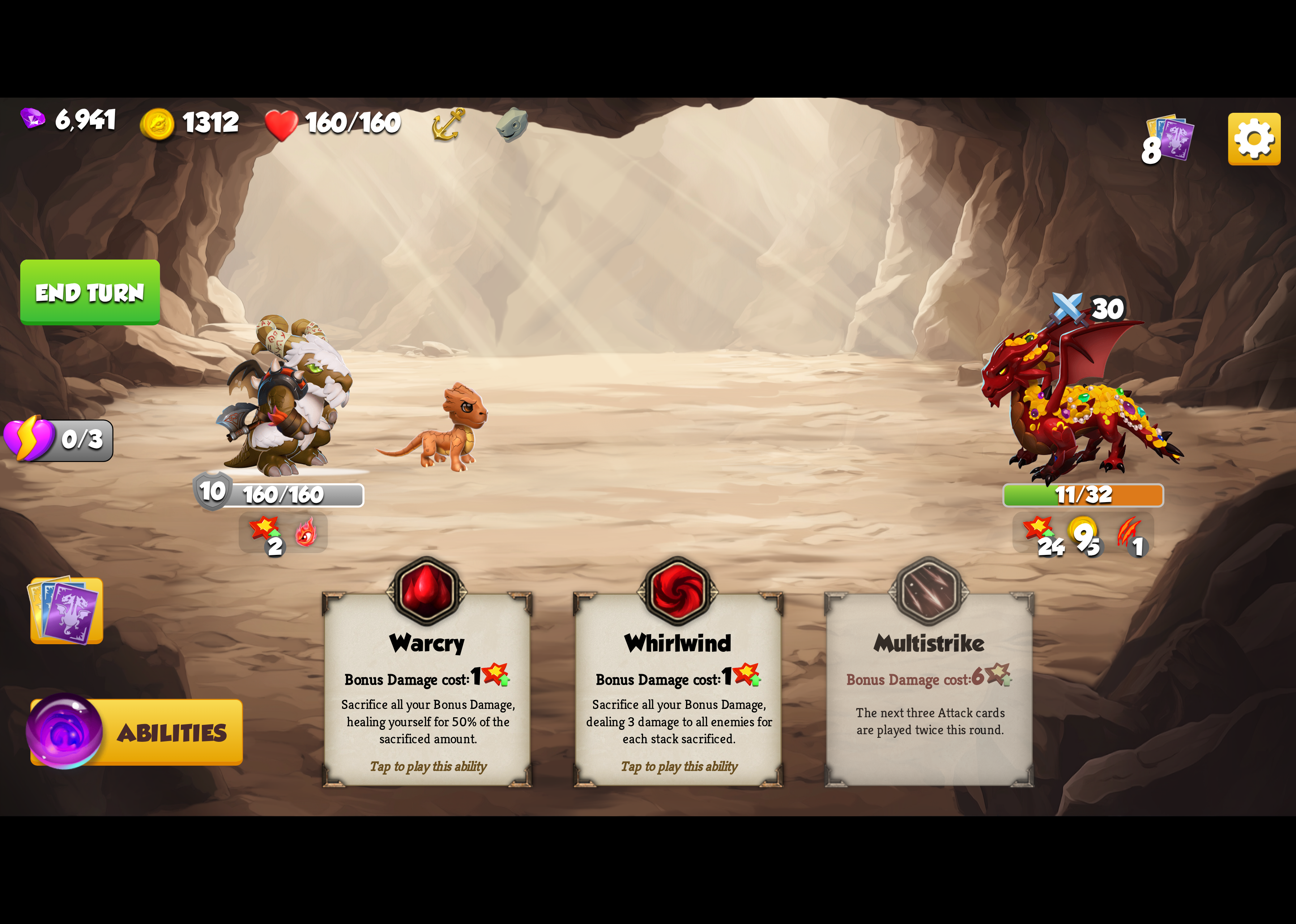
click at [710, 669] on div "Bonus Damage cost: 1" at bounding box center [678, 675] width 204 height 30
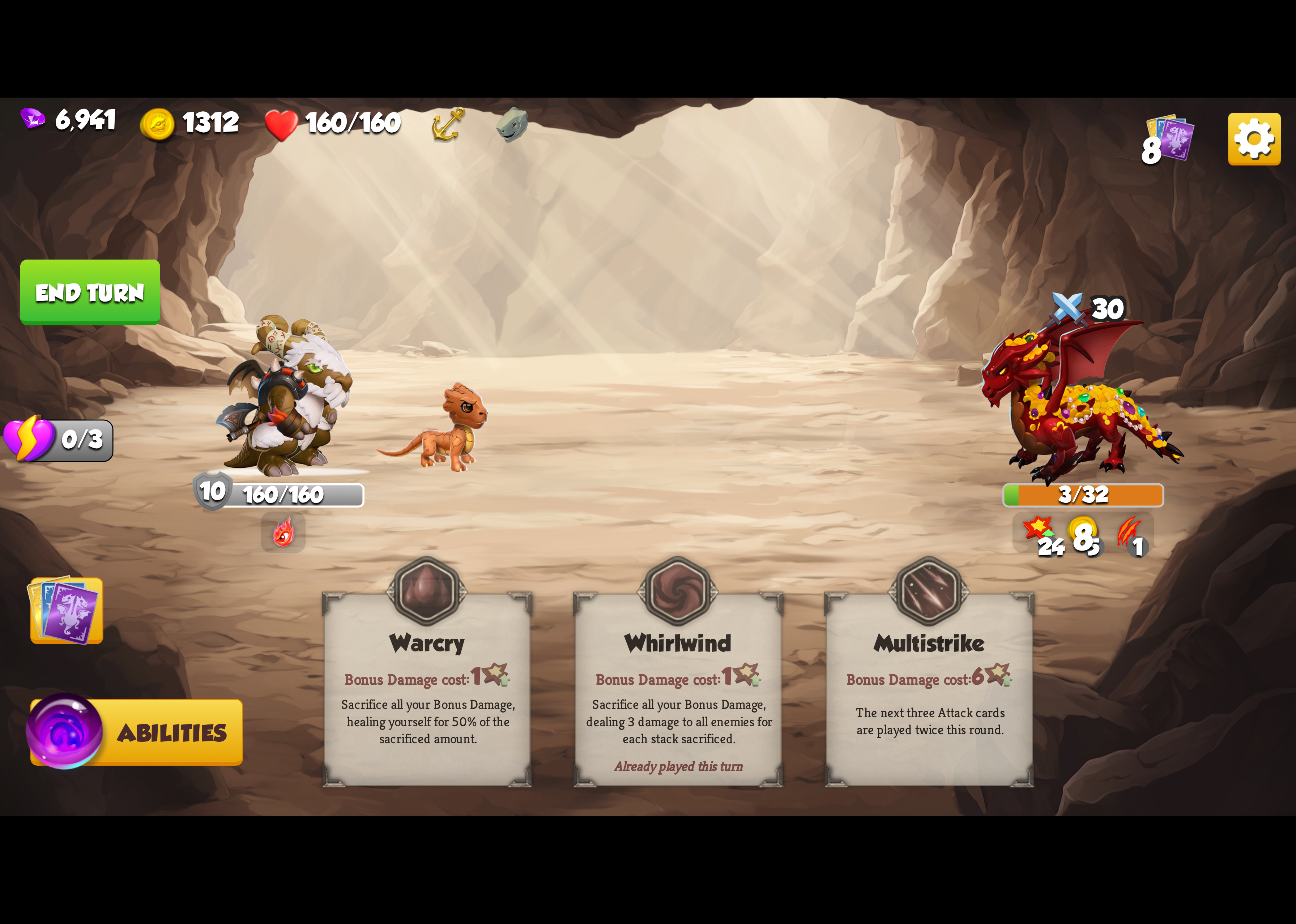
click at [1247, 161] on img at bounding box center [1255, 138] width 53 height 53
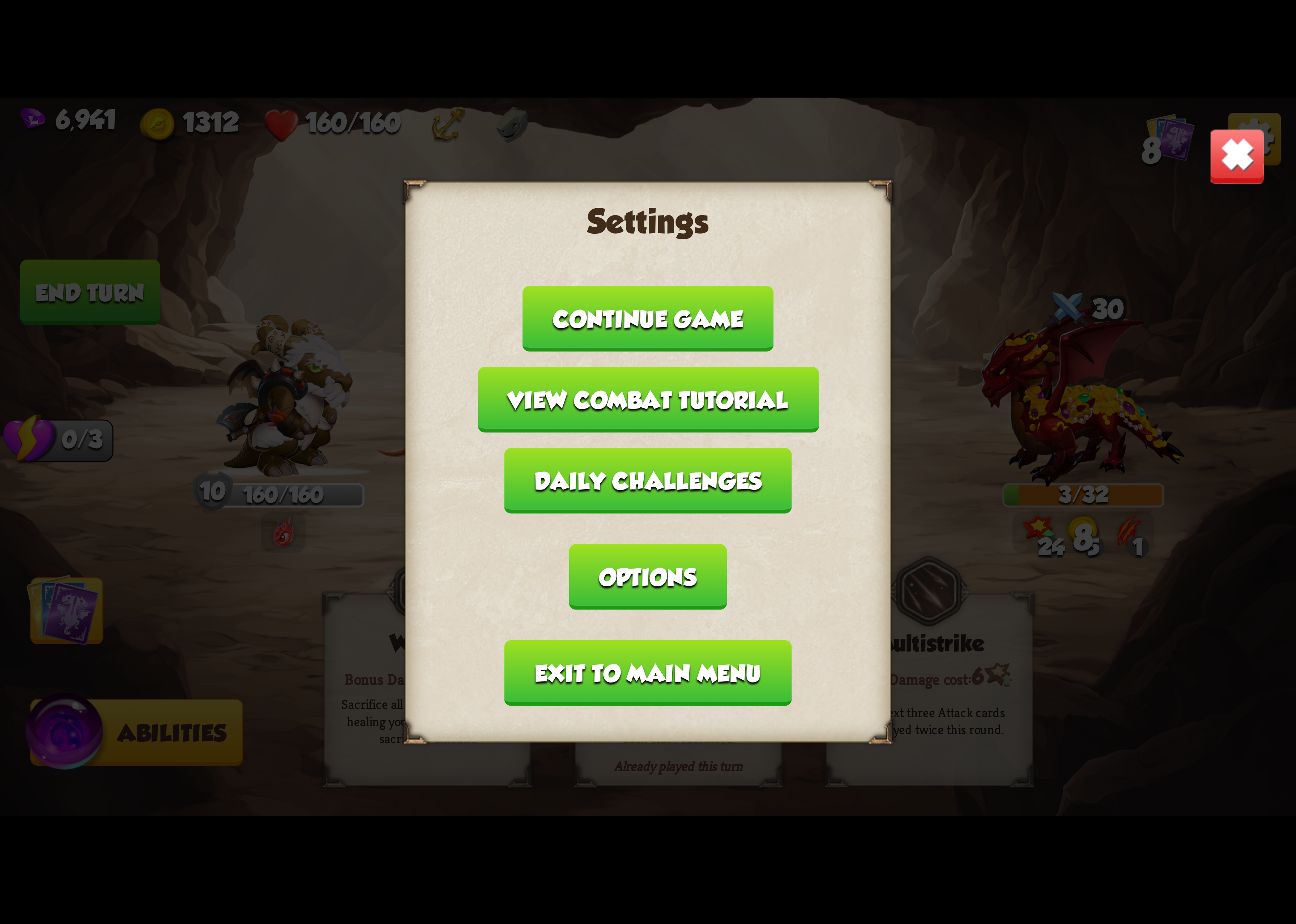
click at [727, 544] on button "Options" at bounding box center [648, 577] width 157 height 66
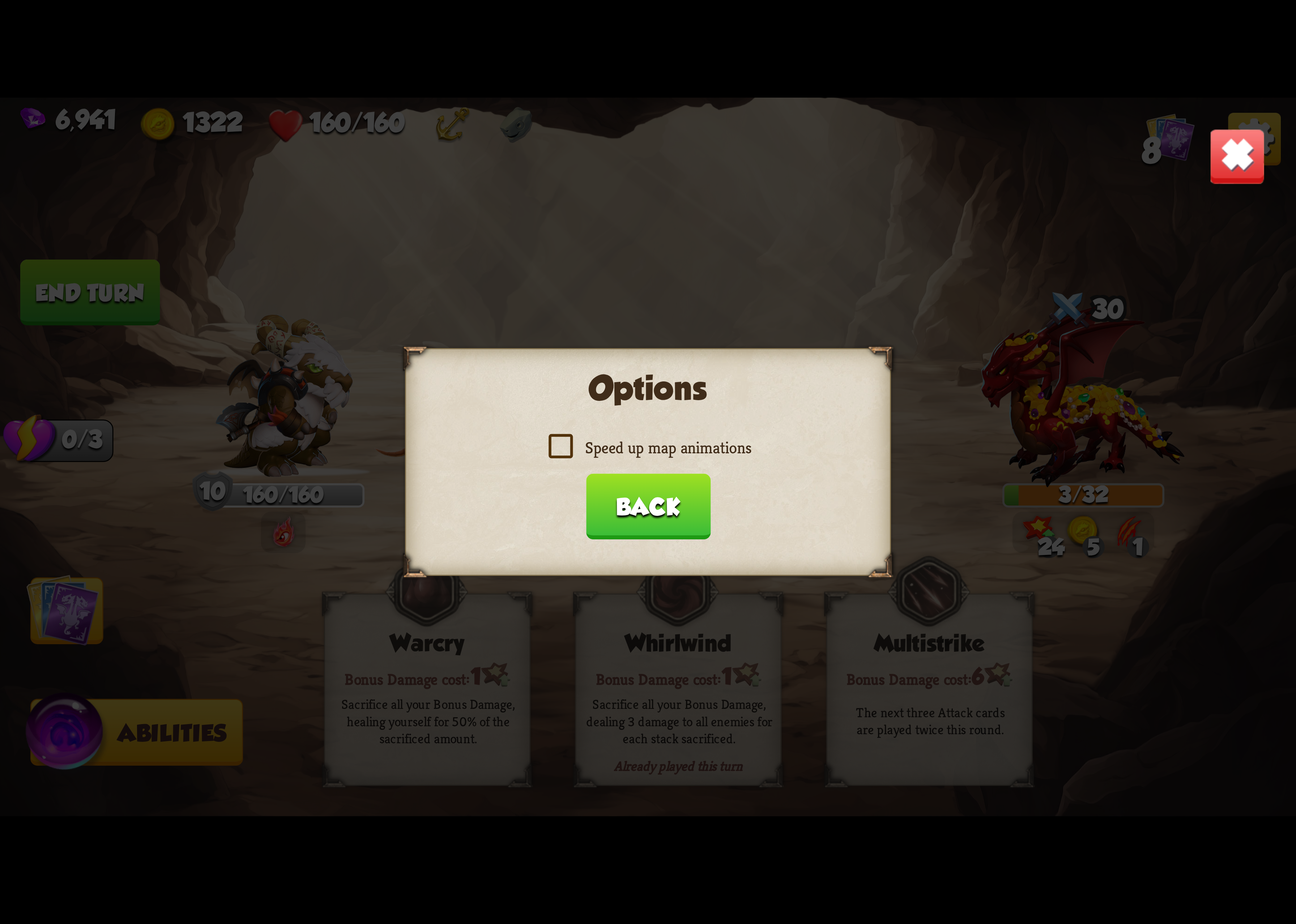
click at [604, 458] on label "Speed up map animations" at bounding box center [648, 447] width 207 height 21
click at [0, 0] on input "Speed up map animations" at bounding box center [0, 0] width 0 height 0
click at [609, 458] on label "Speed up map animations" at bounding box center [648, 447] width 207 height 21
click at [0, 0] on input "Speed up map animations" at bounding box center [0, 0] width 0 height 0
click at [619, 484] on button "Back" at bounding box center [648, 506] width 124 height 66
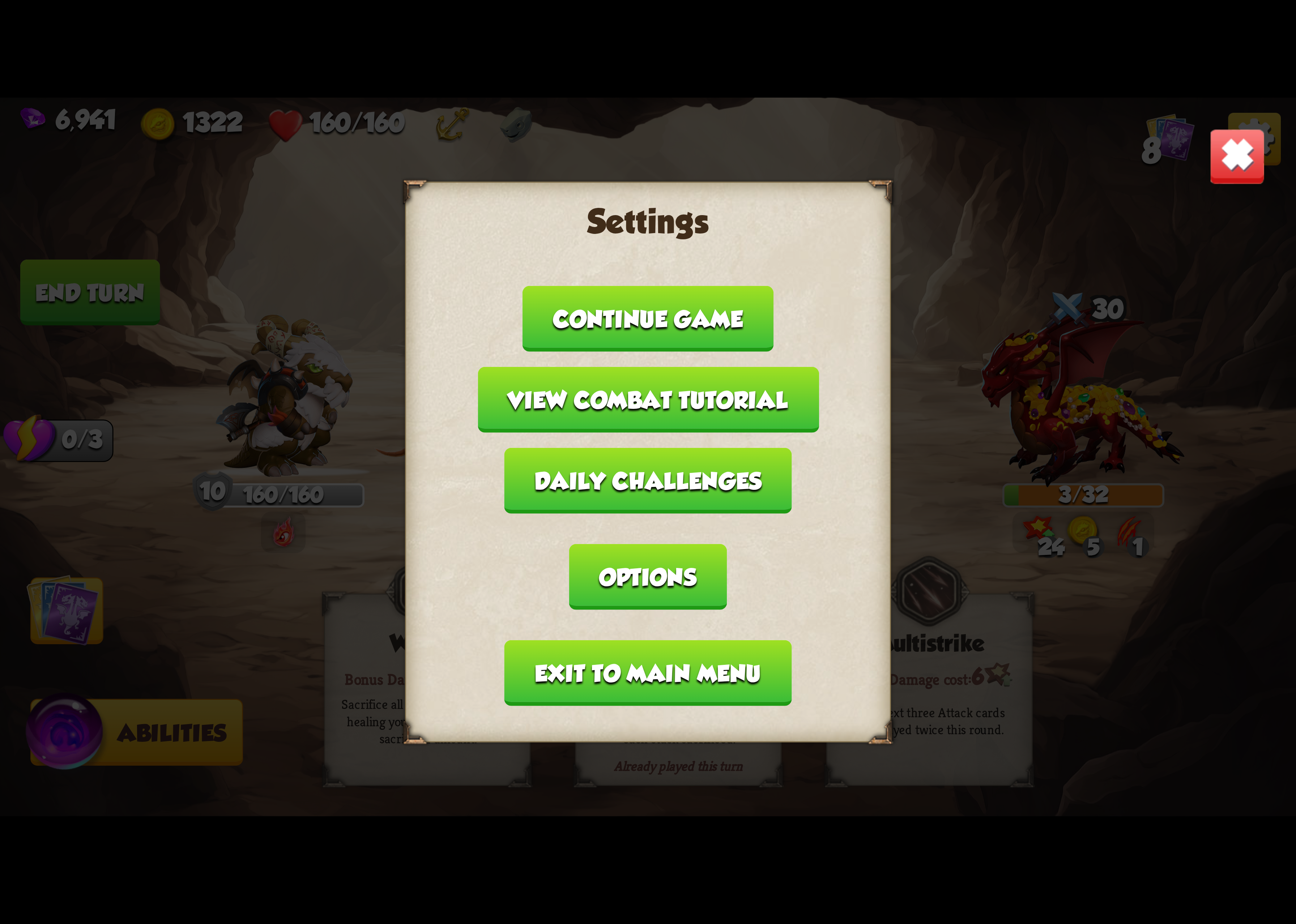
click at [645, 640] on button "Exit to main menu" at bounding box center [648, 673] width 287 height 66
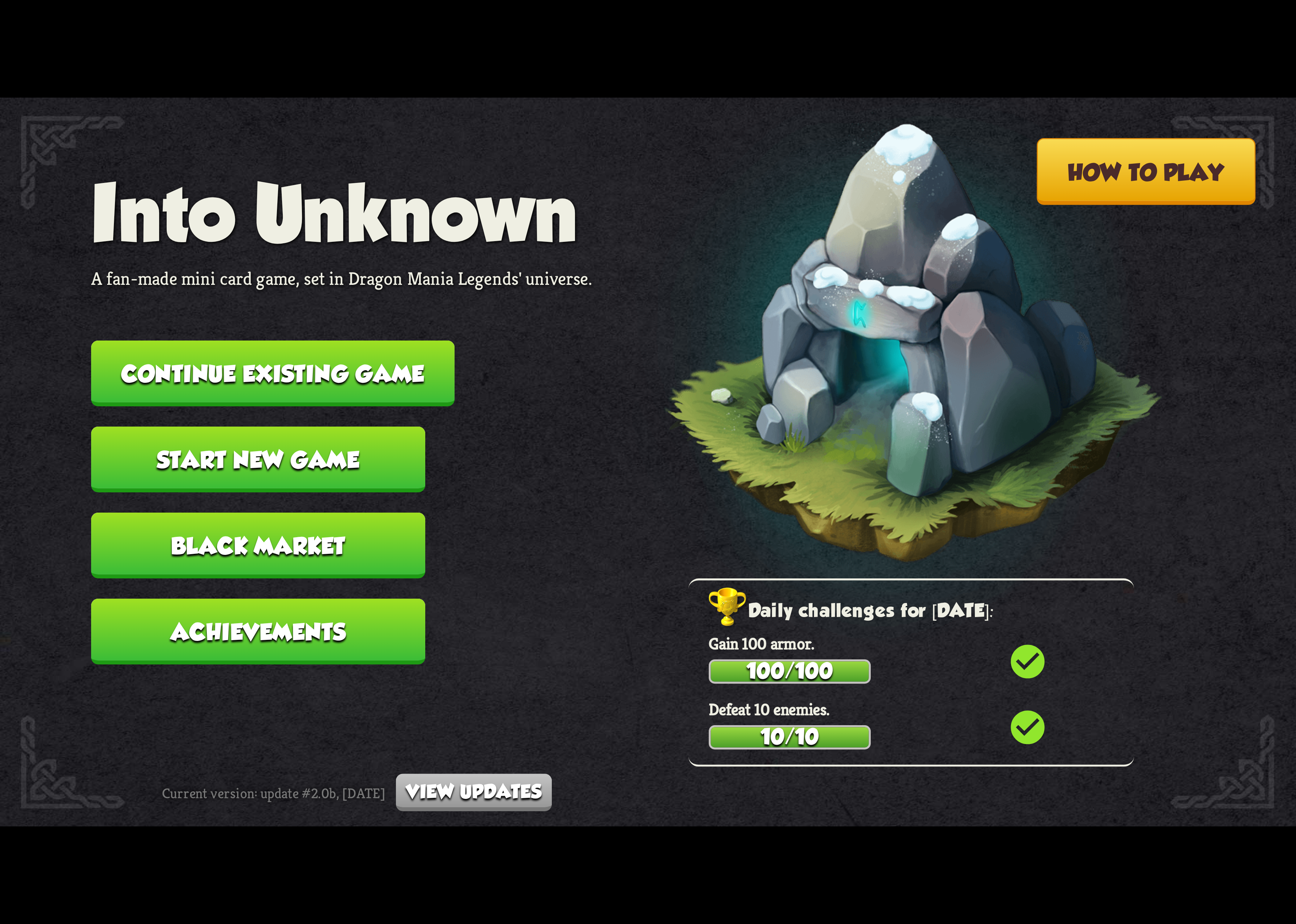
click at [376, 395] on button "Continue existing game" at bounding box center [273, 373] width 364 height 66
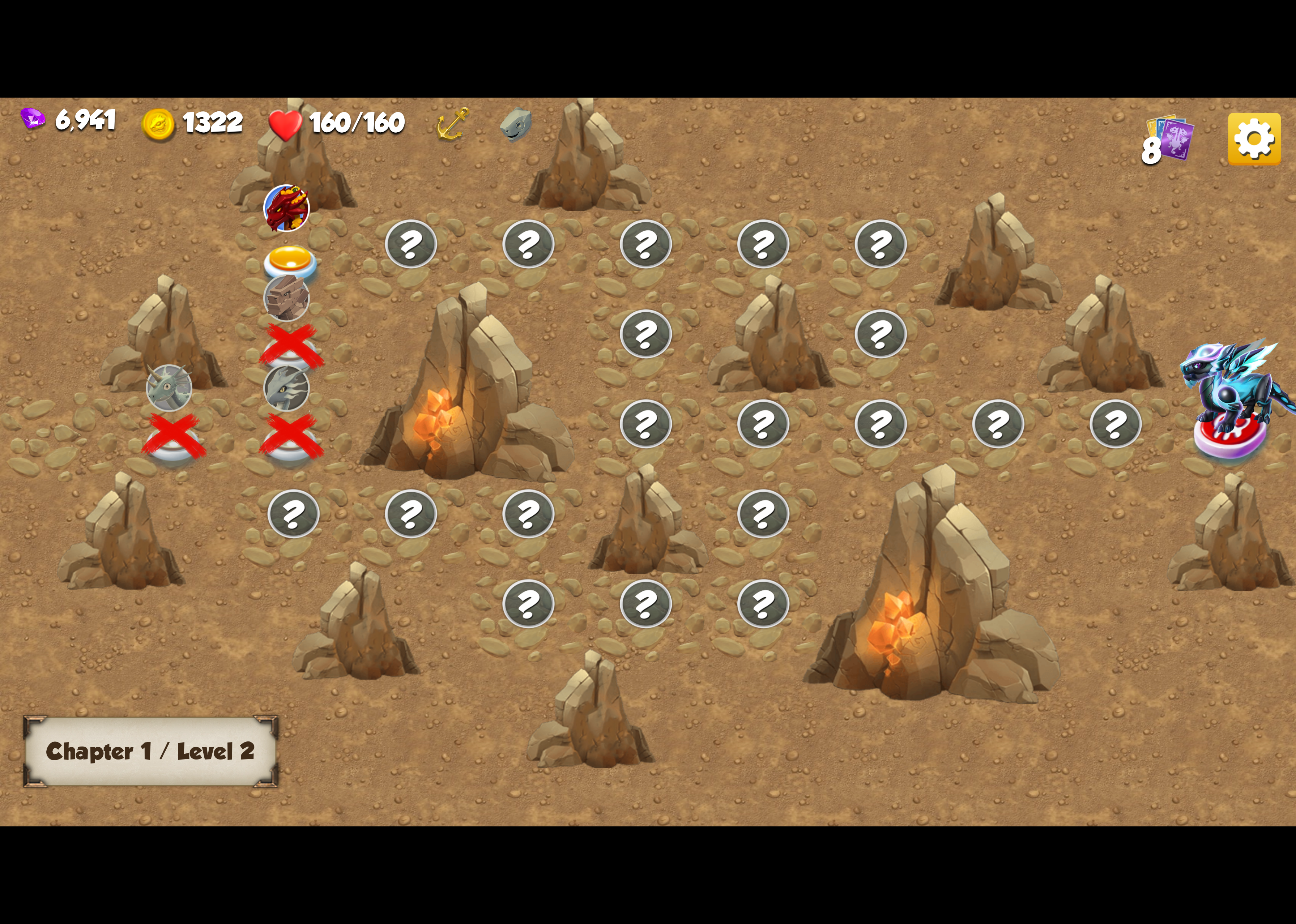
click at [266, 237] on div at bounding box center [293, 258] width 118 height 90
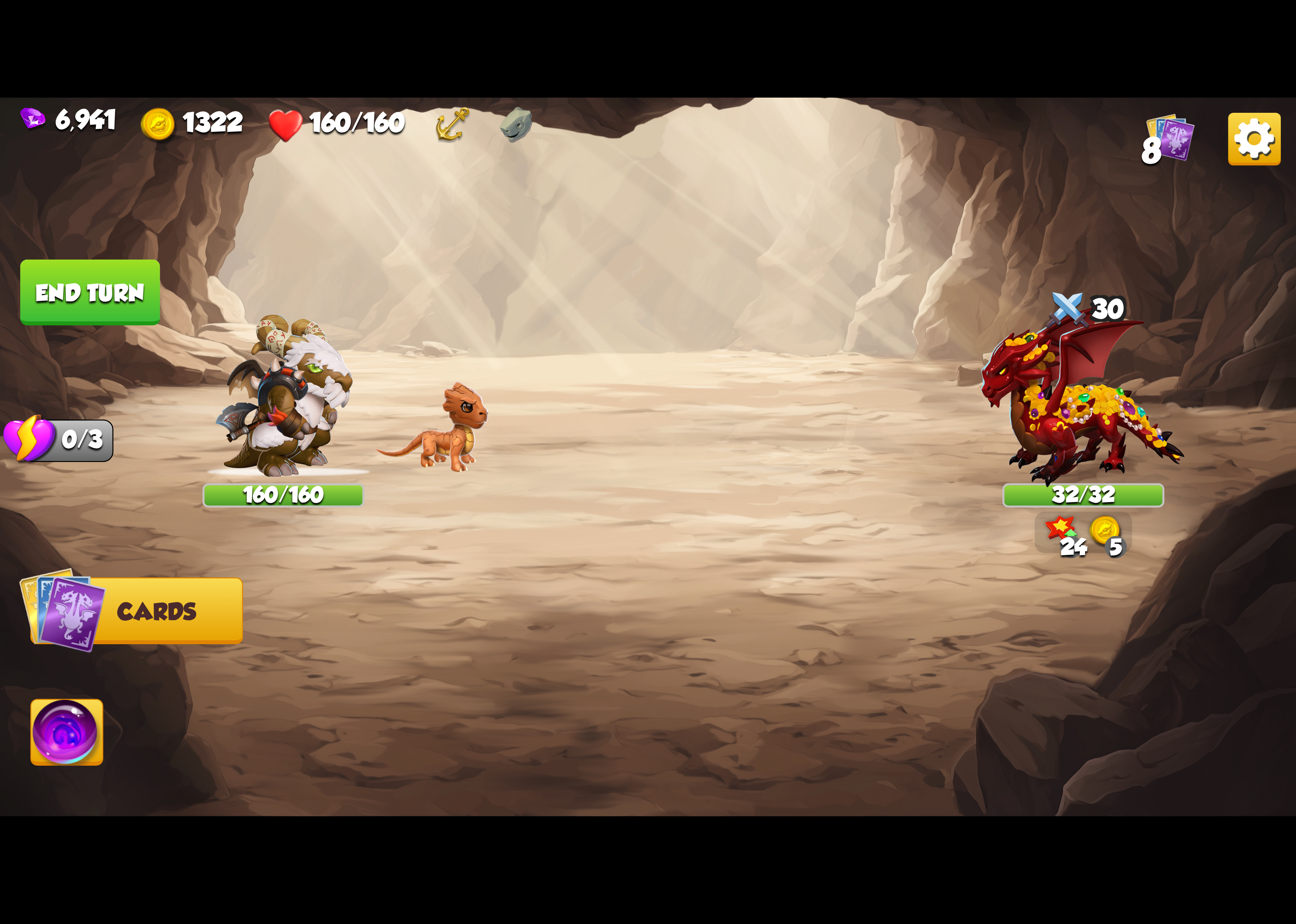
drag, startPoint x: 369, startPoint y: 564, endPoint x: 498, endPoint y: 529, distance: 133.7
click at [484, 534] on div at bounding box center [778, 665] width 1037 height 324
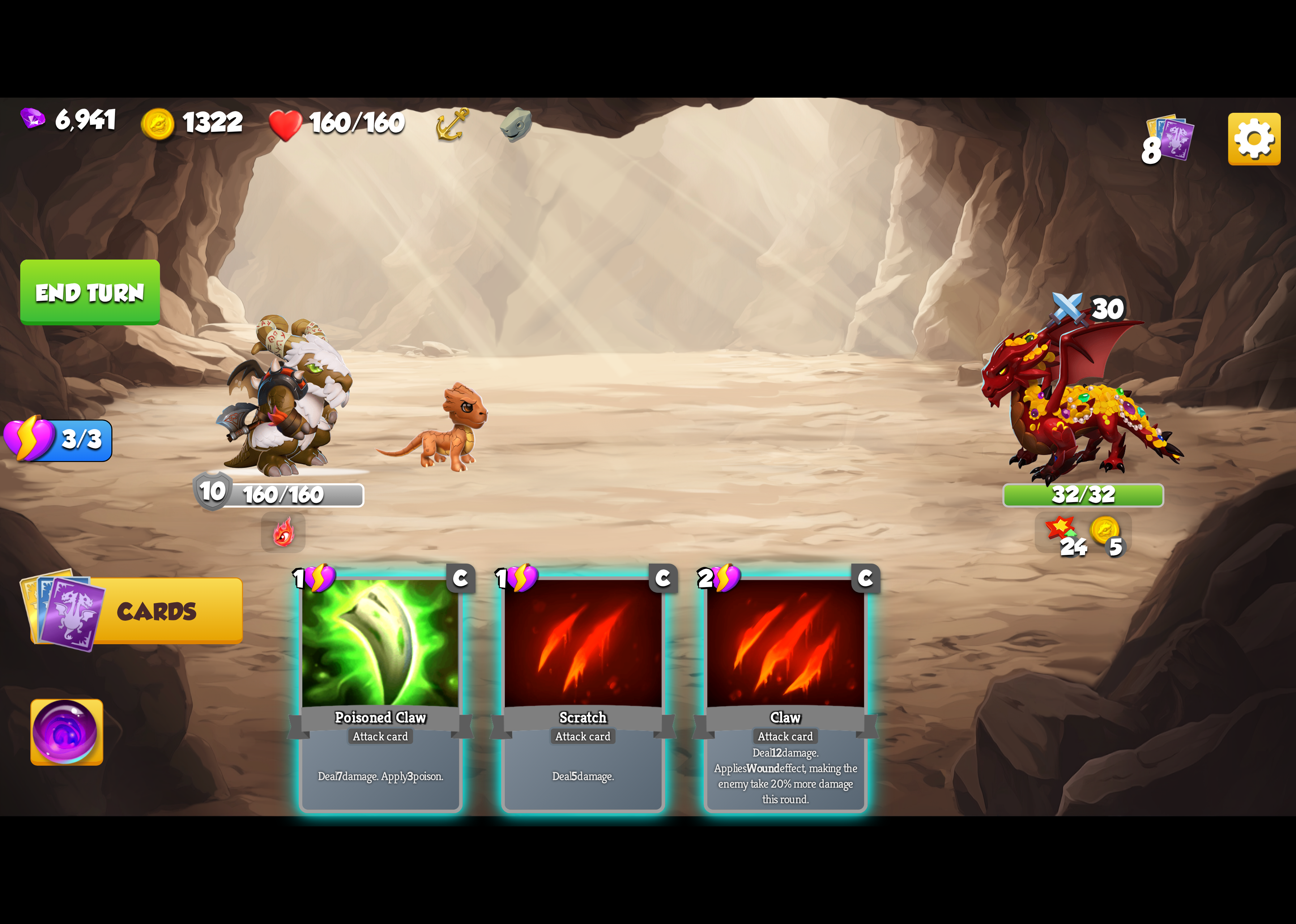
drag, startPoint x: 287, startPoint y: 528, endPoint x: 985, endPoint y: 275, distance: 742.4
click at [328, 518] on div "Player turn" at bounding box center [648, 462] width 1296 height 200
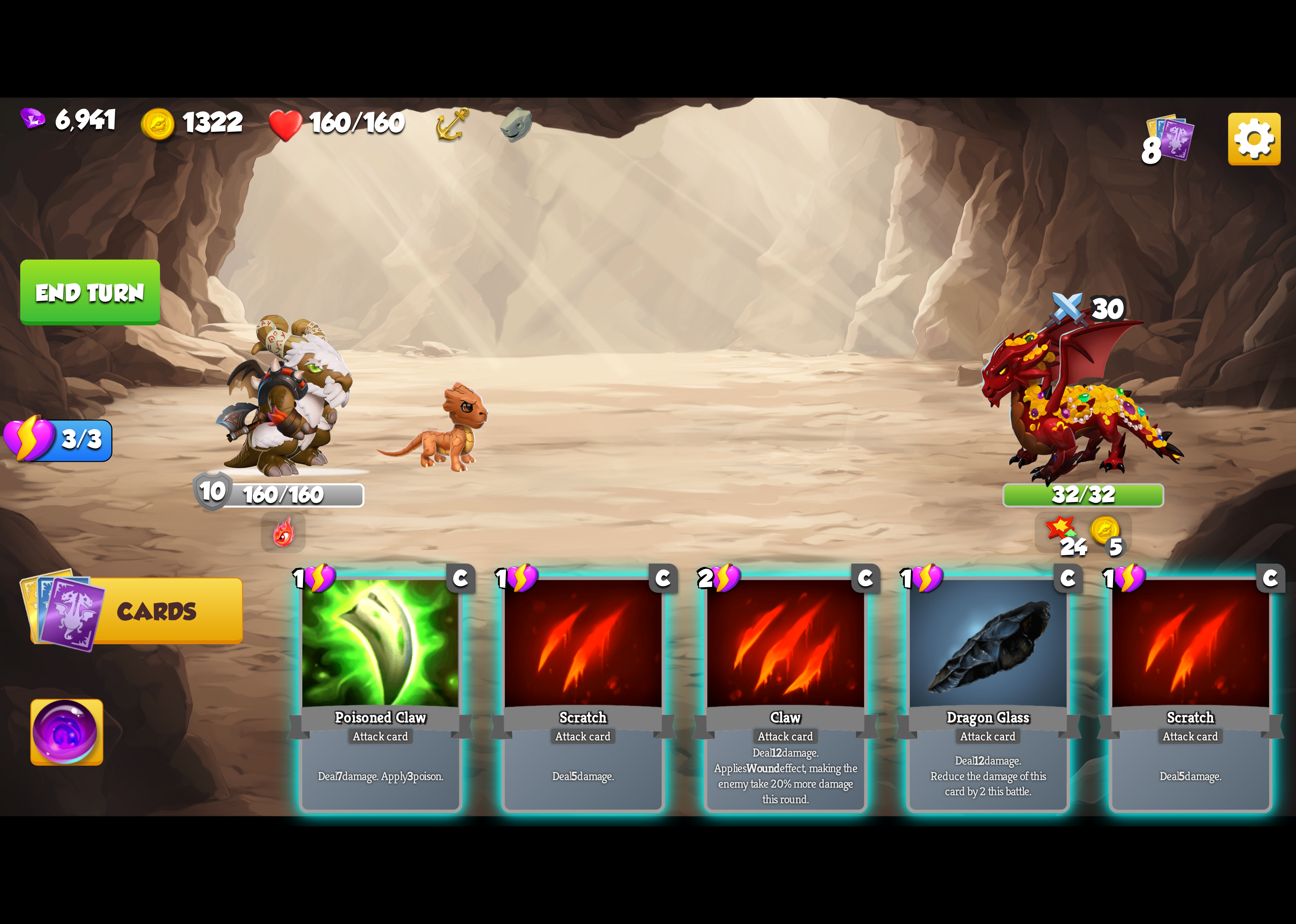
drag, startPoint x: 261, startPoint y: 602, endPoint x: 482, endPoint y: 461, distance: 262.1
click at [267, 596] on div "1 C Poisoned Claw Attack card Deal 7 damage. Apply 3 poison. 1 C Scratch Attack…" at bounding box center [778, 665] width 1037 height 324
click at [1255, 140] on img at bounding box center [1255, 138] width 53 height 53
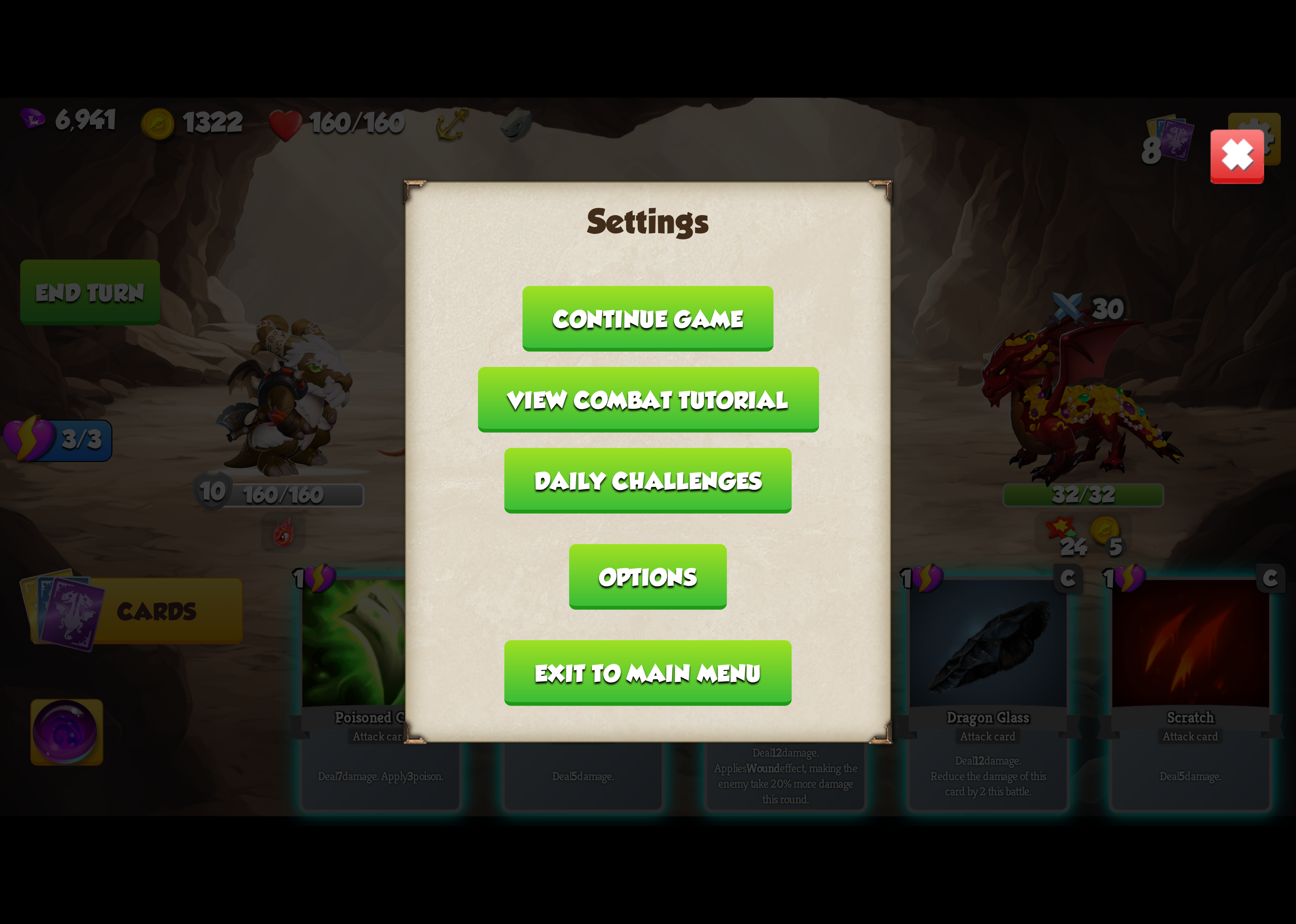
click at [727, 544] on button "Options" at bounding box center [648, 577] width 157 height 66
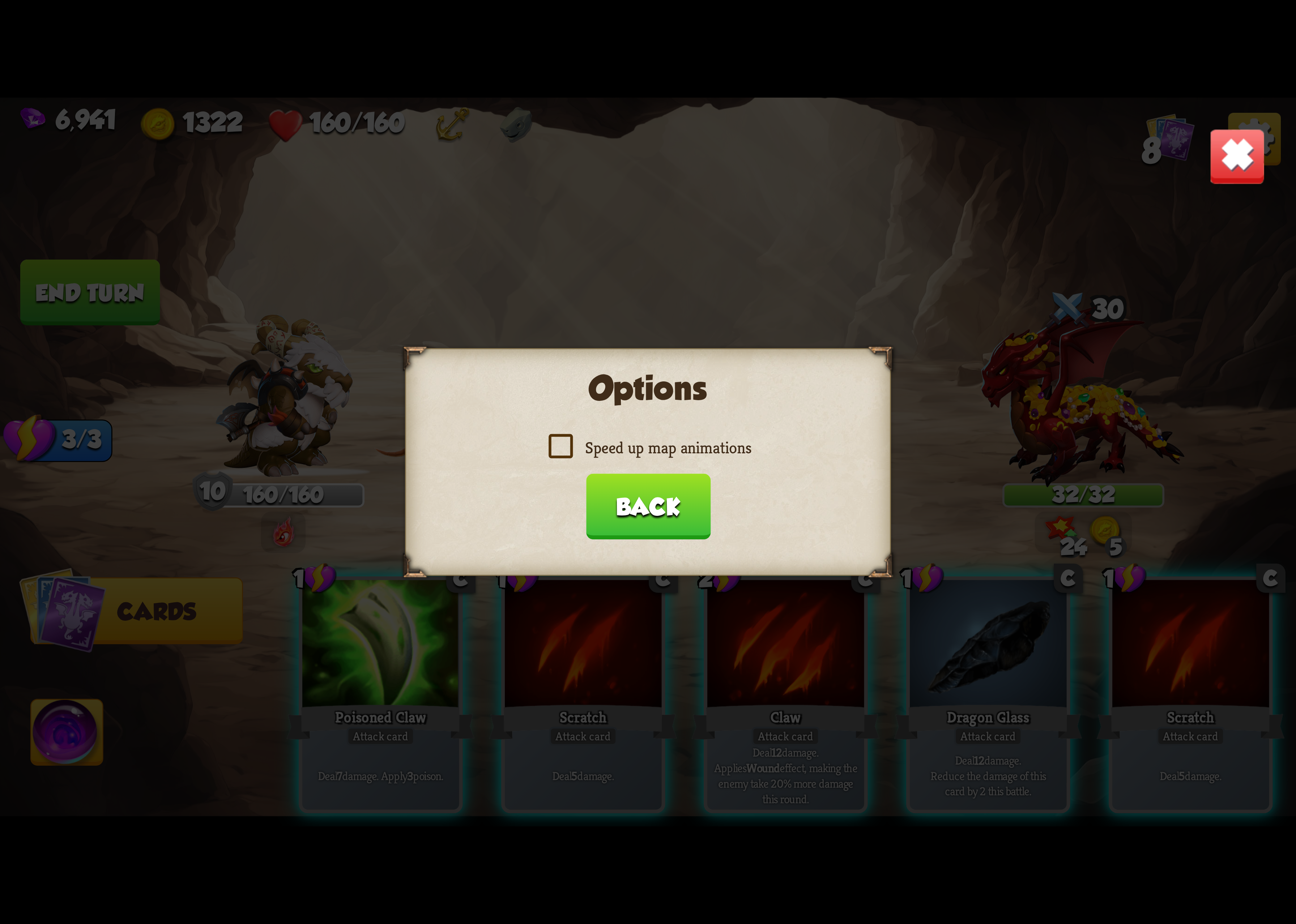
click at [695, 440] on div "Speed up map animations" at bounding box center [648, 447] width 444 height 21
click at [680, 449] on label "Speed up map animations" at bounding box center [648, 447] width 207 height 21
click at [0, 0] on input "Speed up map animations" at bounding box center [0, 0] width 0 height 0
click at [680, 449] on label "Speed up map animations" at bounding box center [648, 447] width 207 height 21
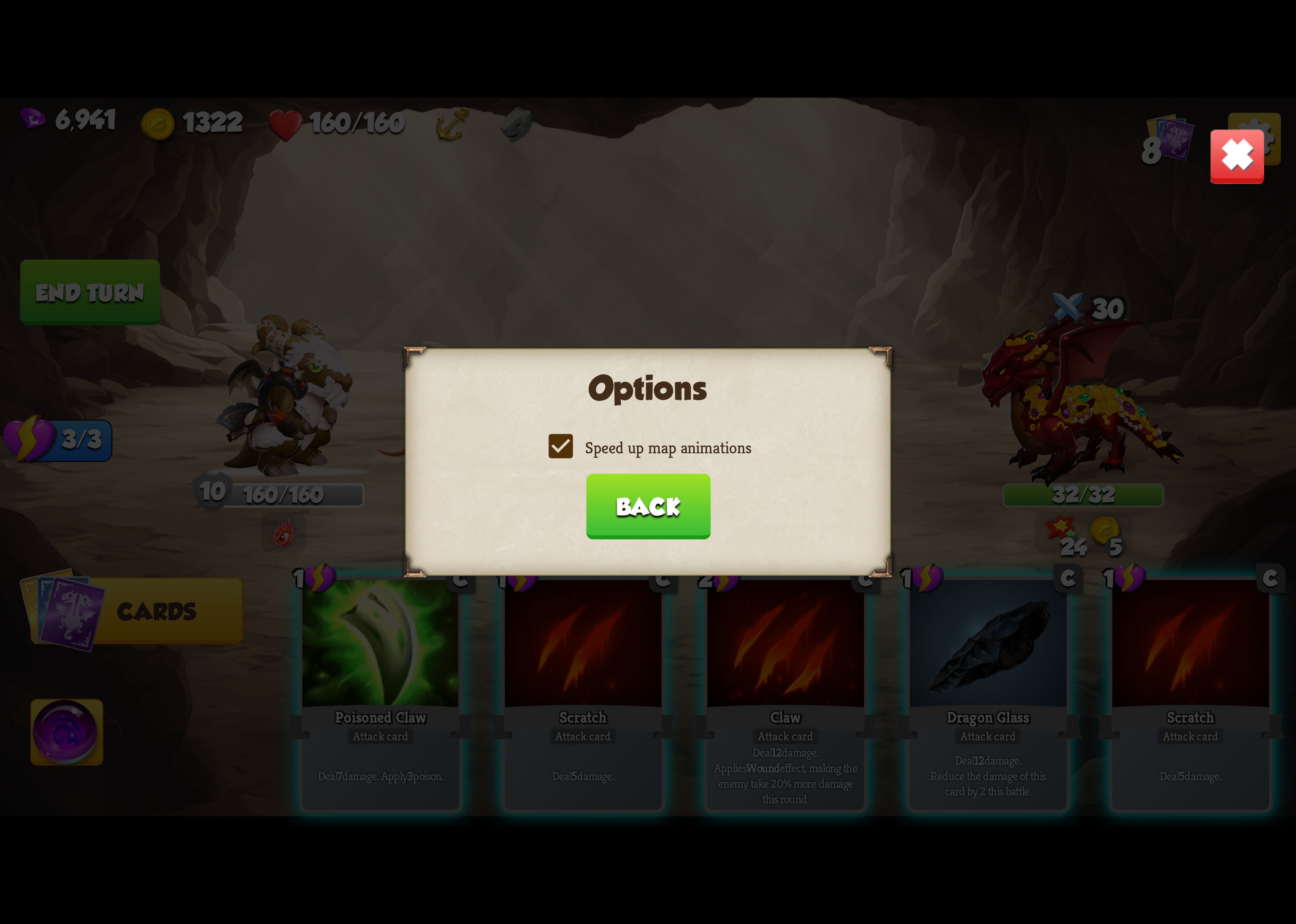
click at [0, 0] on input "Speed up map animations" at bounding box center [0, 0] width 0 height 0
click at [638, 493] on button "Back" at bounding box center [648, 506] width 124 height 66
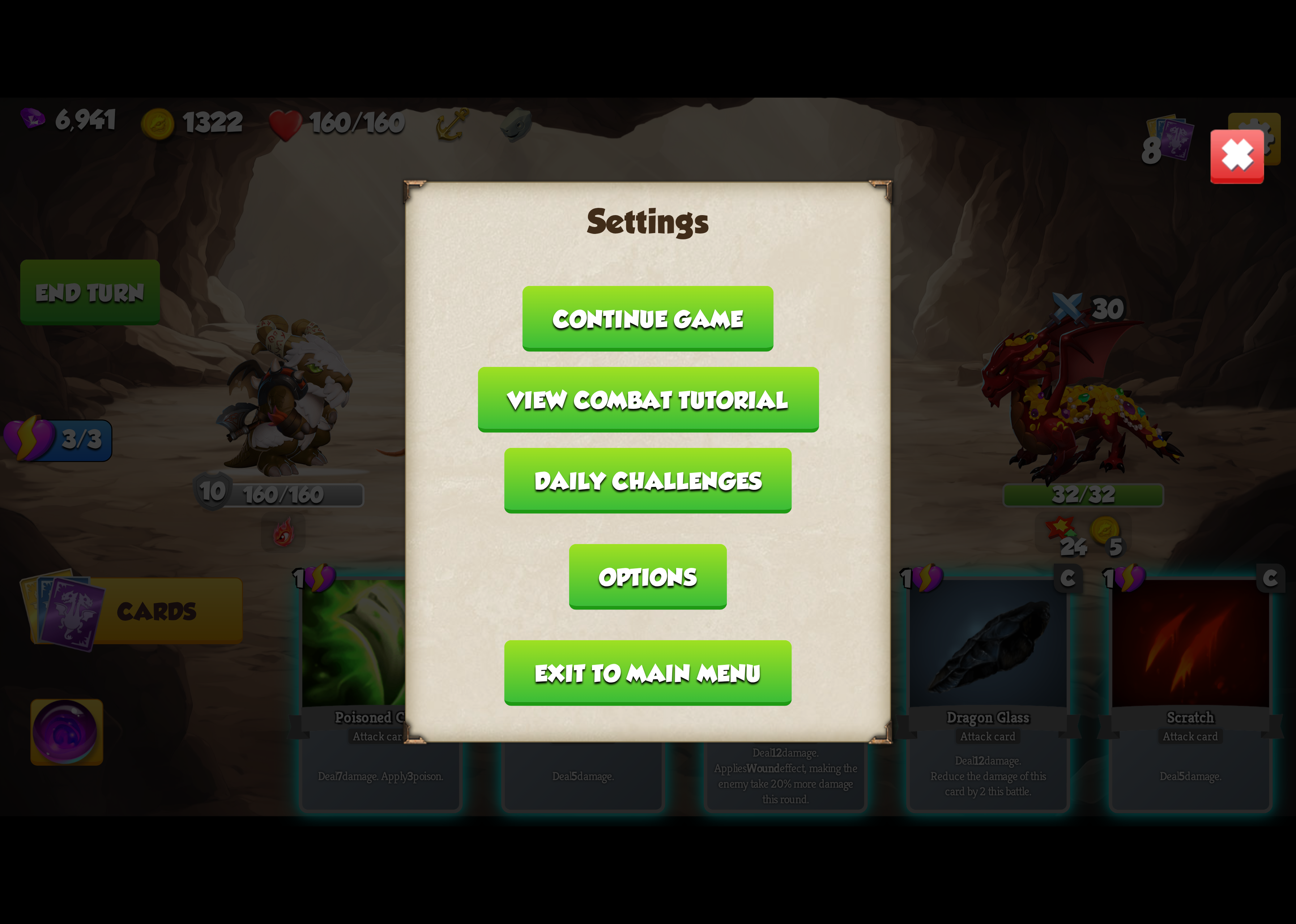
click at [727, 544] on button "Options" at bounding box center [648, 577] width 157 height 66
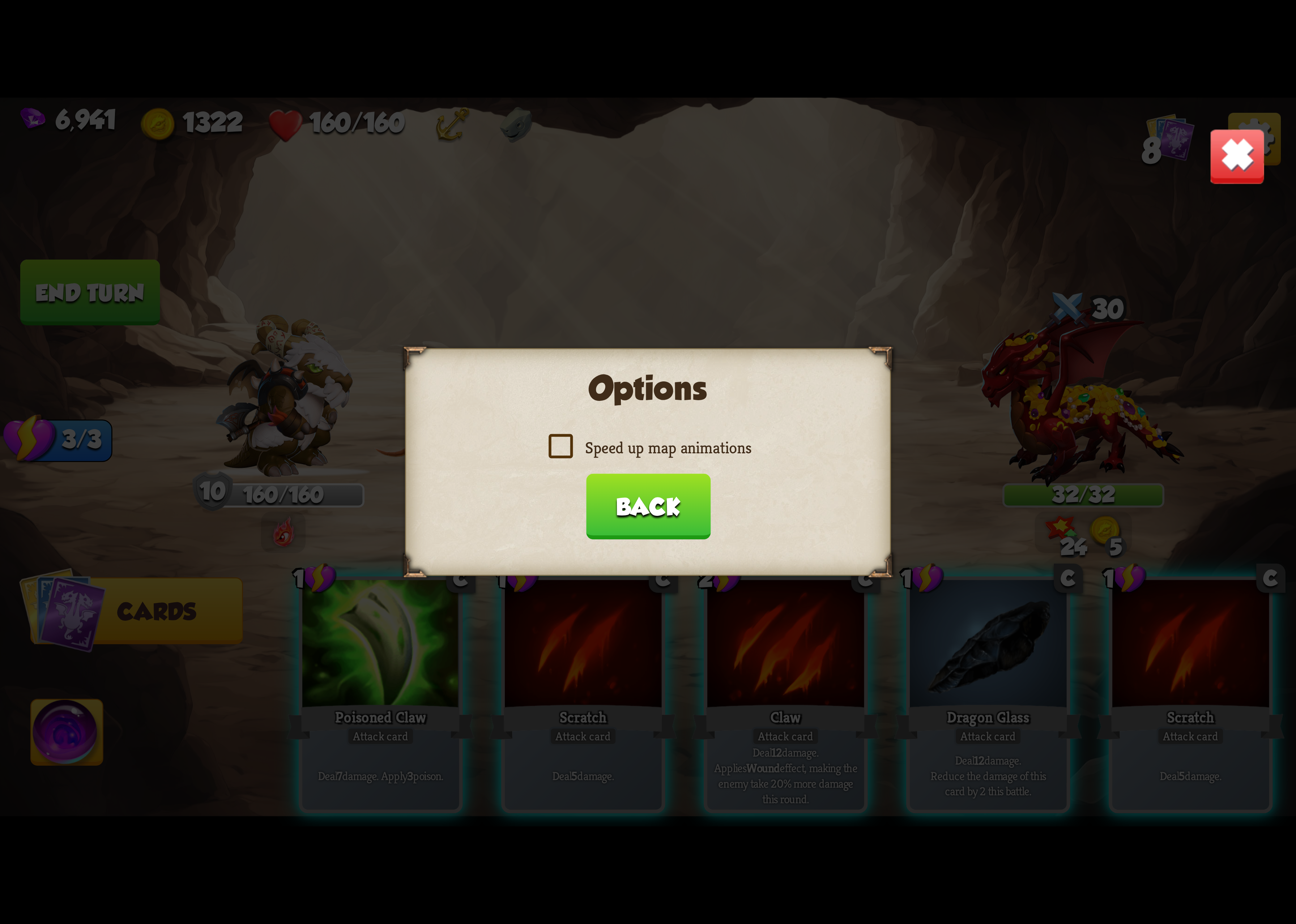
drag, startPoint x: 731, startPoint y: 452, endPoint x: 904, endPoint y: 347, distance: 202.4
click at [733, 452] on label "Speed up map animations" at bounding box center [648, 447] width 207 height 21
click at [0, 0] on input "Speed up map animations" at bounding box center [0, 0] width 0 height 0
click at [1221, 156] on img at bounding box center [1237, 156] width 57 height 57
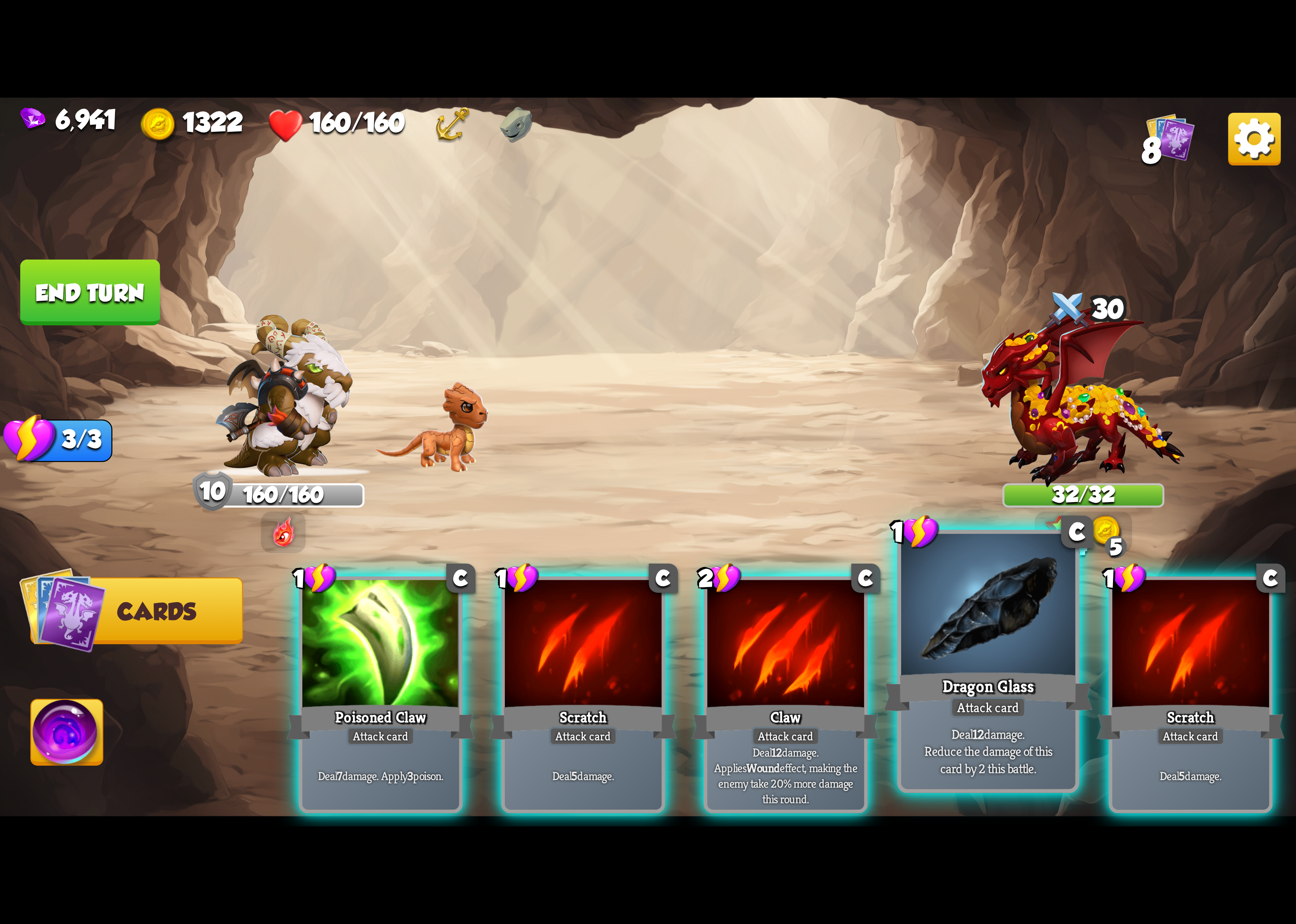
drag, startPoint x: 1165, startPoint y: 655, endPoint x: 1059, endPoint y: 646, distance: 106.4
click at [1156, 655] on div at bounding box center [1190, 646] width 156 height 132
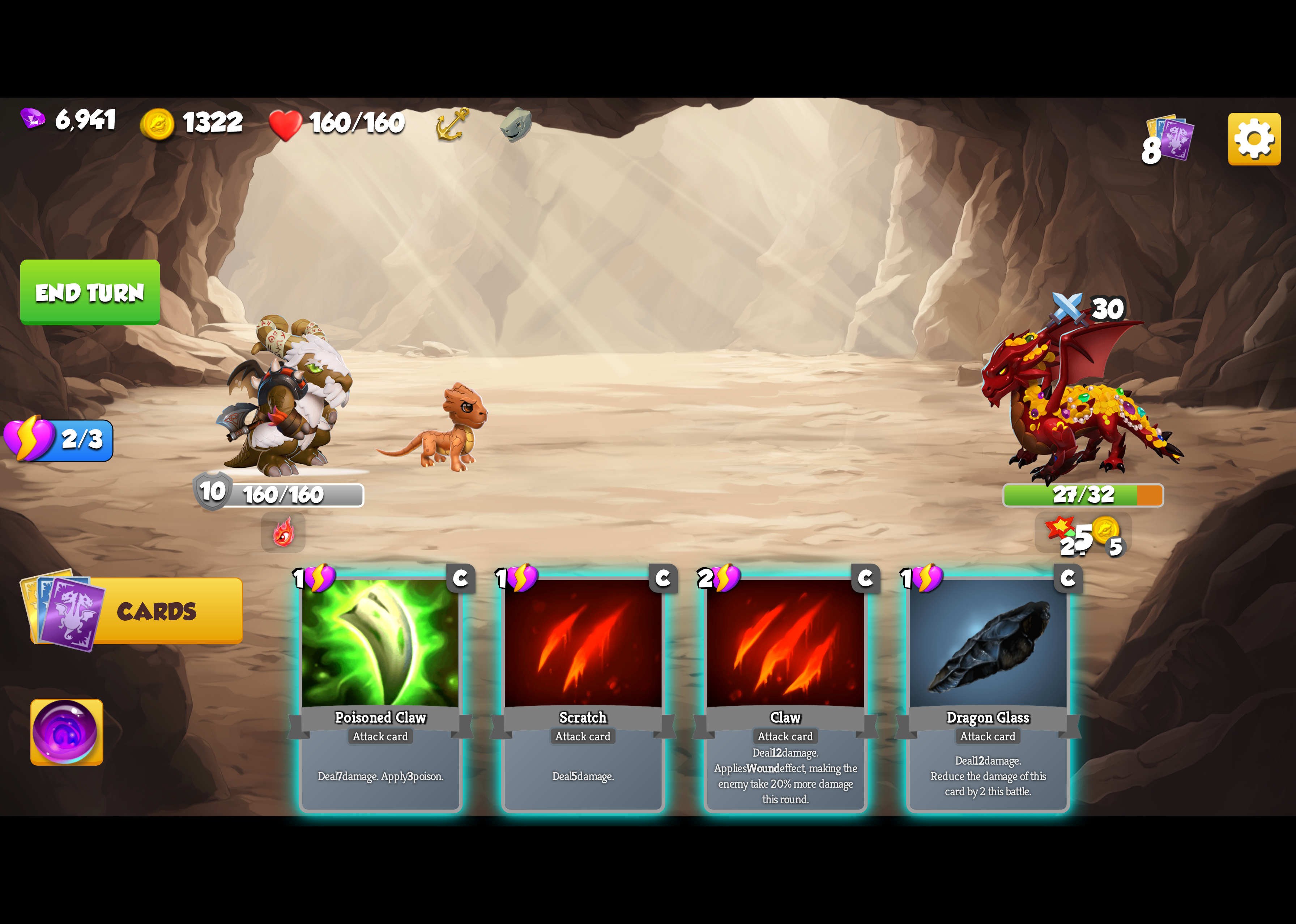
click at [246, 652] on img at bounding box center [648, 462] width 1296 height 729
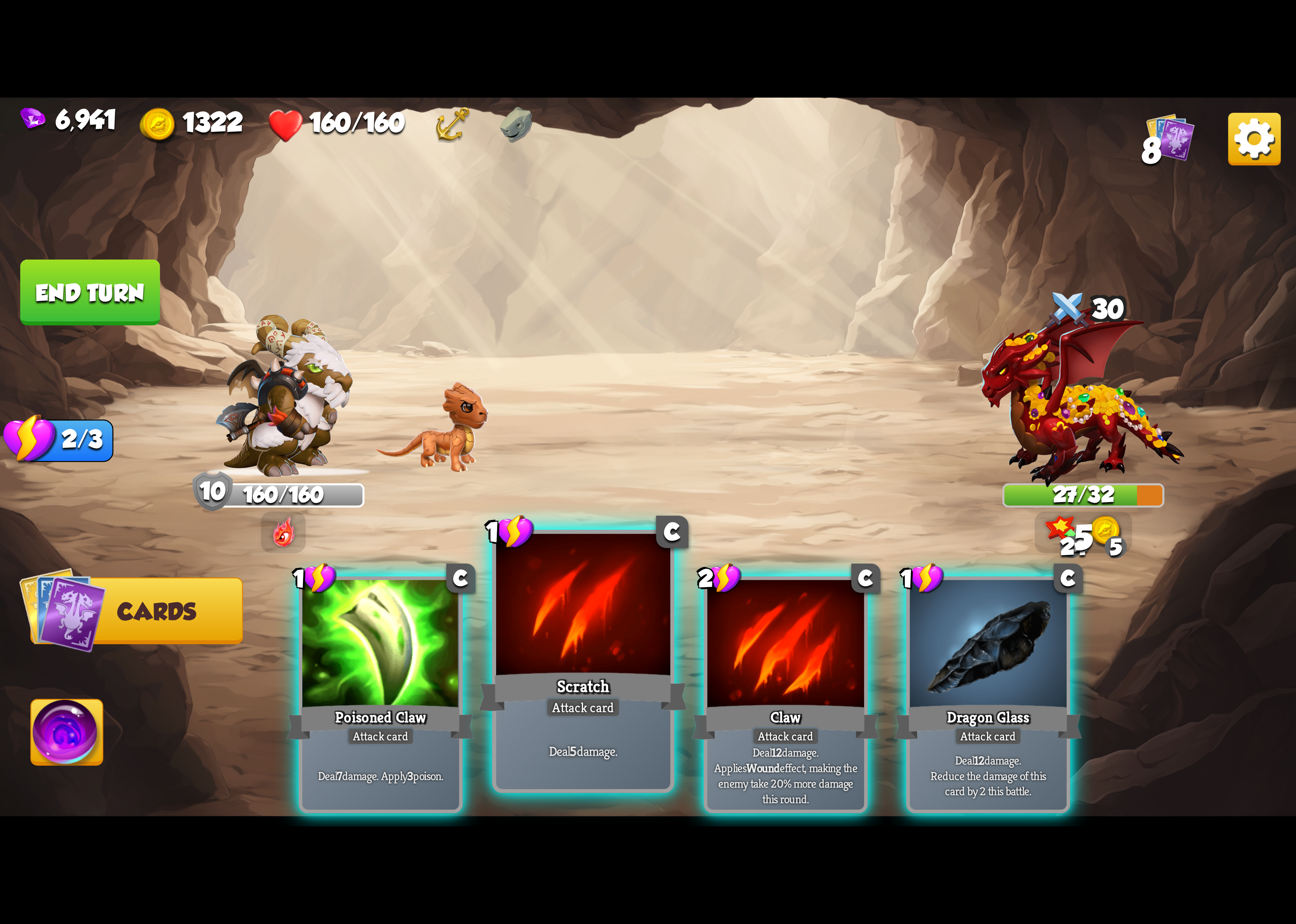
drag, startPoint x: 428, startPoint y: 606, endPoint x: 538, endPoint y: 599, distance: 110.2
click at [432, 606] on div at bounding box center [380, 646] width 156 height 132
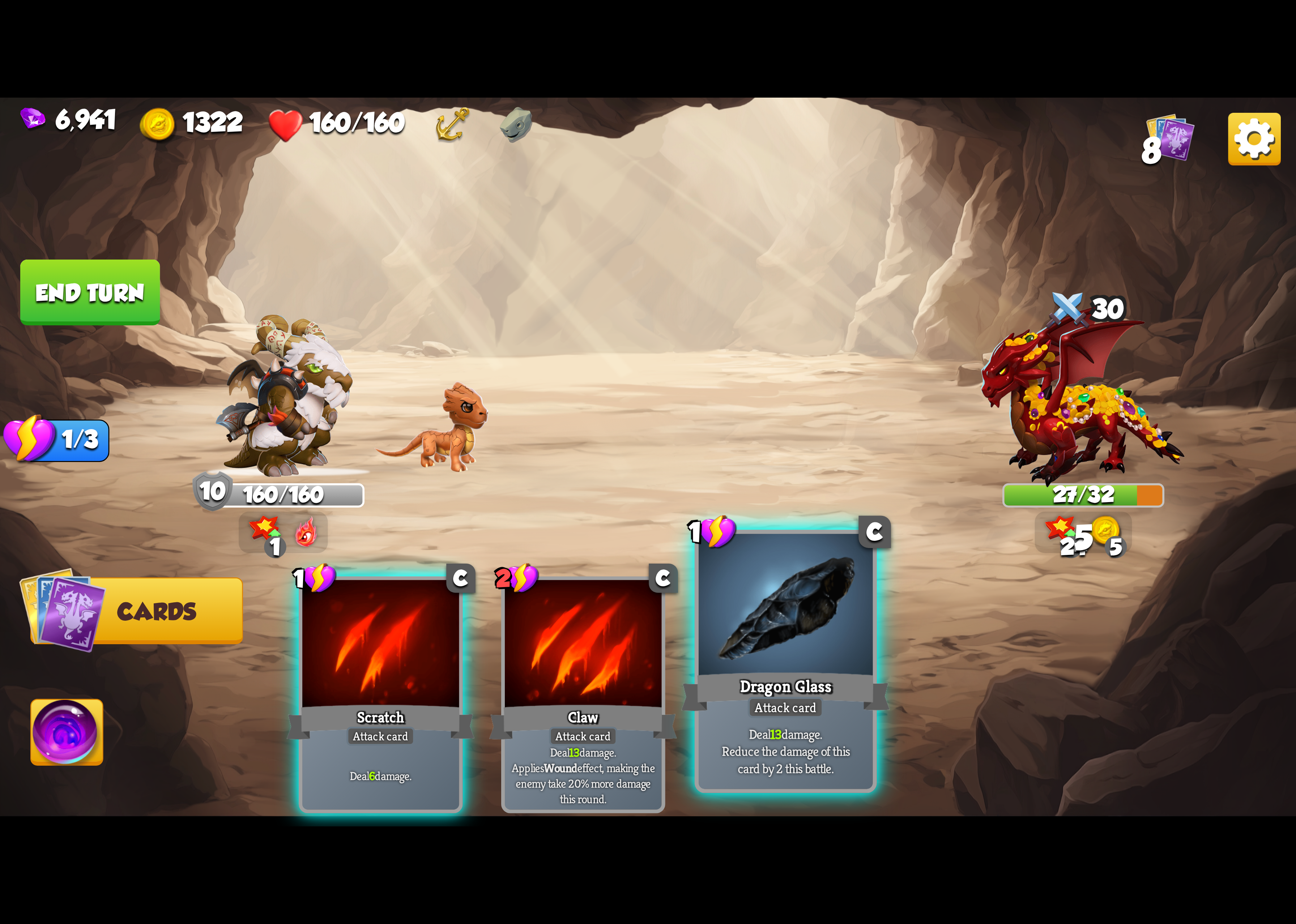
click at [821, 603] on div at bounding box center [786, 607] width 174 height 147
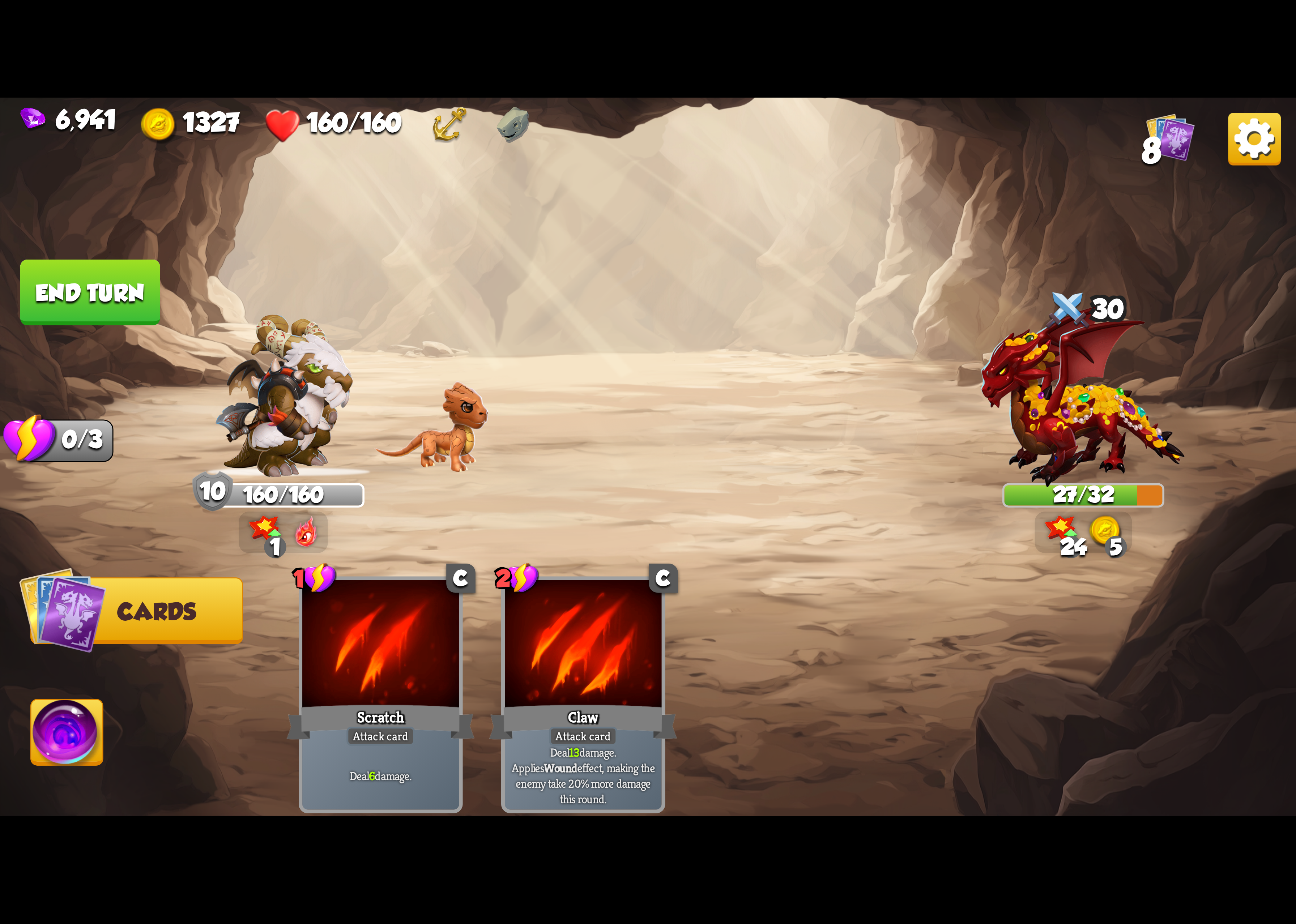
click at [94, 723] on img at bounding box center [67, 737] width 72 height 73
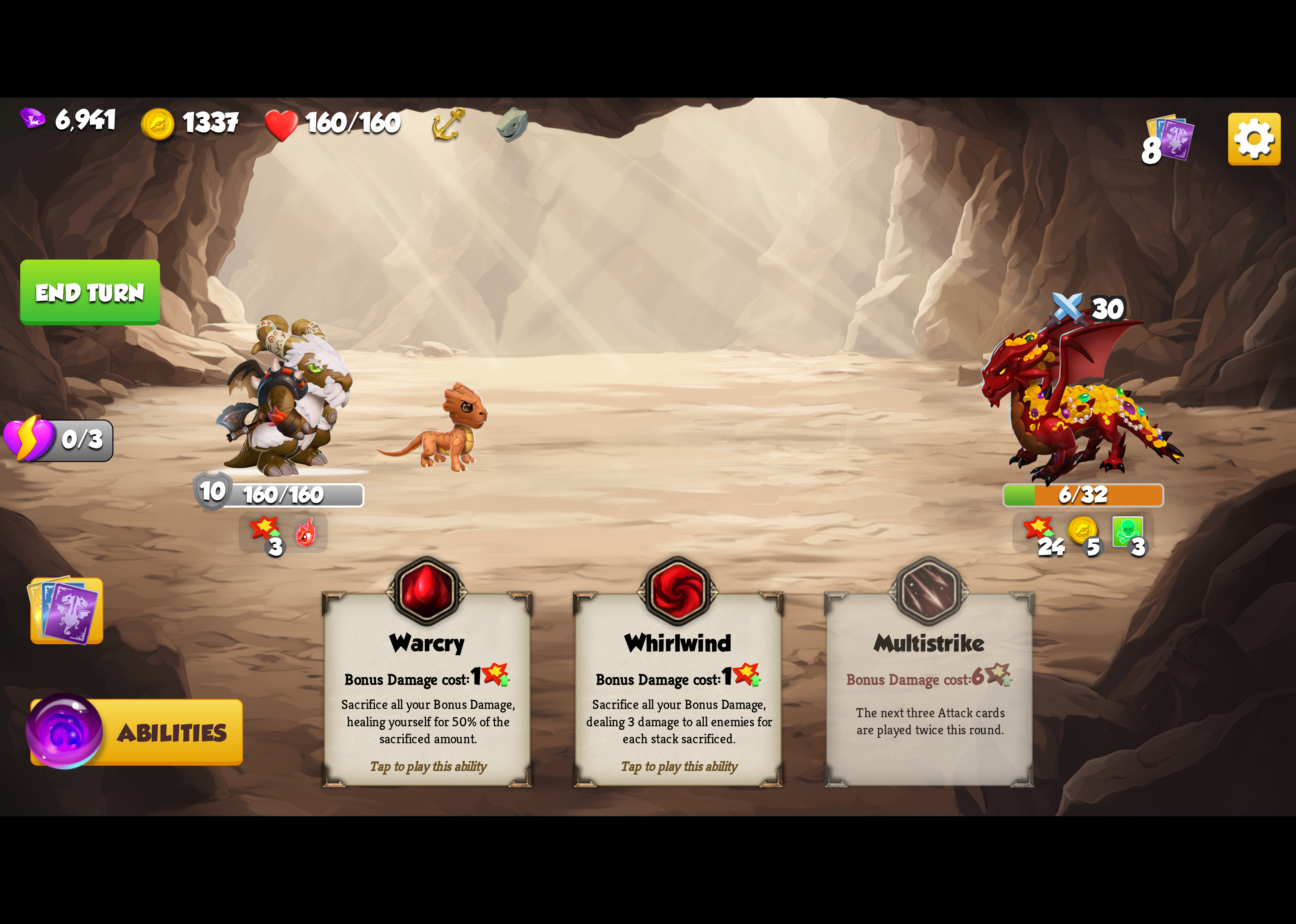
click at [692, 661] on div "Tap to play this ability Whirlwind Bonus Damage cost: 1 Sacrifice all your Bonu…" at bounding box center [678, 690] width 207 height 192
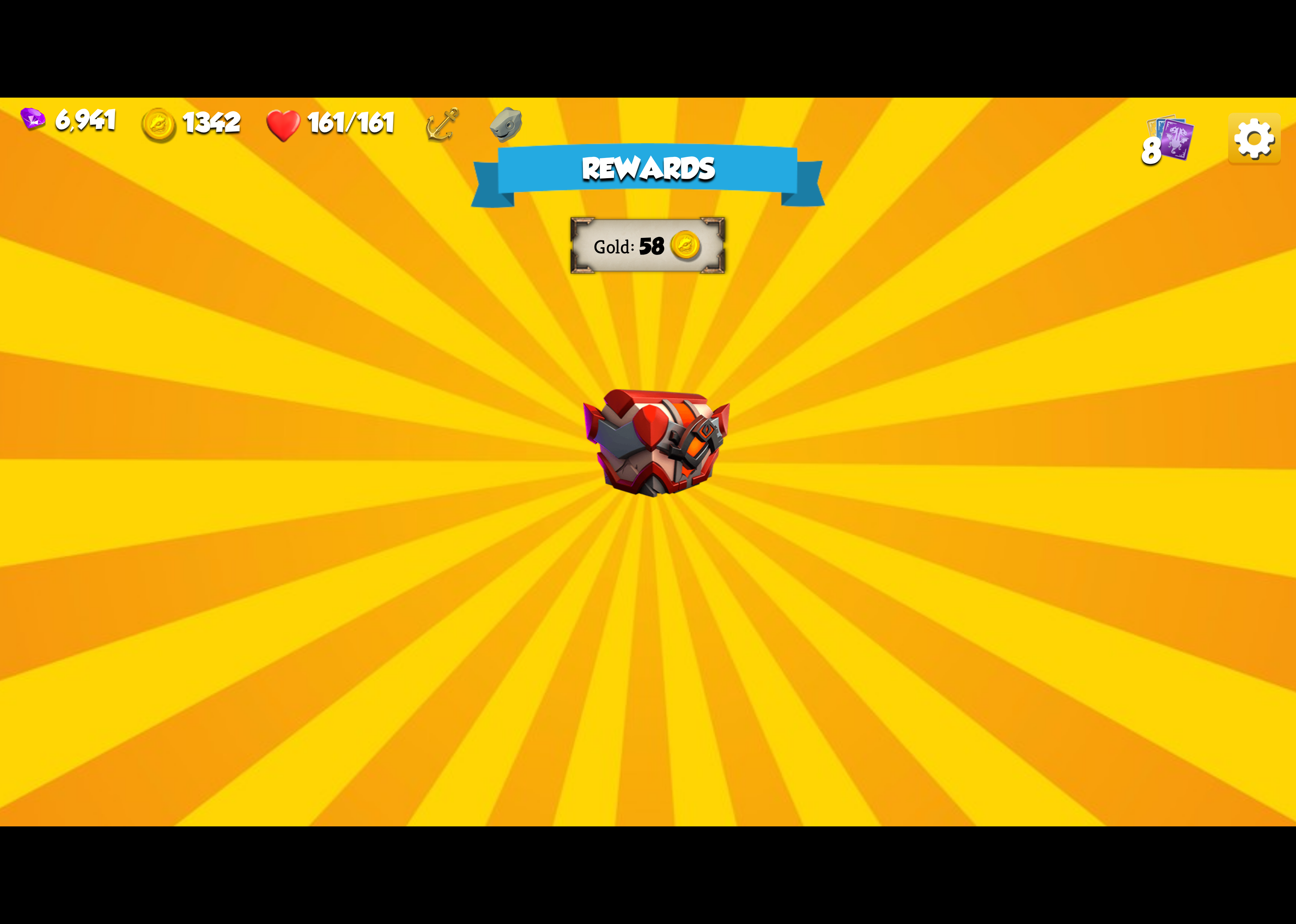
click at [1238, 138] on img at bounding box center [1255, 138] width 53 height 53
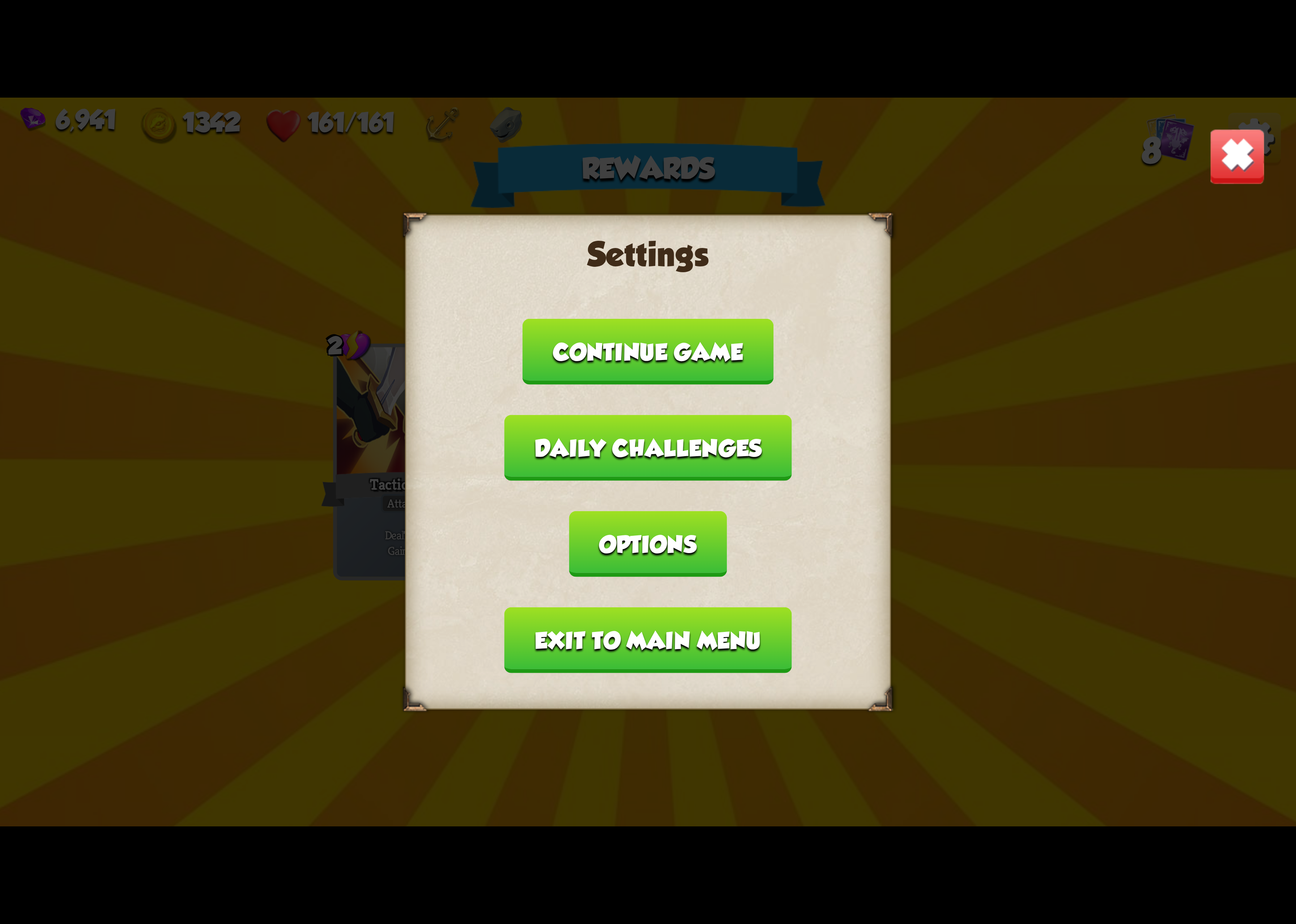
click at [727, 515] on button "Options" at bounding box center [648, 544] width 157 height 66
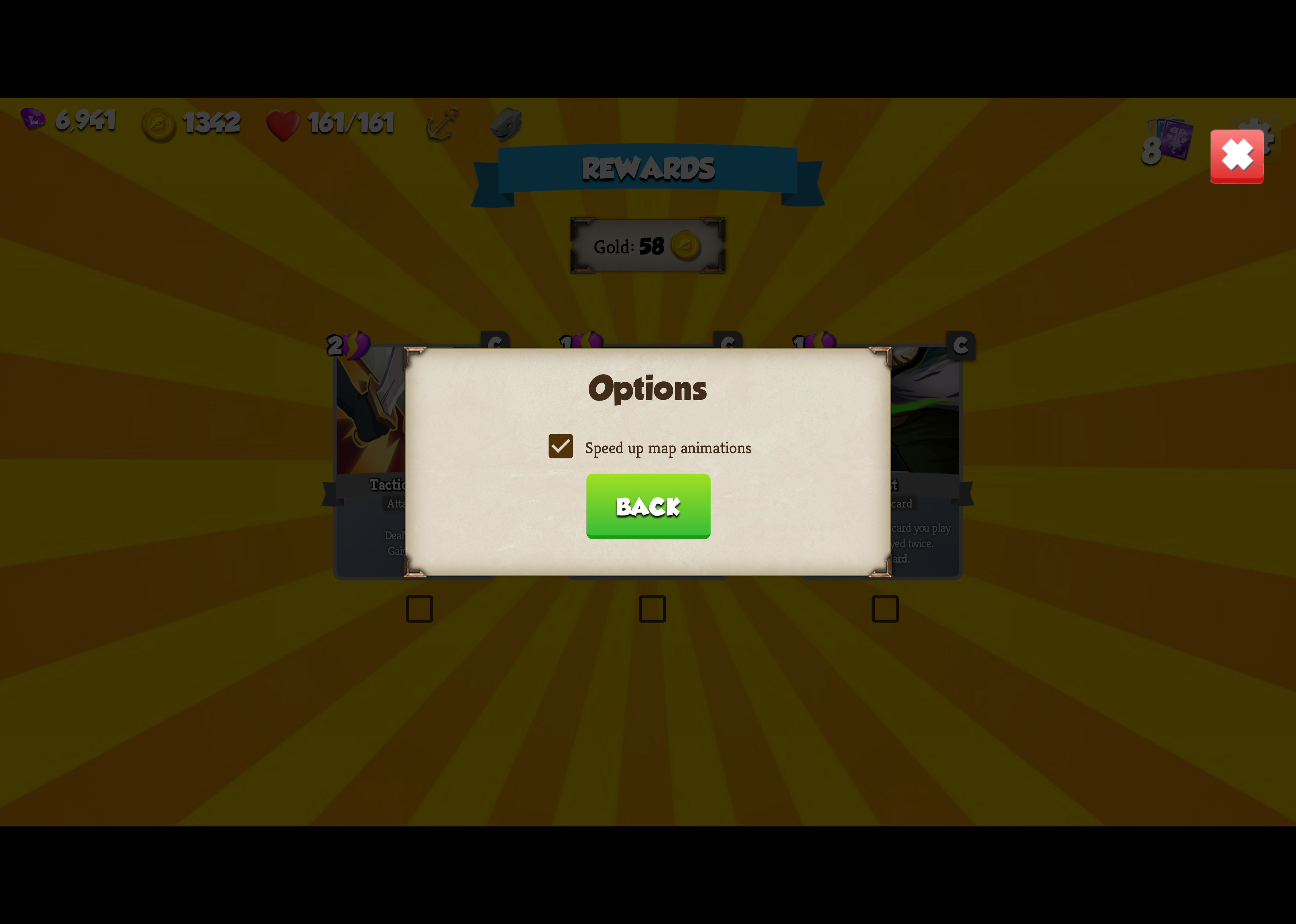
drag, startPoint x: 701, startPoint y: 452, endPoint x: 701, endPoint y: 446, distance: 6.0
click at [701, 449] on label "Speed up map animations" at bounding box center [648, 447] width 207 height 21
click at [0, 0] on input "Speed up map animations" at bounding box center [0, 0] width 0 height 0
click at [699, 441] on div "Speed up map animations" at bounding box center [648, 447] width 444 height 21
click at [686, 454] on label "Speed up map animations" at bounding box center [648, 447] width 207 height 21
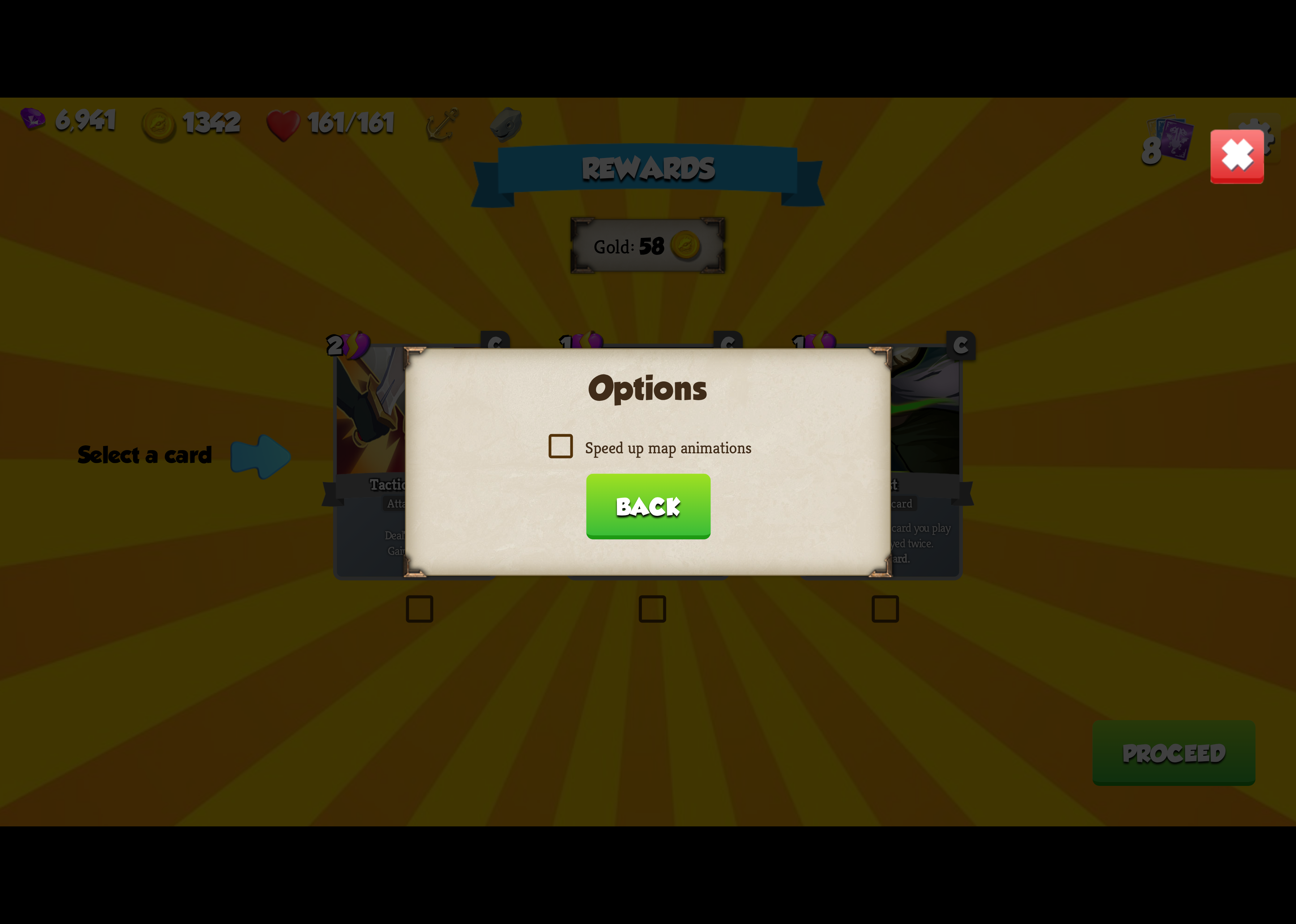
click at [0, 0] on input "Speed up map animations" at bounding box center [0, 0] width 0 height 0
click at [686, 454] on label "Speed up map animations" at bounding box center [648, 447] width 207 height 21
click at [0, 0] on input "Speed up map animations" at bounding box center [0, 0] width 0 height 0
click at [657, 498] on button "Back" at bounding box center [648, 506] width 124 height 66
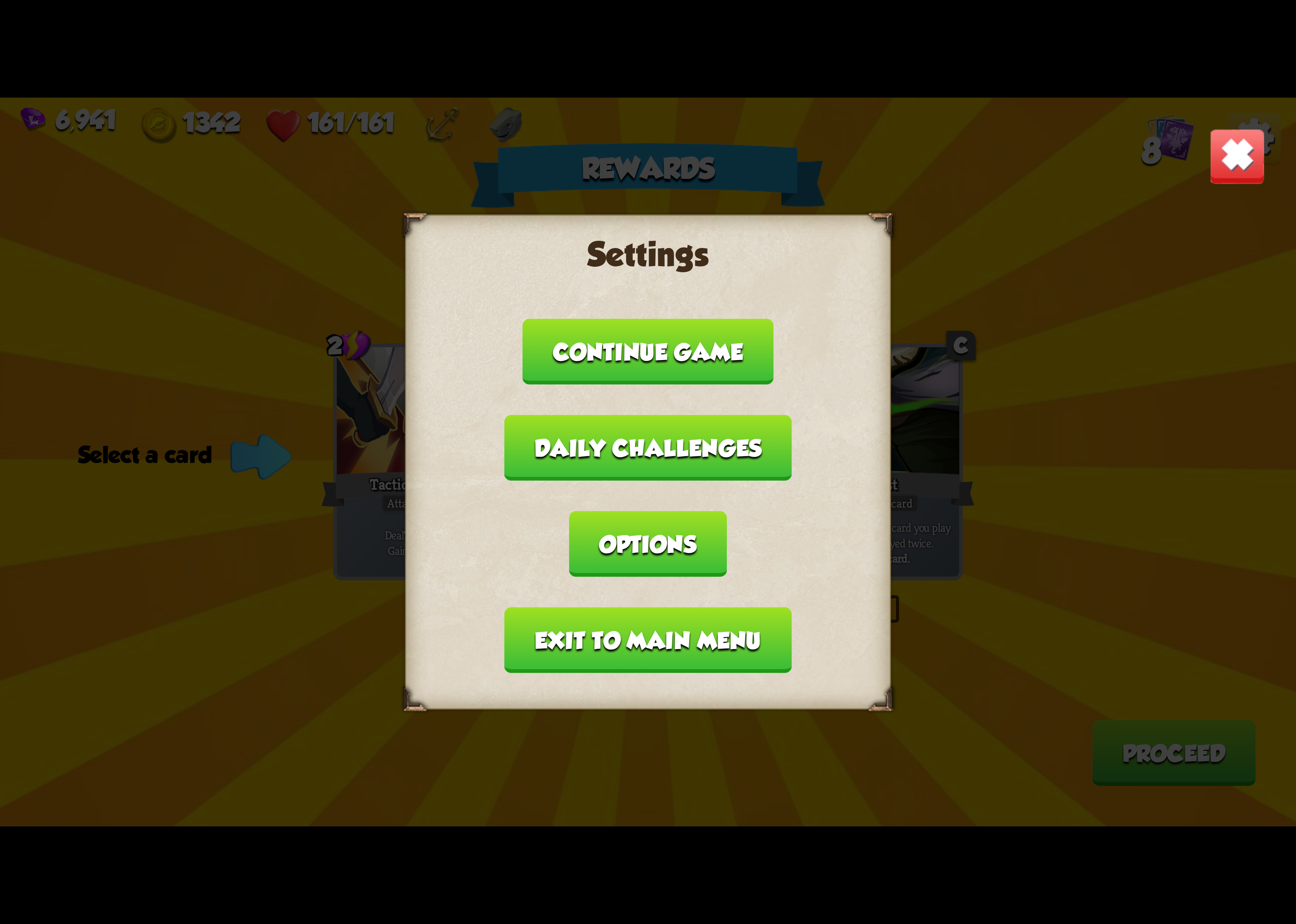
drag, startPoint x: 598, startPoint y: 575, endPoint x: 602, endPoint y: 590, distance: 15.5
click at [602, 607] on button "Exit to main menu" at bounding box center [648, 640] width 287 height 66
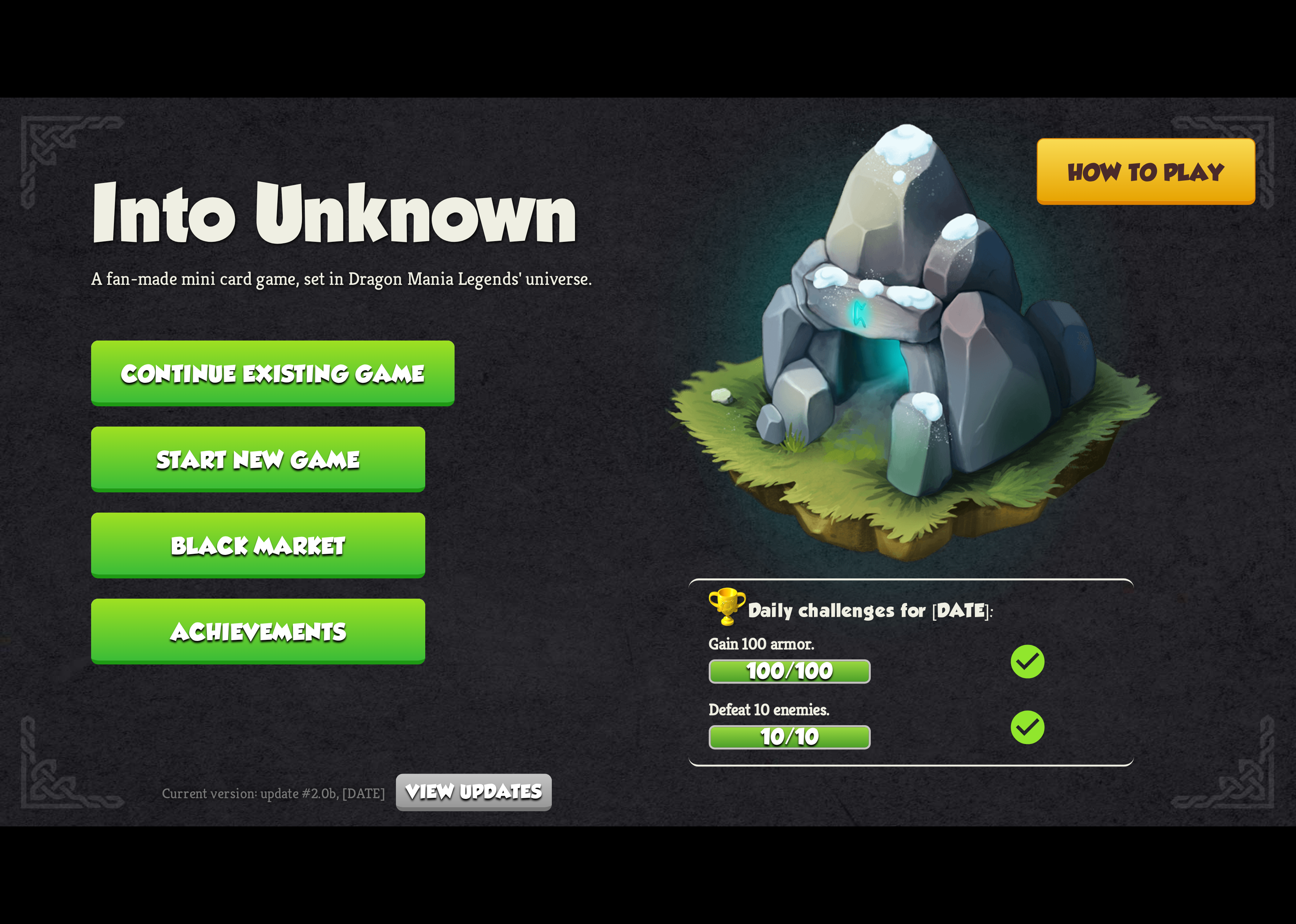
click at [401, 384] on button "Continue existing game" at bounding box center [273, 373] width 364 height 66
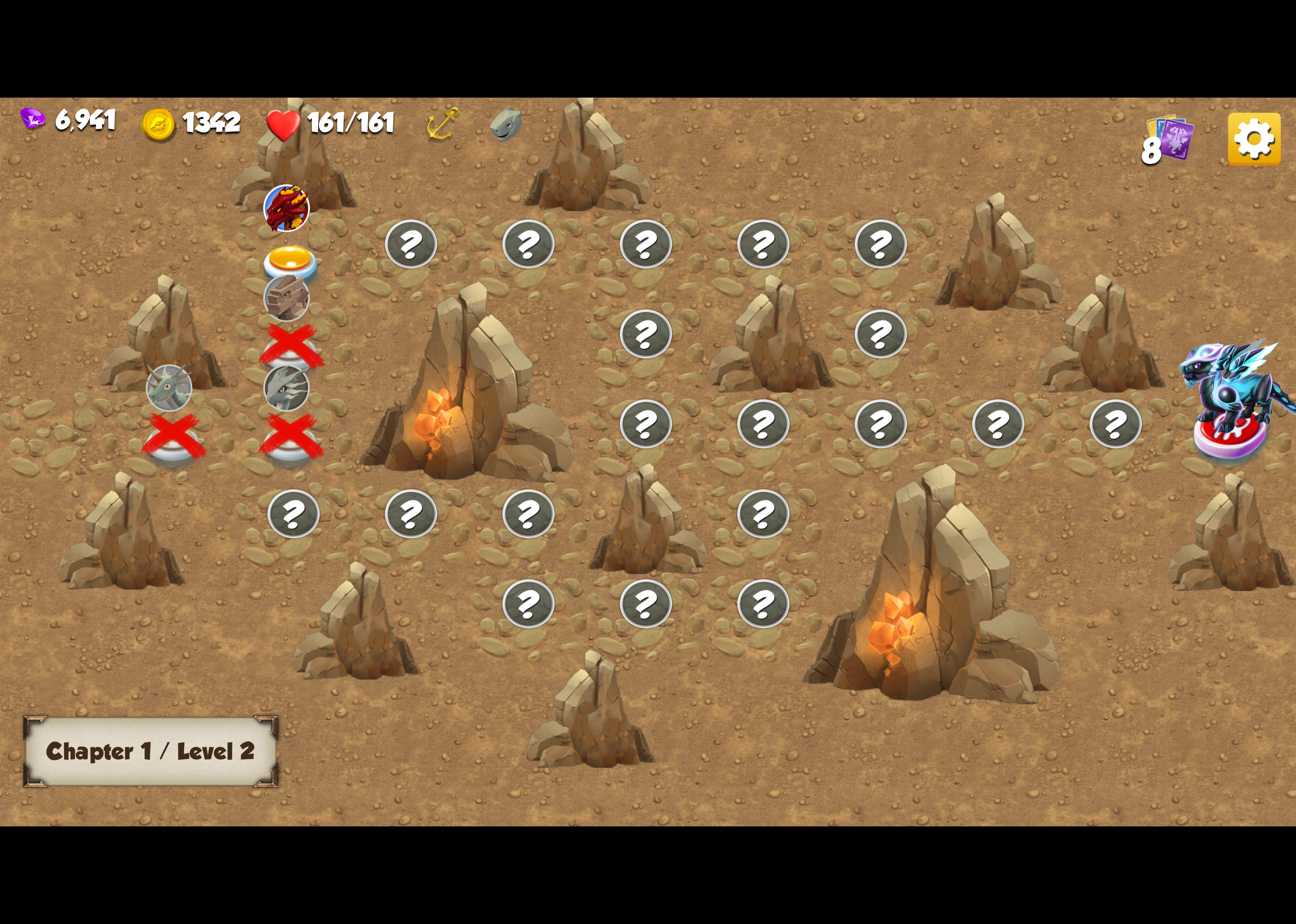
click at [296, 262] on img at bounding box center [291, 270] width 64 height 47
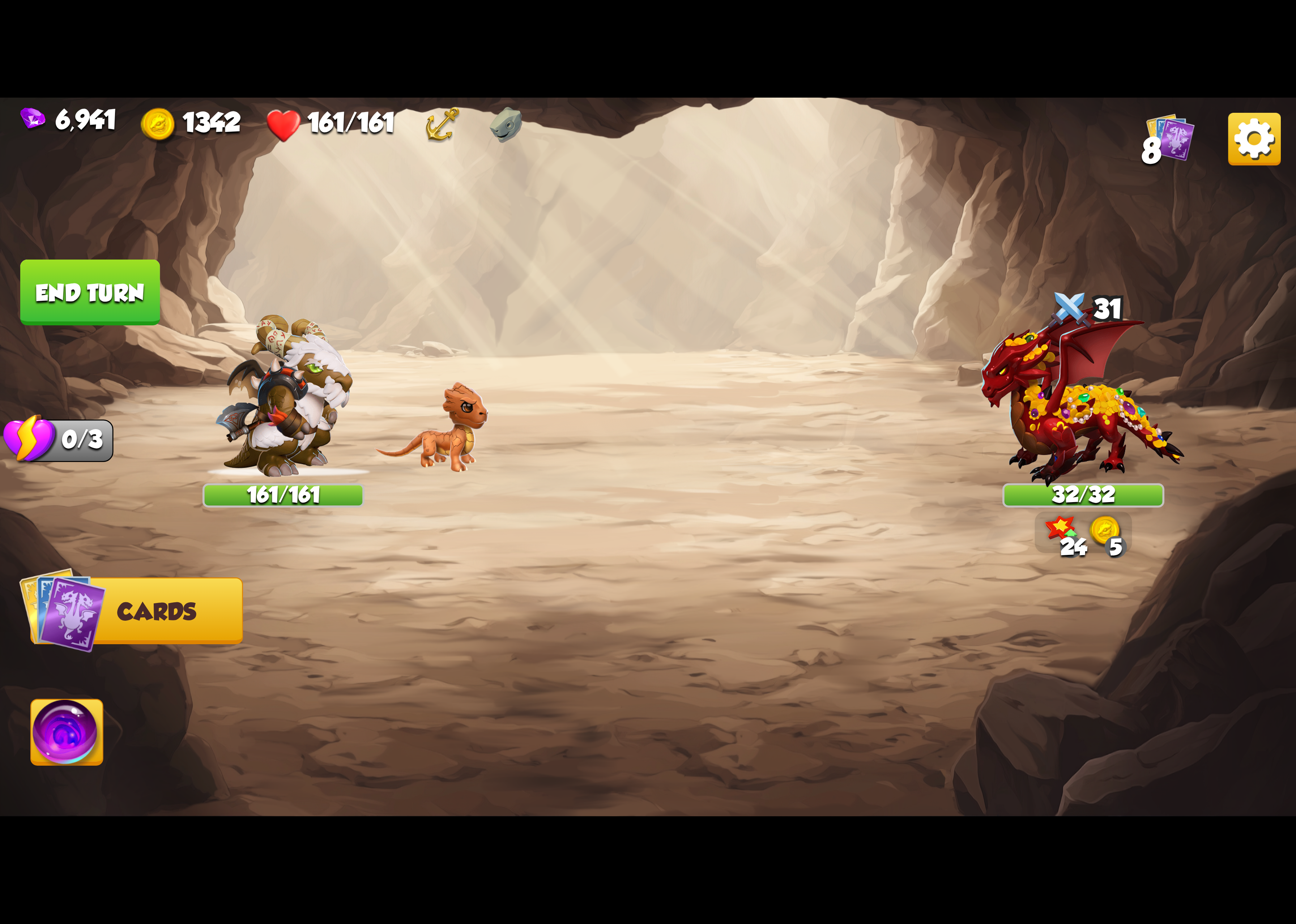
click at [1260, 143] on img at bounding box center [1255, 138] width 53 height 53
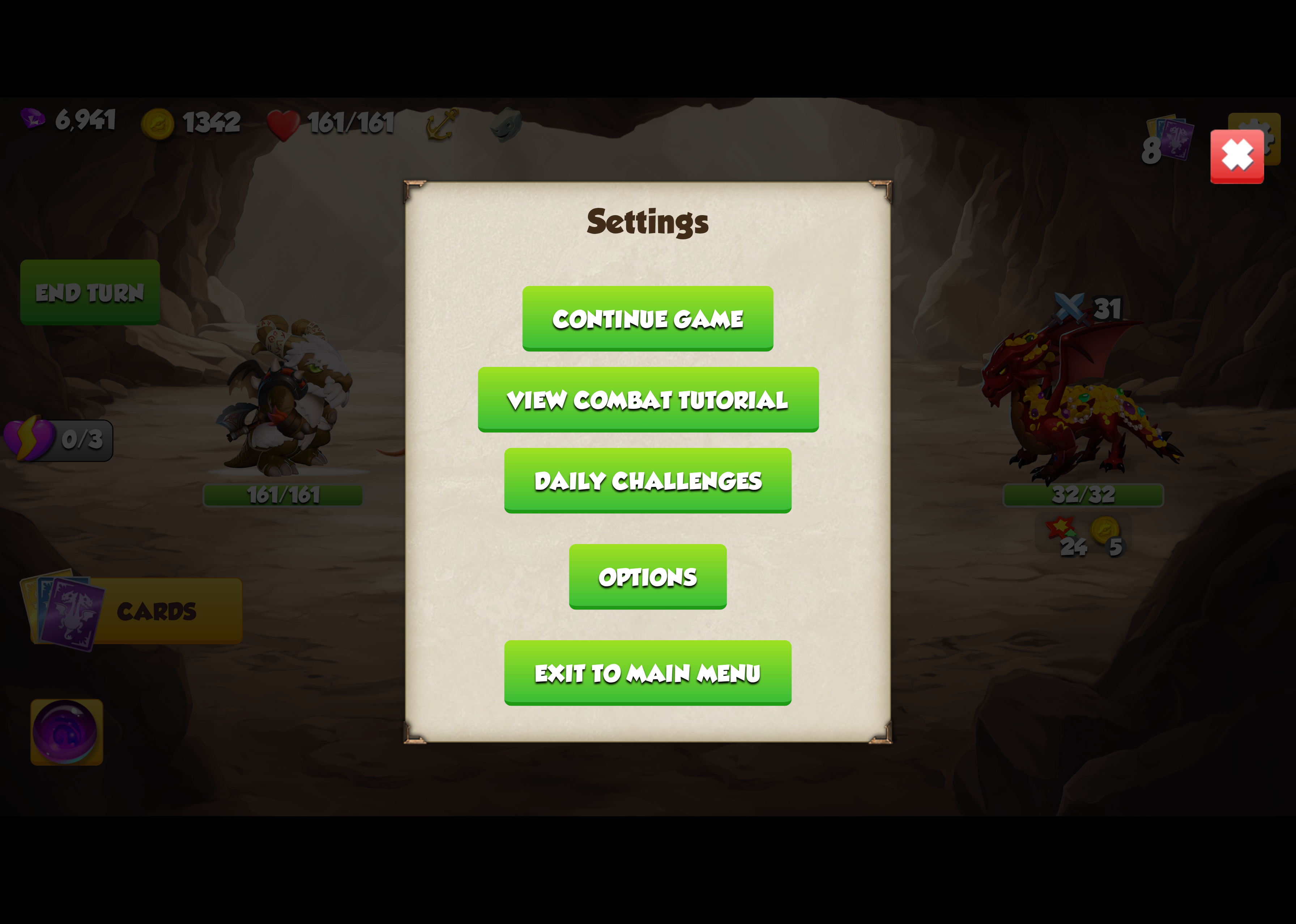
click at [727, 544] on button "Options" at bounding box center [648, 577] width 157 height 66
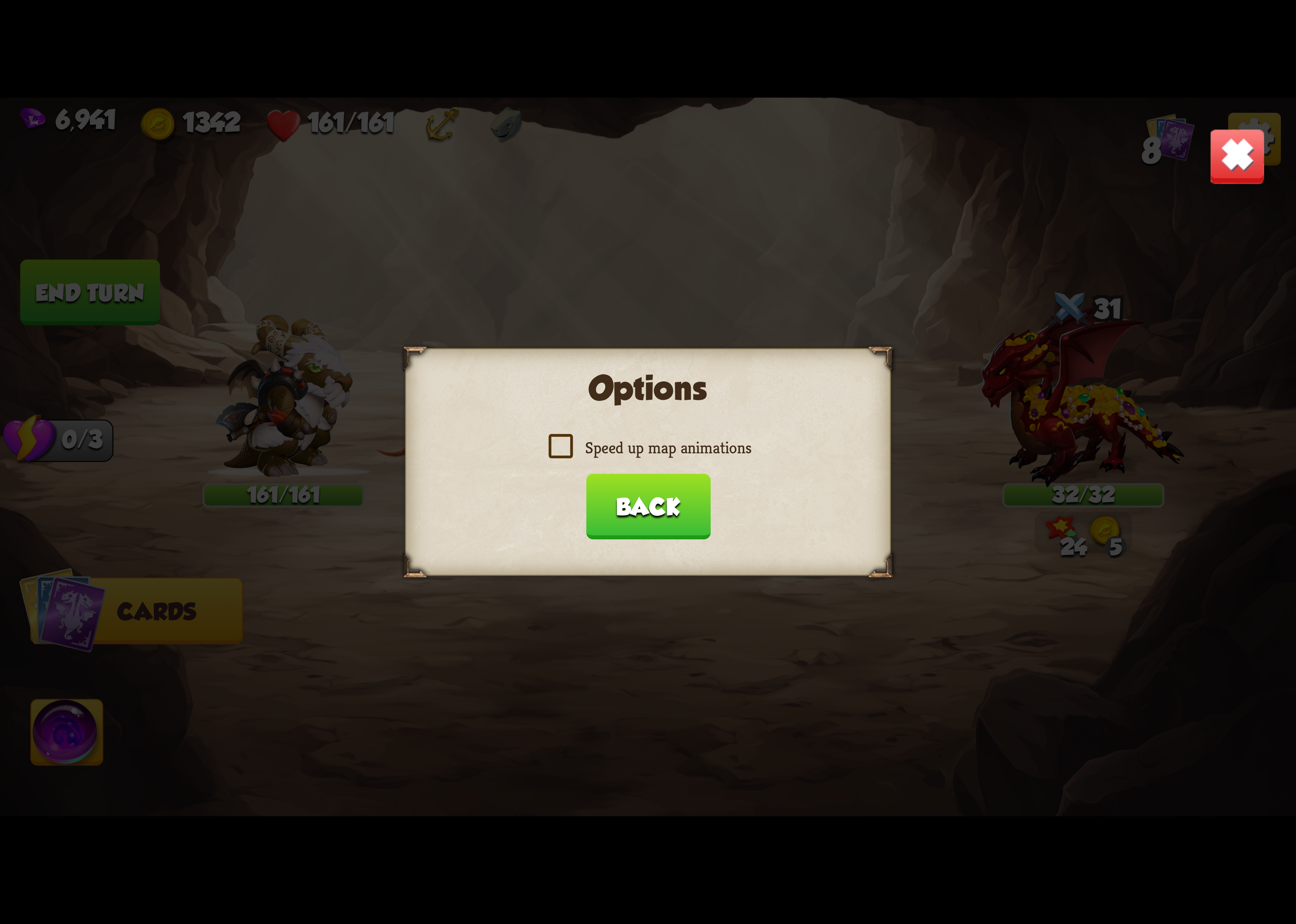
click at [712, 452] on label "Speed up map animations" at bounding box center [648, 447] width 207 height 21
click at [0, 0] on input "Speed up map animations" at bounding box center [0, 0] width 0 height 0
drag, startPoint x: 712, startPoint y: 452, endPoint x: 658, endPoint y: 484, distance: 62.8
click at [710, 452] on label "Speed up map animations" at bounding box center [648, 447] width 207 height 21
click at [0, 0] on input "Speed up map animations" at bounding box center [0, 0] width 0 height 0
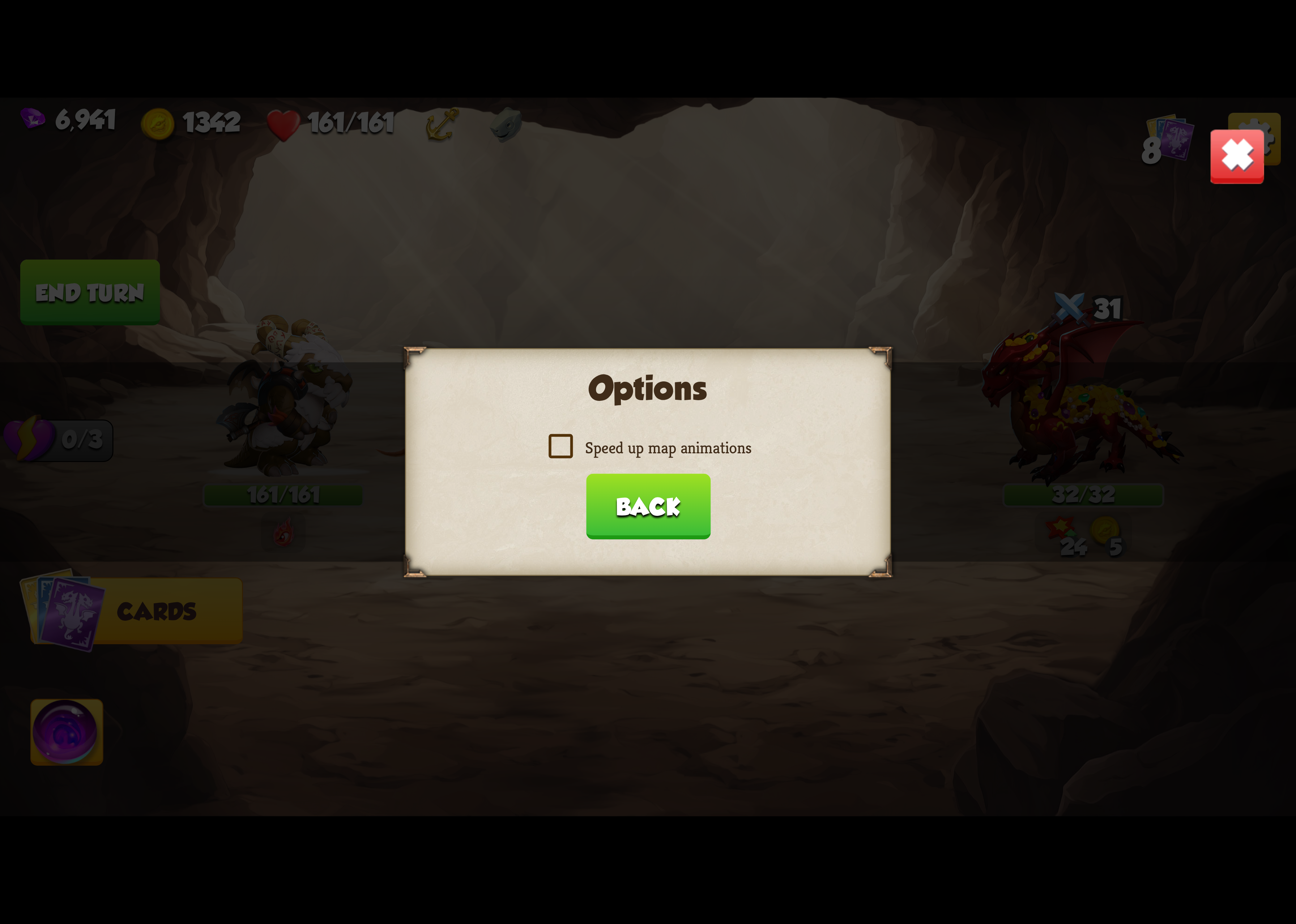
click at [655, 487] on button "Back" at bounding box center [648, 506] width 124 height 66
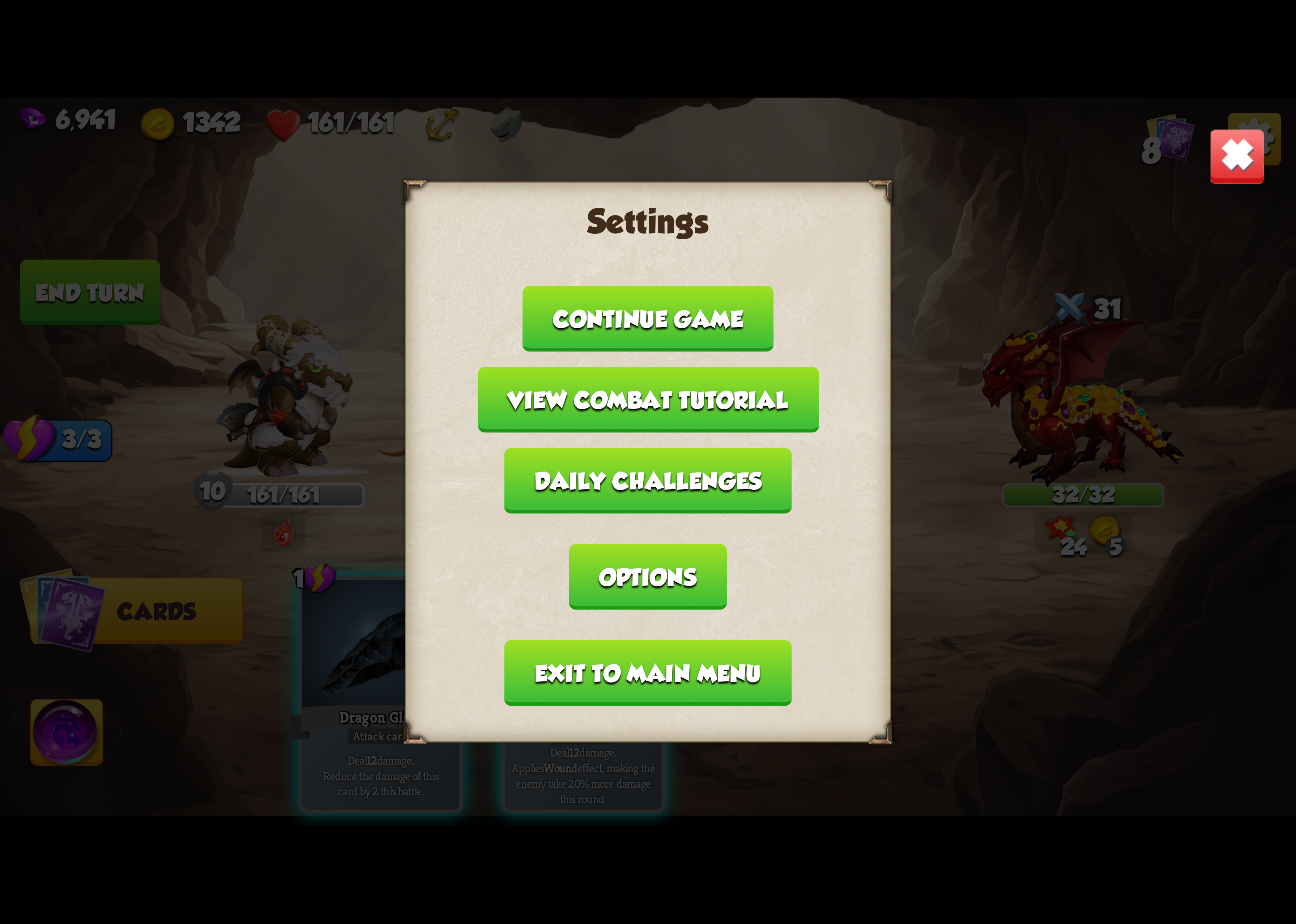
click at [1238, 165] on img at bounding box center [1237, 156] width 57 height 57
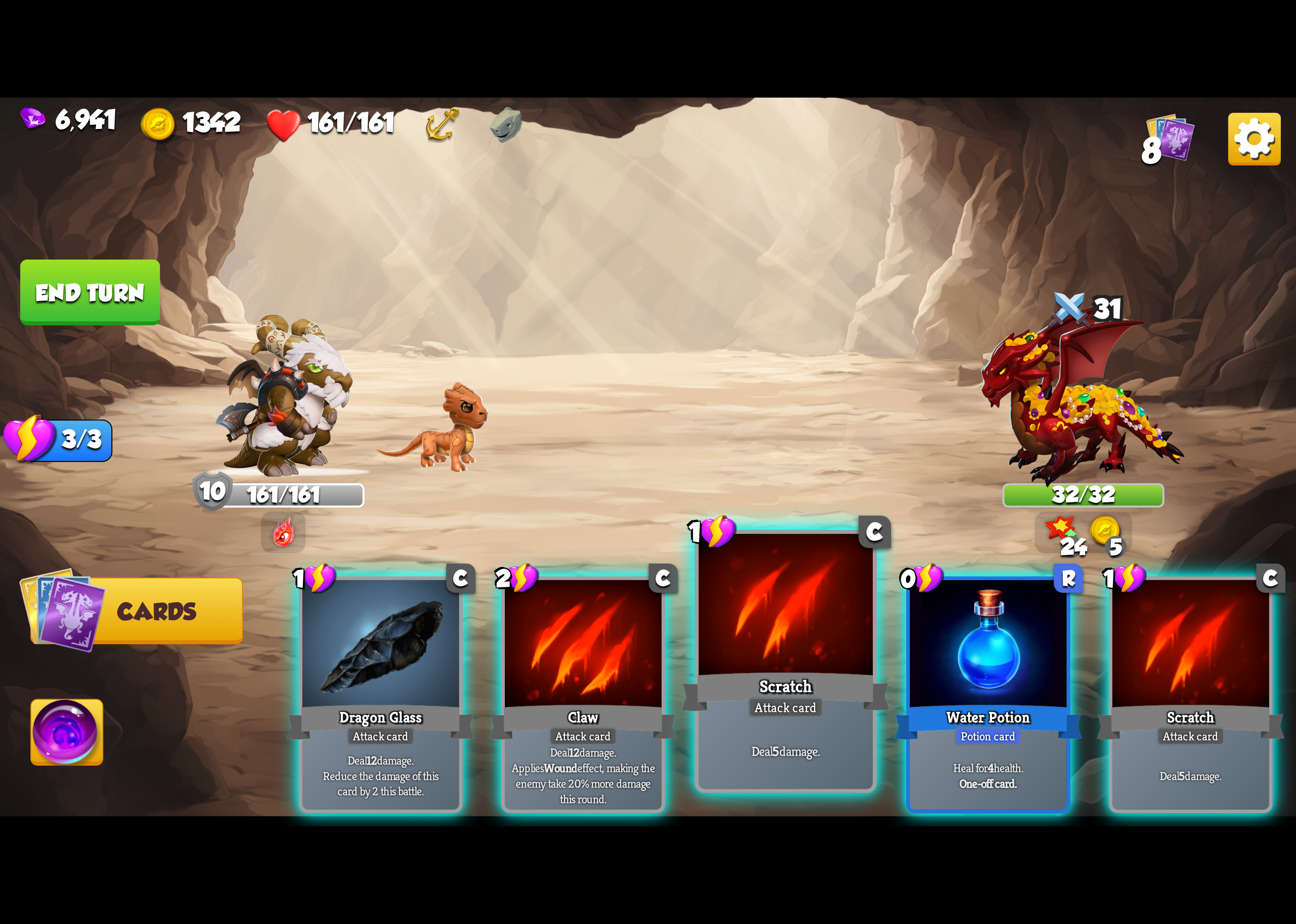
click at [768, 610] on div at bounding box center [786, 607] width 174 height 147
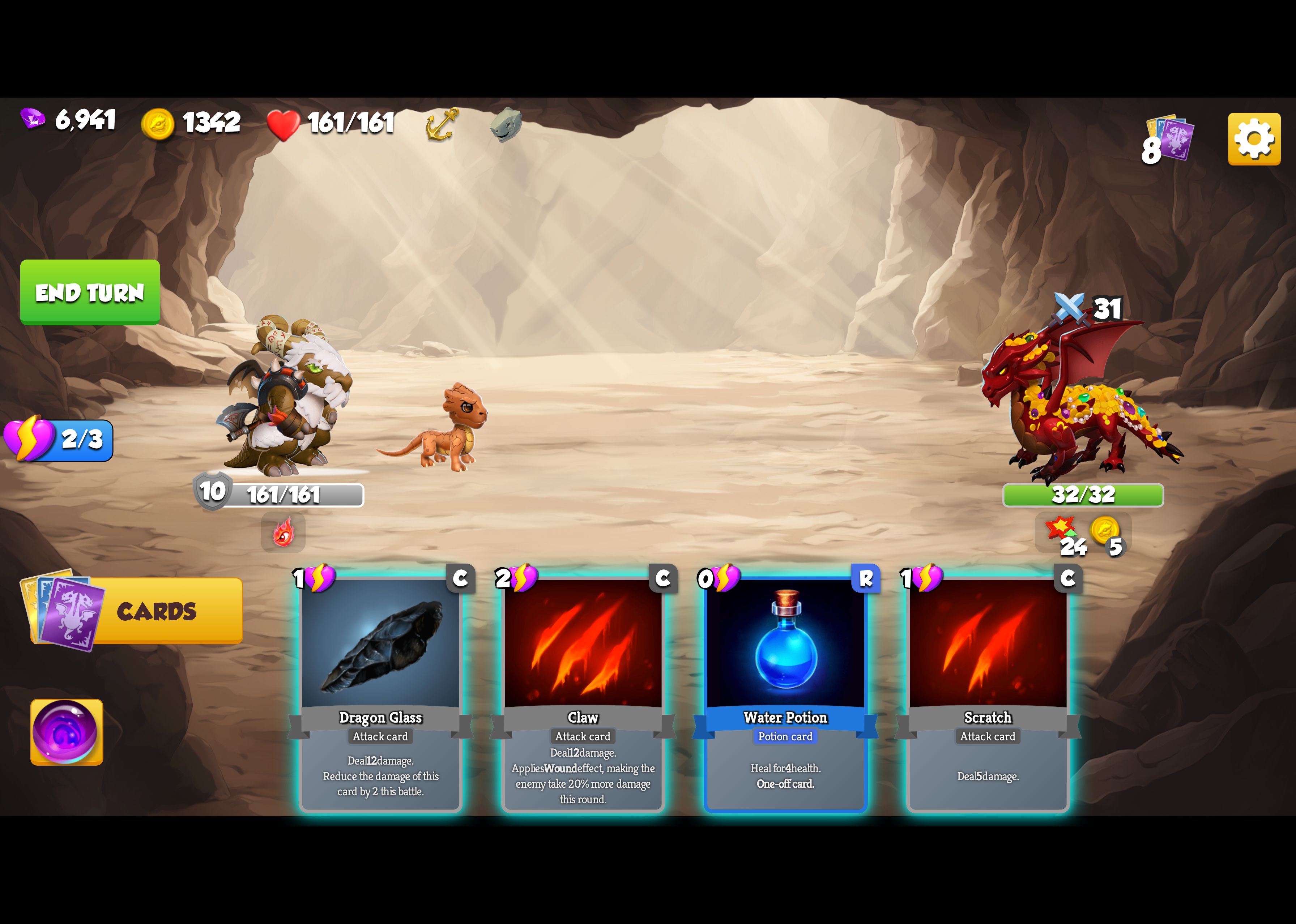
click at [768, 610] on div "1 C Dragon Glass Attack card Deal 12 damage. Reduce the damage of this card by …" at bounding box center [778, 665] width 1037 height 324
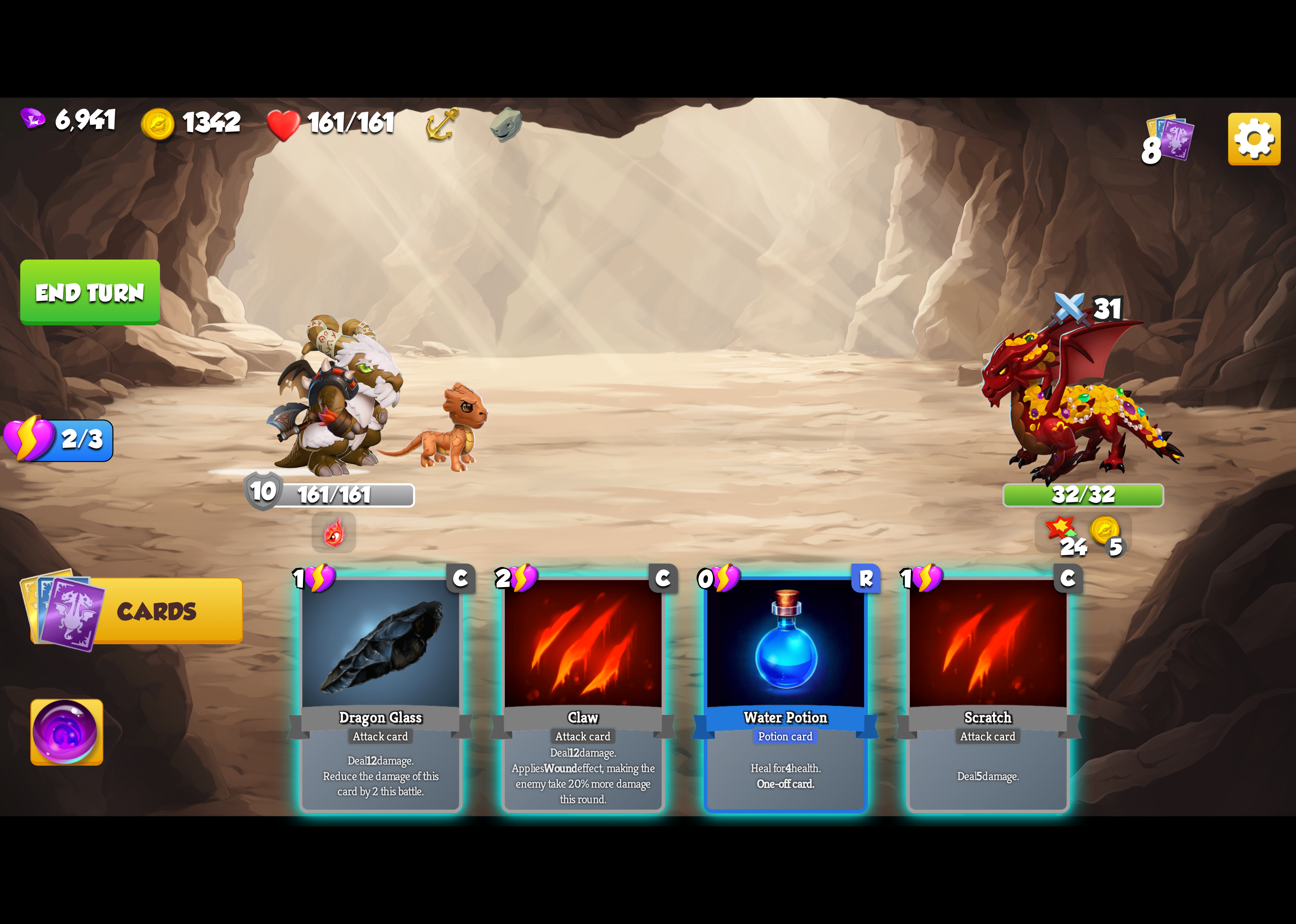
click at [768, 610] on div at bounding box center [785, 646] width 156 height 132
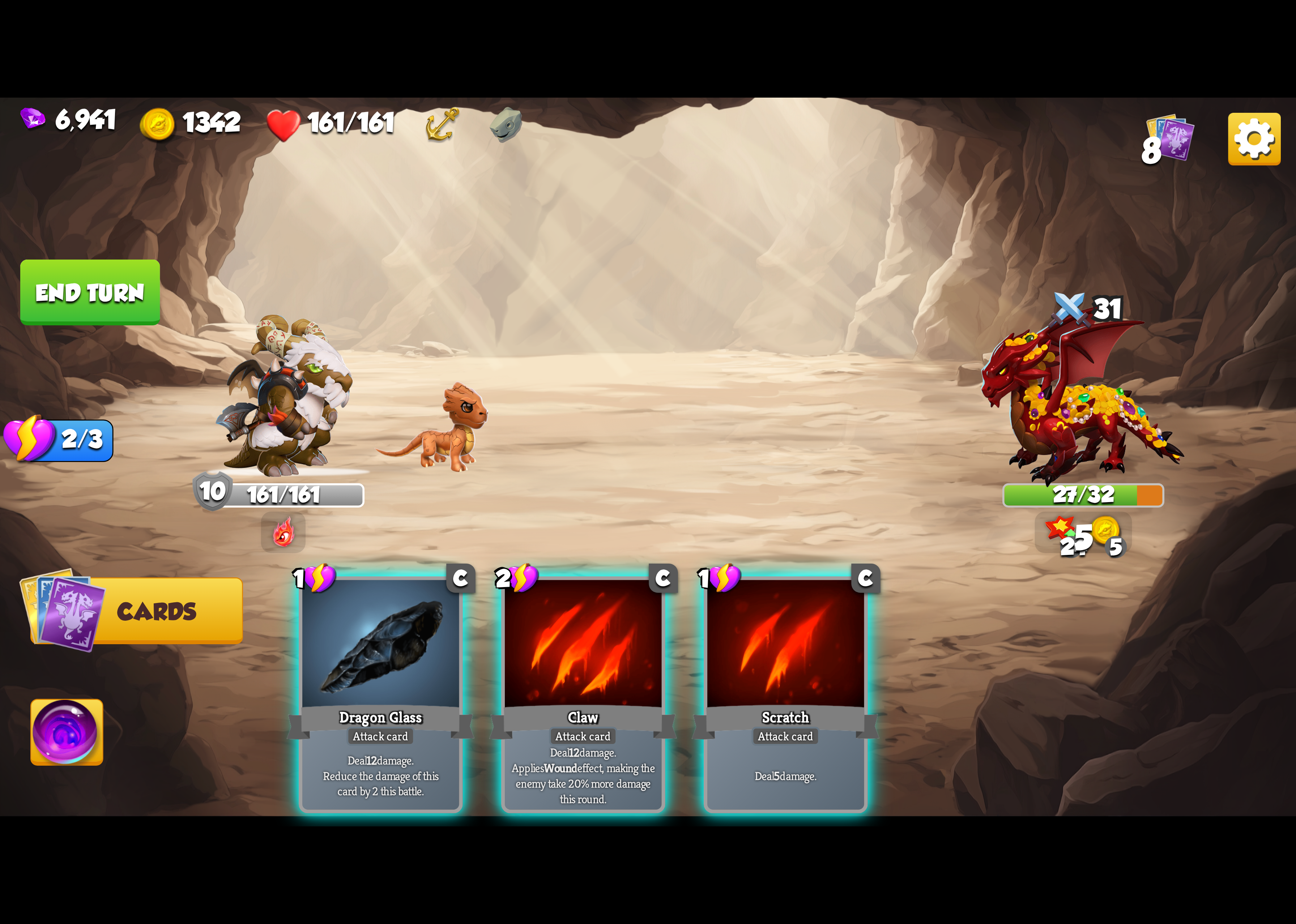
click at [768, 610] on div "1 C Dragon Glass Attack card Deal 12 damage. Reduce the damage of this card by …" at bounding box center [778, 665] width 1037 height 324
click at [768, 610] on div at bounding box center [785, 646] width 156 height 132
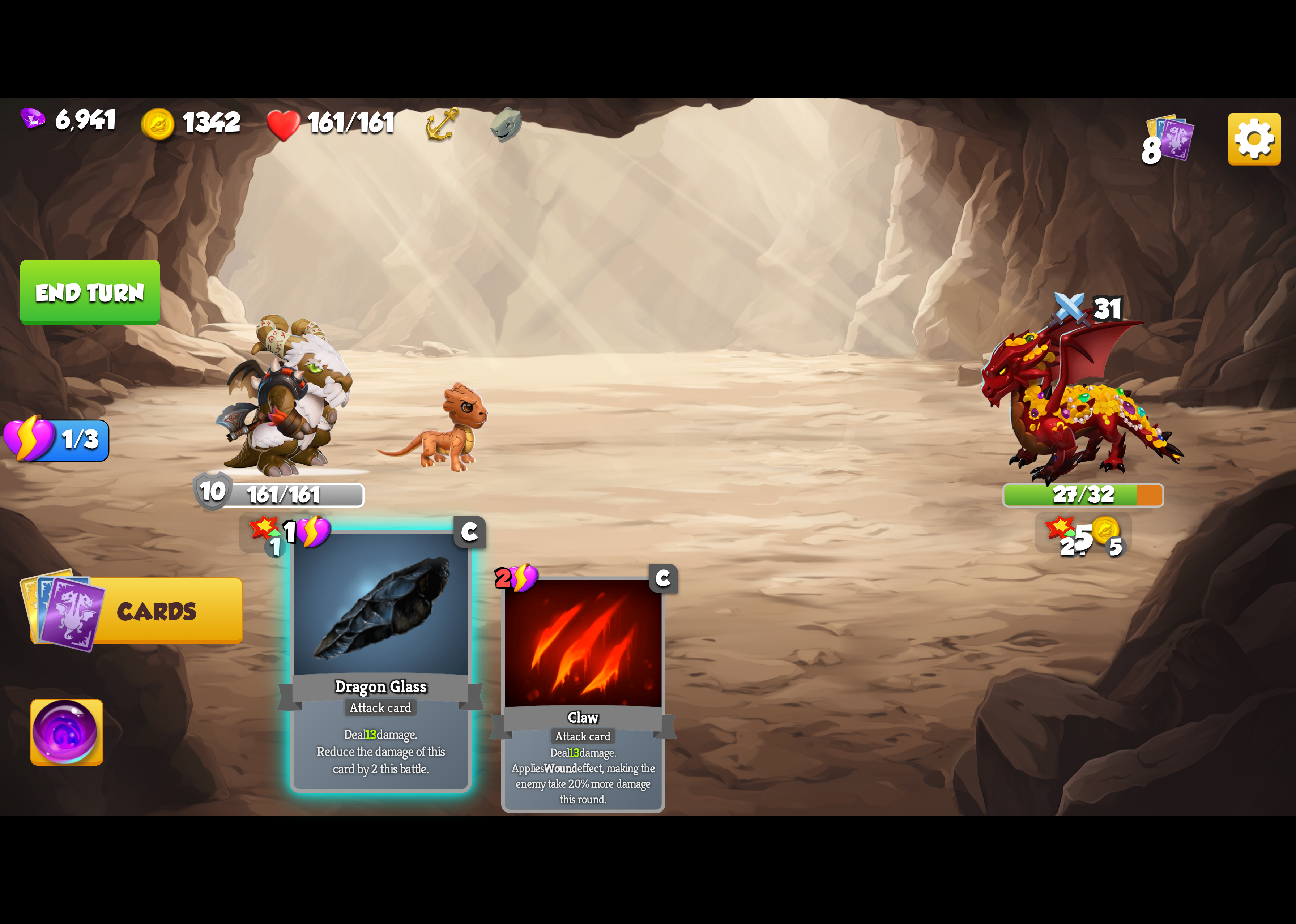
click at [381, 652] on div at bounding box center [381, 607] width 174 height 147
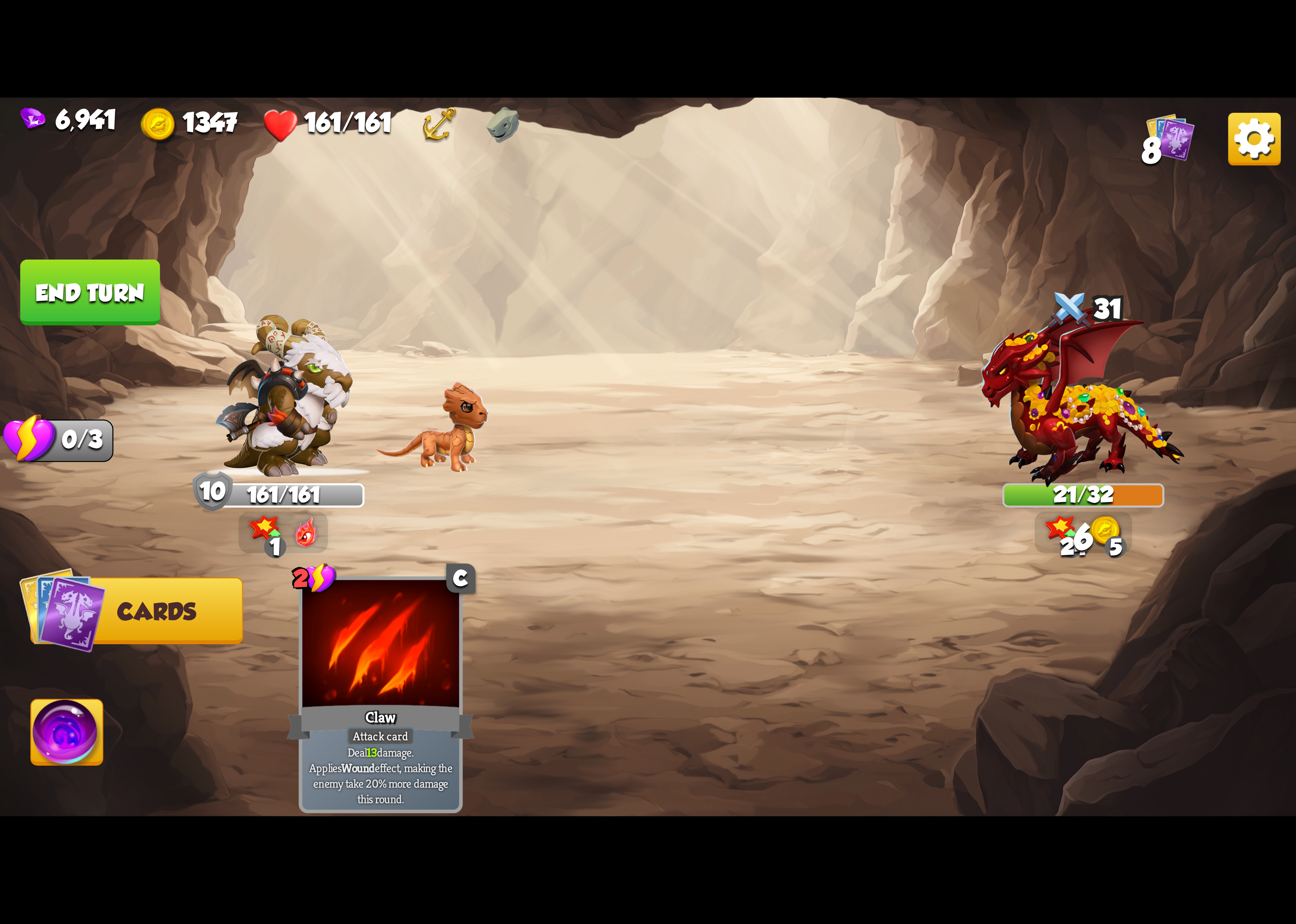
click at [79, 707] on img at bounding box center [67, 737] width 72 height 73
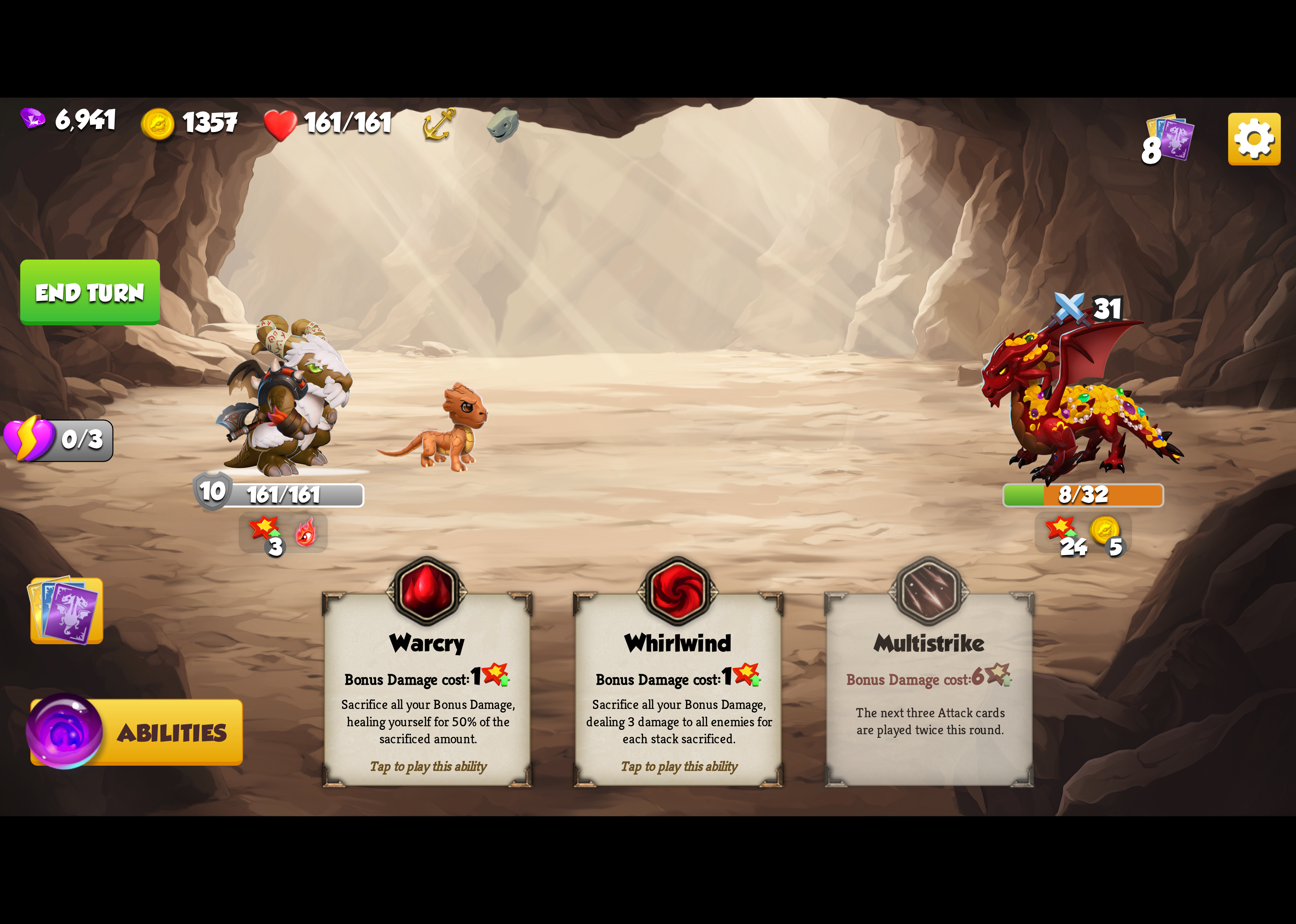
click at [663, 602] on img at bounding box center [678, 592] width 83 height 85
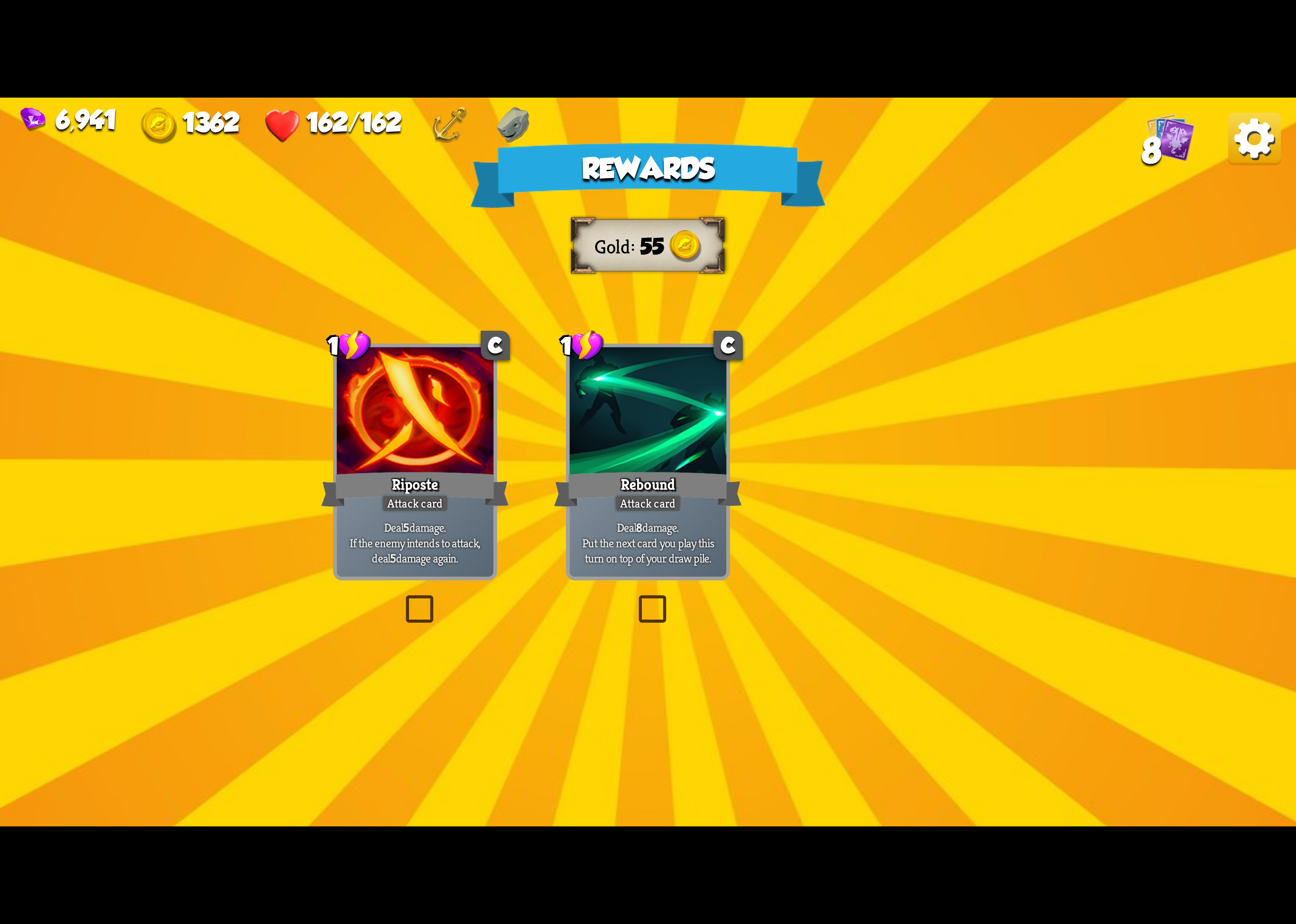
click at [1235, 126] on img at bounding box center [1255, 138] width 53 height 53
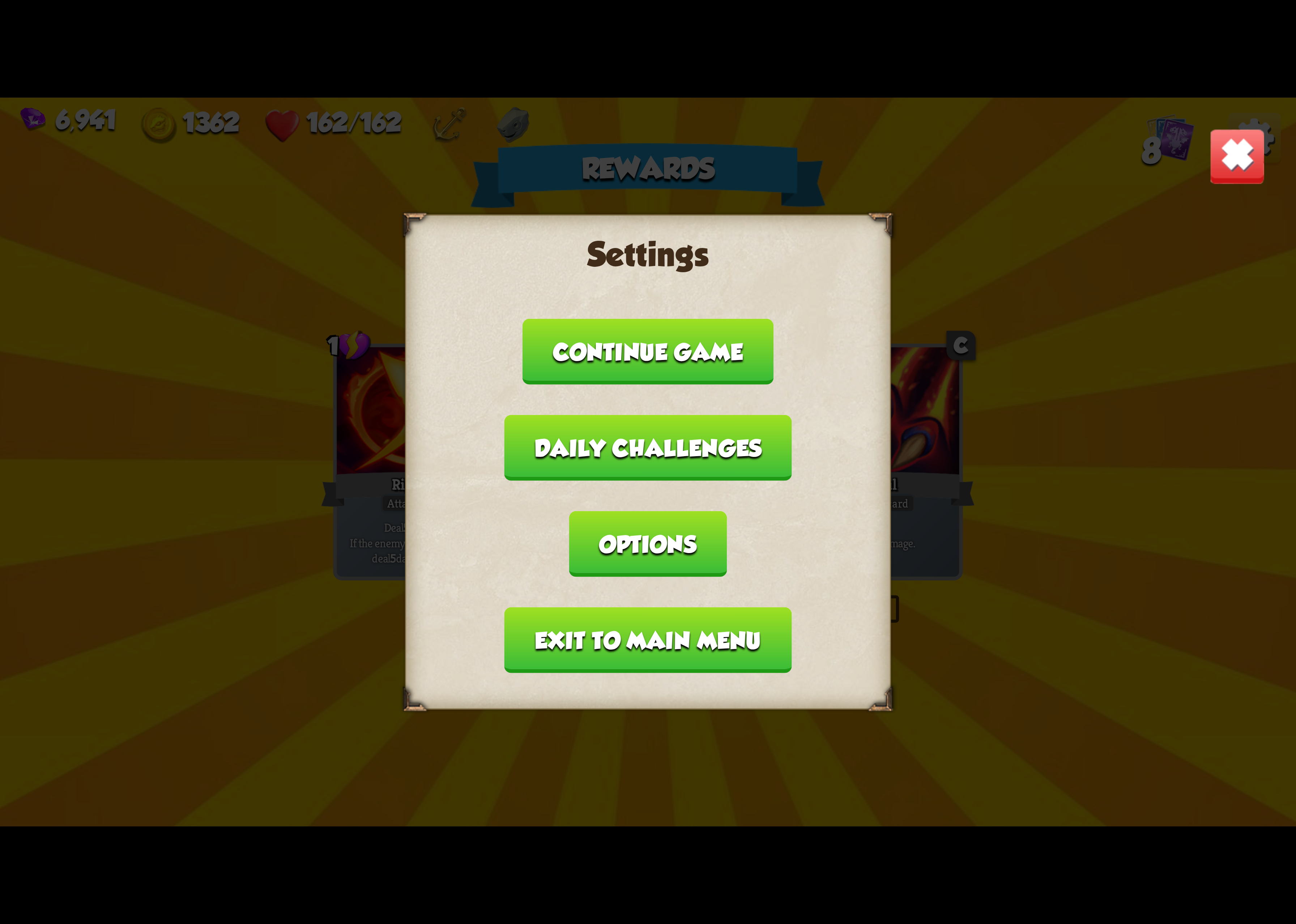
click at [727, 520] on button "Options" at bounding box center [648, 544] width 157 height 66
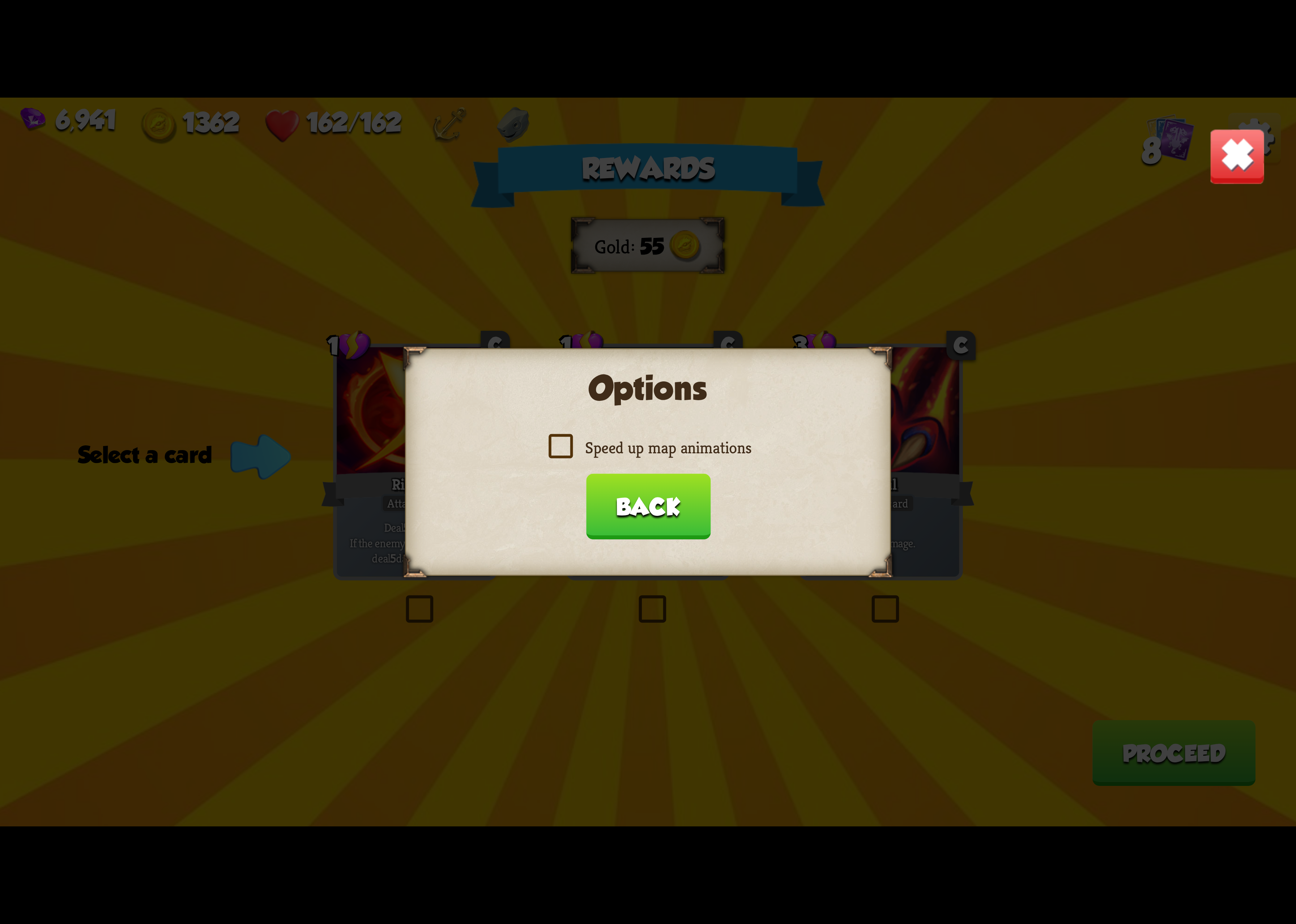
click at [672, 452] on label "Speed up map animations" at bounding box center [648, 447] width 207 height 21
click at [0, 0] on input "Speed up map animations" at bounding box center [0, 0] width 0 height 0
click at [672, 452] on label "Speed up map animations" at bounding box center [648, 447] width 207 height 21
click at [0, 0] on input "Speed up map animations" at bounding box center [0, 0] width 0 height 0
click at [669, 452] on label "Speed up map animations" at bounding box center [648, 447] width 207 height 21
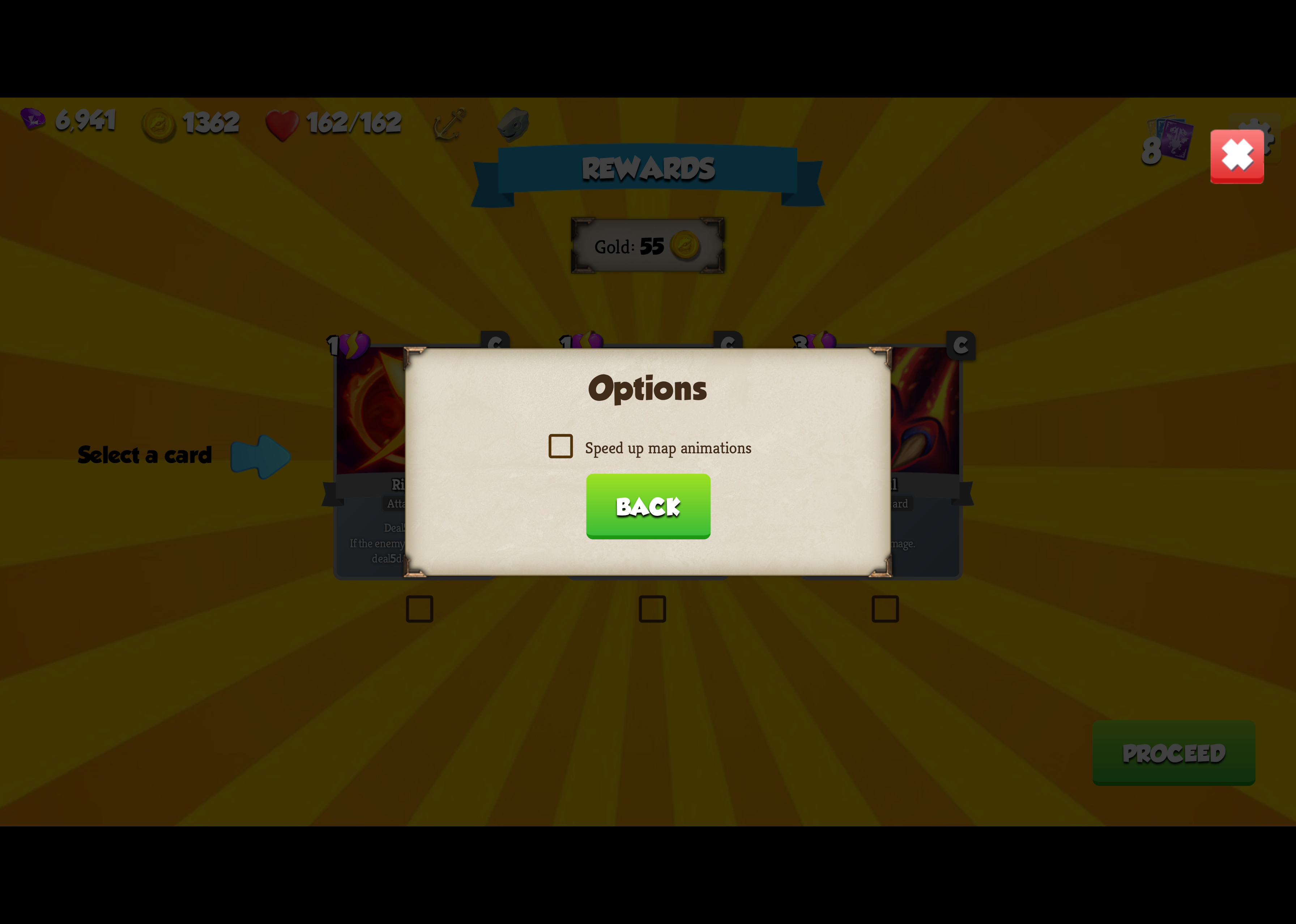
click at [0, 0] on input "Speed up map animations" at bounding box center [0, 0] width 0 height 0
click at [644, 481] on button "Back" at bounding box center [648, 506] width 124 height 66
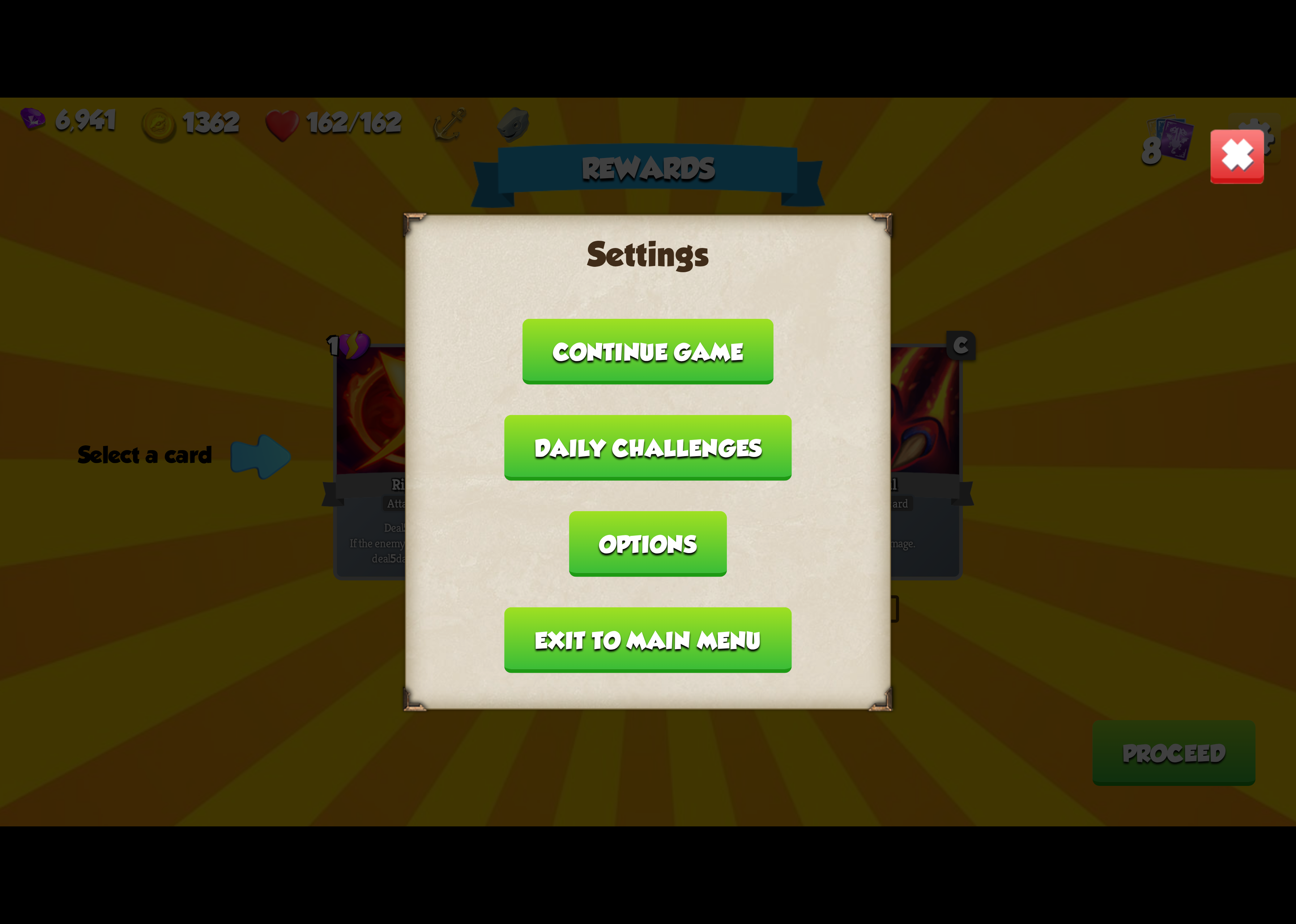
click at [599, 607] on button "Exit to main menu" at bounding box center [648, 640] width 287 height 66
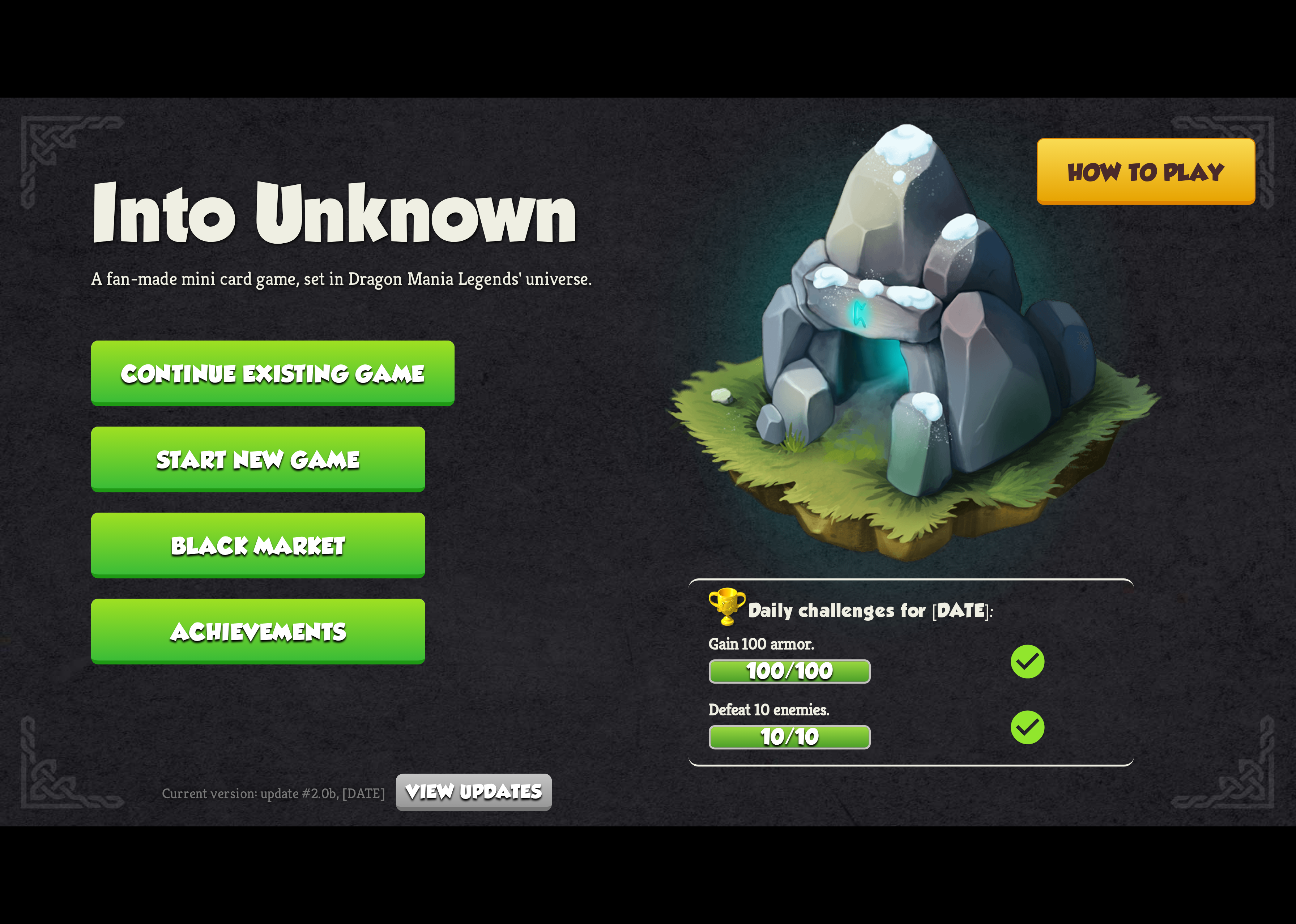
click at [273, 386] on button "Continue existing game" at bounding box center [273, 373] width 364 height 66
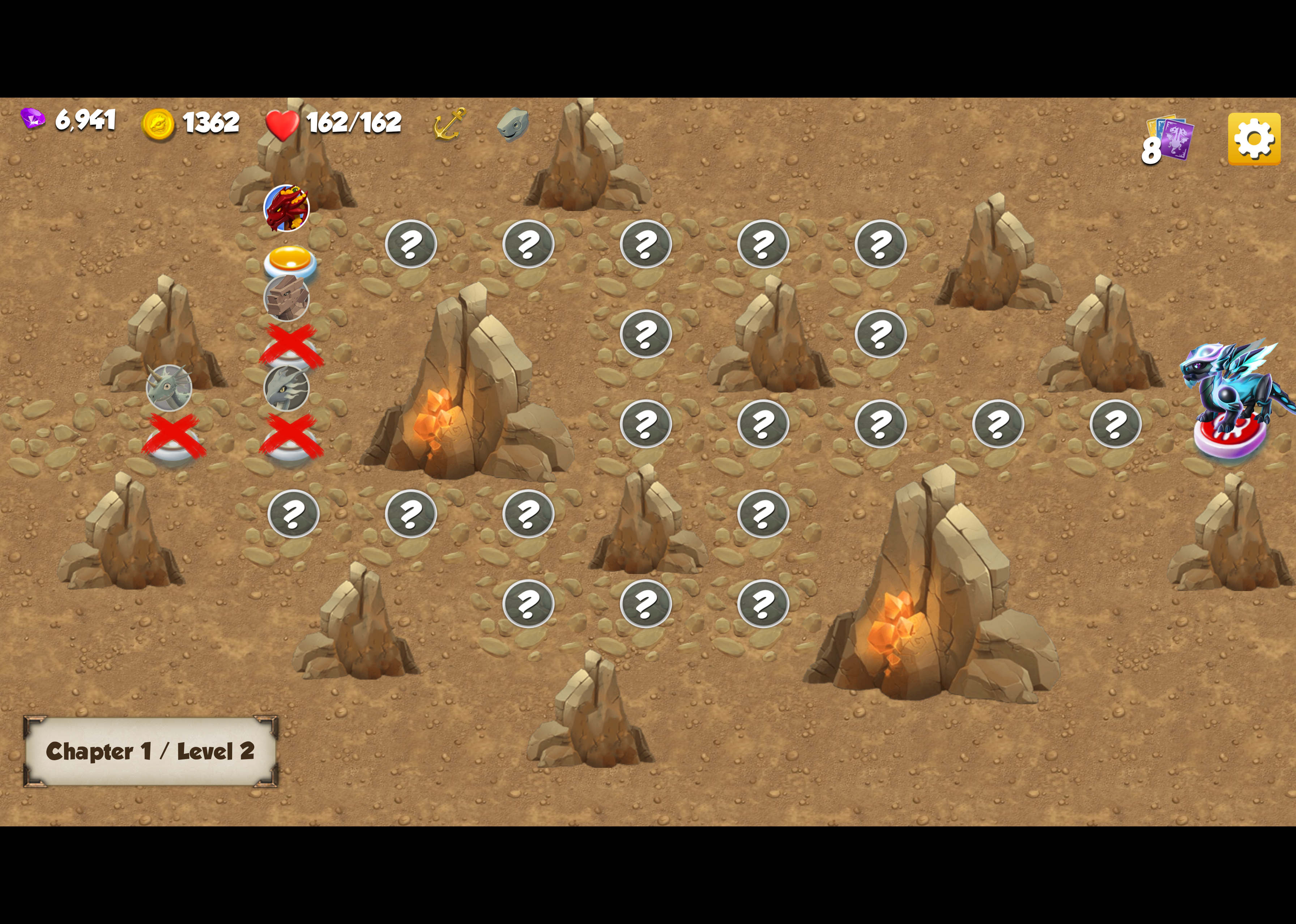
click at [259, 226] on div at bounding box center [293, 258] width 118 height 90
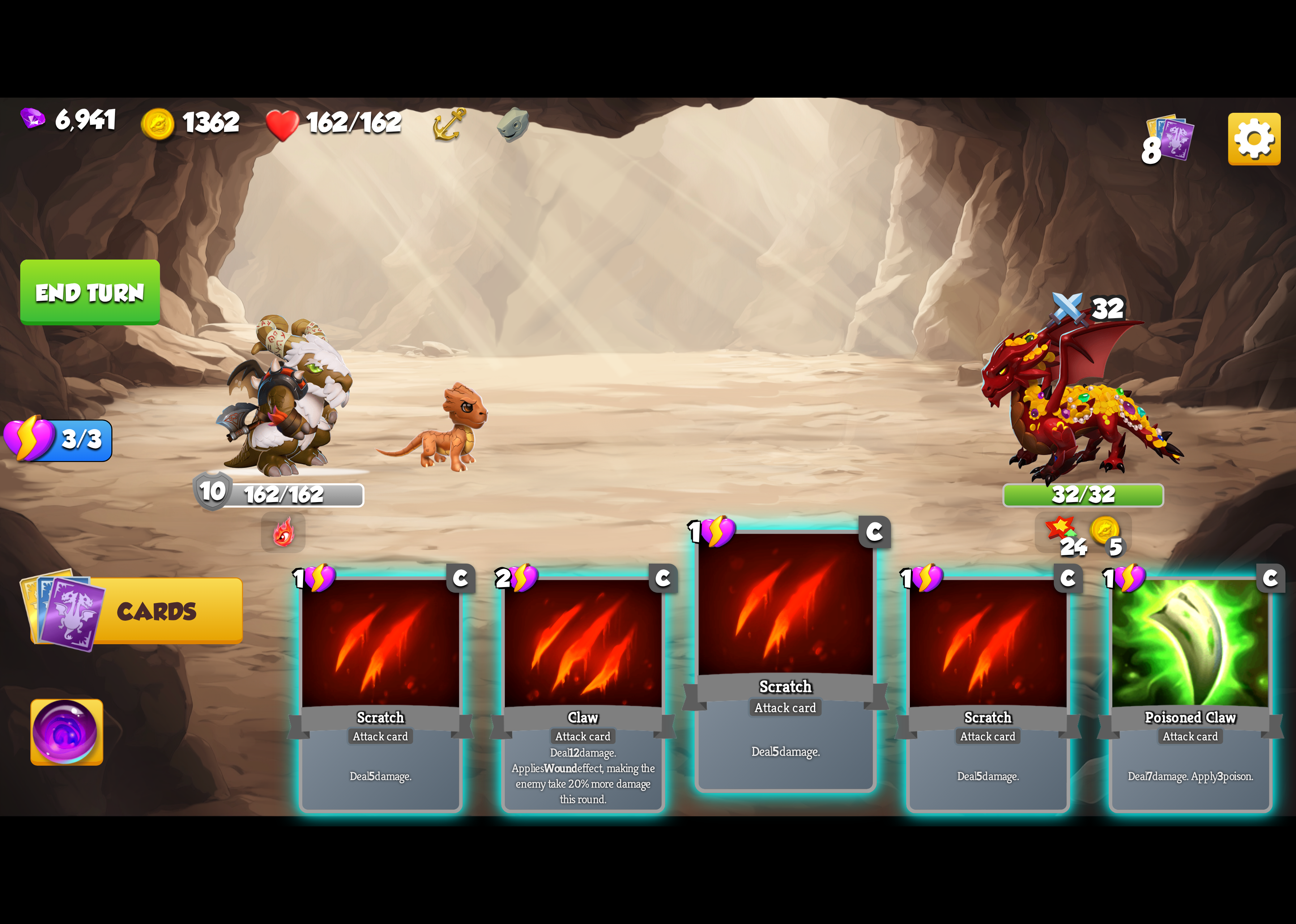
click at [795, 661] on div at bounding box center [786, 607] width 174 height 147
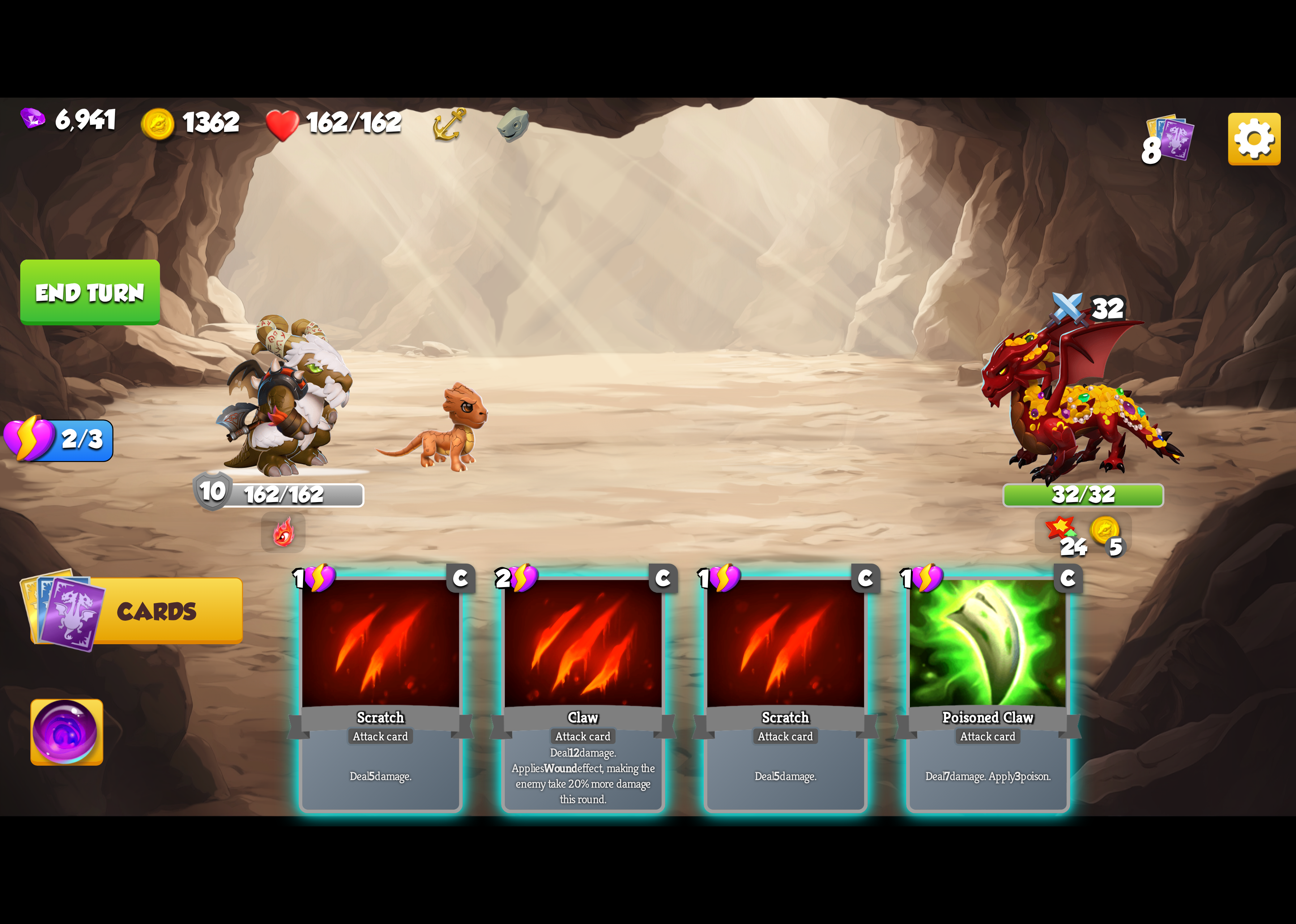
click at [795, 661] on div at bounding box center [785, 646] width 156 height 132
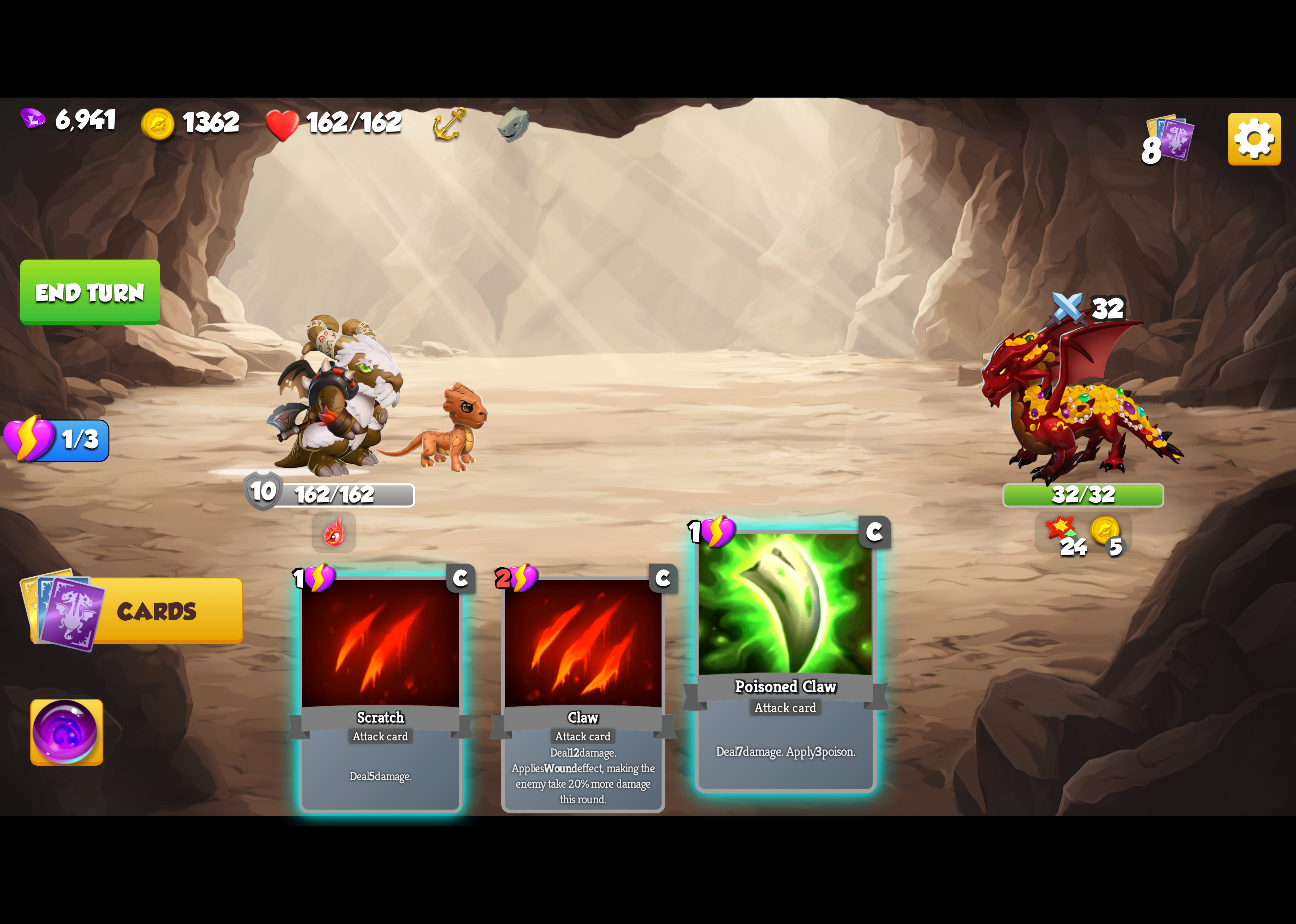
click at [797, 661] on div at bounding box center [786, 607] width 174 height 147
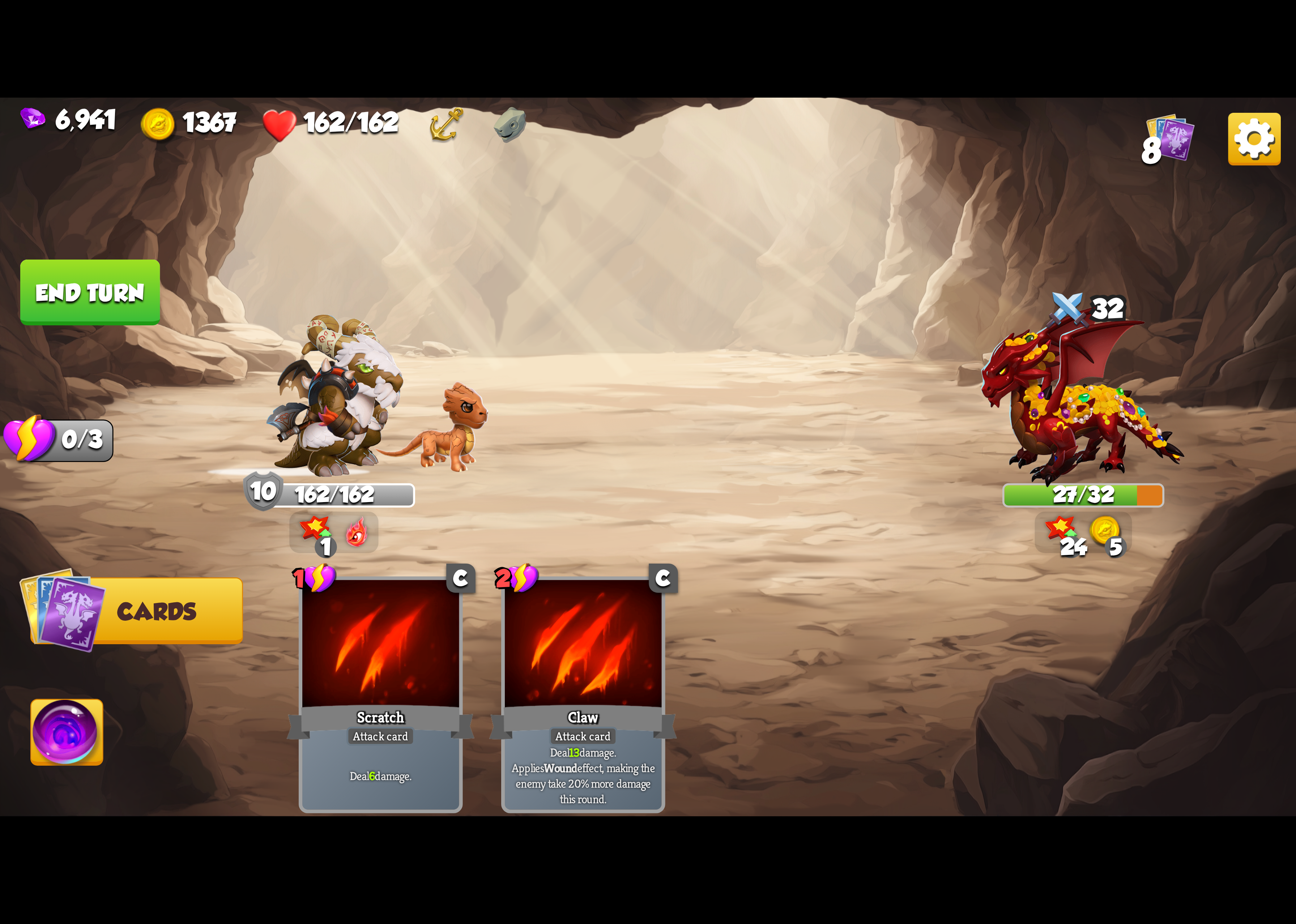
click at [93, 723] on img at bounding box center [67, 737] width 72 height 73
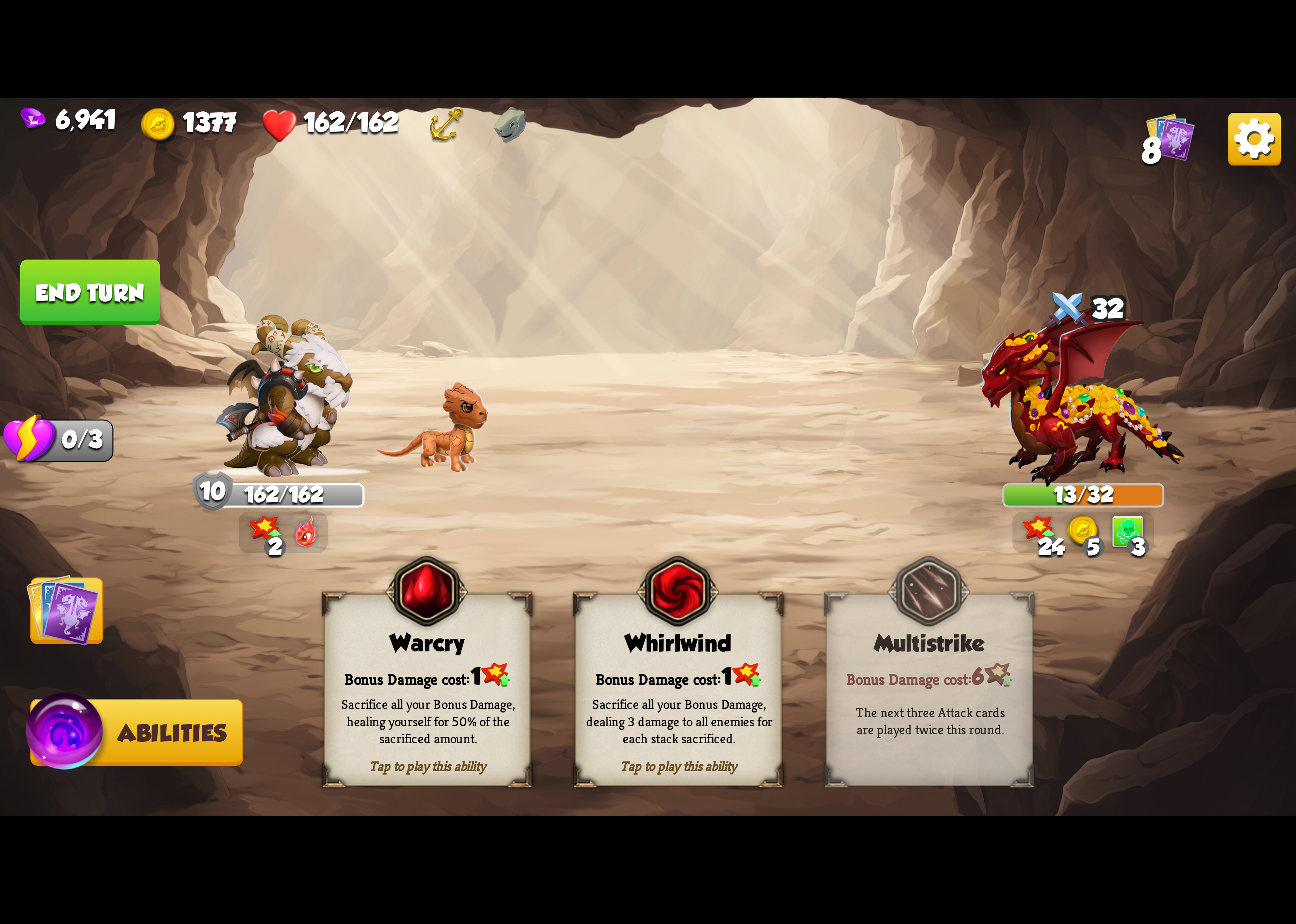
click at [701, 635] on img at bounding box center [678, 592] width 83 height 85
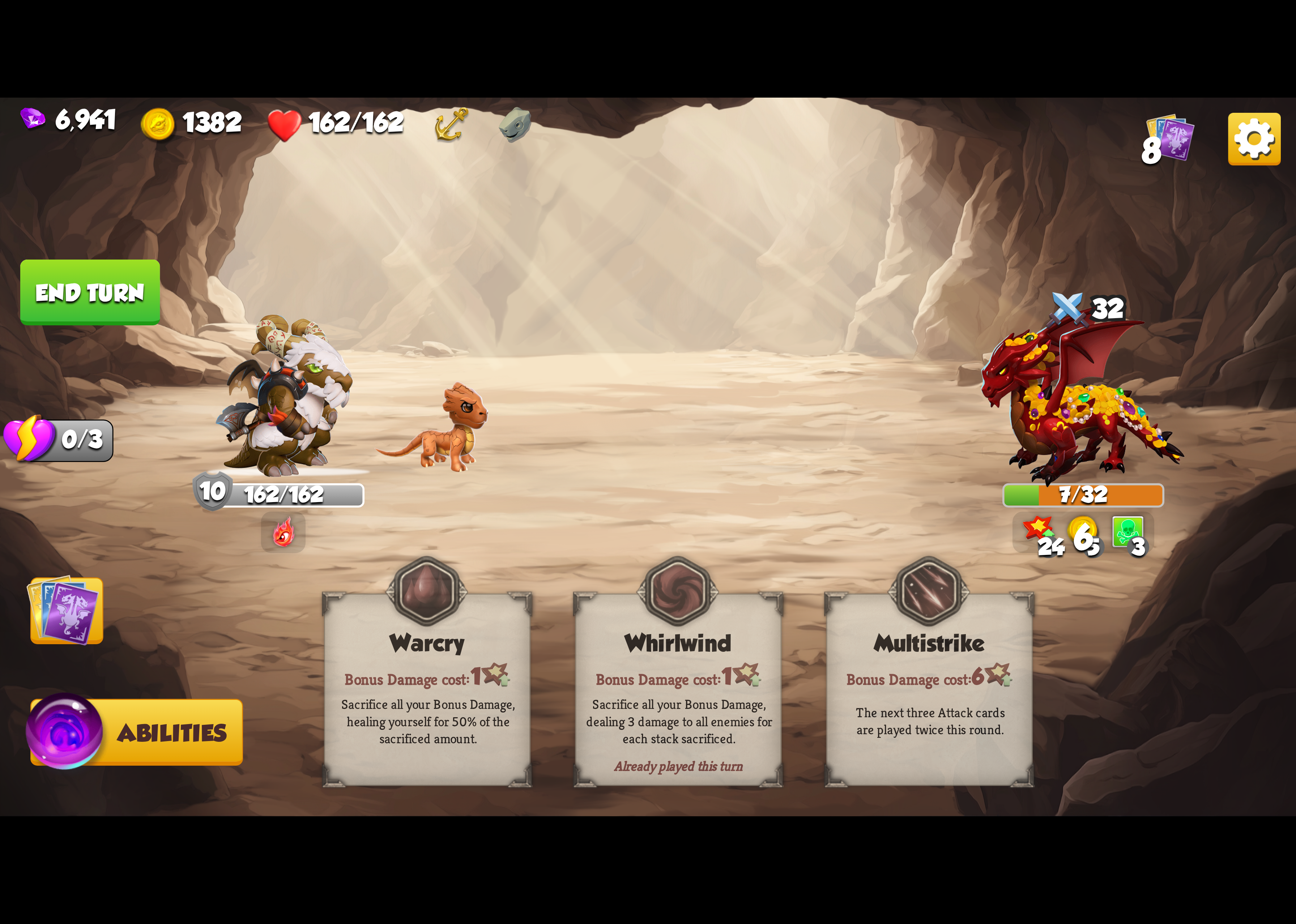
click at [1249, 138] on img at bounding box center [1255, 138] width 53 height 53
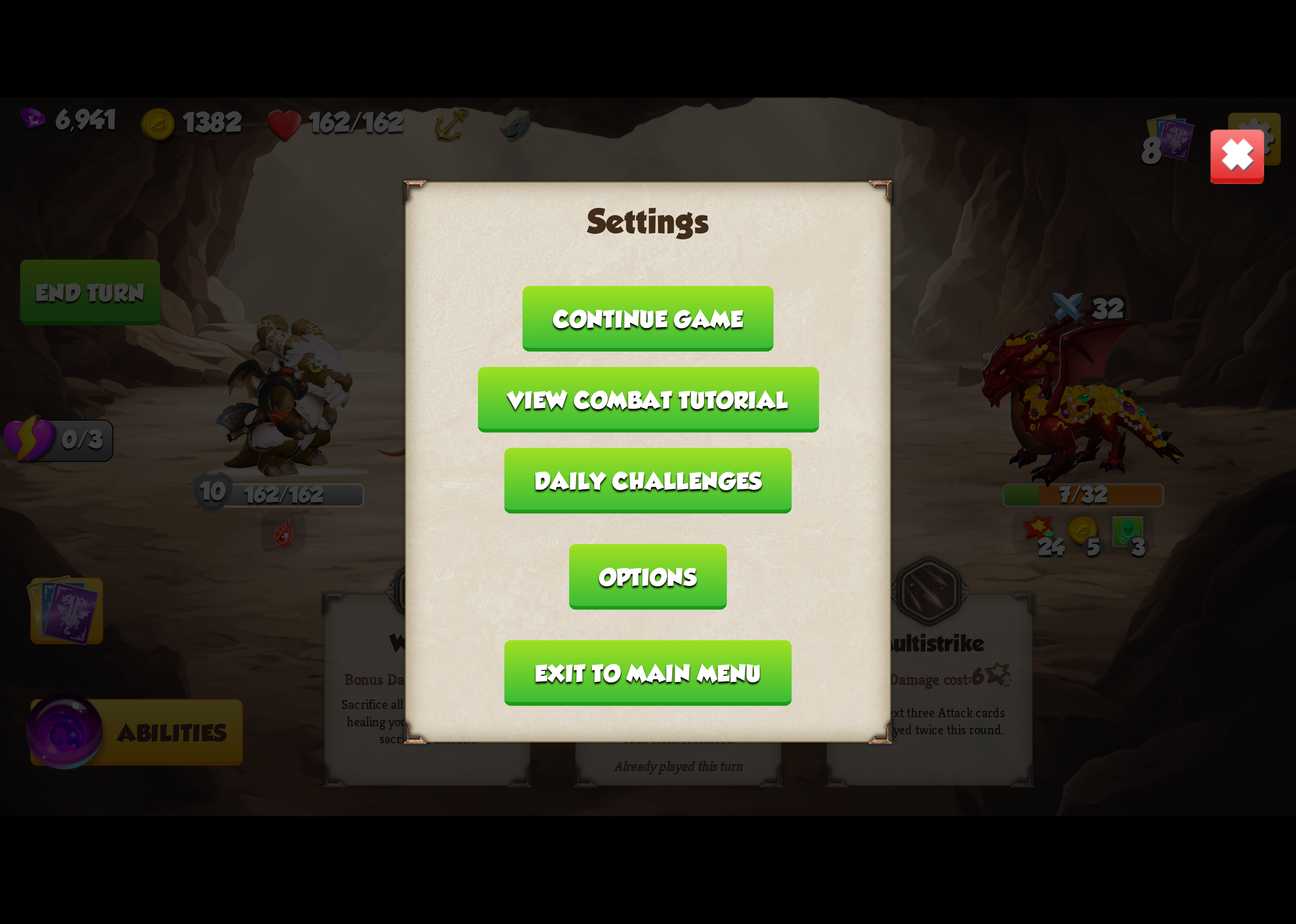
click at [727, 544] on button "Options" at bounding box center [648, 577] width 157 height 66
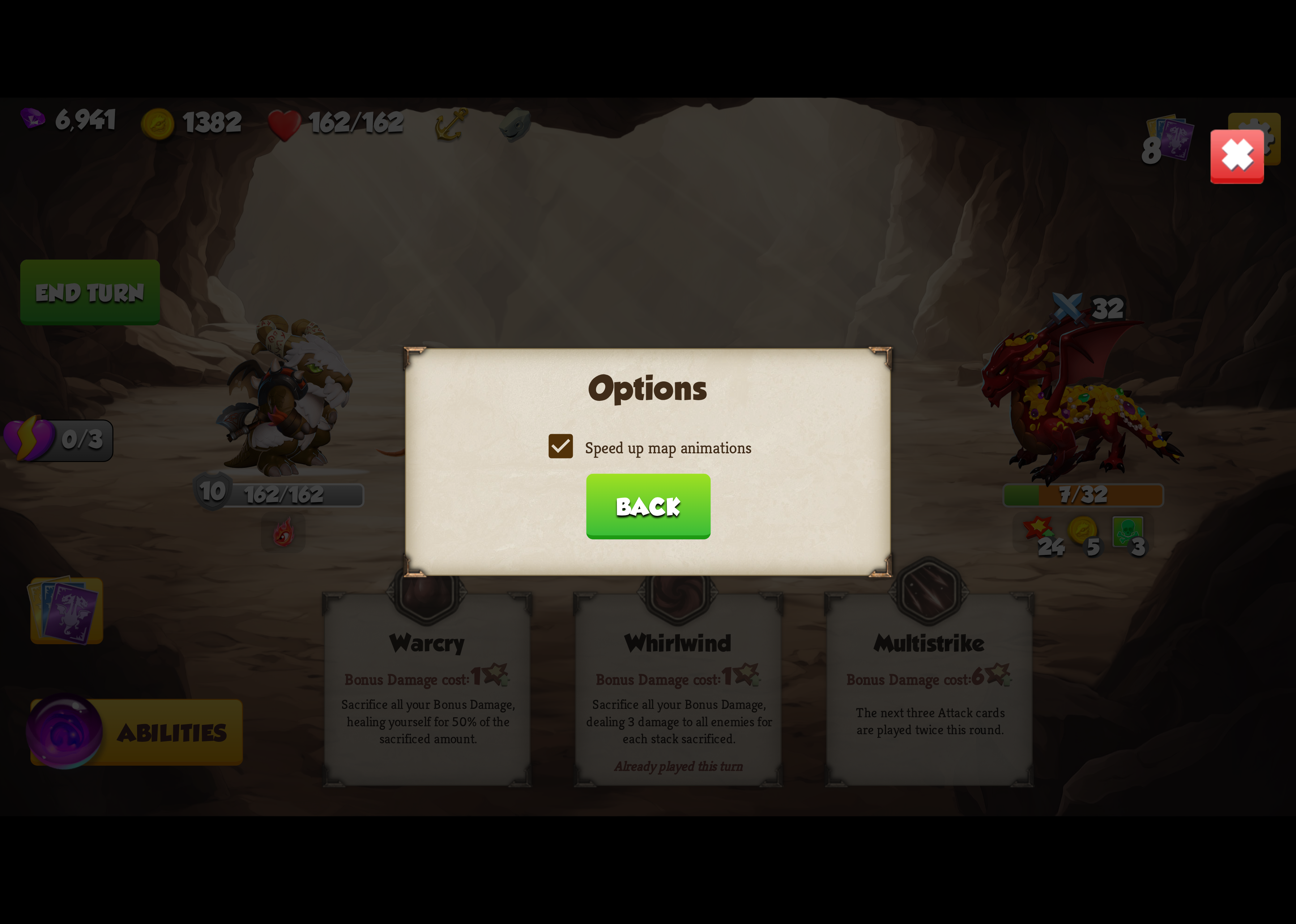
click at [671, 457] on label "Speed up map animations" at bounding box center [648, 447] width 207 height 21
click at [0, 0] on input "Speed up map animations" at bounding box center [0, 0] width 0 height 0
click at [671, 457] on label "Speed up map animations" at bounding box center [648, 447] width 207 height 21
click at [0, 0] on input "Speed up map animations" at bounding box center [0, 0] width 0 height 0
click at [644, 518] on button "Back" at bounding box center [648, 506] width 124 height 66
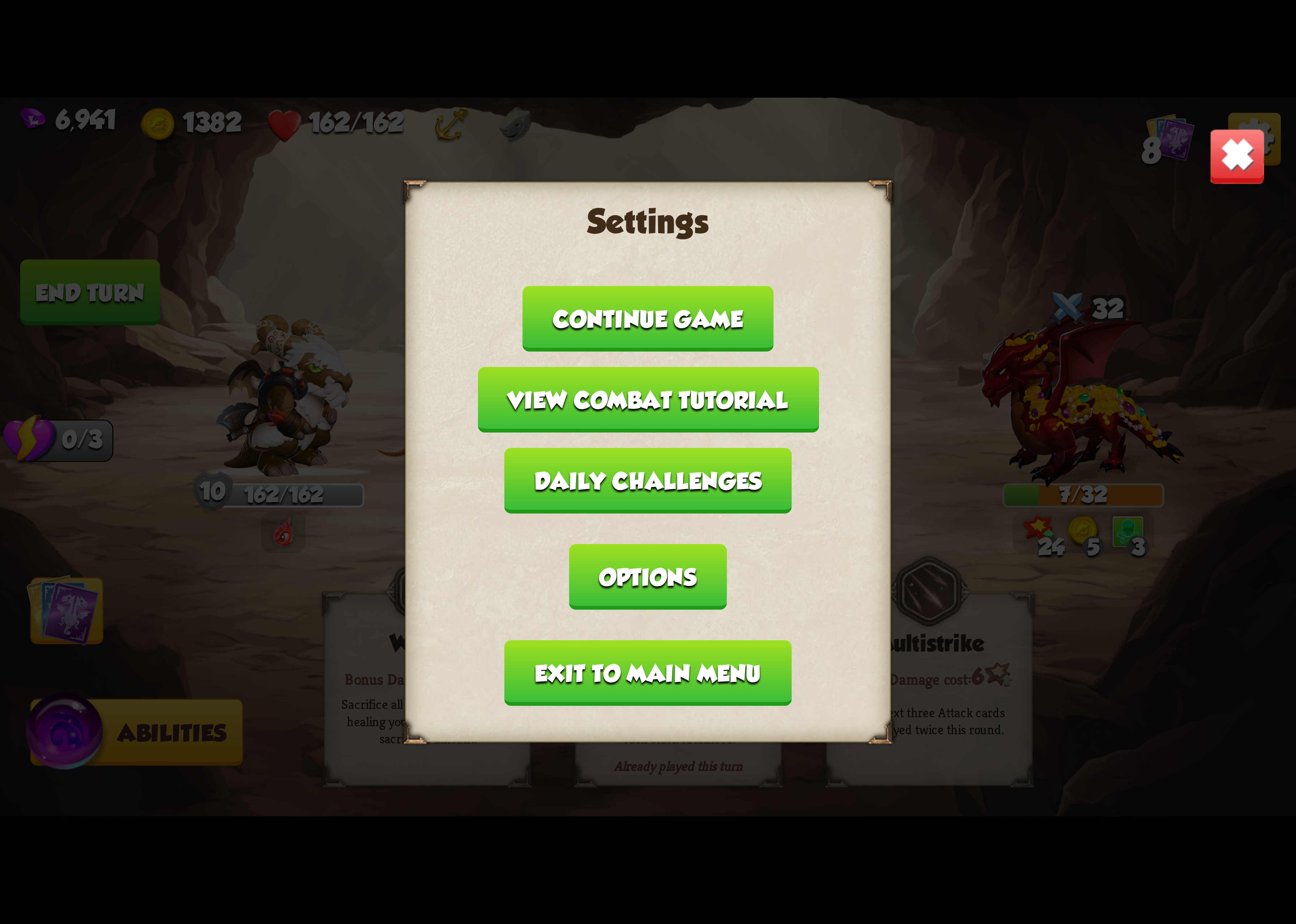
click at [615, 651] on button "Exit to main menu" at bounding box center [648, 673] width 287 height 66
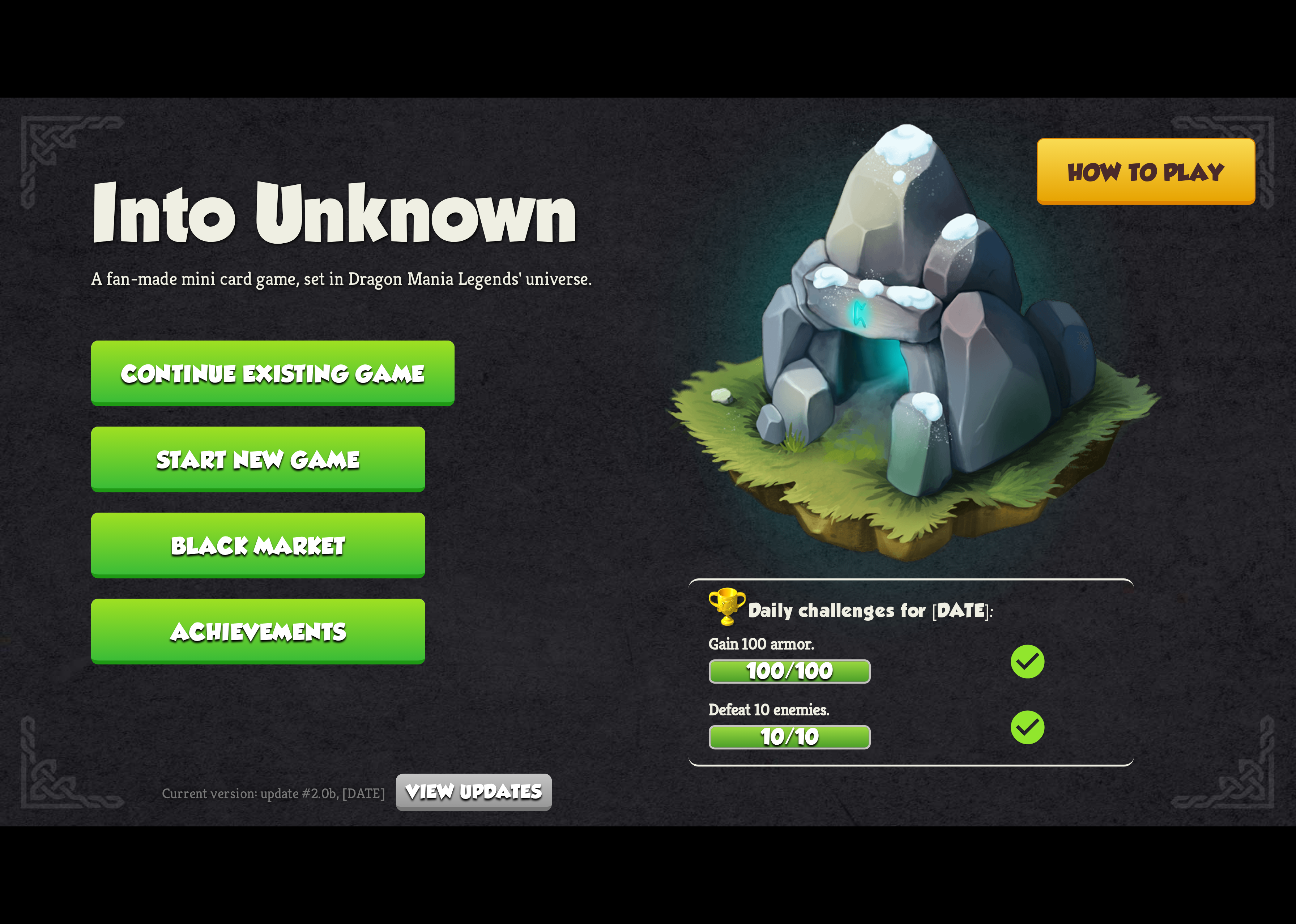
click at [328, 358] on button "Continue existing game" at bounding box center [273, 373] width 364 height 66
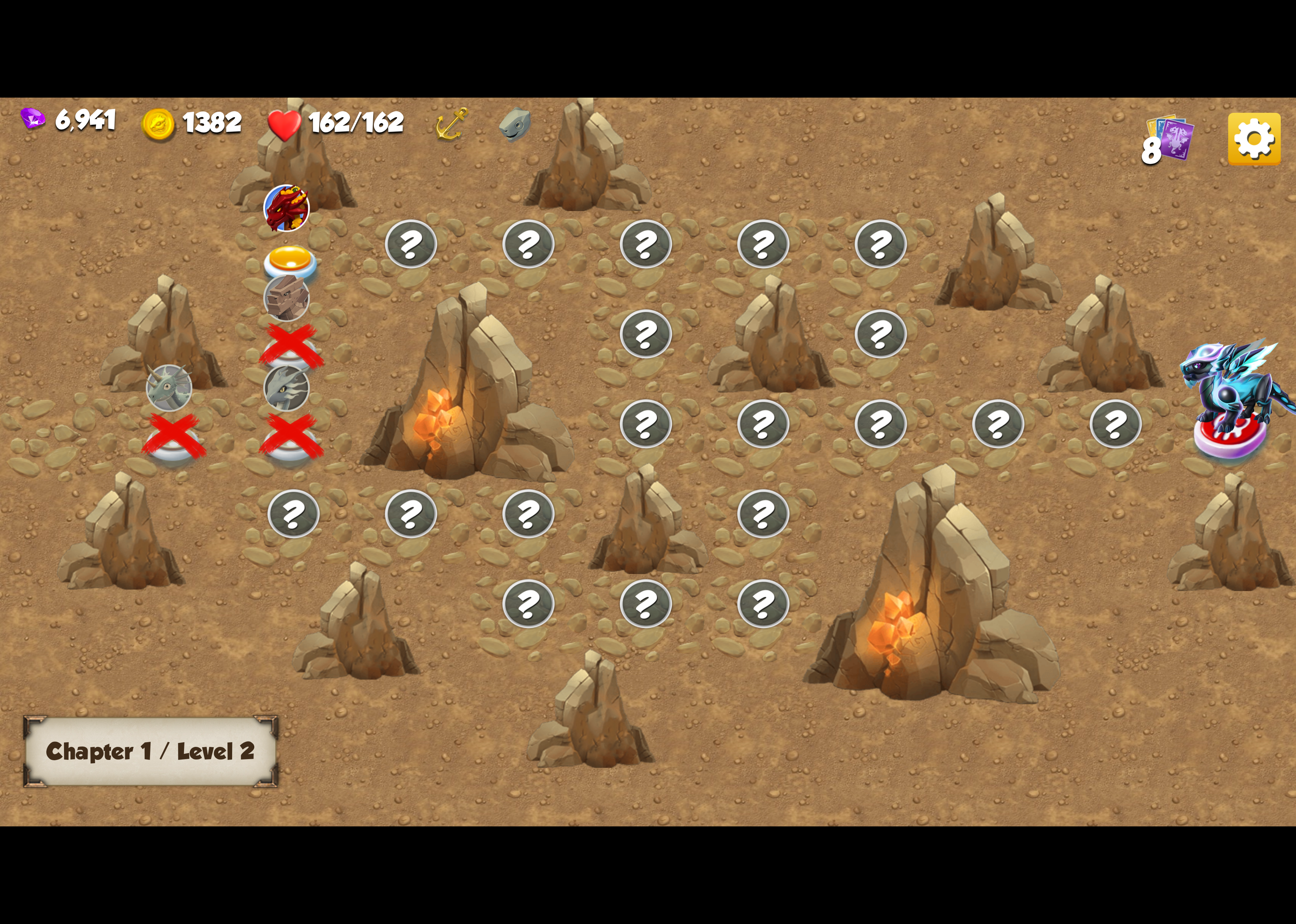
click at [293, 246] on img at bounding box center [291, 270] width 64 height 47
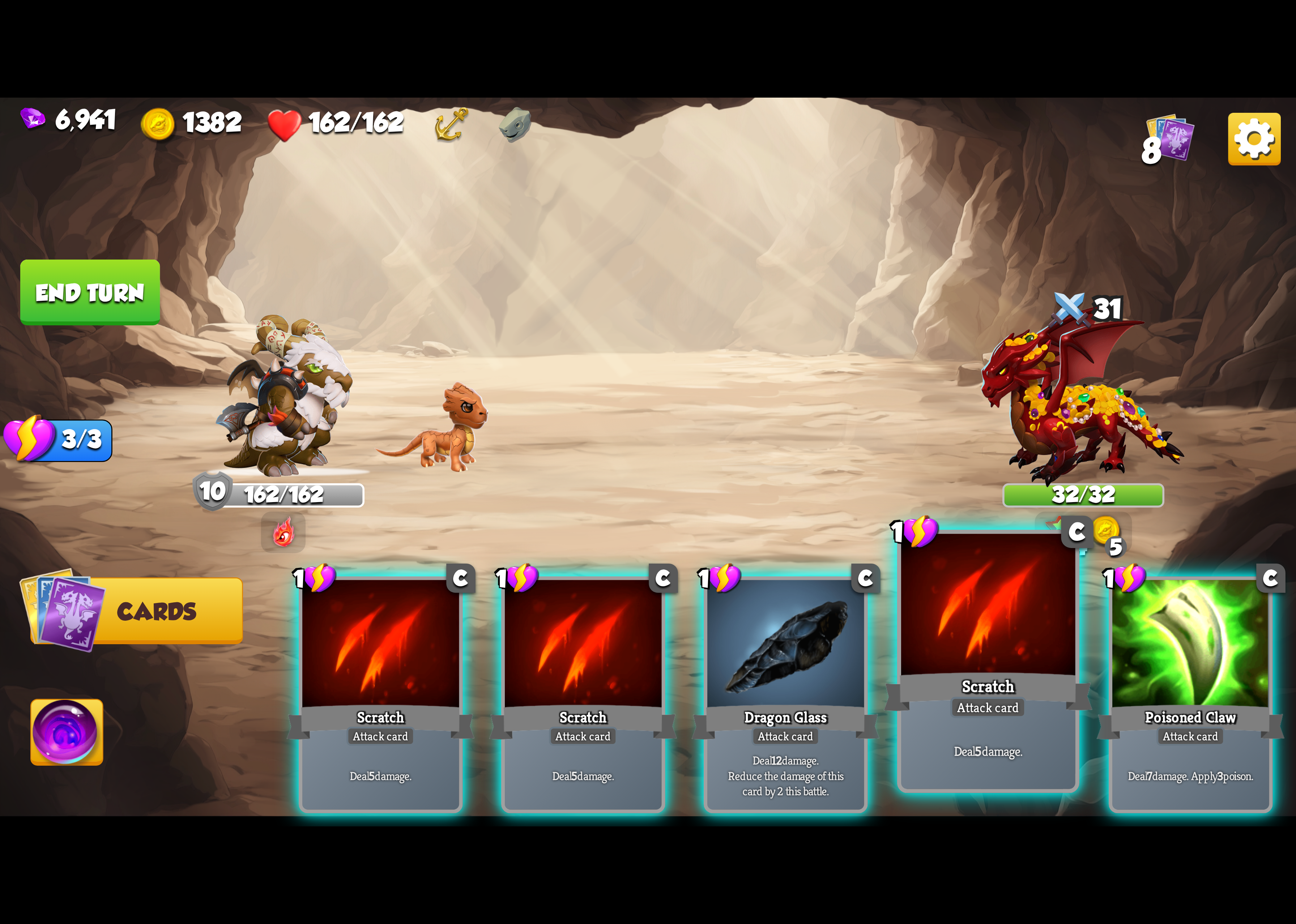
click at [1017, 634] on div at bounding box center [988, 607] width 174 height 147
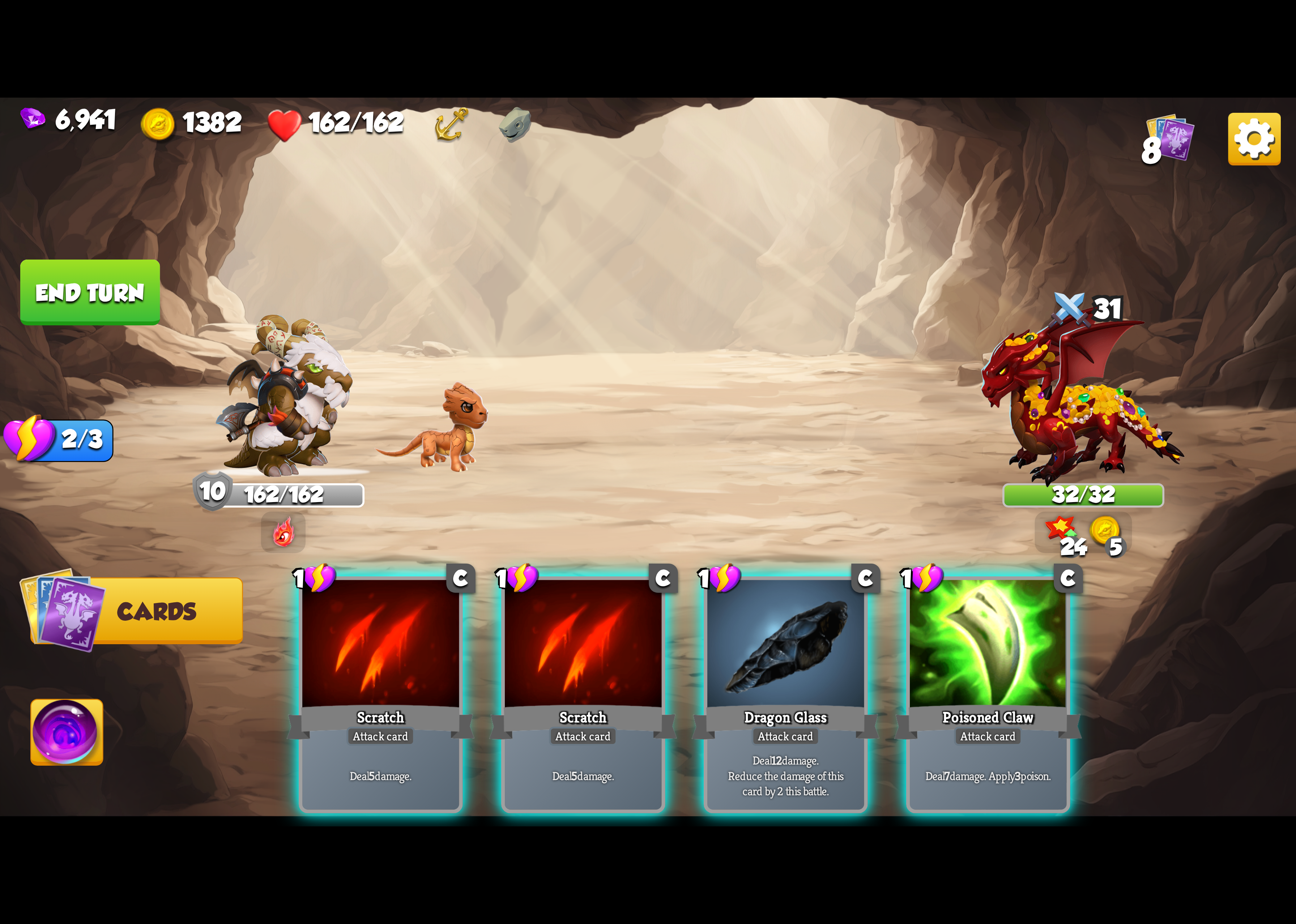
click at [1018, 638] on div at bounding box center [988, 646] width 156 height 132
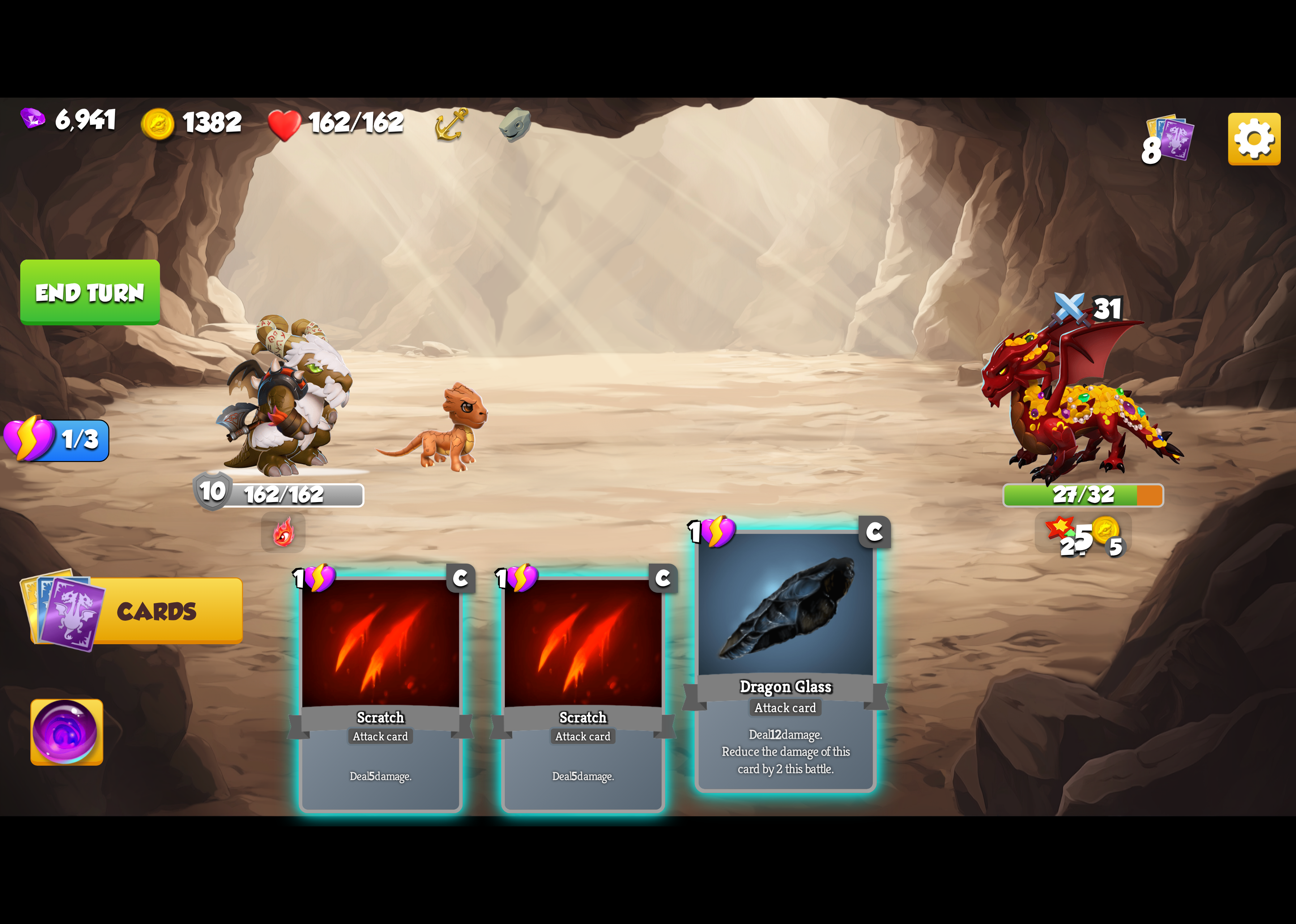
click at [807, 693] on div "Dragon Glass" at bounding box center [786, 692] width 209 height 47
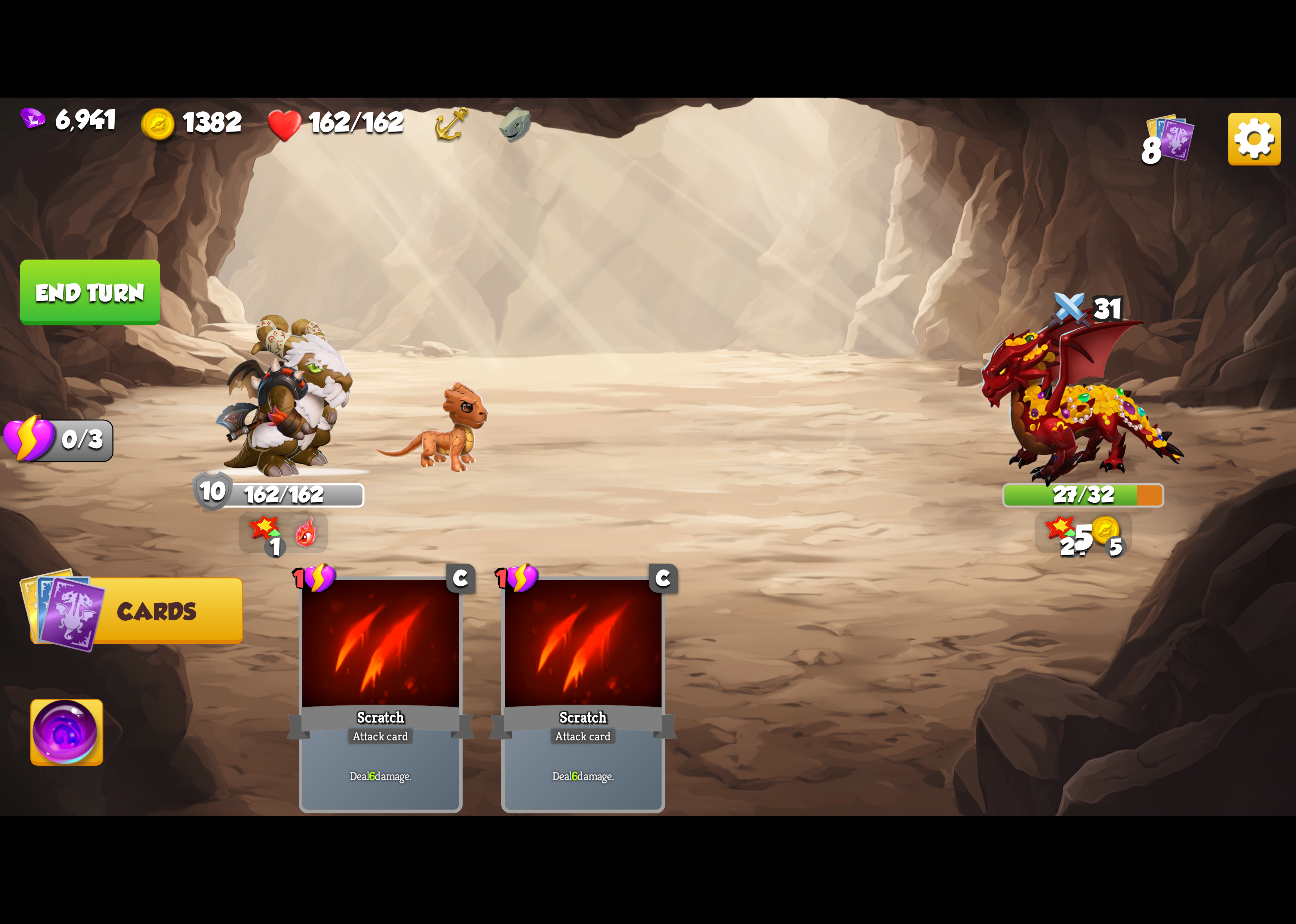
click at [55, 751] on img at bounding box center [67, 737] width 72 height 73
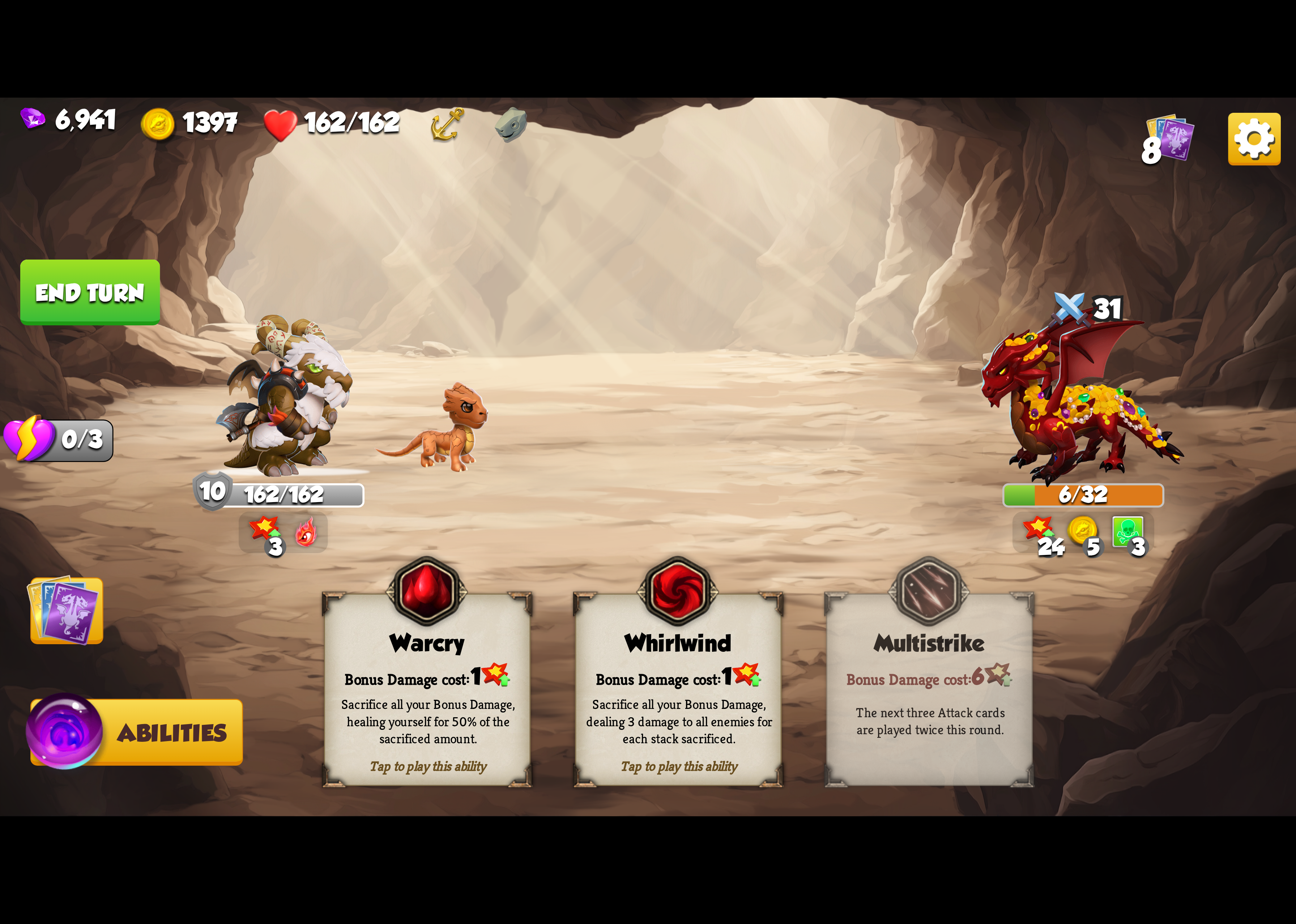
click at [704, 683] on div "Bonus Damage cost: 1" at bounding box center [678, 675] width 204 height 30
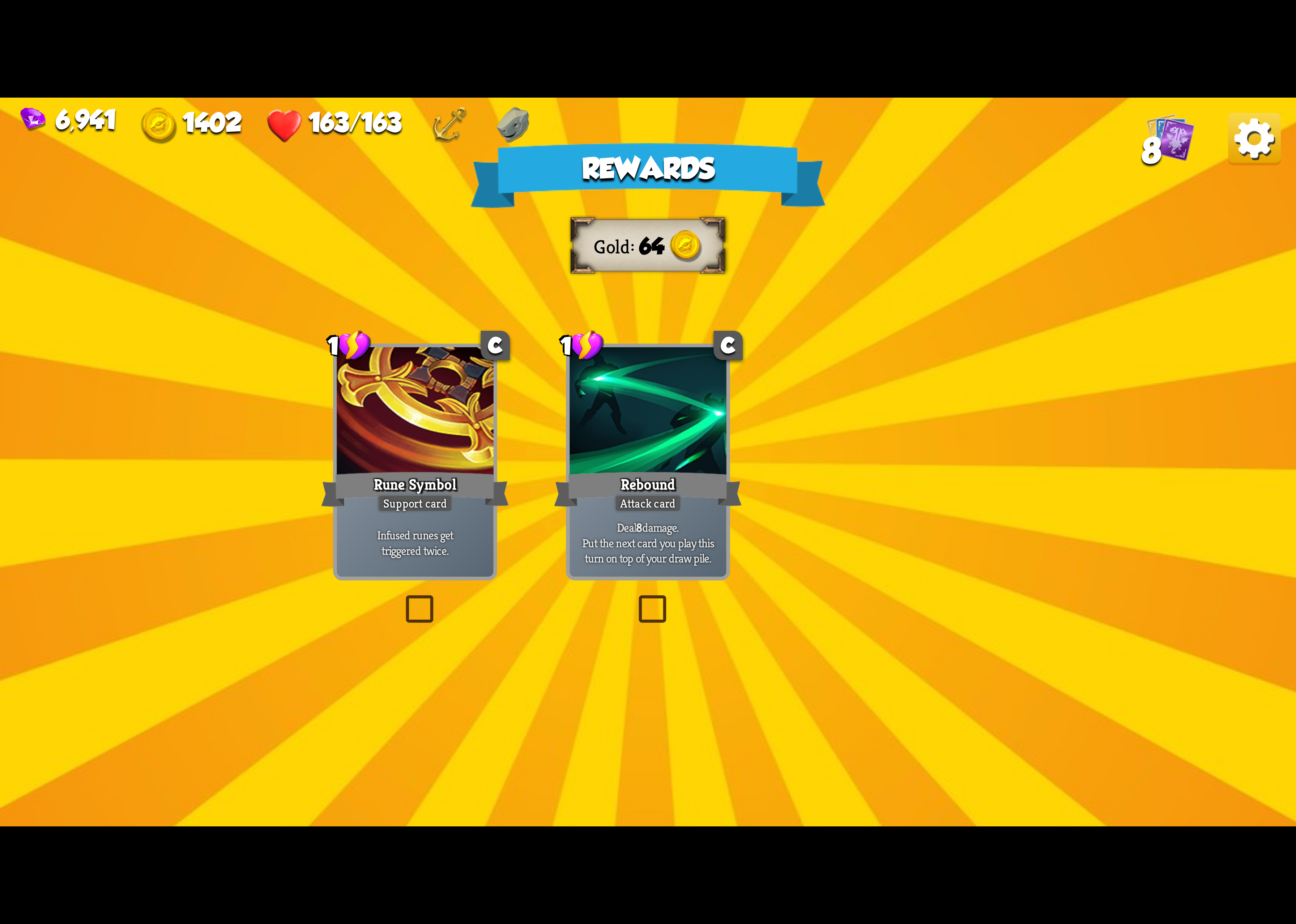
click at [1263, 175] on div "Rewards Gold 64 Select a card 1 C Rune Symbol Support card Infused runes get tr…" at bounding box center [648, 462] width 1296 height 729
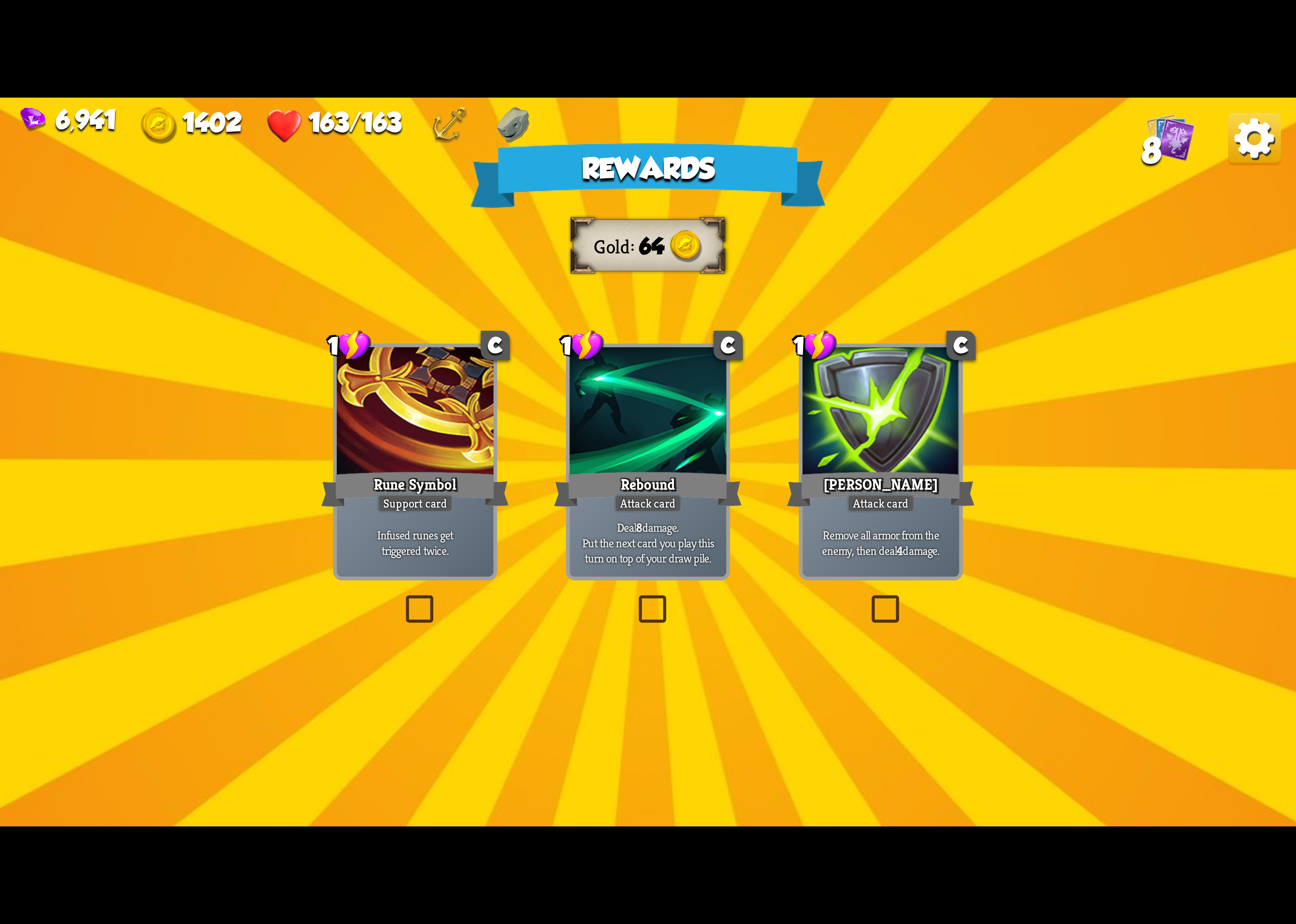
click at [1246, 165] on img at bounding box center [1255, 138] width 53 height 53
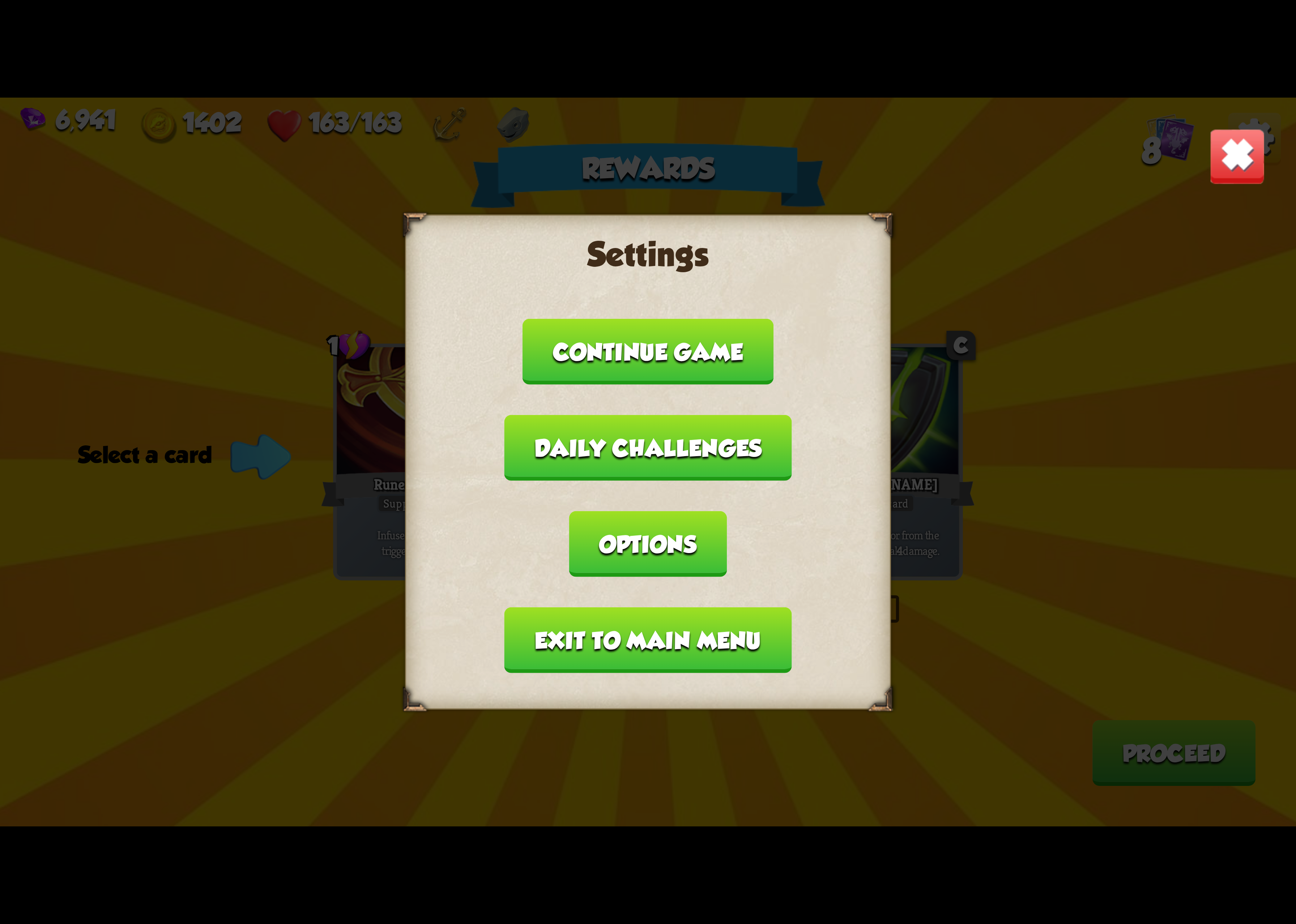
click at [822, 529] on div "Settings Continue game Daily challenges Options Exit to main menu" at bounding box center [648, 462] width 486 height 495
click at [727, 525] on button "Options" at bounding box center [648, 544] width 157 height 66
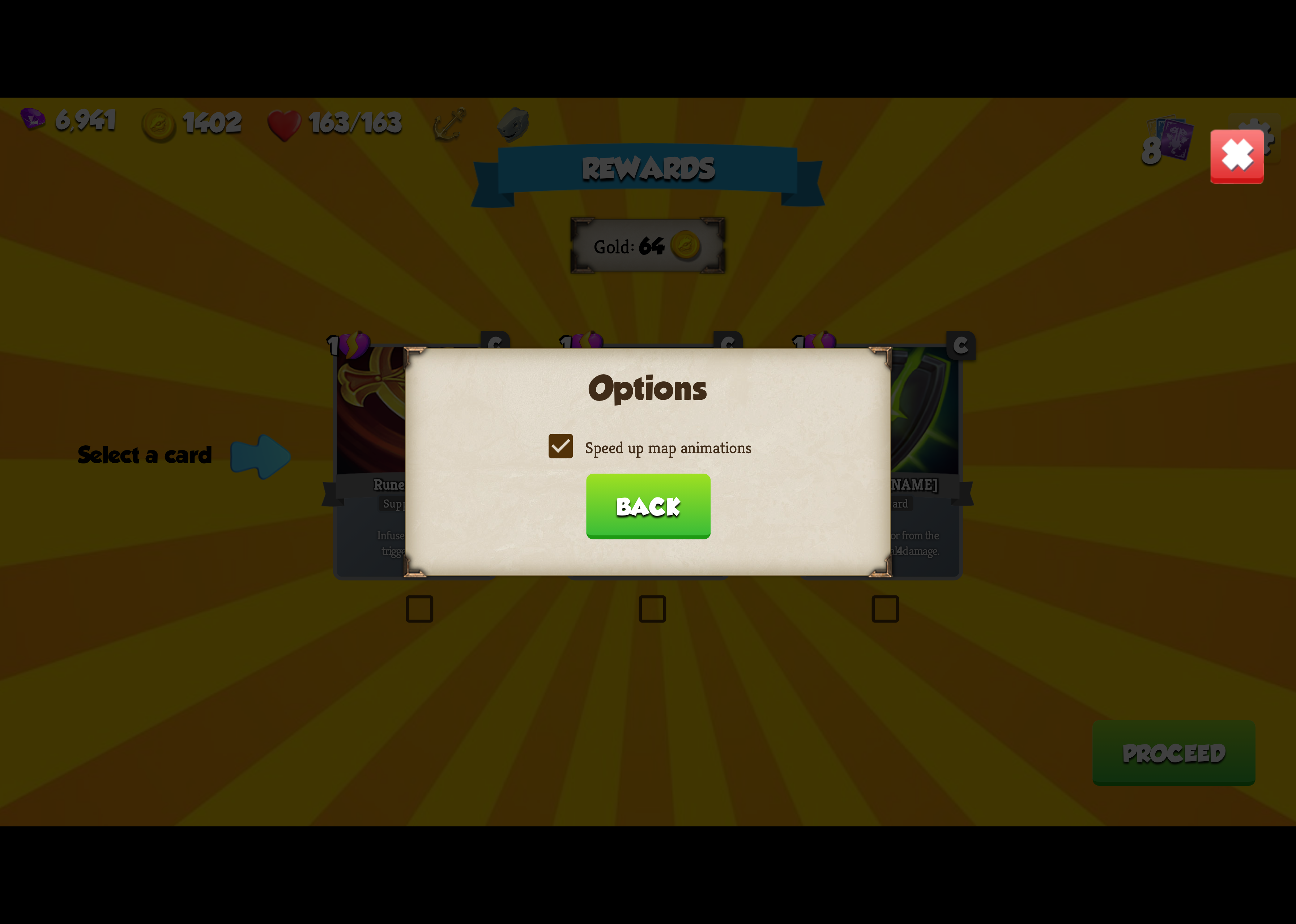
click at [703, 450] on label "Speed up map animations" at bounding box center [648, 447] width 207 height 21
click at [0, 0] on input "Speed up map animations" at bounding box center [0, 0] width 0 height 0
drag, startPoint x: 703, startPoint y: 450, endPoint x: 641, endPoint y: 490, distance: 73.8
click at [701, 450] on label "Speed up map animations" at bounding box center [648, 447] width 207 height 21
click at [0, 0] on input "Speed up map animations" at bounding box center [0, 0] width 0 height 0
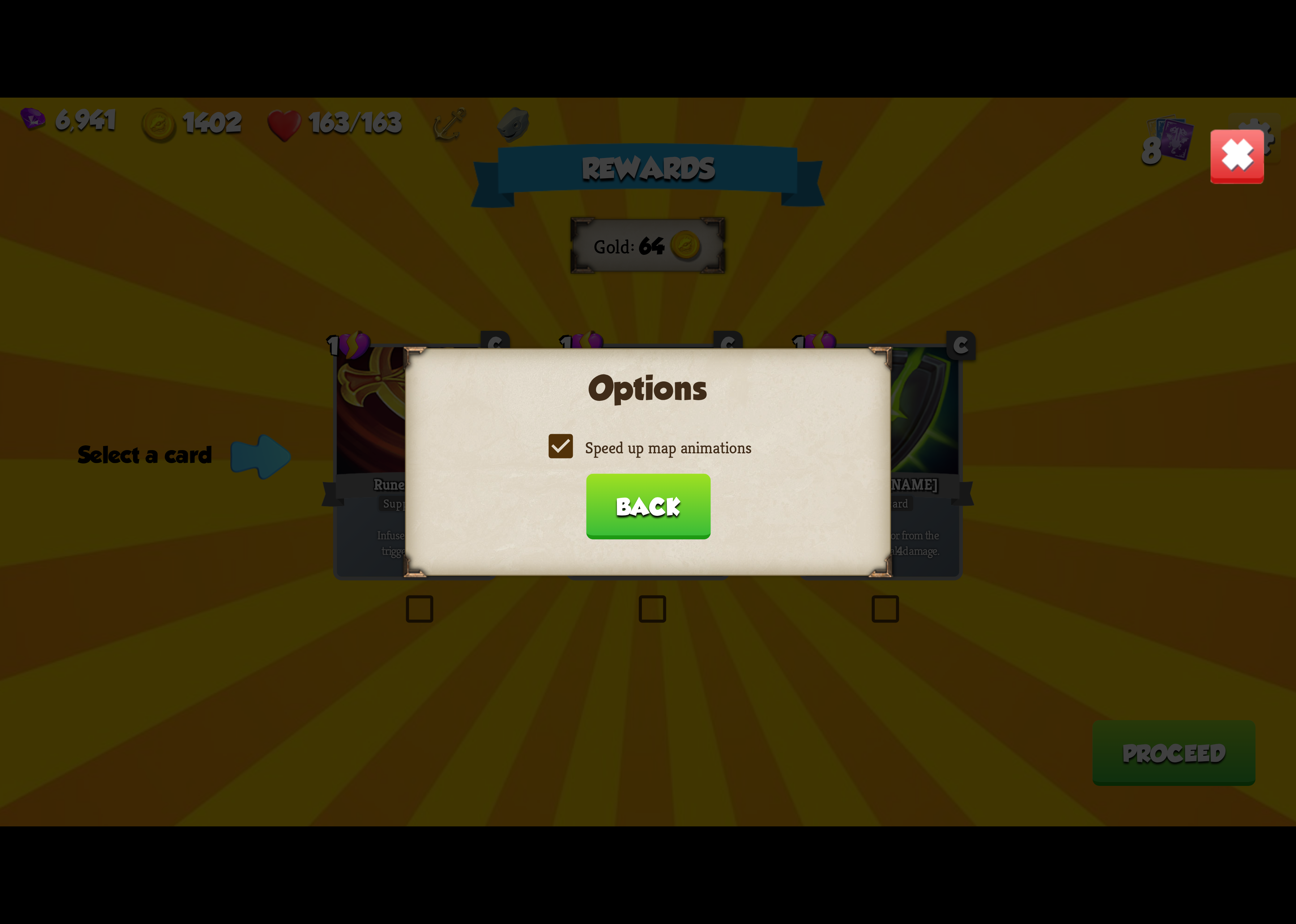
drag, startPoint x: 638, startPoint y: 492, endPoint x: 645, endPoint y: 577, distance: 85.3
click at [638, 495] on button "Back" at bounding box center [648, 506] width 124 height 66
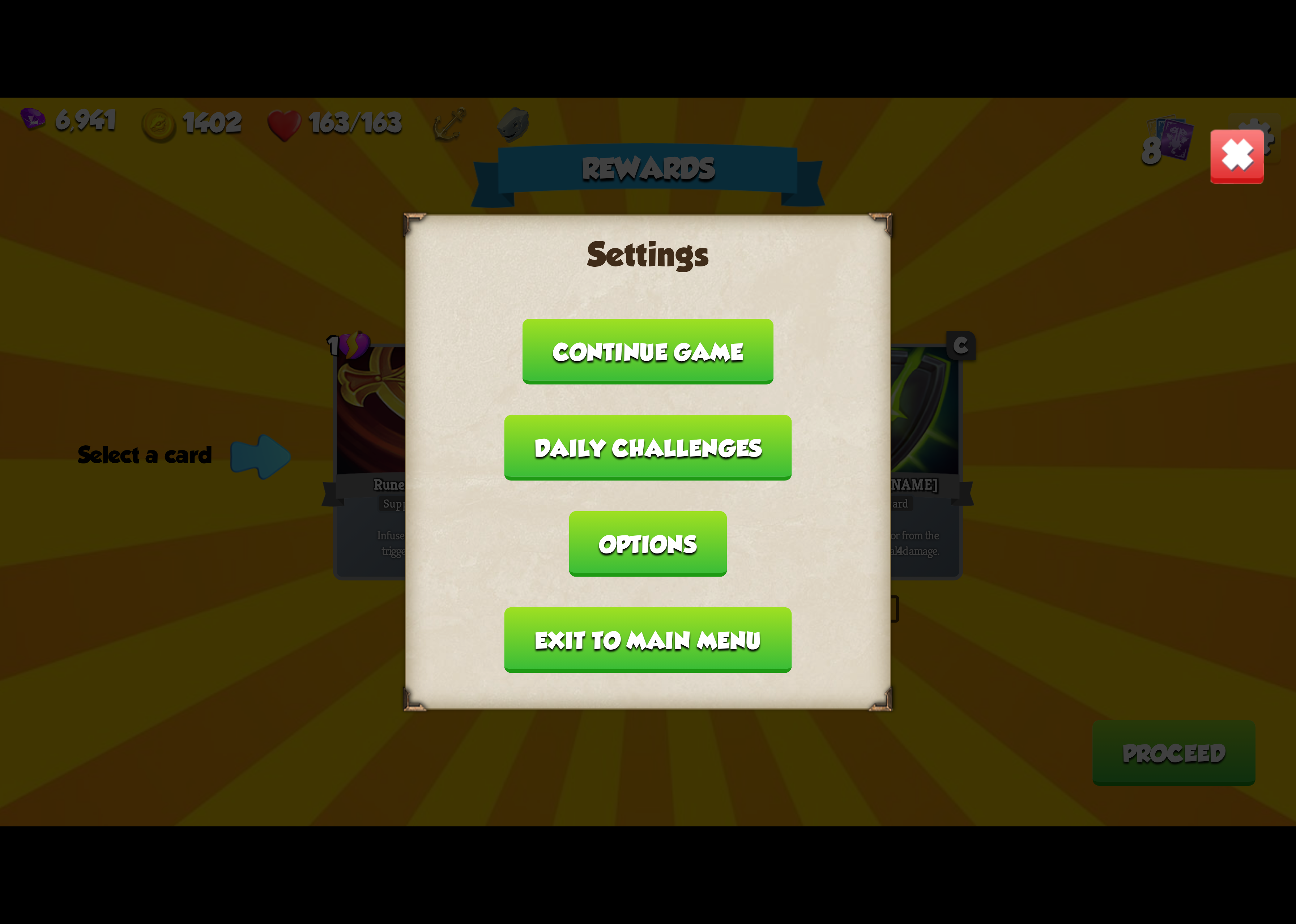
click at [628, 637] on div "Settings Continue game Daily challenges Options Exit to main menu" at bounding box center [648, 462] width 486 height 495
click at [648, 613] on button "Exit to main menu" at bounding box center [648, 640] width 287 height 66
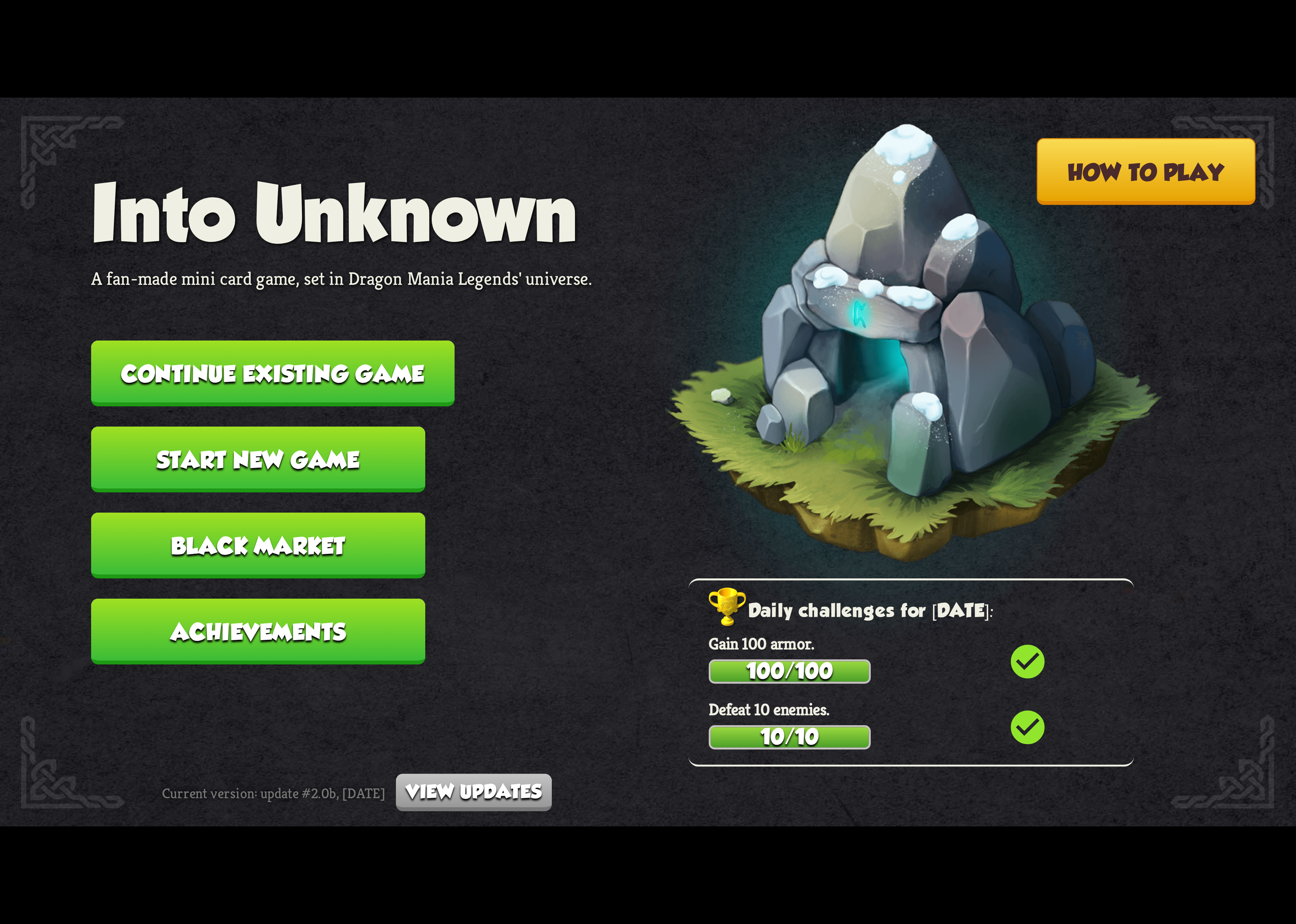
click at [304, 382] on button "Continue existing game" at bounding box center [273, 373] width 364 height 66
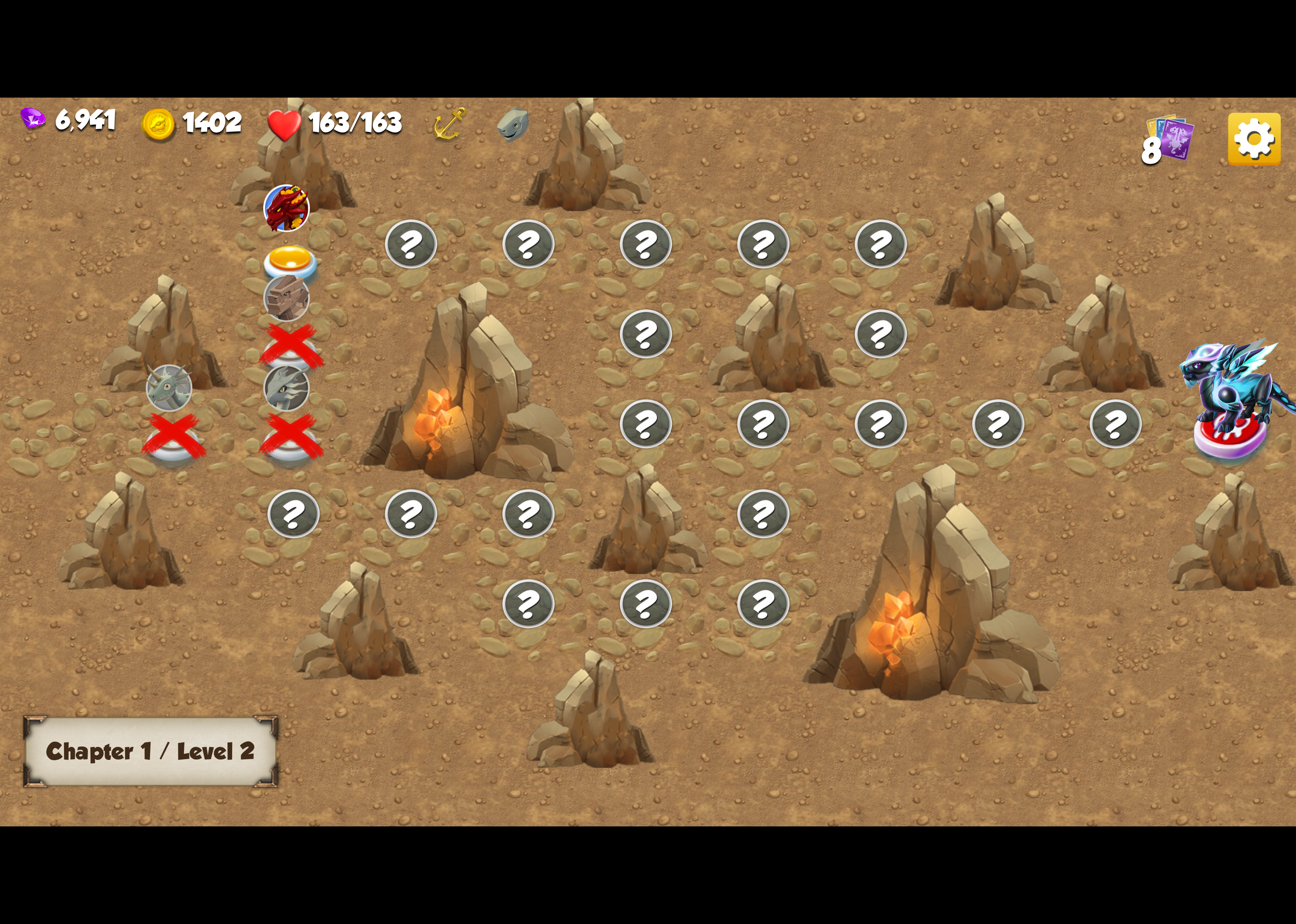
click at [278, 232] on div at bounding box center [293, 258] width 118 height 90
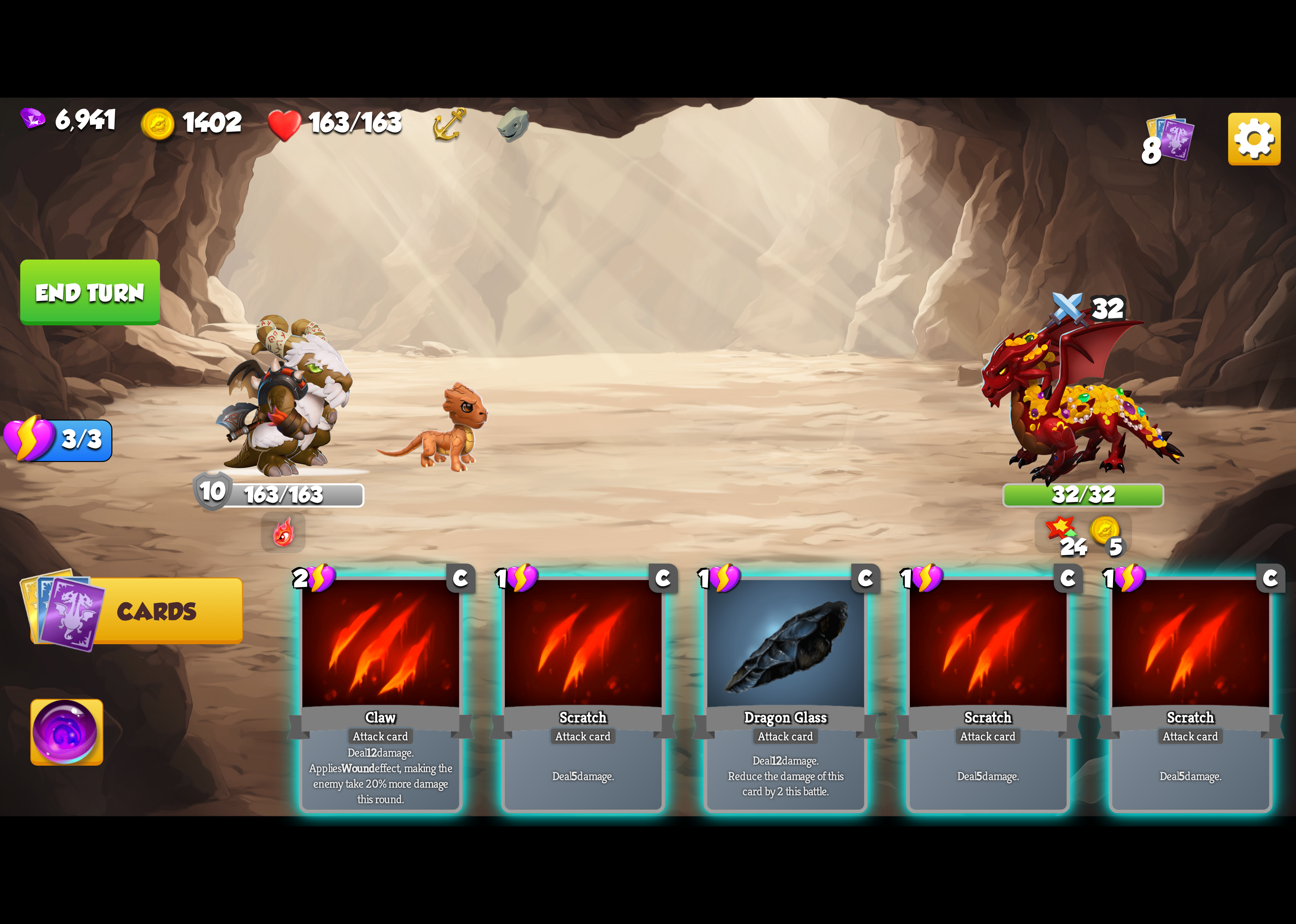
click at [995, 596] on div at bounding box center [988, 646] width 156 height 132
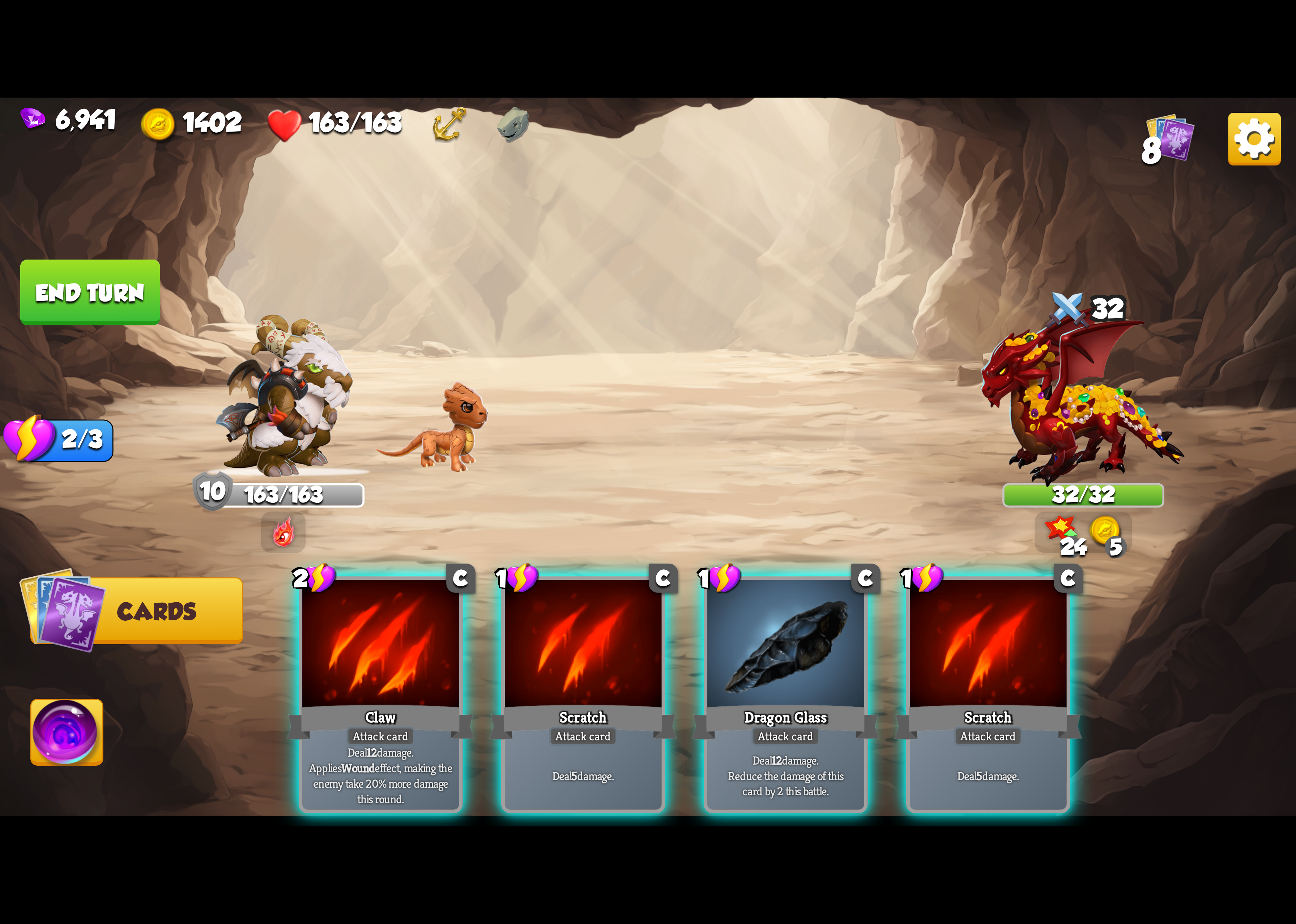
click at [1000, 597] on div at bounding box center [988, 646] width 156 height 132
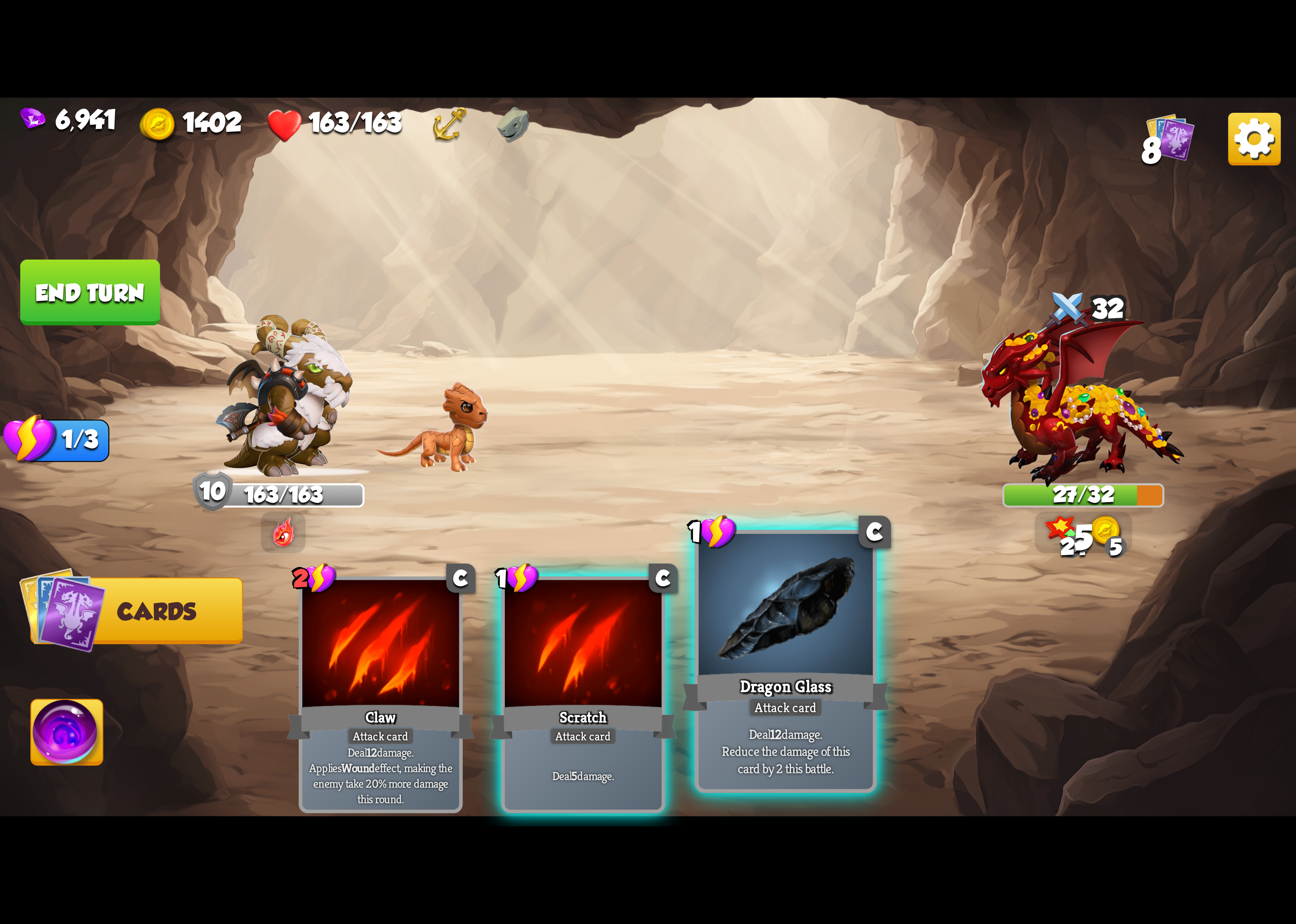
click at [815, 617] on div at bounding box center [786, 607] width 174 height 147
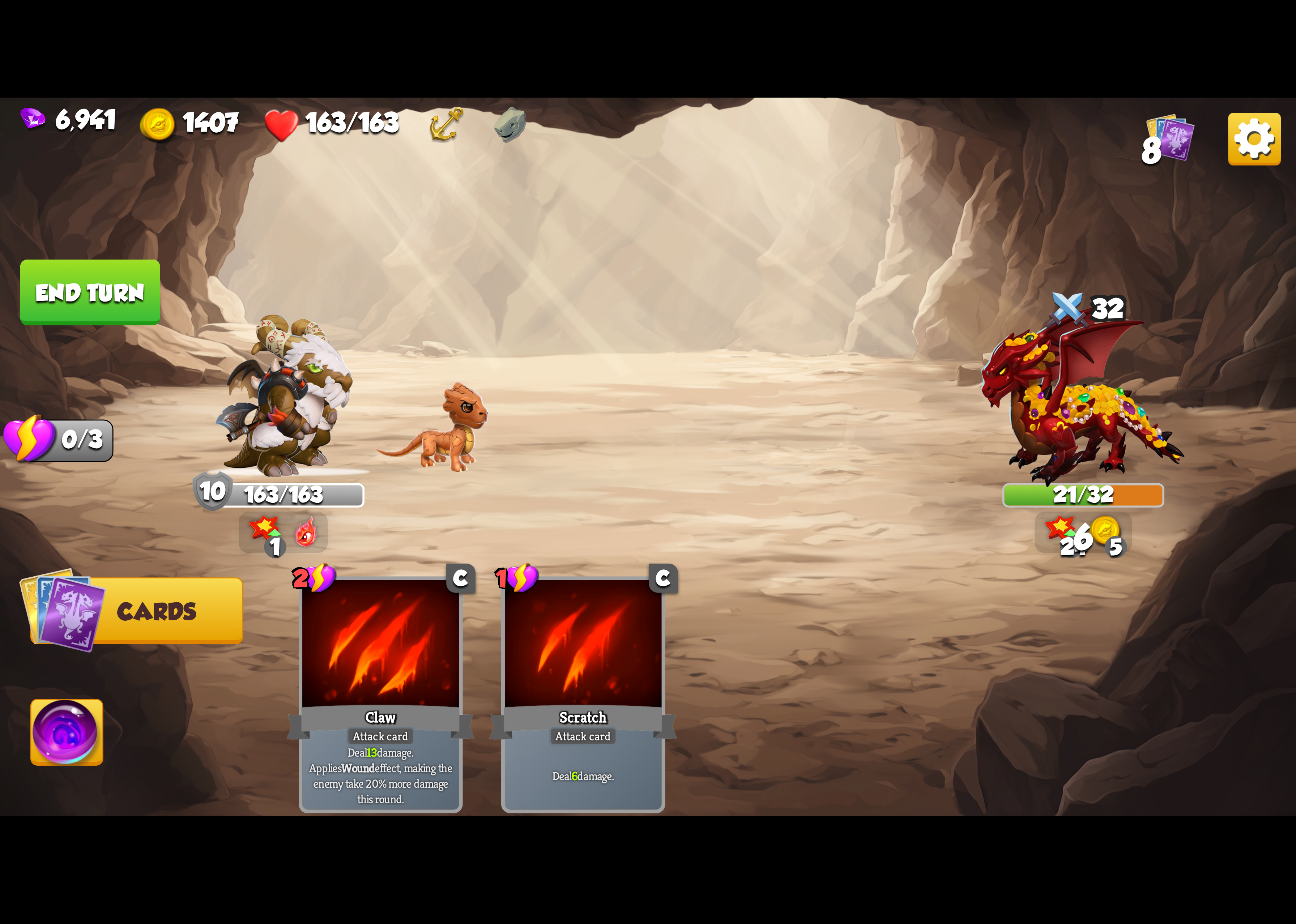
click at [78, 733] on img at bounding box center [67, 737] width 72 height 73
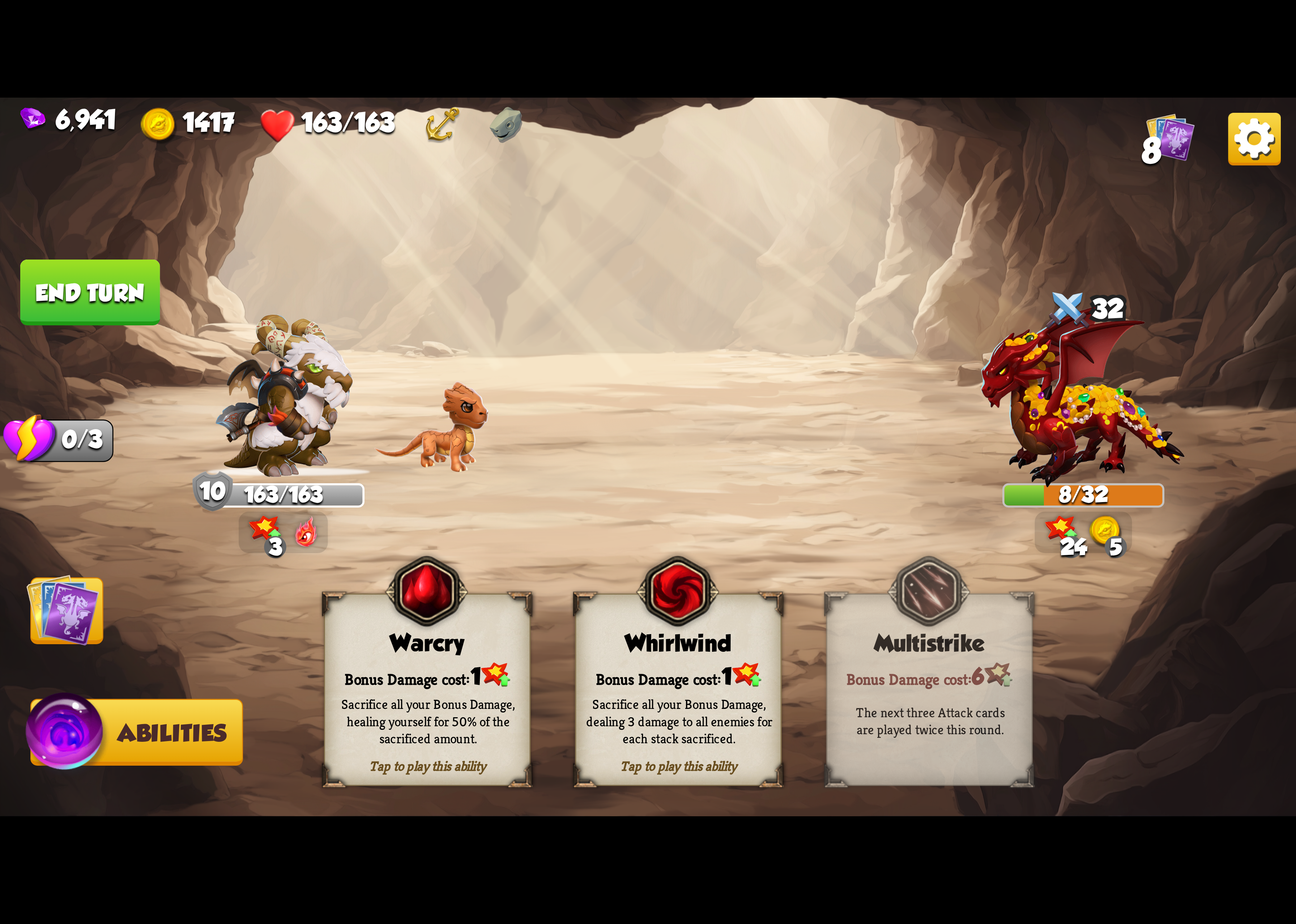
drag, startPoint x: 698, startPoint y: 619, endPoint x: 701, endPoint y: 619, distance: 3.0
click at [699, 619] on img at bounding box center [678, 592] width 83 height 85
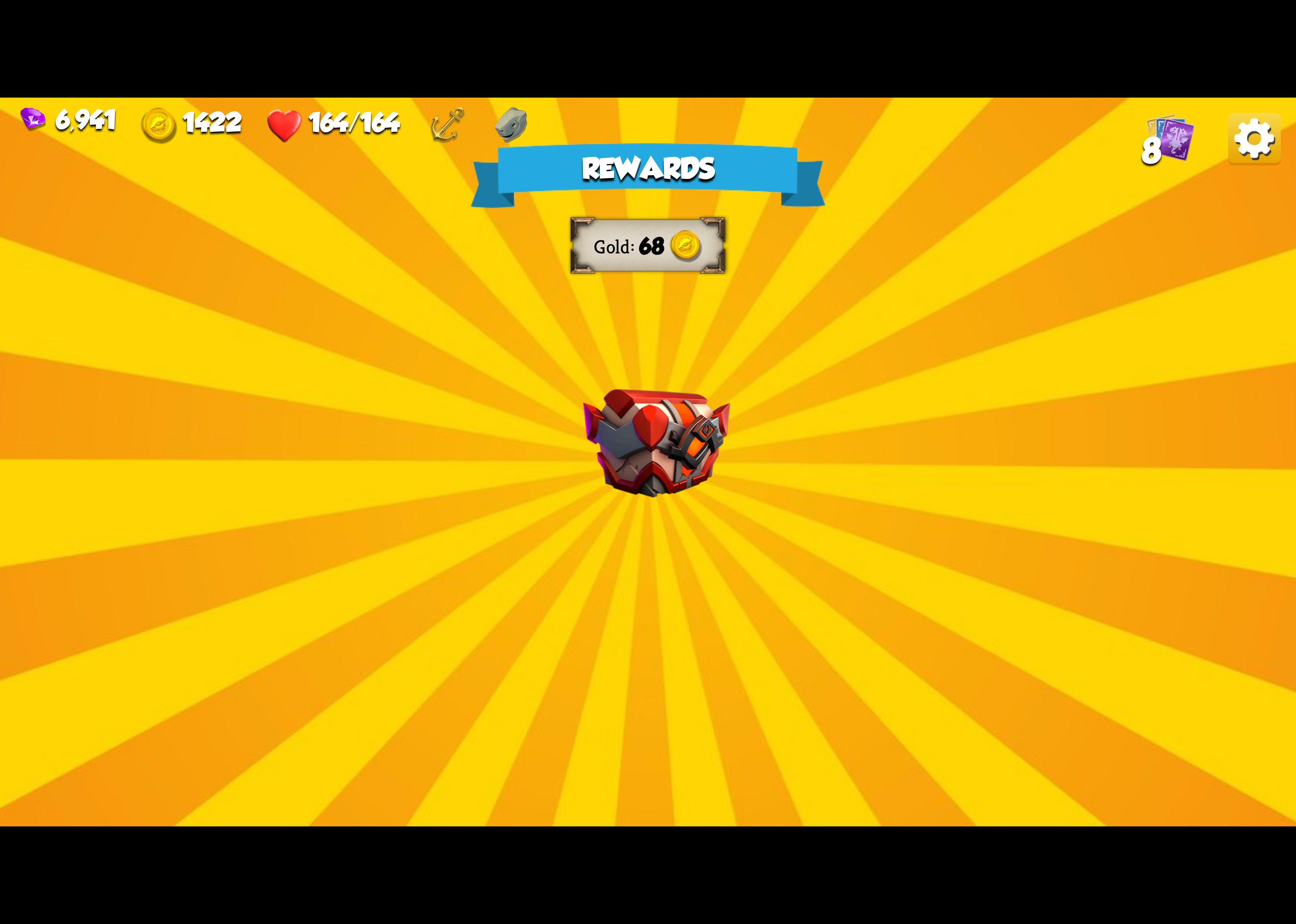
click at [1250, 139] on img at bounding box center [1255, 138] width 53 height 53
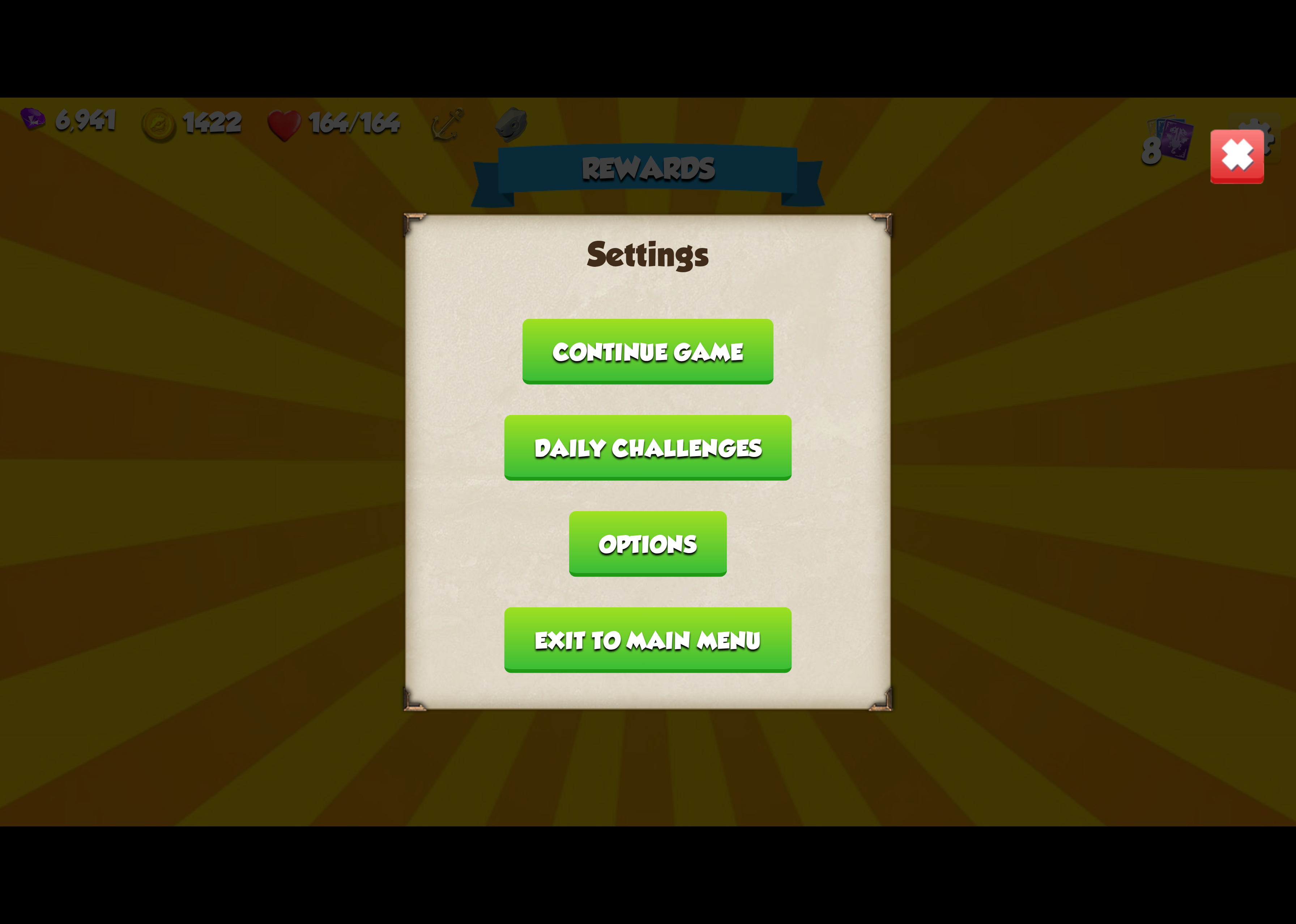
drag, startPoint x: 786, startPoint y: 518, endPoint x: 752, endPoint y: 499, distance: 38.9
click at [727, 518] on button "Options" at bounding box center [648, 544] width 157 height 66
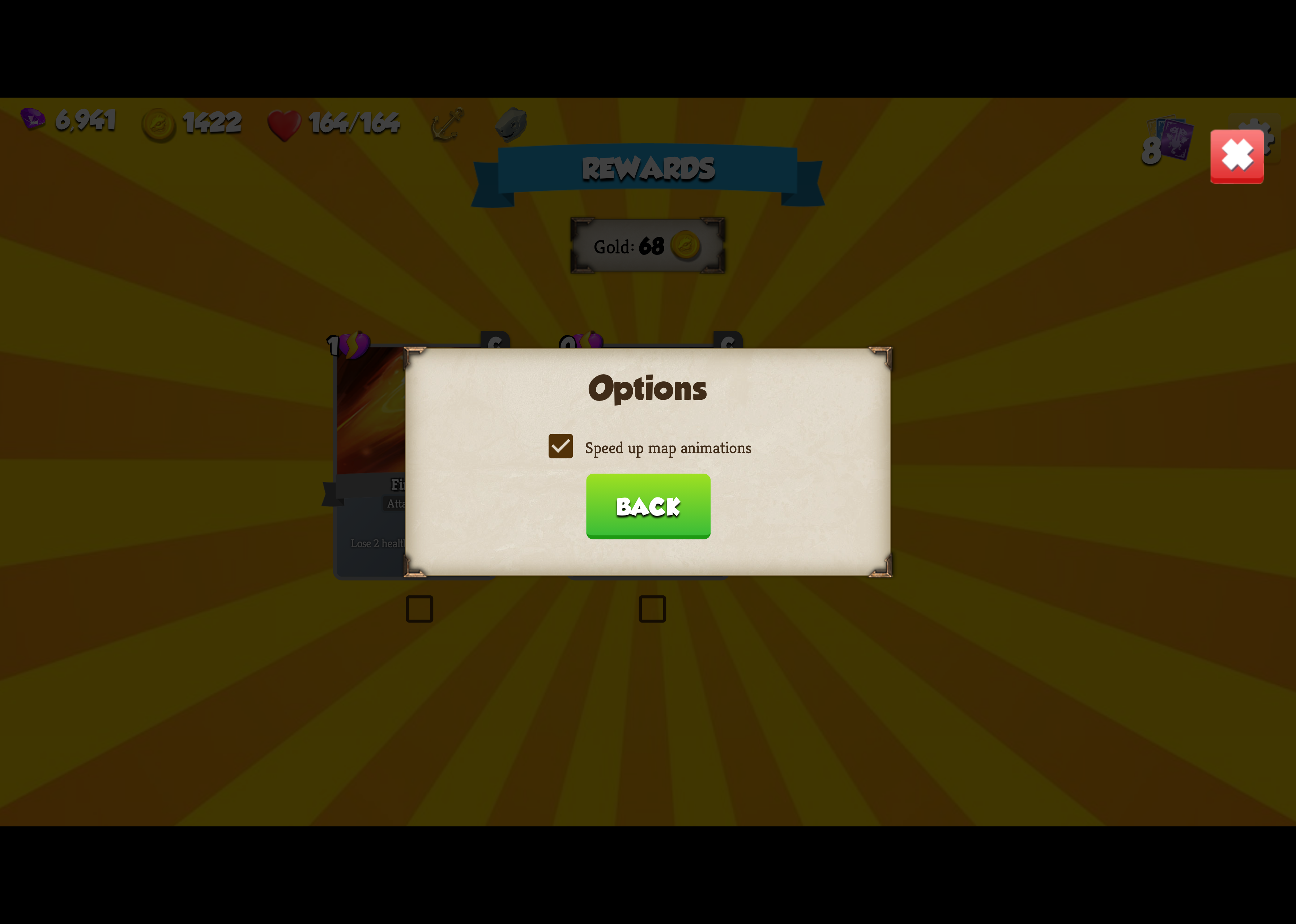
click at [680, 458] on label "Speed up map animations" at bounding box center [648, 447] width 207 height 21
click at [0, 0] on input "Speed up map animations" at bounding box center [0, 0] width 0 height 0
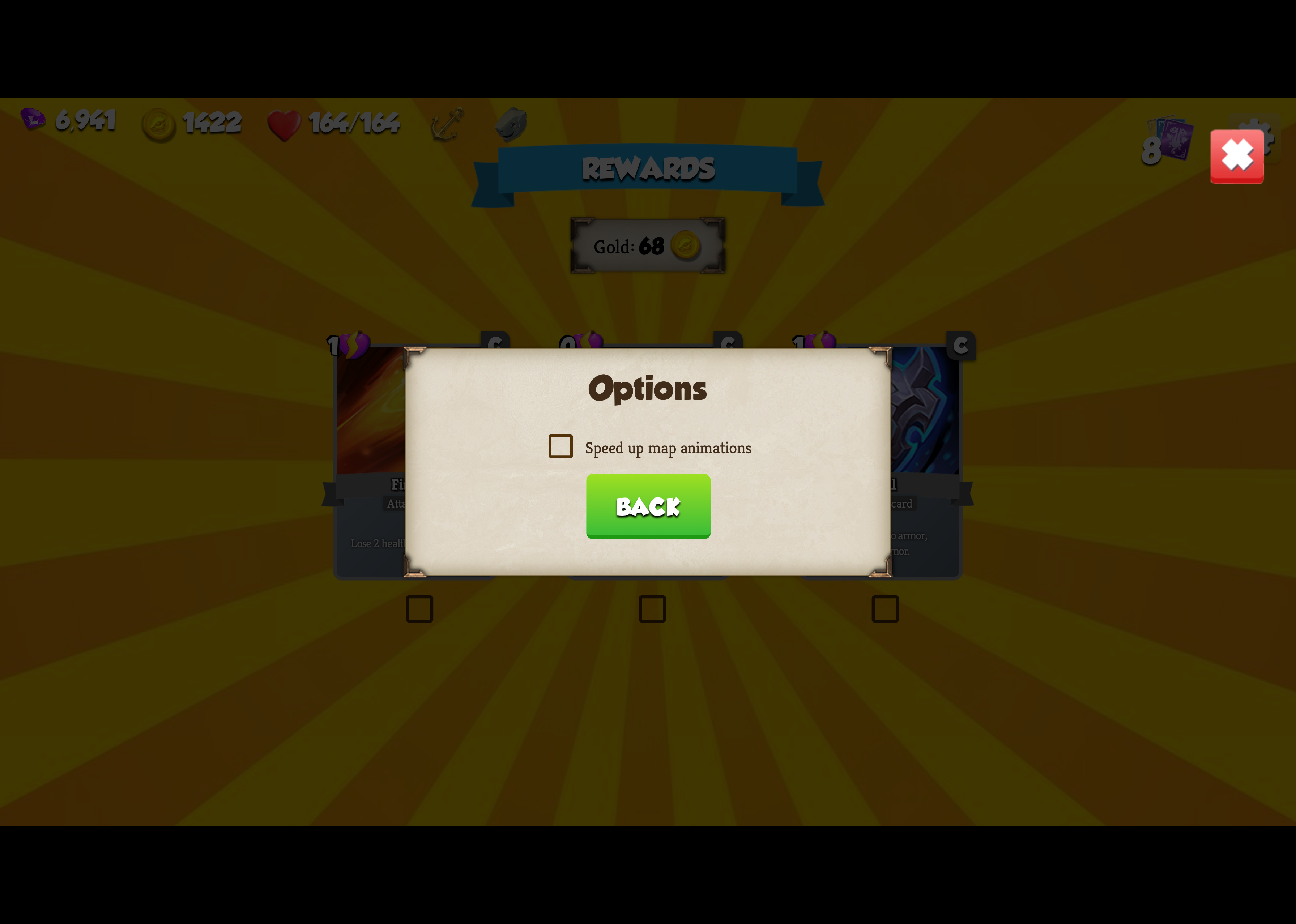
click at [681, 444] on label "Speed up map animations" at bounding box center [648, 447] width 207 height 21
click at [0, 0] on input "Speed up map animations" at bounding box center [0, 0] width 0 height 0
drag, startPoint x: 677, startPoint y: 476, endPoint x: 672, endPoint y: 493, distance: 17.7
click at [678, 481] on div "Options Speed up map animations Back" at bounding box center [648, 462] width 486 height 228
click at [660, 508] on button "Back" at bounding box center [648, 506] width 124 height 66
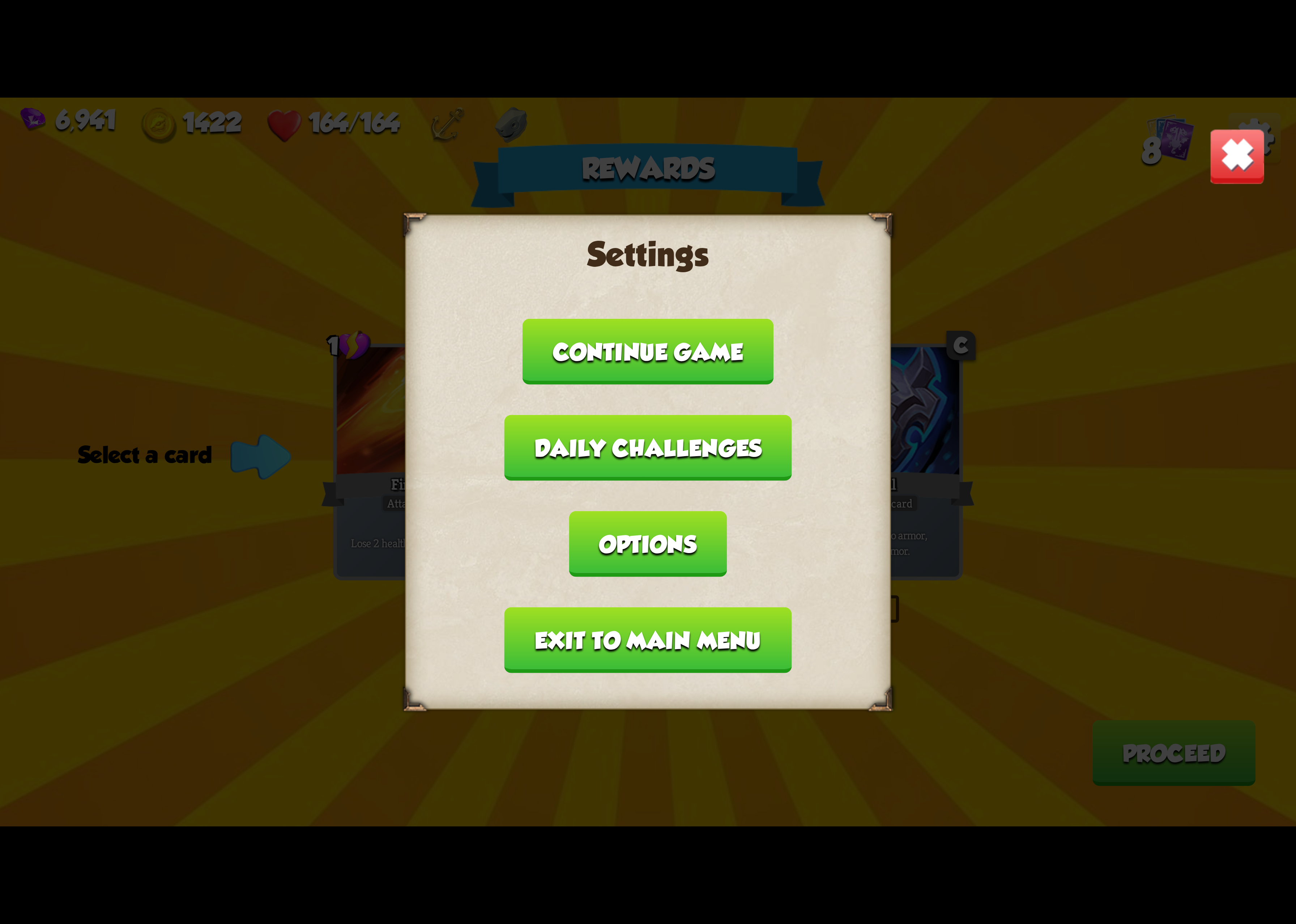
click at [558, 616] on button "Exit to main menu" at bounding box center [648, 640] width 287 height 66
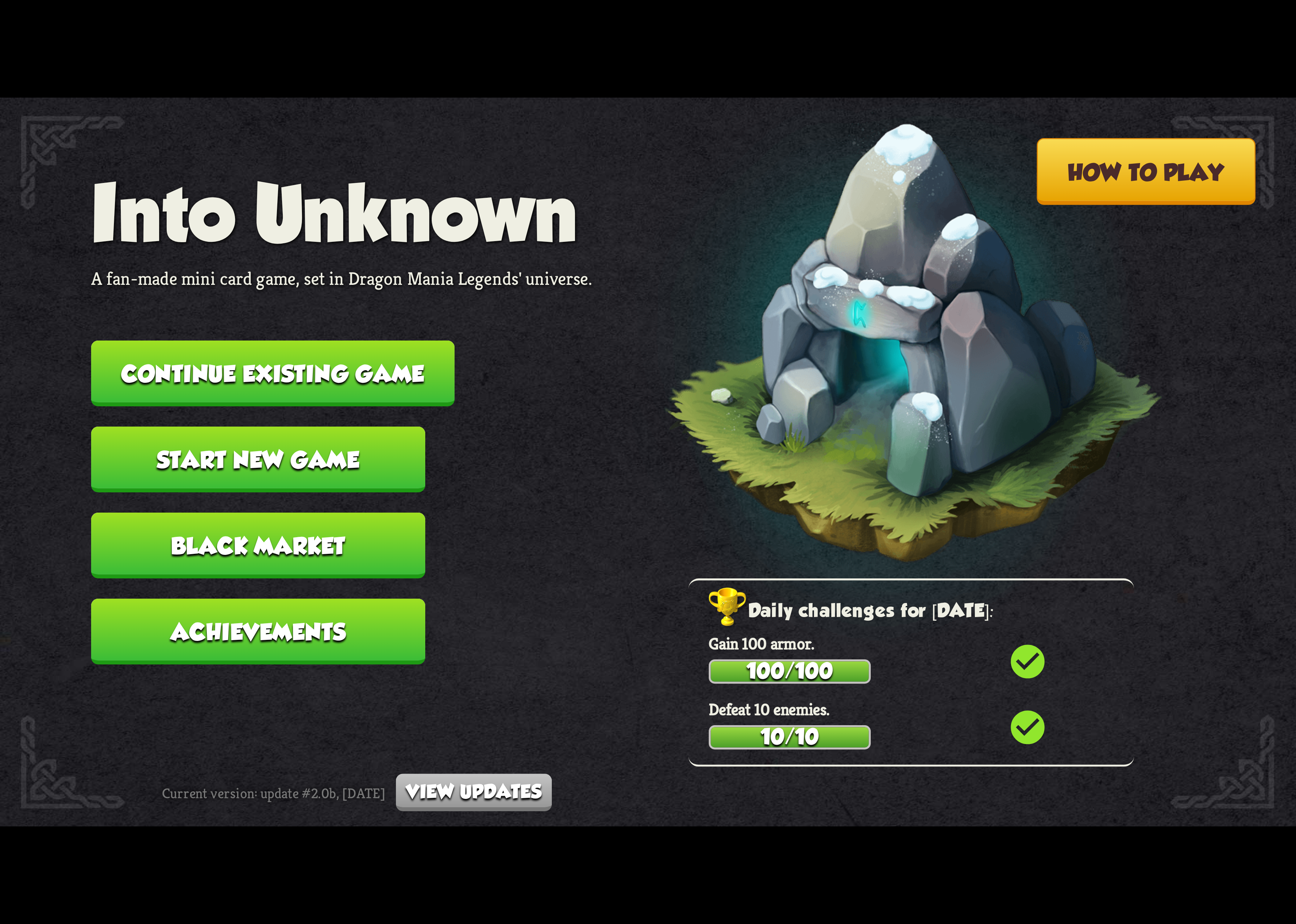
click at [388, 372] on button "Continue existing game" at bounding box center [273, 373] width 364 height 66
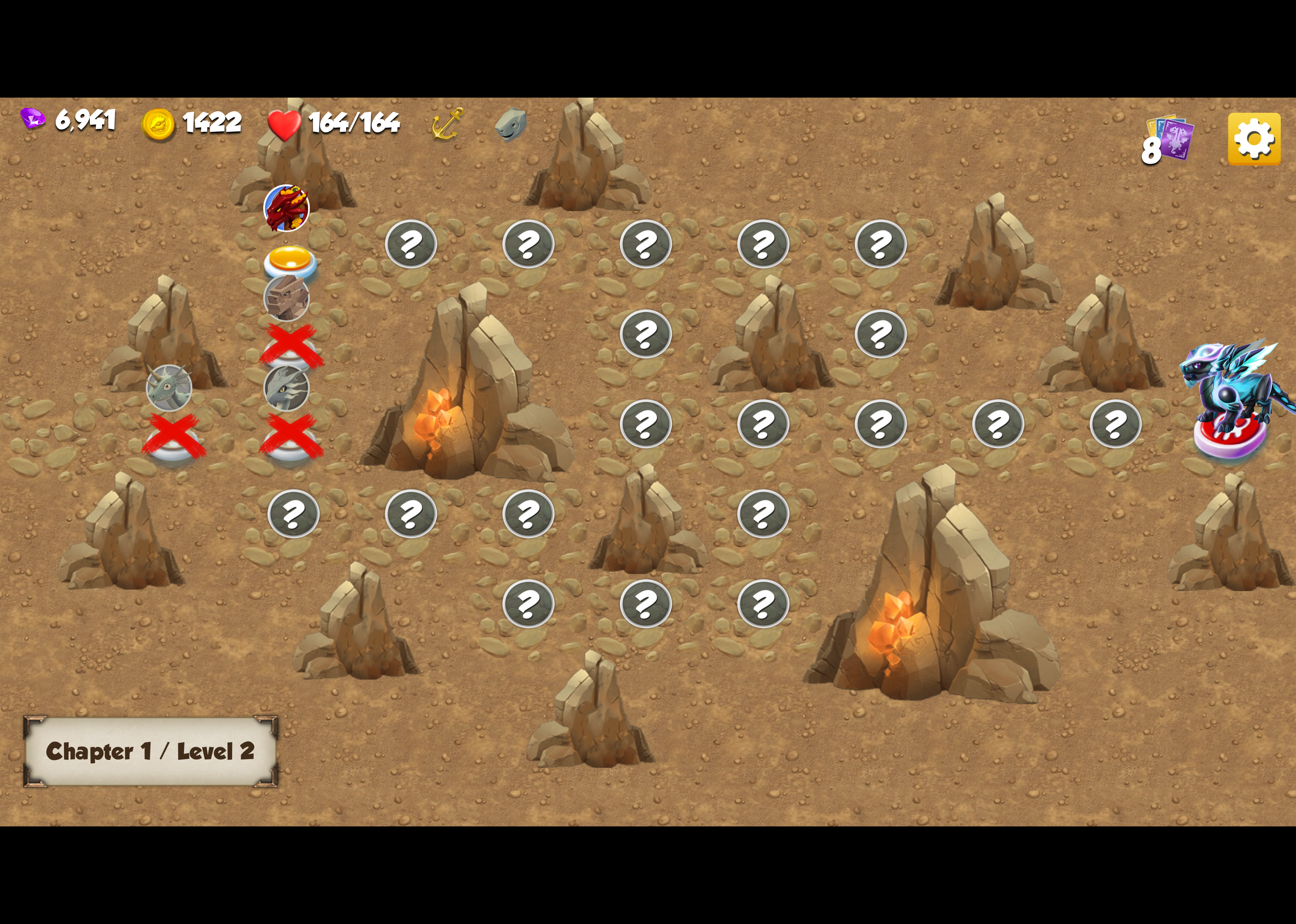
click at [265, 255] on div at bounding box center [293, 258] width 118 height 90
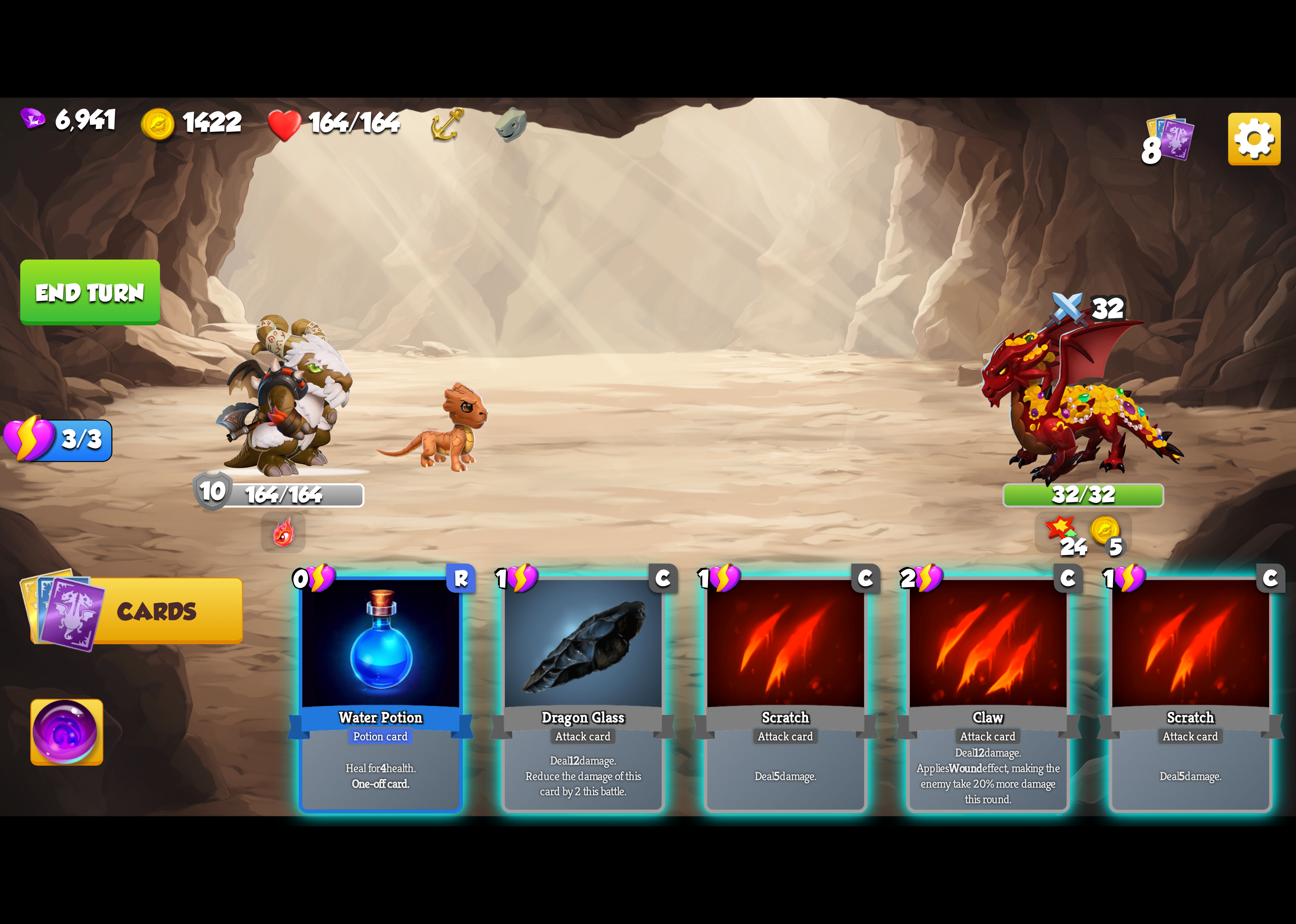
click at [751, 635] on div at bounding box center [785, 646] width 156 height 132
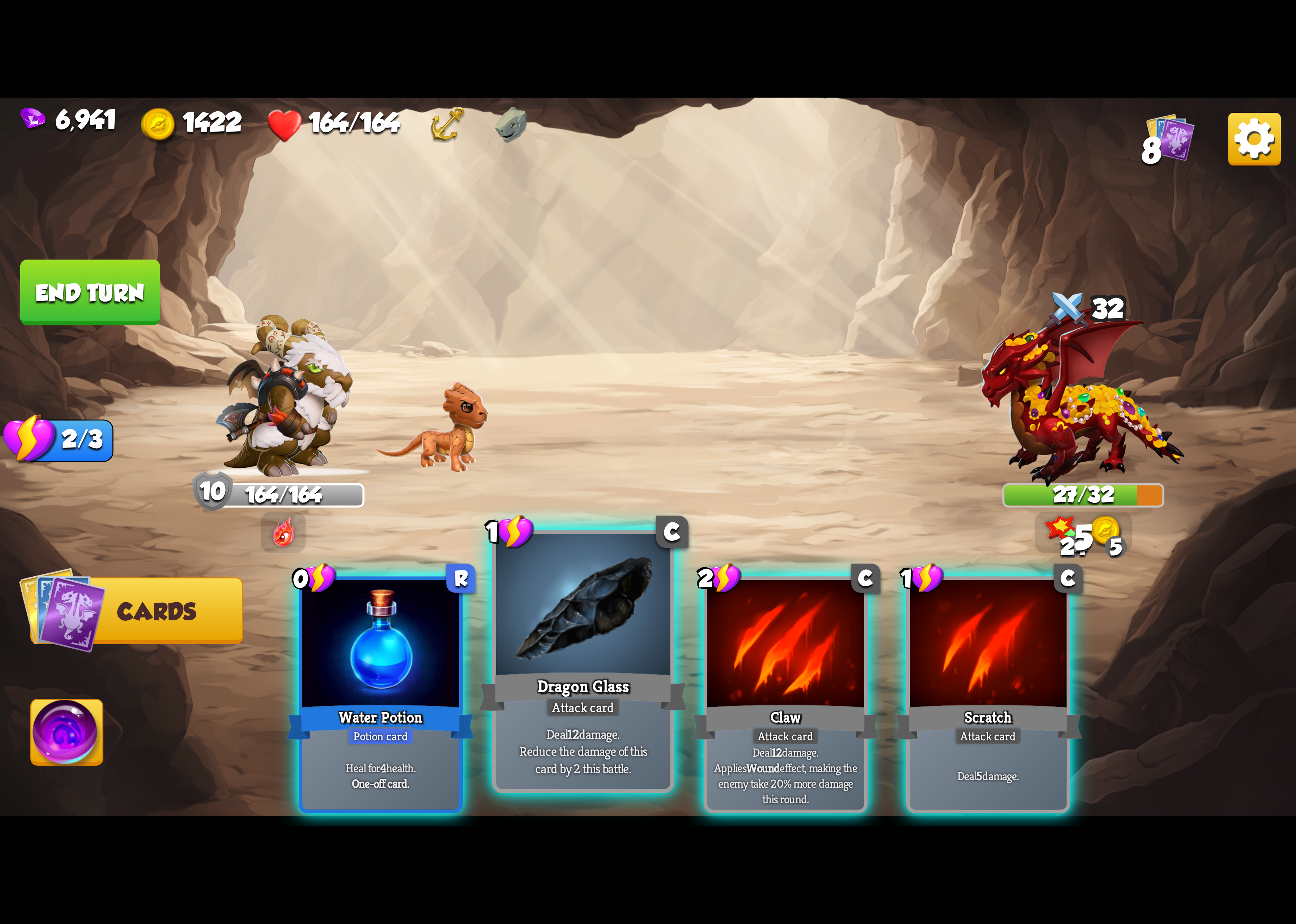
drag, startPoint x: 924, startPoint y: 620, endPoint x: 642, endPoint y: 603, distance: 282.5
click at [916, 623] on div at bounding box center [988, 646] width 156 height 132
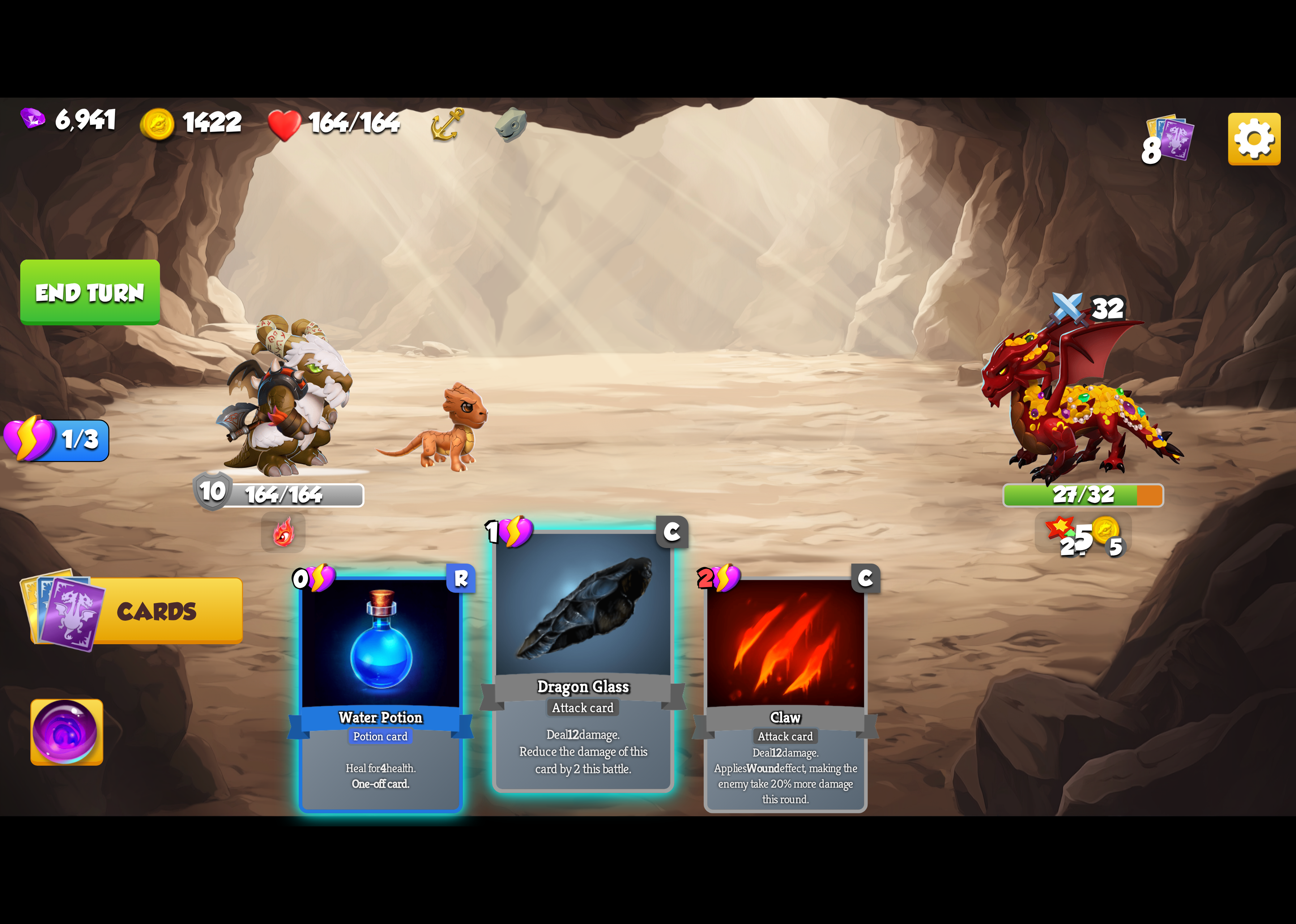
drag, startPoint x: 421, startPoint y: 602, endPoint x: 425, endPoint y: 605, distance: 5.0
click at [421, 603] on div at bounding box center [380, 646] width 156 height 132
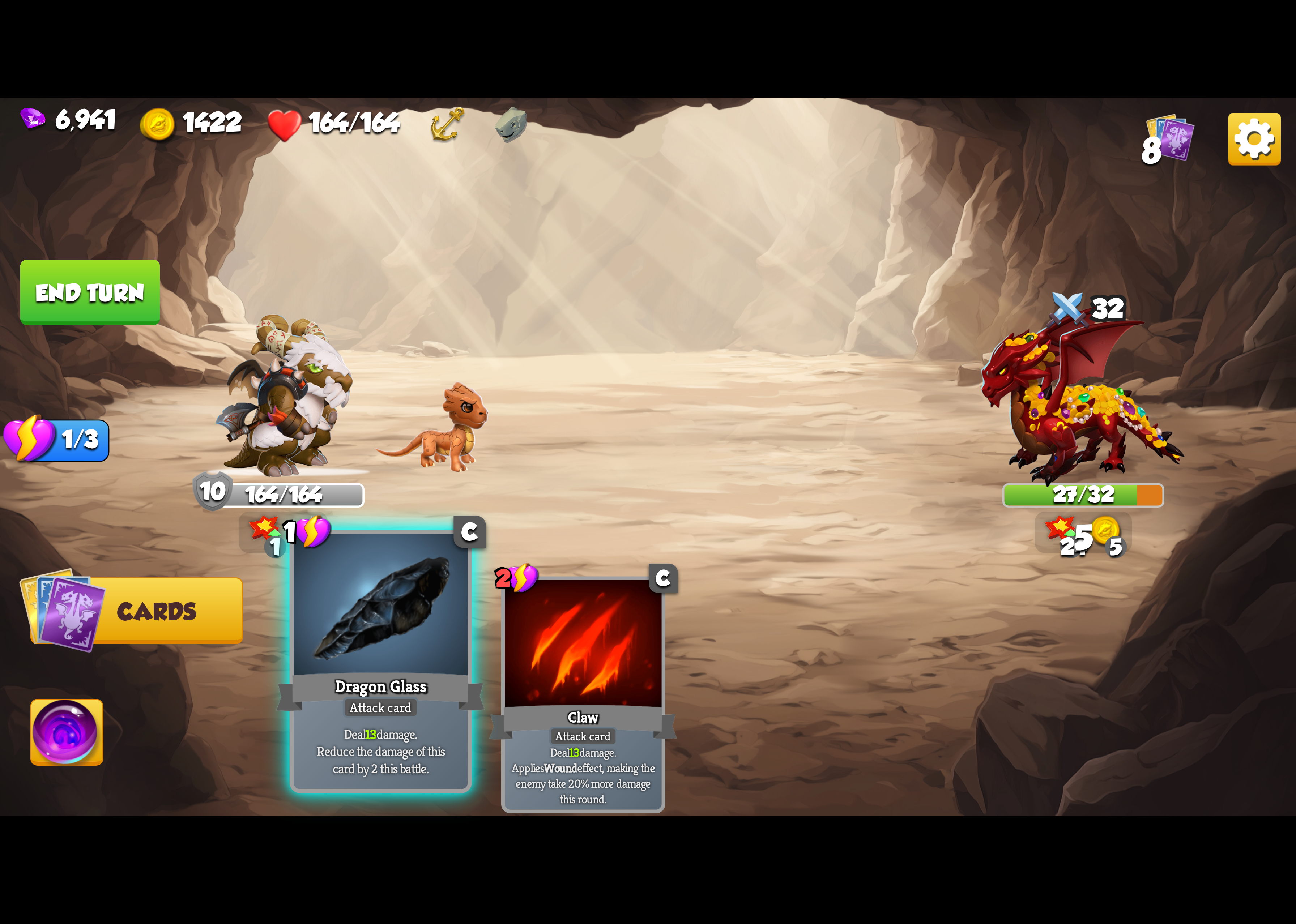
click at [452, 622] on div "1 C Dragon Glass Attack card Deal 13 damage. Reduce the damage of this card by …" at bounding box center [778, 665] width 1037 height 324
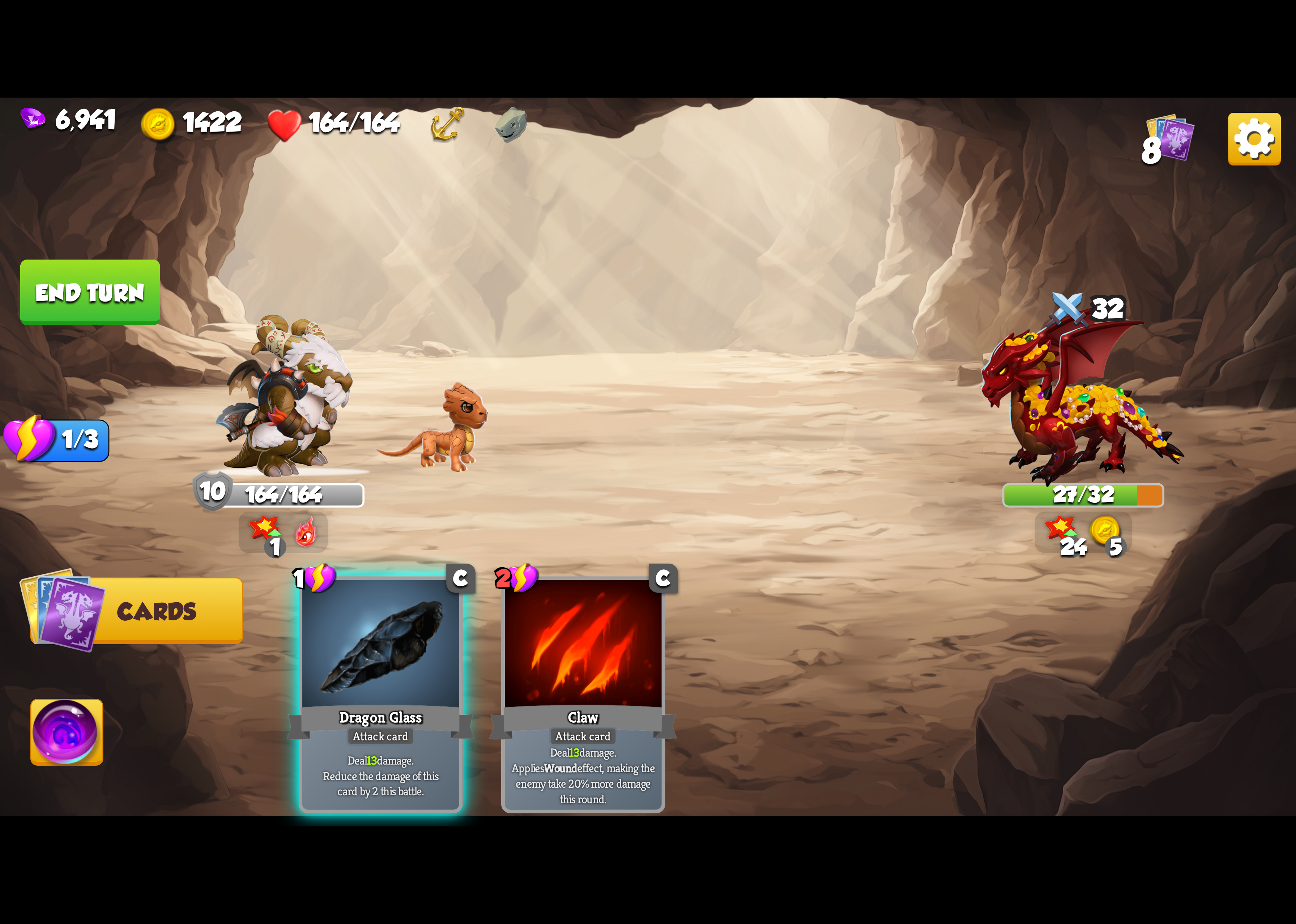
click at [404, 615] on div at bounding box center [380, 646] width 156 height 132
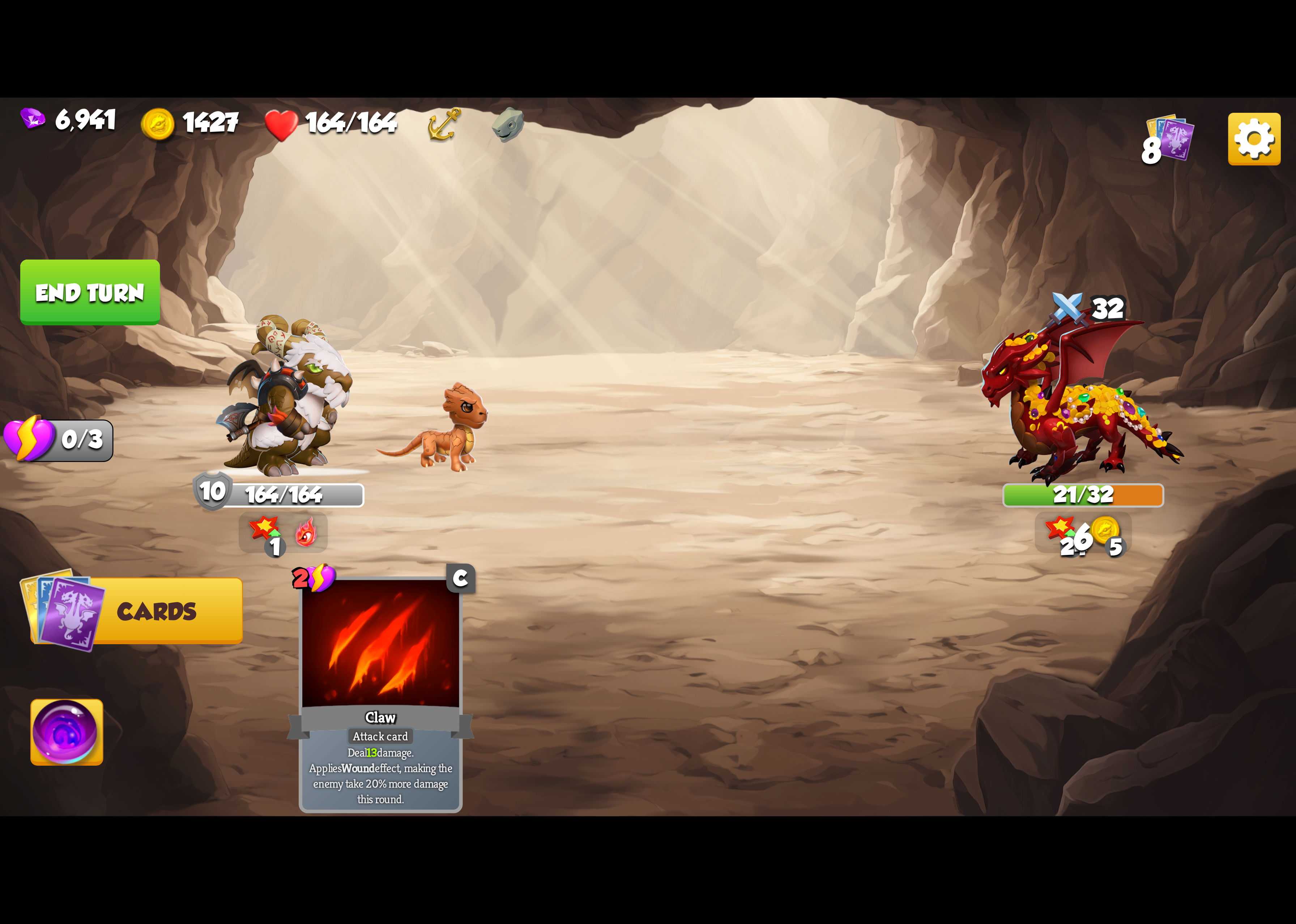
click at [1241, 120] on img at bounding box center [1255, 138] width 53 height 53
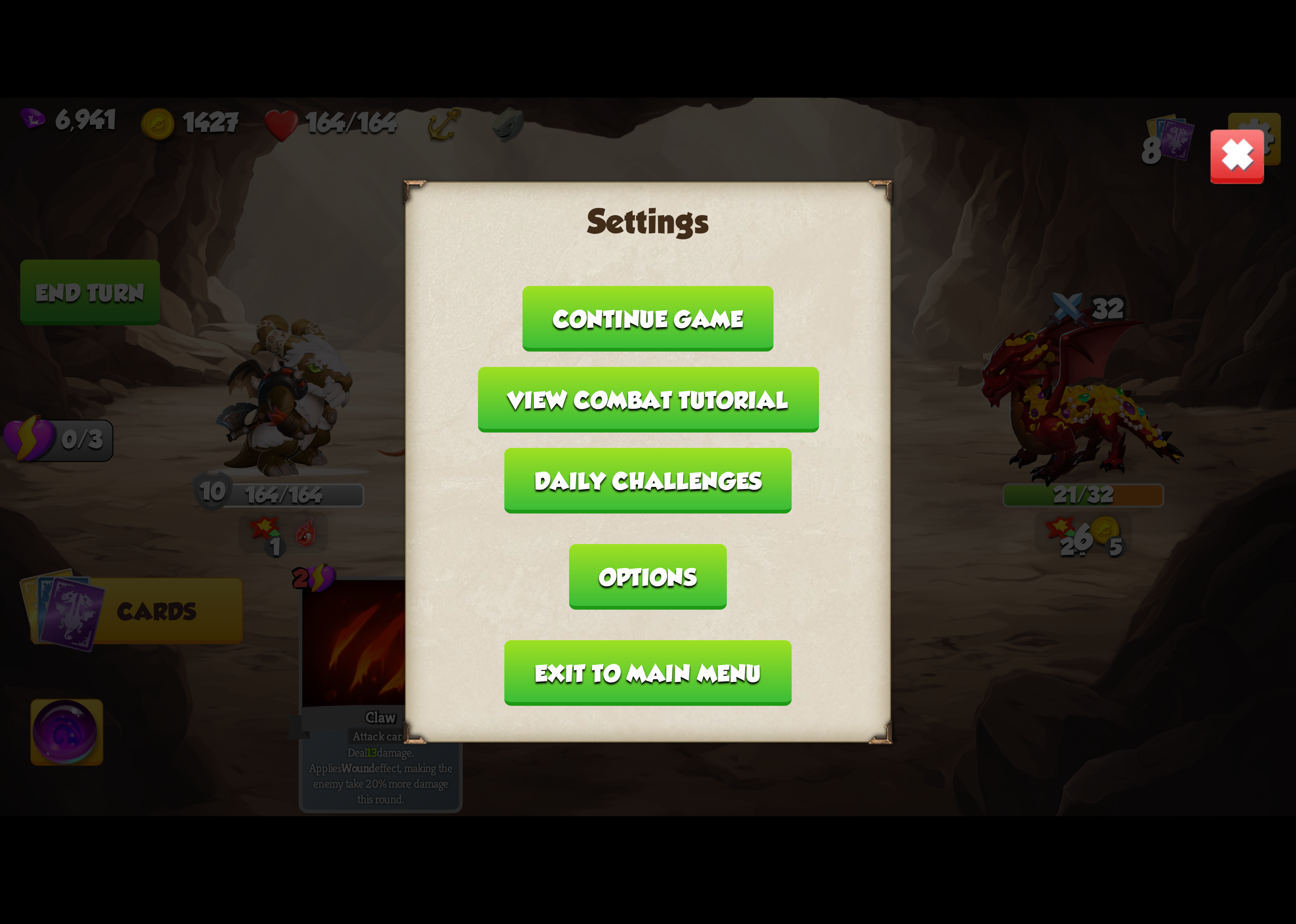
click at [1231, 162] on img at bounding box center [1237, 156] width 57 height 57
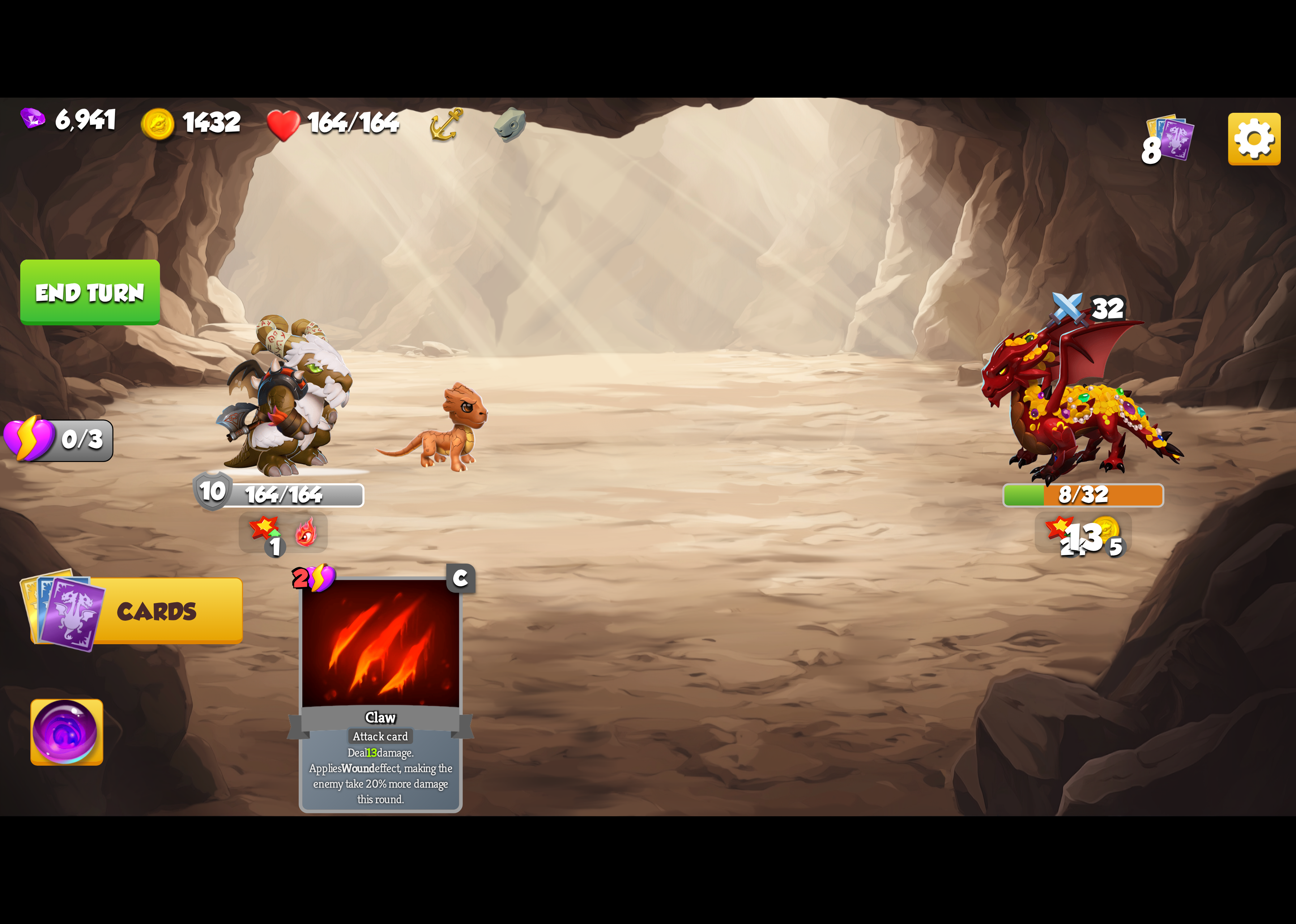
click at [93, 712] on img at bounding box center [67, 737] width 72 height 73
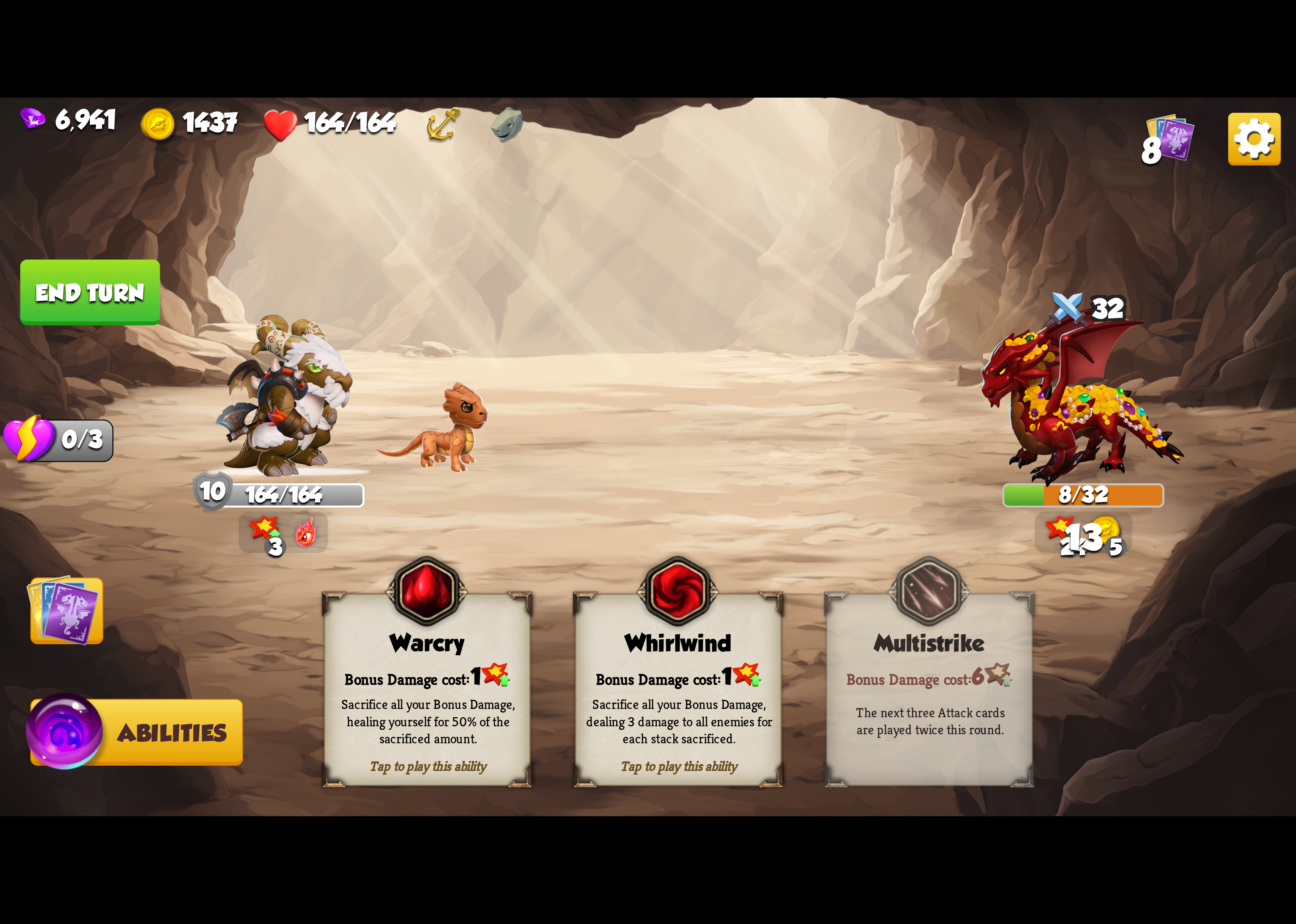
click at [641, 622] on img at bounding box center [678, 592] width 83 height 85
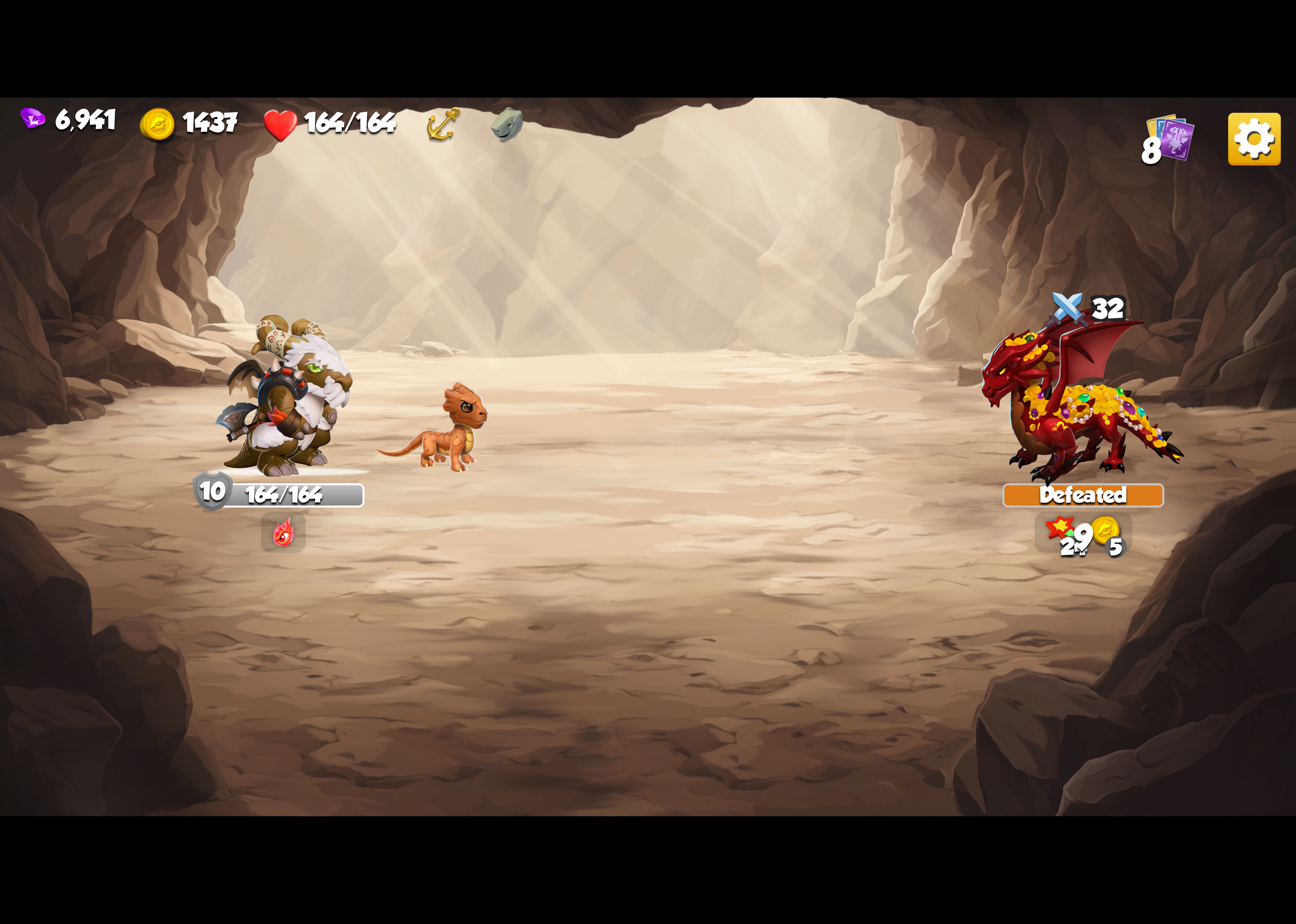
click at [1252, 152] on img at bounding box center [1255, 138] width 53 height 53
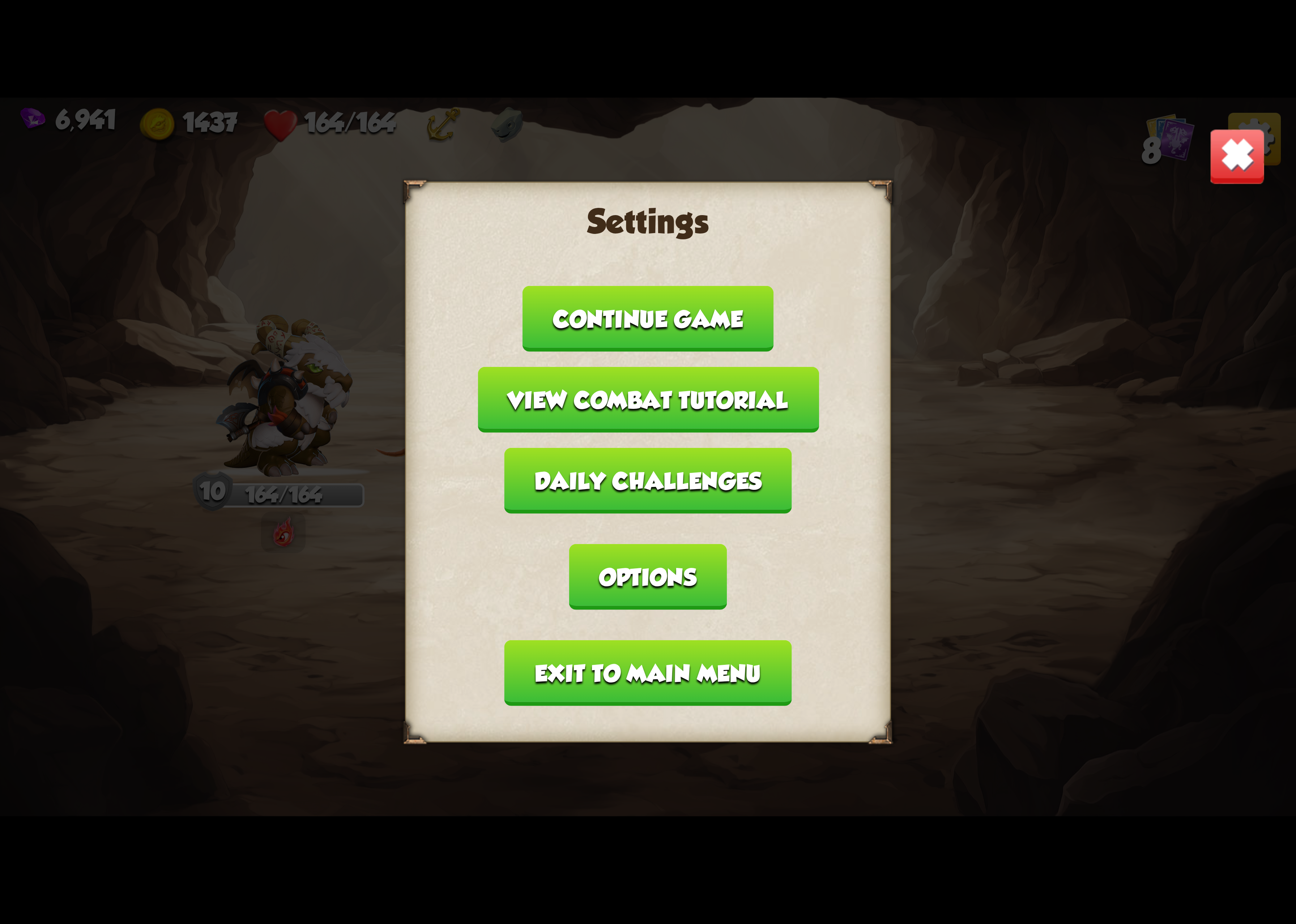
drag, startPoint x: 771, startPoint y: 516, endPoint x: 765, endPoint y: 515, distance: 6.1
click at [727, 544] on button "Options" at bounding box center [648, 577] width 157 height 66
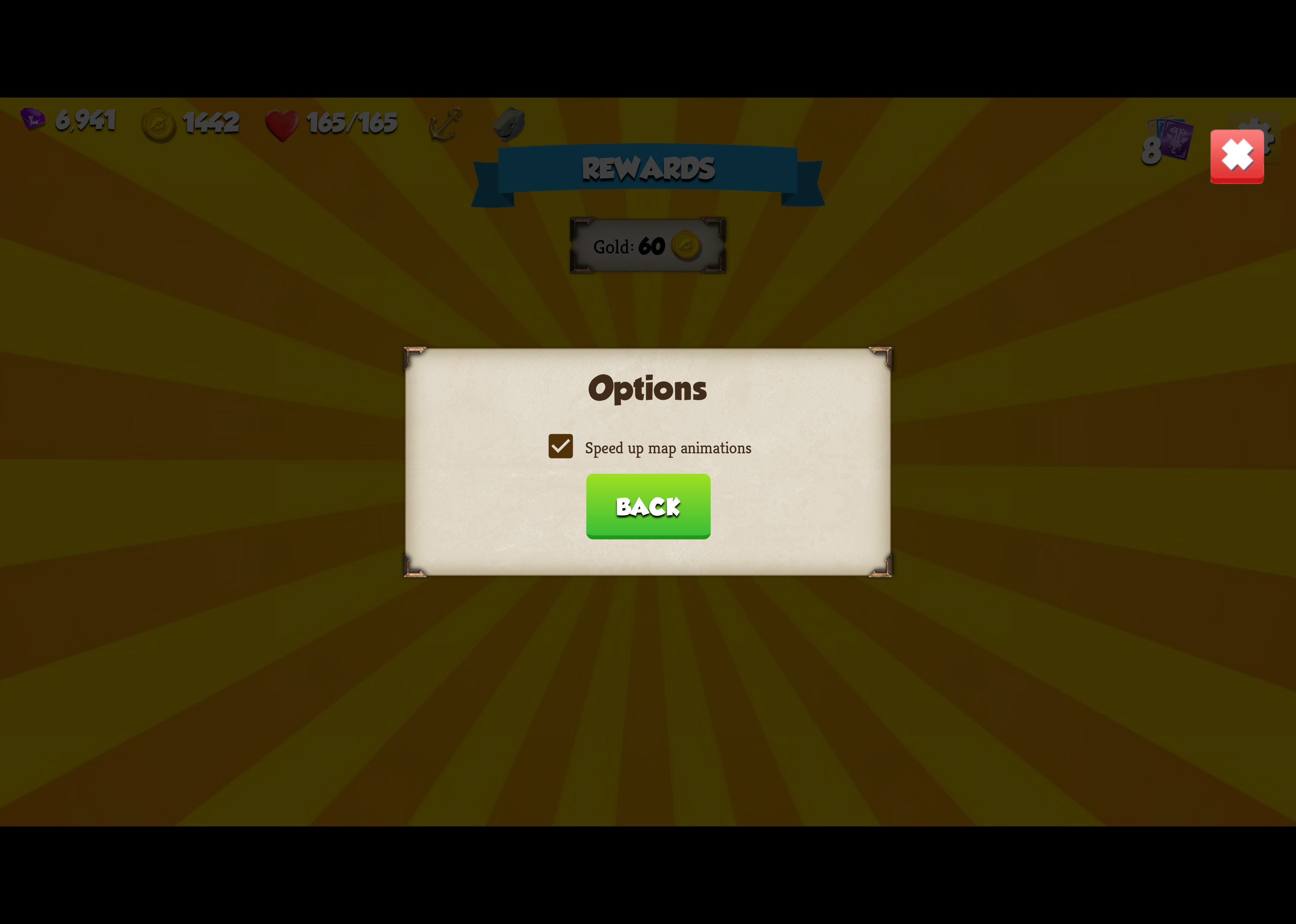
click at [651, 450] on label "Speed up map animations" at bounding box center [648, 447] width 207 height 21
click at [0, 0] on input "Speed up map animations" at bounding box center [0, 0] width 0 height 0
click at [645, 454] on label "Speed up map animations" at bounding box center [648, 447] width 207 height 21
click at [0, 0] on input "Speed up map animations" at bounding box center [0, 0] width 0 height 0
click at [645, 454] on label "Speed up map animations" at bounding box center [648, 447] width 207 height 21
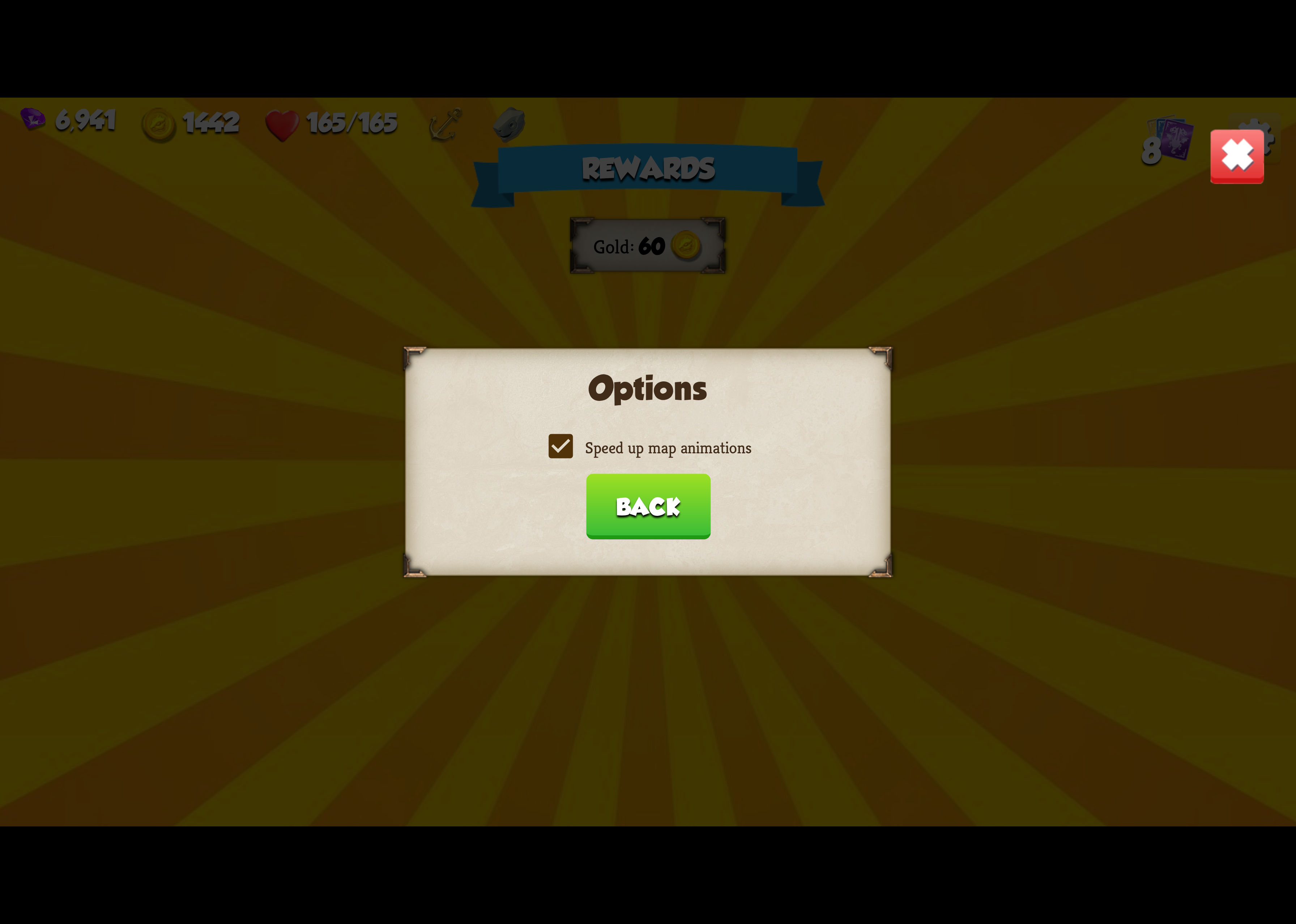
click at [0, 0] on input "Speed up map animations" at bounding box center [0, 0] width 0 height 0
drag, startPoint x: 644, startPoint y: 481, endPoint x: 645, endPoint y: 486, distance: 5.1
click at [645, 486] on button "Back" at bounding box center [648, 506] width 124 height 66
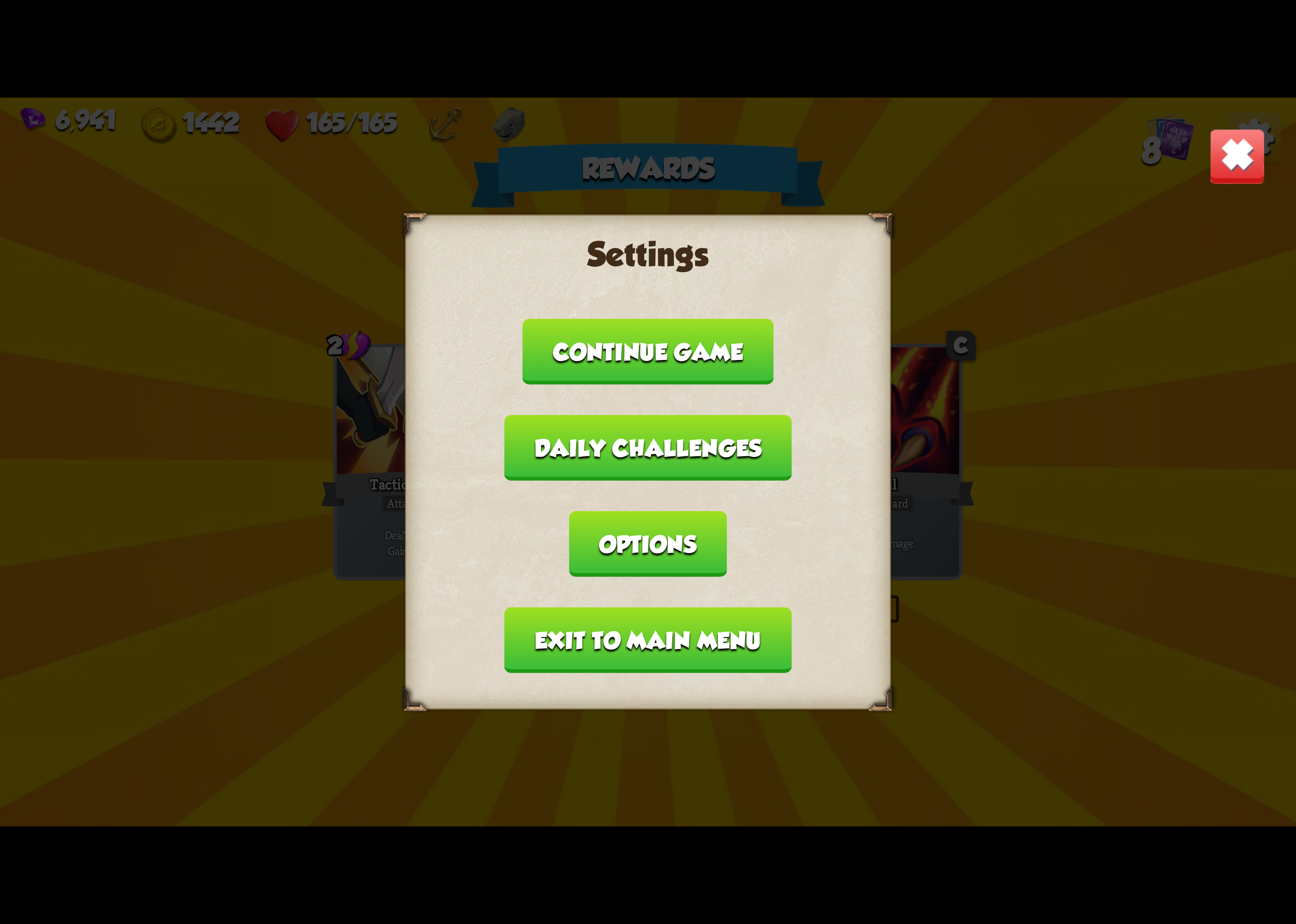
click at [641, 607] on button "Exit to main menu" at bounding box center [648, 640] width 287 height 66
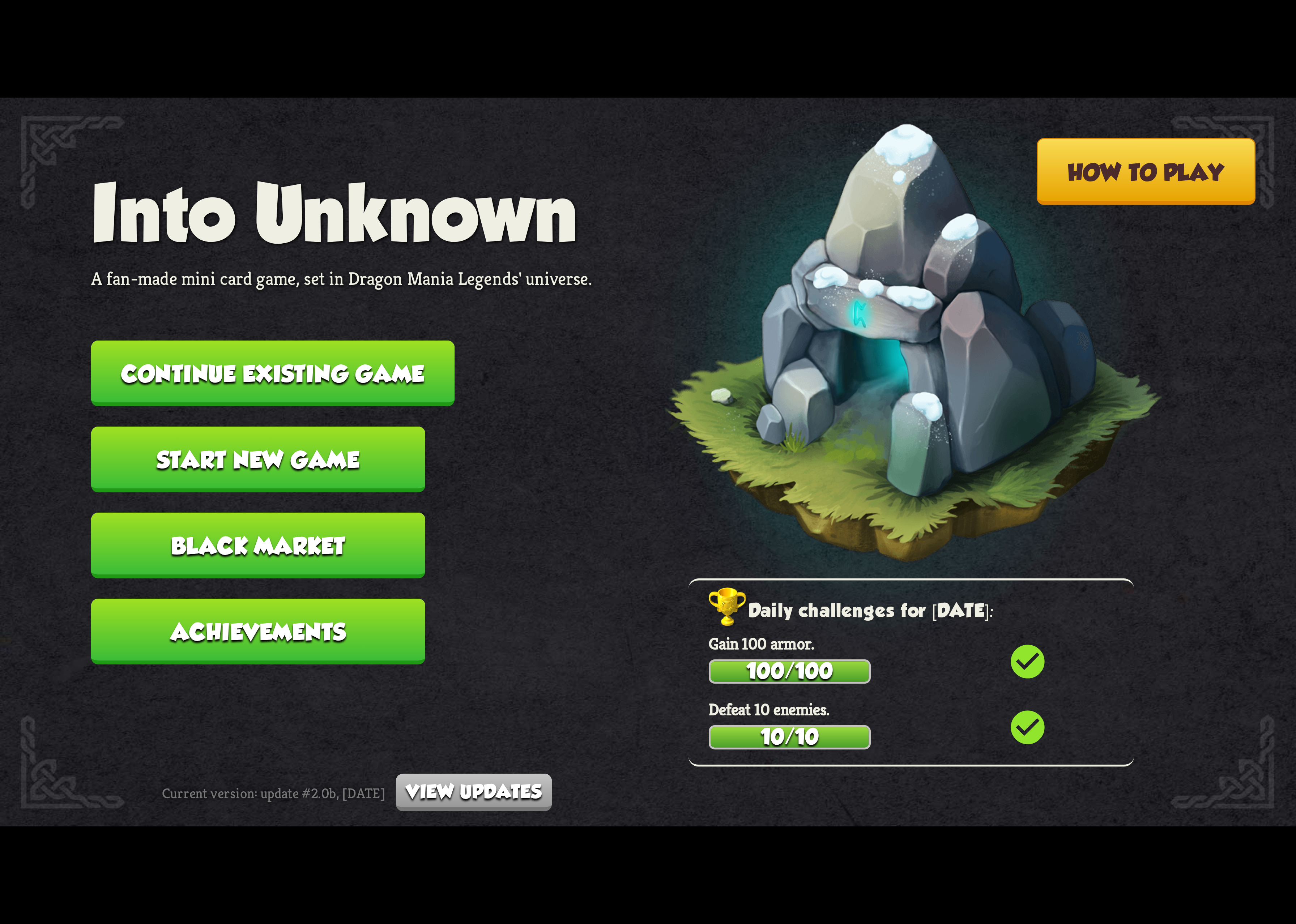
drag, startPoint x: 382, startPoint y: 328, endPoint x: 364, endPoint y: 343, distance: 23.4
click at [364, 341] on nav "Into Unknown A fan-made mini card game, set in Dragon Mania Legends' universe. …" at bounding box center [341, 426] width 501 height 516
drag, startPoint x: 366, startPoint y: 349, endPoint x: 367, endPoint y: 353, distance: 4.1
click at [367, 353] on button "Continue existing game" at bounding box center [273, 373] width 364 height 66
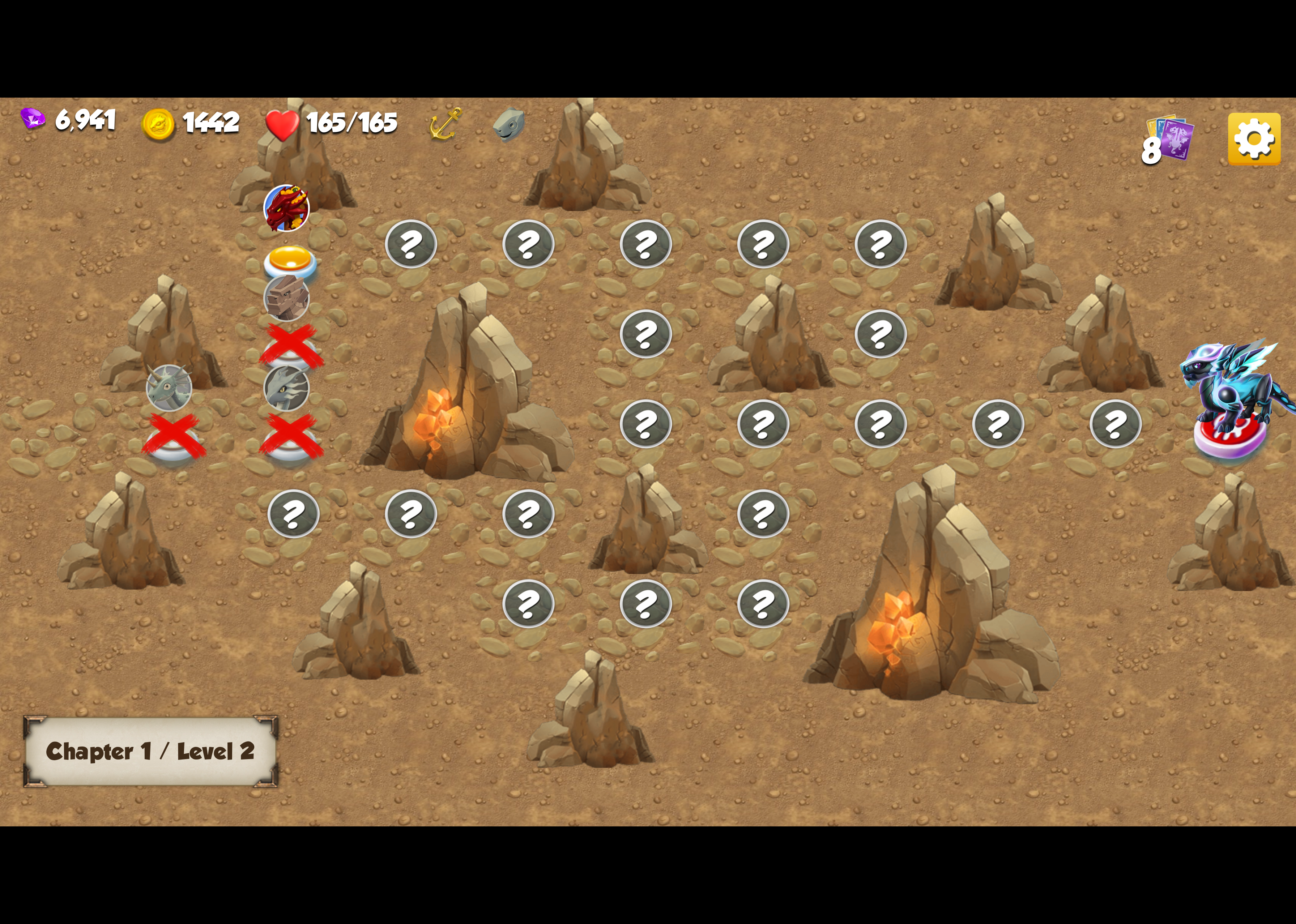
drag, startPoint x: 395, startPoint y: 369, endPoint x: 408, endPoint y: 343, distance: 29.1
click at [395, 370] on div at bounding box center [467, 383] width 217 height 204
click at [305, 256] on img at bounding box center [291, 270] width 64 height 47
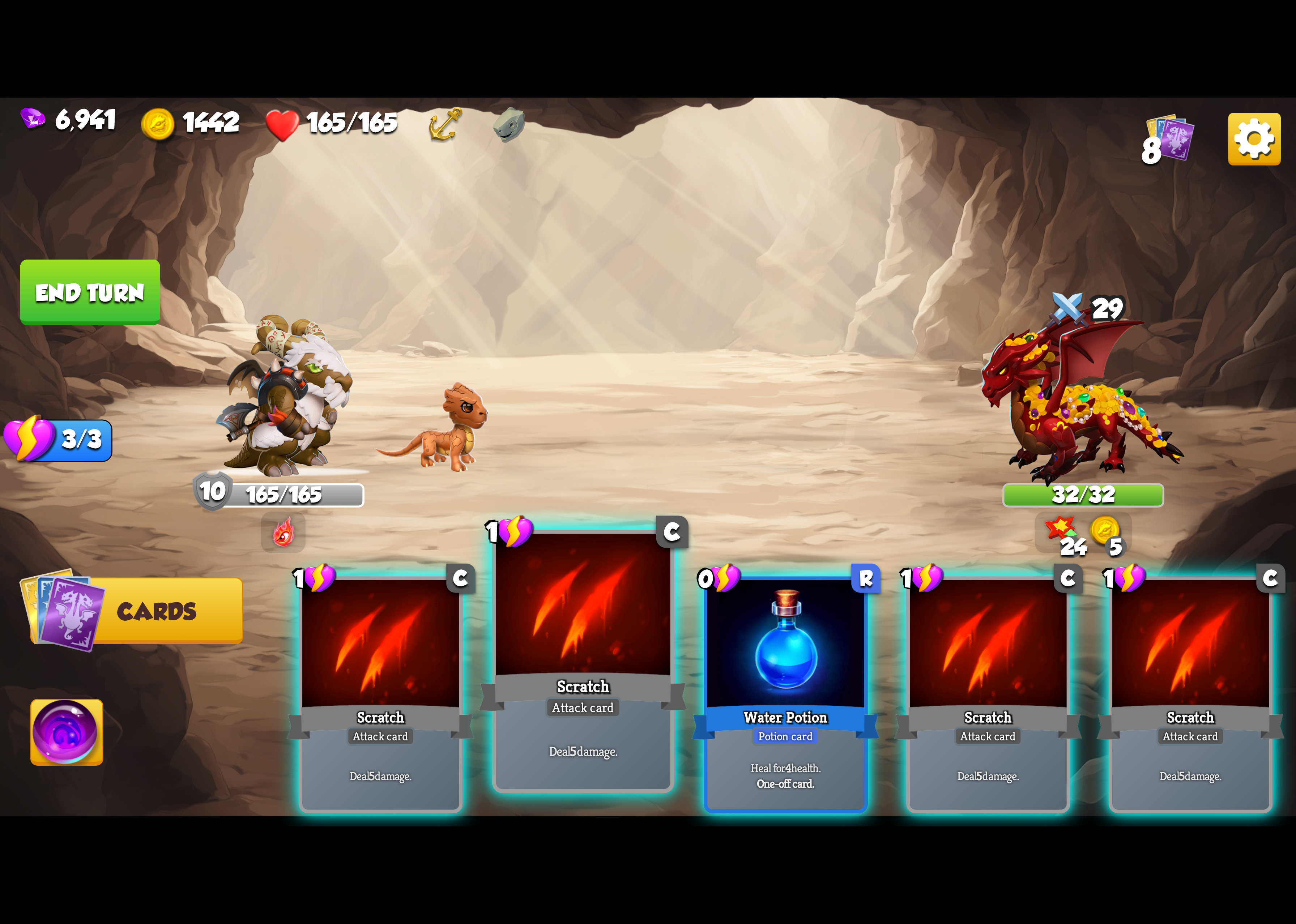
click at [598, 648] on div at bounding box center [583, 607] width 174 height 147
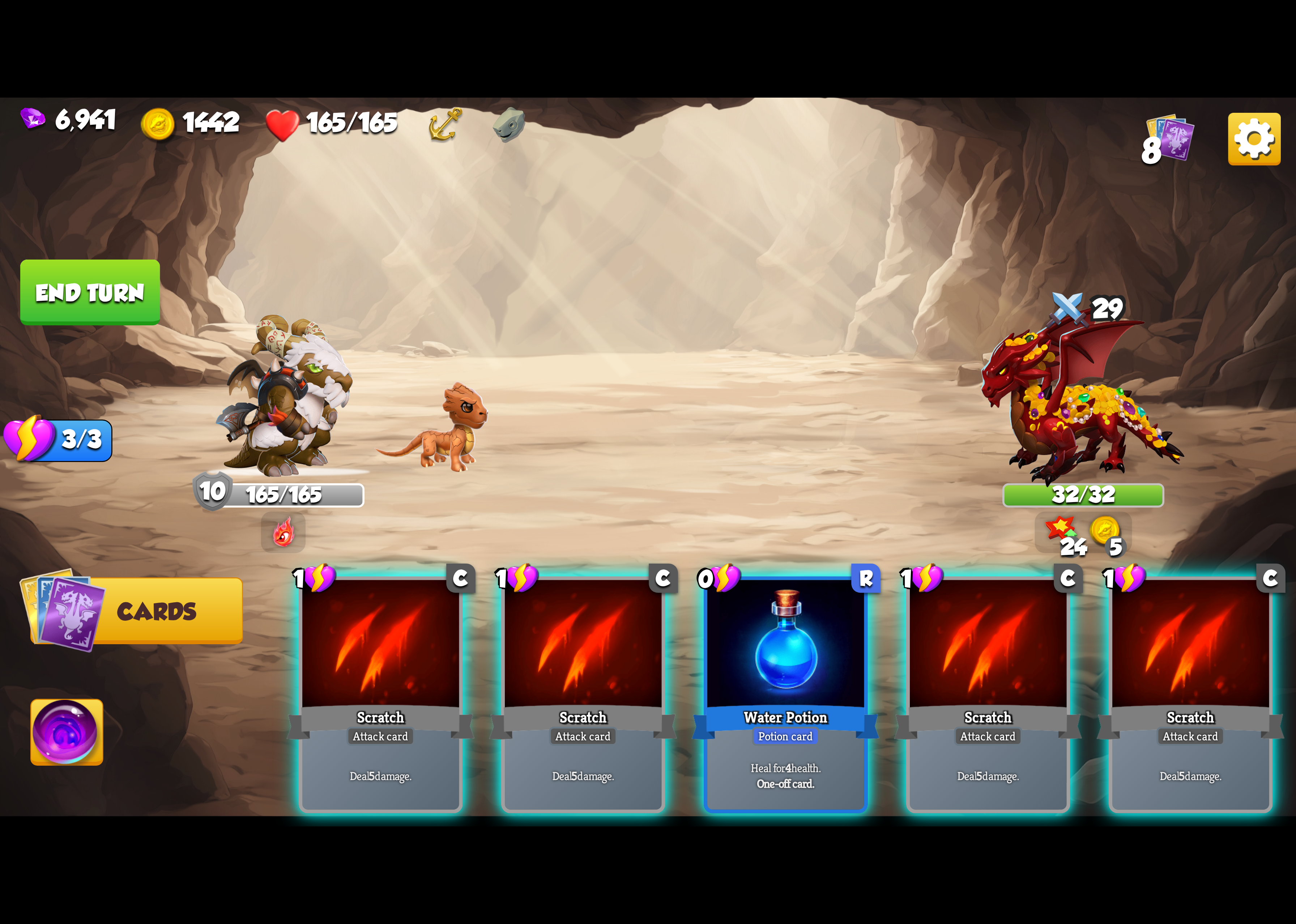
click at [612, 646] on div "1 C Scratch Attack card Deal 5 damage. 1 C Scratch Attack card Deal 5 damage. 0…" at bounding box center [778, 665] width 1037 height 324
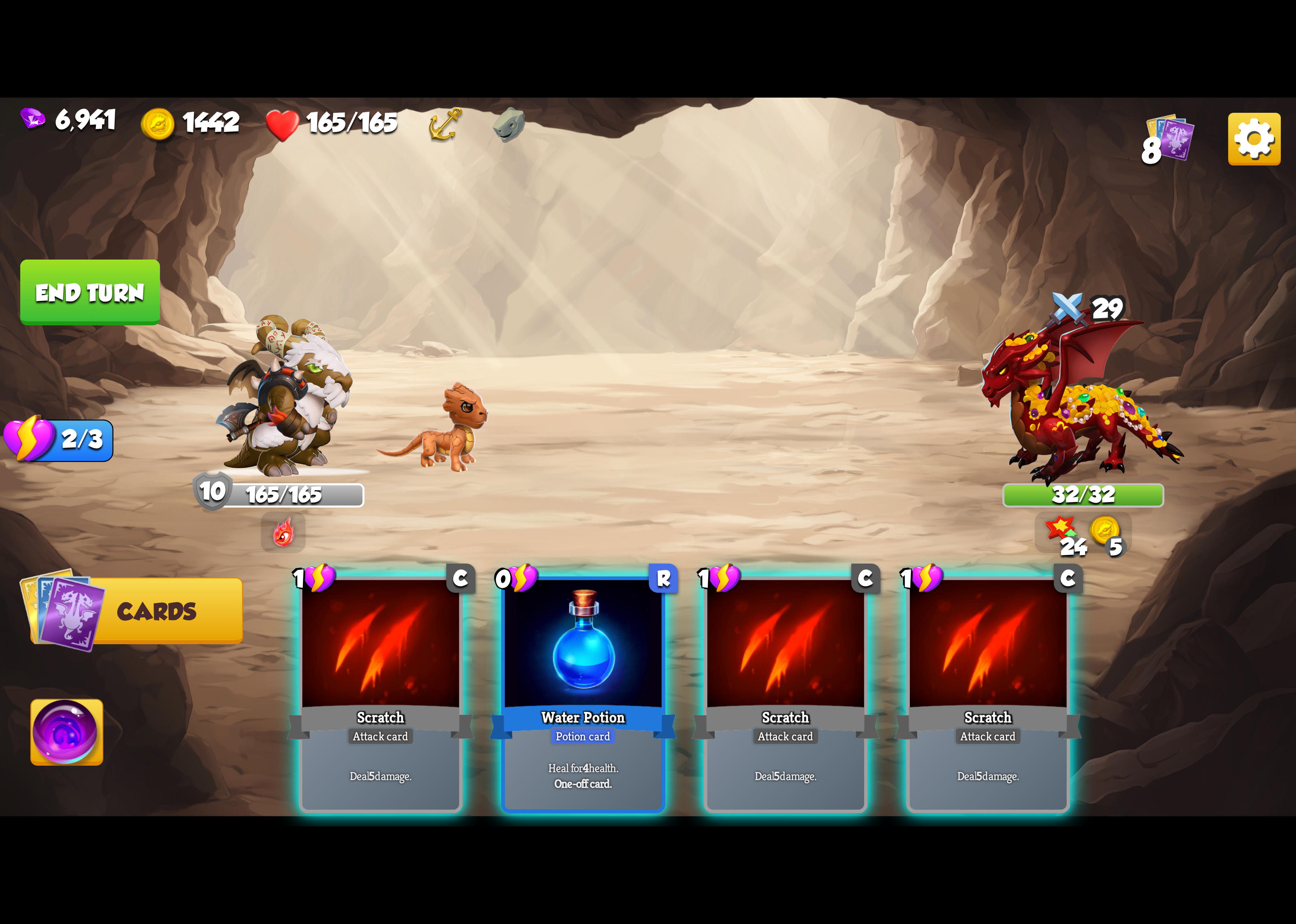
drag, startPoint x: 612, startPoint y: 646, endPoint x: 609, endPoint y: 638, distance: 8.5
click at [609, 638] on div at bounding box center [583, 646] width 156 height 132
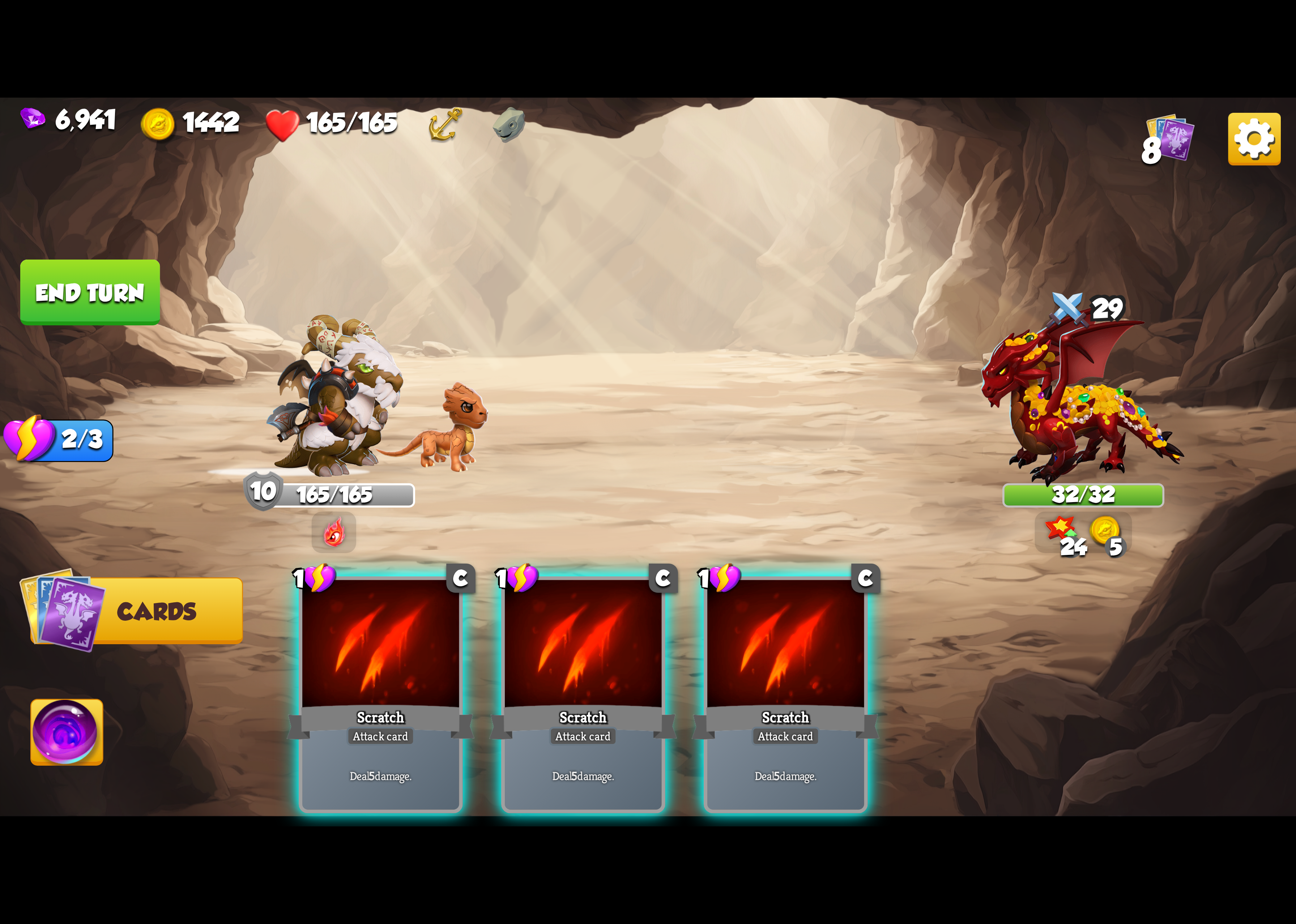
click at [609, 638] on div "1 C Scratch Attack card Deal 5 damage. 1 C Scratch Attack card Deal 5 damage. 1…" at bounding box center [778, 665] width 1037 height 324
click at [609, 638] on div at bounding box center [583, 646] width 156 height 132
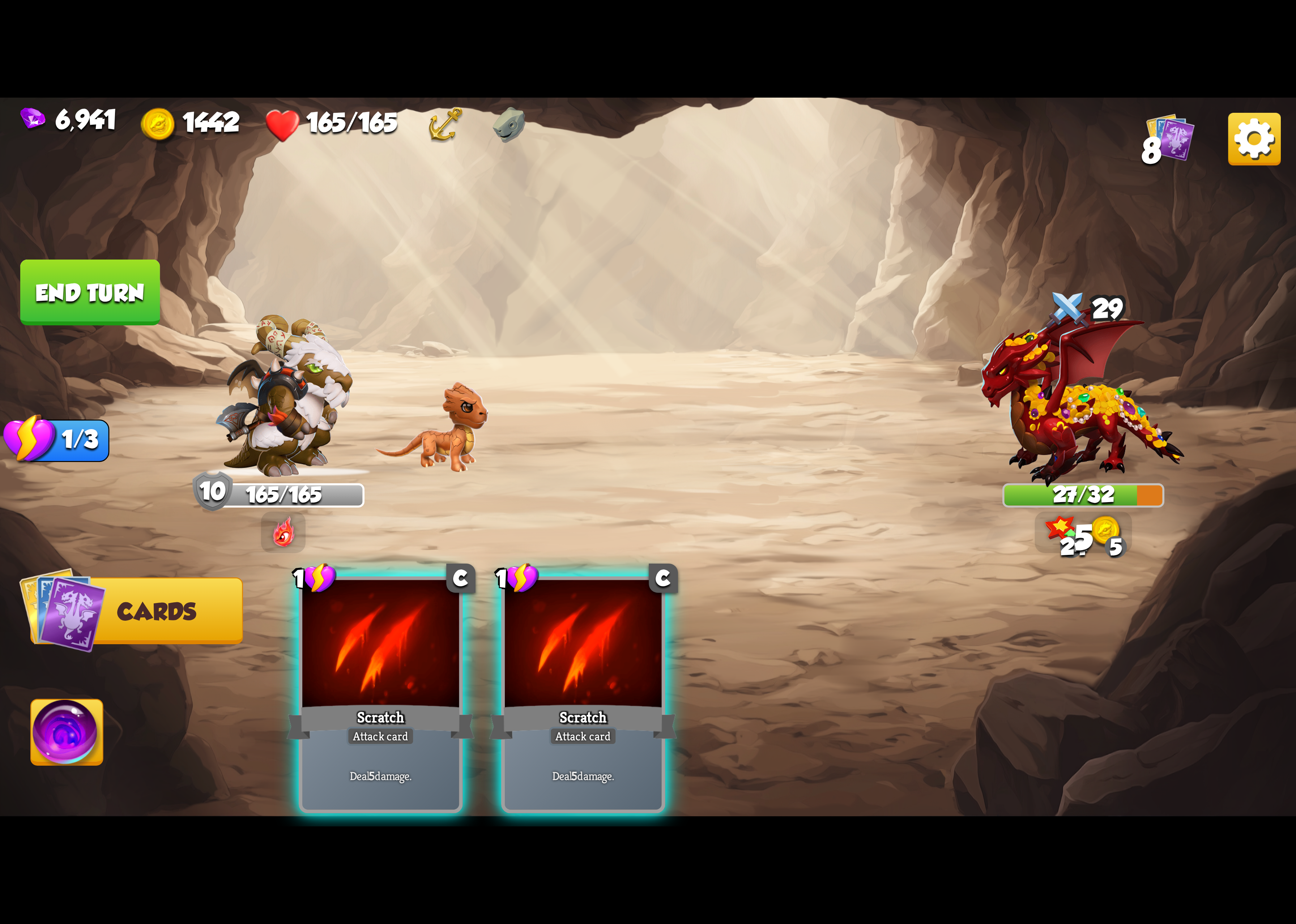
click at [609, 638] on div "1 C Scratch Attack card Deal 5 damage. 1 C Scratch Attack card Deal 5 damage." at bounding box center [778, 665] width 1037 height 324
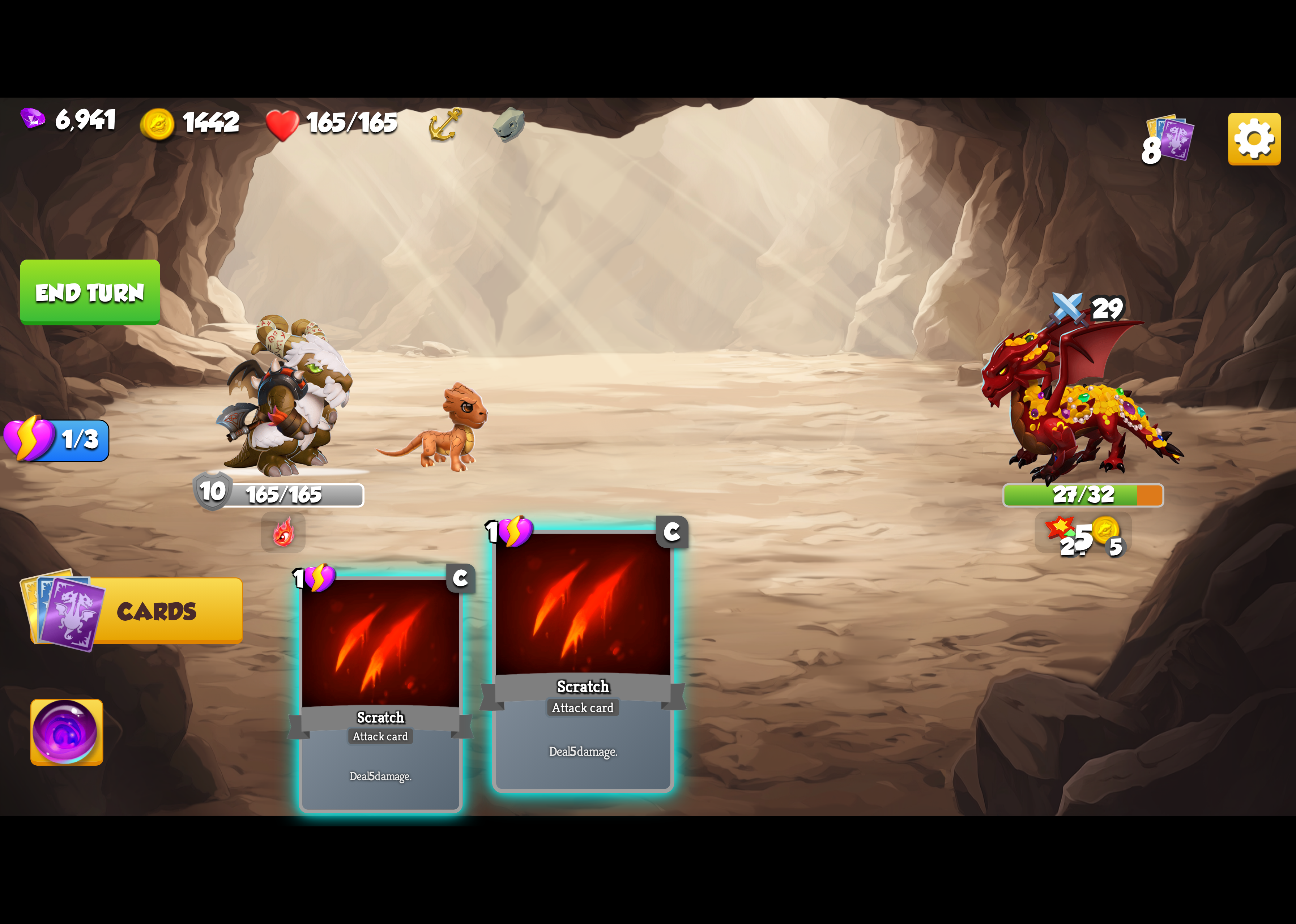
click at [612, 638] on div at bounding box center [583, 607] width 174 height 147
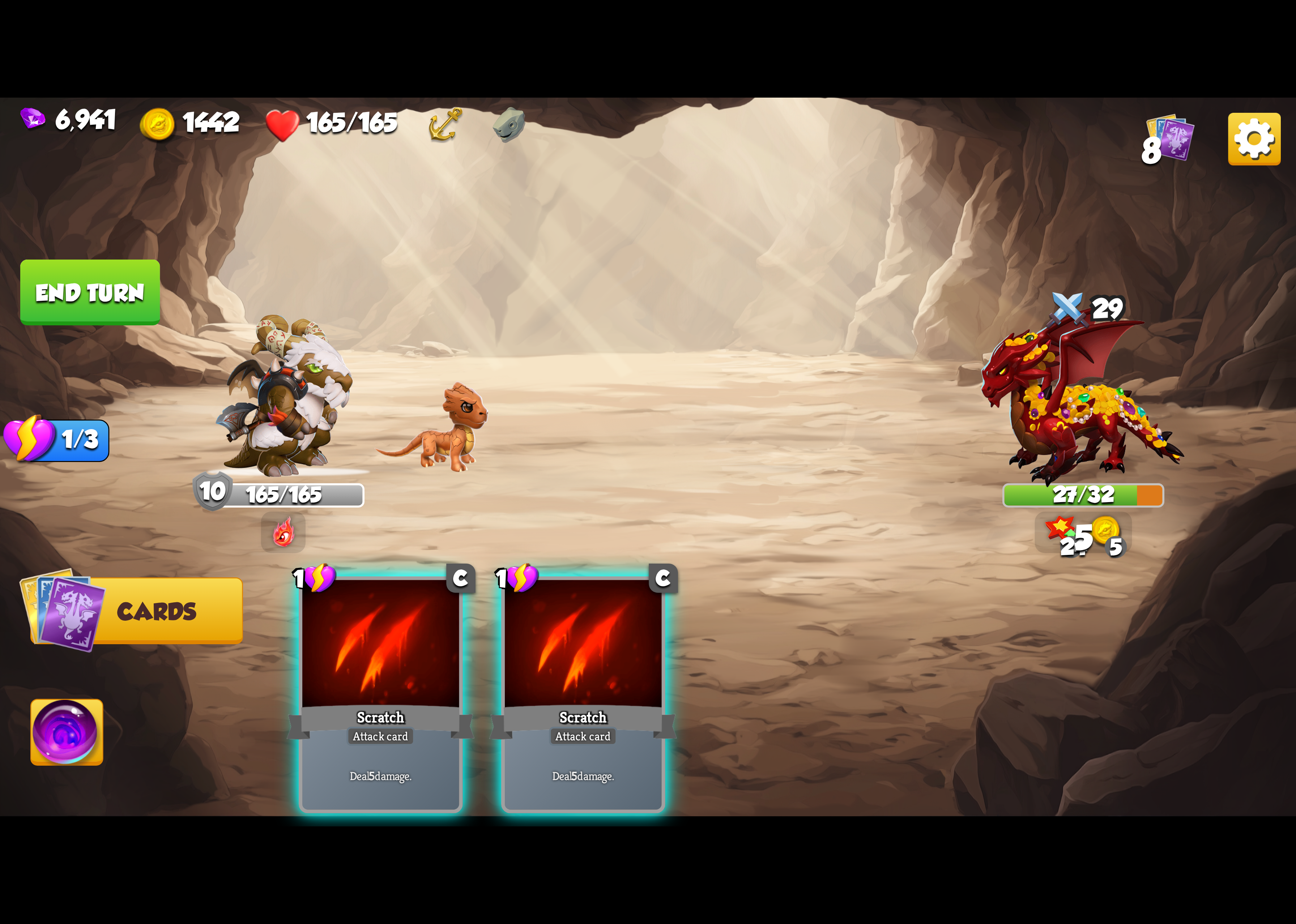
click at [627, 635] on div "1 C Scratch Attack card Deal 5 damage. 1 C Scratch Attack card Deal 5 damage." at bounding box center [778, 665] width 1037 height 324
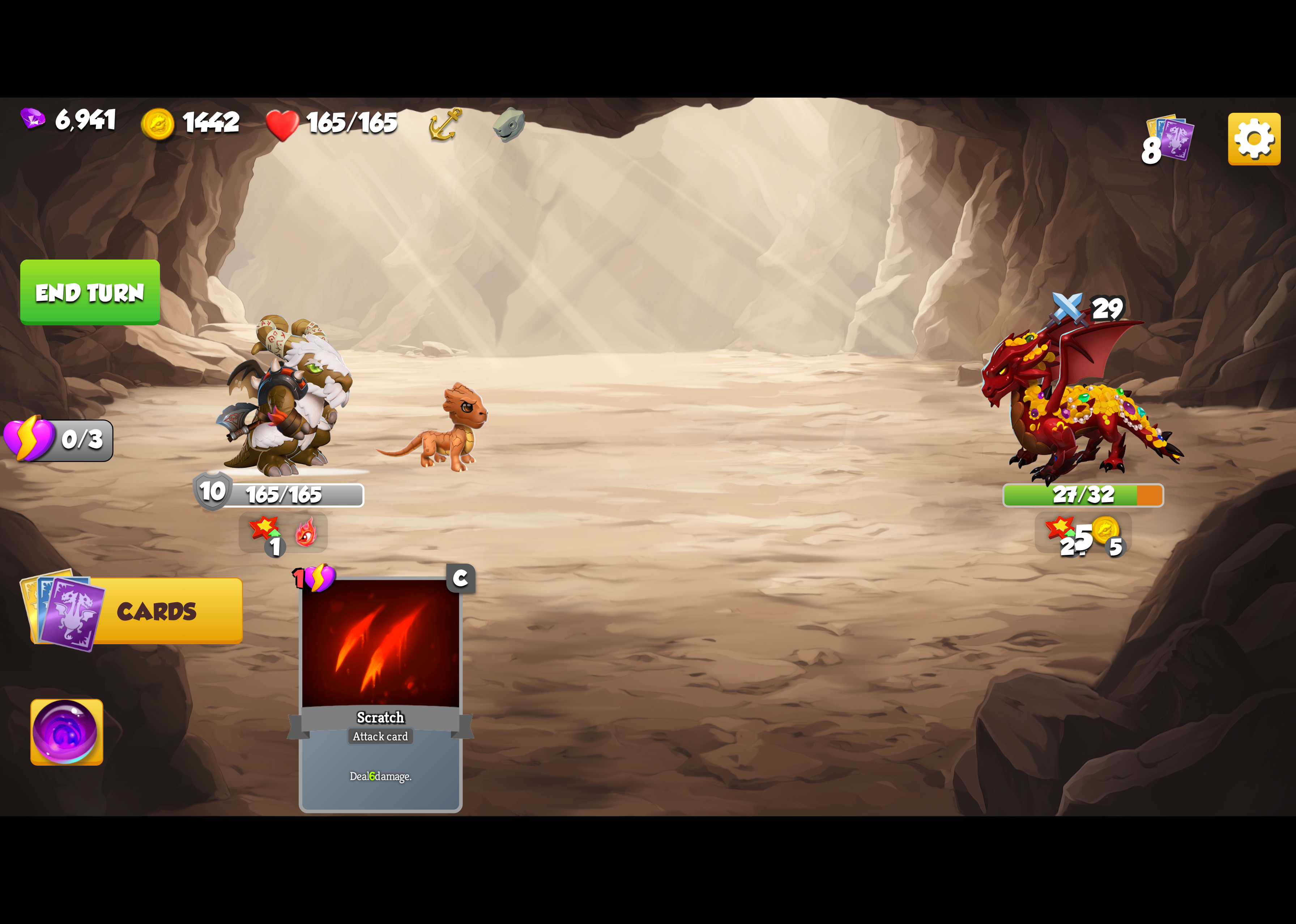
click at [59, 713] on img at bounding box center [67, 737] width 72 height 73
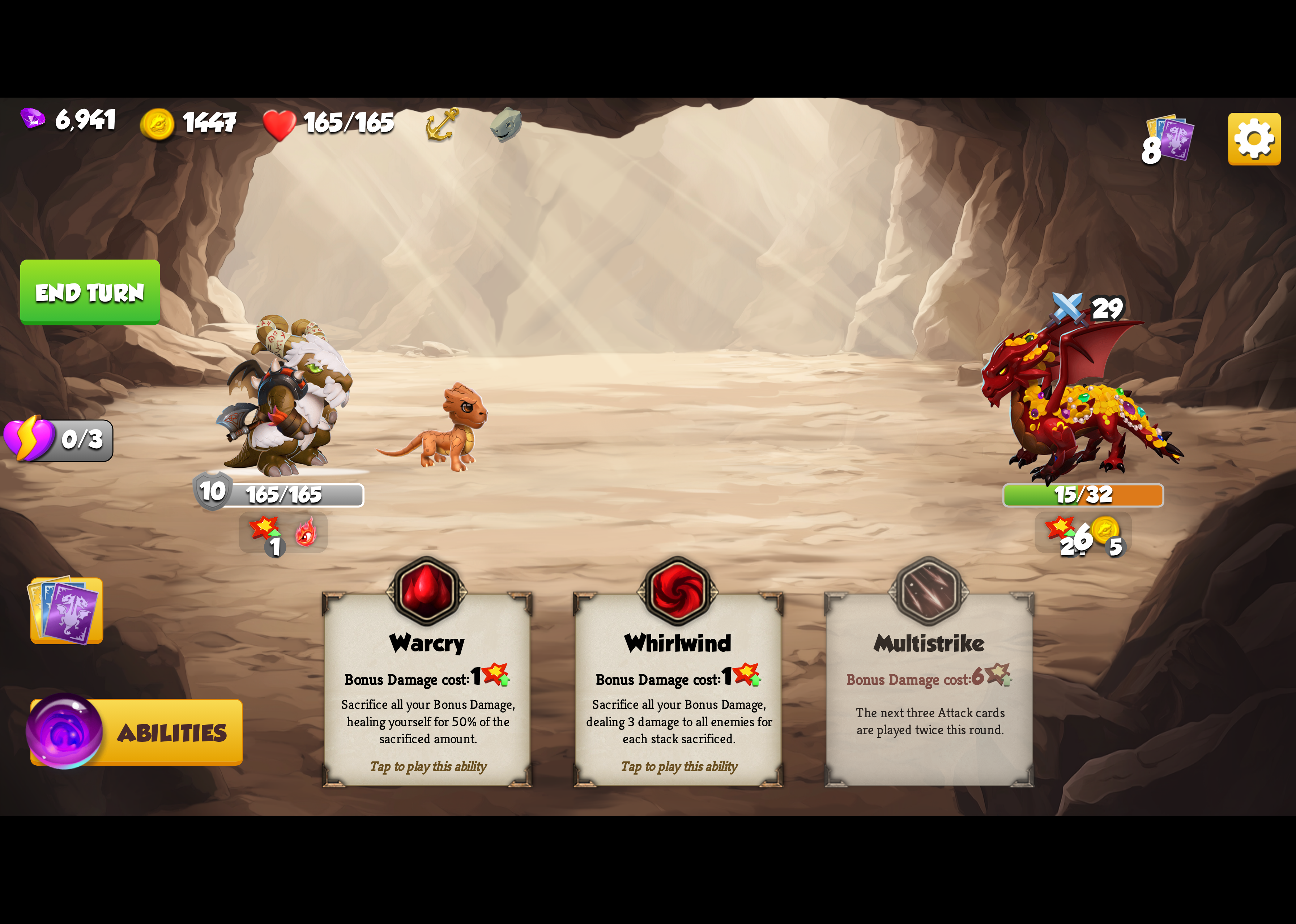
click at [686, 660] on div "Tap to play this ability Whirlwind Bonus Damage cost: 1 Sacrifice all your Bonu…" at bounding box center [678, 690] width 207 height 192
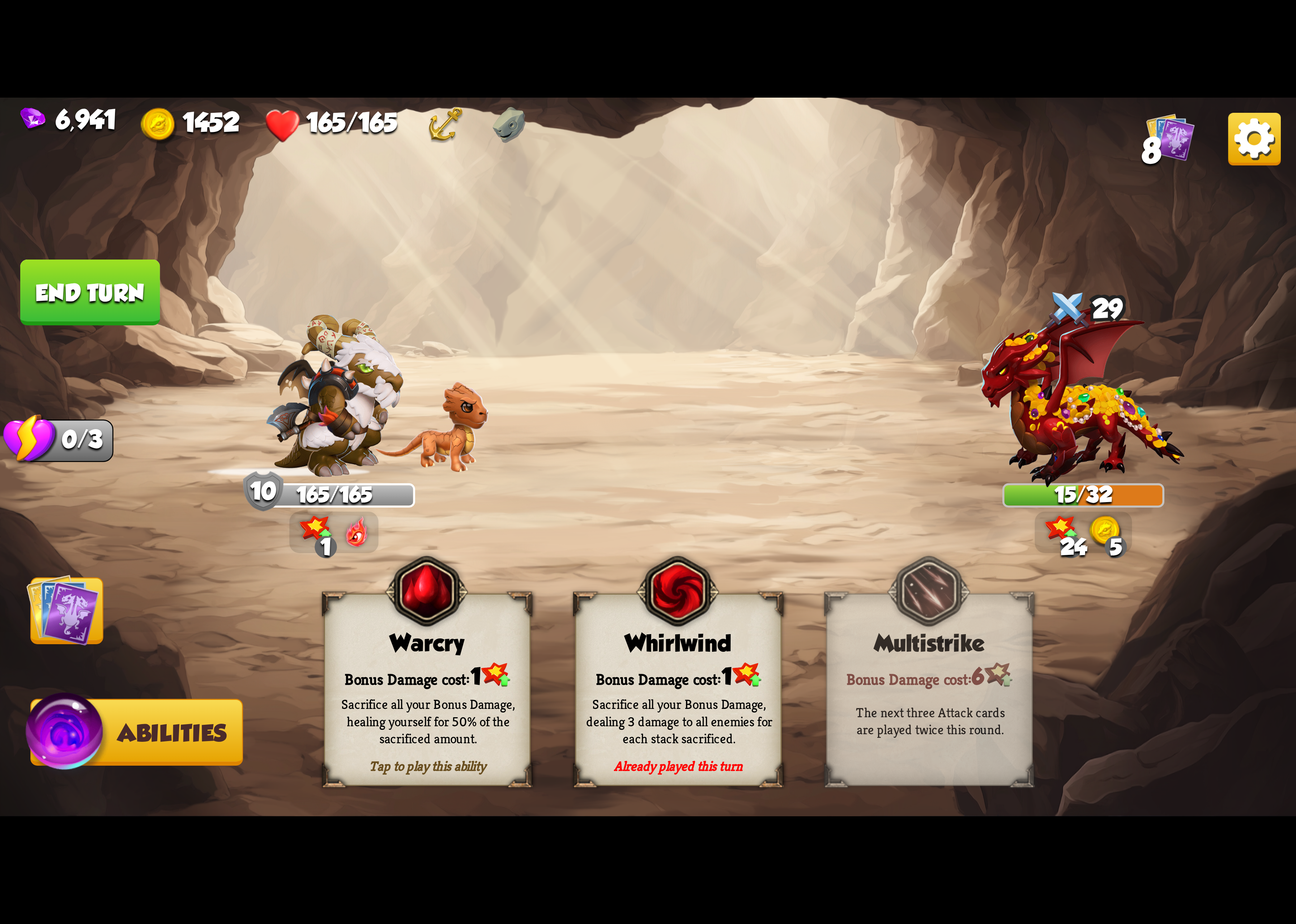
click at [1237, 144] on img at bounding box center [1255, 138] width 53 height 53
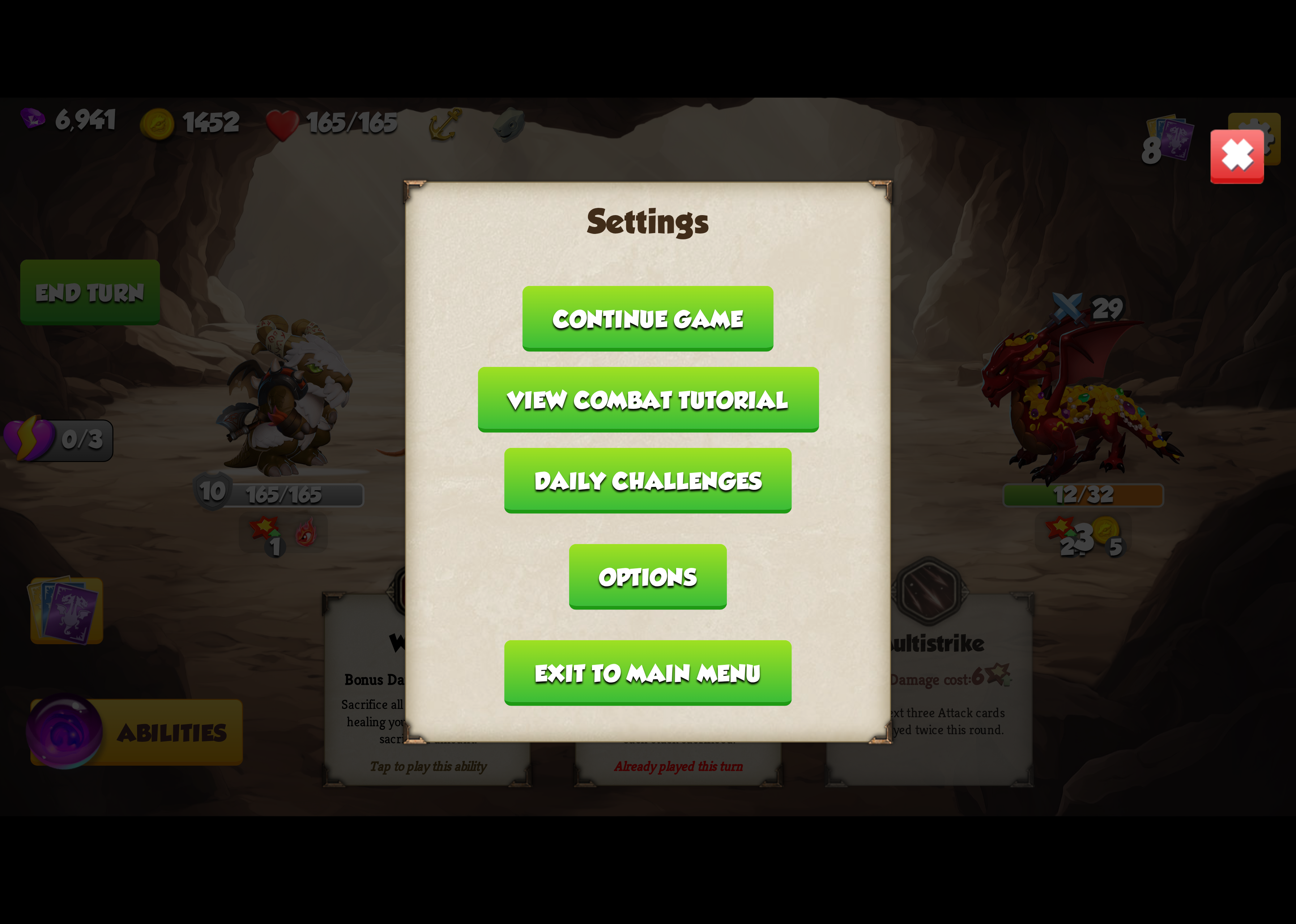
click at [727, 544] on button "Options" at bounding box center [648, 577] width 157 height 66
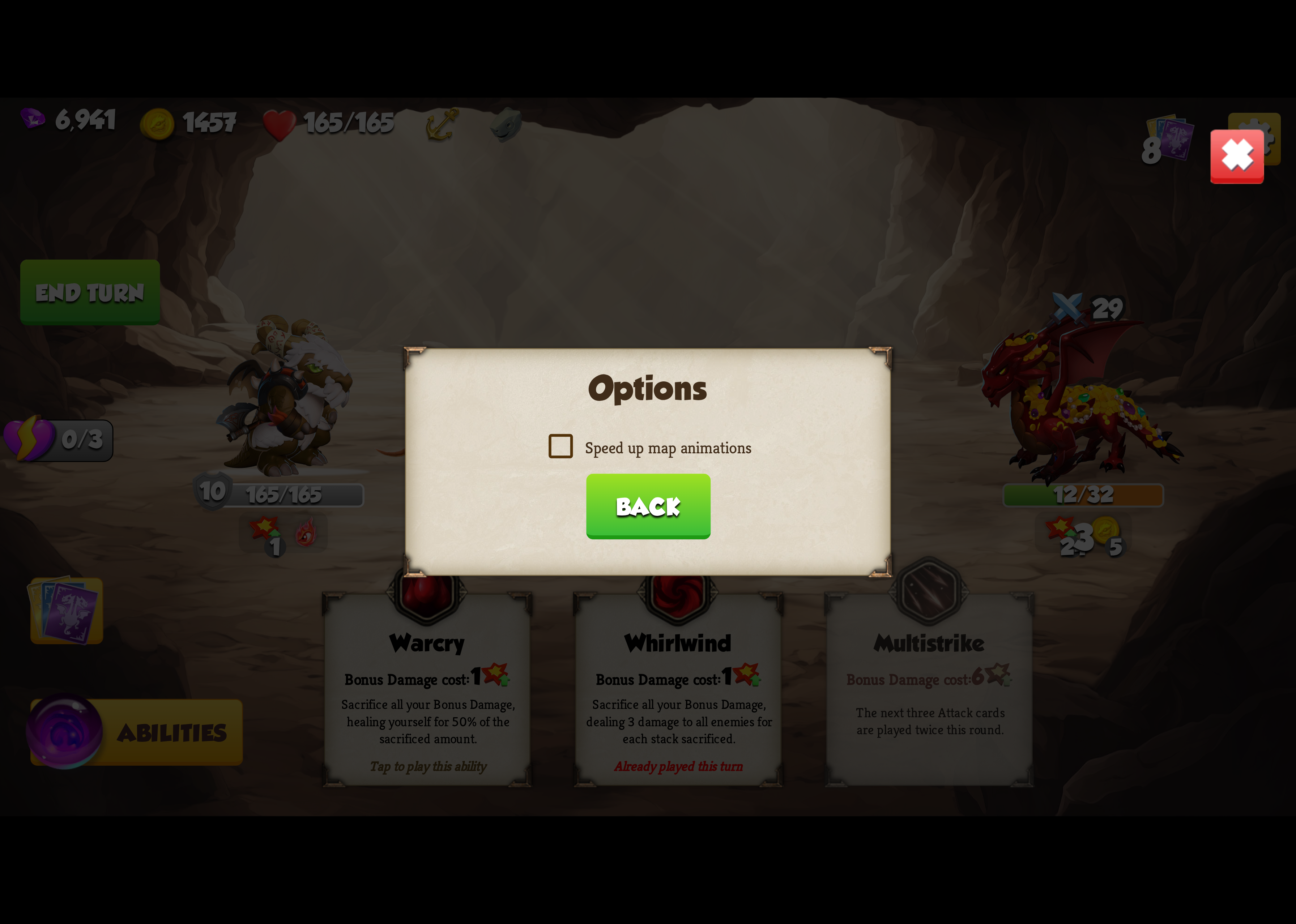
click at [663, 469] on div "Options Speed up map animations Back" at bounding box center [648, 462] width 486 height 228
click at [669, 467] on div "Options Speed up map animations Back" at bounding box center [648, 462] width 486 height 228
drag, startPoint x: 667, startPoint y: 466, endPoint x: 675, endPoint y: 463, distance: 8.5
click at [675, 463] on div "Options Speed up map animations Back" at bounding box center [648, 462] width 486 height 228
click at [678, 458] on label "Speed up map animations" at bounding box center [648, 447] width 207 height 21
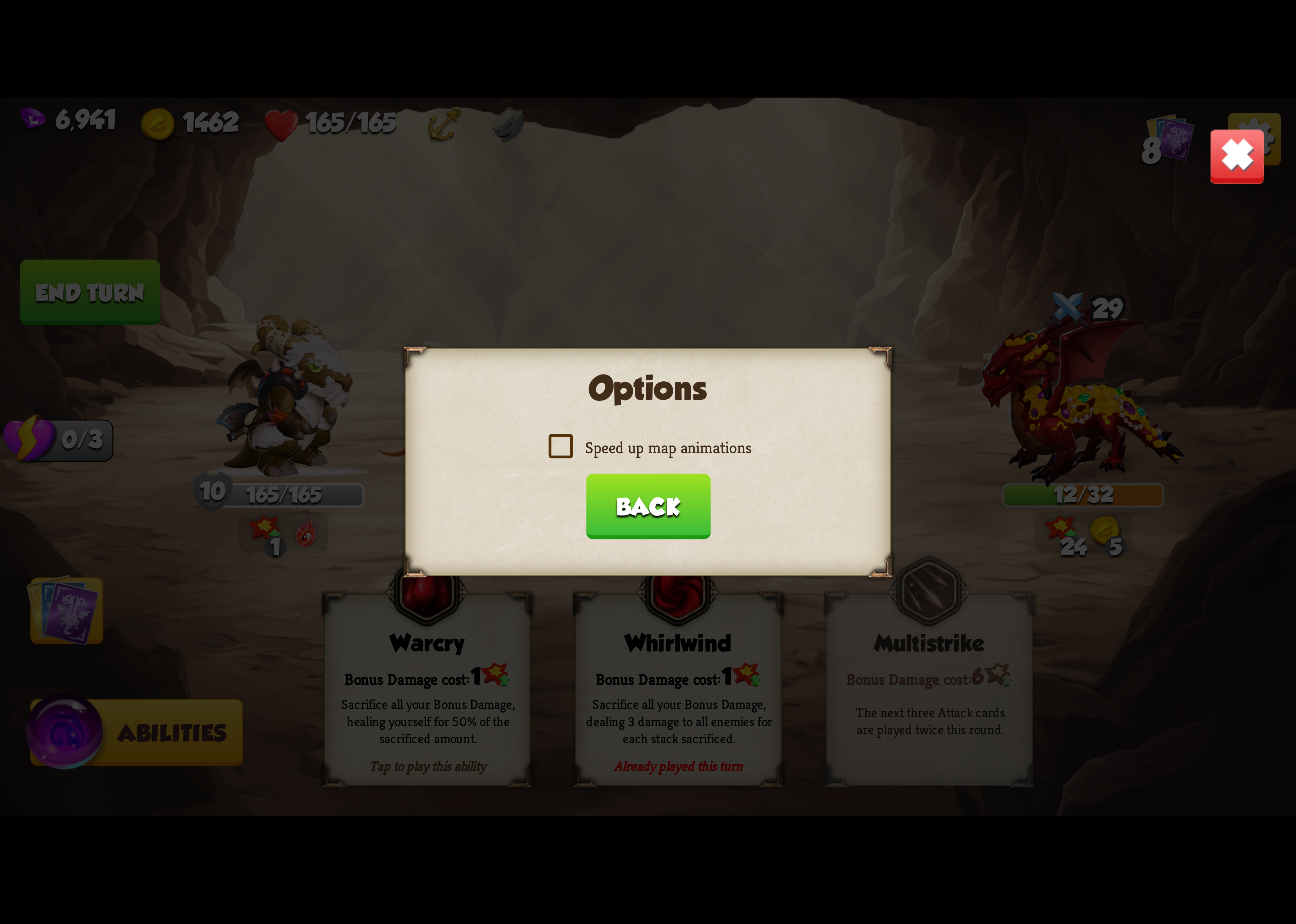
click at [0, 0] on input "Speed up map animations" at bounding box center [0, 0] width 0 height 0
click at [678, 458] on label "Speed up map animations" at bounding box center [648, 447] width 207 height 21
click at [0, 0] on input "Speed up map animations" at bounding box center [0, 0] width 0 height 0
click at [678, 458] on label "Speed up map animations" at bounding box center [648, 447] width 207 height 21
click at [0, 0] on input "Speed up map animations" at bounding box center [0, 0] width 0 height 0
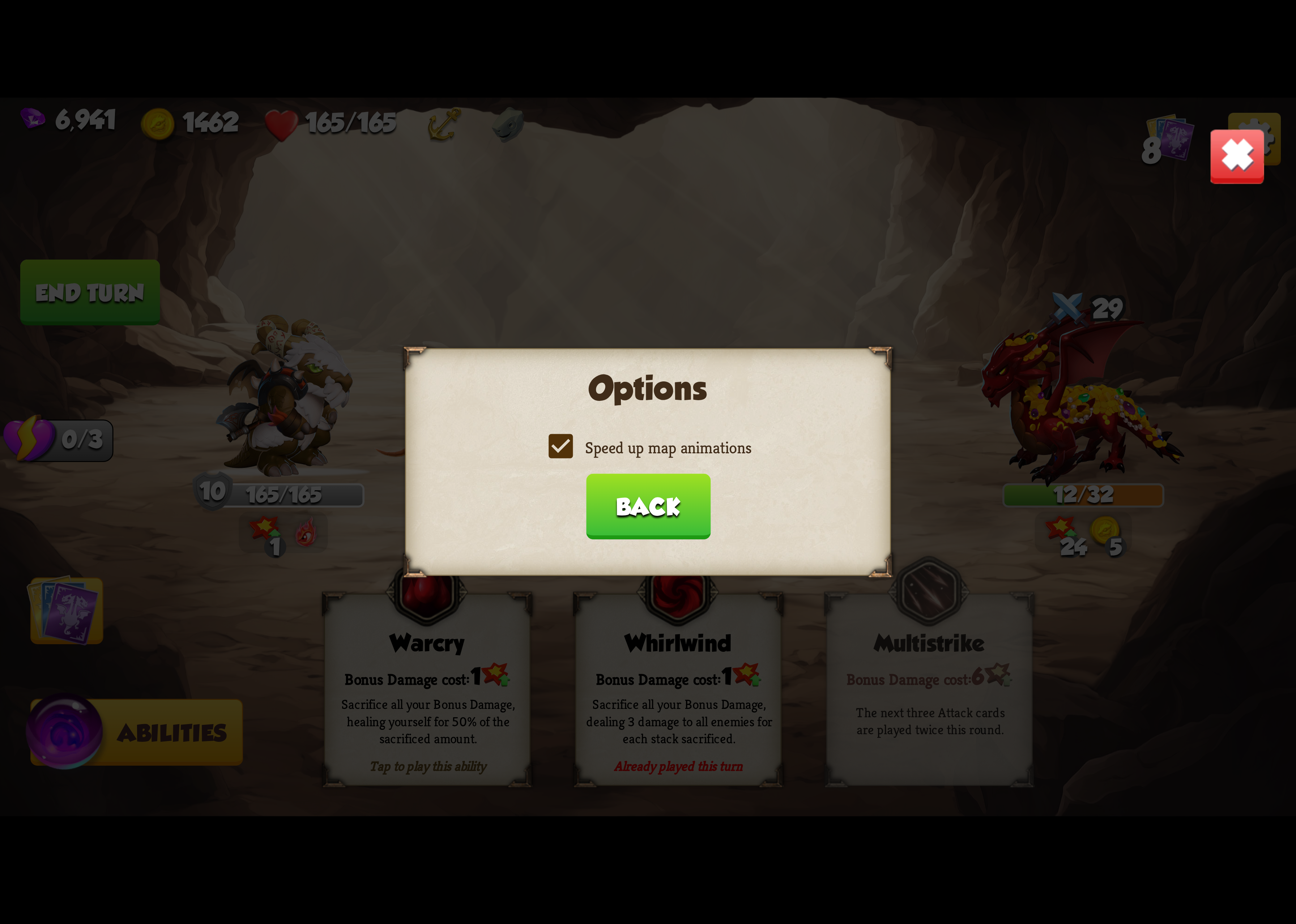
click at [658, 495] on button "Back" at bounding box center [648, 506] width 124 height 66
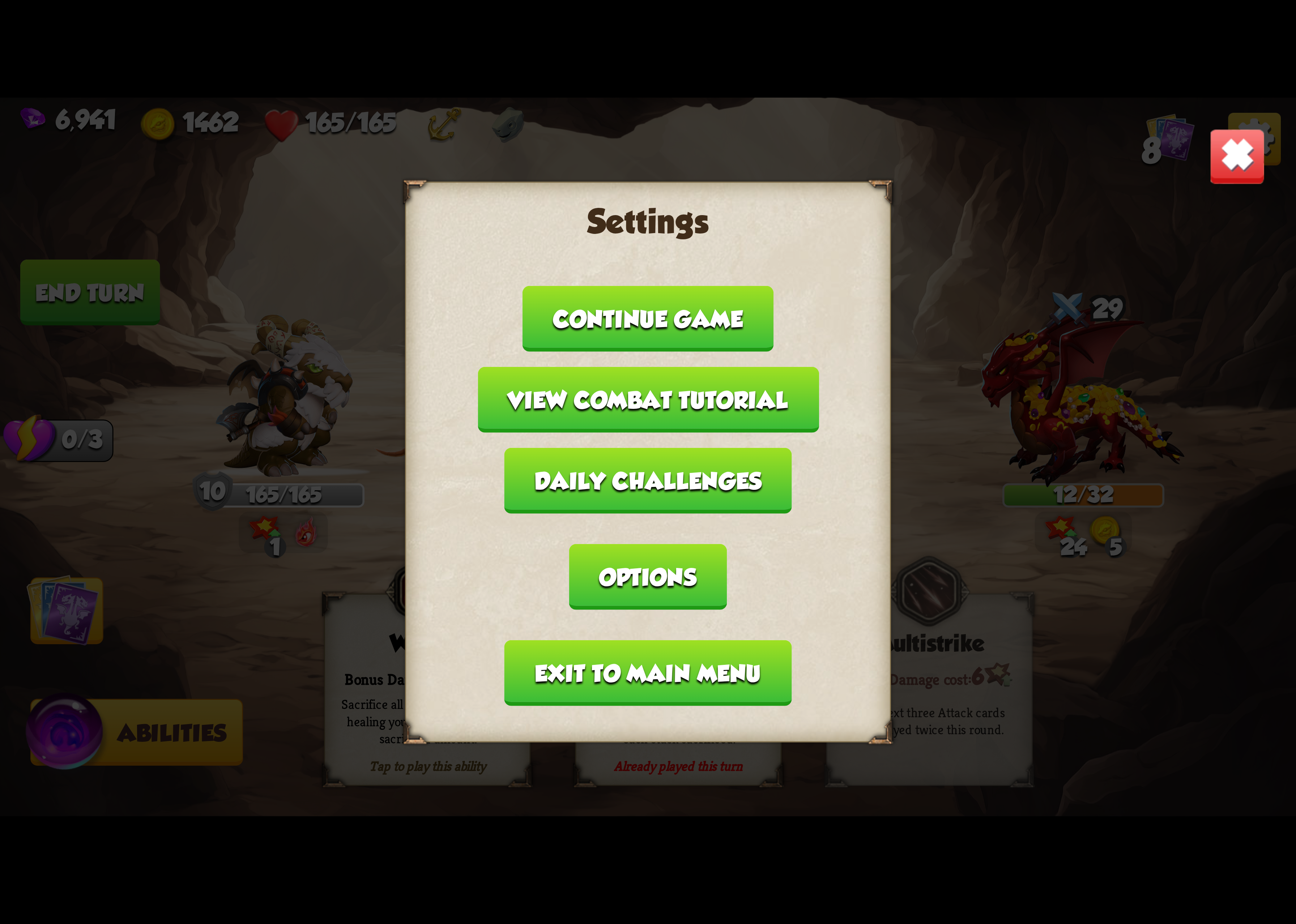
click at [619, 640] on button "Exit to main menu" at bounding box center [648, 673] width 287 height 66
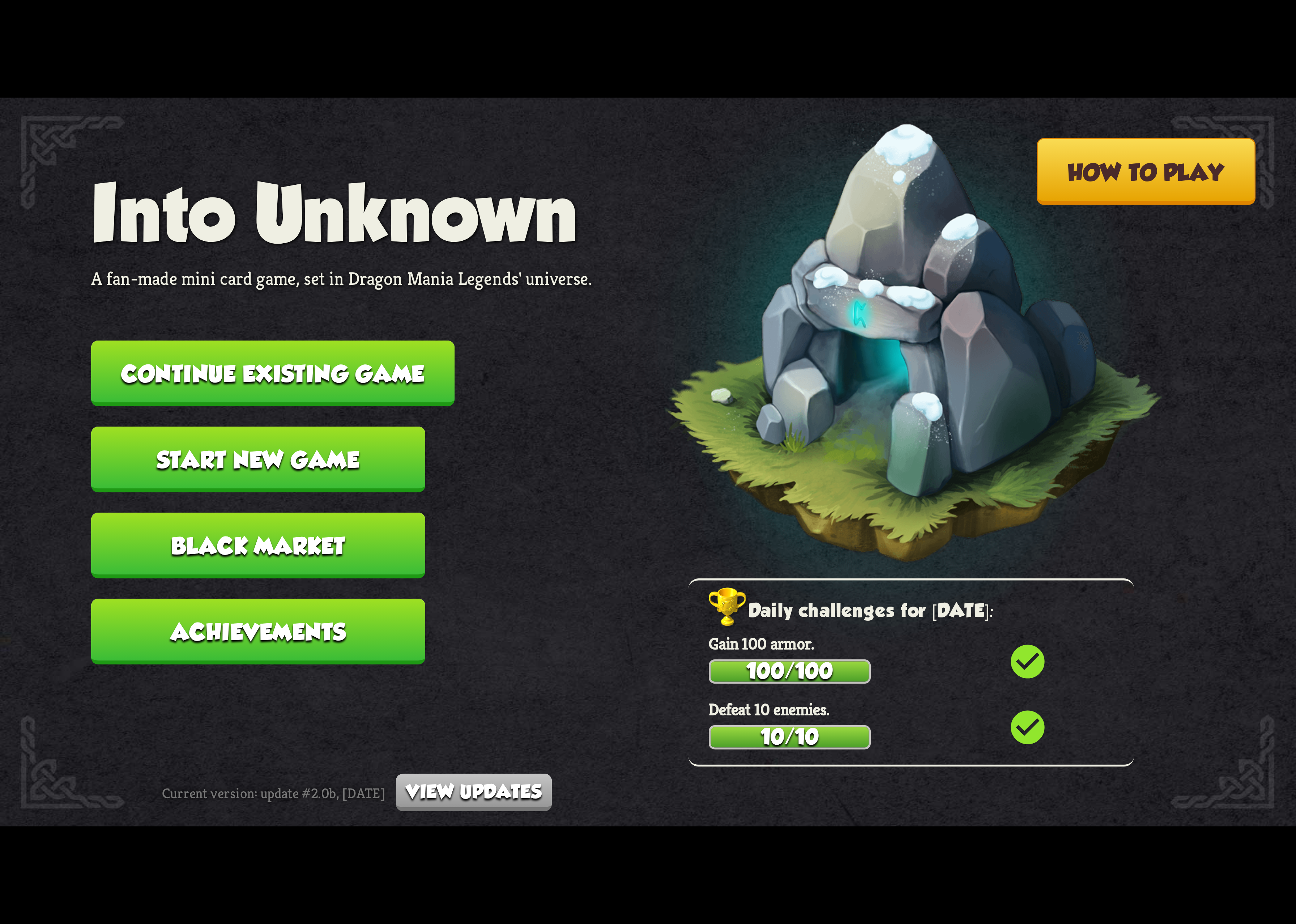
click at [402, 381] on button "Continue existing game" at bounding box center [273, 373] width 364 height 66
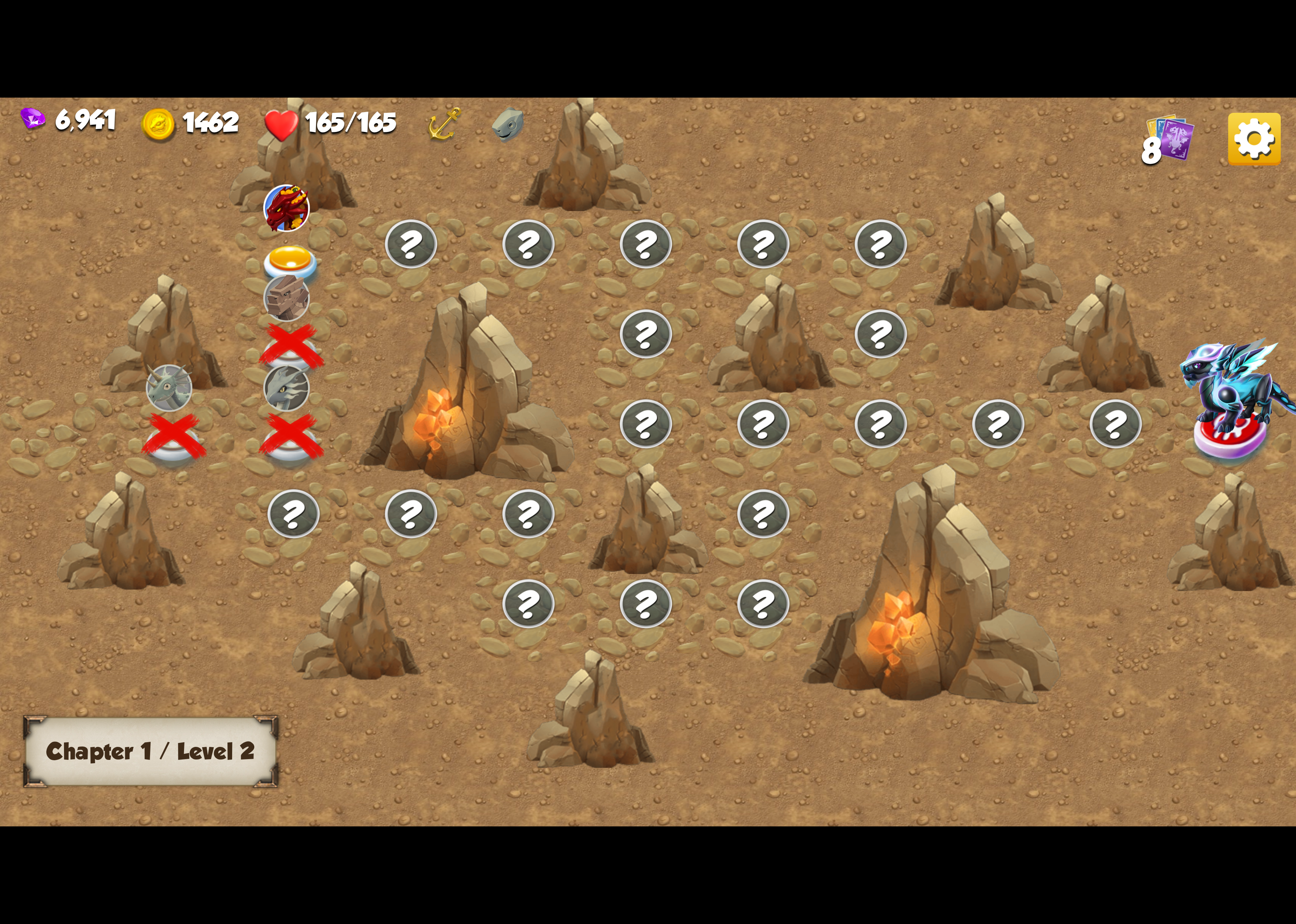
click at [279, 230] on div at bounding box center [293, 258] width 118 height 90
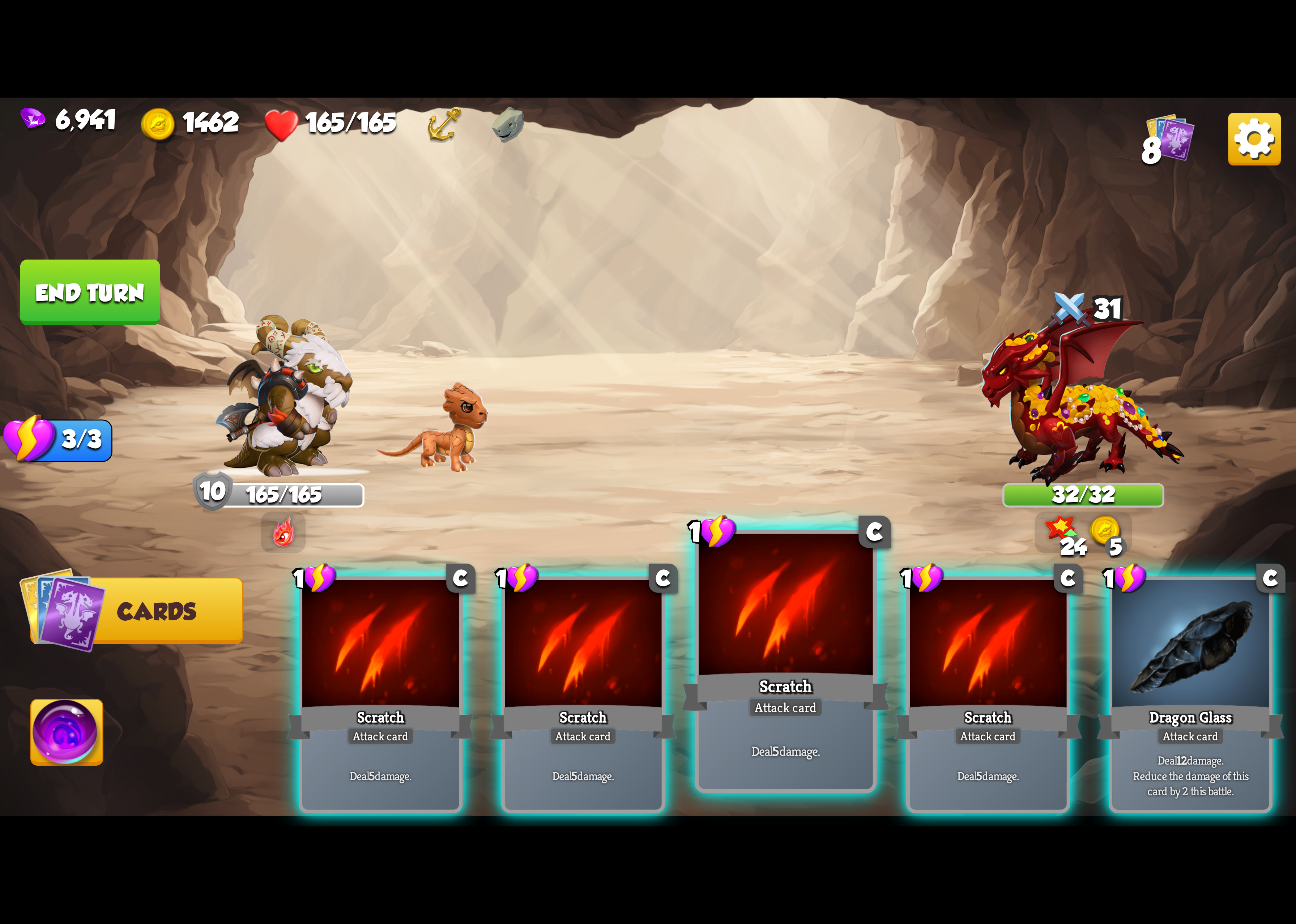
click at [806, 609] on div at bounding box center [786, 607] width 174 height 147
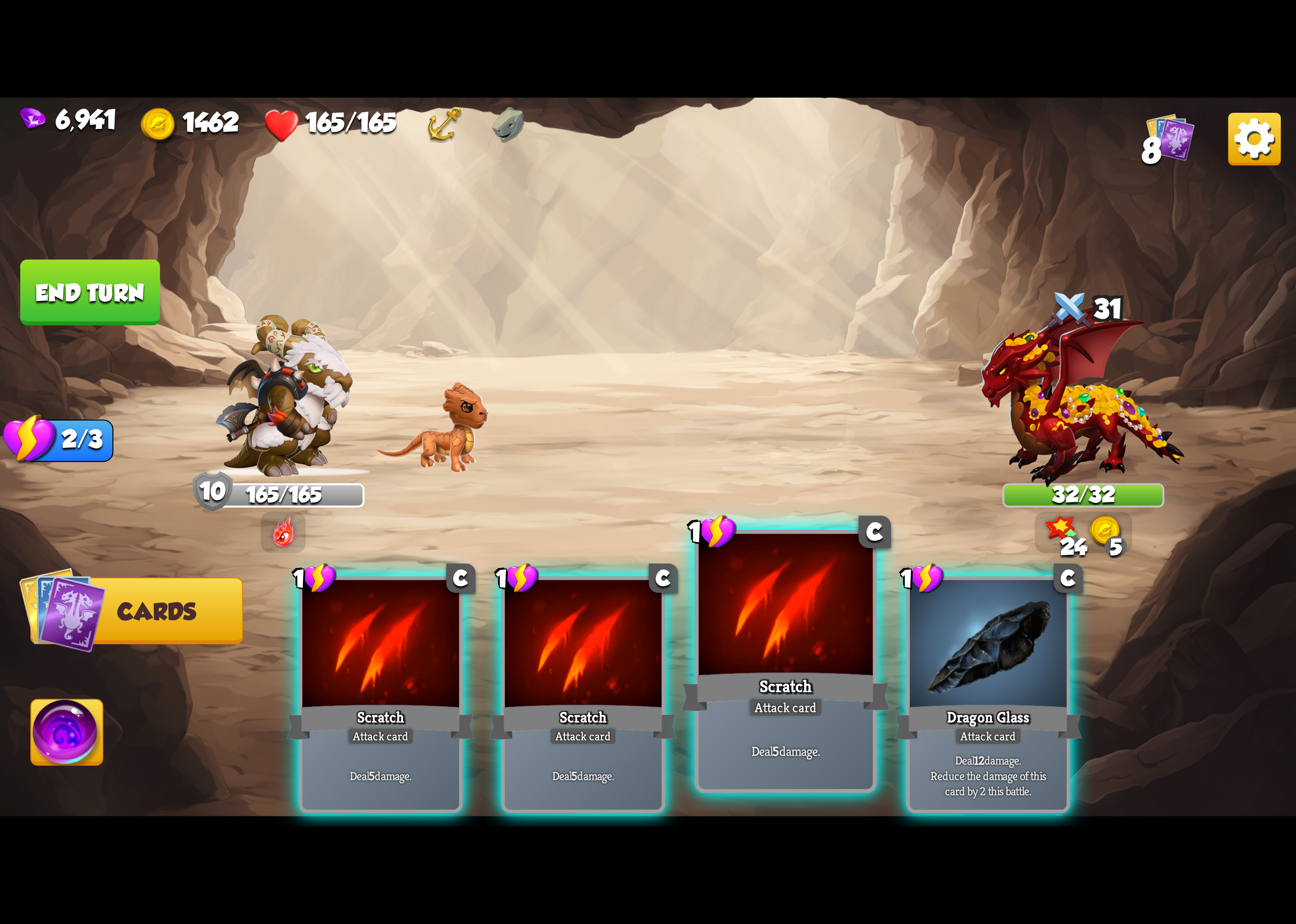
click at [818, 610] on div at bounding box center [786, 607] width 174 height 147
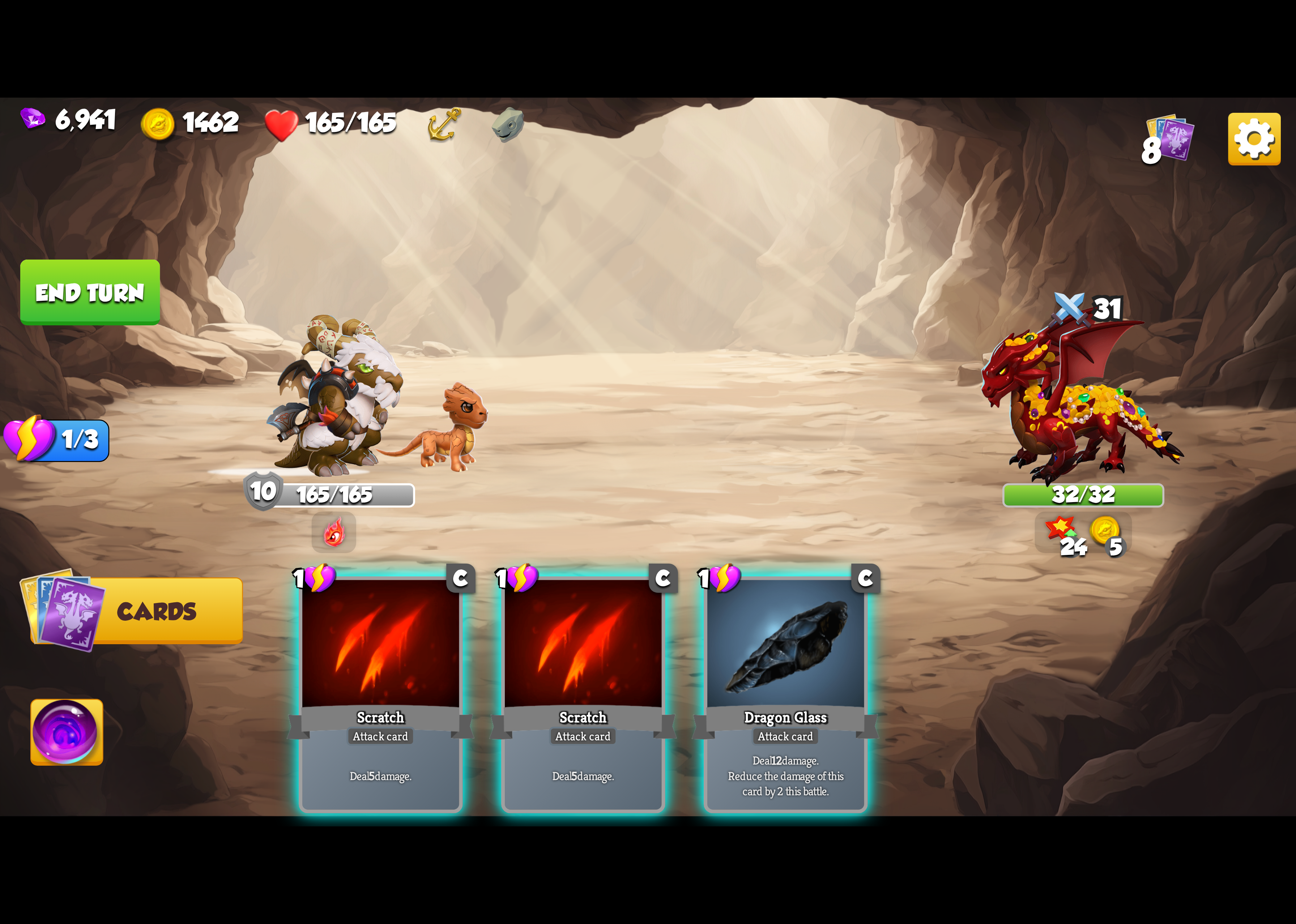
click at [818, 610] on div "1 C Scratch Attack card Deal 5 damage. 1 C Scratch Attack card Deal 5 damage. 1…" at bounding box center [778, 665] width 1037 height 324
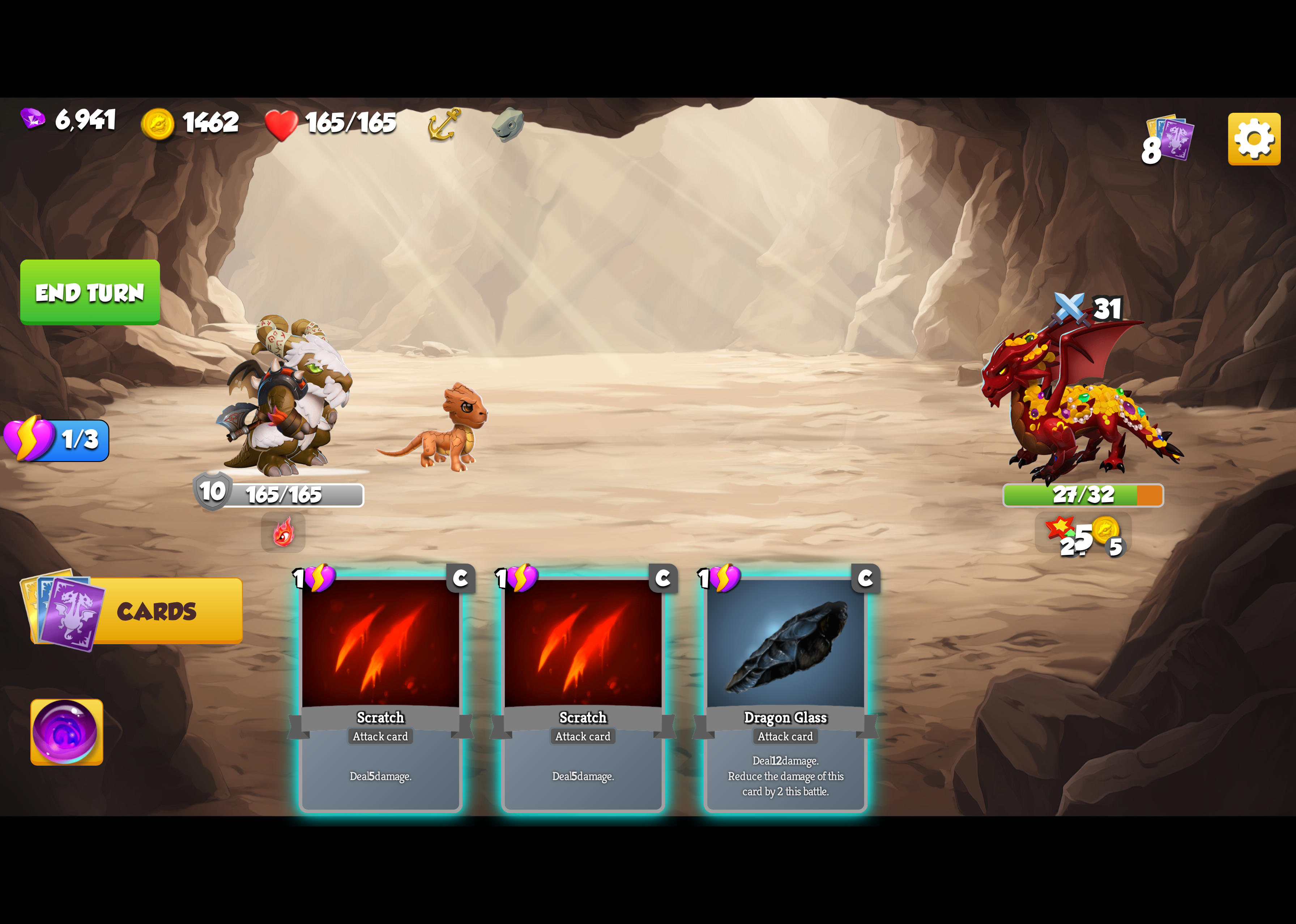
click at [818, 610] on div at bounding box center [785, 646] width 156 height 132
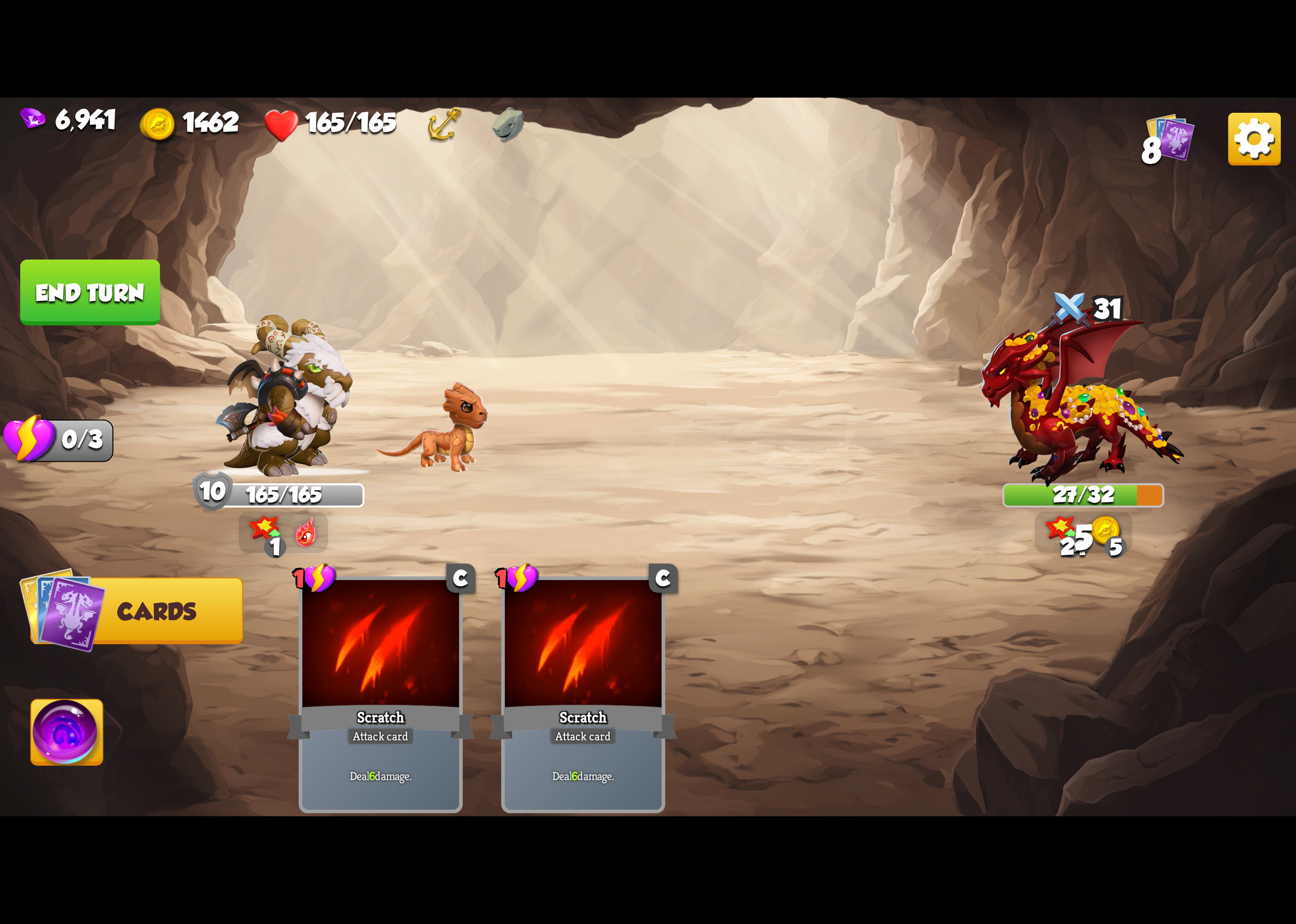
click at [73, 757] on img at bounding box center [67, 737] width 72 height 73
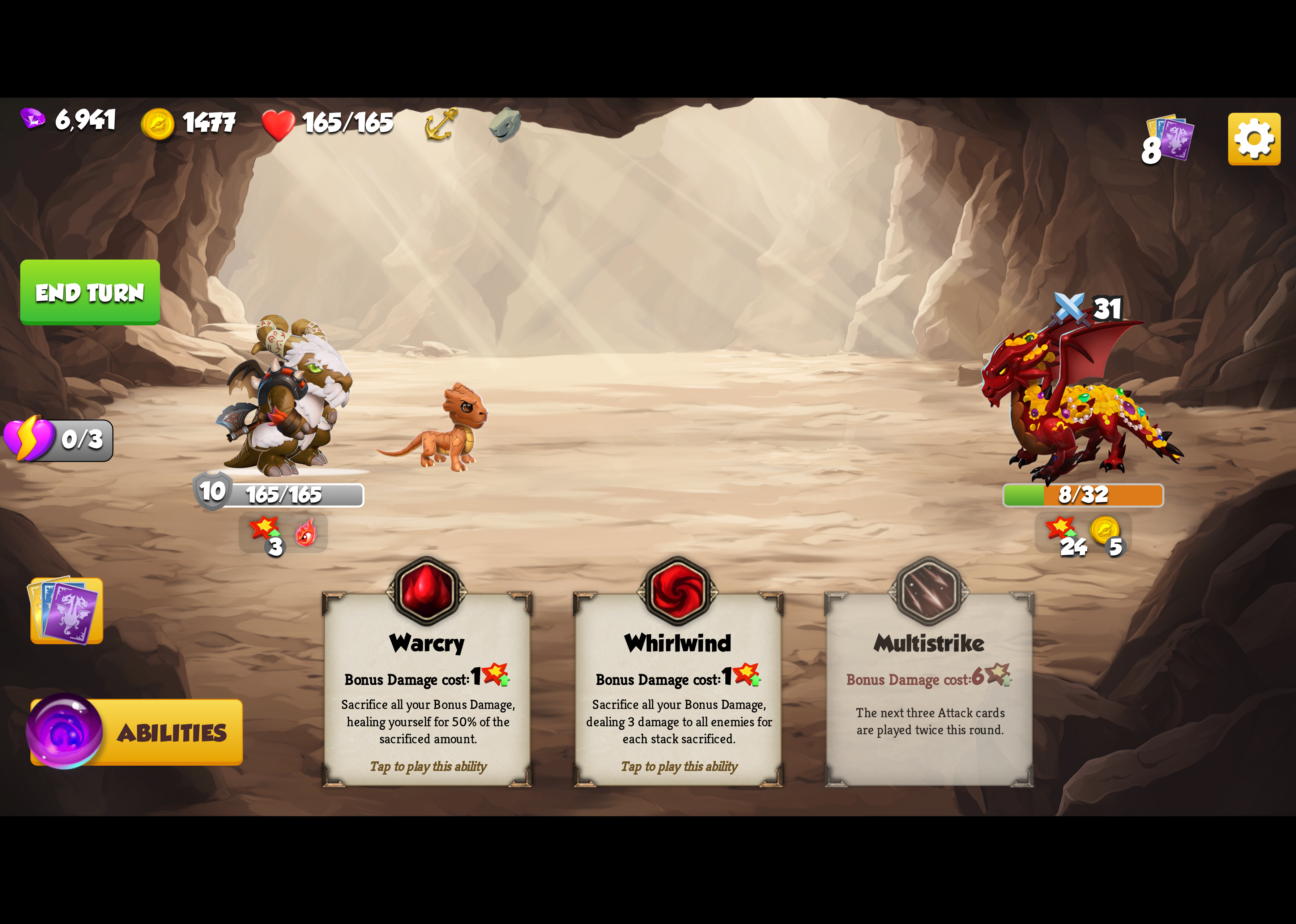
click at [666, 669] on div "Bonus Damage cost: 1" at bounding box center [678, 675] width 204 height 30
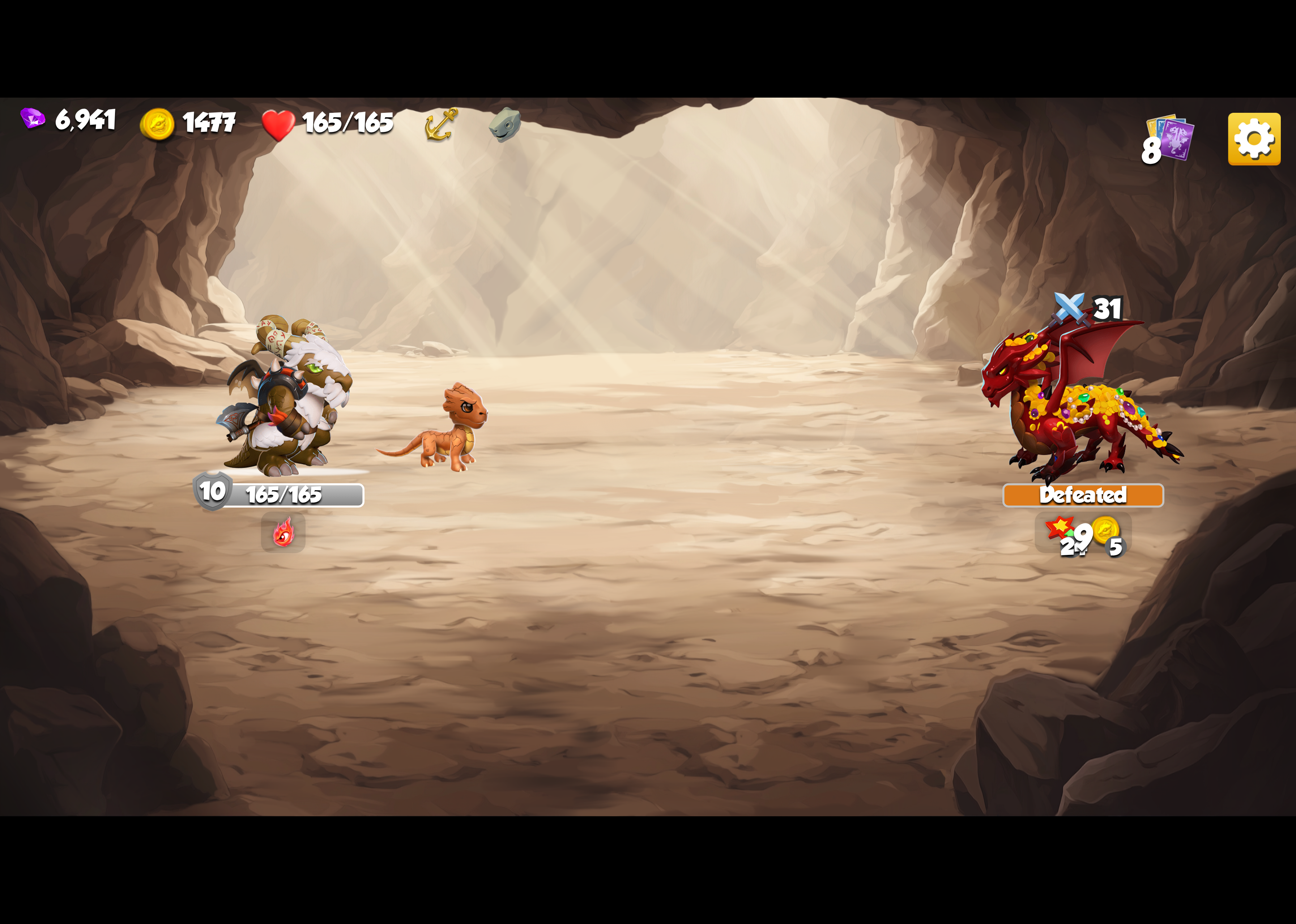
click at [1270, 129] on img at bounding box center [1255, 138] width 53 height 53
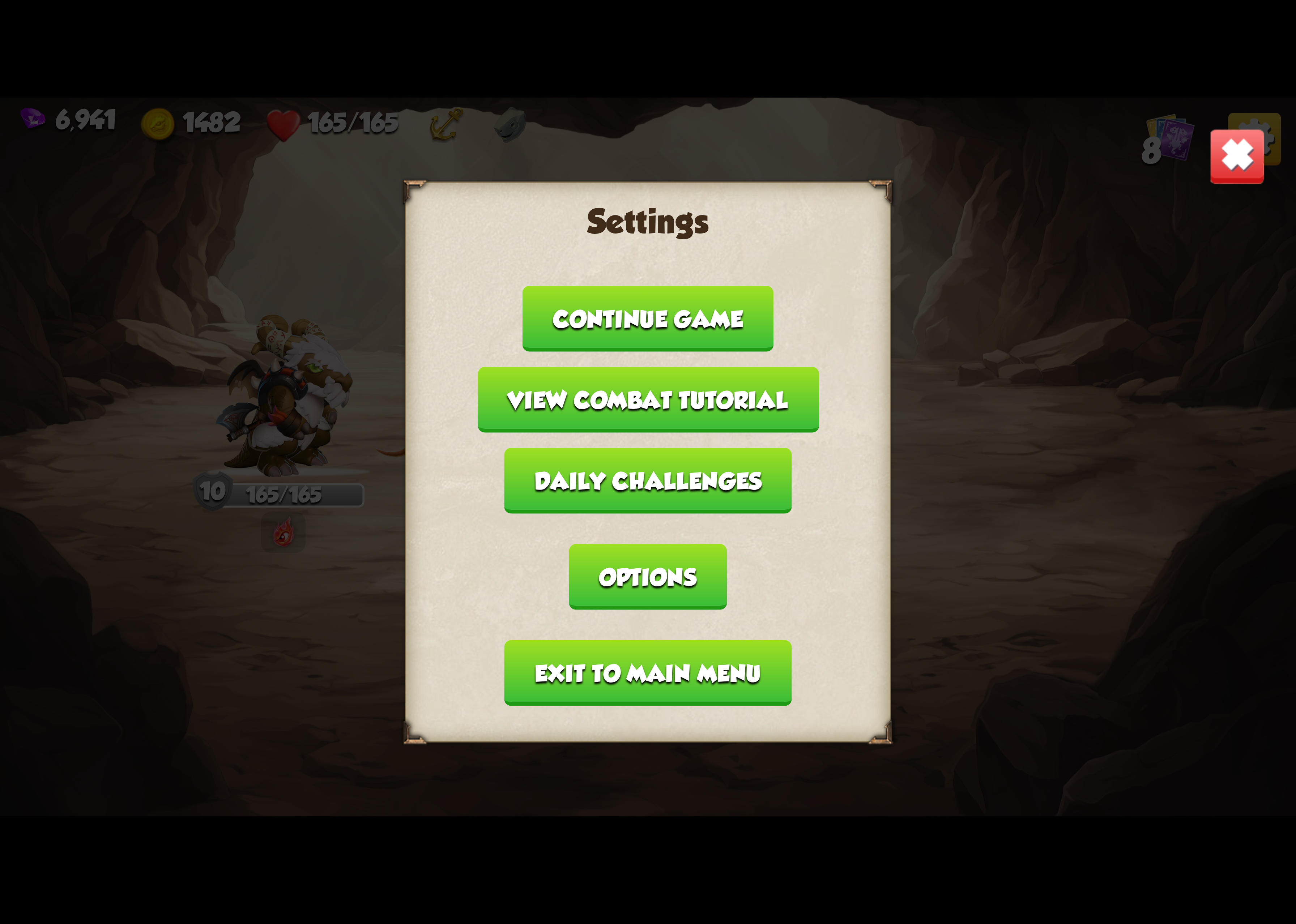
click at [727, 544] on button "Options" at bounding box center [648, 577] width 157 height 66
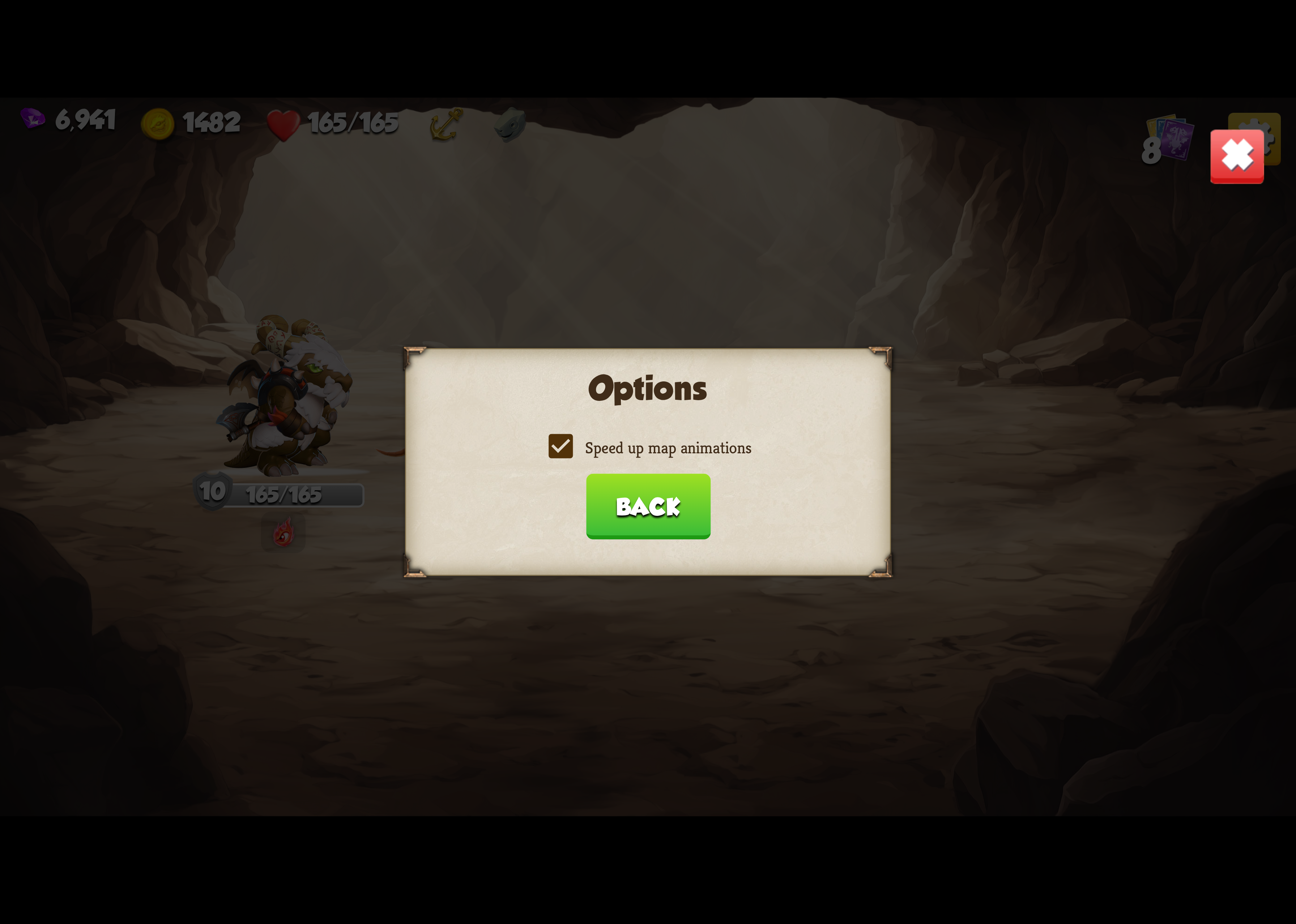
click at [667, 429] on div "Options Speed up map animations Back" at bounding box center [648, 462] width 486 height 228
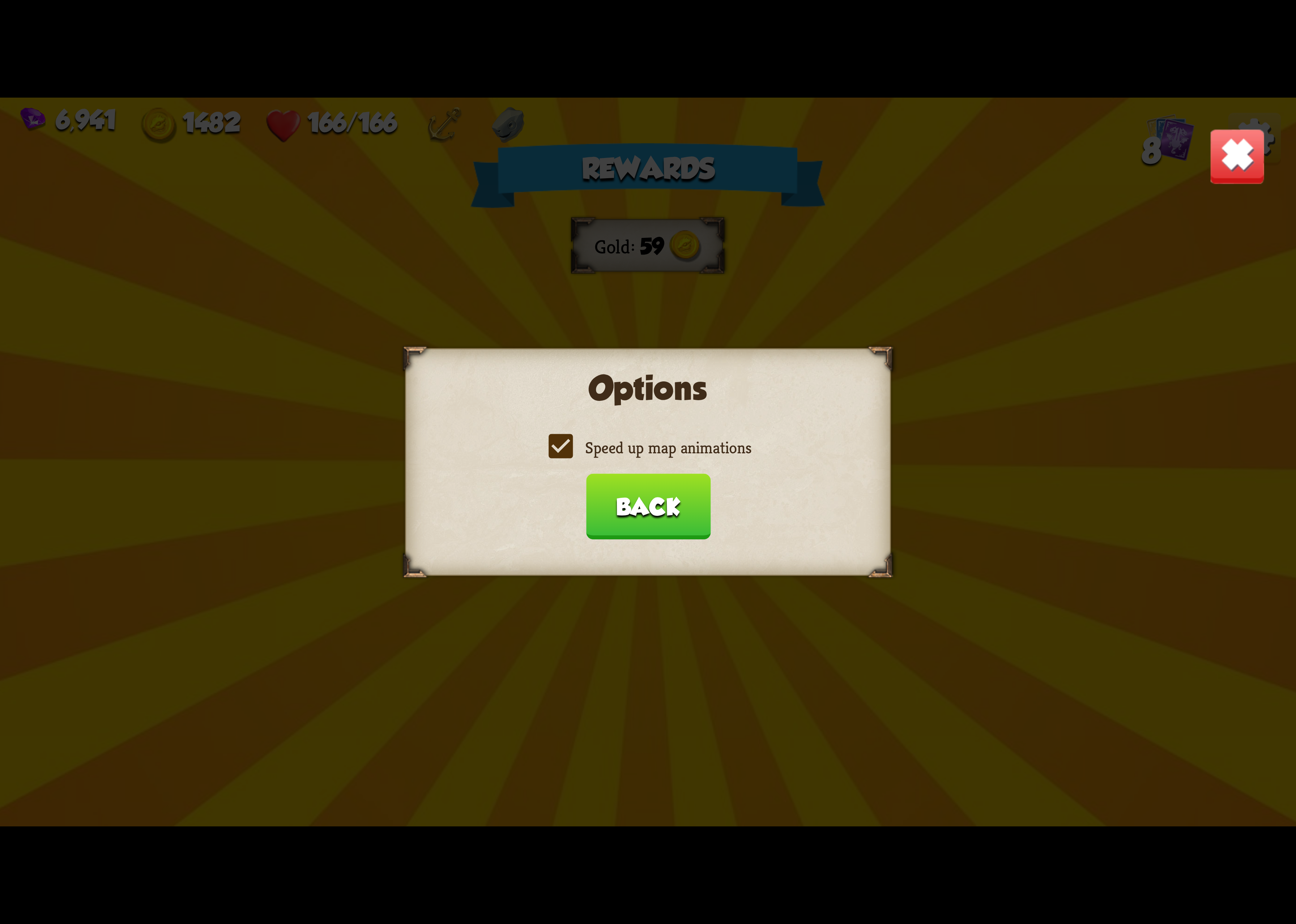
click at [663, 458] on label "Speed up map animations" at bounding box center [648, 447] width 207 height 21
click at [0, 0] on input "Speed up map animations" at bounding box center [0, 0] width 0 height 0
click at [663, 458] on label "Speed up map animations" at bounding box center [648, 447] width 207 height 21
click at [0, 0] on input "Speed up map animations" at bounding box center [0, 0] width 0 height 0
click at [663, 458] on label "Speed up map animations" at bounding box center [648, 447] width 207 height 21
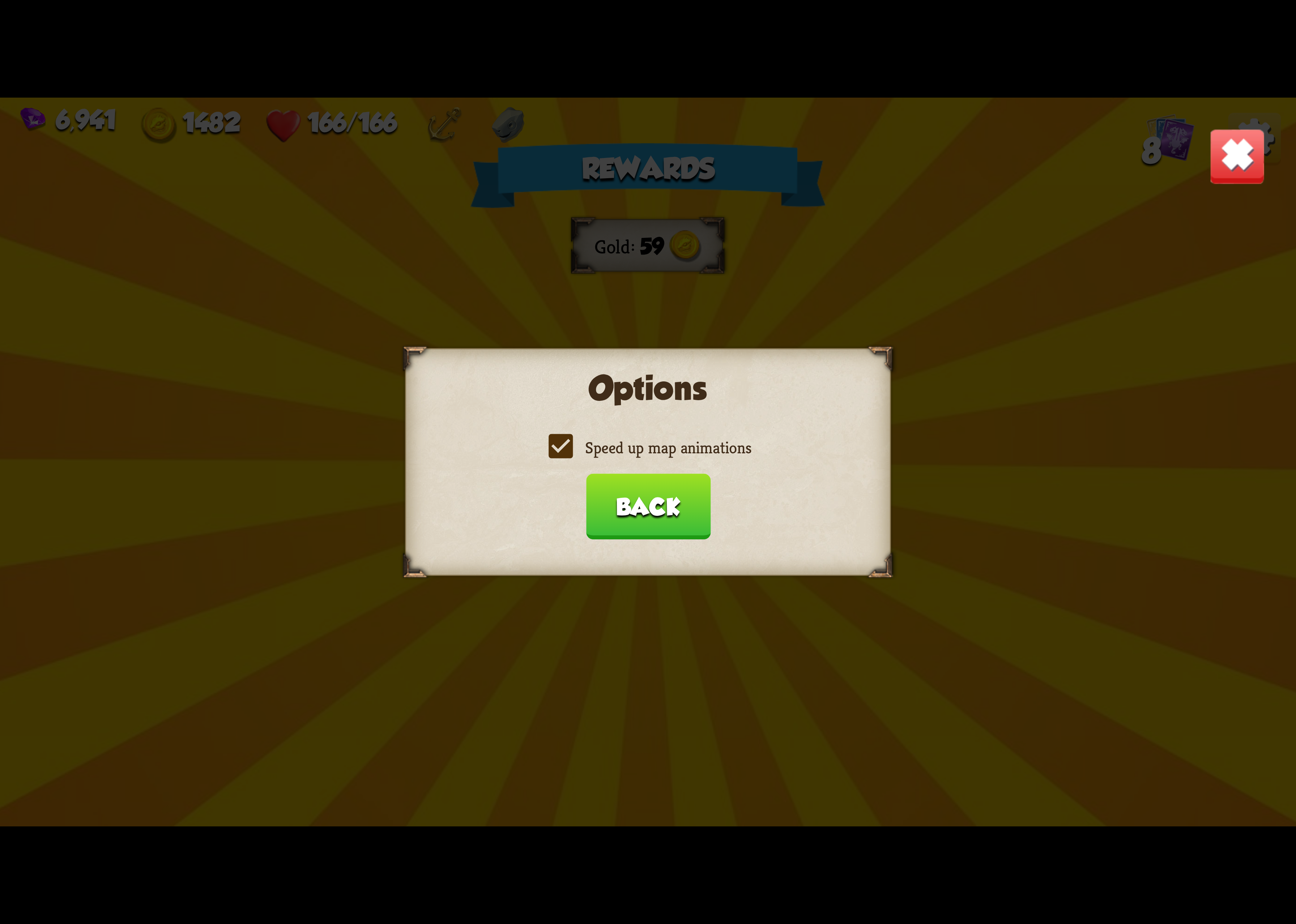
click at [0, 0] on input "Speed up map animations" at bounding box center [0, 0] width 0 height 0
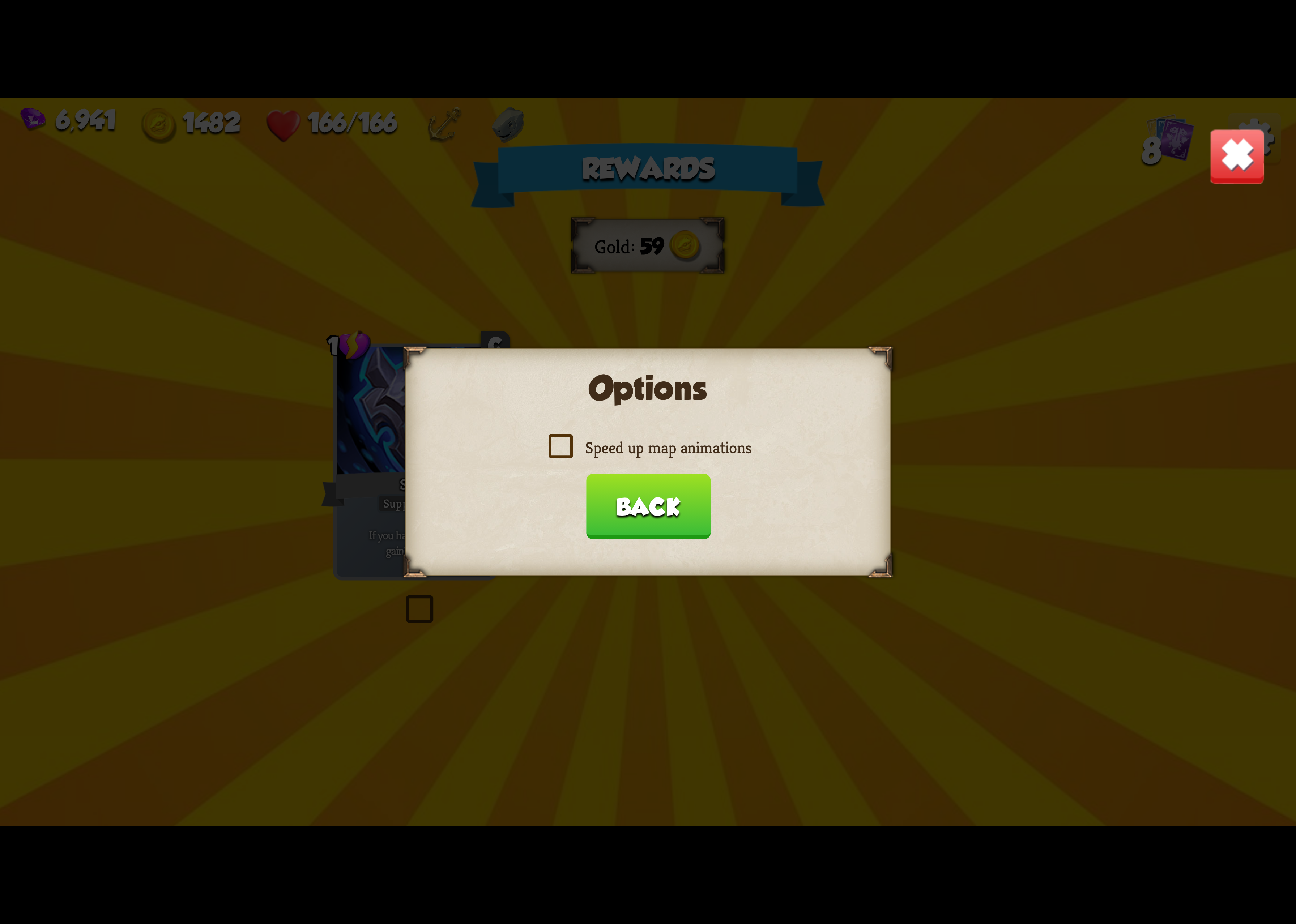
click at [674, 446] on label "Speed up map animations" at bounding box center [648, 447] width 207 height 21
click at [0, 0] on input "Speed up map animations" at bounding box center [0, 0] width 0 height 0
click at [654, 518] on button "Back" at bounding box center [648, 506] width 124 height 66
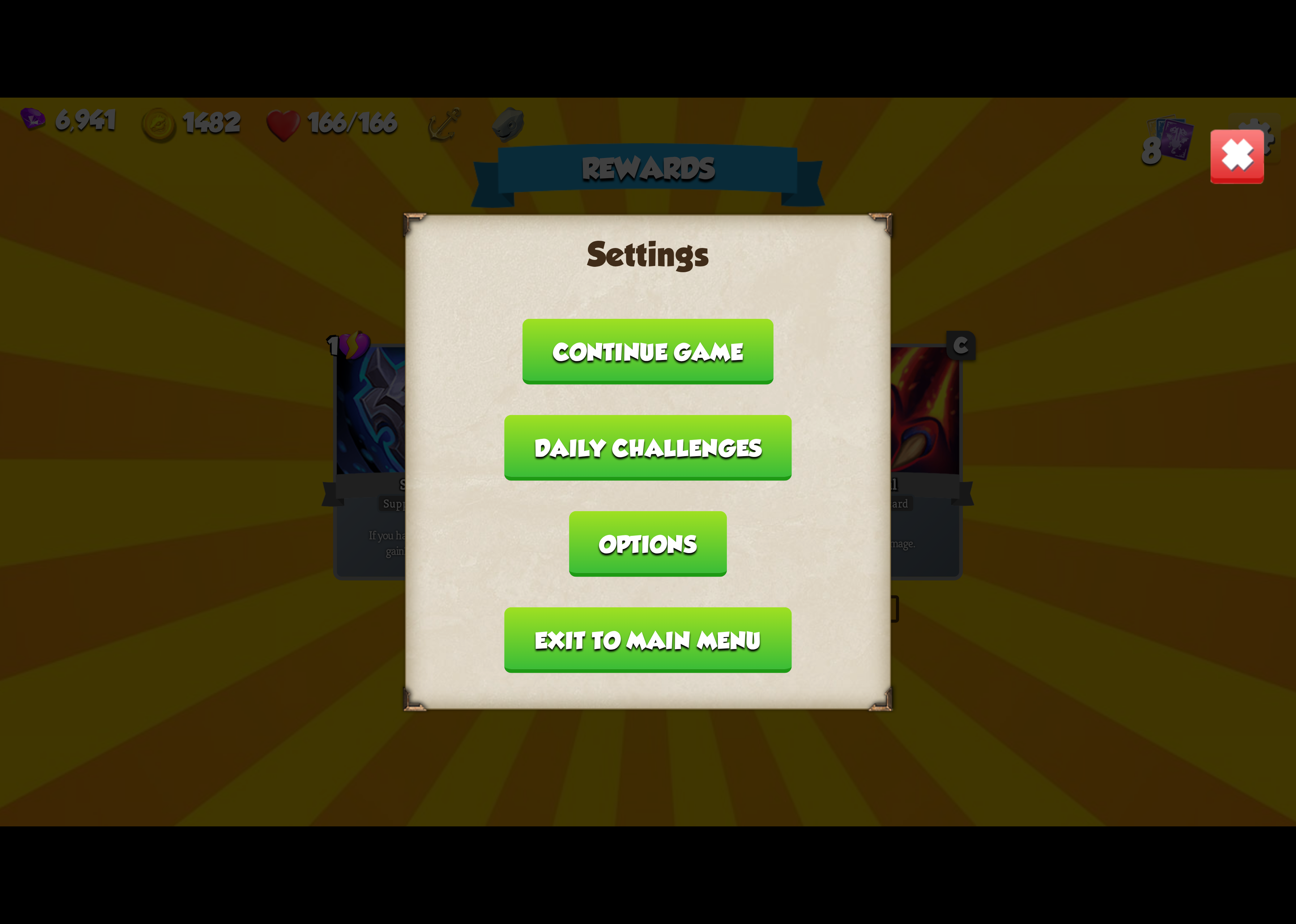
click at [628, 607] on button "Exit to main menu" at bounding box center [648, 640] width 287 height 66
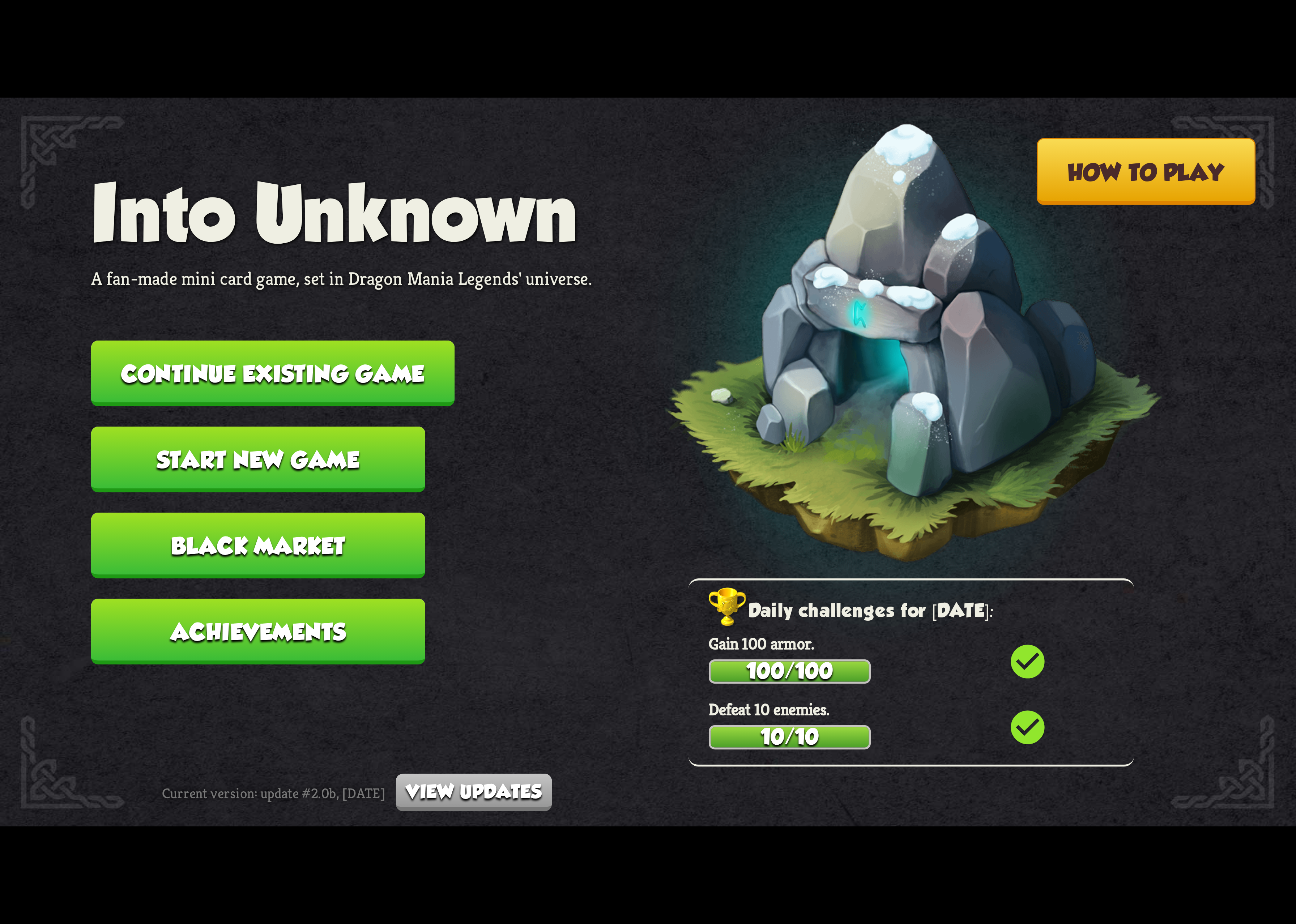
click at [275, 398] on button "Continue existing game" at bounding box center [273, 373] width 364 height 66
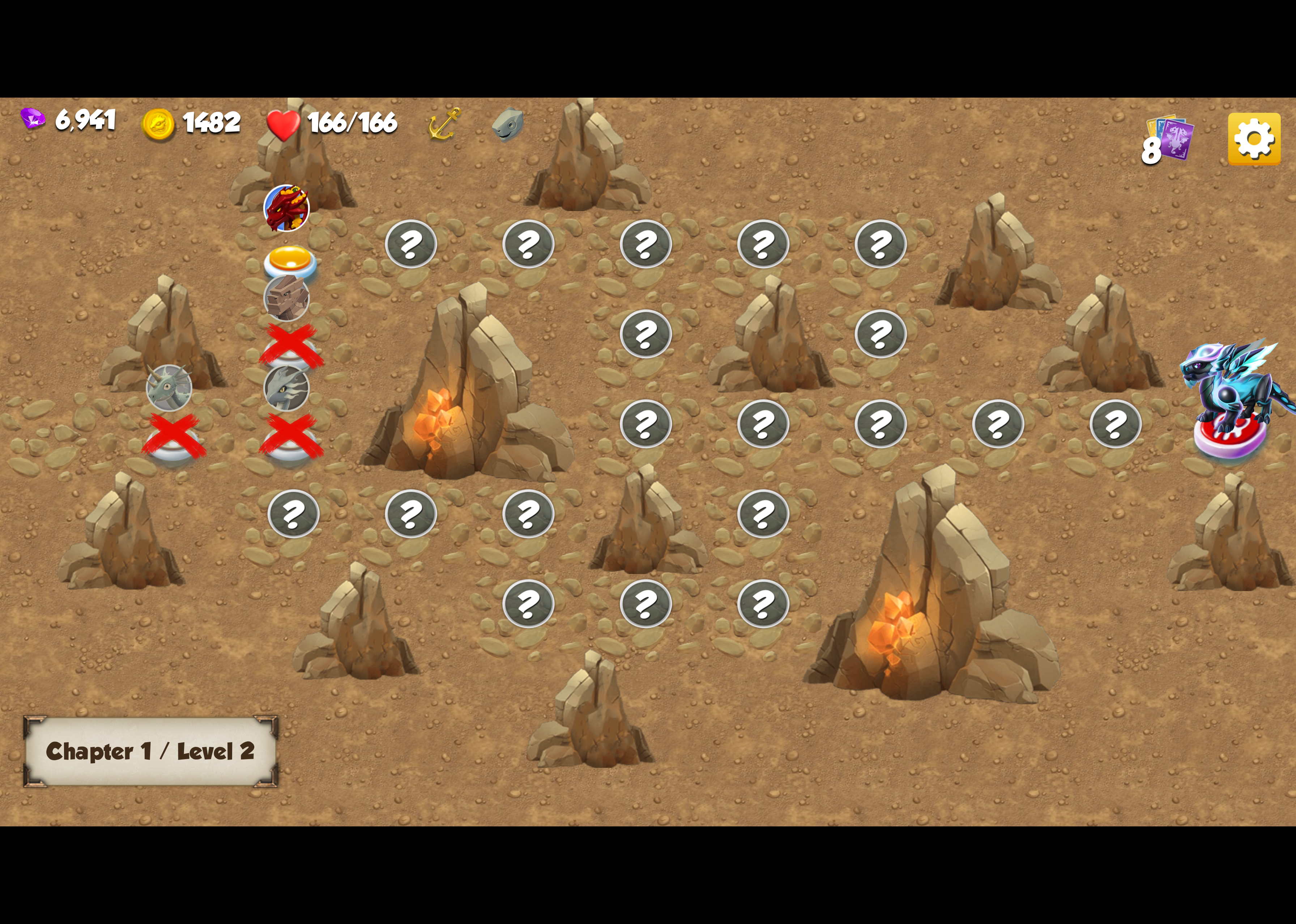
click at [261, 275] on div at bounding box center [293, 258] width 118 height 90
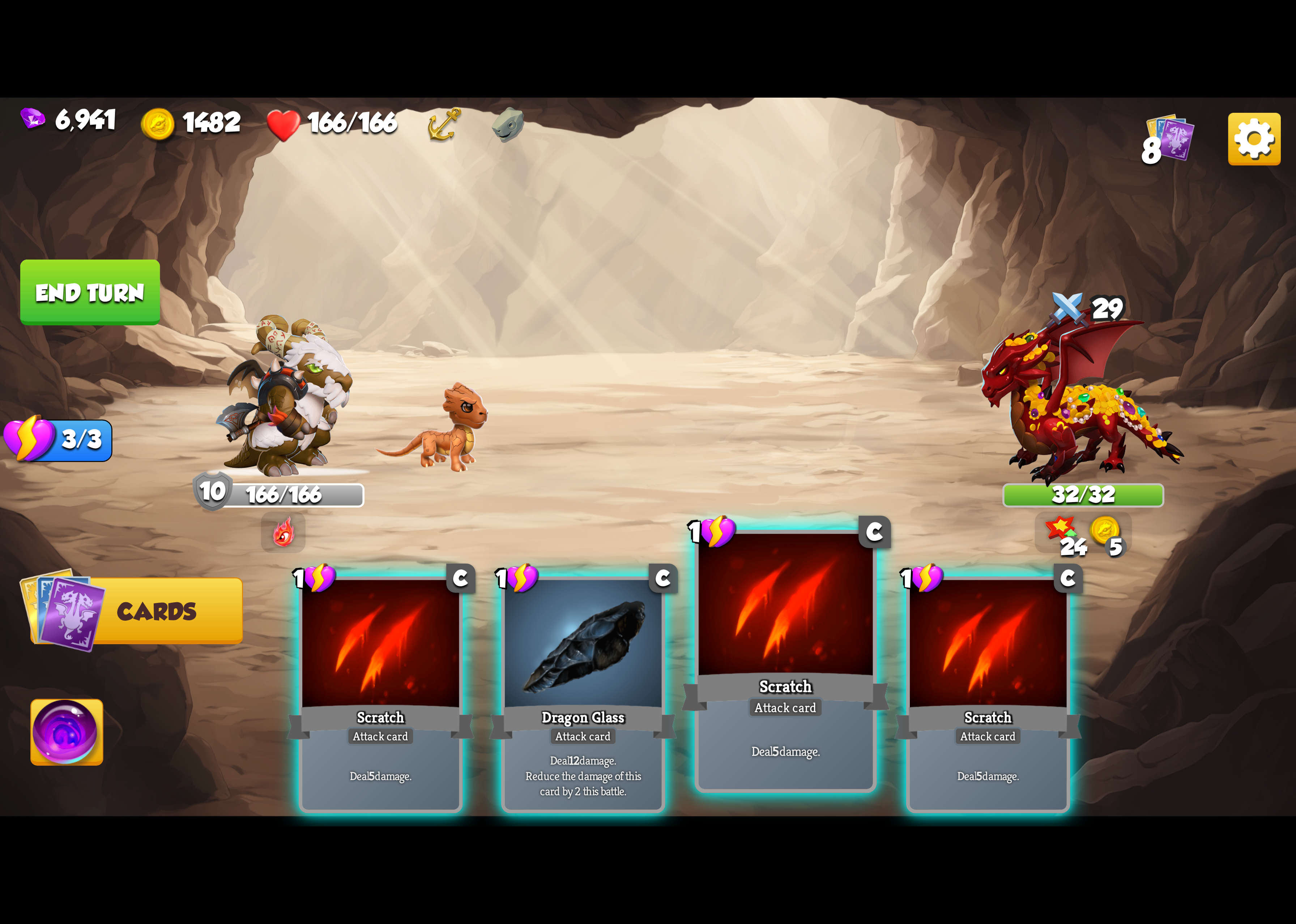
click at [786, 657] on div at bounding box center [786, 607] width 174 height 147
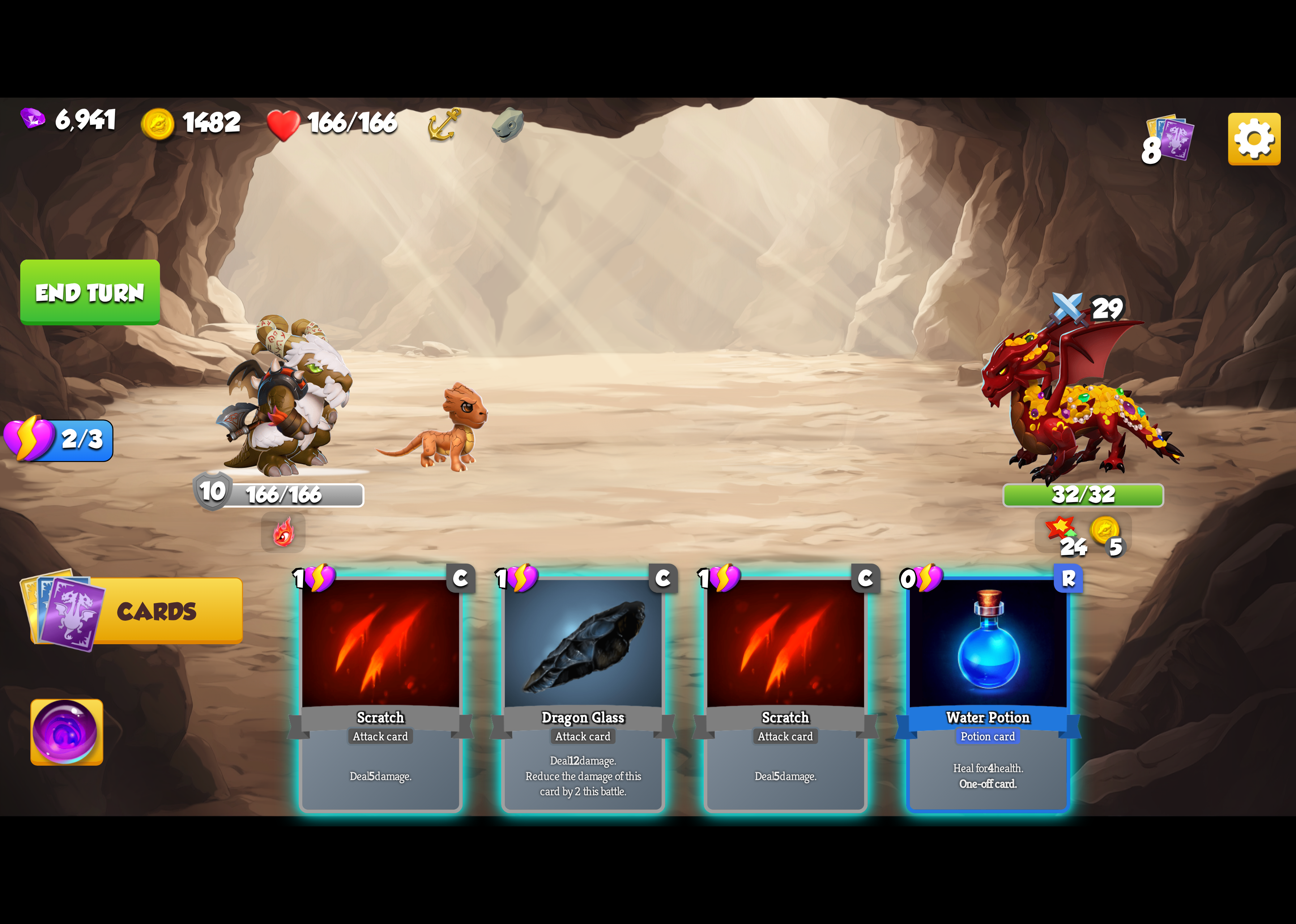
click at [787, 658] on div "1 C Scratch Attack card Deal 5 damage. 1 C Dragon Glass Attack card Deal 12 dam…" at bounding box center [778, 665] width 1037 height 324
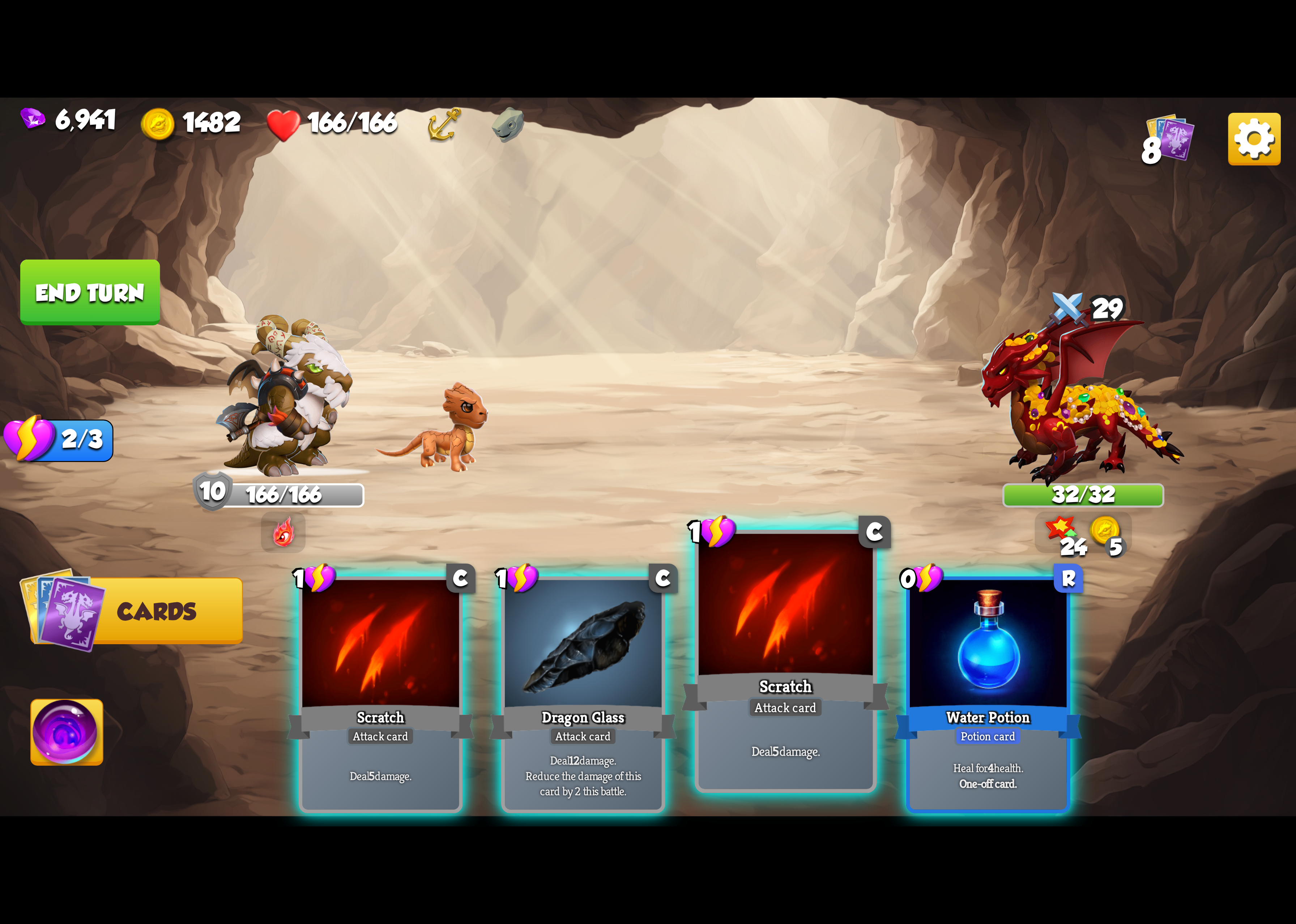
click at [789, 658] on div at bounding box center [786, 607] width 174 height 147
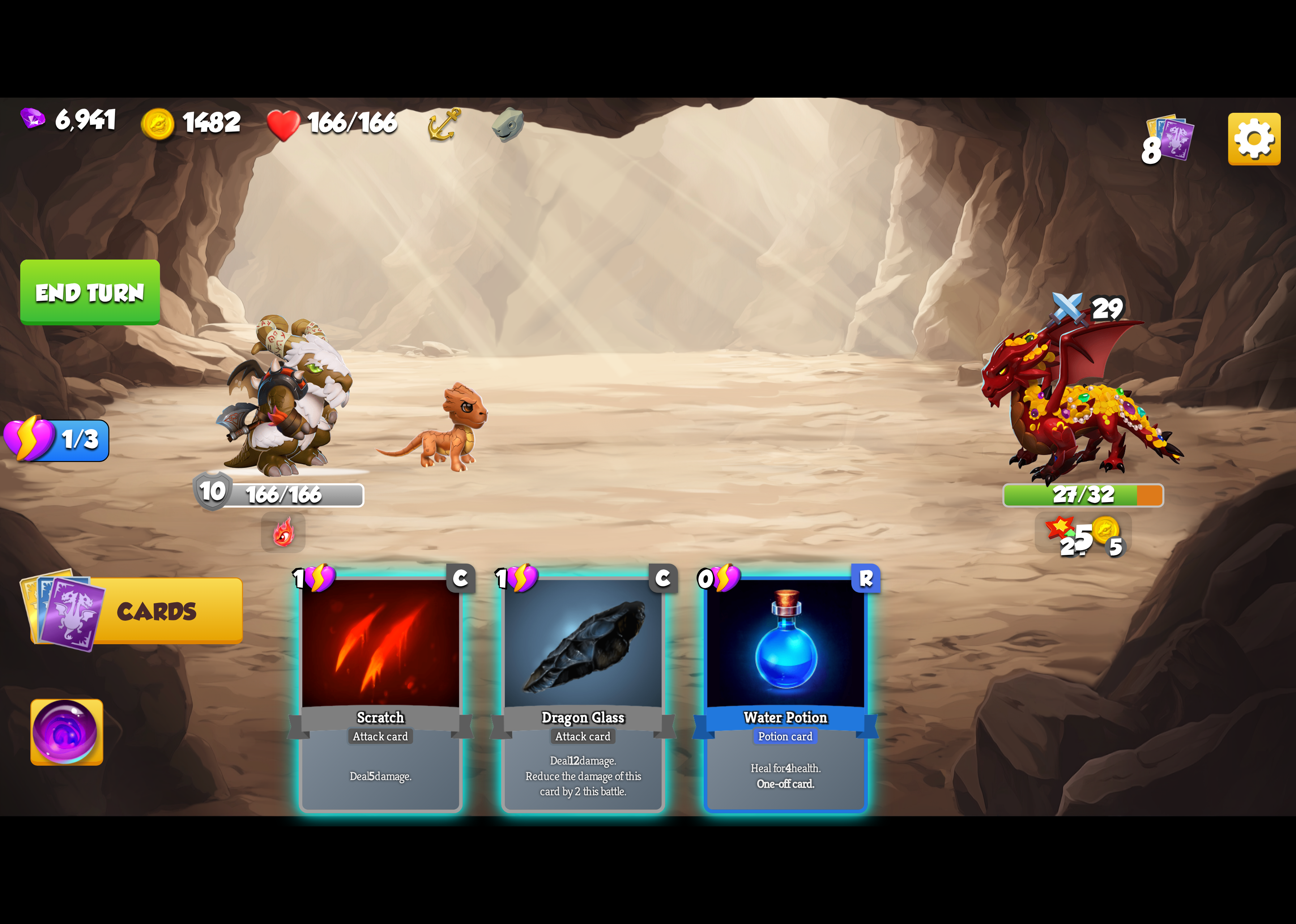
drag, startPoint x: 593, startPoint y: 663, endPoint x: 618, endPoint y: 664, distance: 25.0
click at [587, 663] on div at bounding box center [583, 646] width 156 height 132
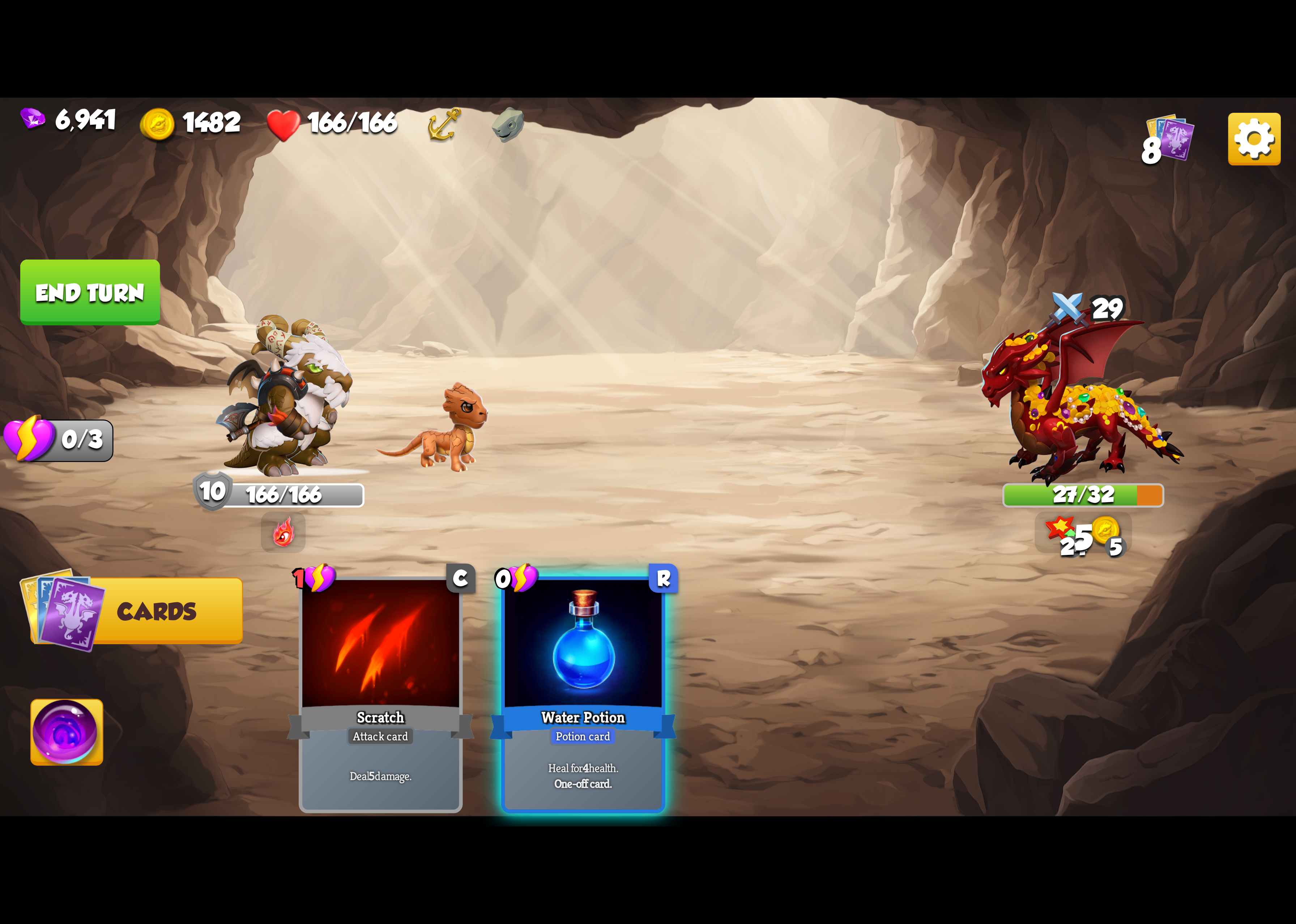
drag, startPoint x: 629, startPoint y: 666, endPoint x: 578, endPoint y: 671, distance: 51.2
click at [622, 669] on div "0 R Water Potion Potion card Heal for 4 health. One-off card." at bounding box center [584, 694] width 164 height 237
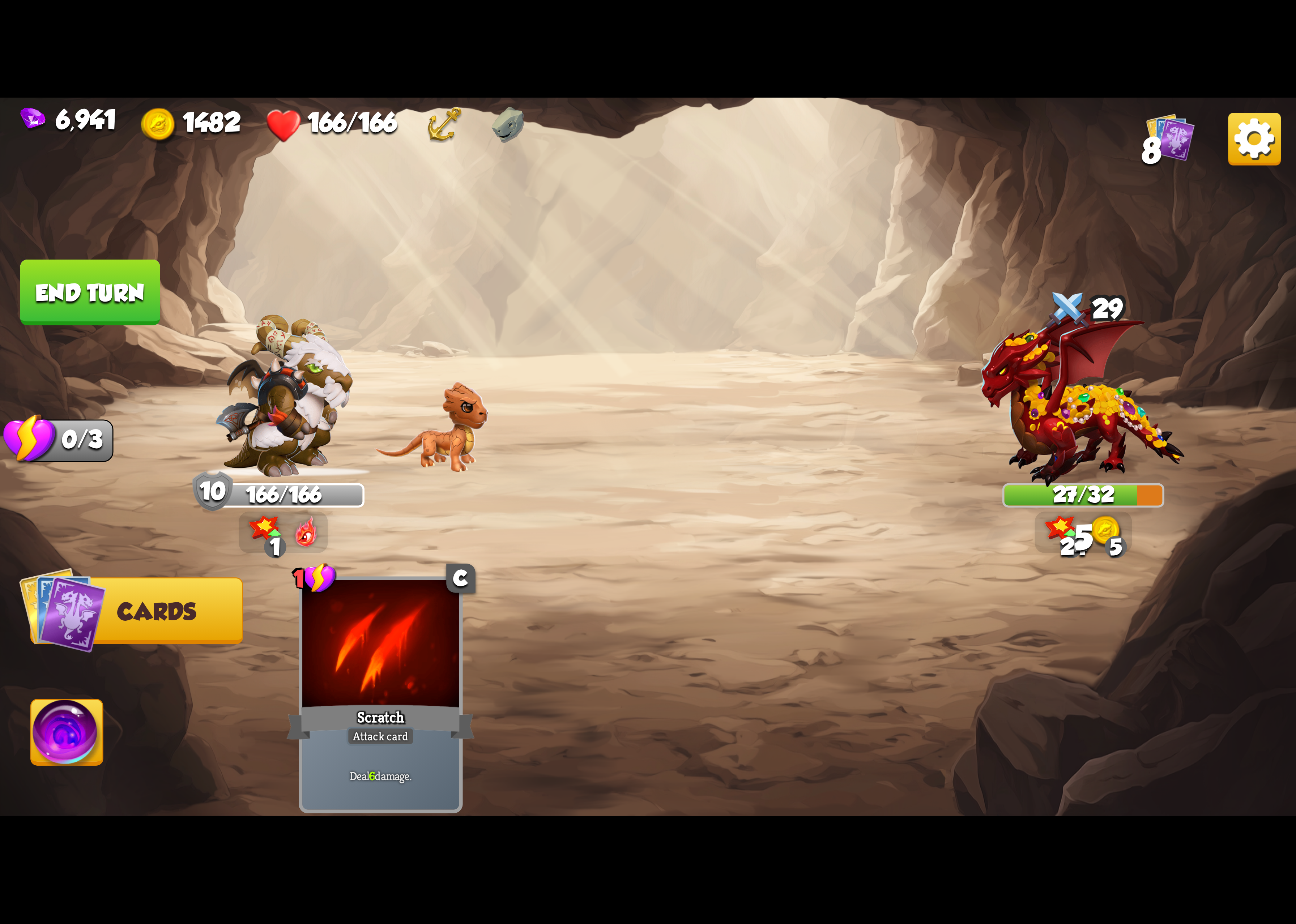
click at [96, 752] on img at bounding box center [67, 737] width 72 height 73
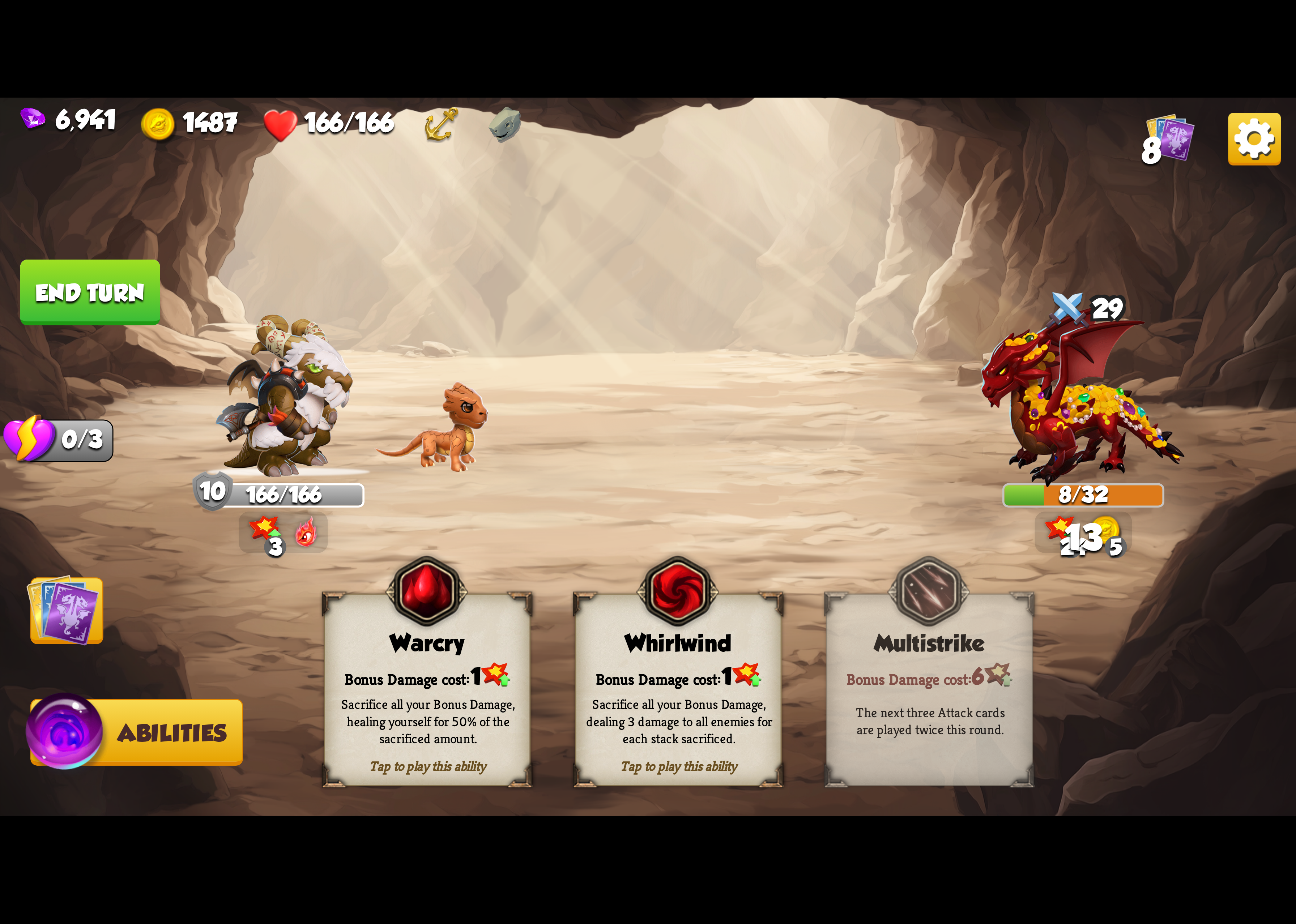
click at [707, 666] on div "Bonus Damage cost: 1" at bounding box center [678, 675] width 204 height 30
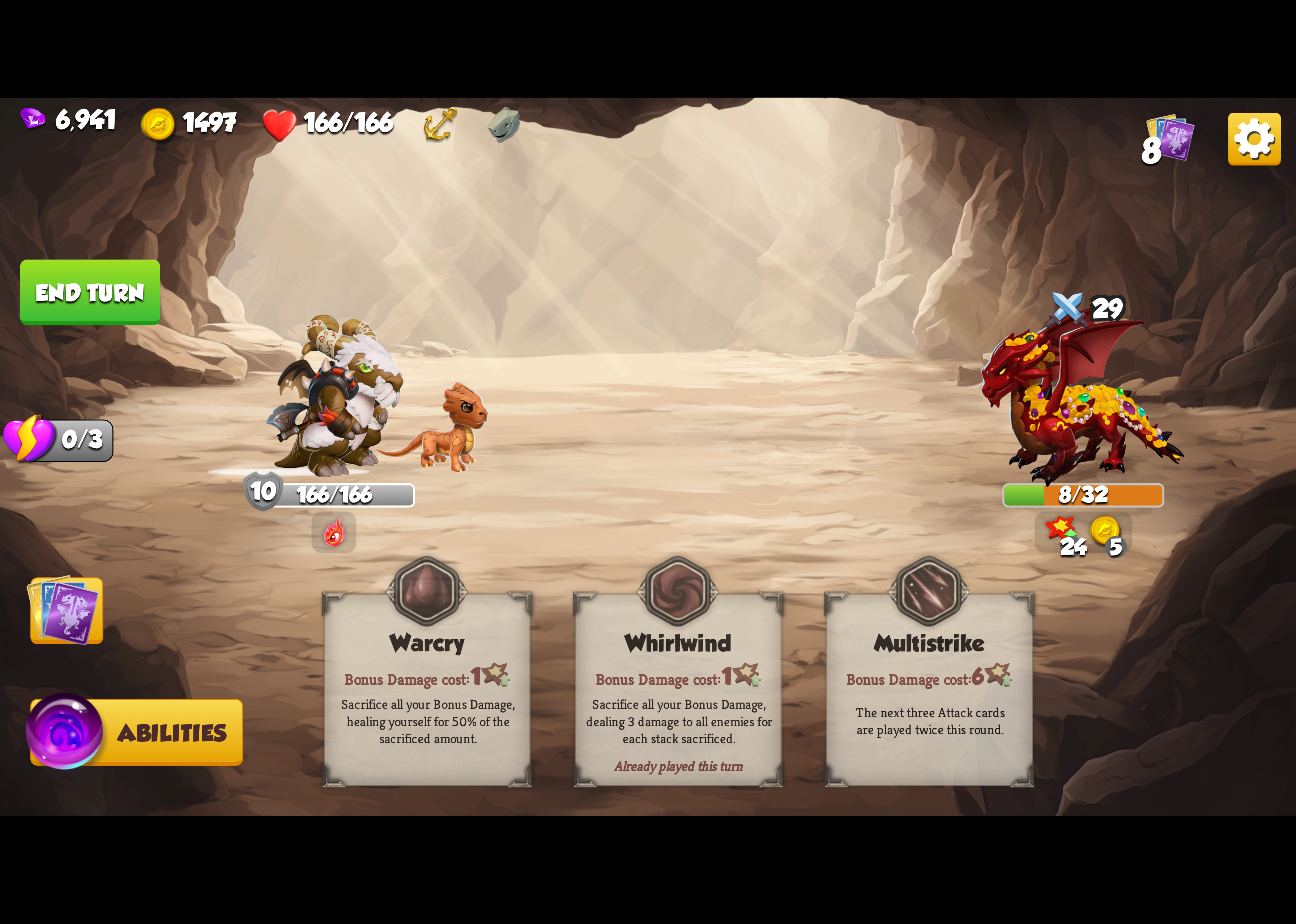
click at [1255, 139] on img at bounding box center [1255, 138] width 53 height 53
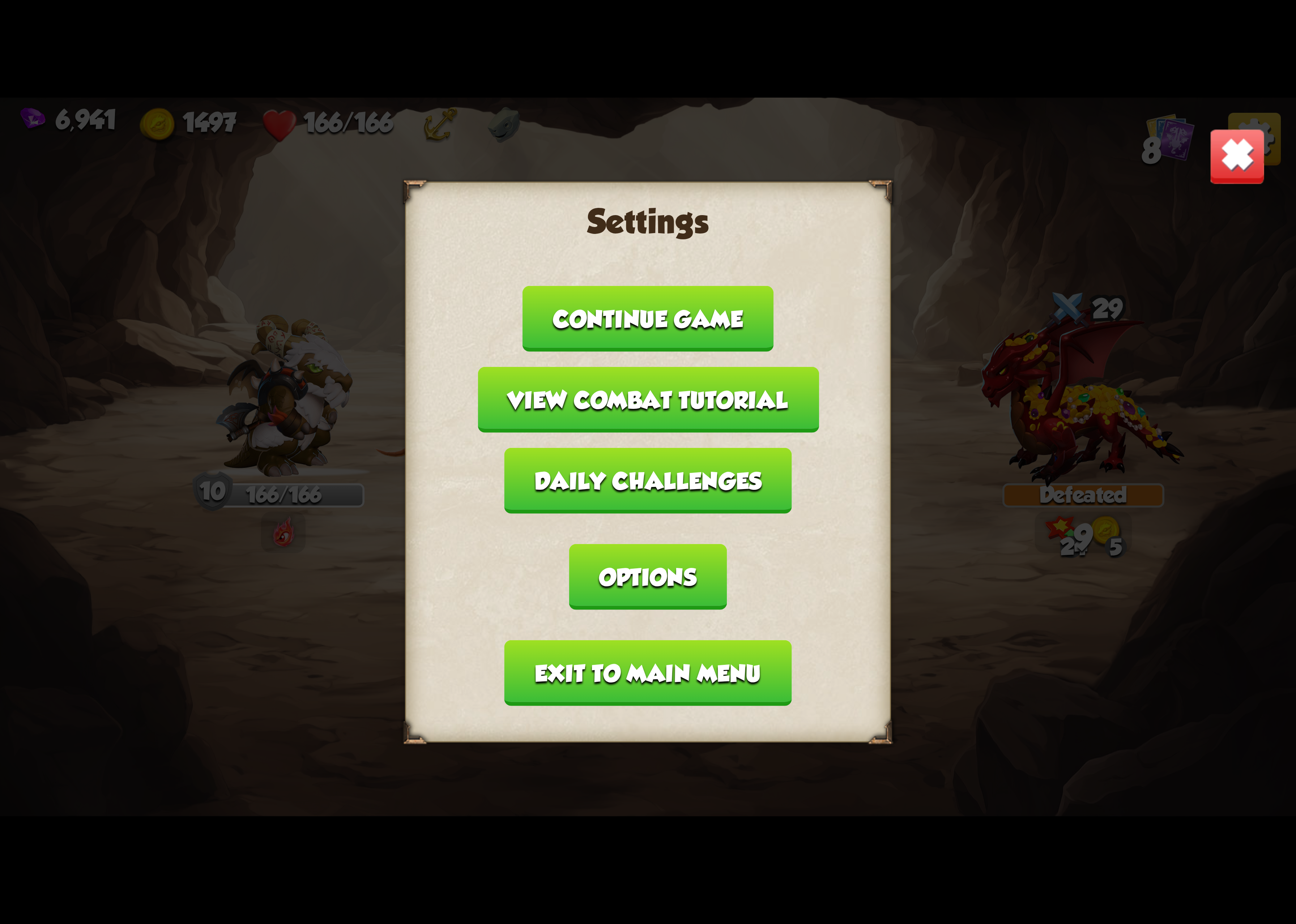
click at [727, 544] on button "Options" at bounding box center [648, 577] width 157 height 66
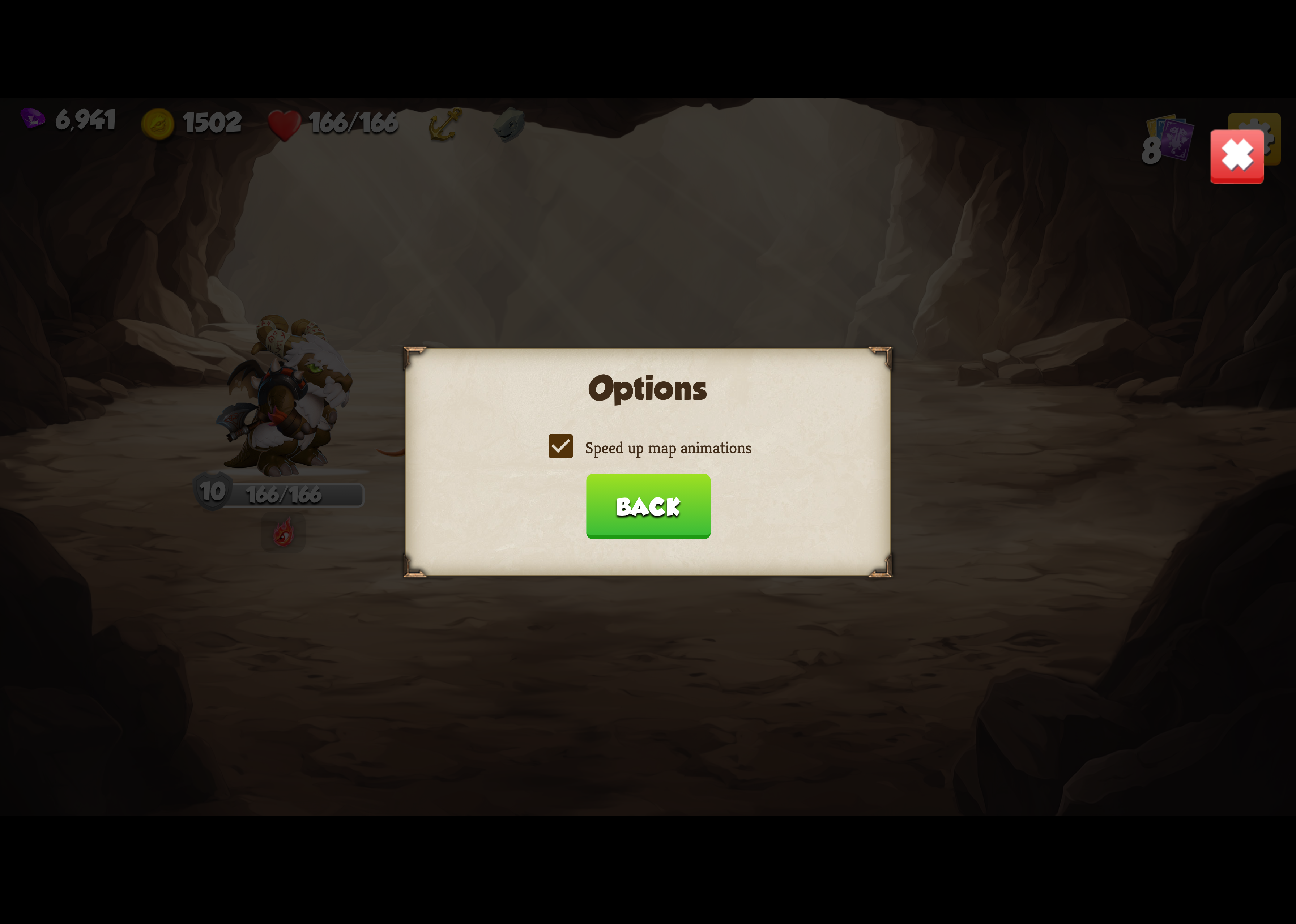
click at [639, 443] on label "Speed up map animations" at bounding box center [648, 447] width 207 height 21
click at [0, 0] on input "Speed up map animations" at bounding box center [0, 0] width 0 height 0
click at [639, 443] on label "Speed up map animations" at bounding box center [648, 447] width 207 height 21
click at [0, 0] on input "Speed up map animations" at bounding box center [0, 0] width 0 height 0
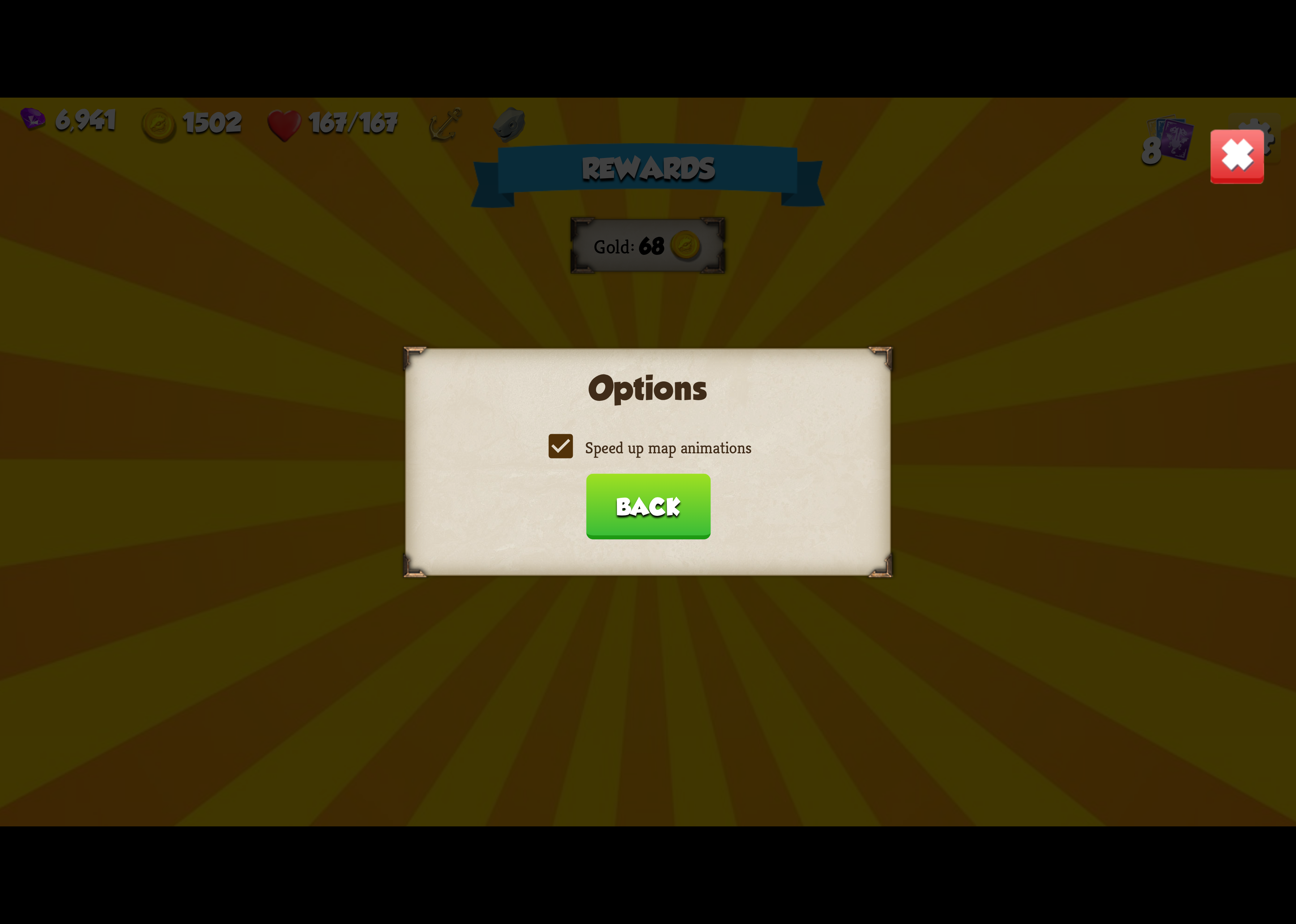
click at [649, 534] on button "Back" at bounding box center [648, 506] width 124 height 66
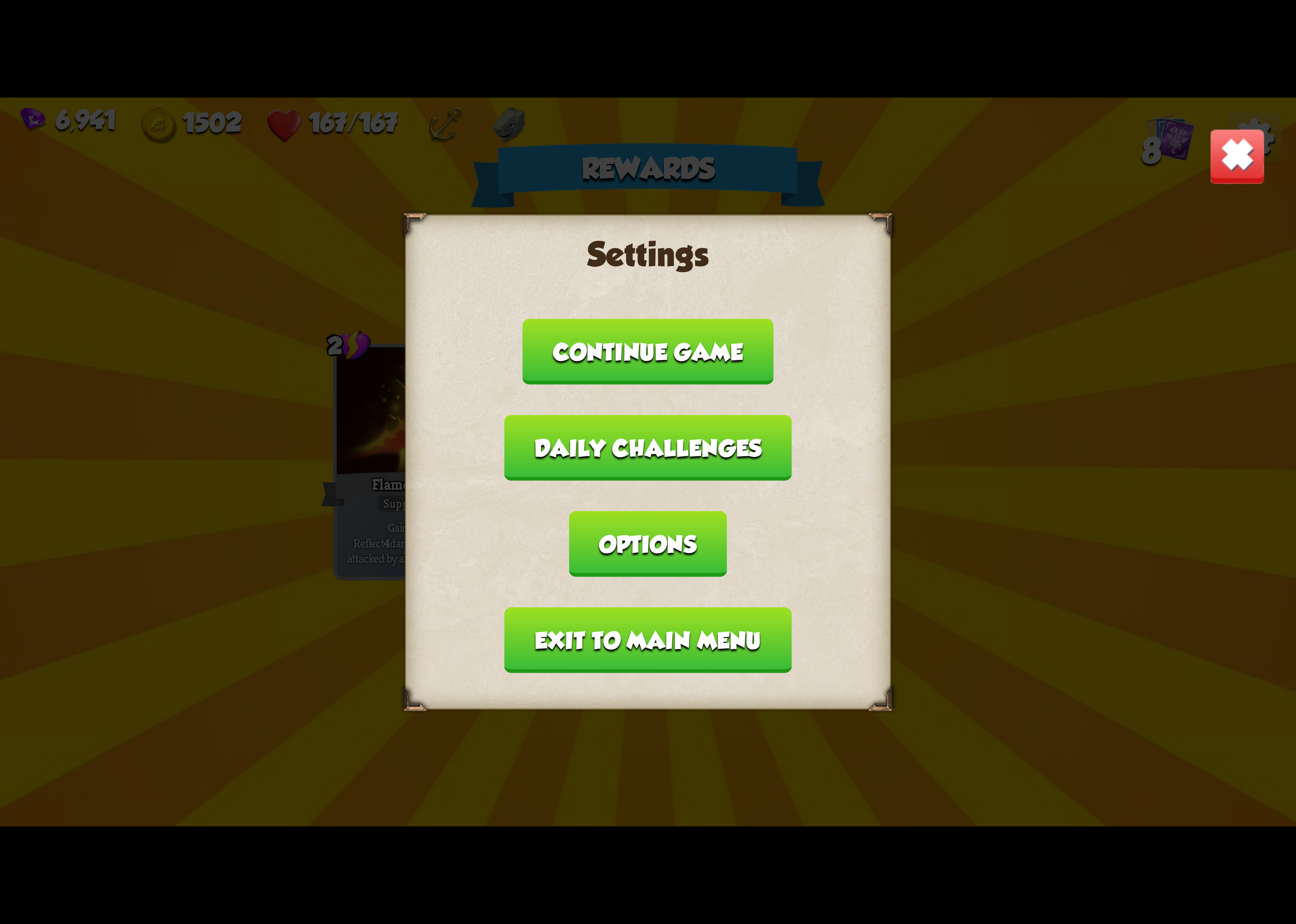
click at [638, 607] on button "Exit to main menu" at bounding box center [648, 640] width 287 height 66
